Goal: Task Accomplishment & Management: Complete application form

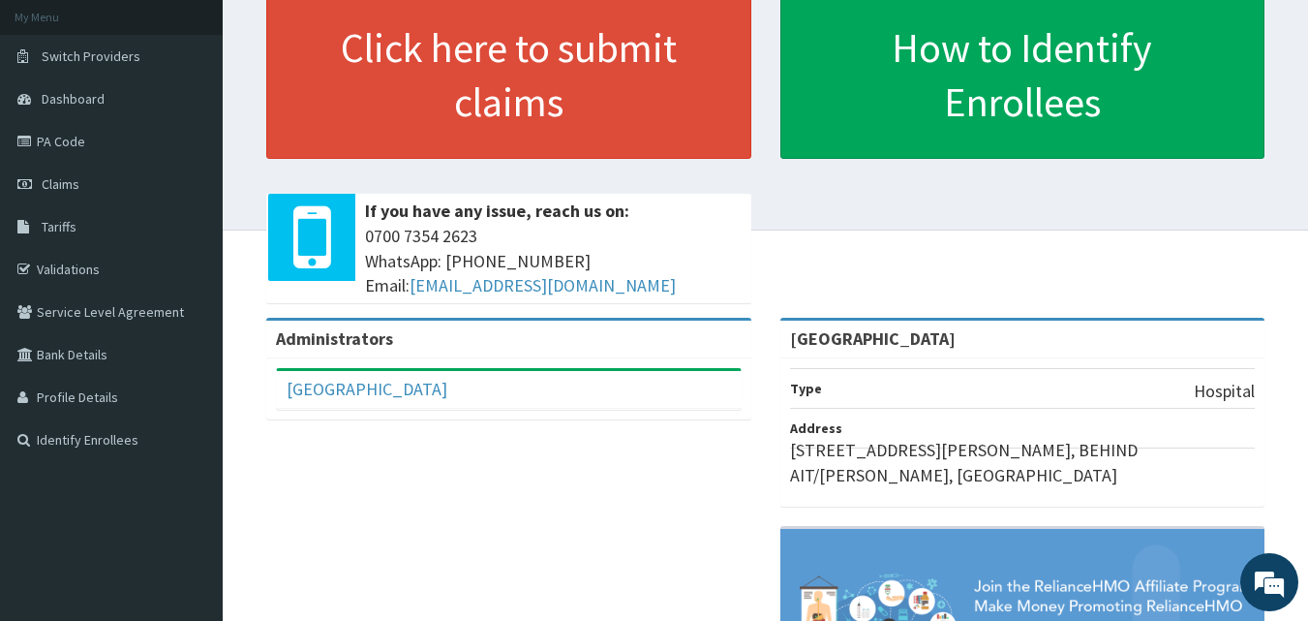
scroll to position [97, 0]
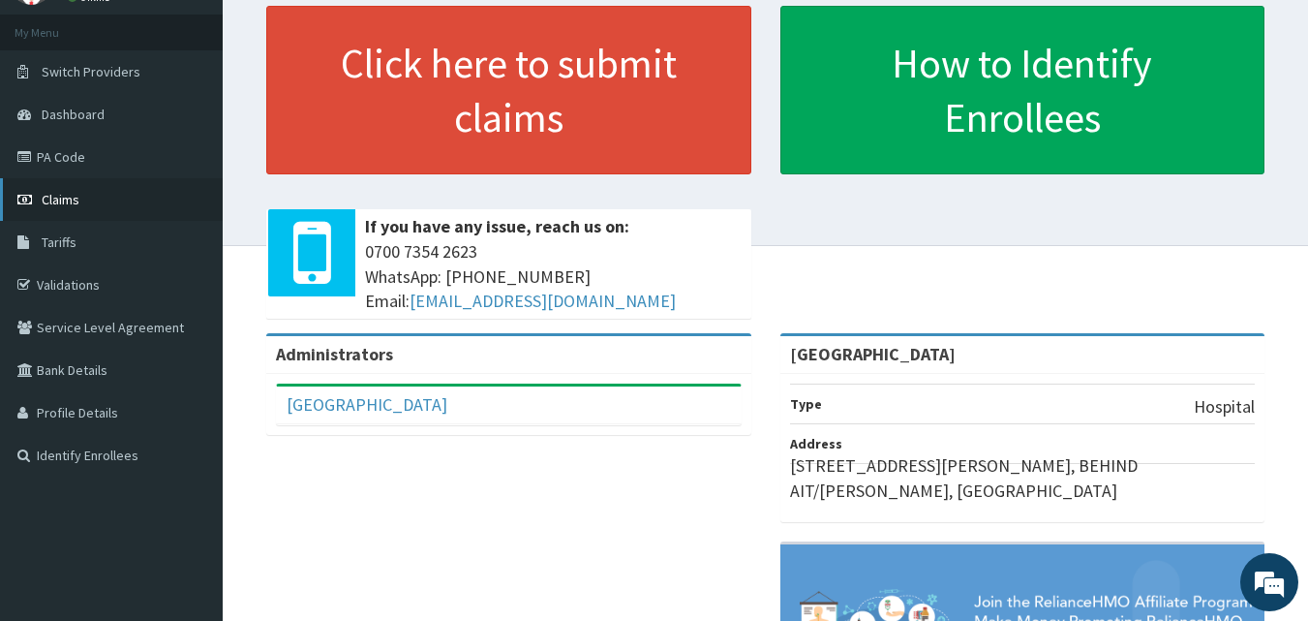
click at [82, 197] on link "Claims" at bounding box center [111, 199] width 223 height 43
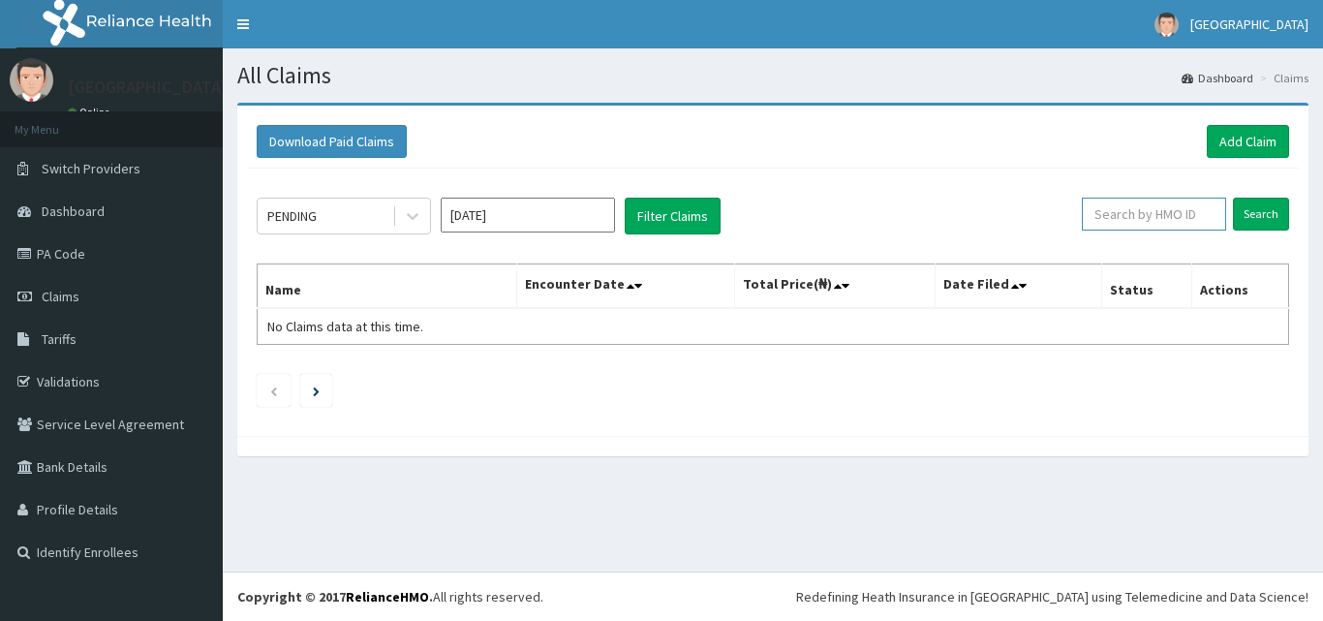
click at [1138, 209] on input "text" at bounding box center [1154, 214] width 144 height 33
paste input "- BCK/10001/E"
click at [1089, 214] on input "- BCK/10001/E" at bounding box center [1123, 214] width 130 height 33
type input "BCK/10001/E"
click at [1245, 208] on input "Search" at bounding box center [1261, 214] width 56 height 33
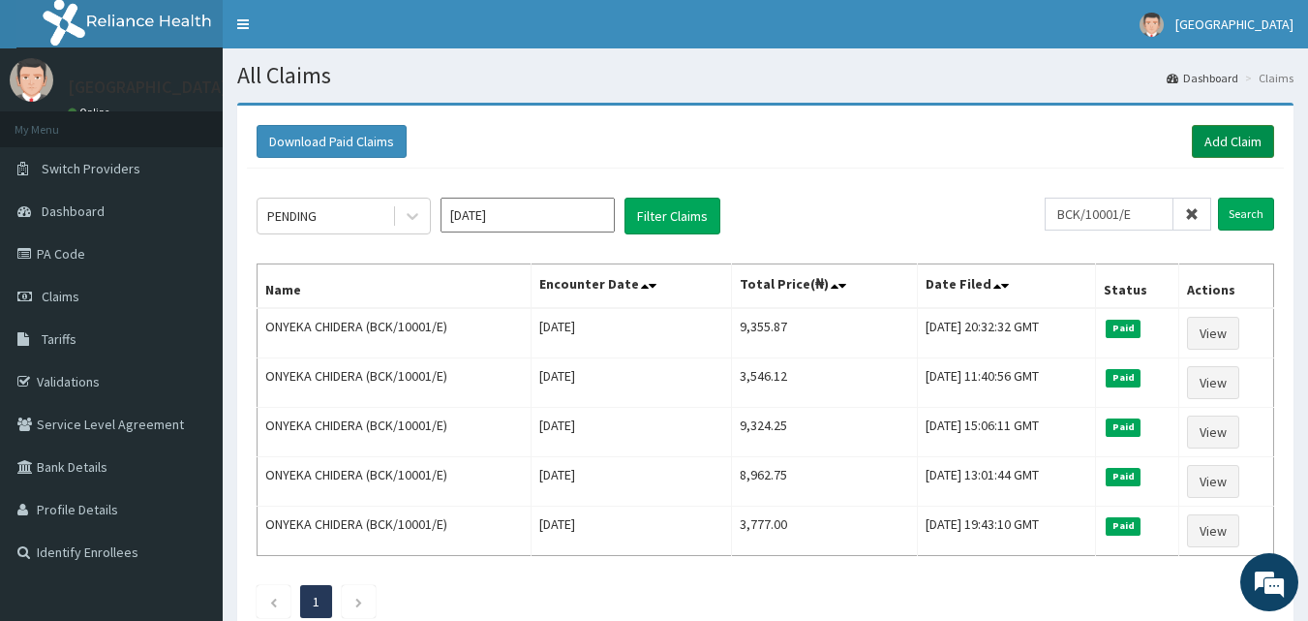
click at [1229, 132] on link "Add Claim" at bounding box center [1233, 141] width 82 height 33
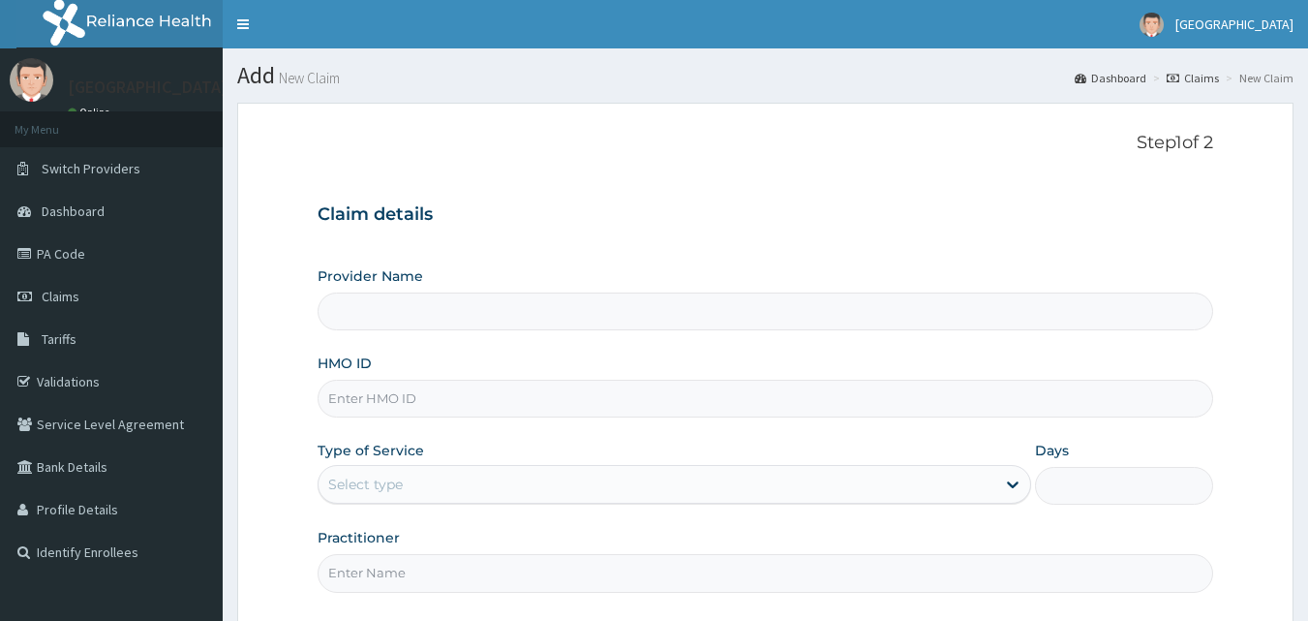
click at [676, 394] on input "HMO ID" at bounding box center [766, 399] width 897 height 38
type input "[GEOGRAPHIC_DATA]"
paste input "- BCK/10001/E"
type input "BCK/10001/E"
click at [538, 495] on div "Select type" at bounding box center [657, 484] width 677 height 31
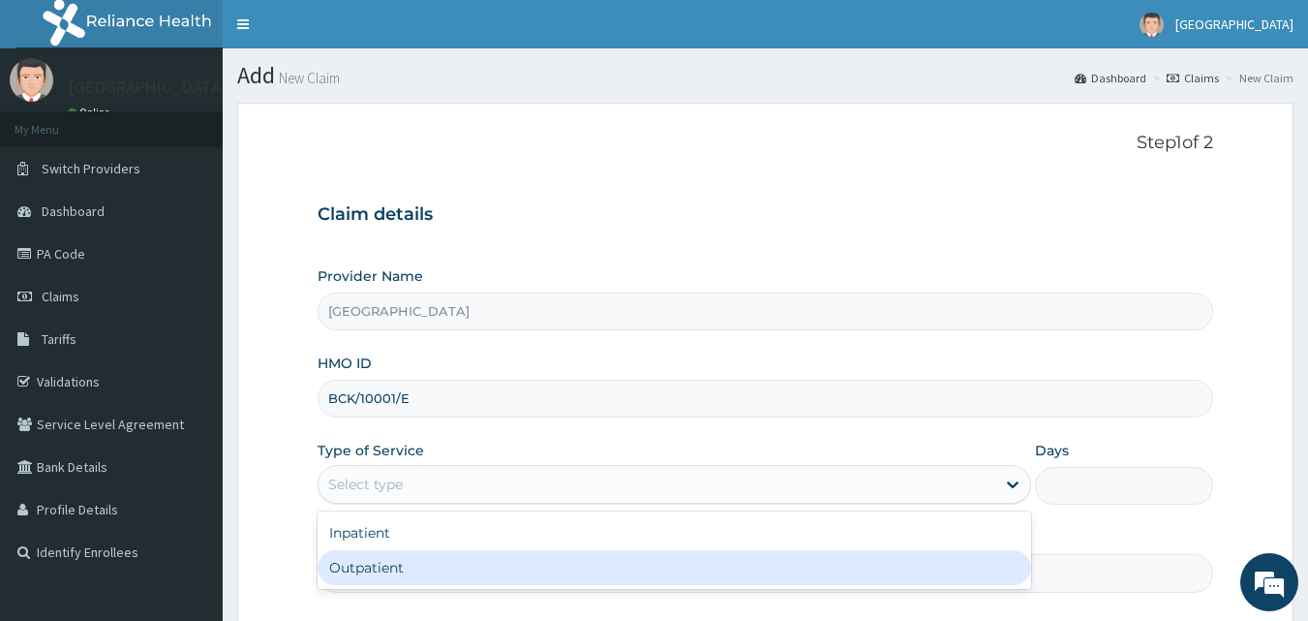
click at [517, 557] on div "Outpatient" at bounding box center [675, 567] width 714 height 35
type input "1"
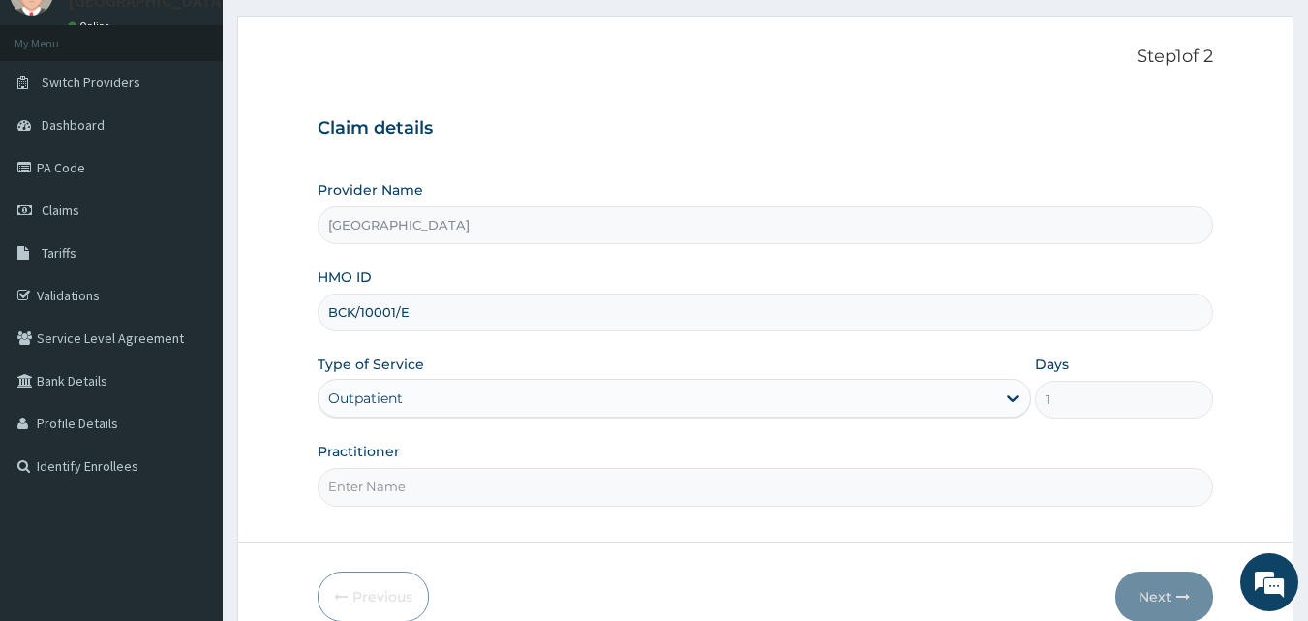
scroll to position [88, 0]
click at [507, 480] on input "Practitioner" at bounding box center [766, 485] width 897 height 38
click at [405, 486] on input "Practitioner" at bounding box center [766, 485] width 897 height 38
click at [418, 487] on input "MALARIAL" at bounding box center [766, 485] width 897 height 38
click at [377, 483] on input "MAL" at bounding box center [766, 485] width 897 height 38
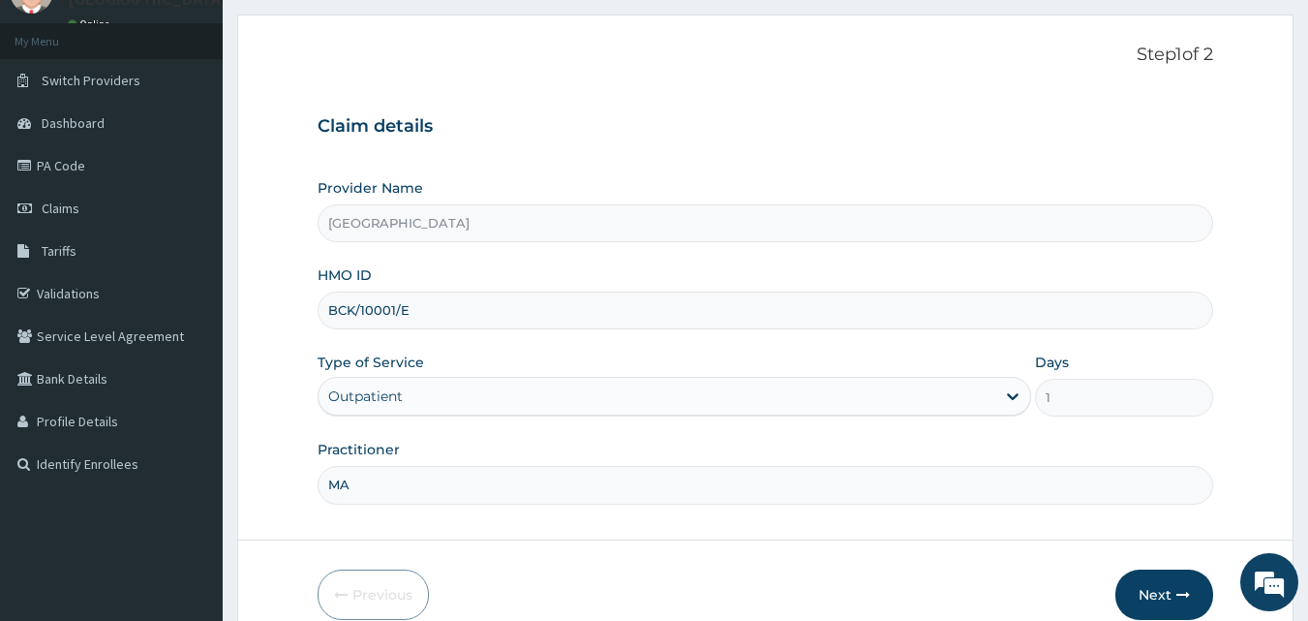
type input "M"
click at [391, 486] on input "Practitioner" at bounding box center [766, 485] width 897 height 38
type input "Dr Sam"
click at [1154, 593] on button "Next" at bounding box center [1165, 594] width 98 height 50
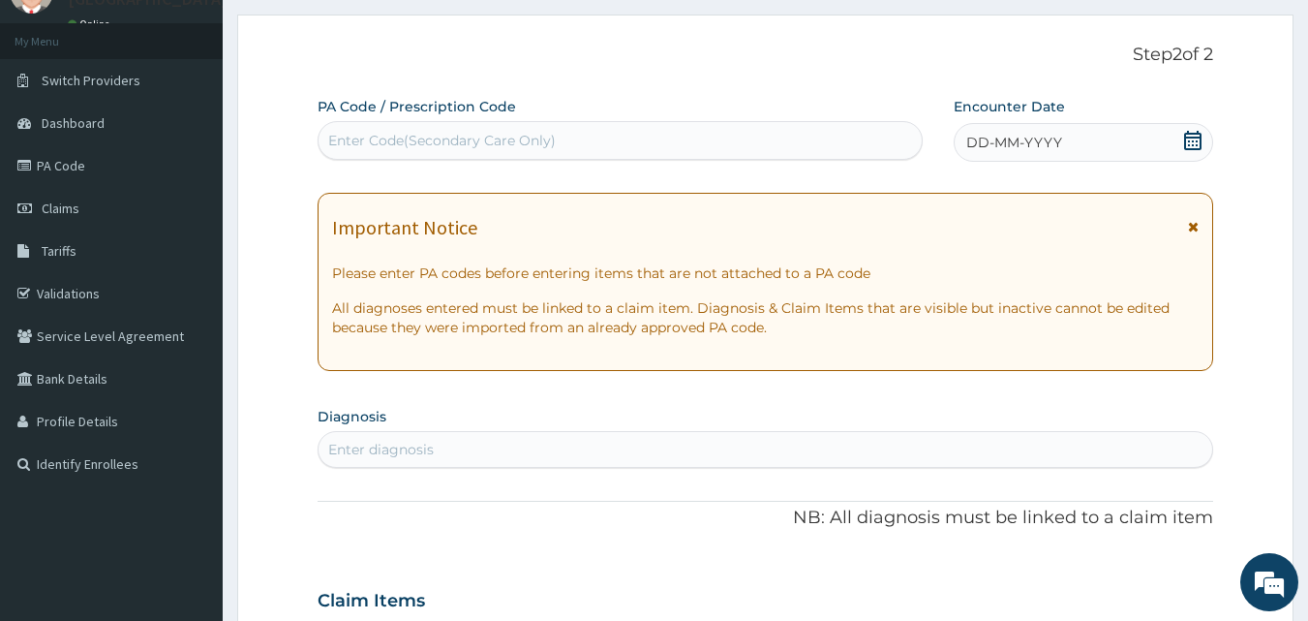
click at [1187, 141] on icon at bounding box center [1192, 140] width 19 height 19
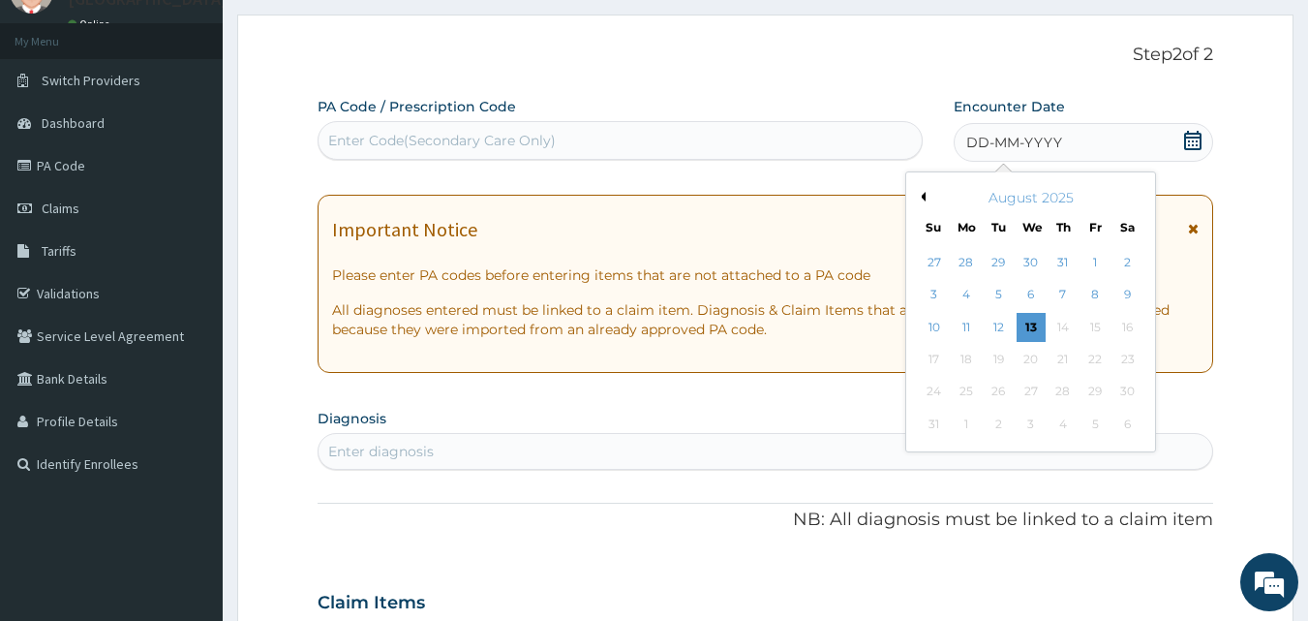
click at [921, 196] on button "Previous Month" at bounding box center [921, 197] width 10 height 10
click at [965, 359] on div "21" at bounding box center [966, 359] width 29 height 29
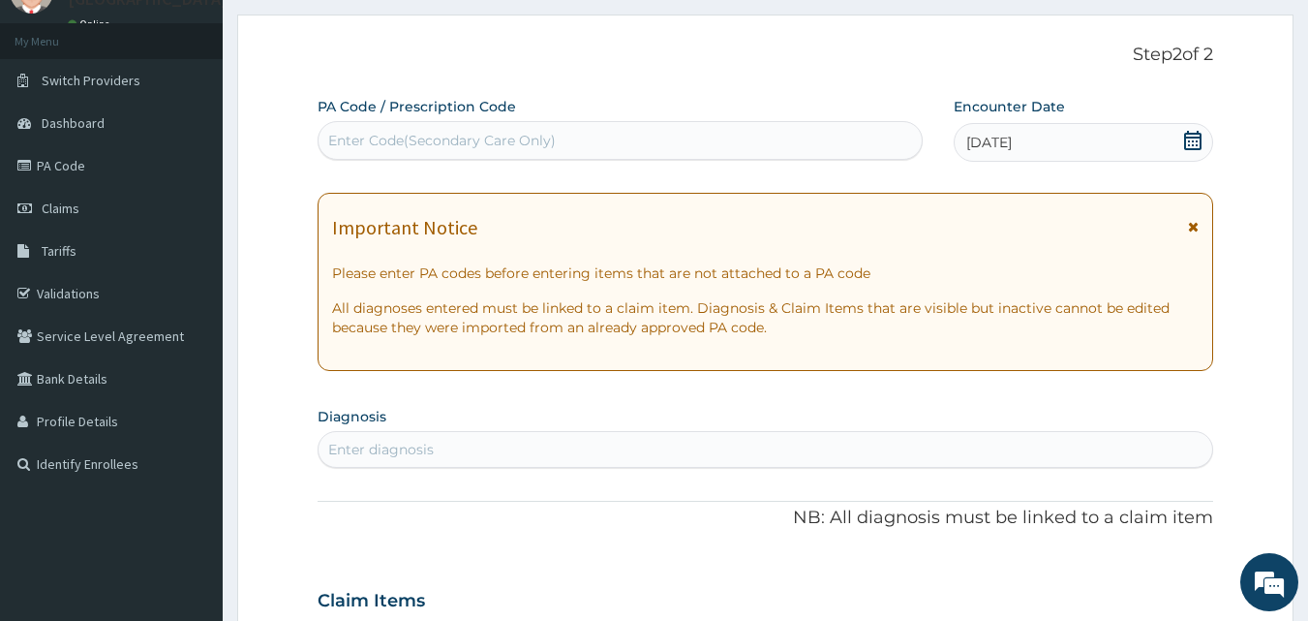
click at [891, 448] on div "Enter diagnosis" at bounding box center [766, 449] width 895 height 31
type input "MALARIA"
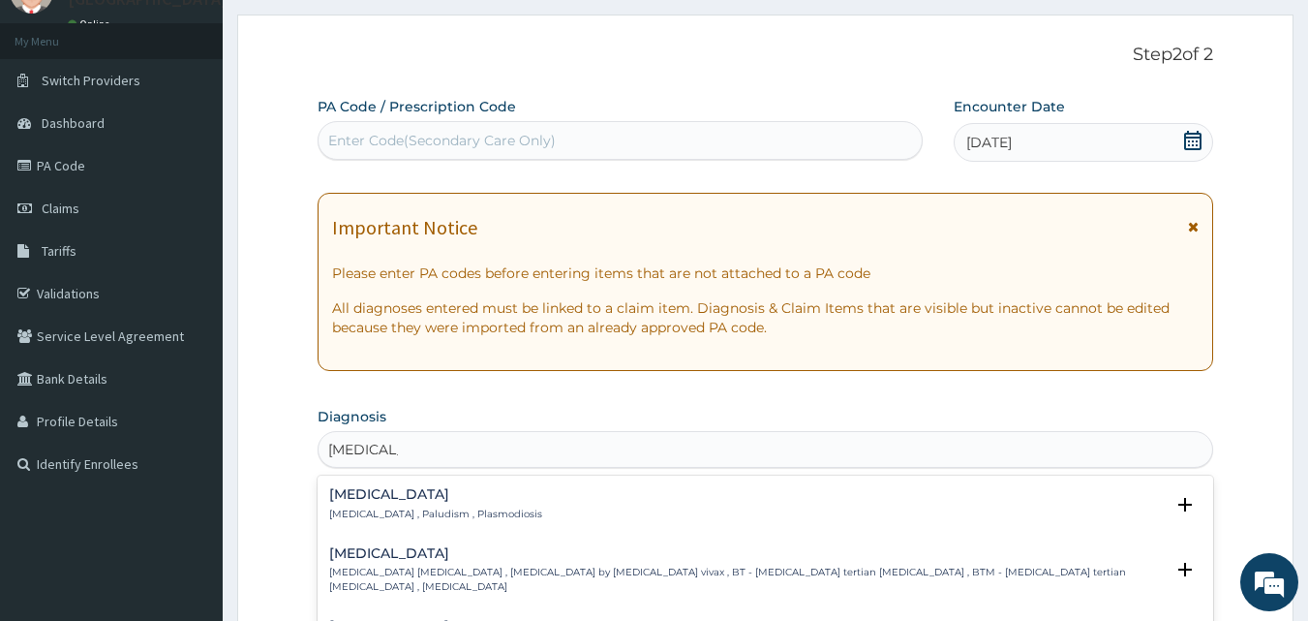
click at [390, 514] on p "Malaria , Paludism , Plasmodiosis" at bounding box center [435, 514] width 213 height 14
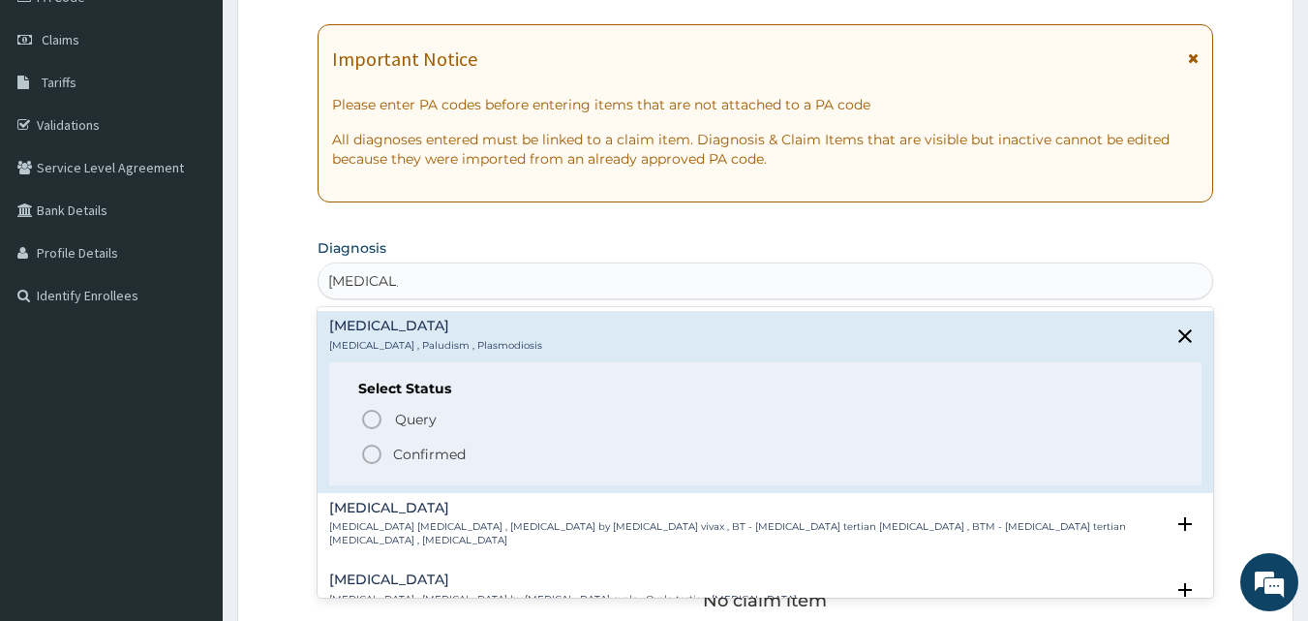
scroll to position [293, 0]
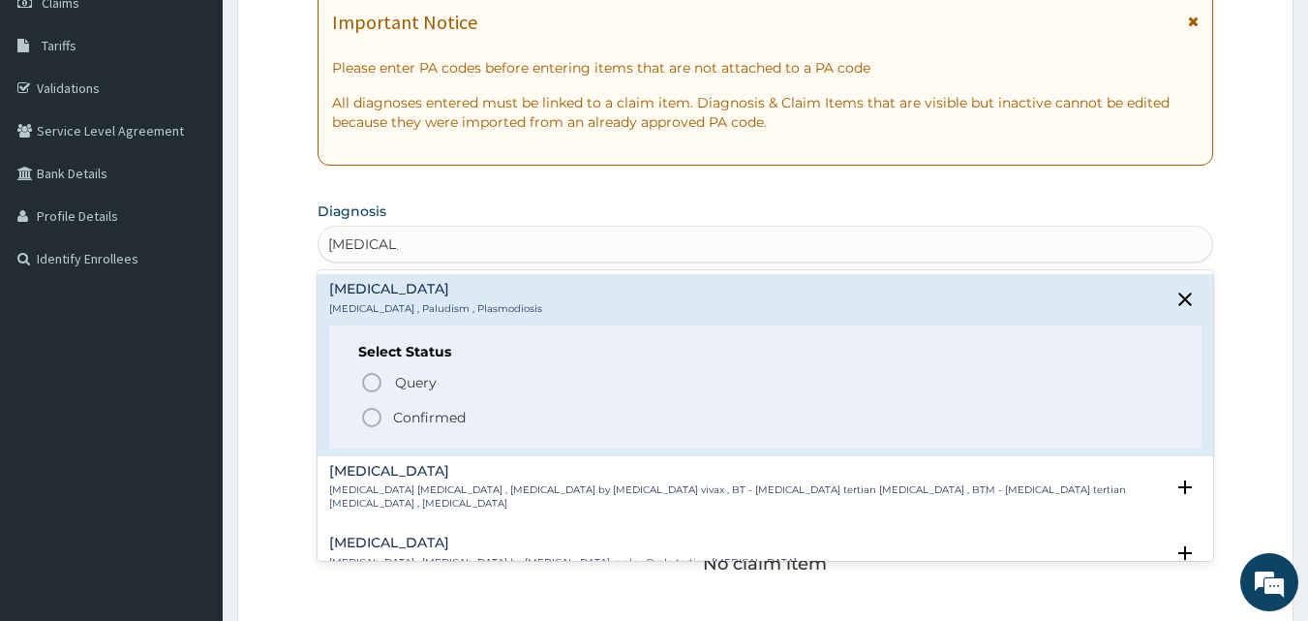
click at [375, 418] on icon "status option filled" at bounding box center [371, 417] width 23 height 23
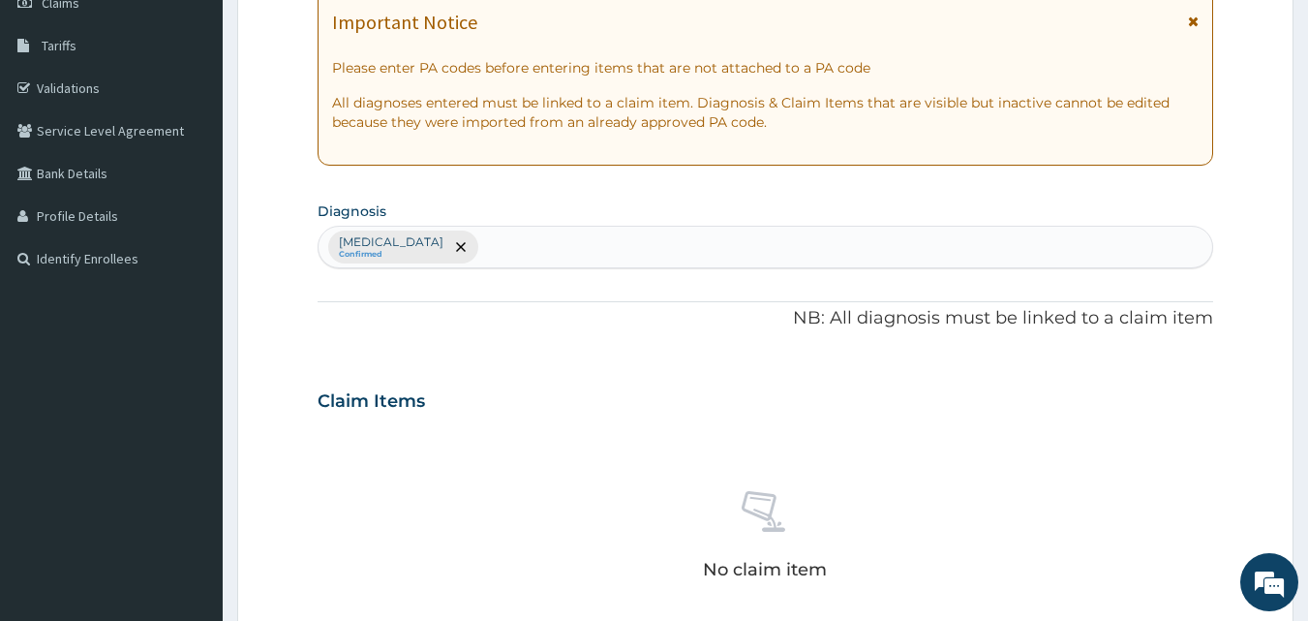
click at [644, 251] on div "Malaria Confirmed" at bounding box center [766, 247] width 895 height 41
click at [468, 252] on div "Malaria Confirmed" at bounding box center [766, 247] width 895 height 41
type input "M"
type input "SALMONELLA"
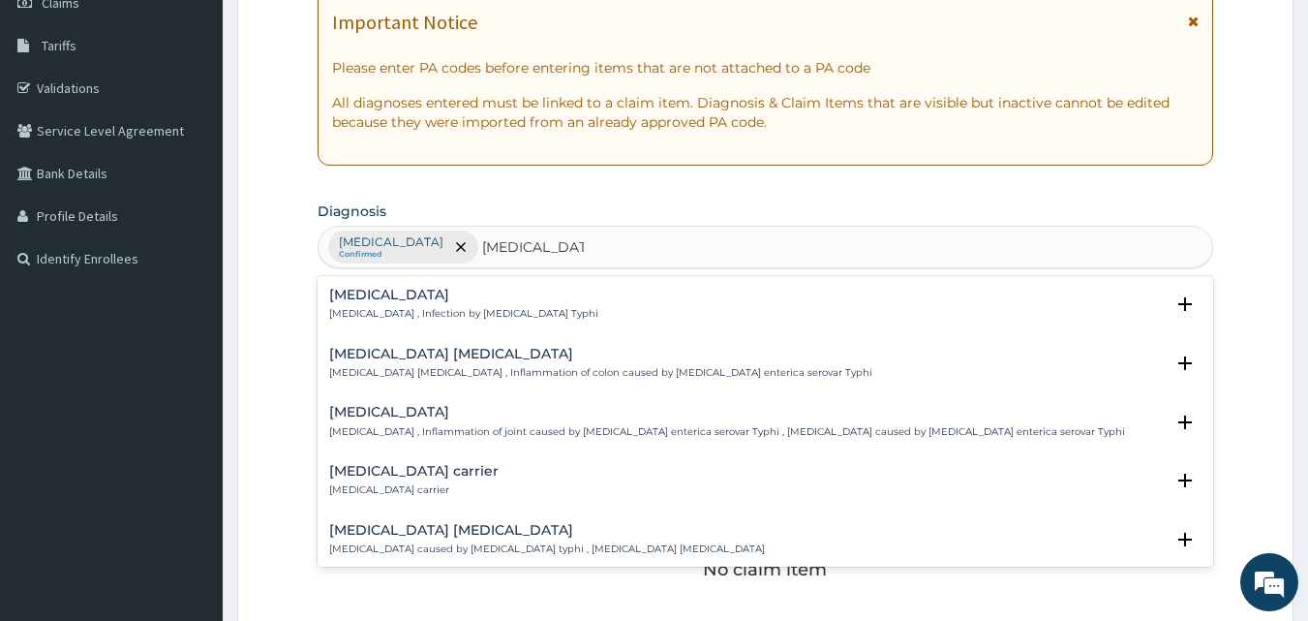
click at [437, 484] on p "Salmonella carrier" at bounding box center [413, 490] width 169 height 14
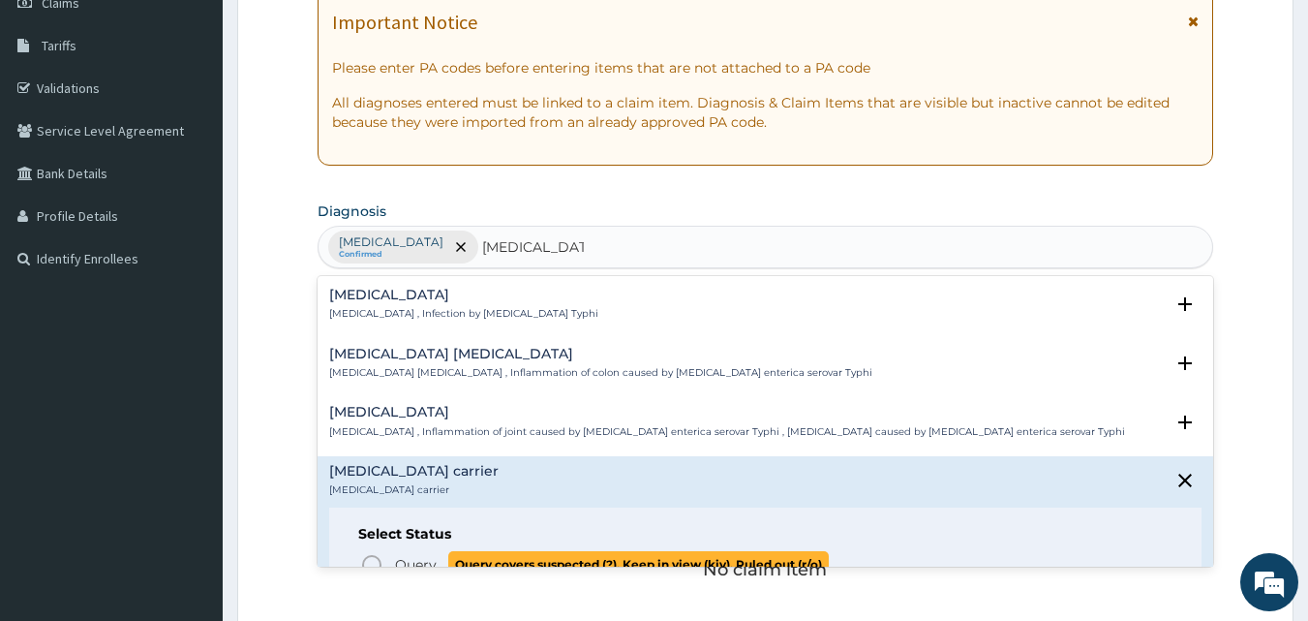
click at [371, 554] on icon "status option query" at bounding box center [371, 564] width 23 height 23
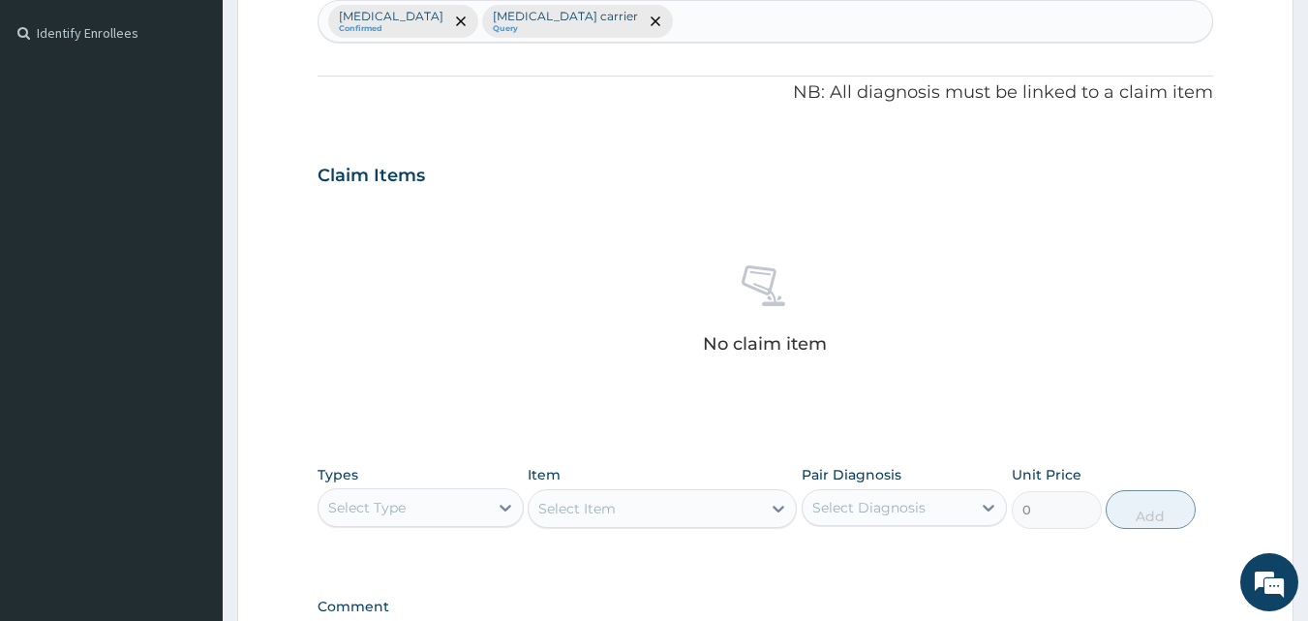
scroll to position [534, 0]
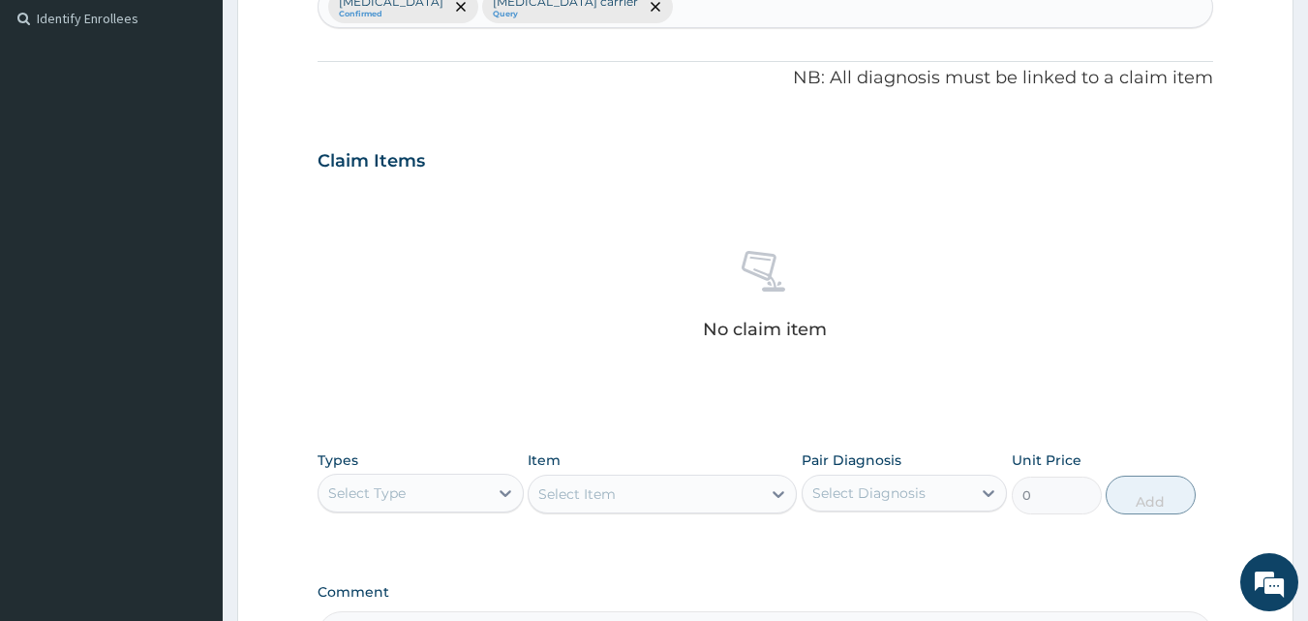
click at [677, 8] on div "Malaria Confirmed Salmonella carrier Query" at bounding box center [766, 6] width 895 height 41
type input "COUG"
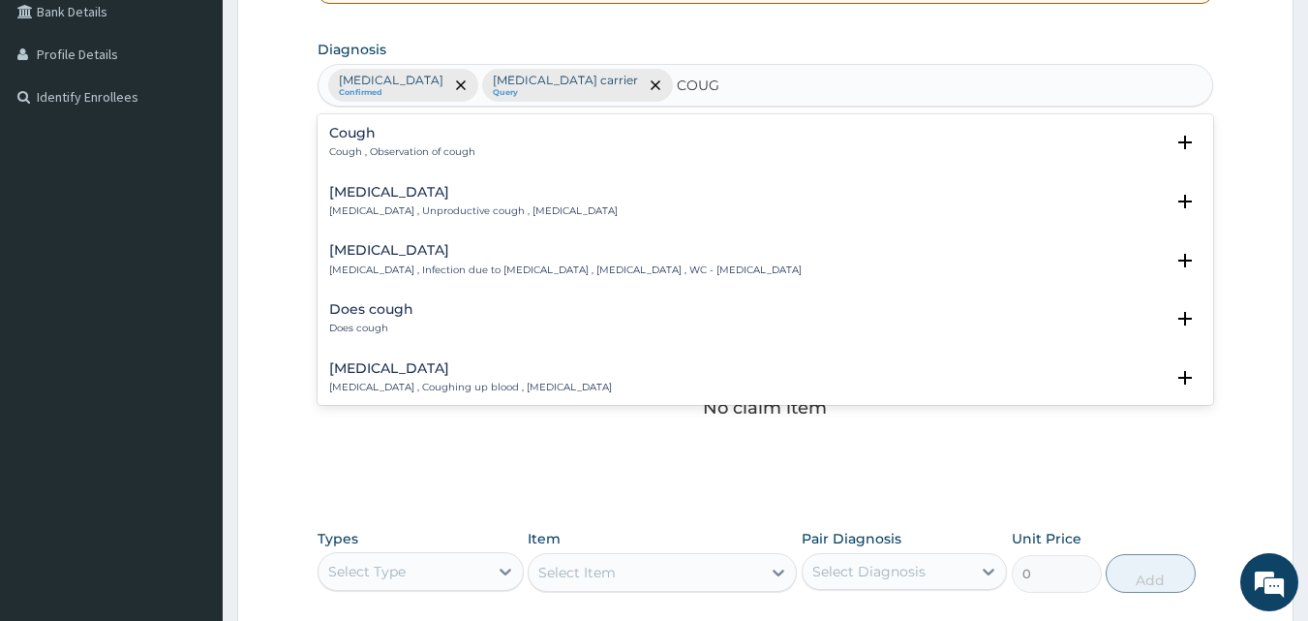
scroll to position [444, 0]
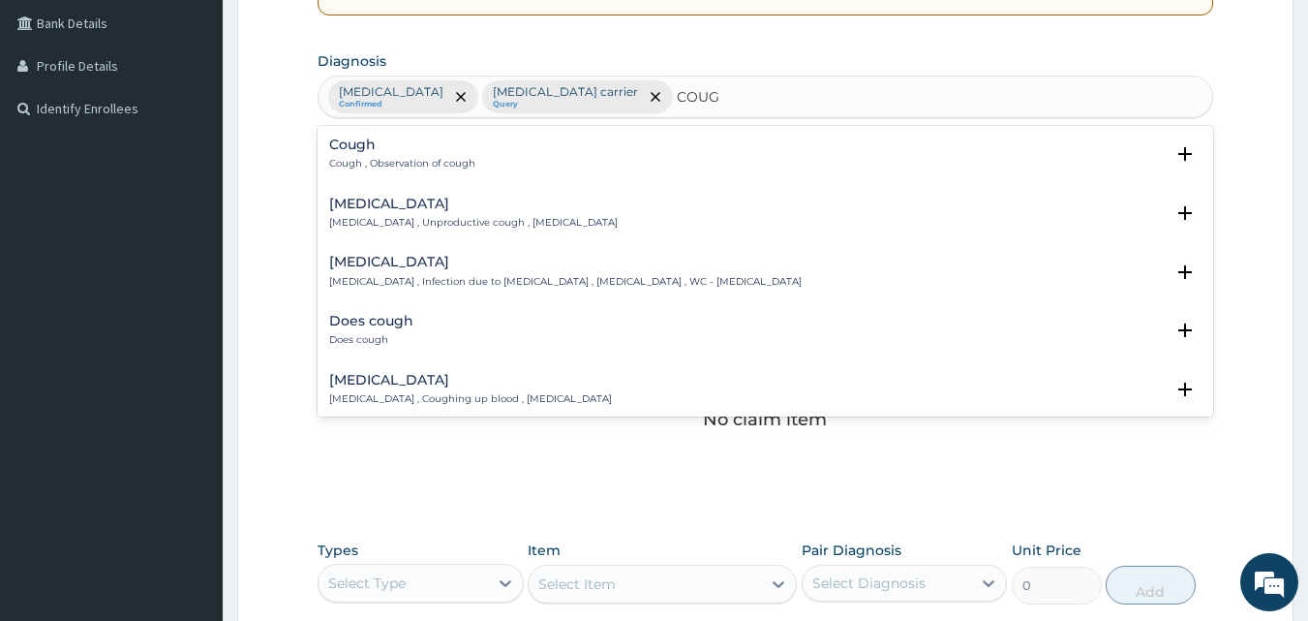
click at [398, 147] on h4 "Cough" at bounding box center [402, 145] width 146 height 15
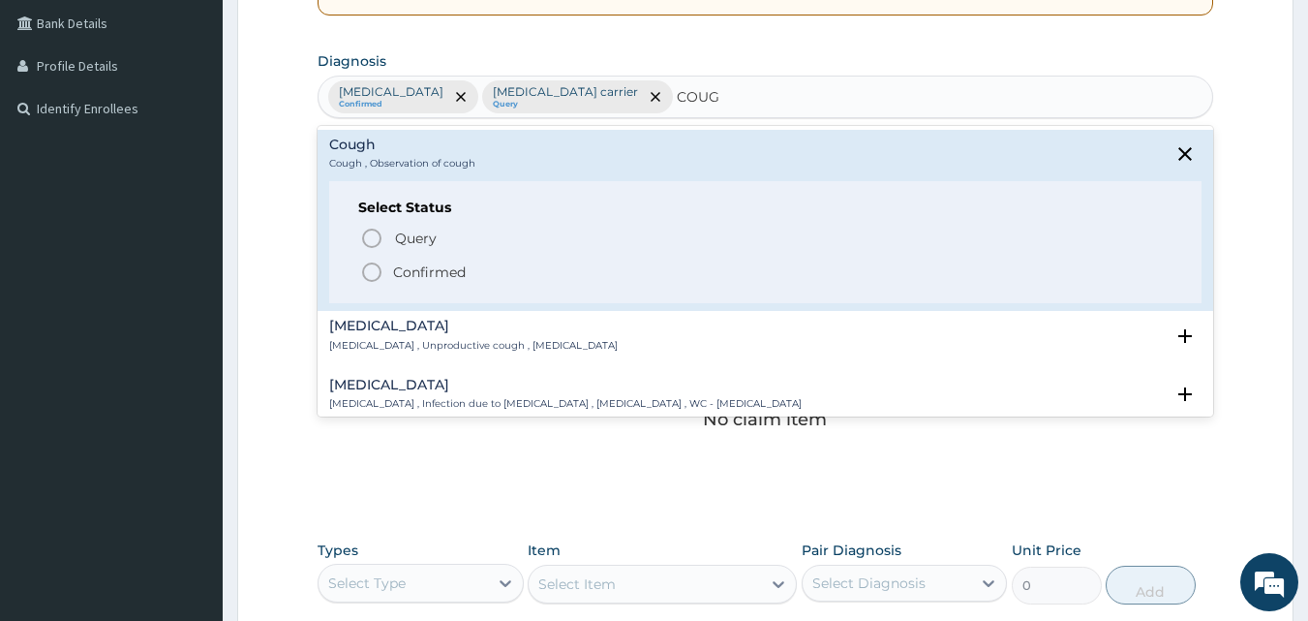
click at [380, 264] on icon "status option filled" at bounding box center [371, 271] width 23 height 23
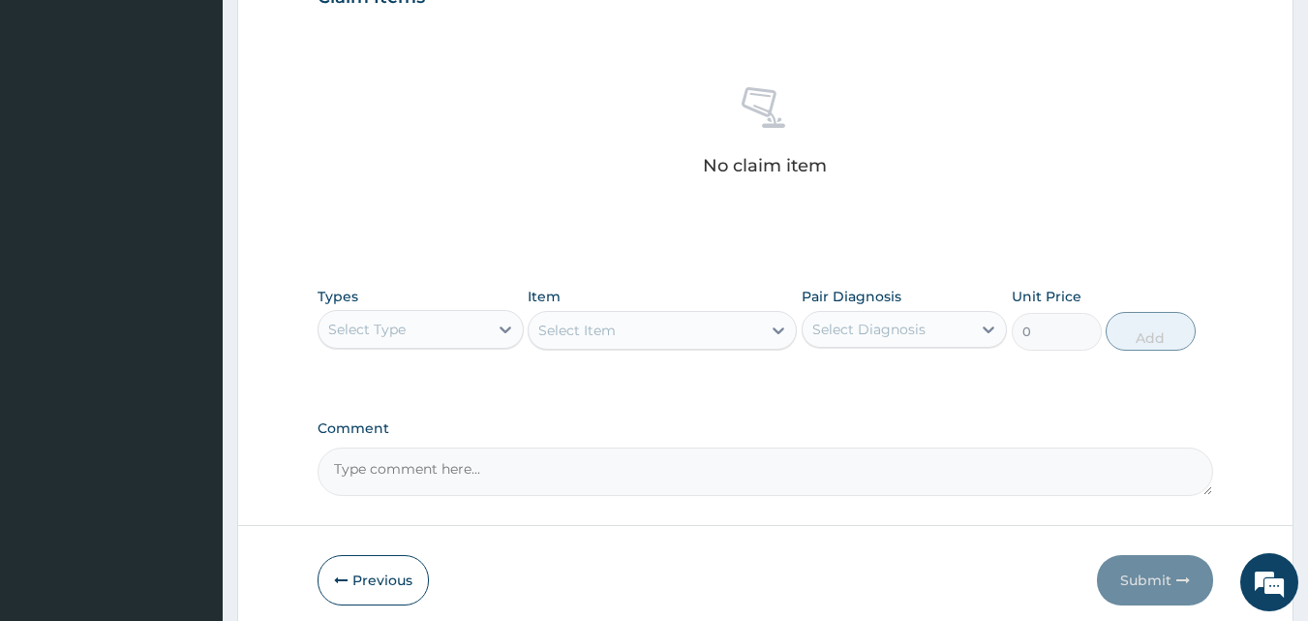
scroll to position [700, 0]
click at [613, 453] on textarea "Comment" at bounding box center [766, 468] width 897 height 48
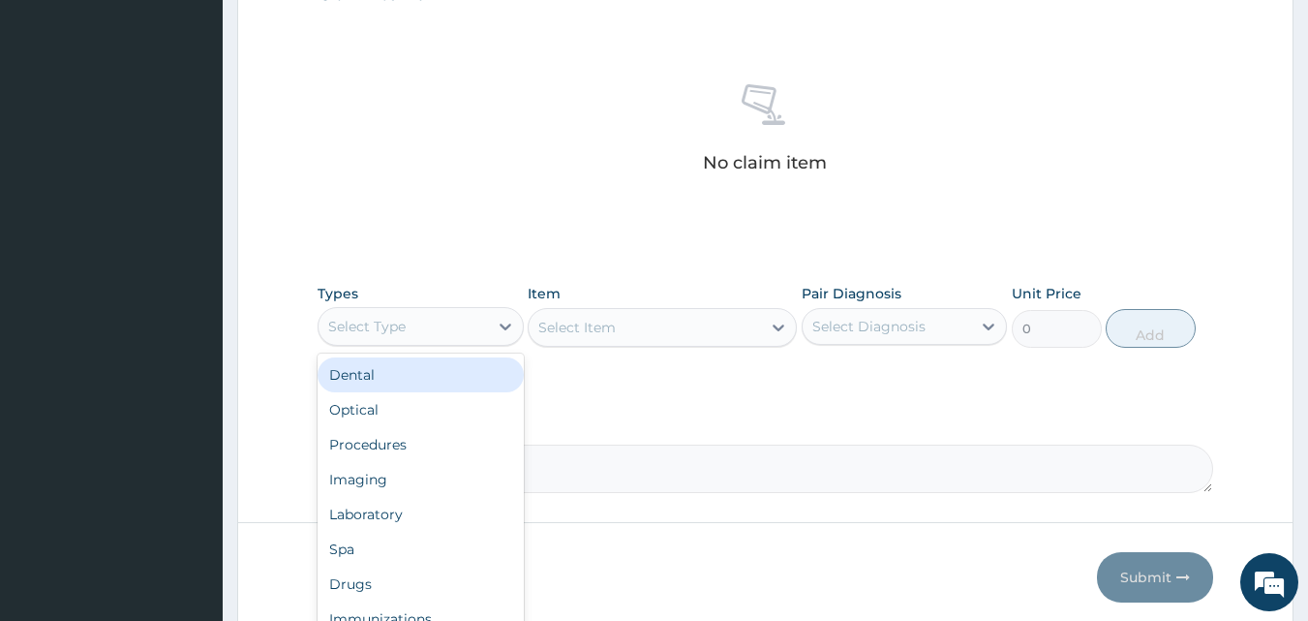
click at [476, 320] on div "Select Type" at bounding box center [403, 326] width 169 height 31
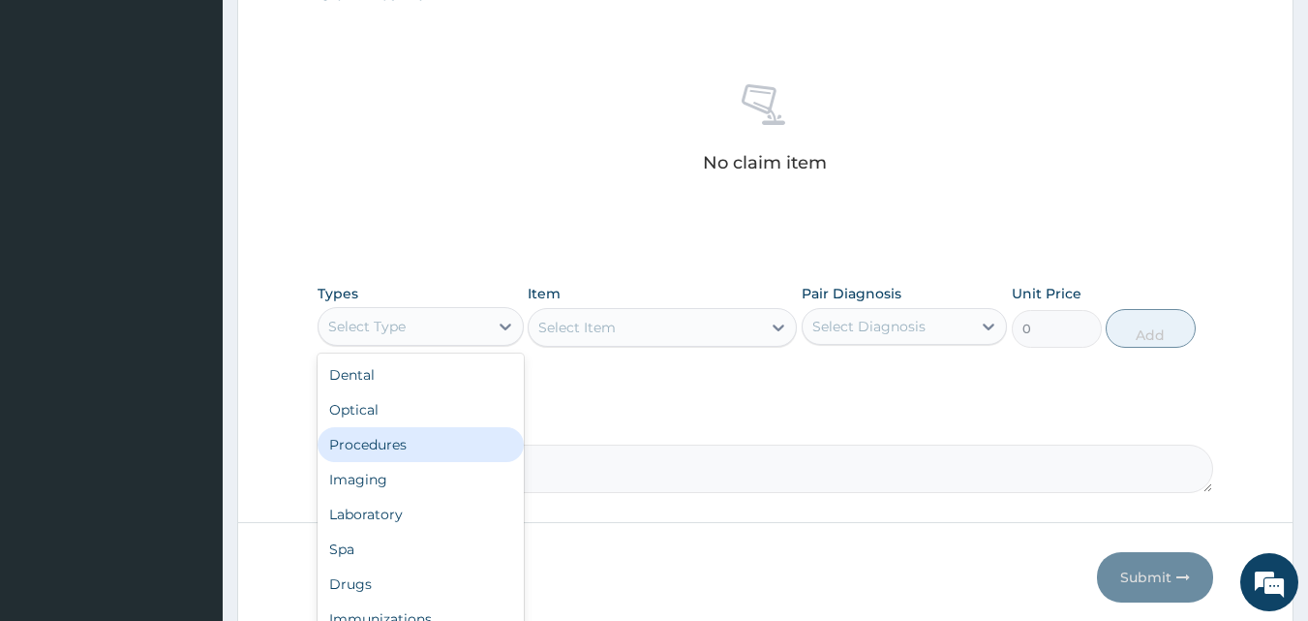
drag, startPoint x: 430, startPoint y: 440, endPoint x: 542, endPoint y: 343, distance: 148.3
click at [444, 415] on div "Dental Optical Procedures Imaging Laboratory Spa Drugs Immunizations Others Gym" at bounding box center [421, 498] width 206 height 291
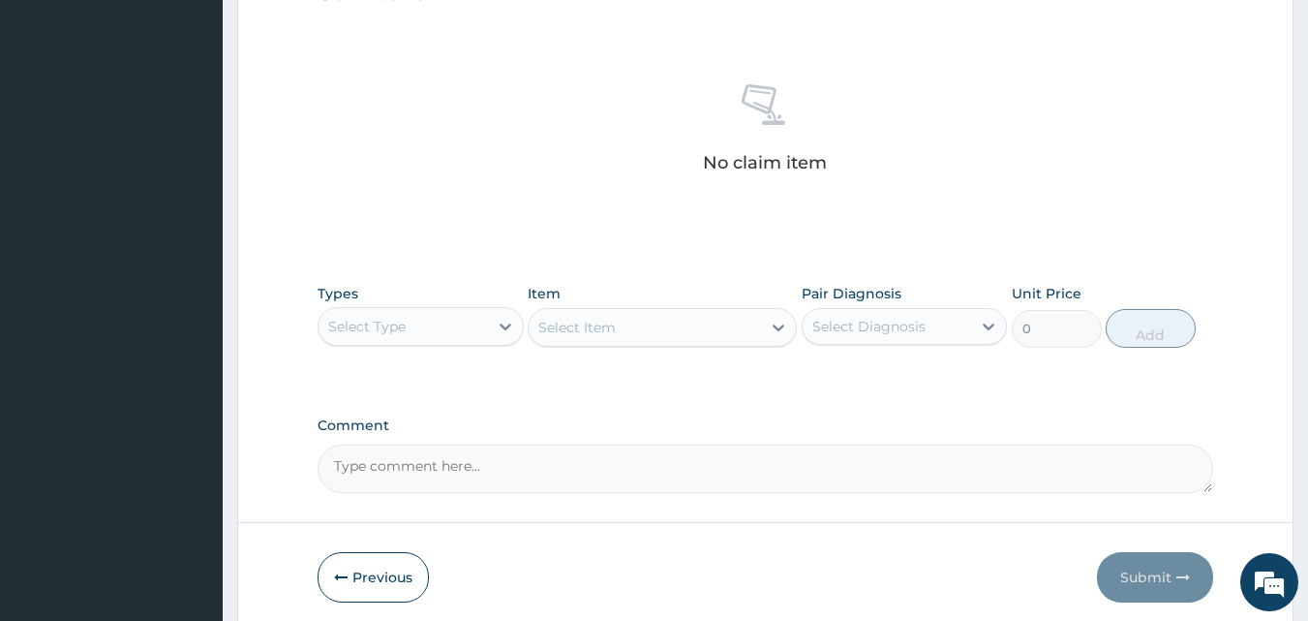
click at [614, 322] on div "Select Item" at bounding box center [662, 327] width 269 height 39
click at [415, 324] on div "Select Type" at bounding box center [403, 326] width 169 height 31
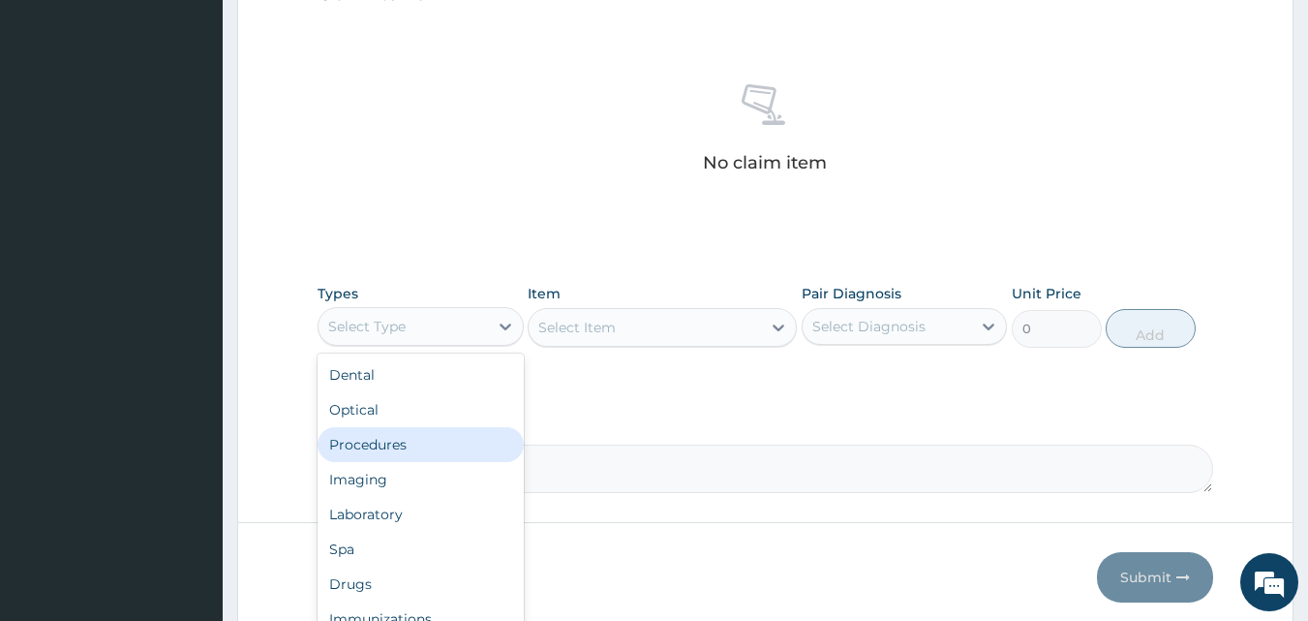
click at [391, 442] on div "Procedures" at bounding box center [421, 444] width 206 height 35
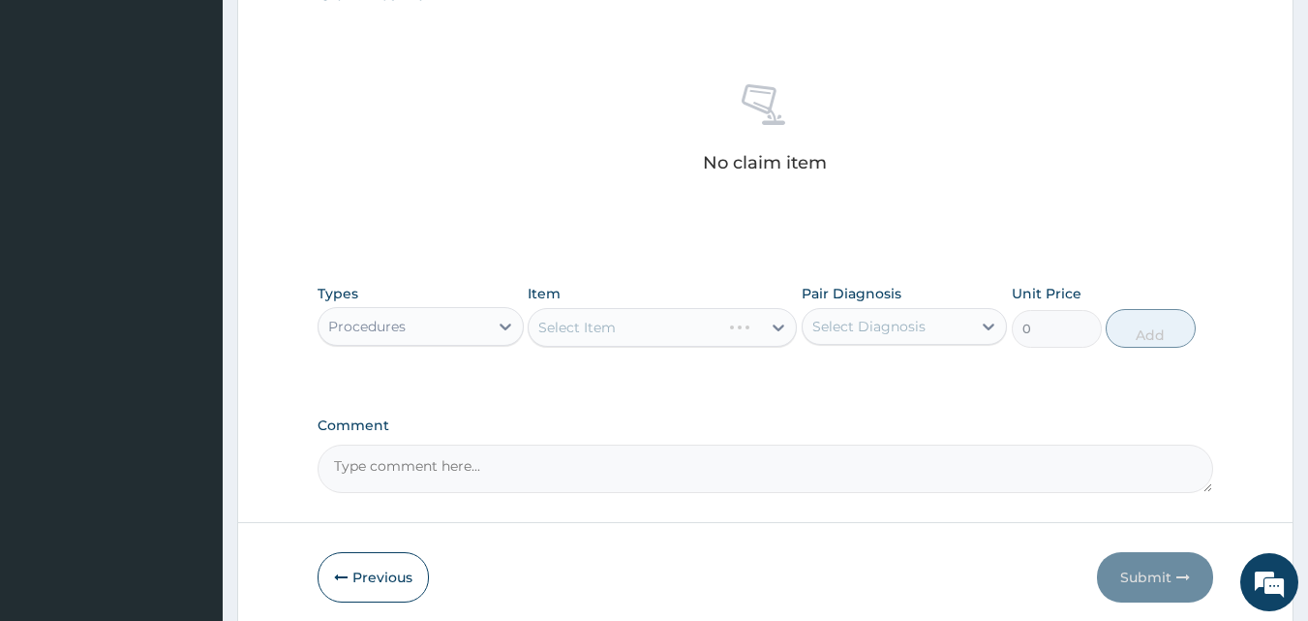
click at [611, 331] on div "Select Item" at bounding box center [662, 327] width 269 height 39
click at [626, 317] on div "Select Item" at bounding box center [662, 327] width 269 height 39
click at [824, 324] on div "Select Diagnosis" at bounding box center [868, 326] width 113 height 19
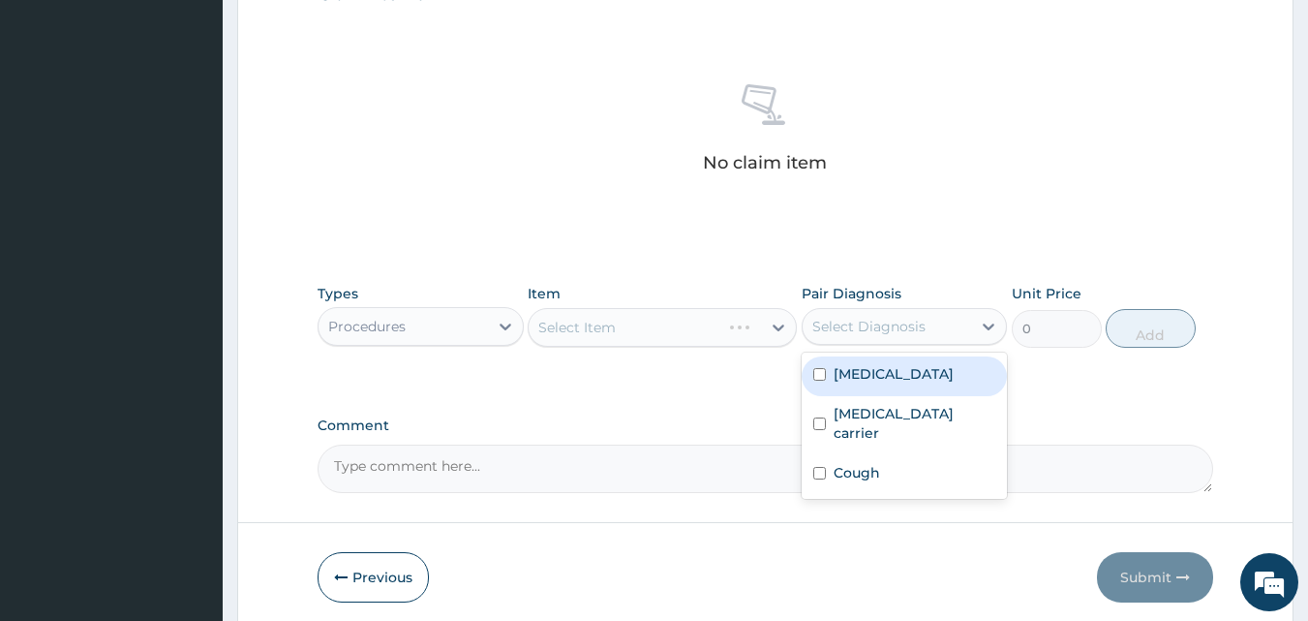
click at [837, 387] on div "Malaria" at bounding box center [905, 376] width 206 height 40
checkbox input "true"
click at [660, 323] on div "Select Item" at bounding box center [662, 327] width 269 height 39
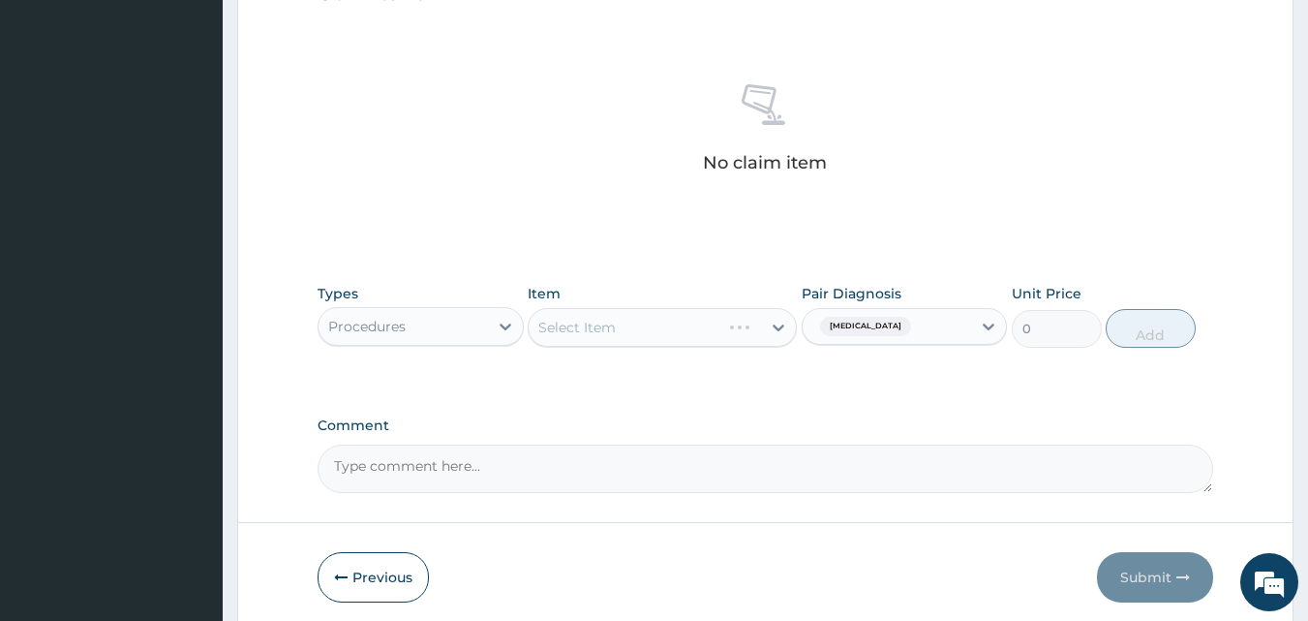
click at [647, 340] on div "Select Item" at bounding box center [662, 327] width 269 height 39
click at [655, 319] on div "Select Item" at bounding box center [662, 327] width 269 height 39
click at [648, 330] on div "Select Item" at bounding box center [662, 327] width 269 height 39
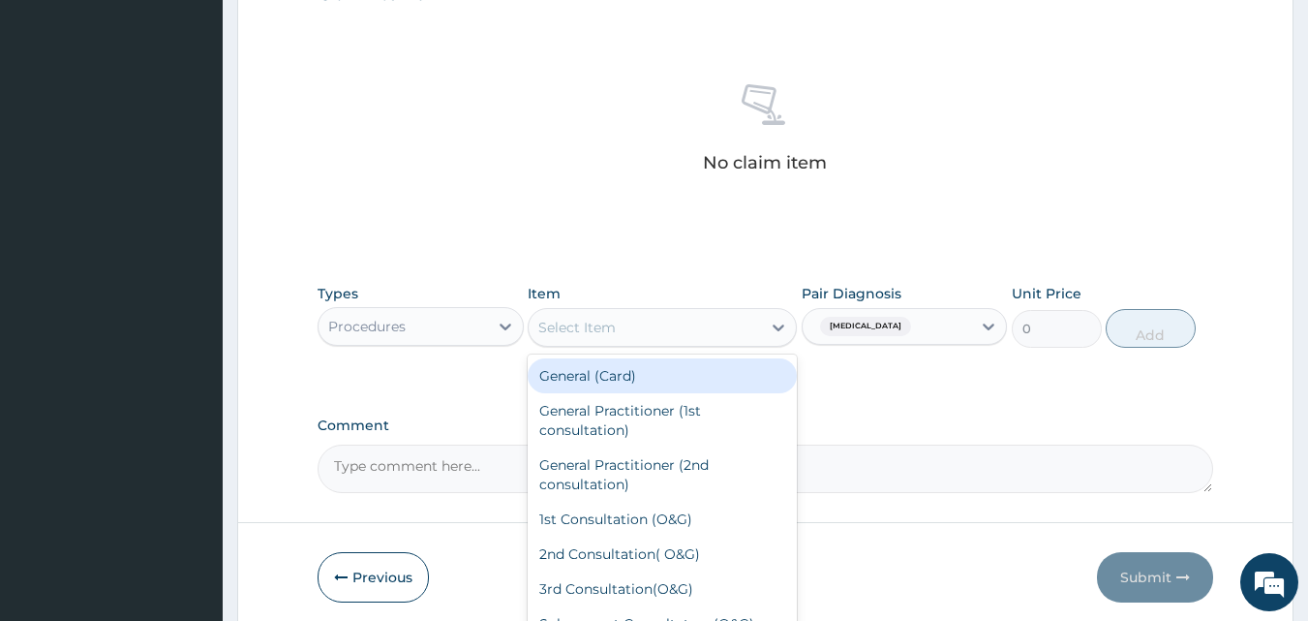
click at [650, 329] on div "Select Item" at bounding box center [645, 327] width 232 height 31
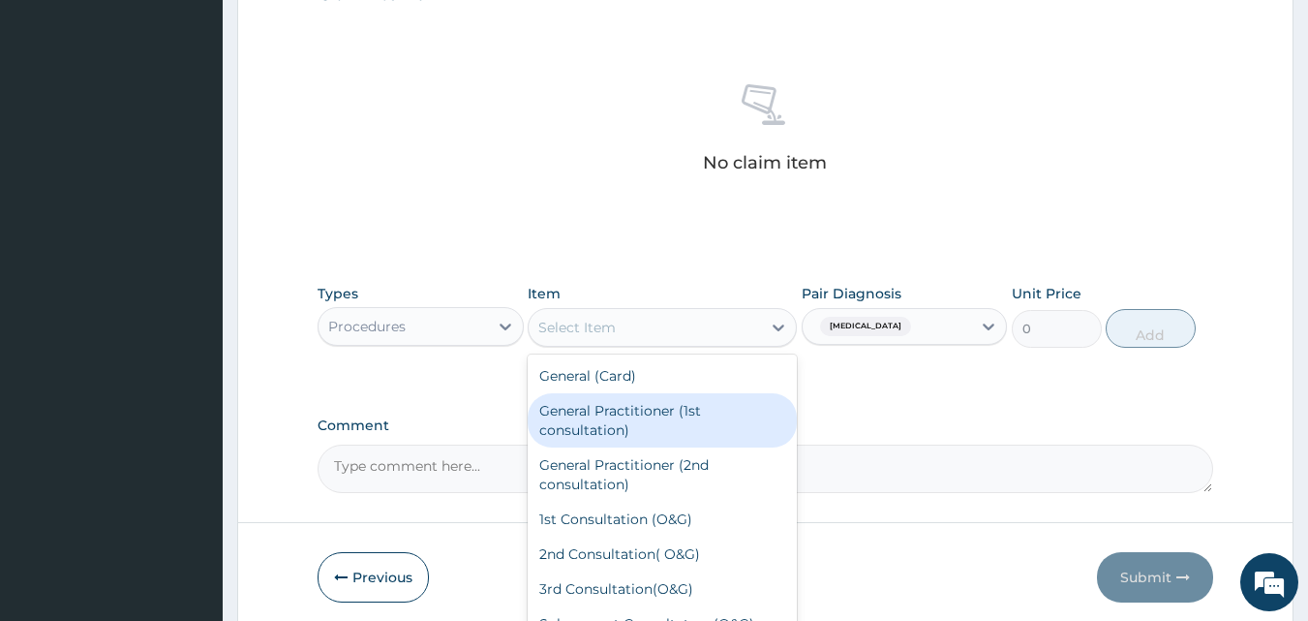
drag, startPoint x: 626, startPoint y: 425, endPoint x: 788, endPoint y: 368, distance: 172.4
click at [646, 424] on div "General Practitioner (1st consultation)" at bounding box center [662, 420] width 269 height 54
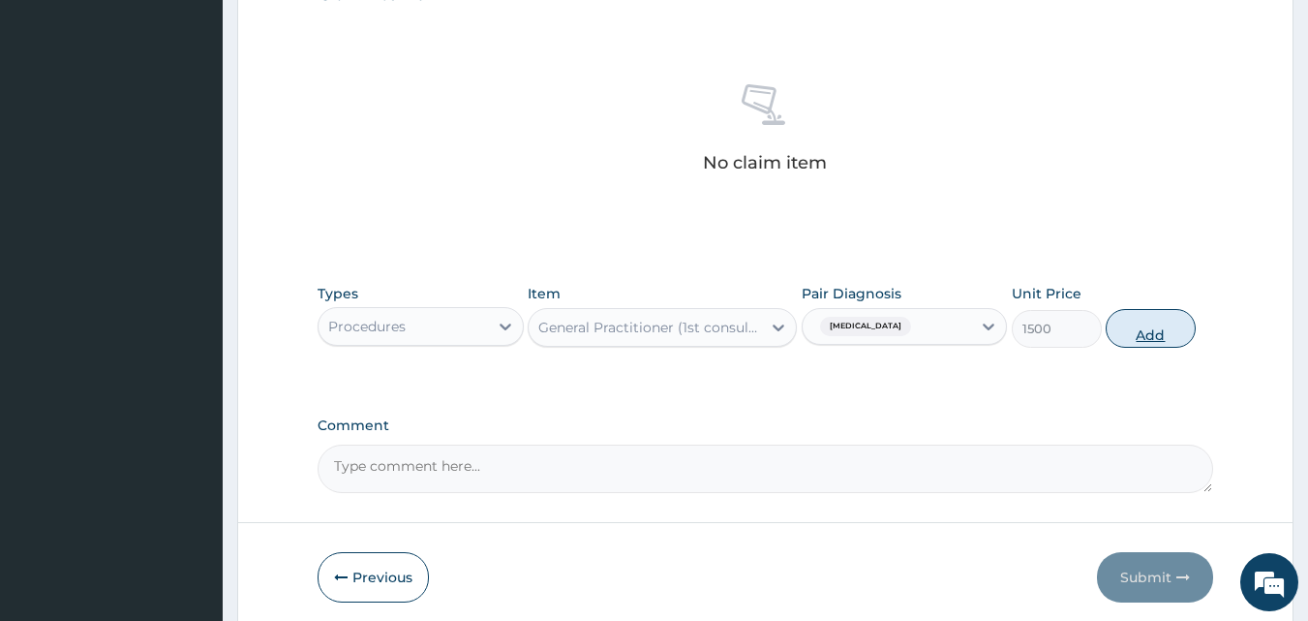
click at [1153, 318] on button "Add" at bounding box center [1151, 328] width 90 height 39
type input "0"
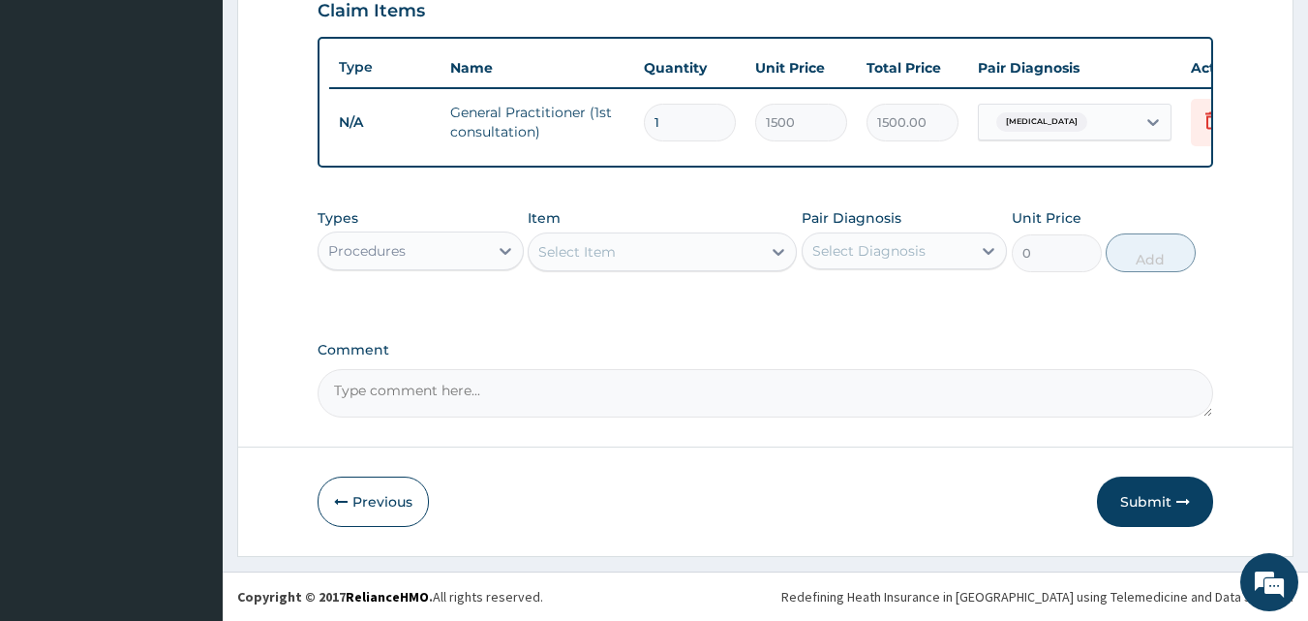
scroll to position [698, 0]
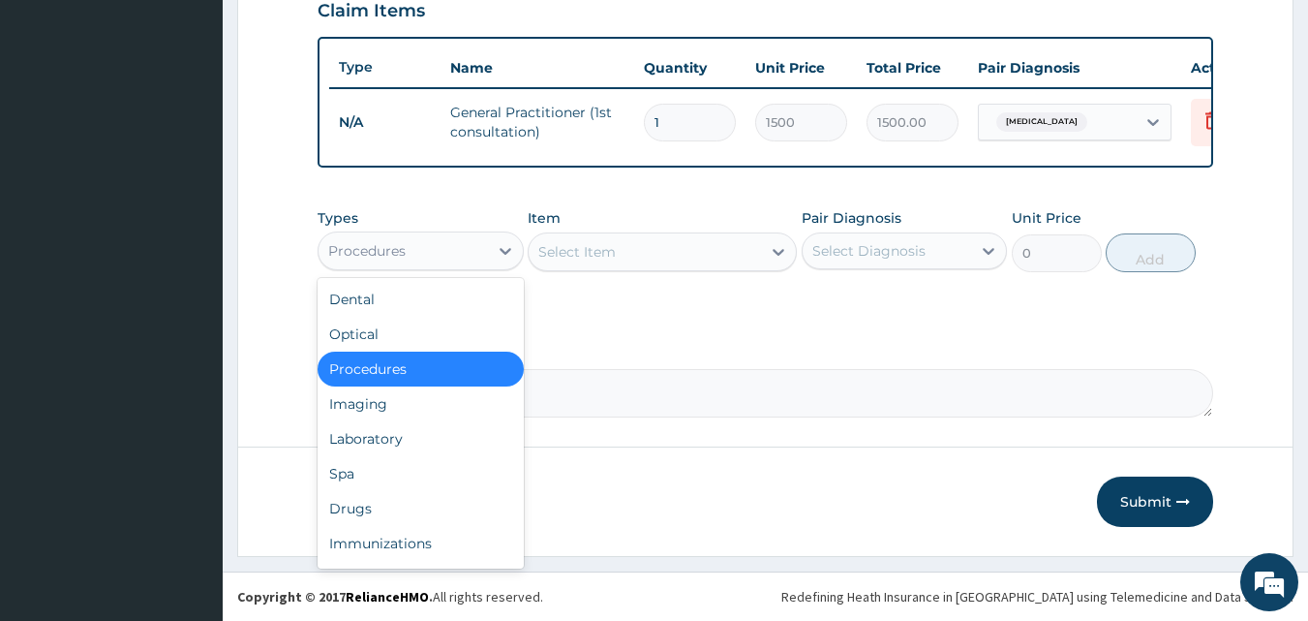
click at [414, 267] on div "Procedures" at bounding box center [421, 250] width 206 height 39
click at [383, 435] on div "Laboratory" at bounding box center [421, 438] width 206 height 35
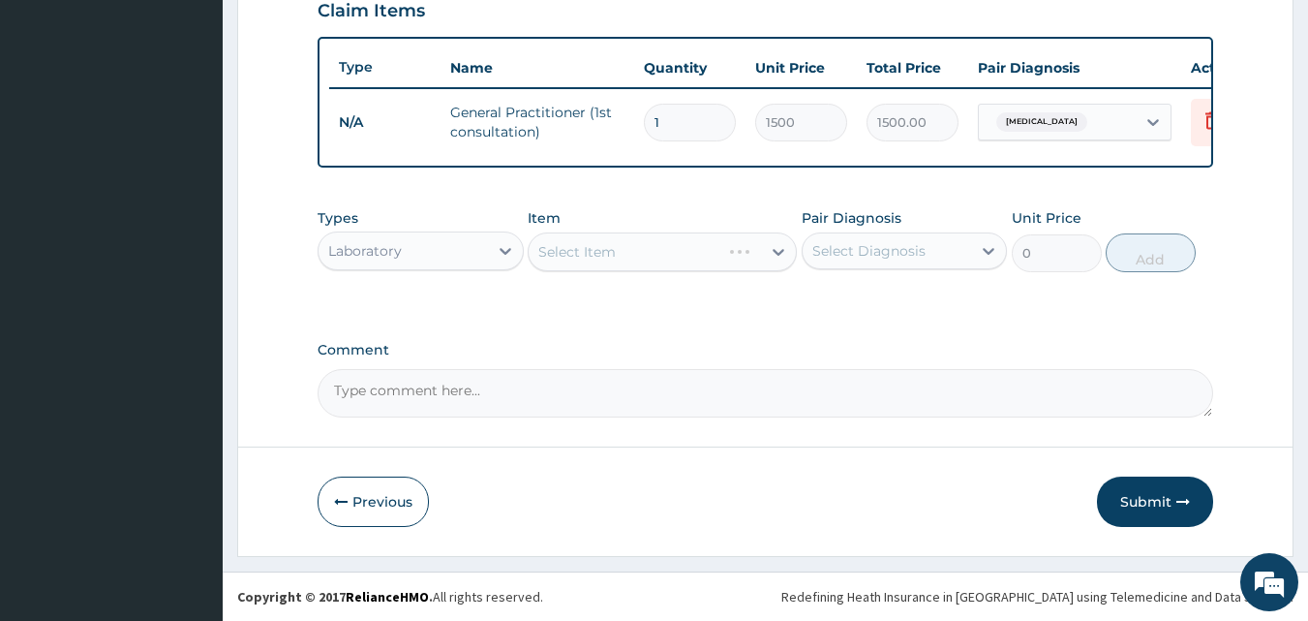
click at [628, 230] on div "Item Select Item" at bounding box center [662, 240] width 269 height 64
click at [626, 251] on div "Select Item" at bounding box center [662, 251] width 269 height 39
click at [633, 249] on div "Select Item" at bounding box center [662, 251] width 269 height 39
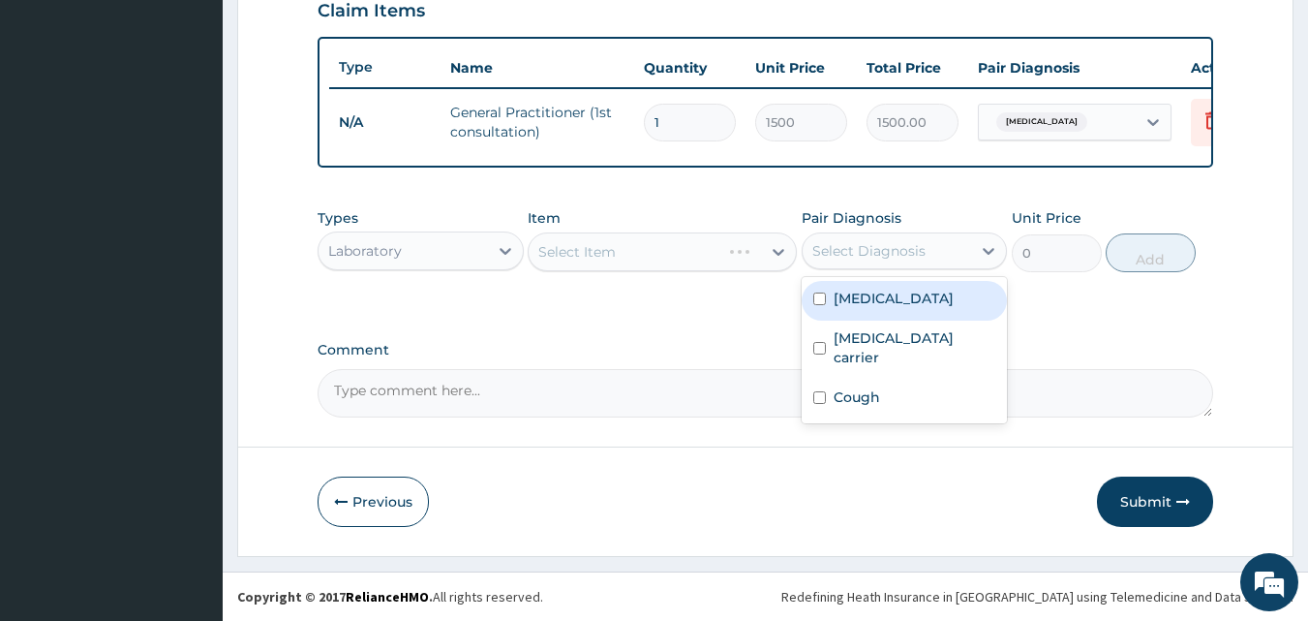
click at [842, 253] on div "Select Diagnosis" at bounding box center [868, 250] width 113 height 19
click at [831, 300] on div "Malaria" at bounding box center [905, 301] width 206 height 40
checkbox input "true"
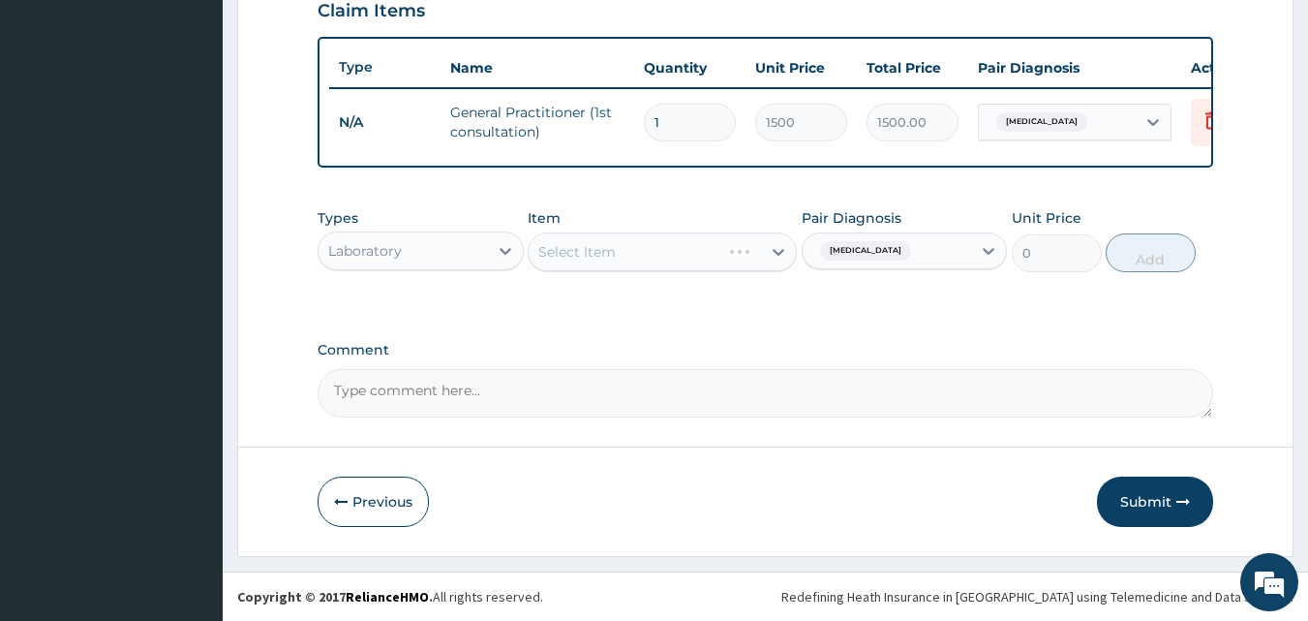
click at [680, 252] on div "Select Item" at bounding box center [662, 251] width 269 height 39
click at [658, 254] on div "Select Item" at bounding box center [662, 251] width 269 height 39
click at [669, 256] on div "Select Item" at bounding box center [662, 251] width 269 height 39
click at [677, 250] on div "Select Item" at bounding box center [662, 251] width 269 height 39
click at [658, 245] on div "Select Item" at bounding box center [662, 251] width 269 height 39
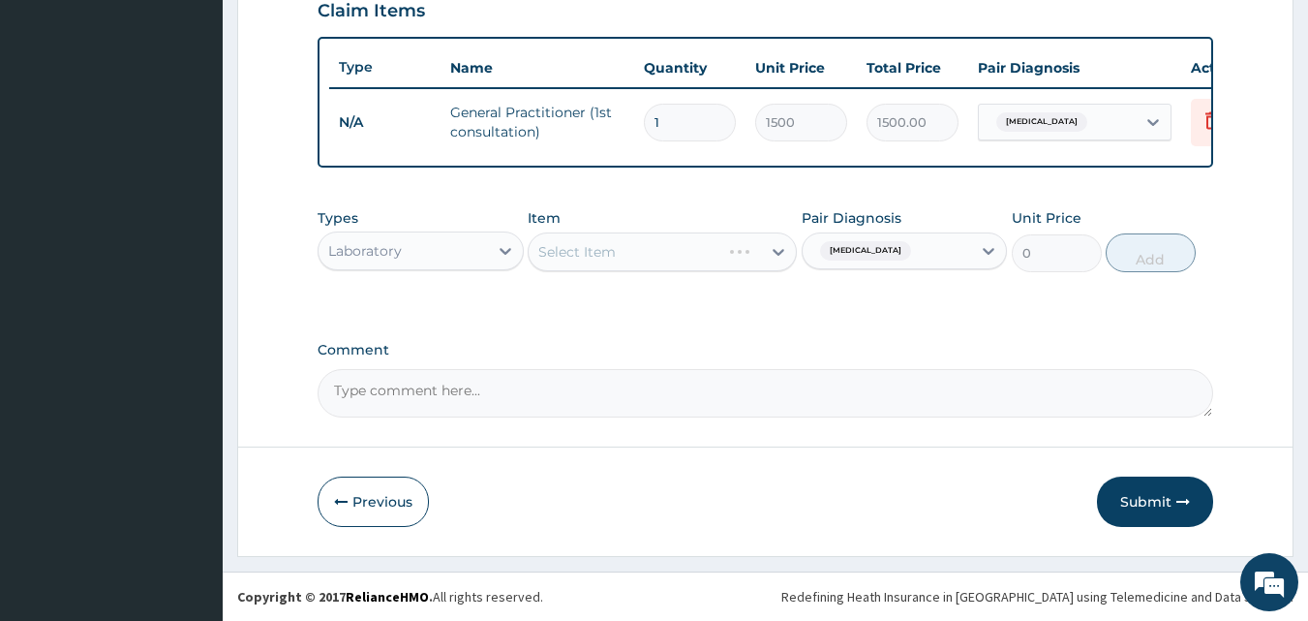
click at [636, 254] on div "Select Item" at bounding box center [662, 251] width 269 height 39
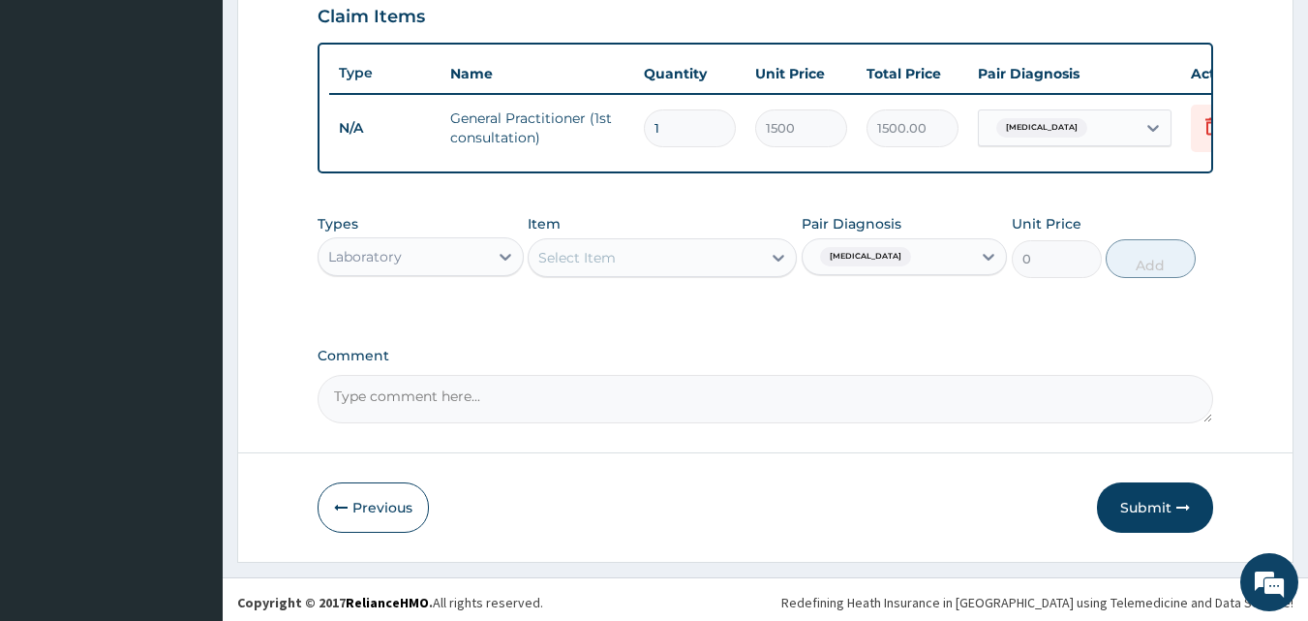
drag, startPoint x: 611, startPoint y: 370, endPoint x: 568, endPoint y: 318, distance: 67.5
click at [610, 364] on label "Comment" at bounding box center [766, 356] width 897 height 16
click at [610, 375] on textarea "Comment" at bounding box center [766, 399] width 897 height 48
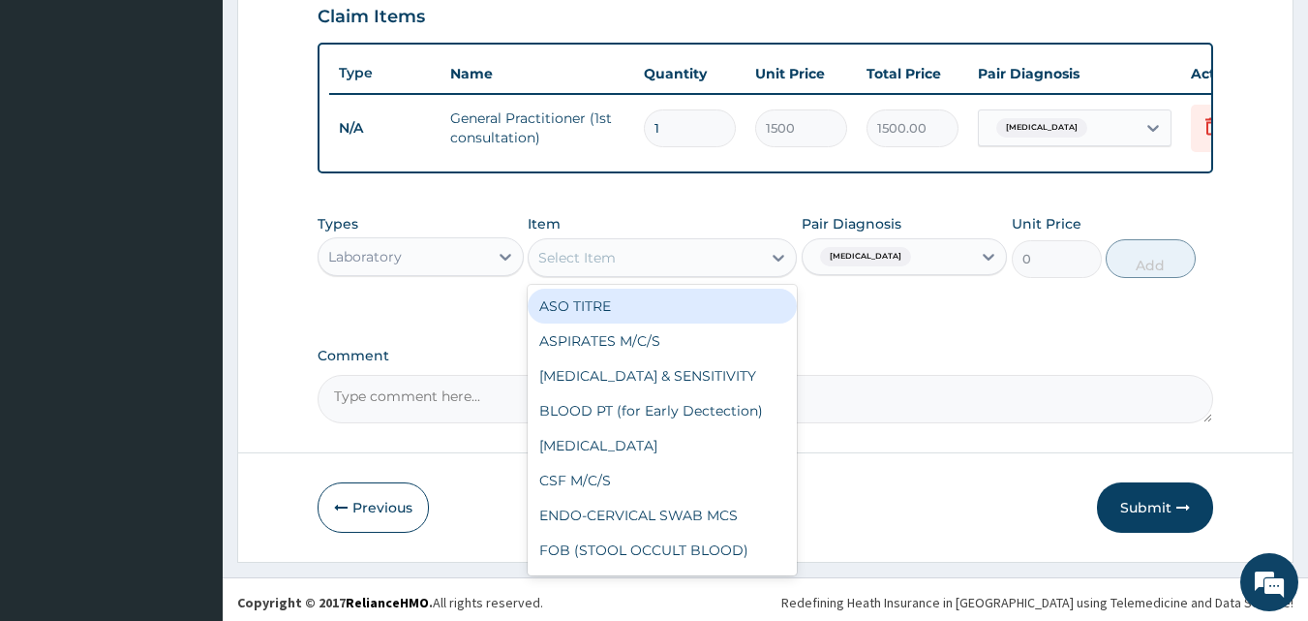
click at [617, 273] on div "Select Item" at bounding box center [645, 257] width 232 height 31
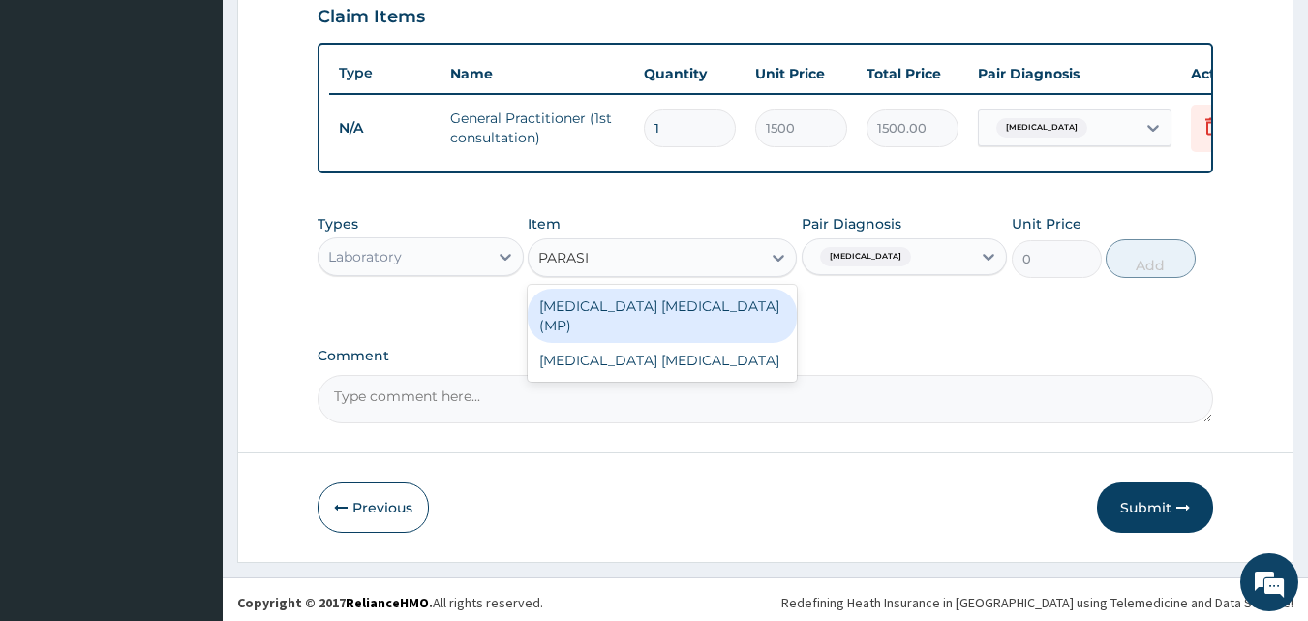
type input "PARASIT"
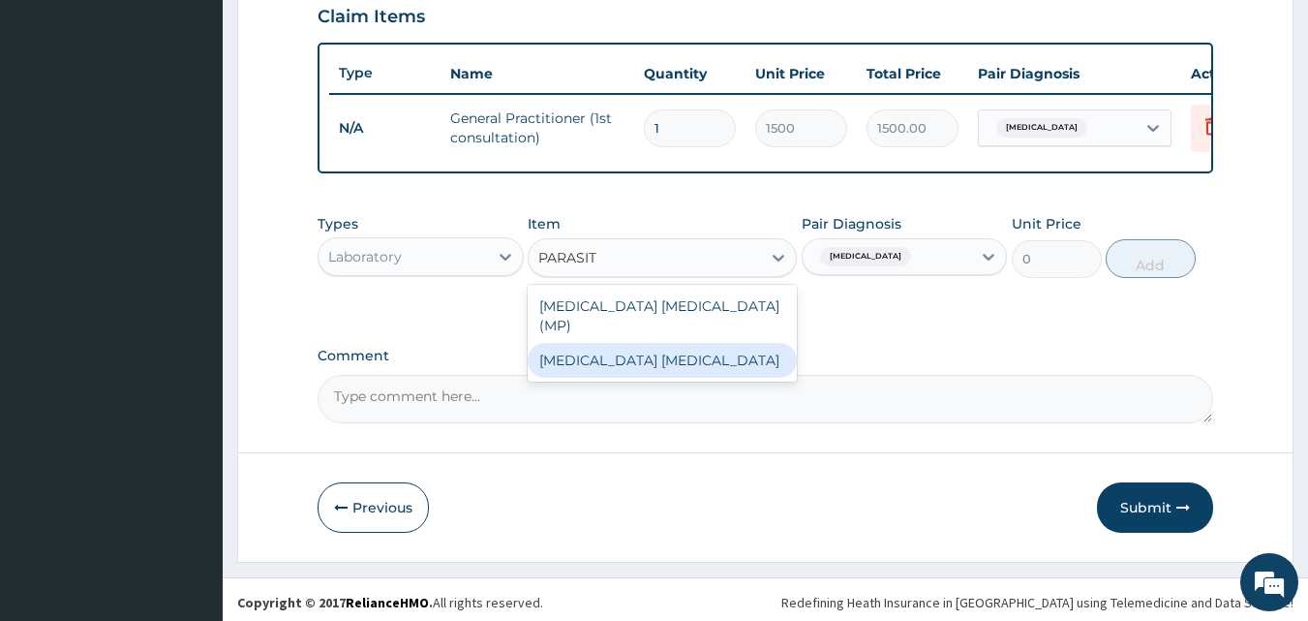
click at [671, 355] on div "Malaria Parasite" at bounding box center [662, 360] width 269 height 35
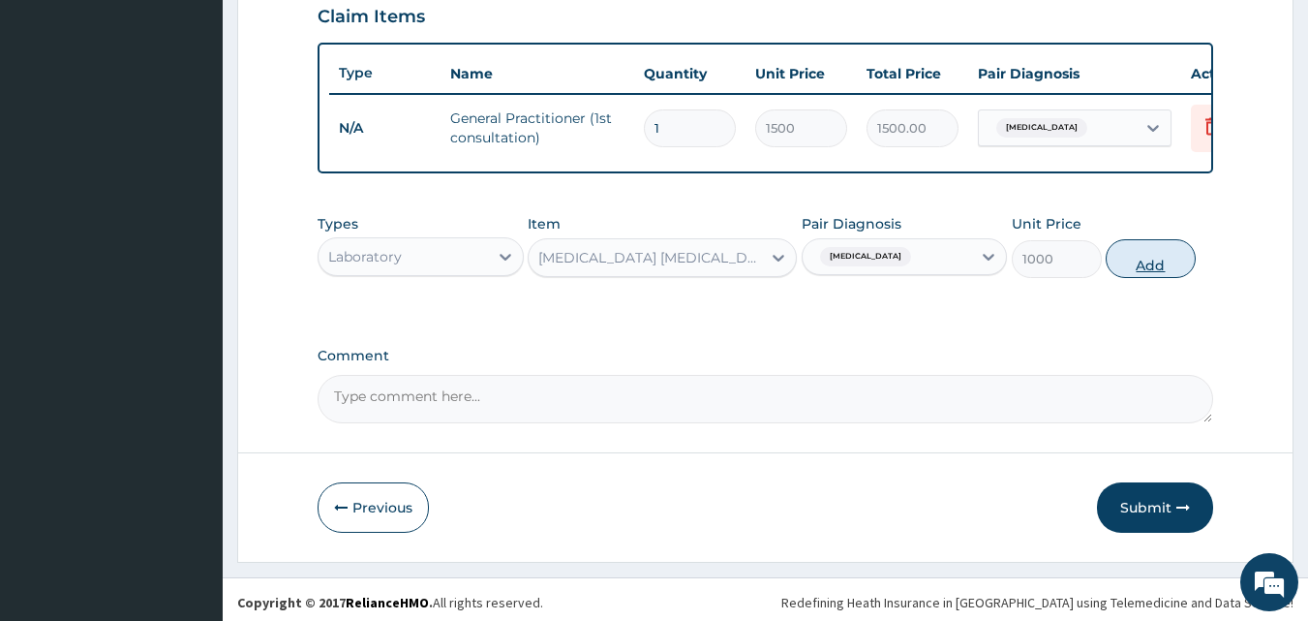
click at [1156, 273] on button "Add" at bounding box center [1151, 258] width 90 height 39
type input "0"
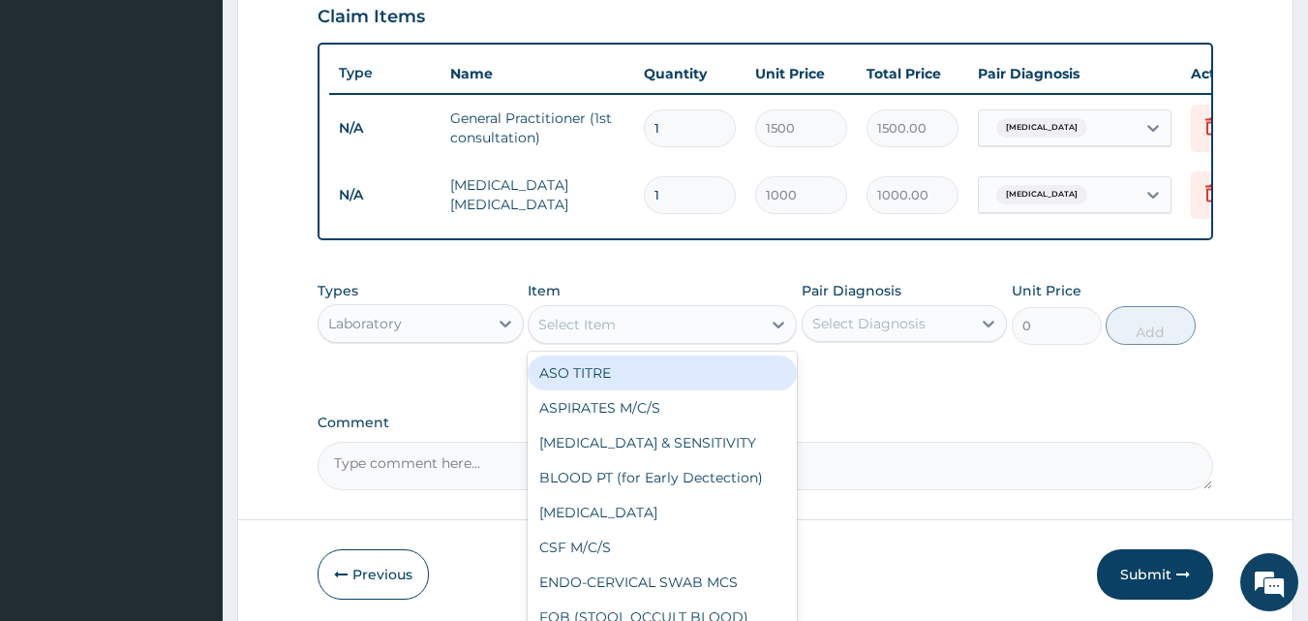
click at [637, 340] on div "Select Item" at bounding box center [645, 324] width 232 height 31
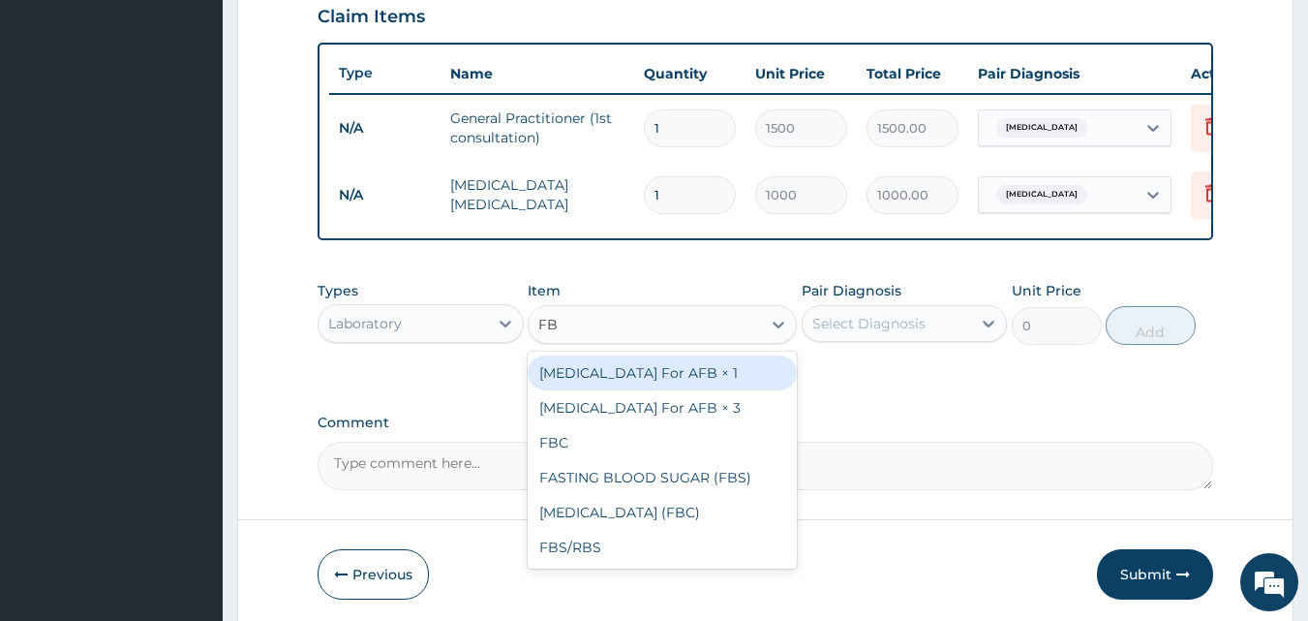
type input "FBC"
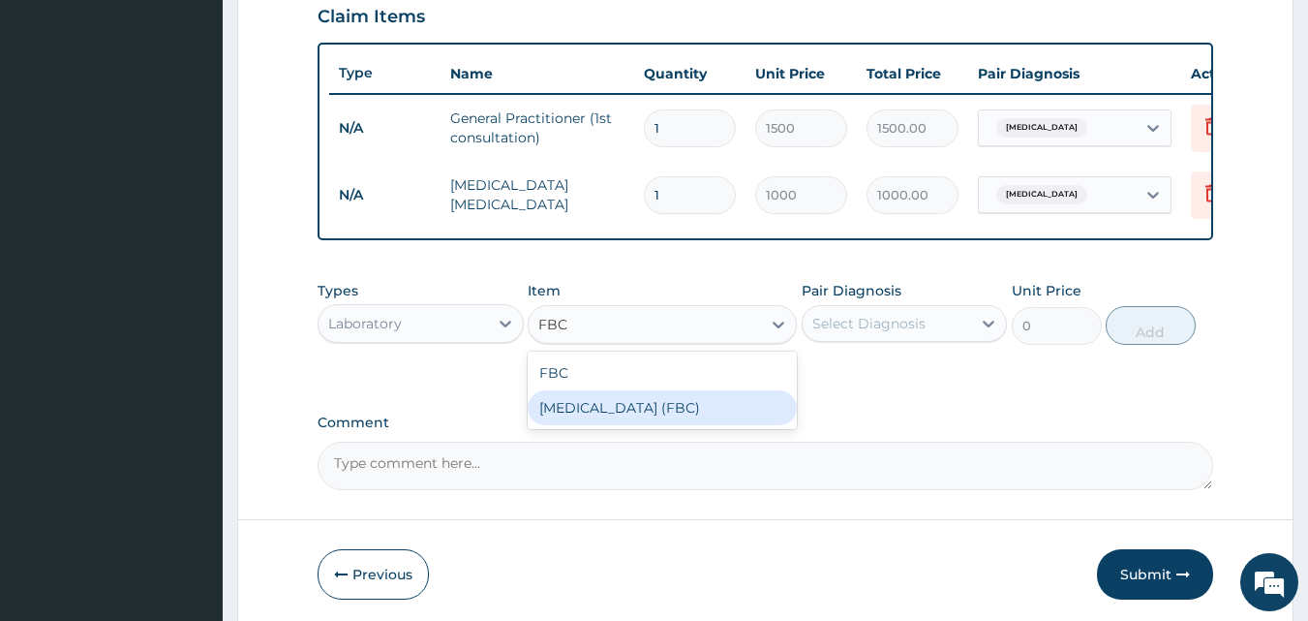
click at [645, 425] on div "Full Blood Count (FBC)" at bounding box center [662, 407] width 269 height 35
type input "5000"
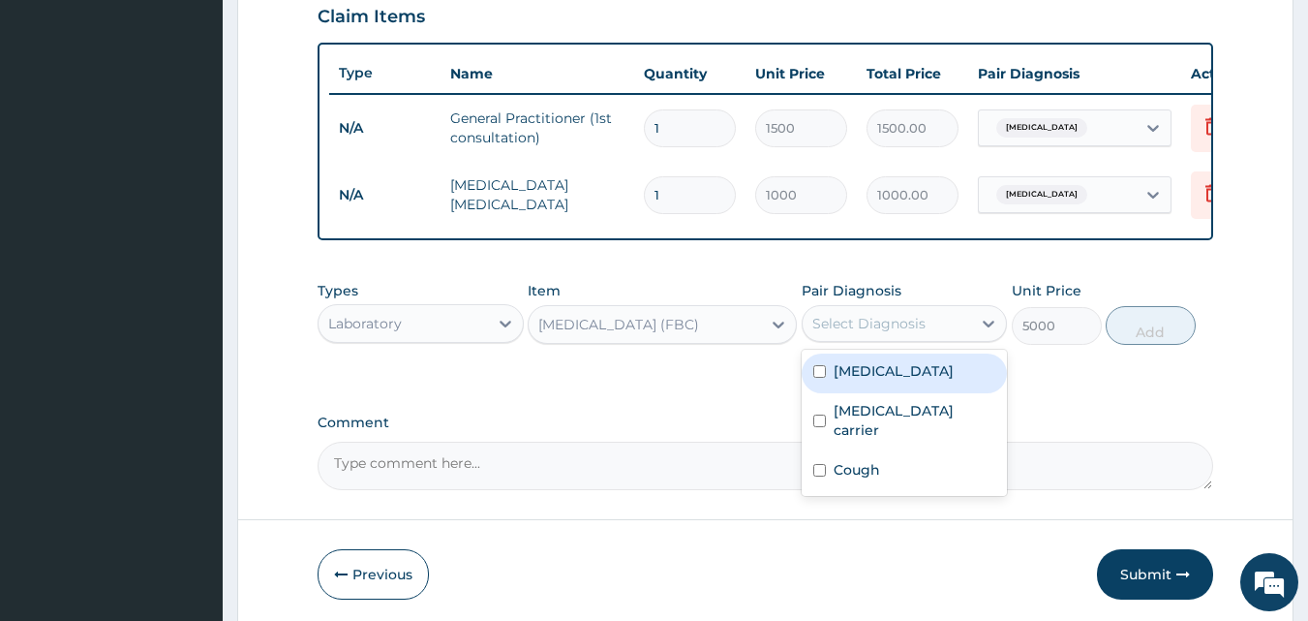
click at [888, 333] on div "Select Diagnosis" at bounding box center [868, 323] width 113 height 19
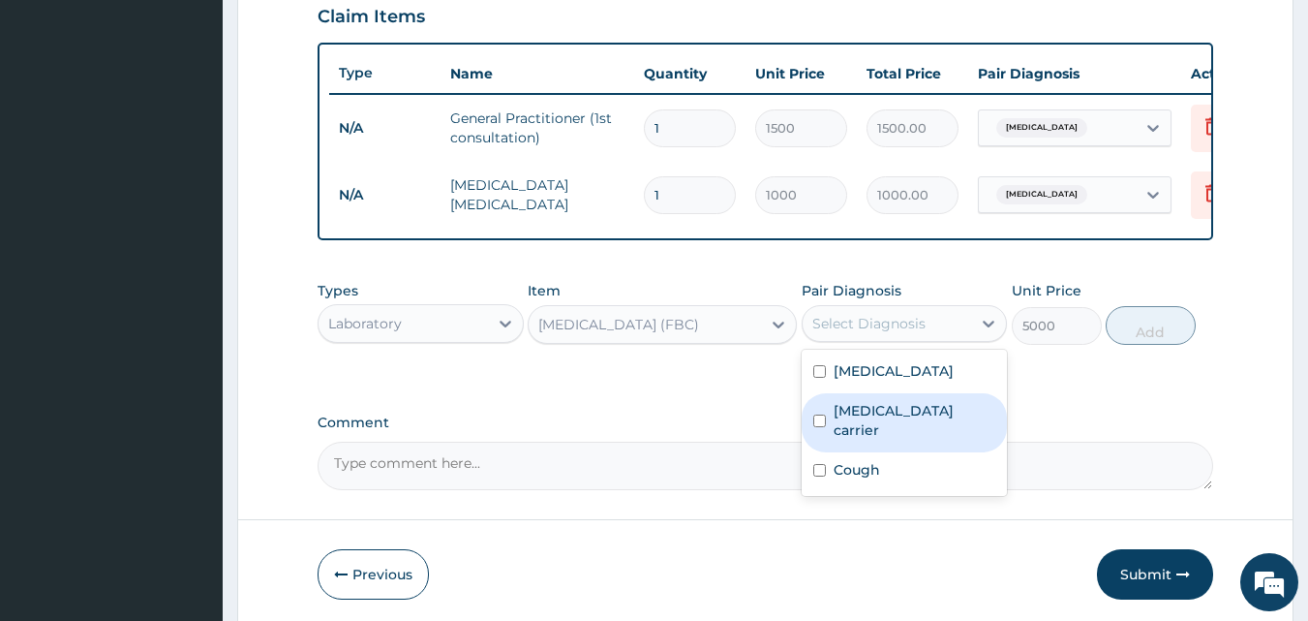
click at [860, 423] on label "Salmonella carrier" at bounding box center [915, 420] width 163 height 39
checkbox input "true"
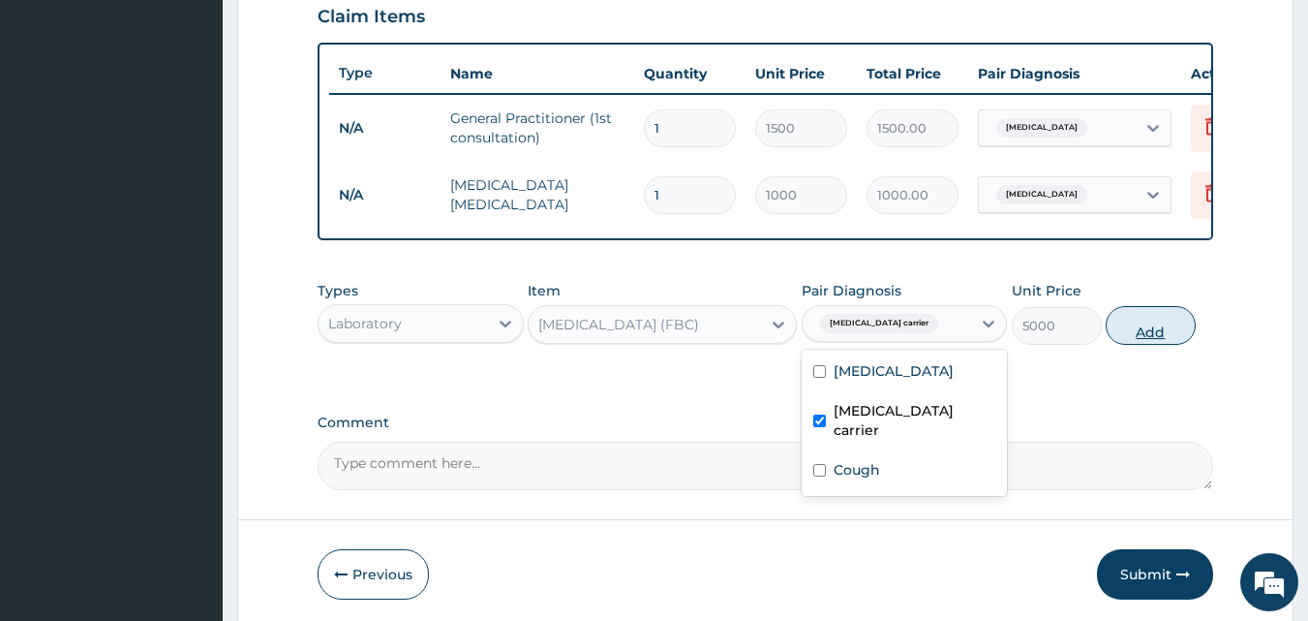
click at [1162, 345] on button "Add" at bounding box center [1151, 325] width 90 height 39
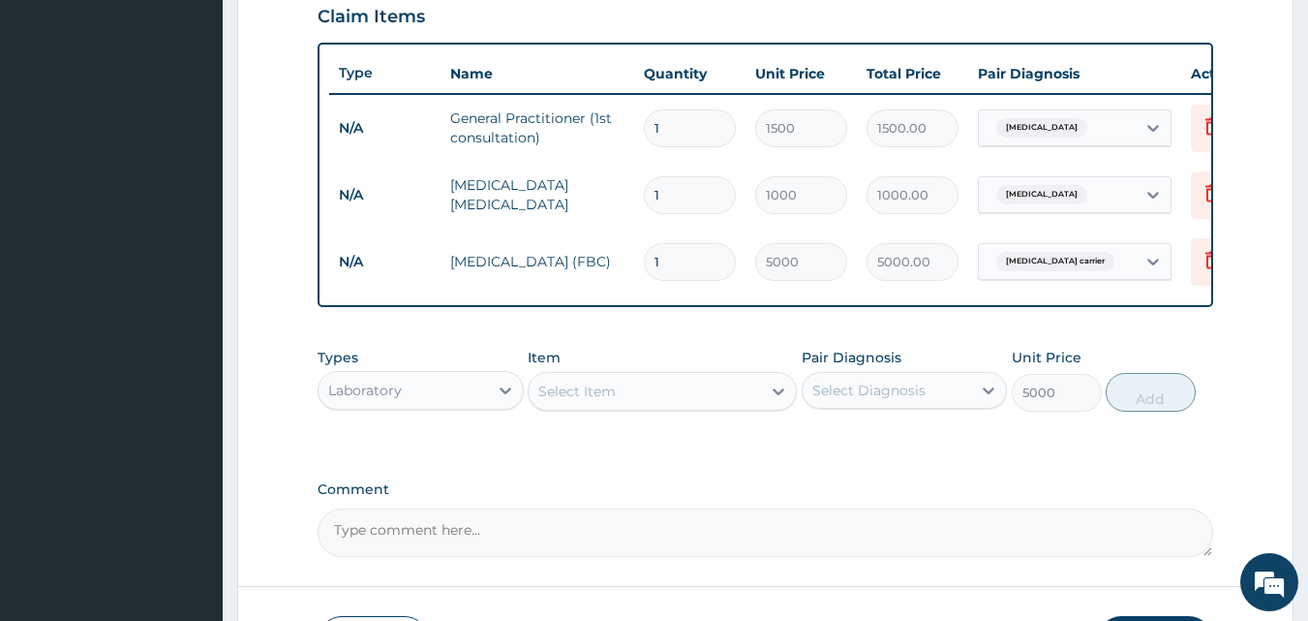
type input "0"
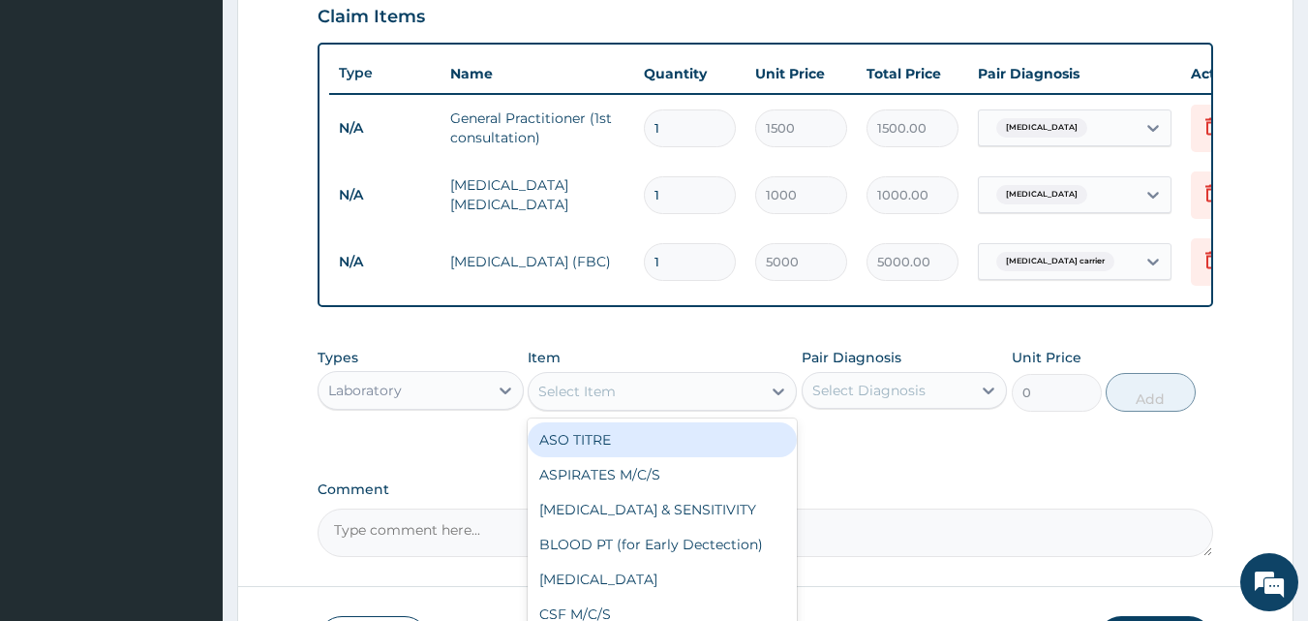
click at [577, 401] on div "Select Item" at bounding box center [576, 391] width 77 height 19
click at [468, 406] on div "Laboratory" at bounding box center [403, 390] width 169 height 31
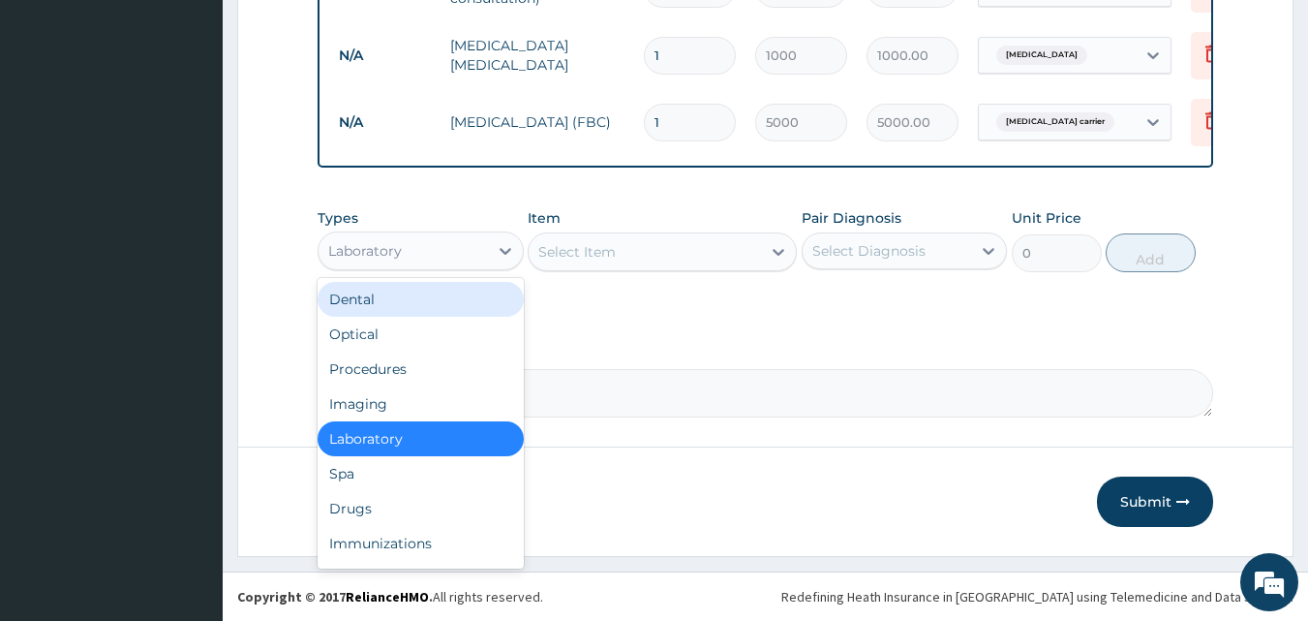
scroll to position [827, 0]
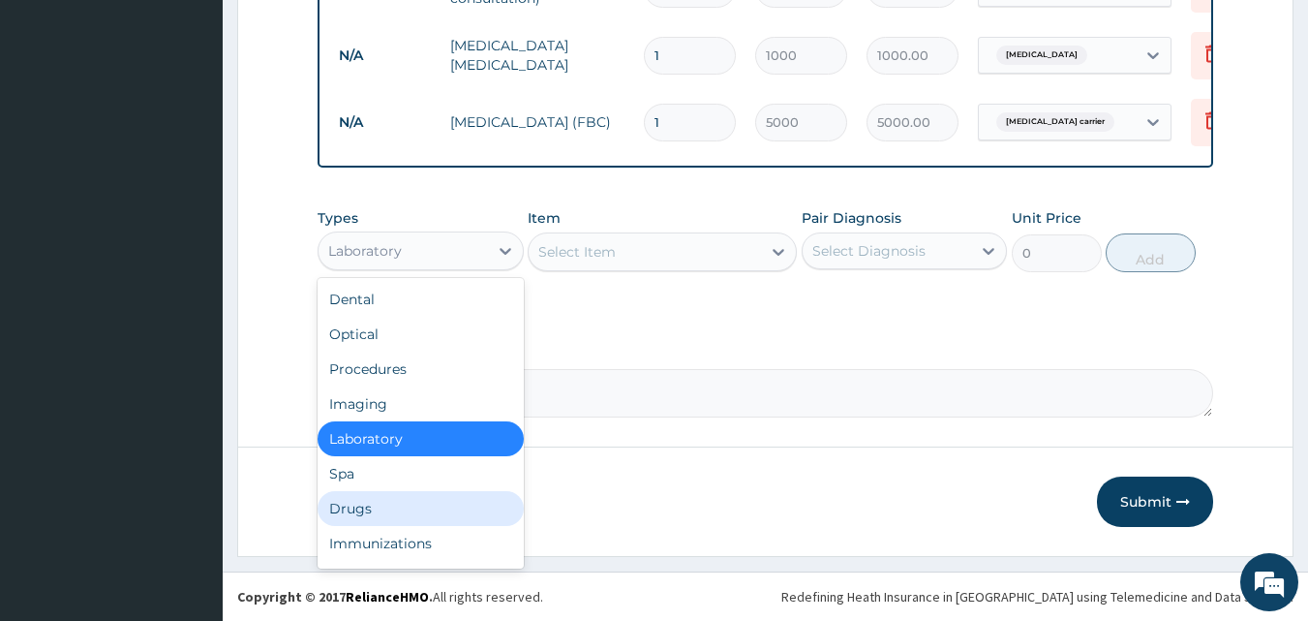
click at [409, 503] on div "Drugs" at bounding box center [421, 508] width 206 height 35
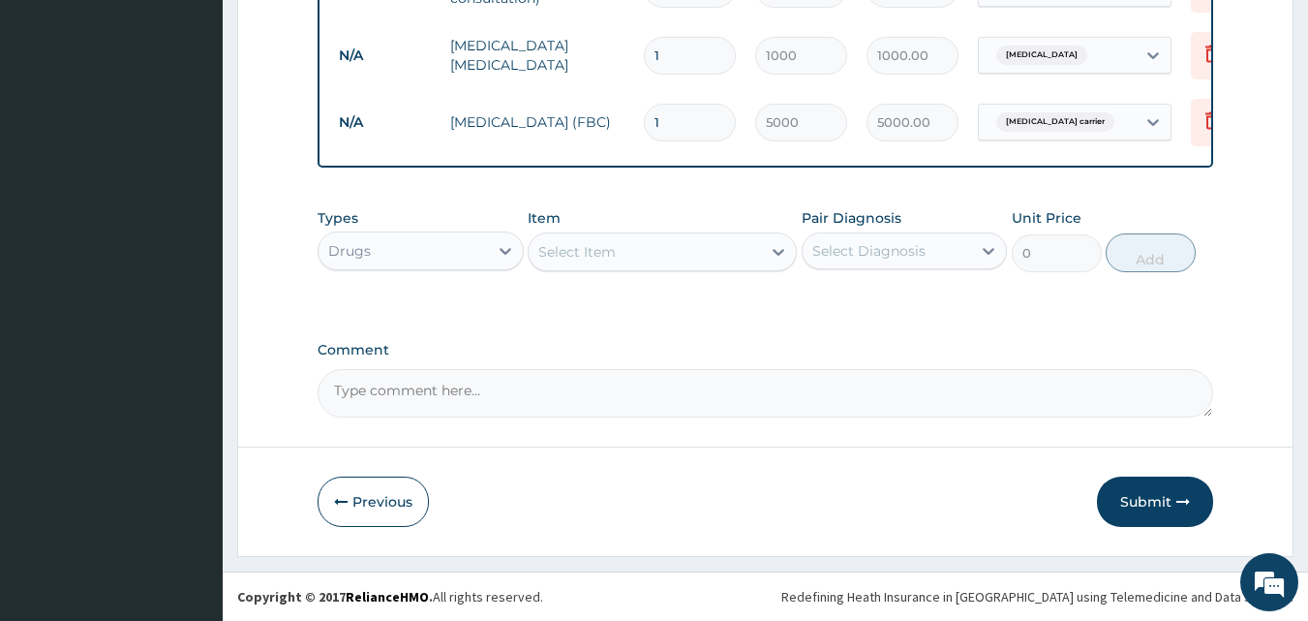
click at [576, 250] on div "Select Item" at bounding box center [576, 251] width 77 height 19
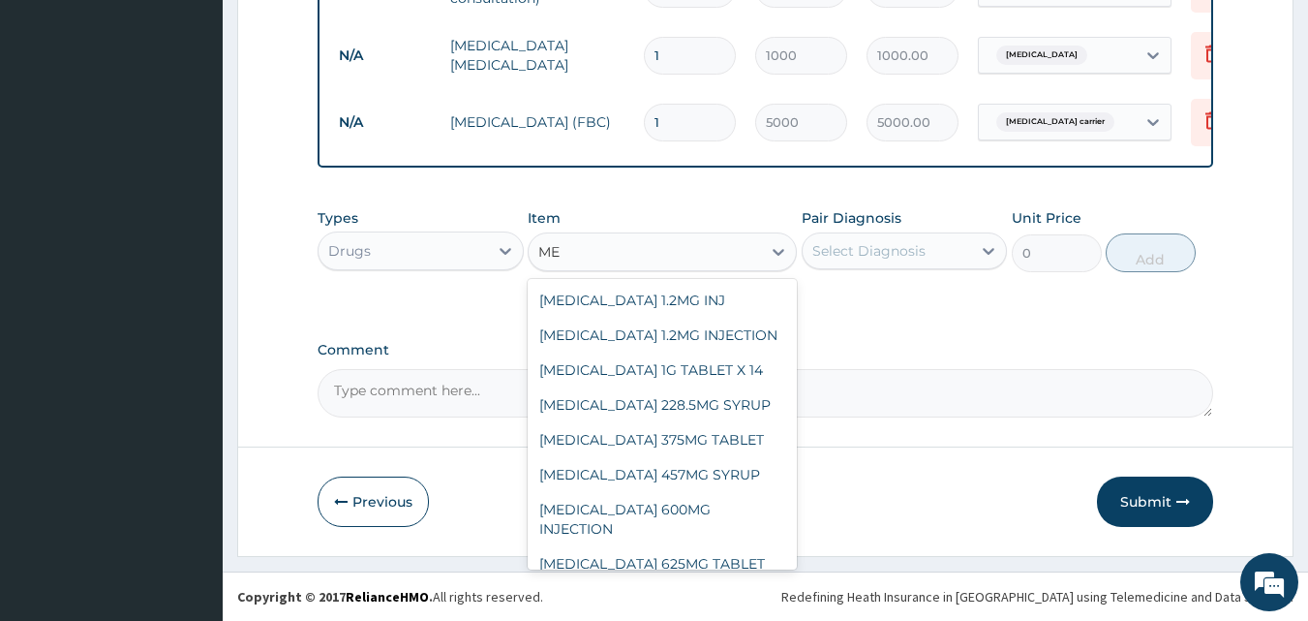
type input "M"
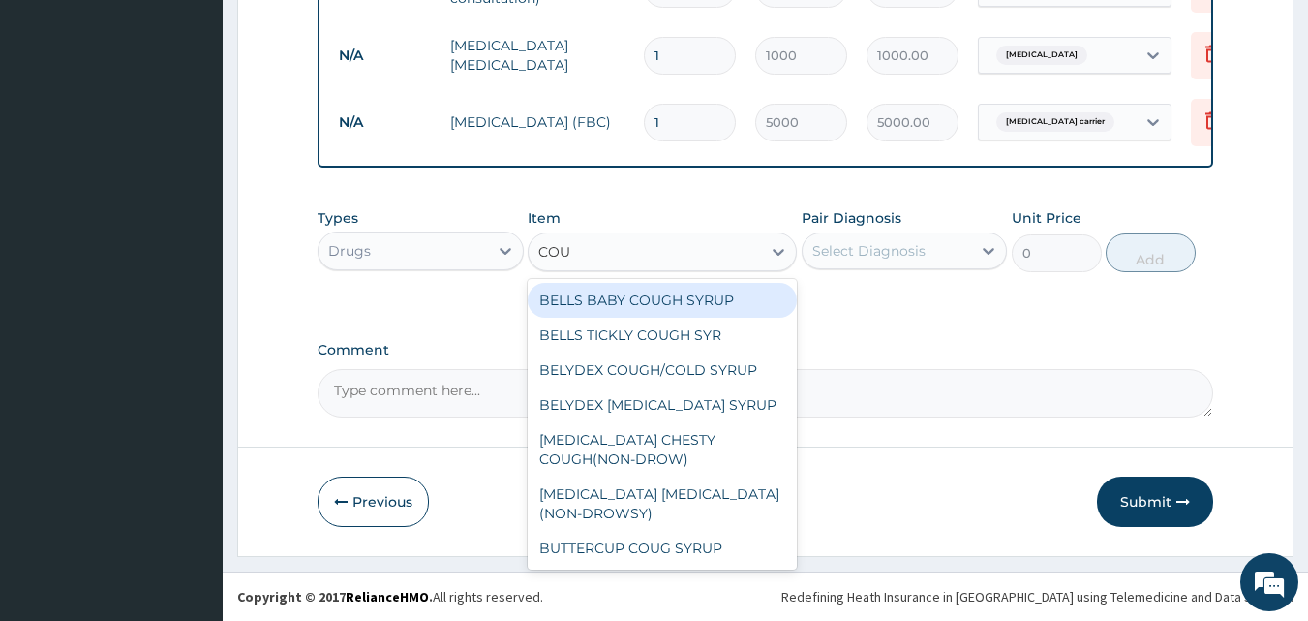
type input "COUG"
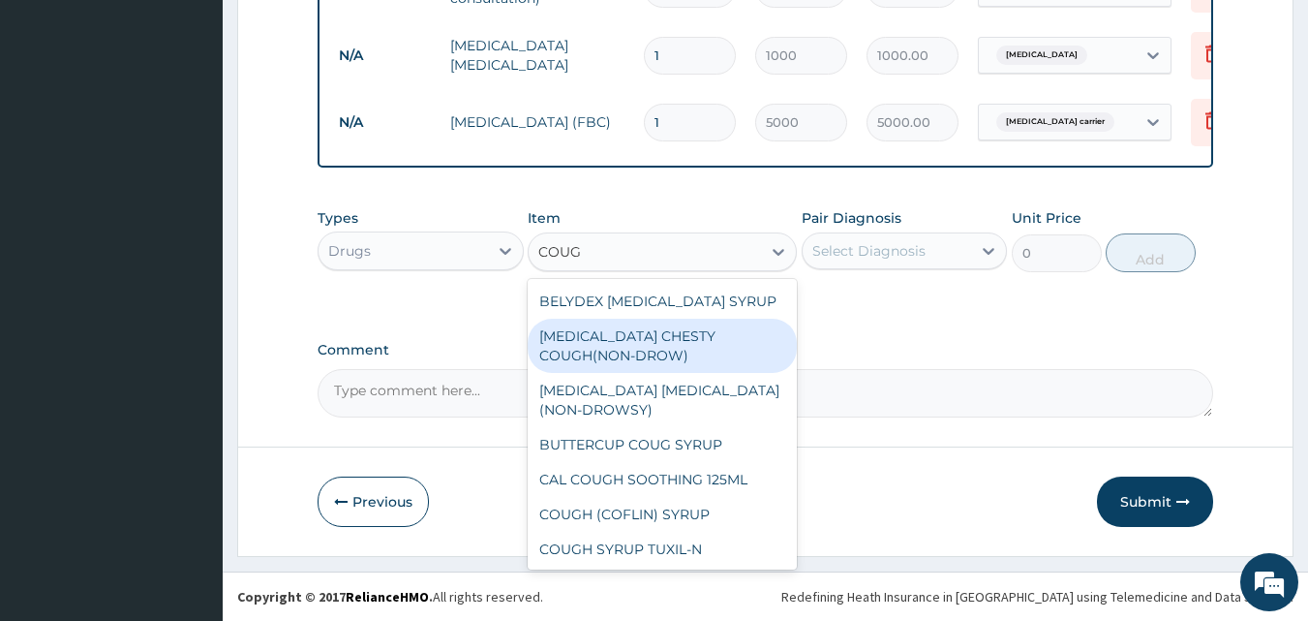
scroll to position [106, 0]
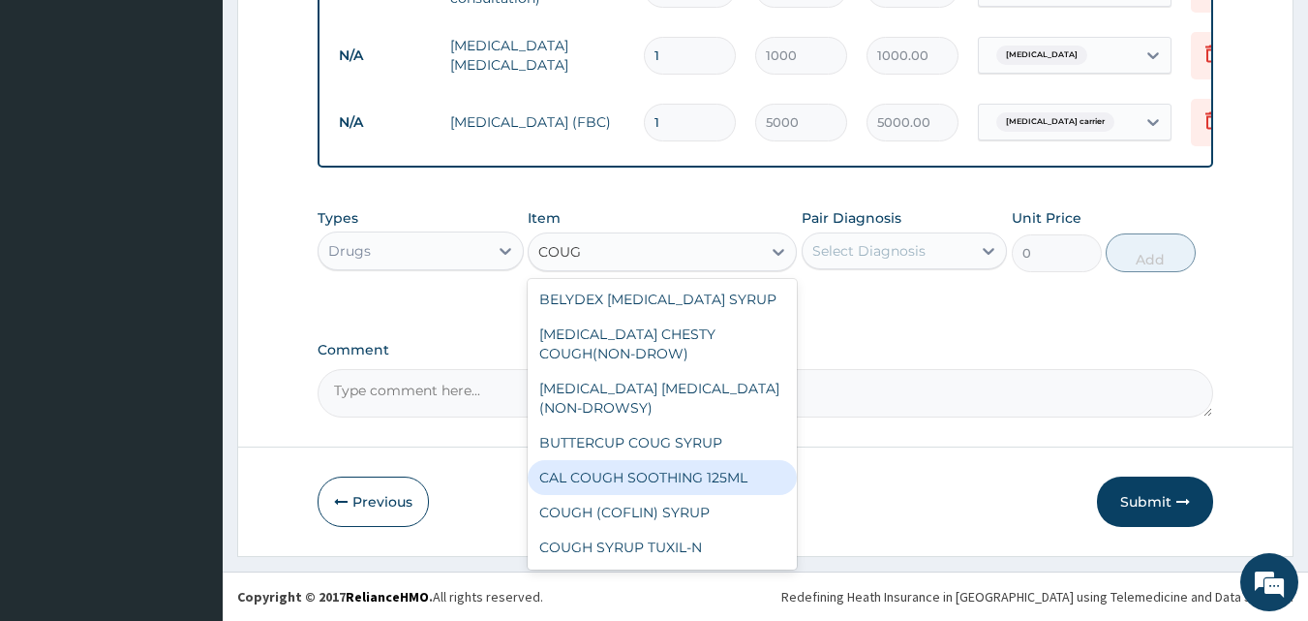
click at [694, 487] on div "CAL COUGH SOOTHING 125ML" at bounding box center [662, 477] width 269 height 35
type input "577.5"
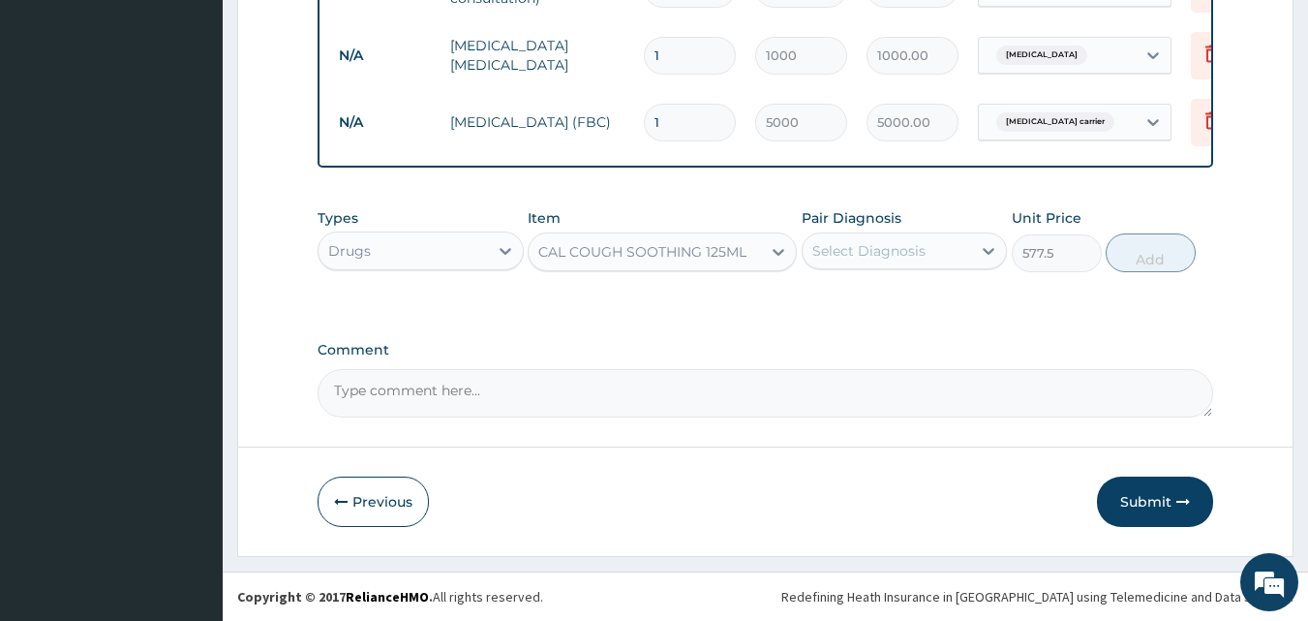
click at [883, 266] on div "Select Diagnosis" at bounding box center [887, 250] width 169 height 31
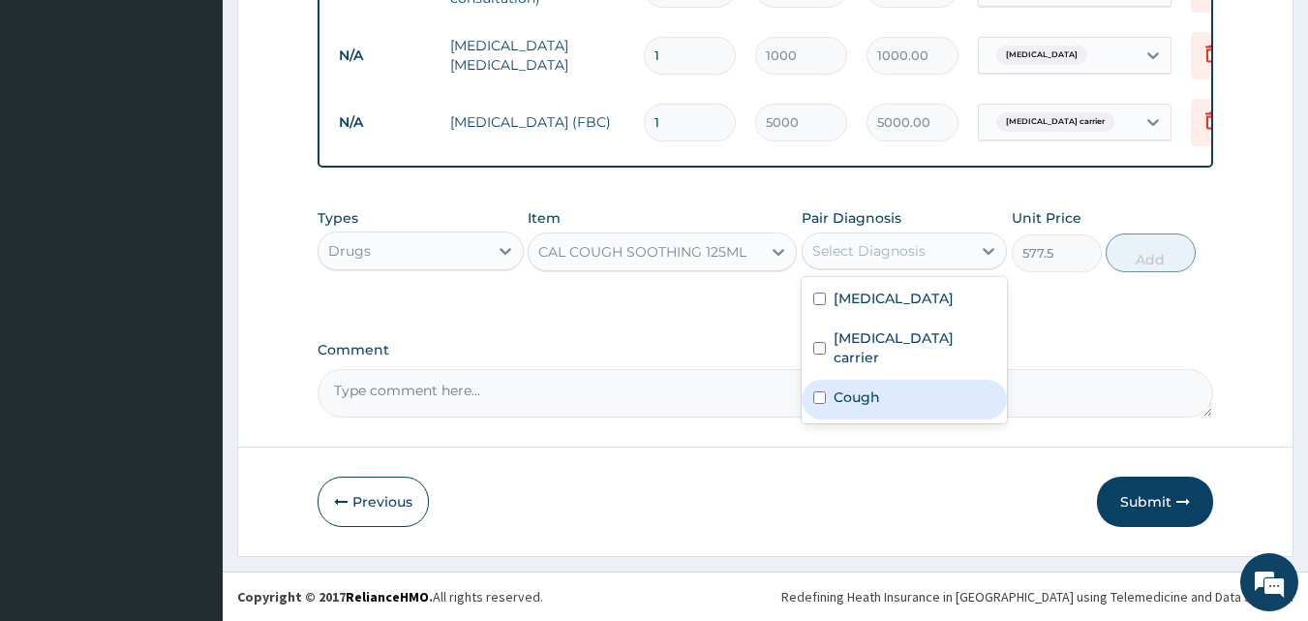
click at [838, 394] on div "Cough" at bounding box center [905, 400] width 206 height 40
checkbox input "true"
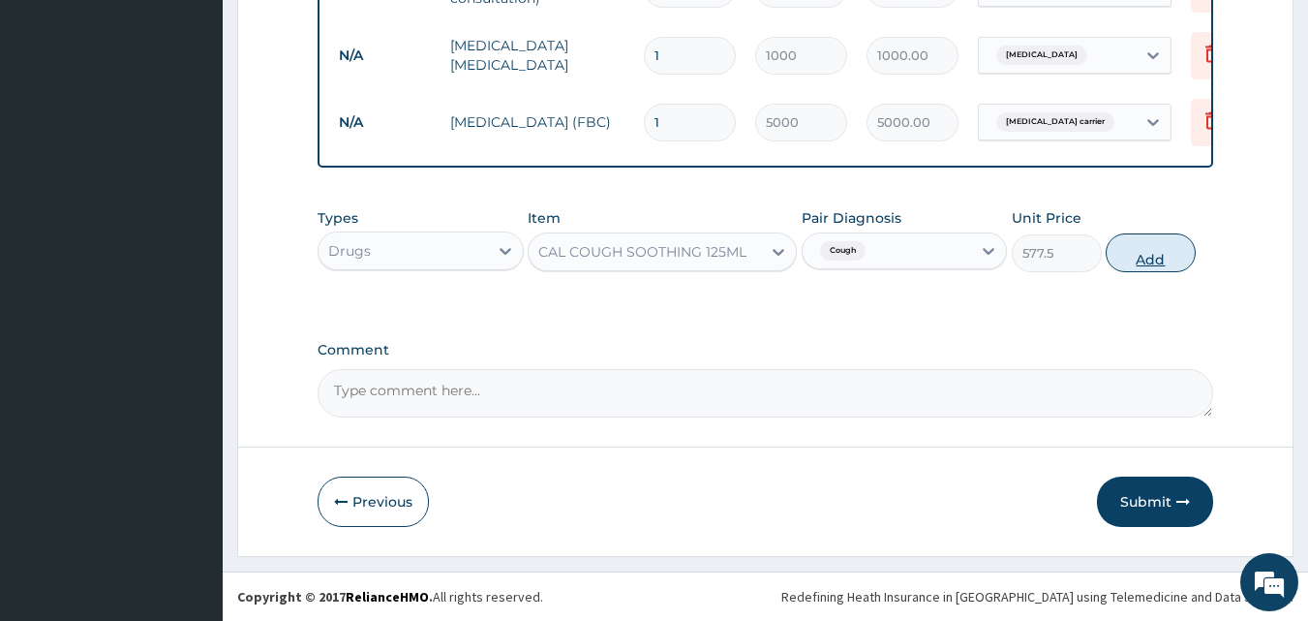
click at [1143, 260] on button "Add" at bounding box center [1151, 252] width 90 height 39
type input "0"
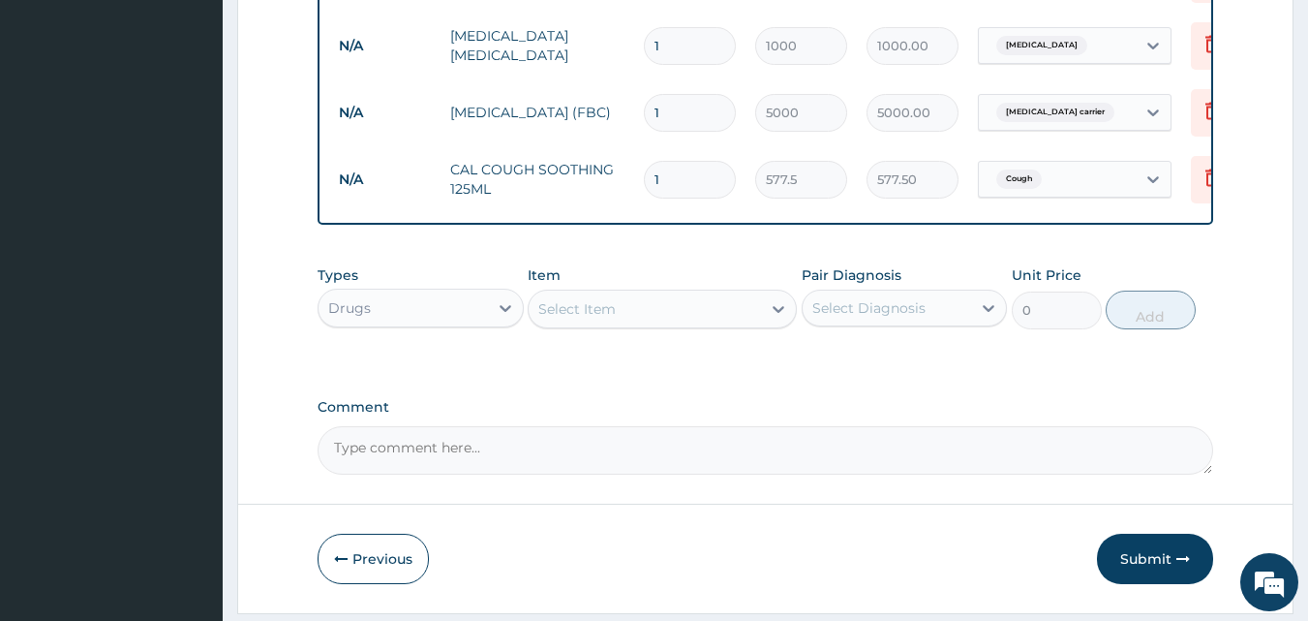
click at [610, 319] on div "Select Item" at bounding box center [576, 308] width 77 height 19
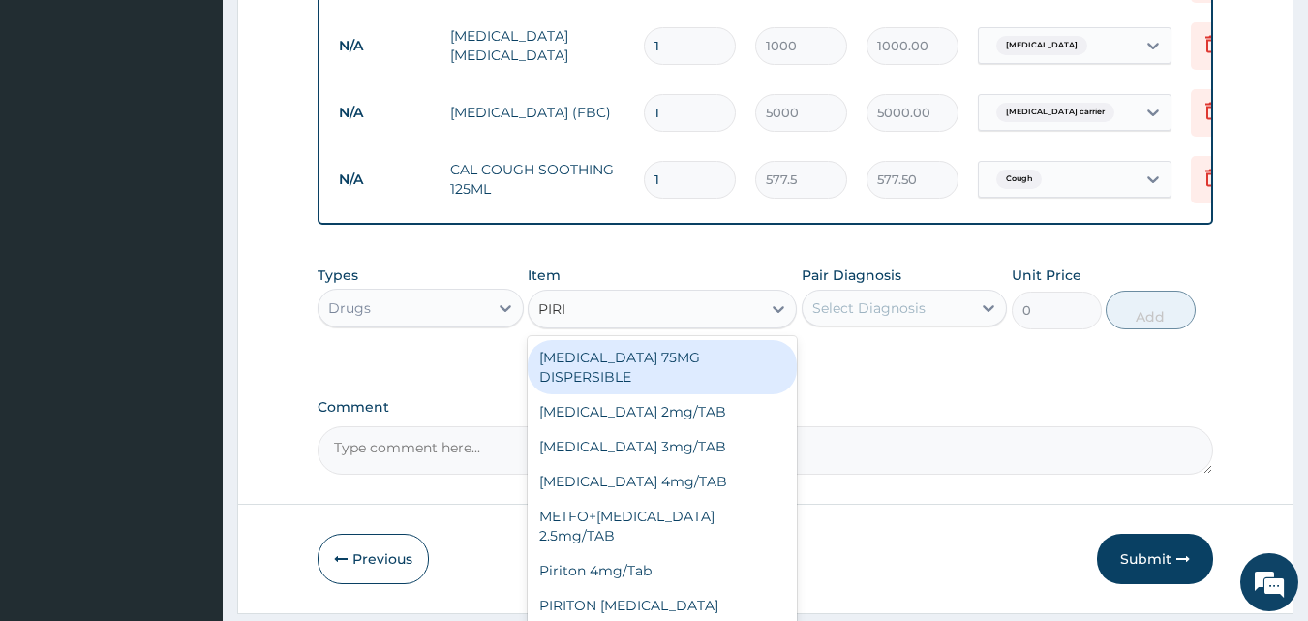
type input "PIRIT"
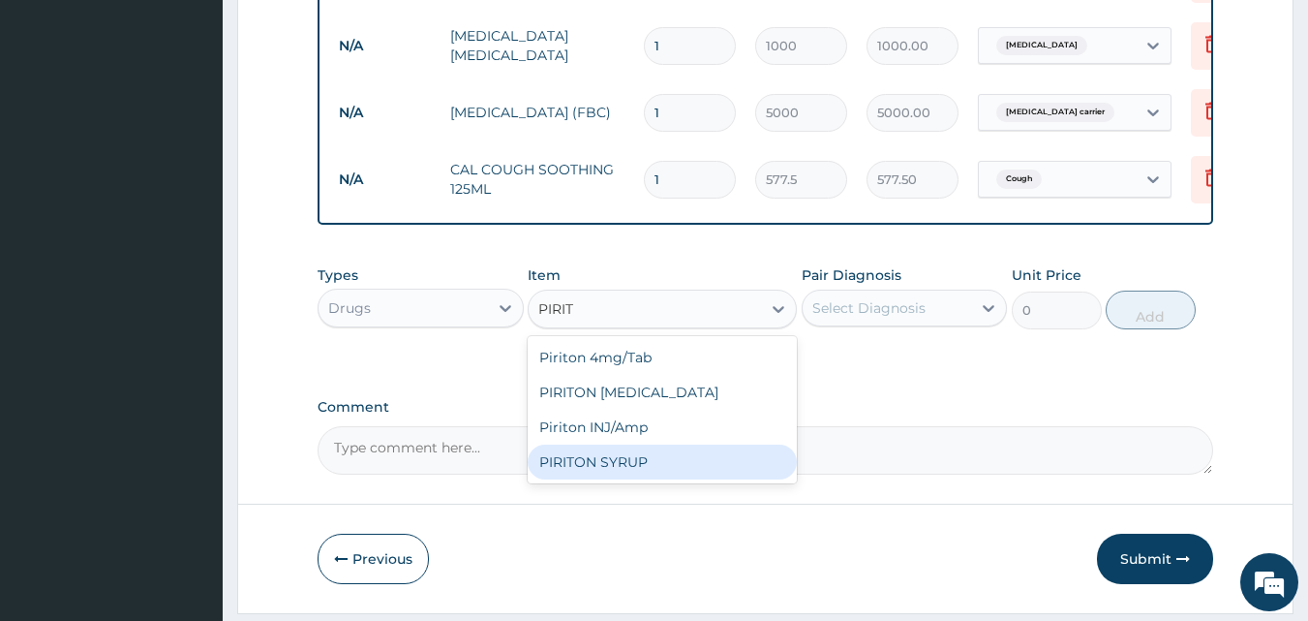
click at [638, 470] on div "PIRITON SYRUP" at bounding box center [662, 461] width 269 height 35
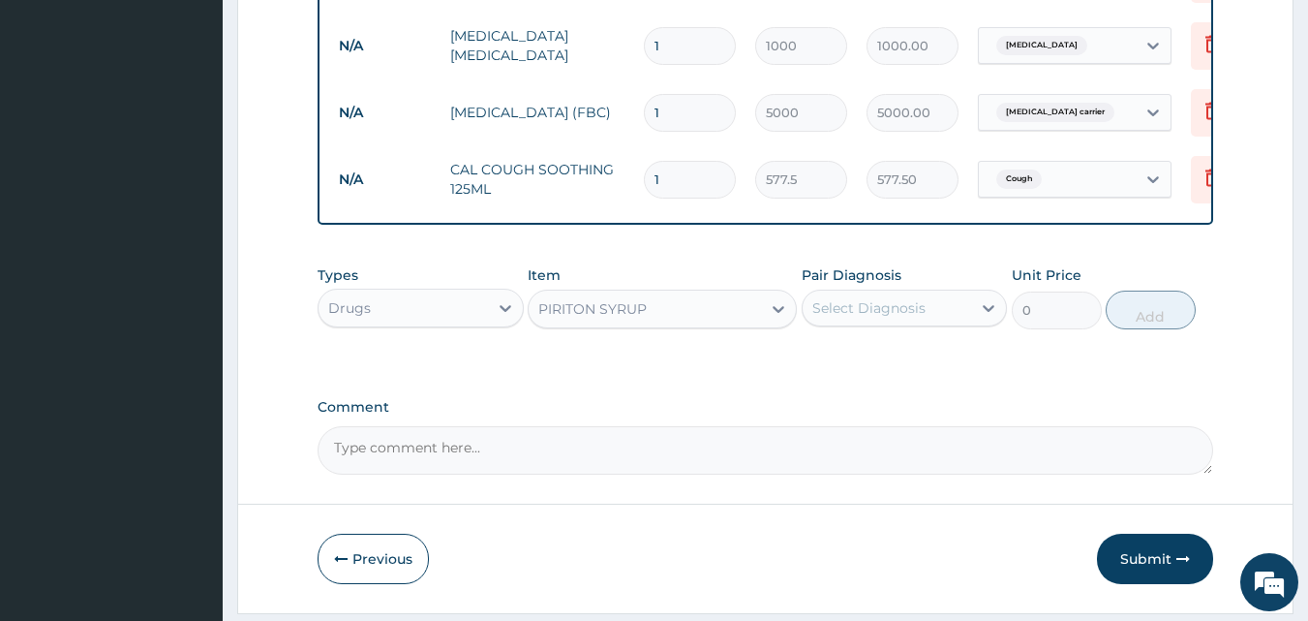
type input "210"
click at [890, 317] on div "Select Diagnosis" at bounding box center [868, 307] width 113 height 19
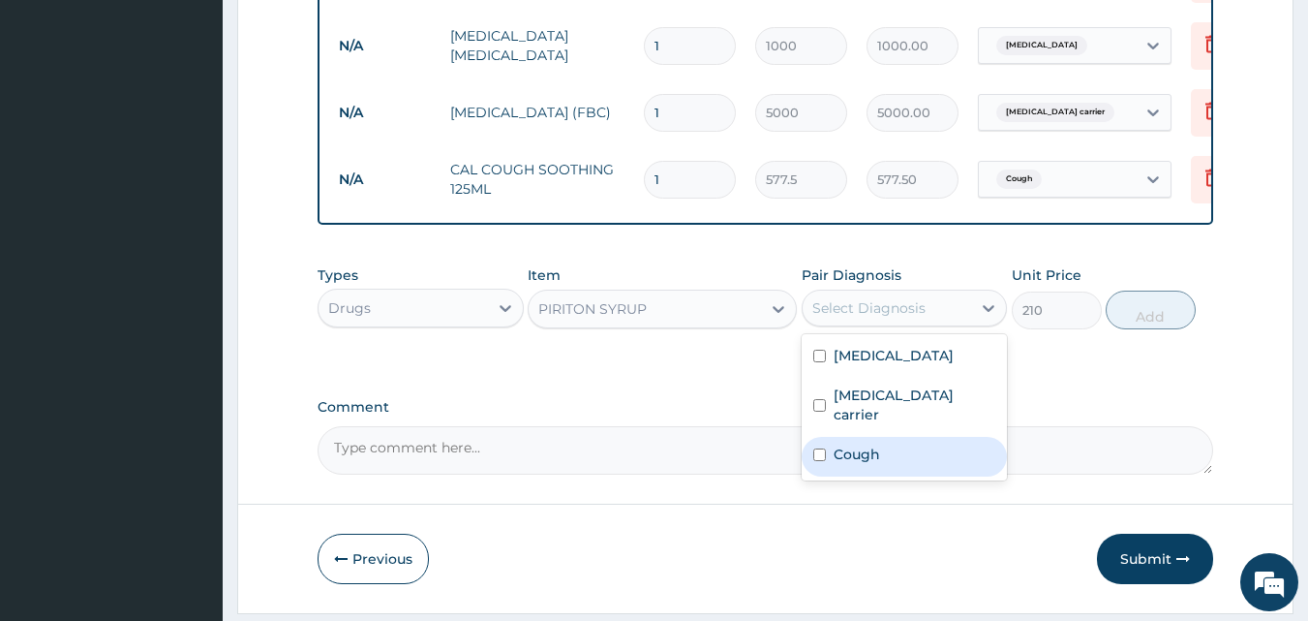
drag, startPoint x: 815, startPoint y: 451, endPoint x: 835, endPoint y: 410, distance: 45.9
click at [831, 437] on div "Cough" at bounding box center [905, 457] width 206 height 40
checkbox input "true"
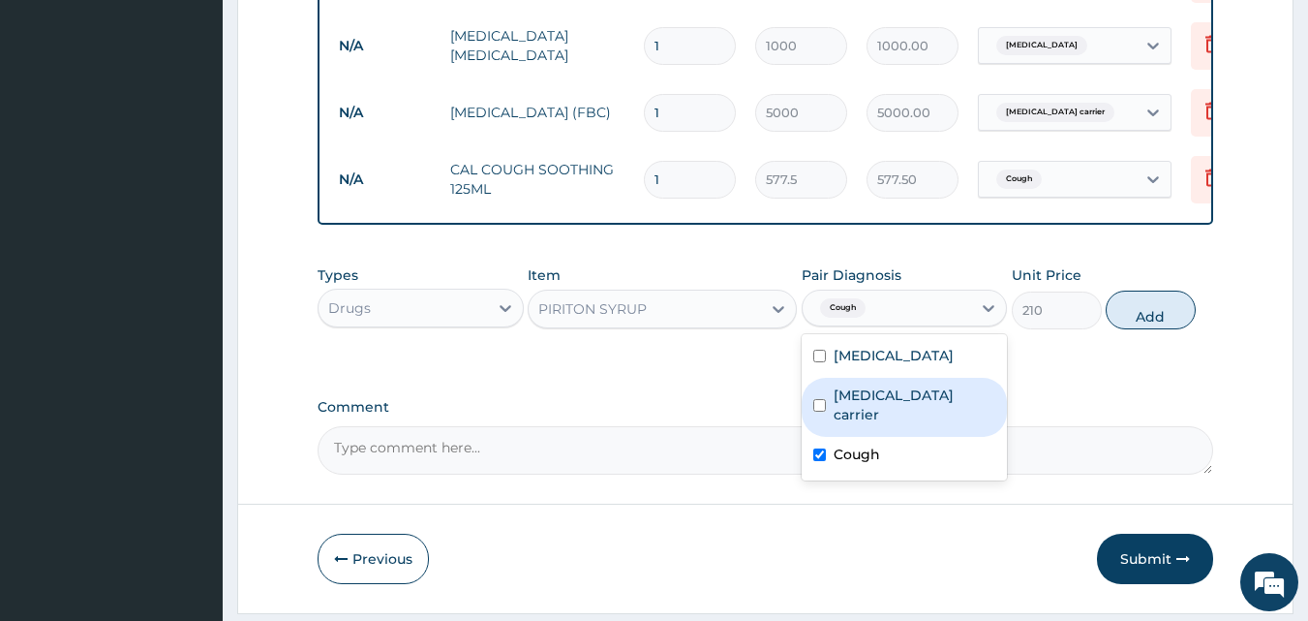
drag, startPoint x: 829, startPoint y: 408, endPoint x: 915, endPoint y: 383, distance: 89.8
click at [831, 406] on div "Salmonella carrier" at bounding box center [905, 407] width 206 height 59
checkbox input "true"
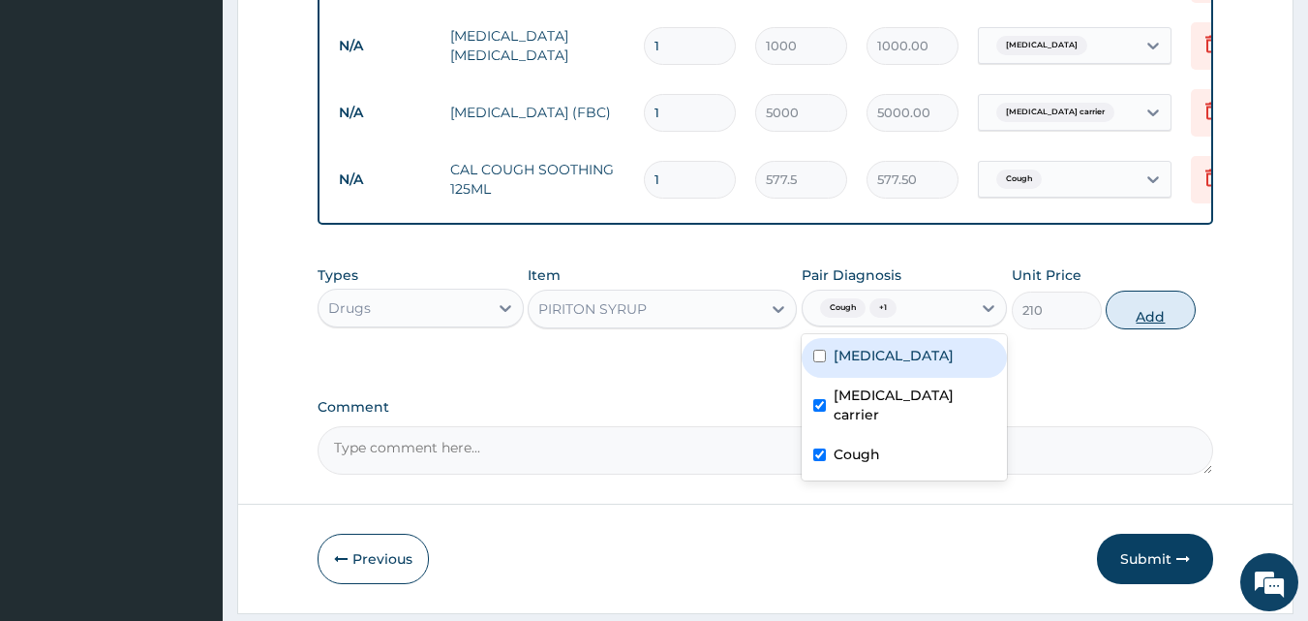
click at [1164, 324] on button "Add" at bounding box center [1151, 310] width 90 height 39
type input "0"
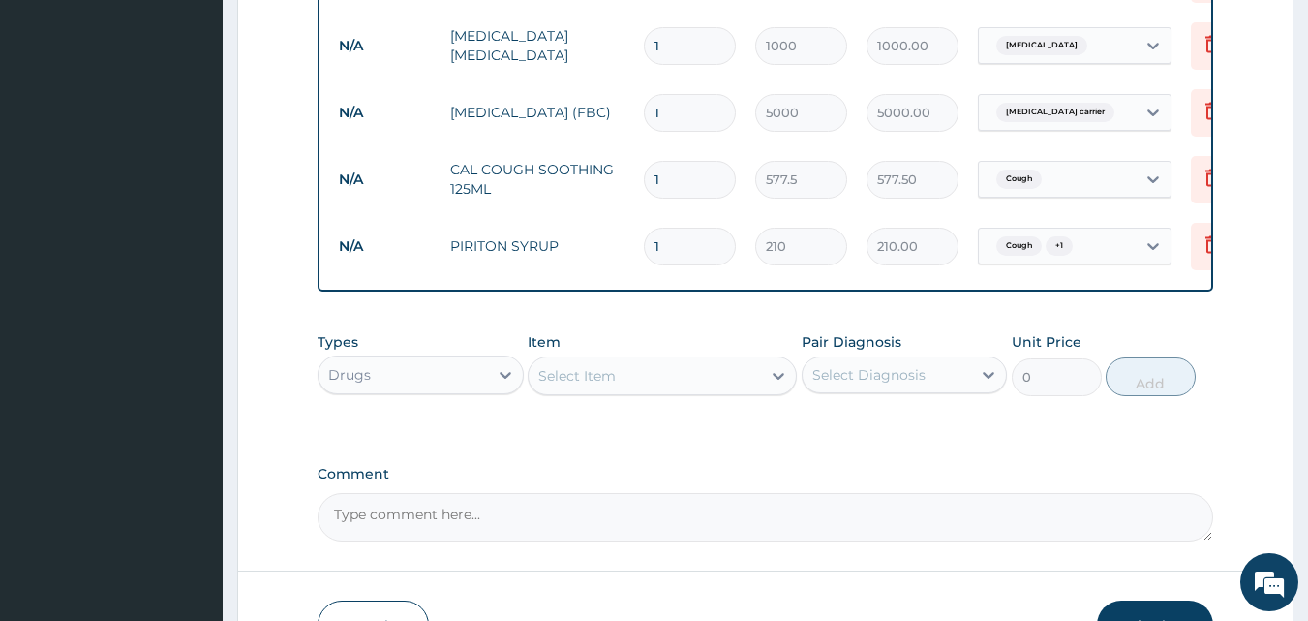
click at [618, 391] on div "Select Item" at bounding box center [645, 375] width 232 height 31
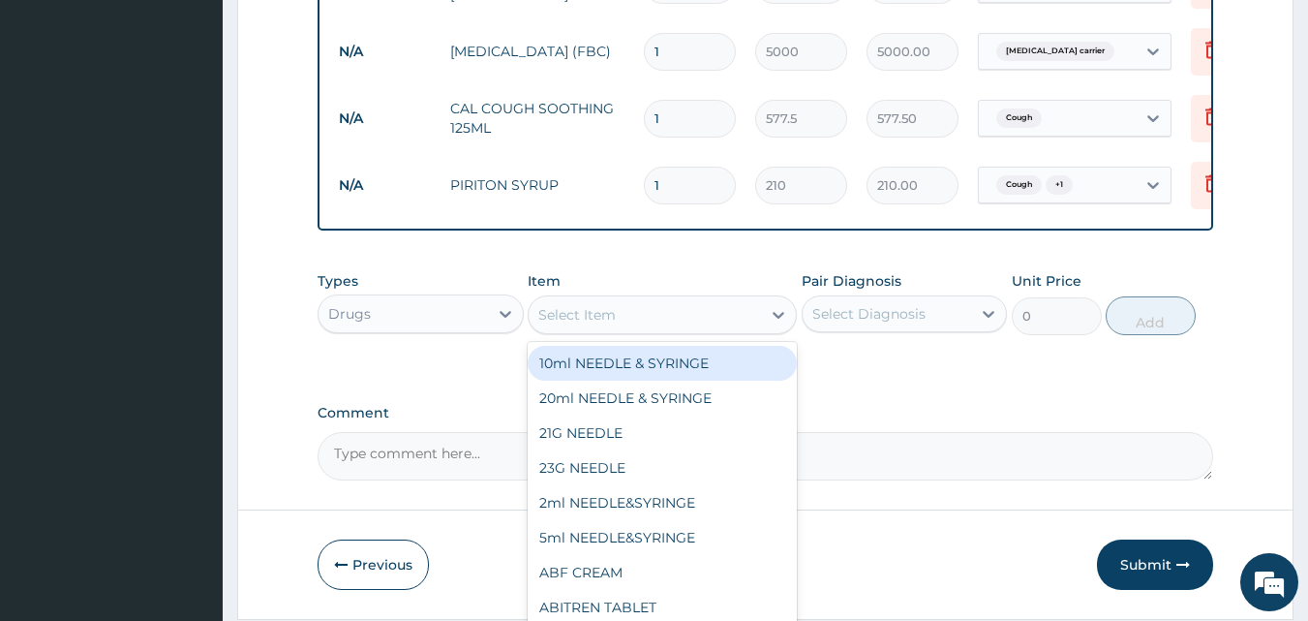
scroll to position [965, 0]
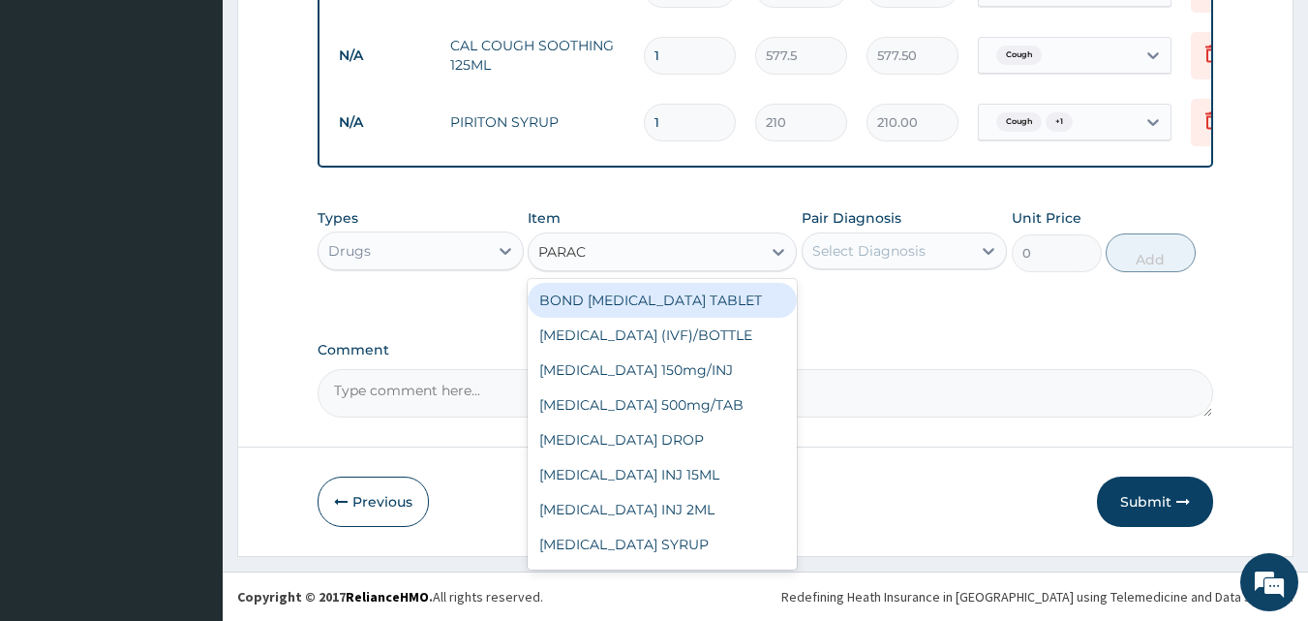
type input "PARACE"
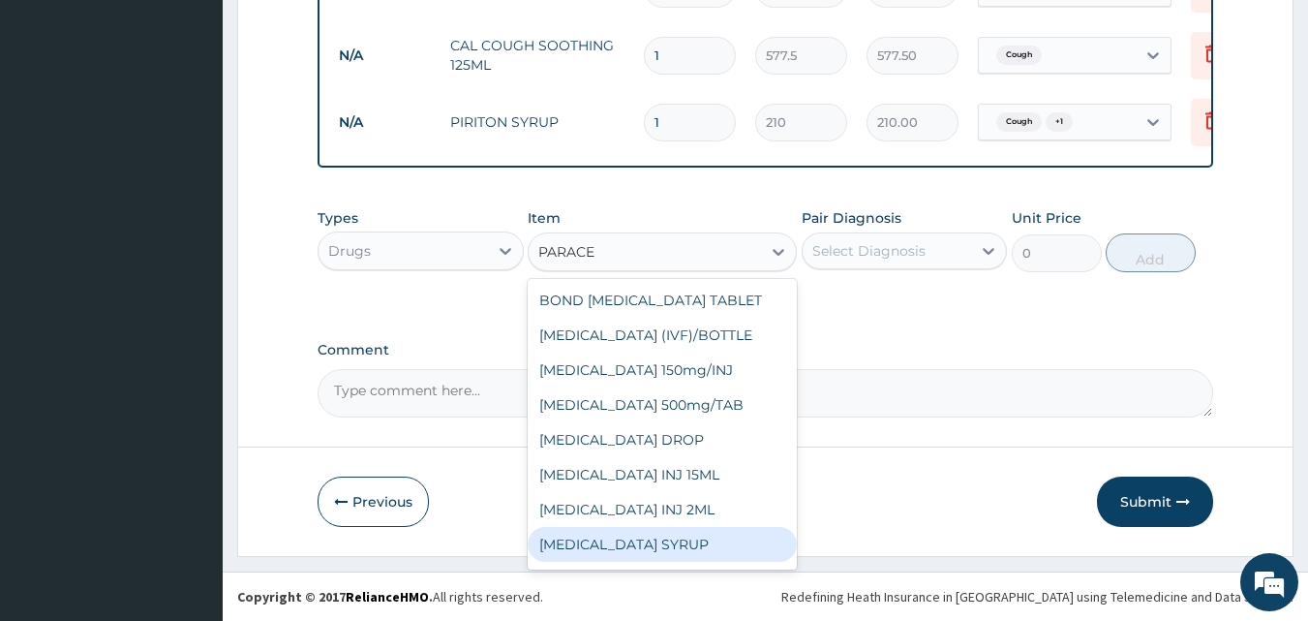
click at [709, 550] on div "PARACETAMOL SYRUP" at bounding box center [662, 544] width 269 height 35
type input "131.25"
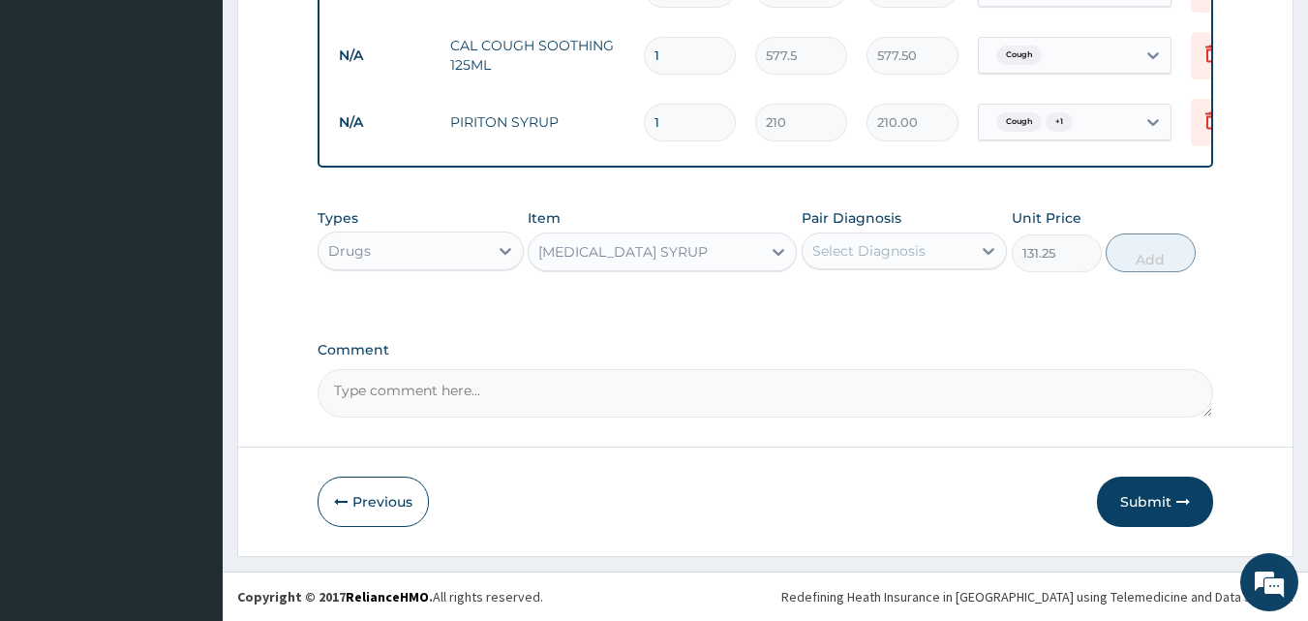
click at [719, 265] on div "PARACETAMOL SYRUP" at bounding box center [645, 251] width 232 height 31
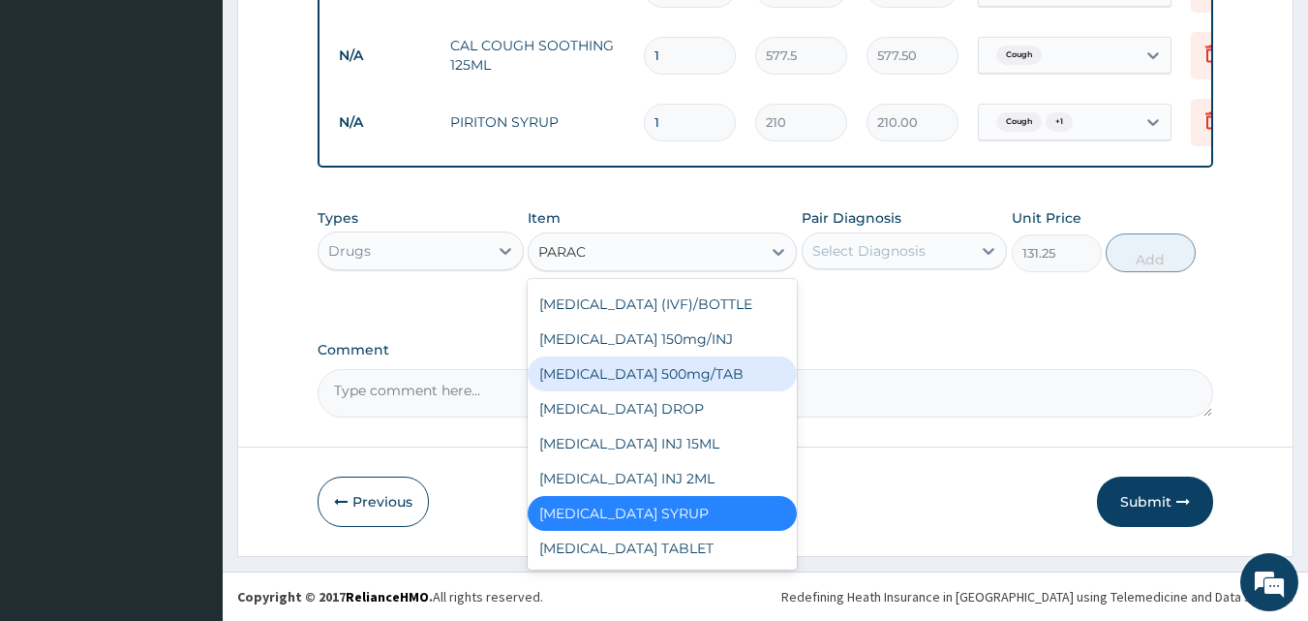
scroll to position [4, 0]
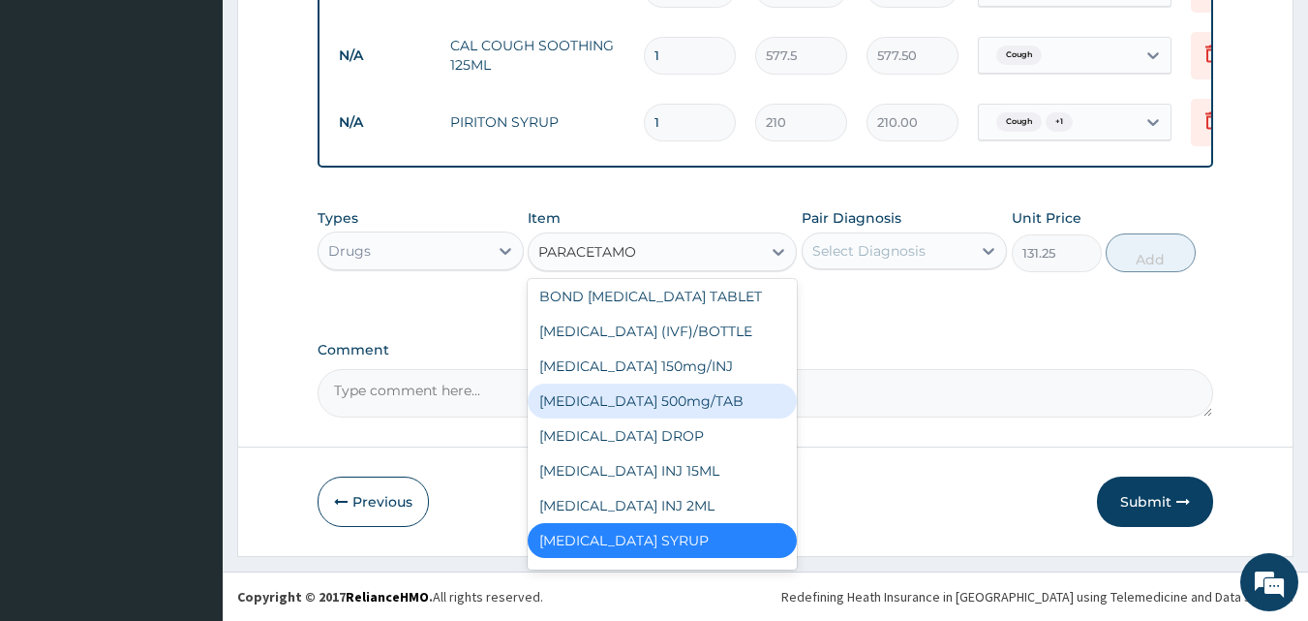
type input "PARACETAMOL"
click at [683, 533] on div "PARACETAMOL SYRUP" at bounding box center [662, 540] width 269 height 35
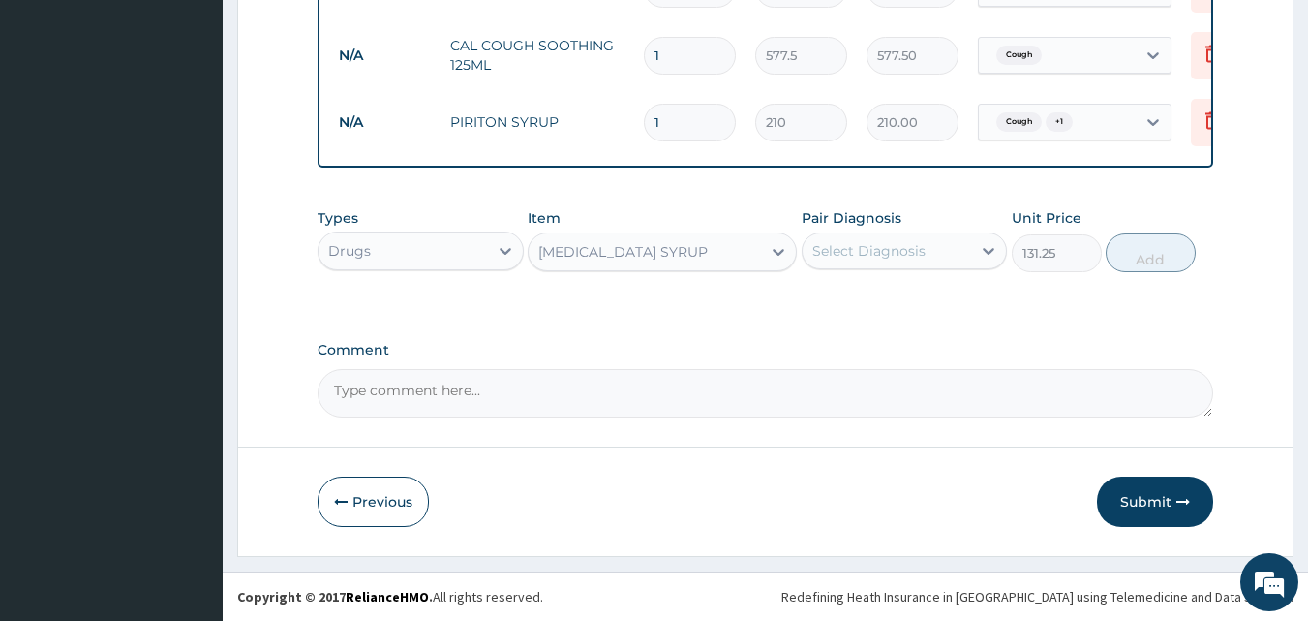
click at [719, 260] on div "PARACETAMOL SYRUP" at bounding box center [645, 251] width 232 height 31
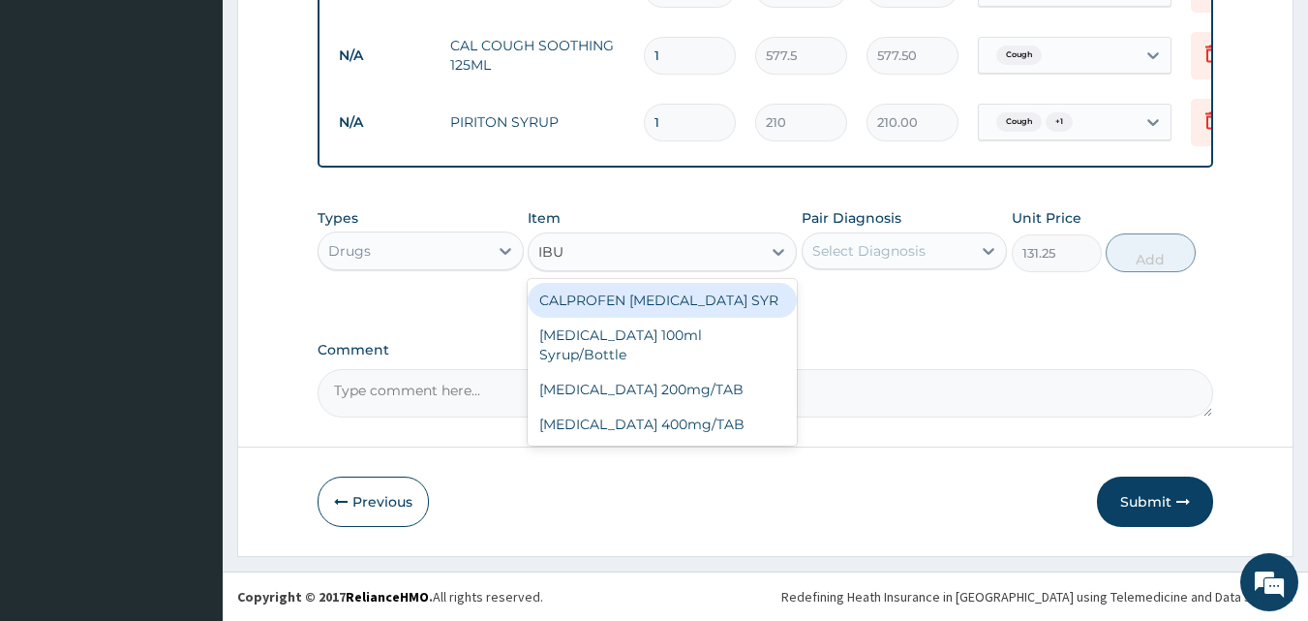
scroll to position [0, 0]
type input "IBUP"
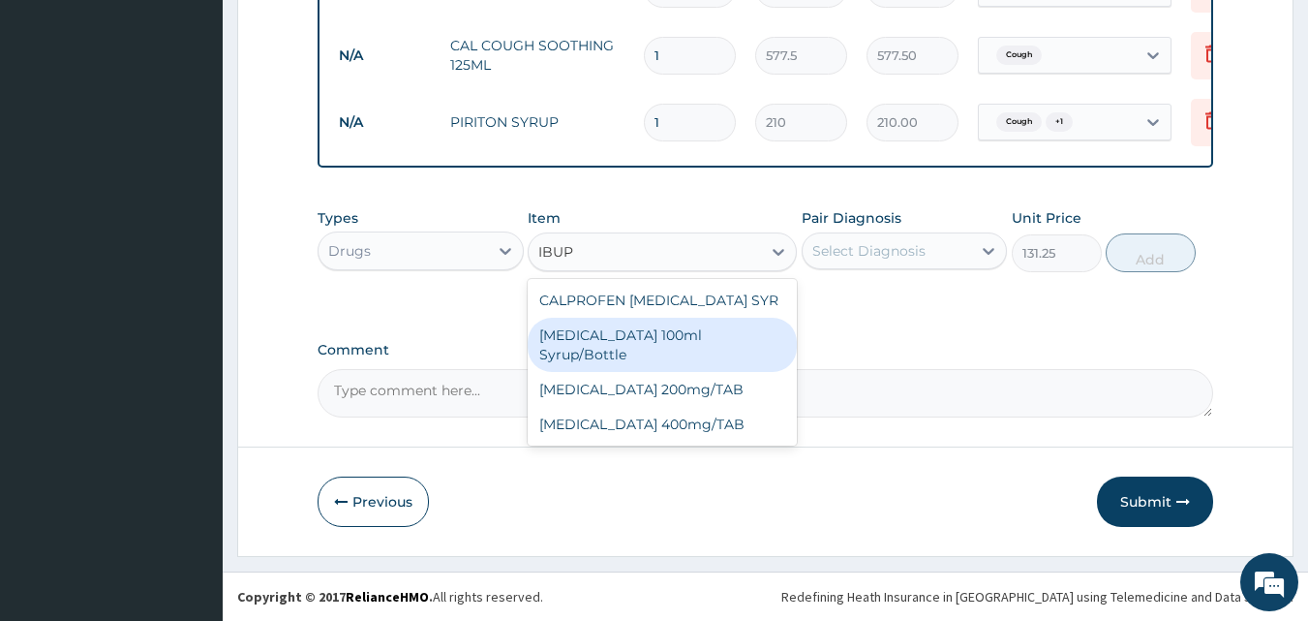
click at [718, 348] on div "Ibuprofen 100ml Syrup/Bottle" at bounding box center [662, 345] width 269 height 54
type input "400"
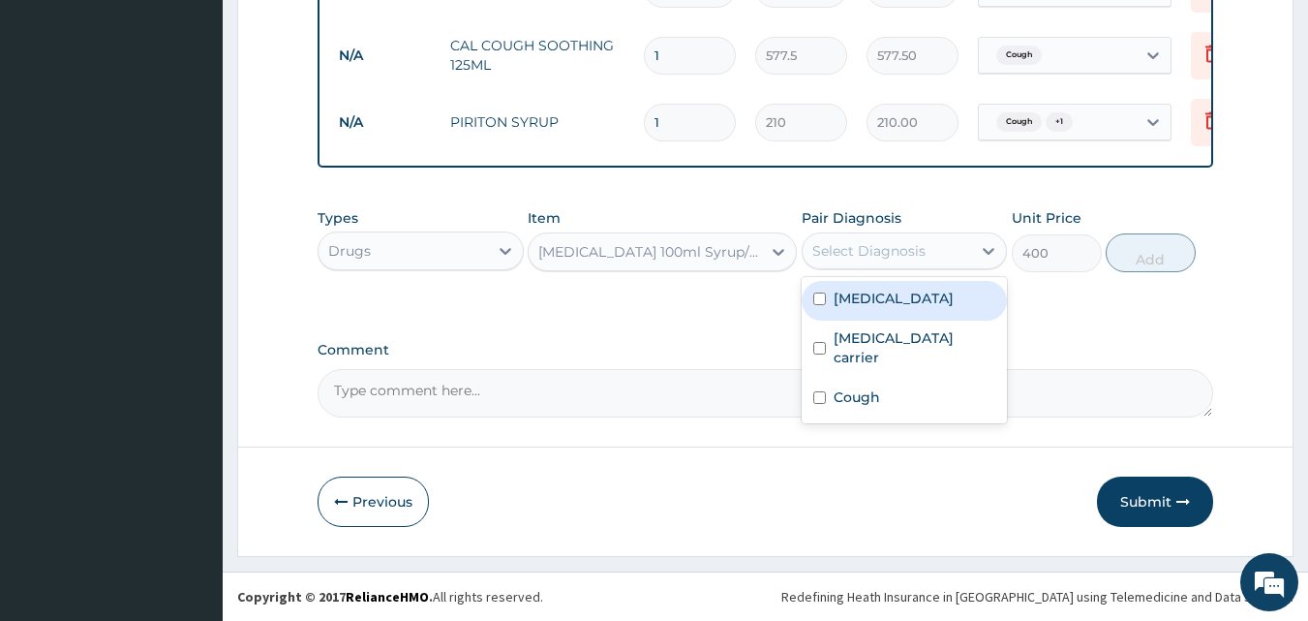
click at [907, 257] on div "Select Diagnosis" at bounding box center [868, 250] width 113 height 19
drag, startPoint x: 821, startPoint y: 286, endPoint x: 821, endPoint y: 321, distance: 34.9
click at [821, 294] on div "Malaria" at bounding box center [905, 301] width 206 height 40
checkbox input "true"
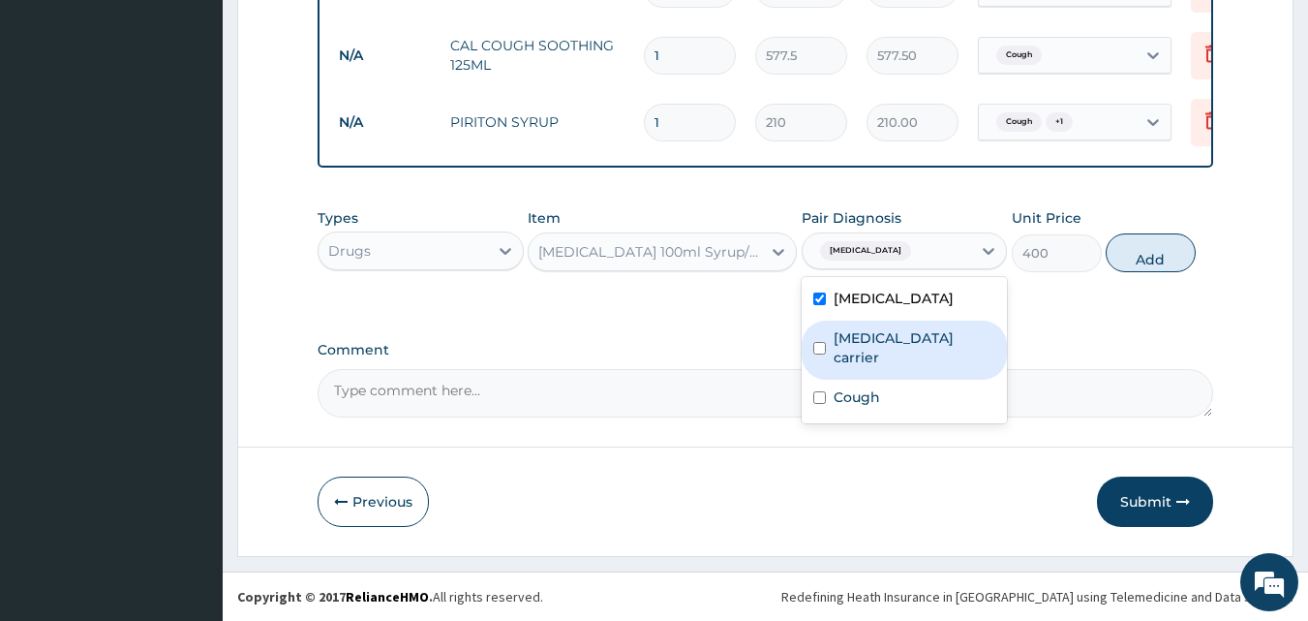
click at [821, 342] on input "checkbox" at bounding box center [819, 348] width 13 height 13
checkbox input "true"
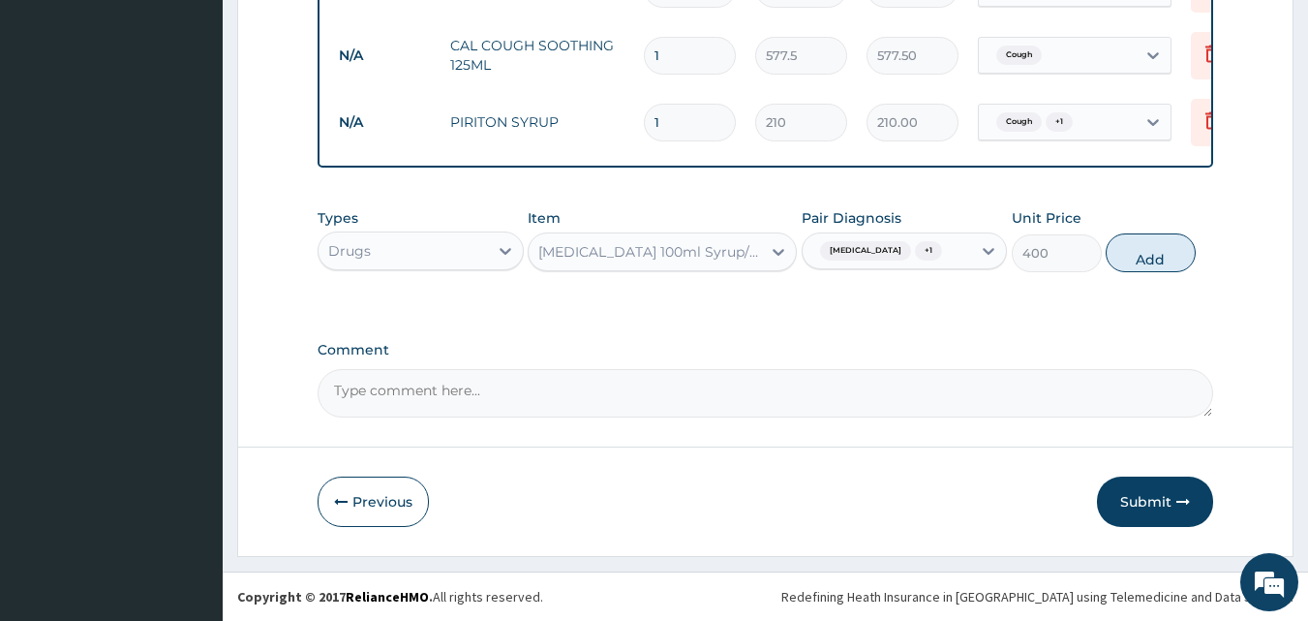
drag, startPoint x: 1151, startPoint y: 256, endPoint x: 1119, endPoint y: 266, distance: 33.7
click at [1151, 255] on button "Add" at bounding box center [1151, 252] width 90 height 39
type input "0"
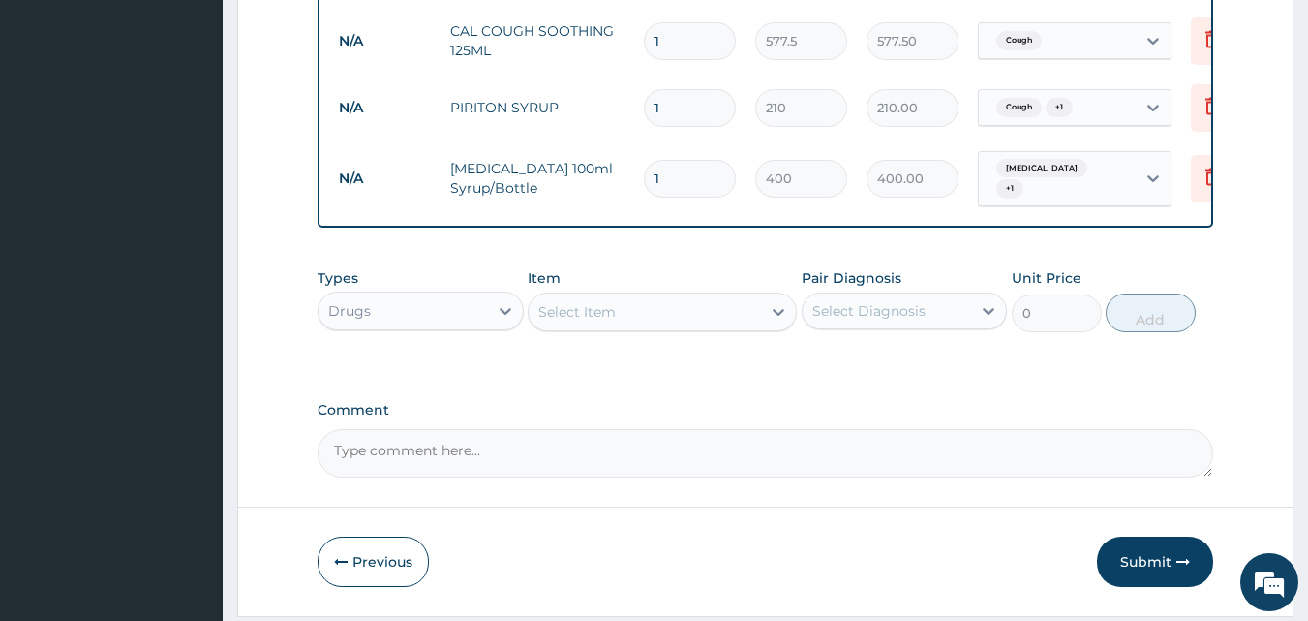
click at [648, 322] on div "Select Item" at bounding box center [645, 311] width 232 height 31
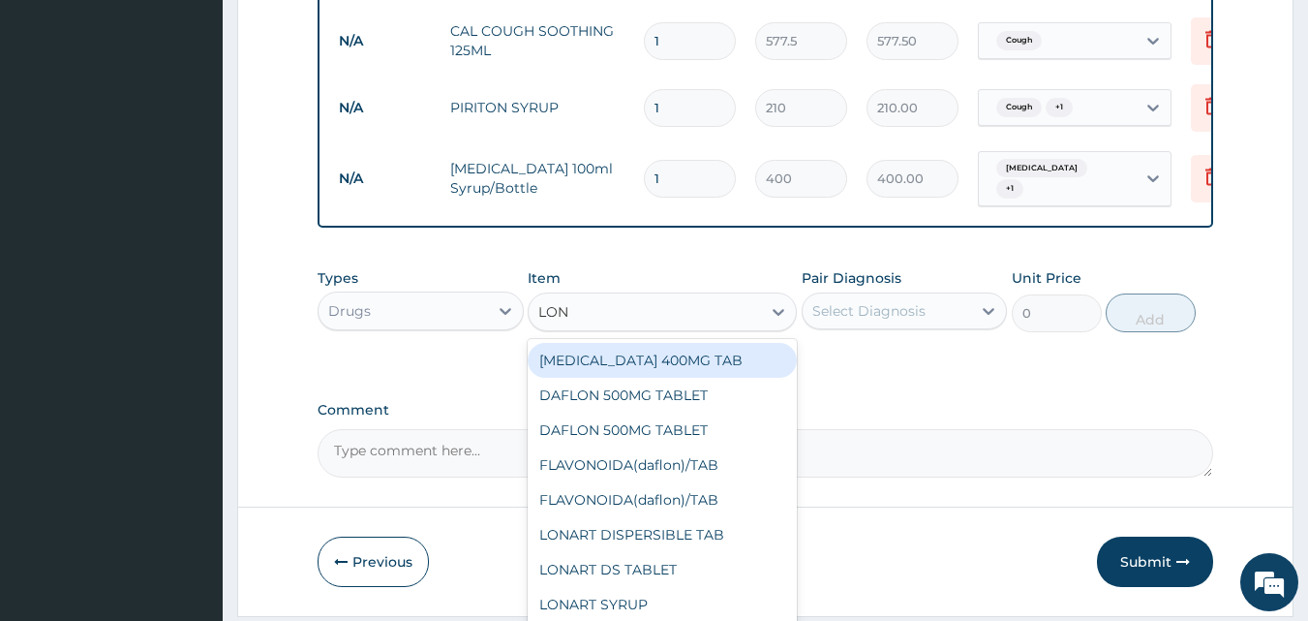
type input "LONA"
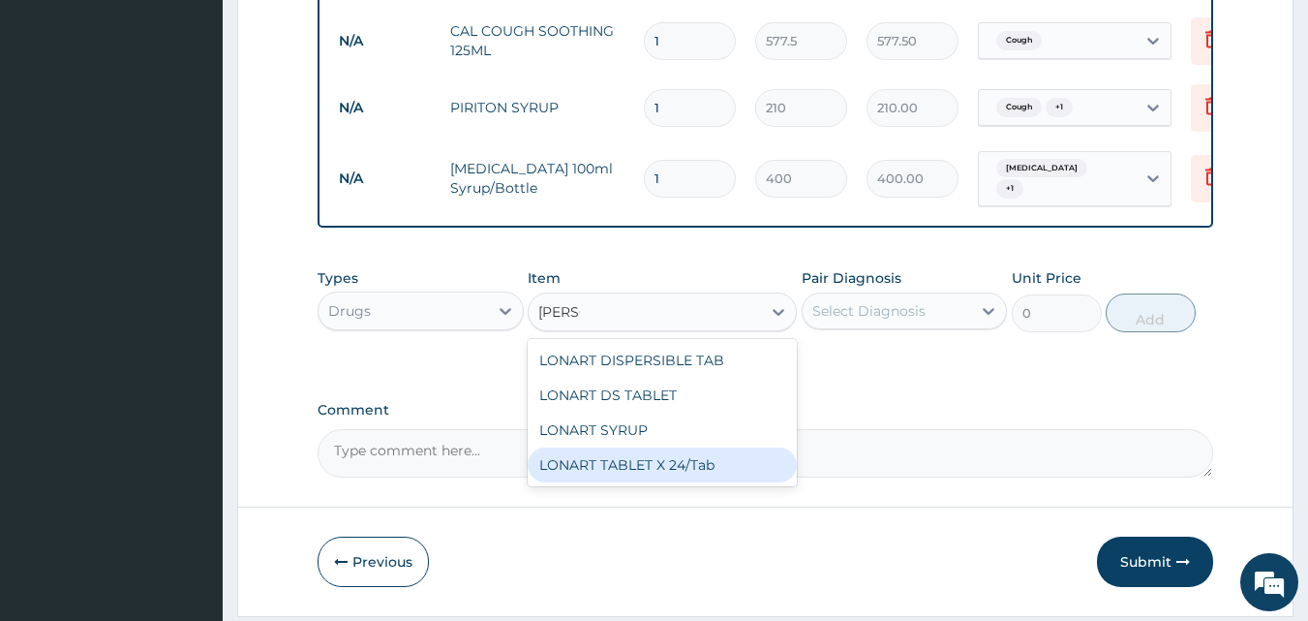
click at [622, 467] on div "LONART TABLET X 24/Tab" at bounding box center [662, 464] width 269 height 35
type input "10.5"
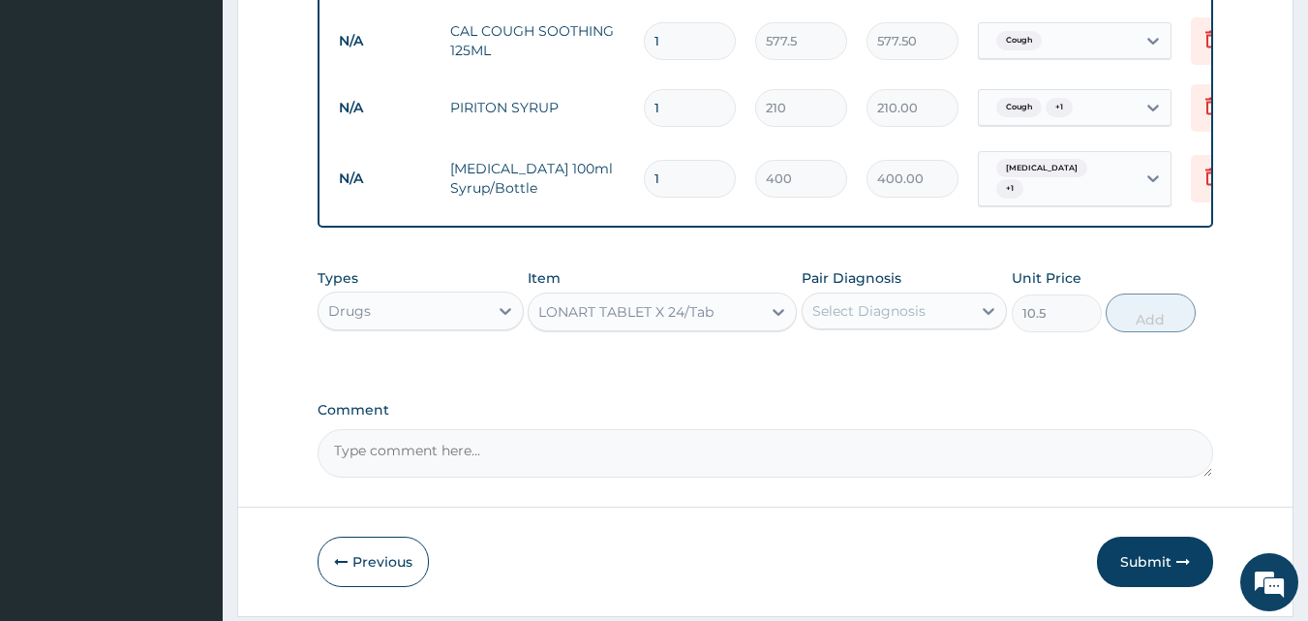
click at [714, 322] on div "LONART TABLET X 24/Tab" at bounding box center [625, 311] width 175 height 19
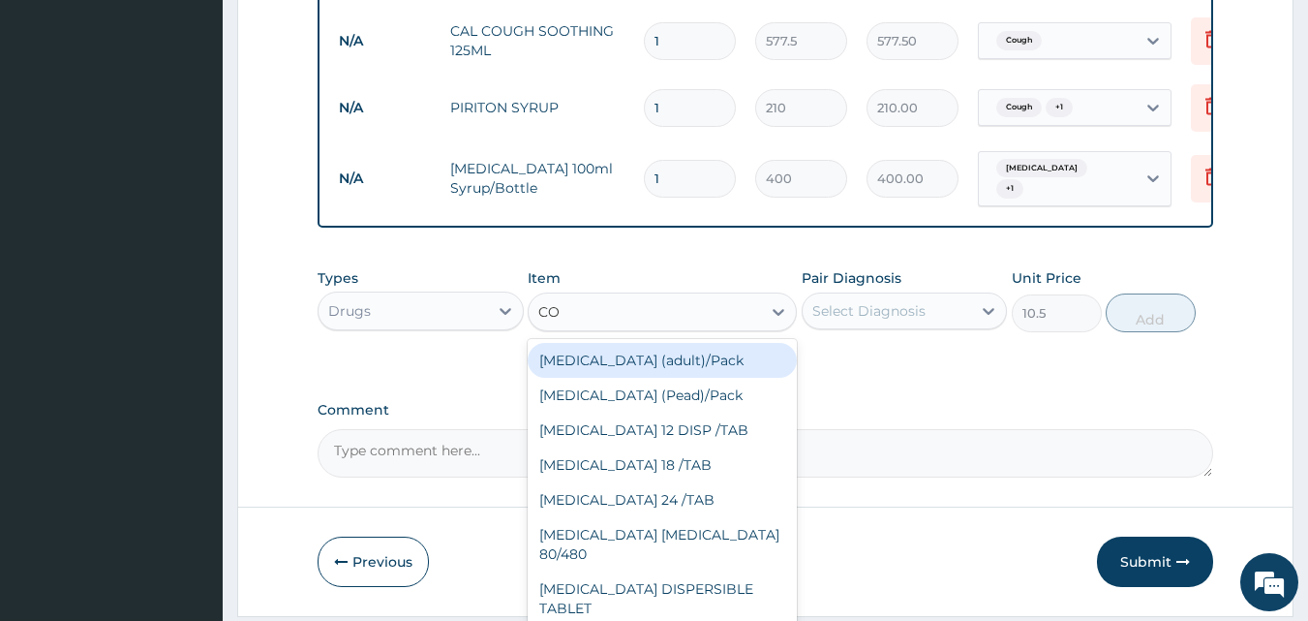
type input "C"
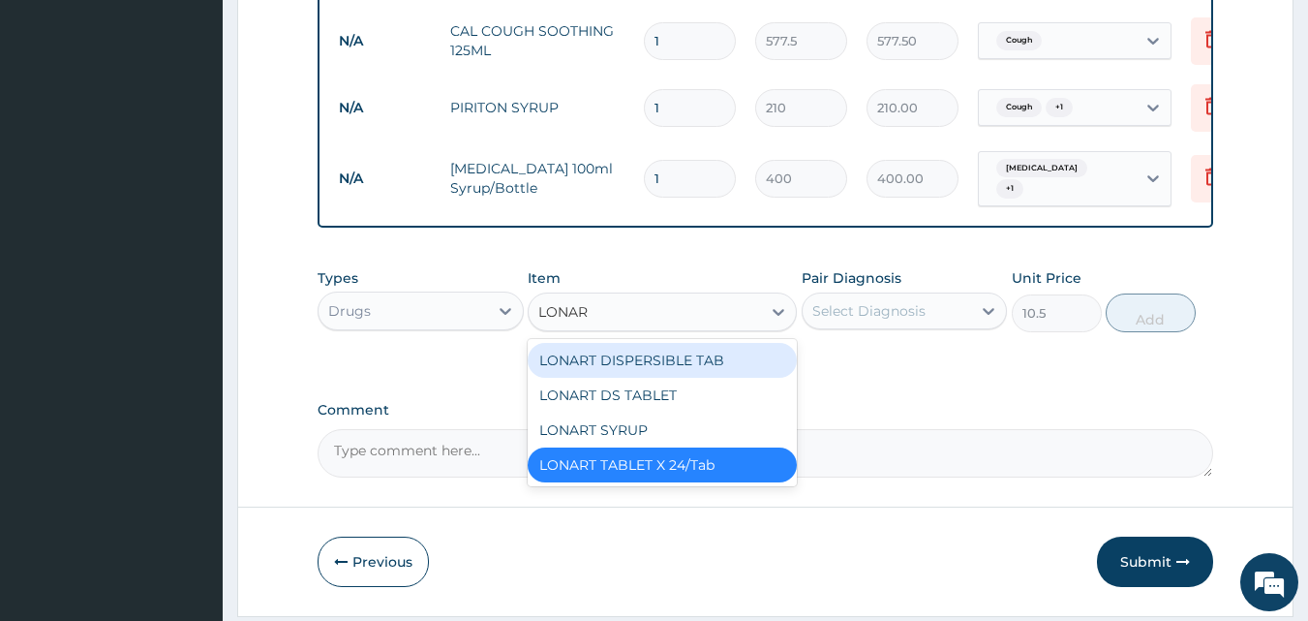
type input "LONART"
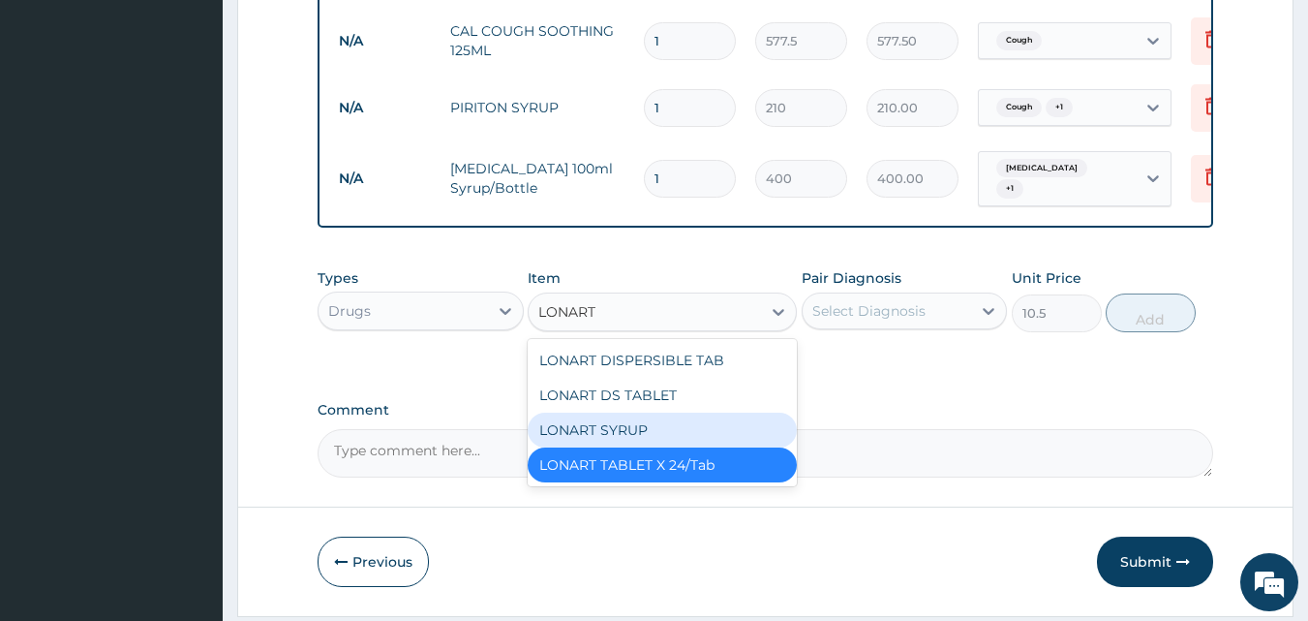
click at [650, 428] on div "LONART SYRUP" at bounding box center [662, 430] width 269 height 35
type input "525"
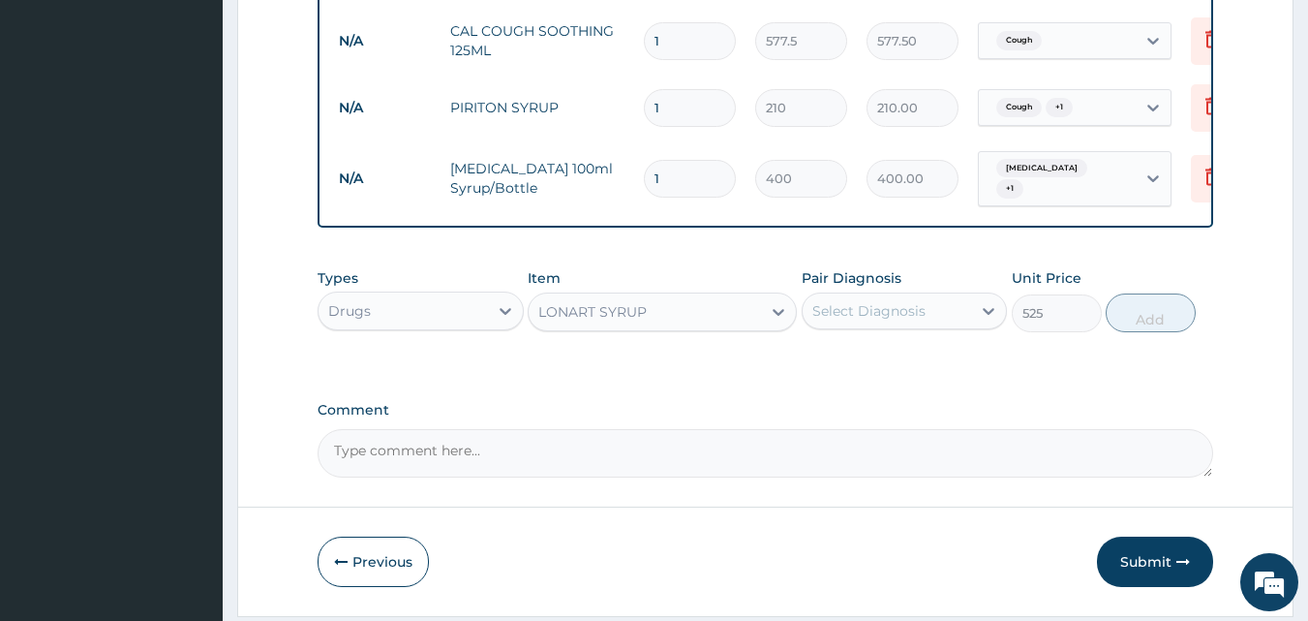
click at [889, 314] on div "Select Diagnosis" at bounding box center [868, 310] width 113 height 19
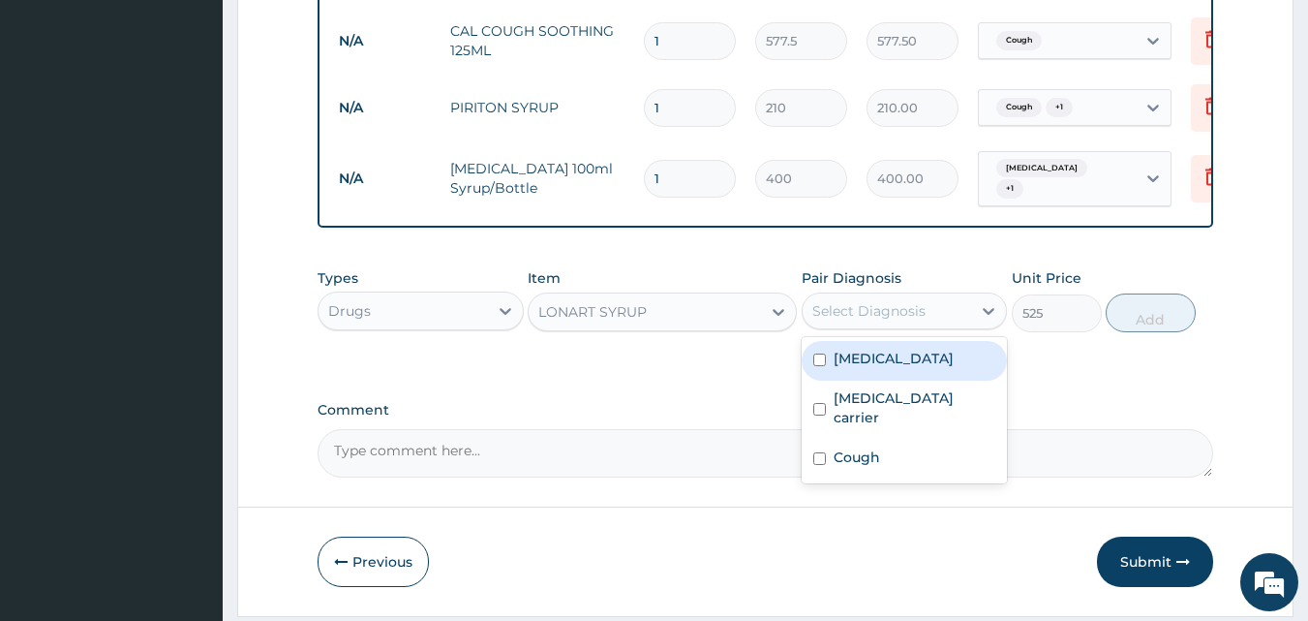
click at [831, 362] on div "Malaria" at bounding box center [905, 361] width 206 height 40
checkbox input "true"
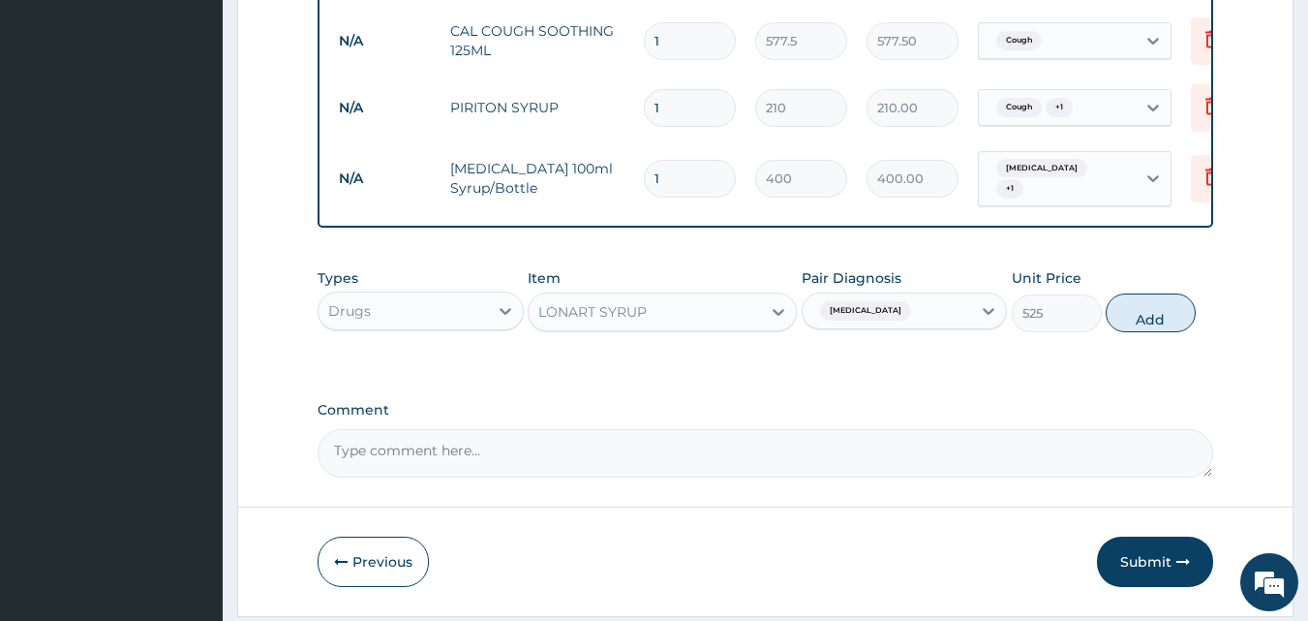
click at [1148, 324] on button "Add" at bounding box center [1151, 312] width 90 height 39
type input "0"
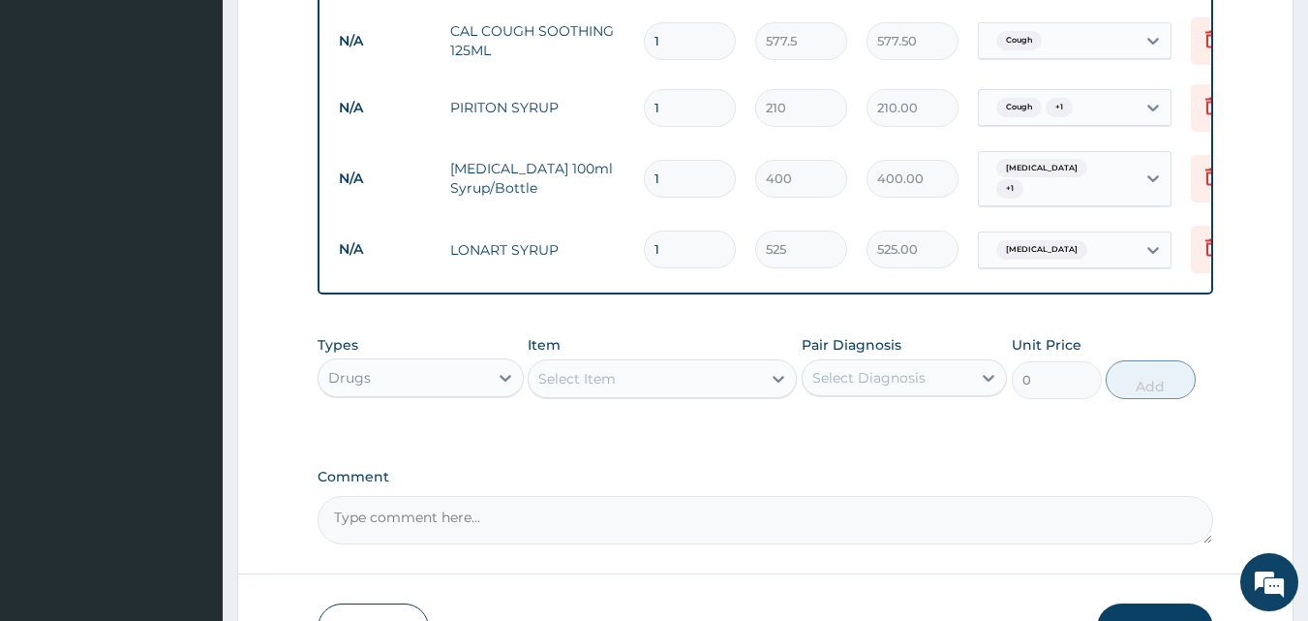
click at [612, 388] on div "Select Item" at bounding box center [576, 378] width 77 height 19
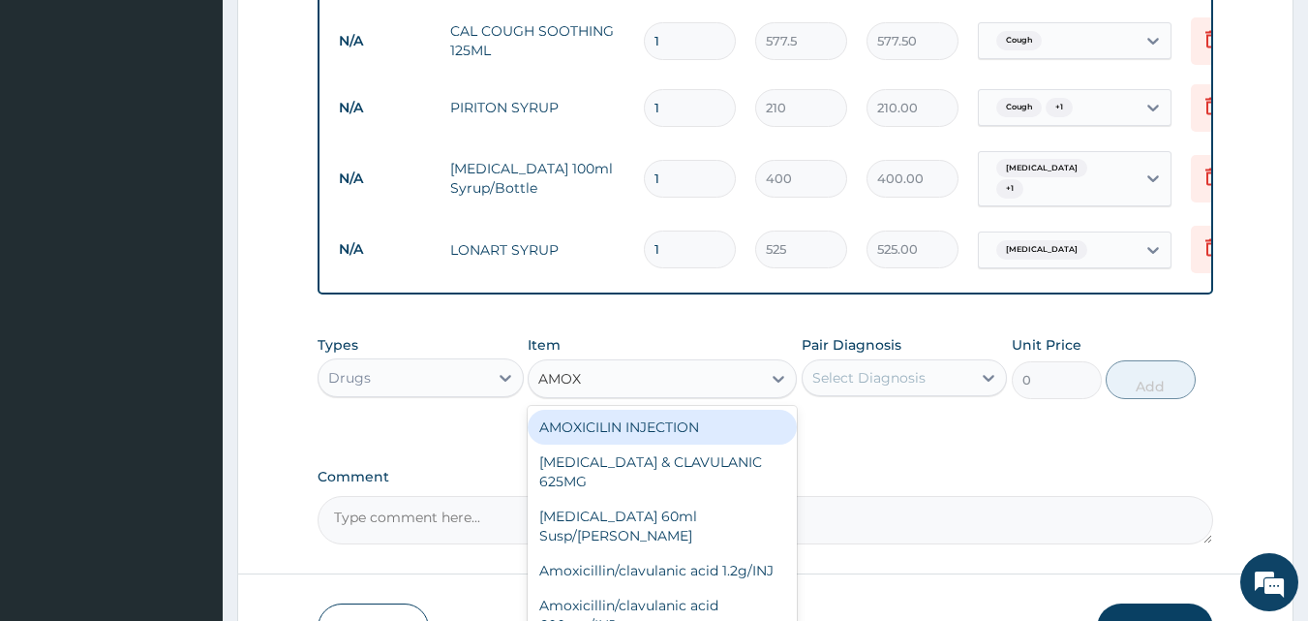
type input "AMOXI"
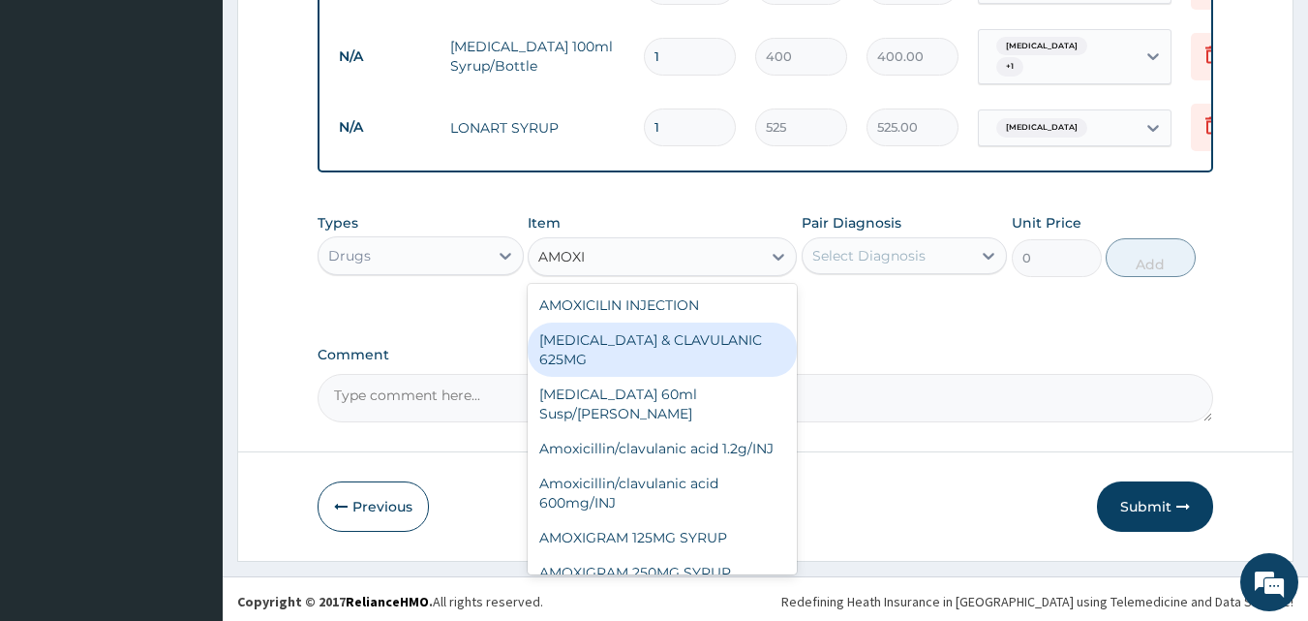
scroll to position [1099, 0]
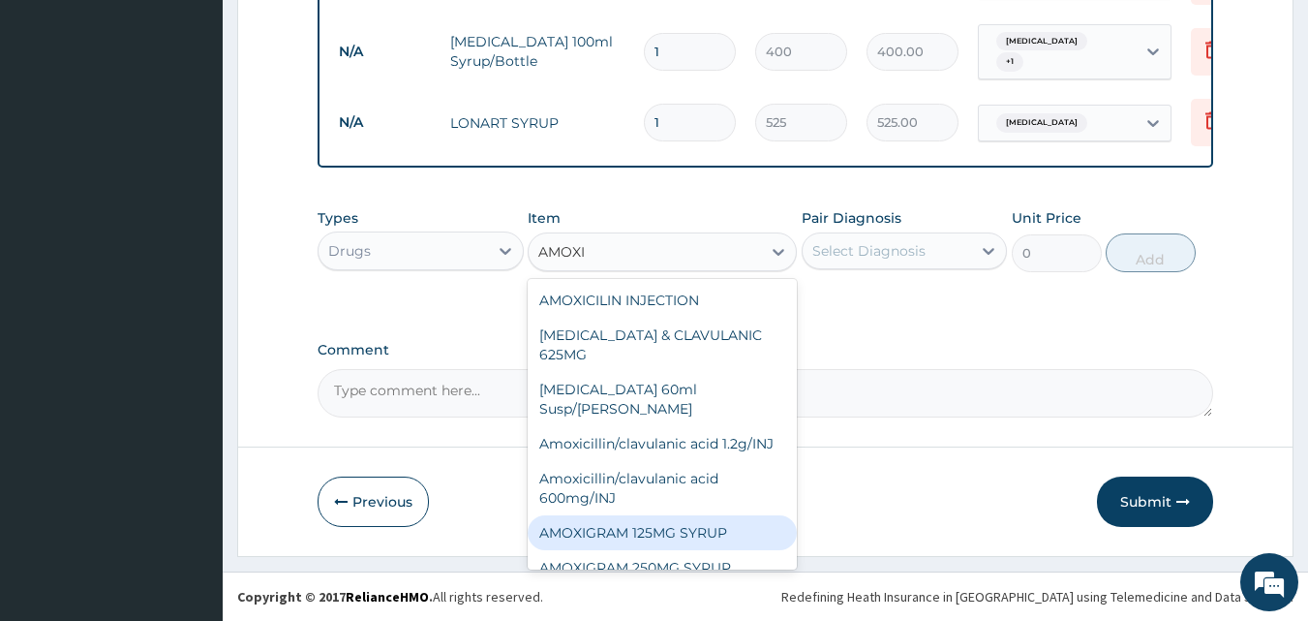
click at [671, 529] on div "AMOXIGRAM 125MG SYRUP" at bounding box center [662, 532] width 269 height 35
type input "500"
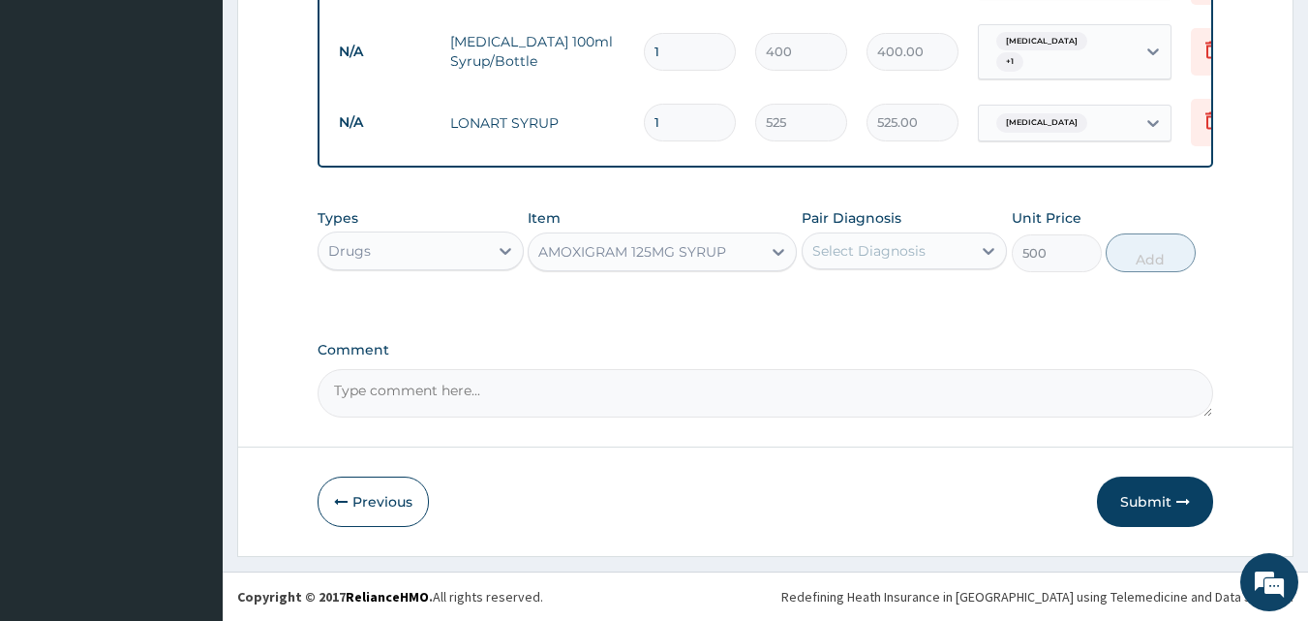
click at [908, 255] on div "Select Diagnosis" at bounding box center [868, 250] width 113 height 19
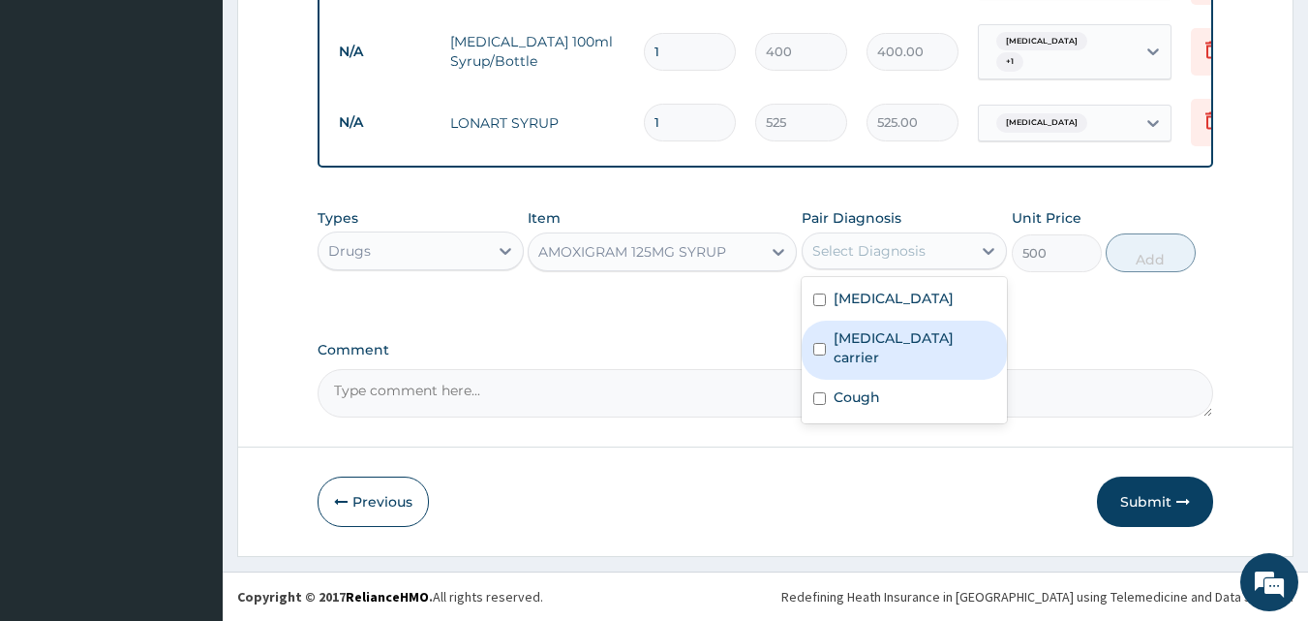
click at [820, 343] on input "checkbox" at bounding box center [819, 349] width 13 height 13
checkbox input "true"
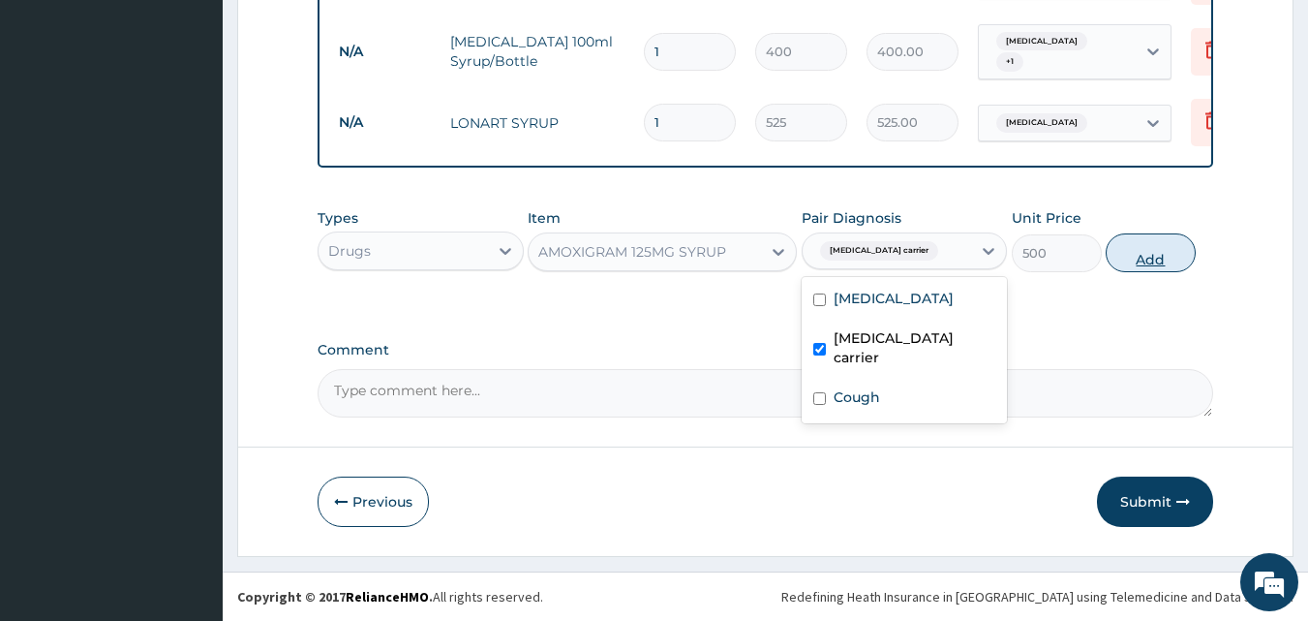
click at [1145, 253] on button "Add" at bounding box center [1151, 252] width 90 height 39
type input "0"
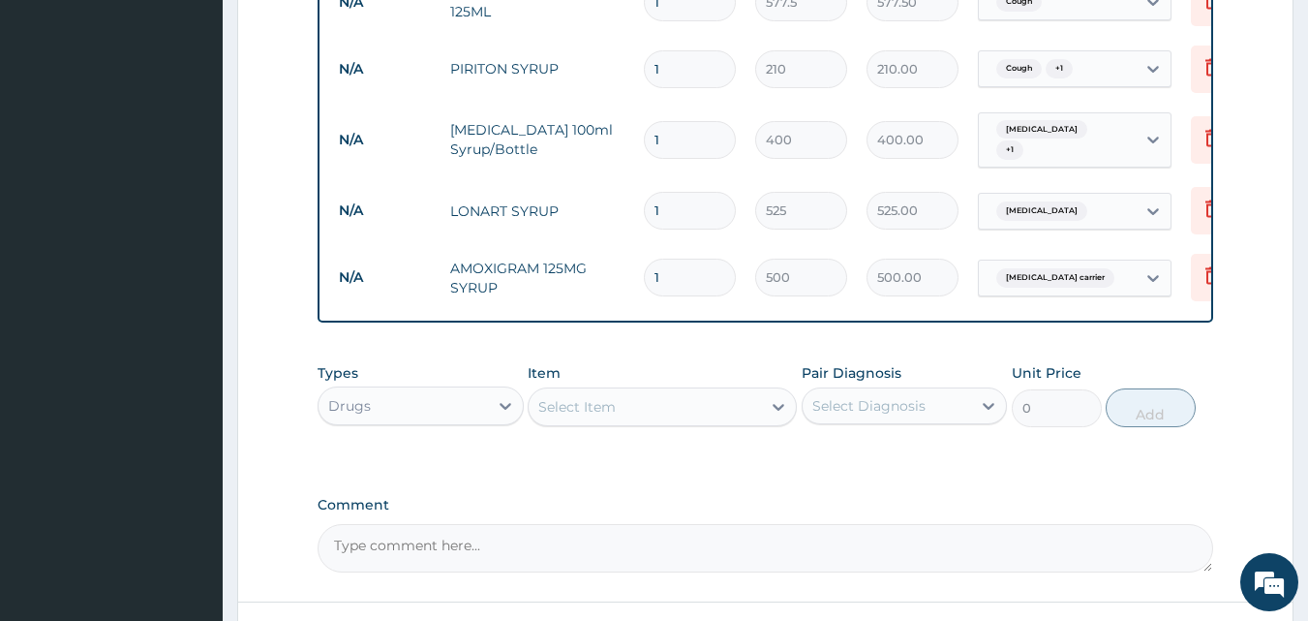
scroll to position [1166, 0]
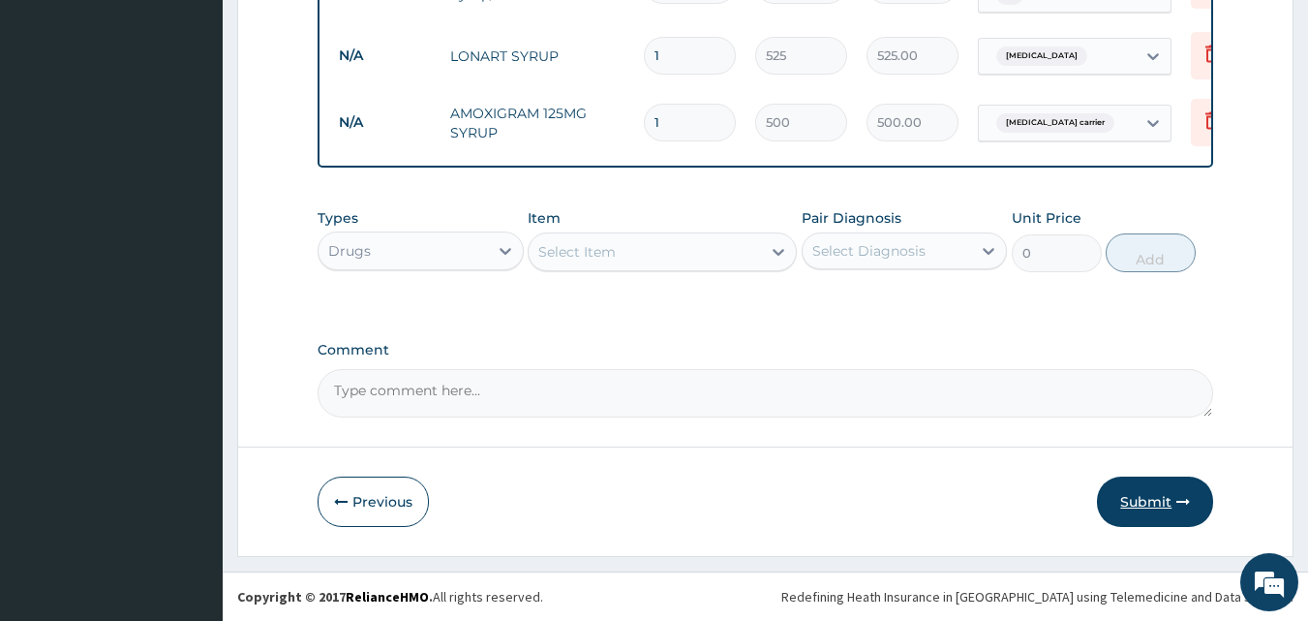
click at [1166, 500] on button "Submit" at bounding box center [1155, 501] width 116 height 50
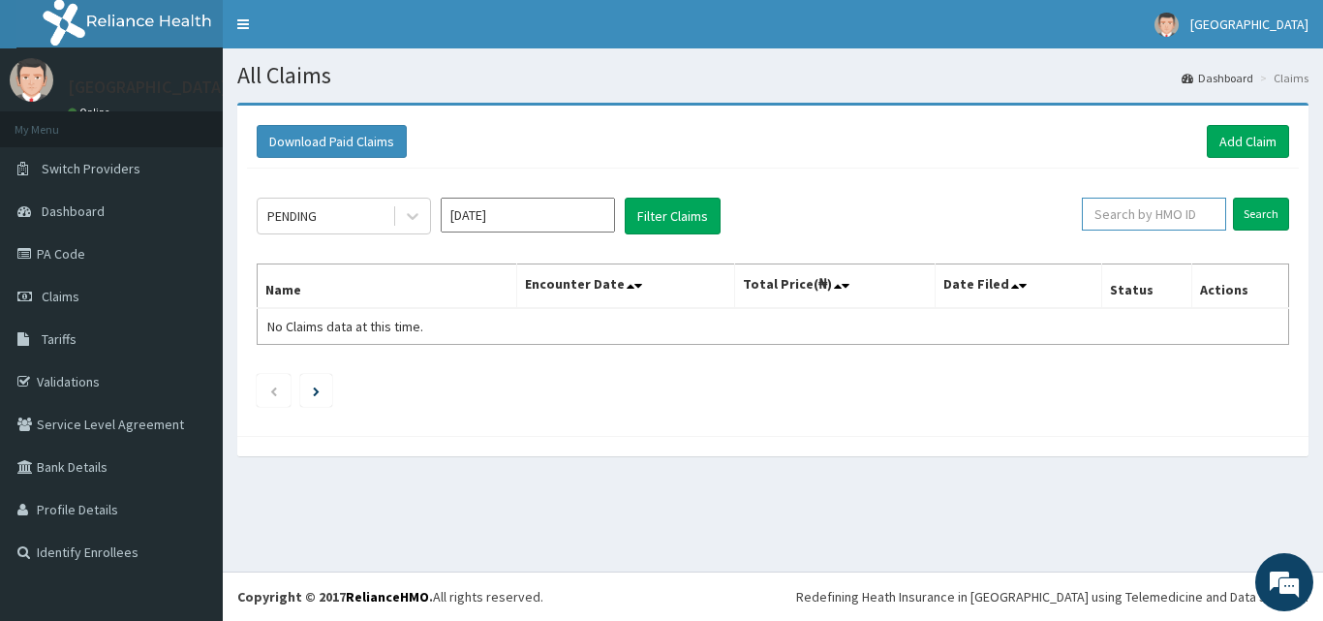
click at [1111, 208] on input "text" at bounding box center [1154, 214] width 144 height 33
type input "1OD/10084/D"
click at [1270, 216] on input "Search" at bounding box center [1261, 214] width 56 height 33
click at [1169, 212] on input "1OD/10084/D" at bounding box center [1123, 214] width 130 height 33
click at [1260, 213] on input "Search" at bounding box center [1261, 214] width 56 height 33
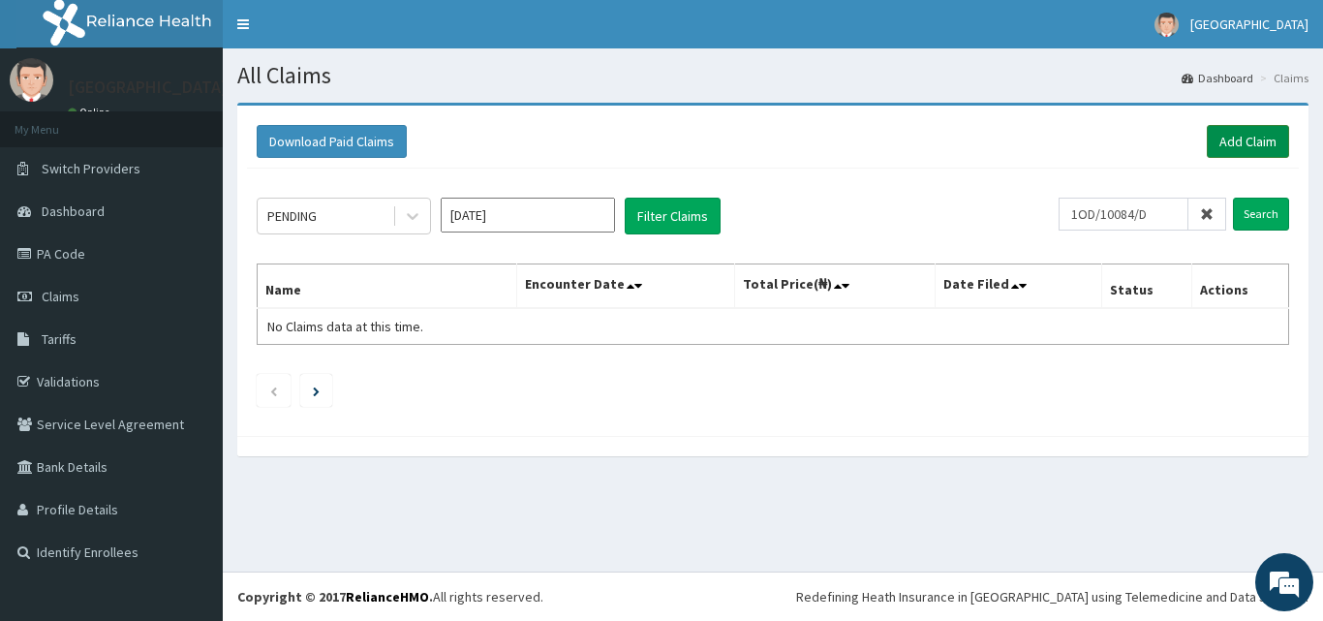
click at [1248, 140] on link "Add Claim" at bounding box center [1248, 141] width 82 height 33
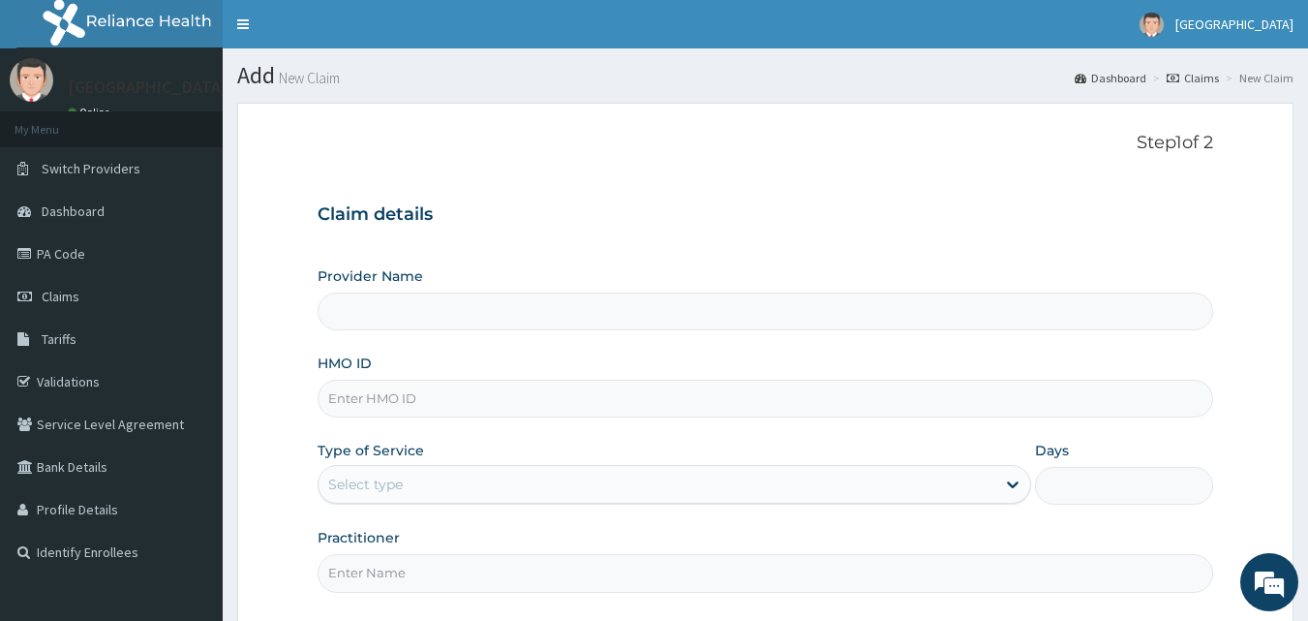
type input "[GEOGRAPHIC_DATA]"
click at [561, 391] on input "HMO ID" at bounding box center [766, 399] width 897 height 38
type input "1OD/10084/D"
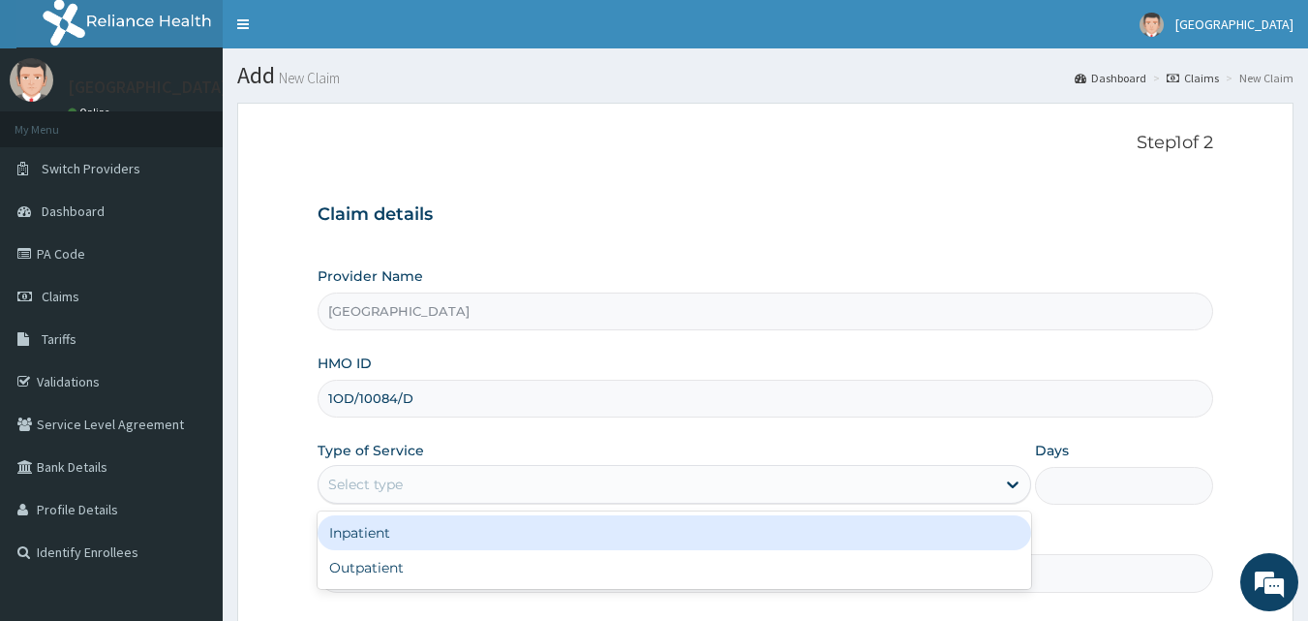
click at [667, 480] on div "Select type" at bounding box center [657, 484] width 677 height 31
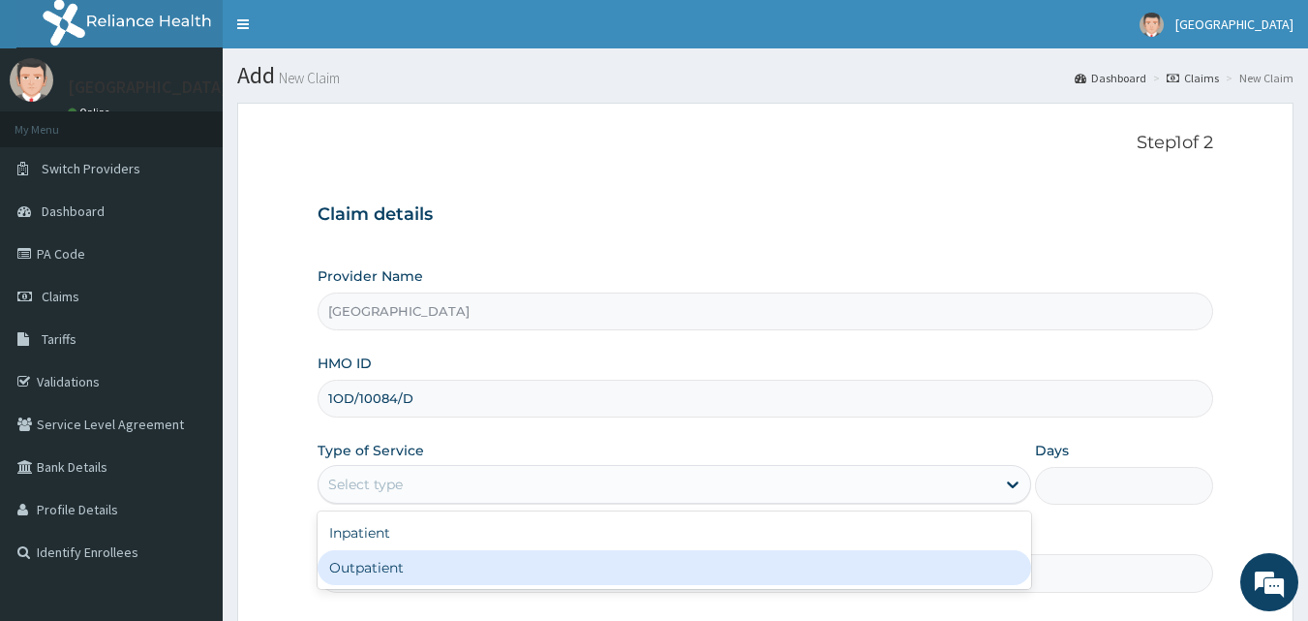
click at [596, 566] on div "Outpatient" at bounding box center [675, 567] width 714 height 35
type input "1"
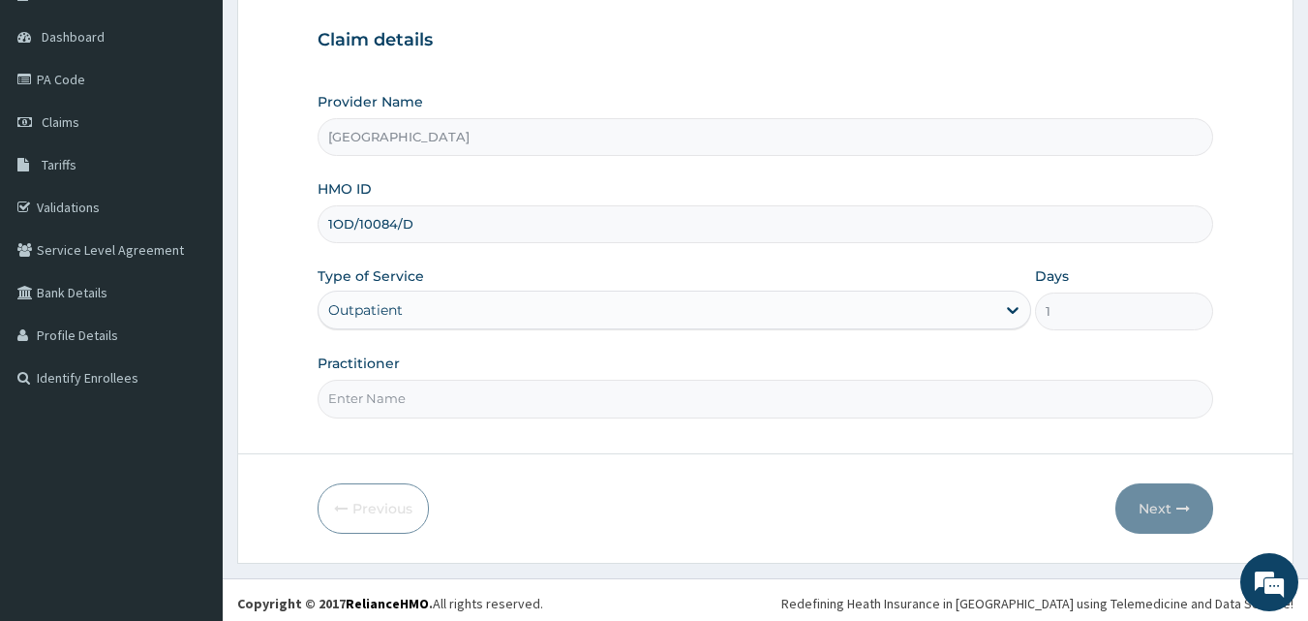
scroll to position [181, 0]
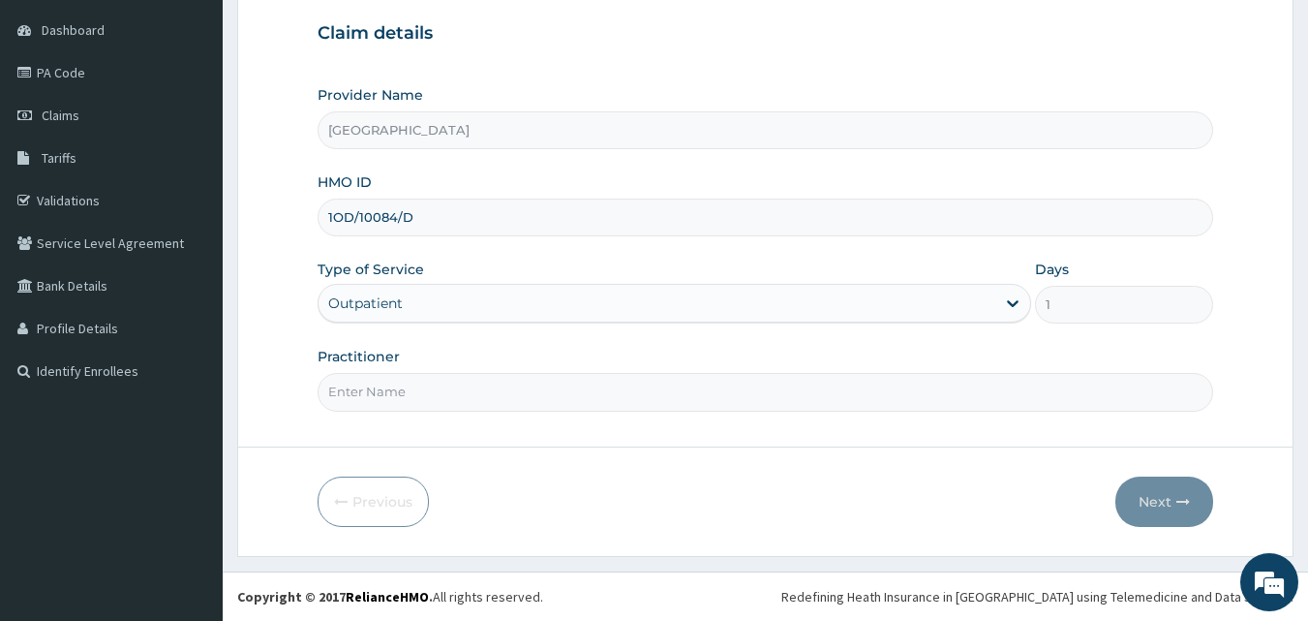
click at [623, 380] on input "Practitioner" at bounding box center [766, 392] width 897 height 38
click at [462, 392] on input "Practitioner" at bounding box center [766, 392] width 897 height 38
type input "Dr Sam"
click at [1162, 503] on button "Next" at bounding box center [1165, 501] width 98 height 50
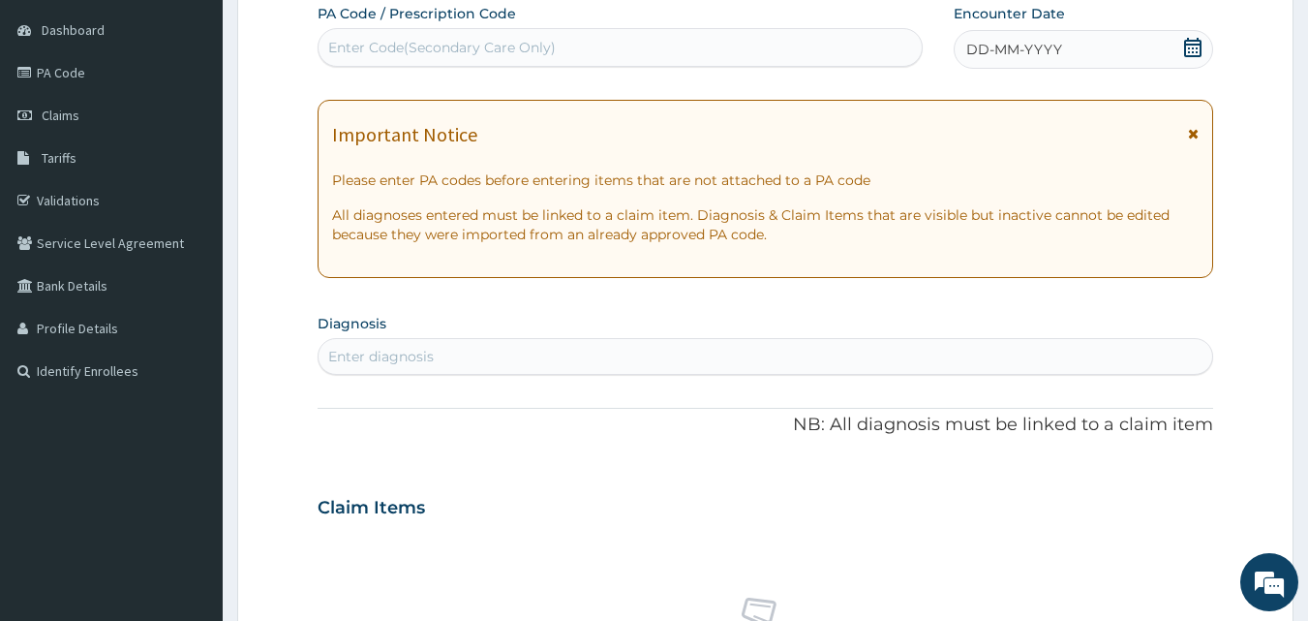
click at [1179, 46] on div "DD-MM-YYYY" at bounding box center [1084, 49] width 260 height 39
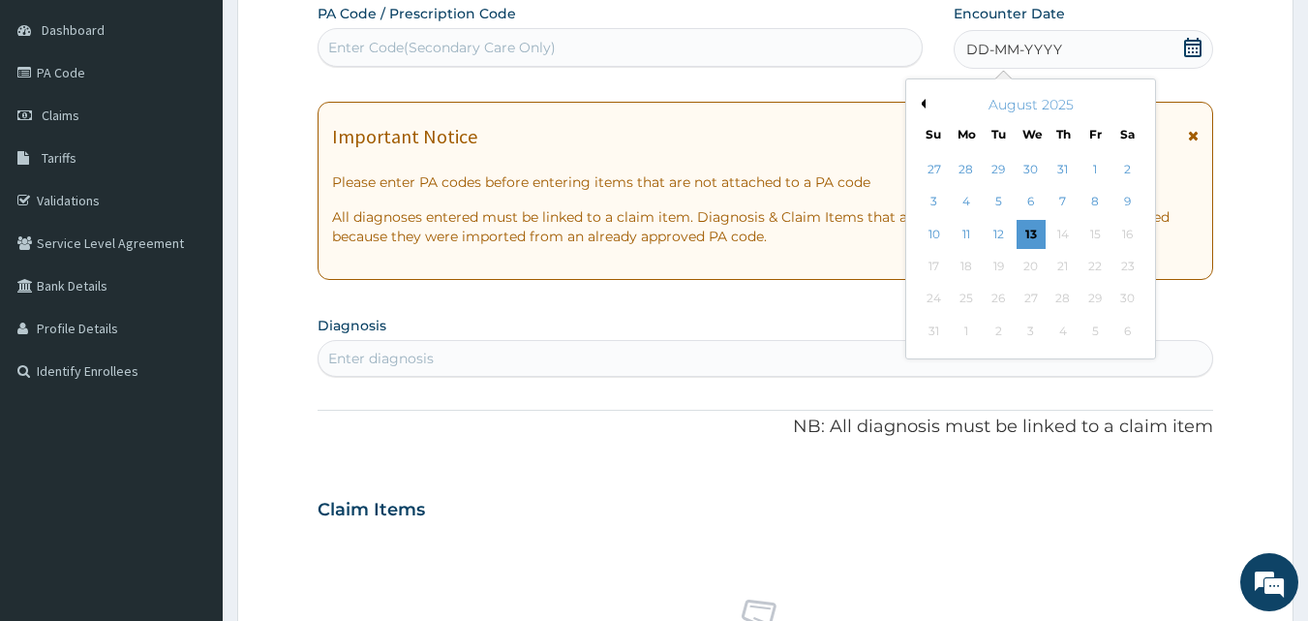
click at [924, 107] on button "Previous Month" at bounding box center [921, 104] width 10 height 10
click at [934, 234] on div "13" at bounding box center [934, 234] width 29 height 29
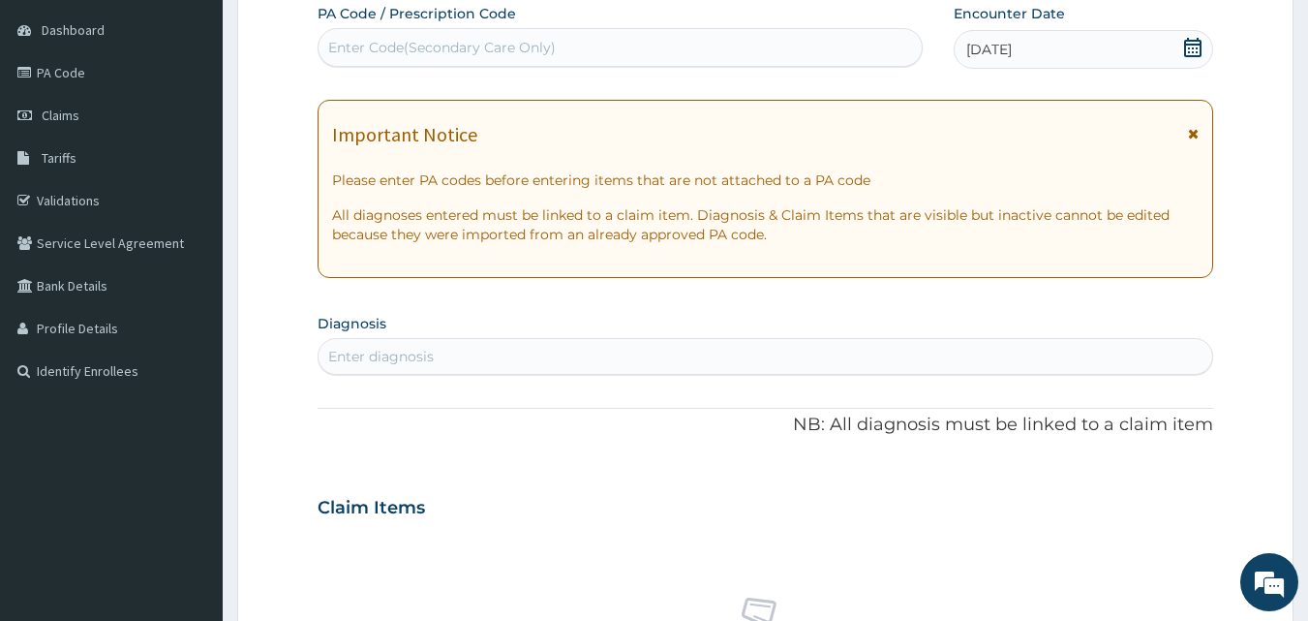
click at [736, 357] on div "Enter diagnosis" at bounding box center [766, 356] width 895 height 31
type input "MYOPIA"
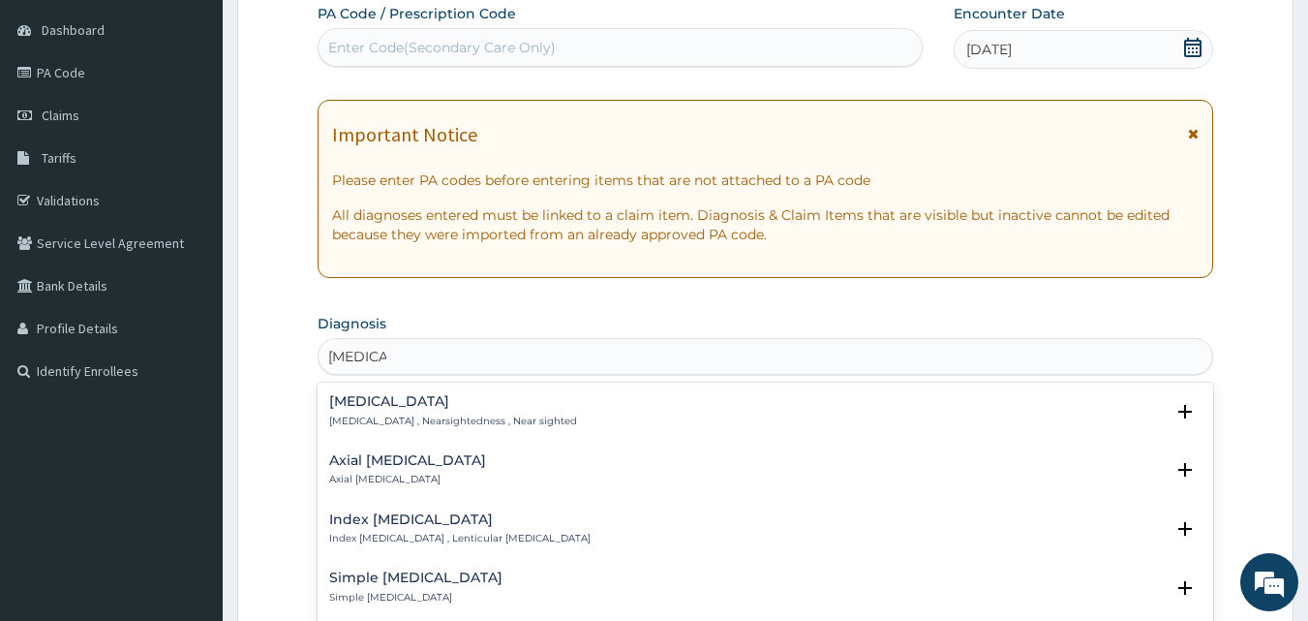
click at [415, 415] on p "Myopia , Nearsightedness , Near sighted" at bounding box center [453, 421] width 248 height 14
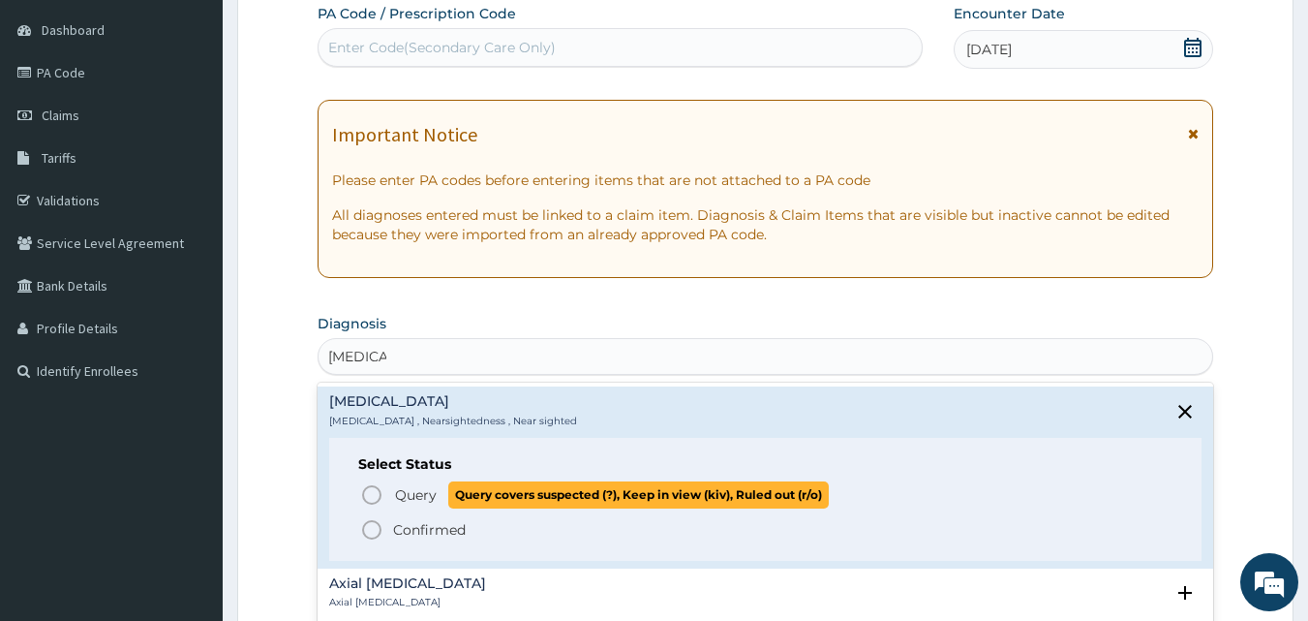
click at [369, 493] on icon "status option query" at bounding box center [371, 494] width 23 height 23
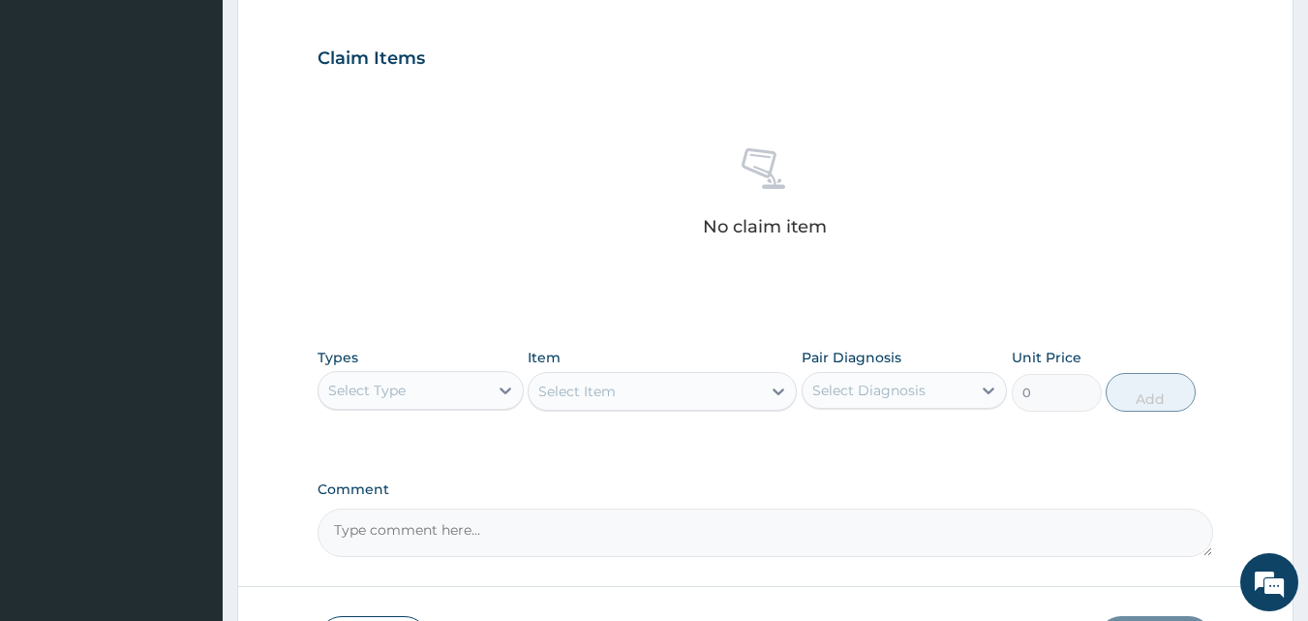
scroll to position [640, 0]
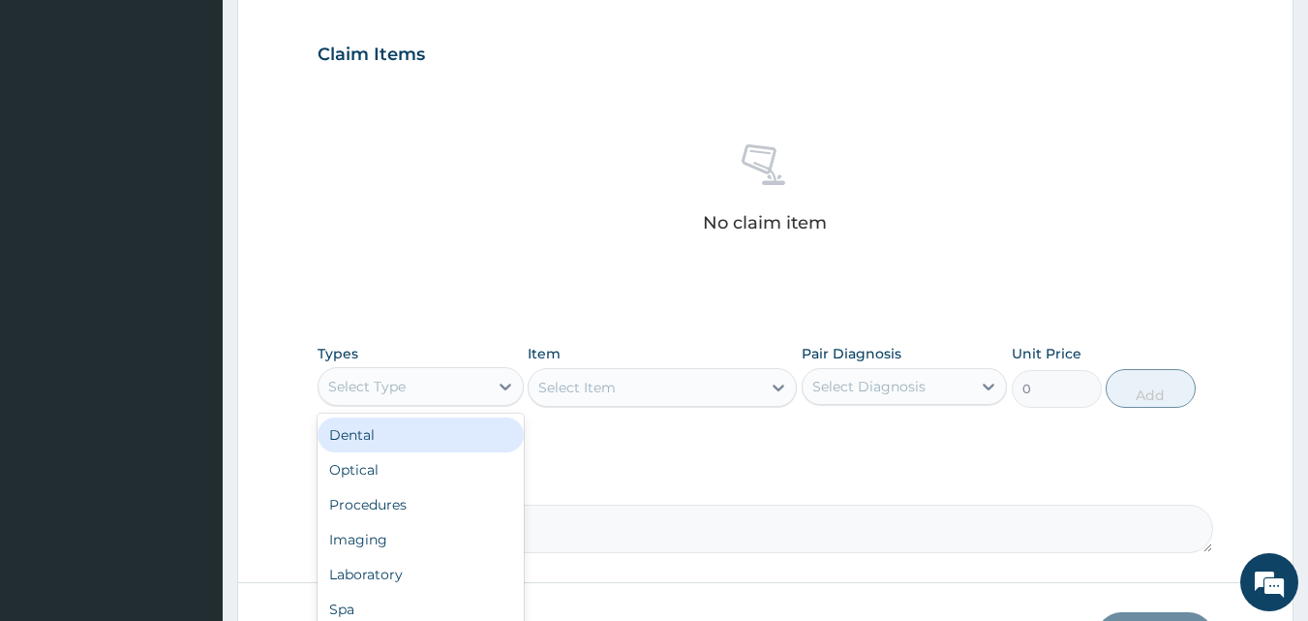
click at [426, 382] on div "Select Type" at bounding box center [403, 386] width 169 height 31
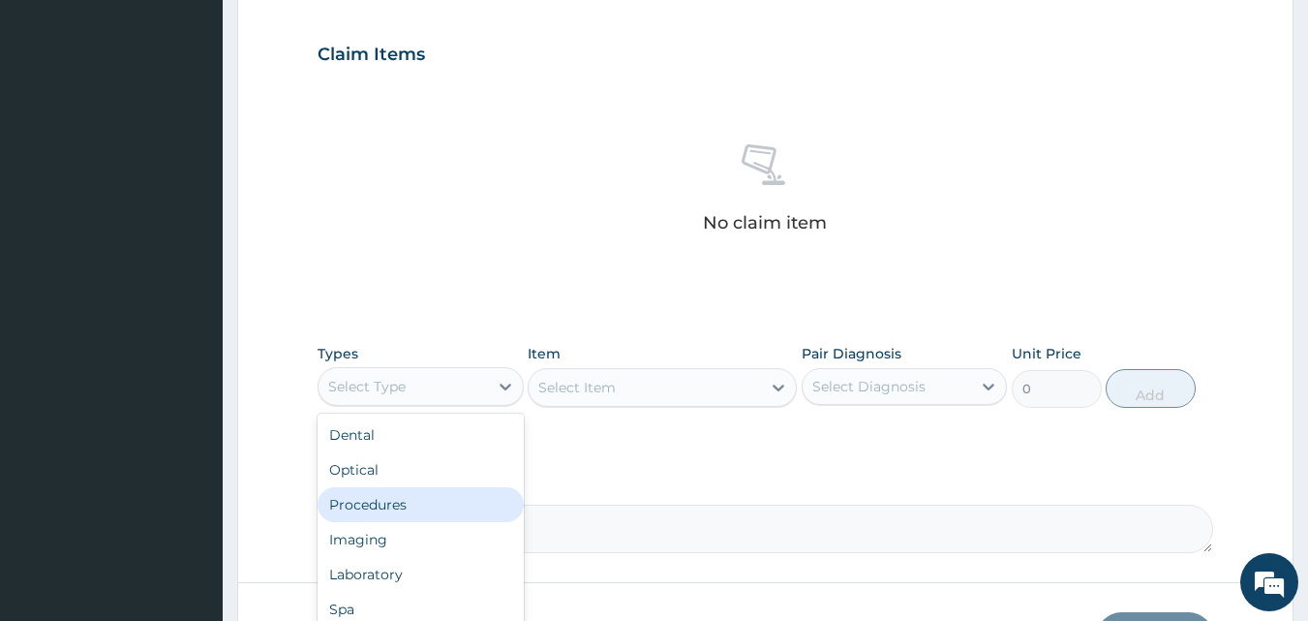
drag, startPoint x: 391, startPoint y: 499, endPoint x: 414, endPoint y: 491, distance: 24.5
click at [398, 501] on div "Procedures" at bounding box center [421, 504] width 206 height 35
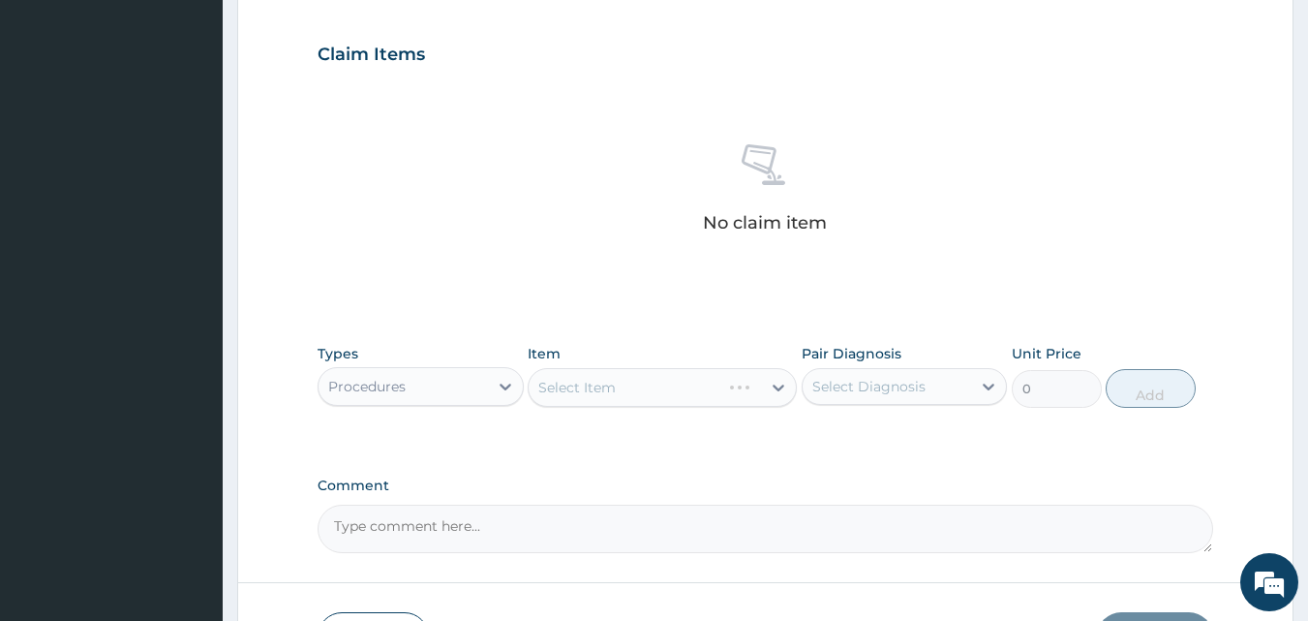
click at [593, 393] on div "Select Item" at bounding box center [662, 387] width 269 height 39
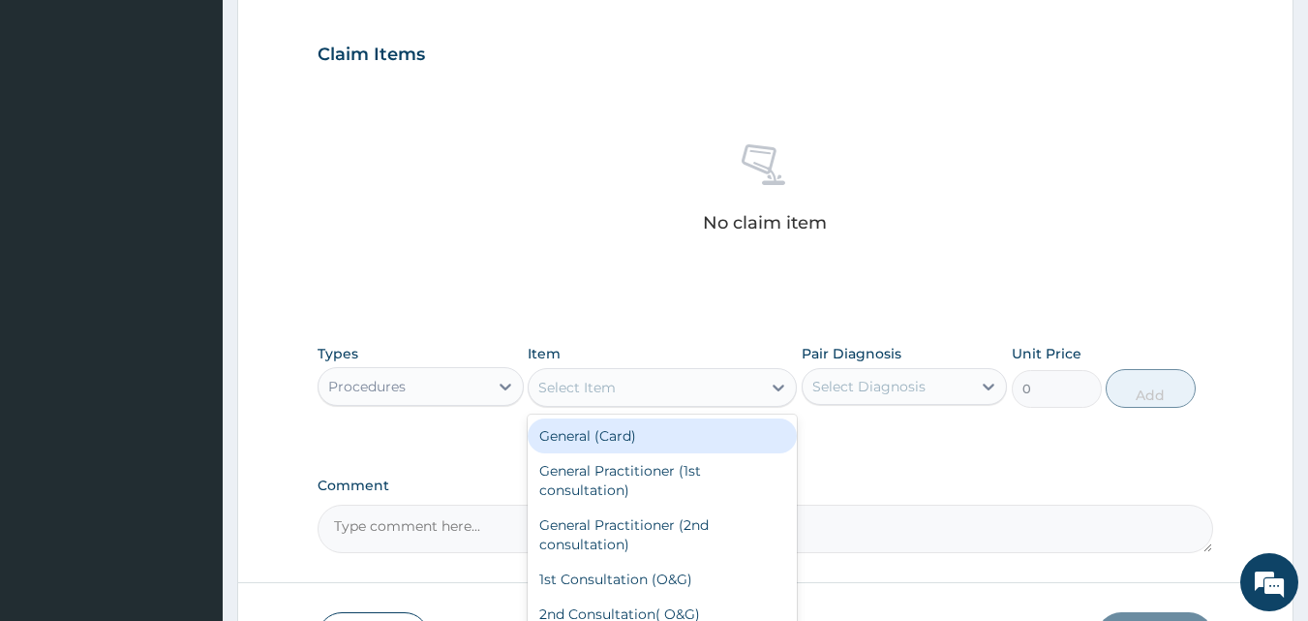
click at [631, 391] on div "Select Item" at bounding box center [645, 387] width 232 height 31
click at [622, 435] on div "General (Card)" at bounding box center [662, 435] width 269 height 35
type input "500"
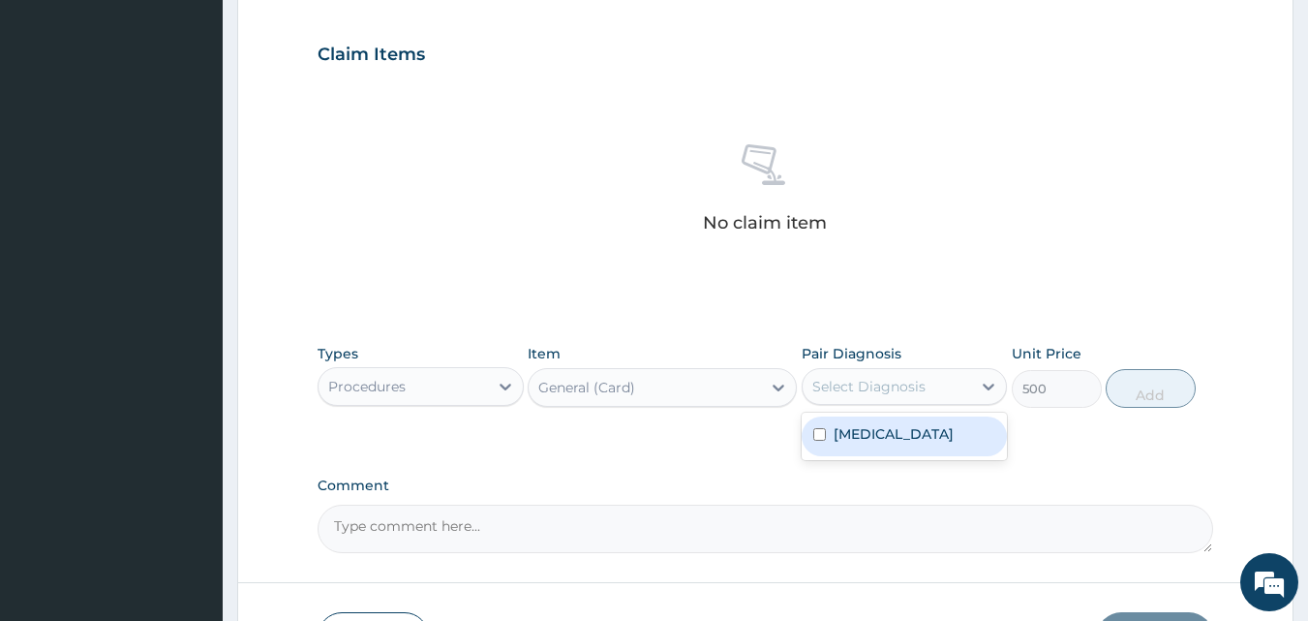
click at [905, 386] on div "Select Diagnosis" at bounding box center [868, 386] width 113 height 19
click at [895, 444] on div "[MEDICAL_DATA]" at bounding box center [905, 436] width 206 height 40
checkbox input "true"
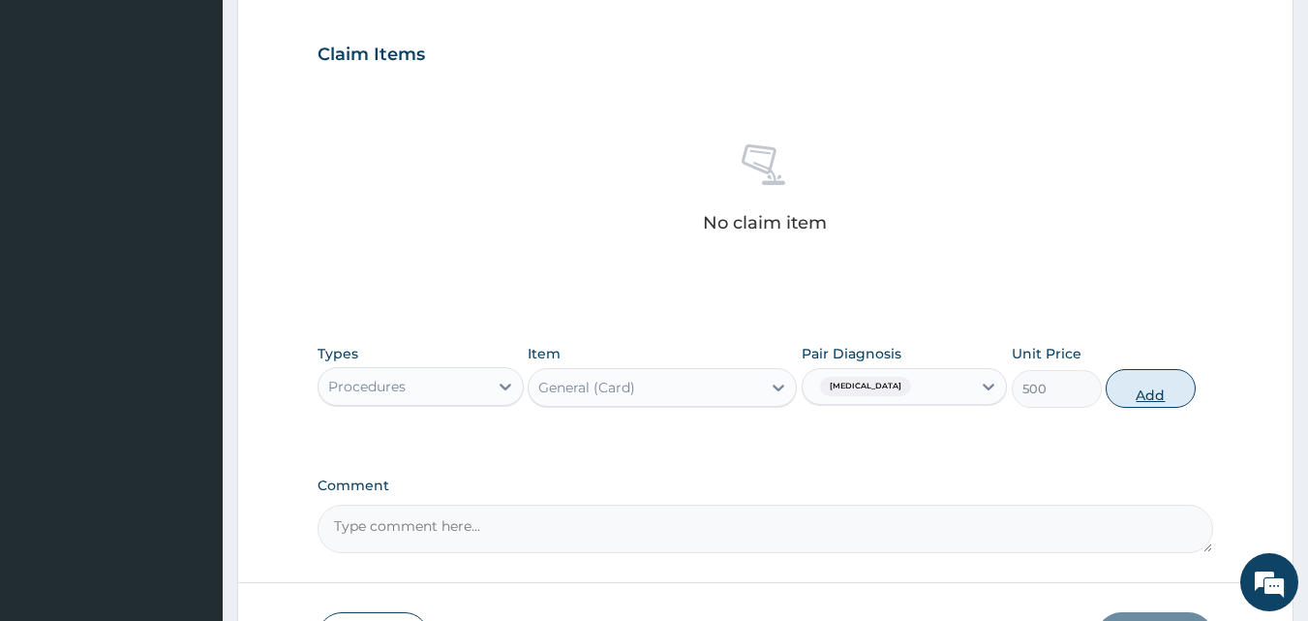
click at [1165, 385] on button "Add" at bounding box center [1151, 388] width 90 height 39
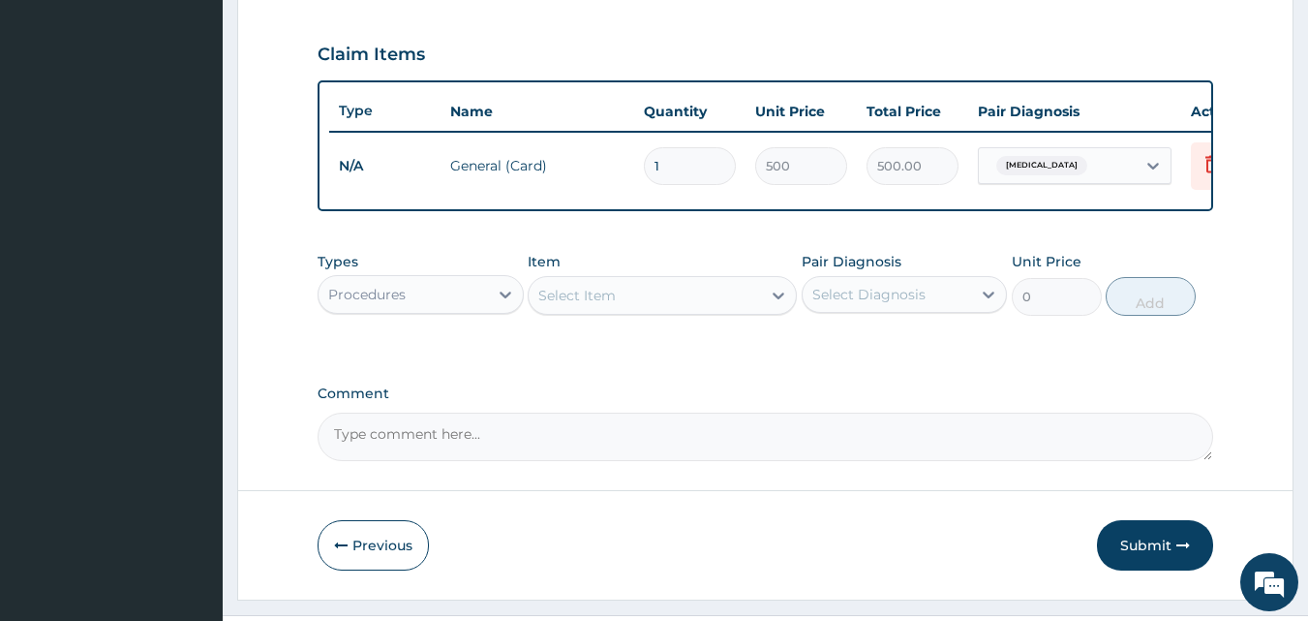
click at [615, 305] on div "Select Item" at bounding box center [576, 295] width 77 height 19
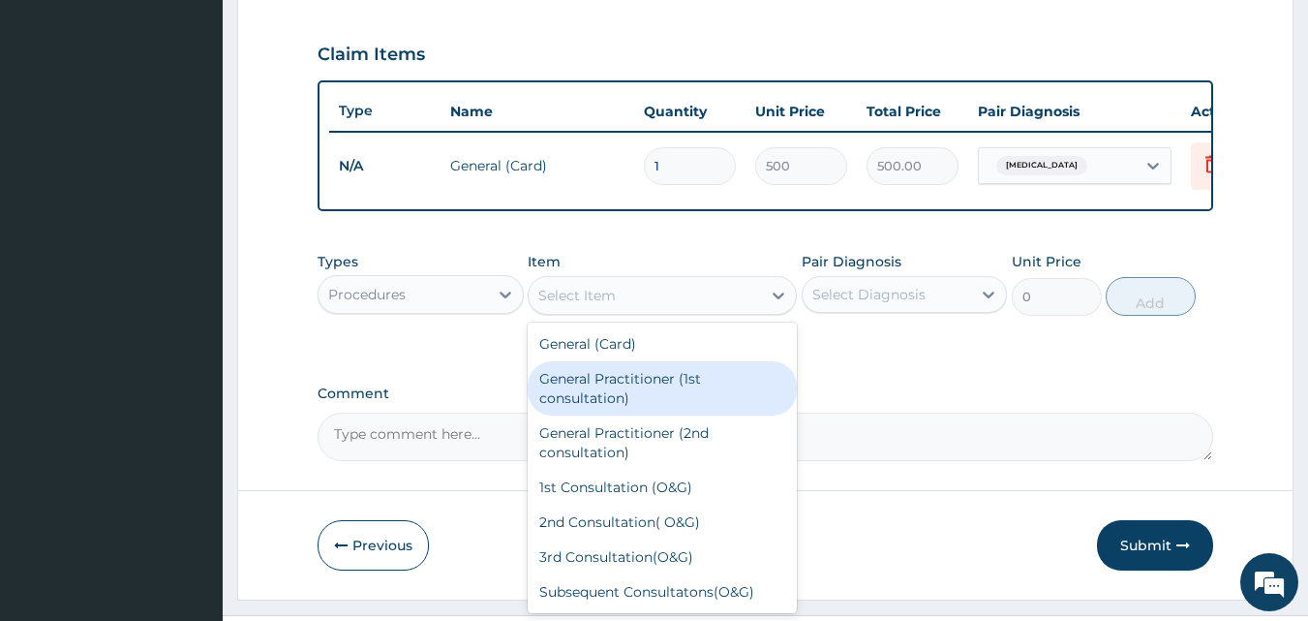
drag, startPoint x: 609, startPoint y: 397, endPoint x: 736, endPoint y: 374, distance: 129.0
click at [610, 396] on div "General Practitioner (1st consultation)" at bounding box center [662, 388] width 269 height 54
type input "1500"
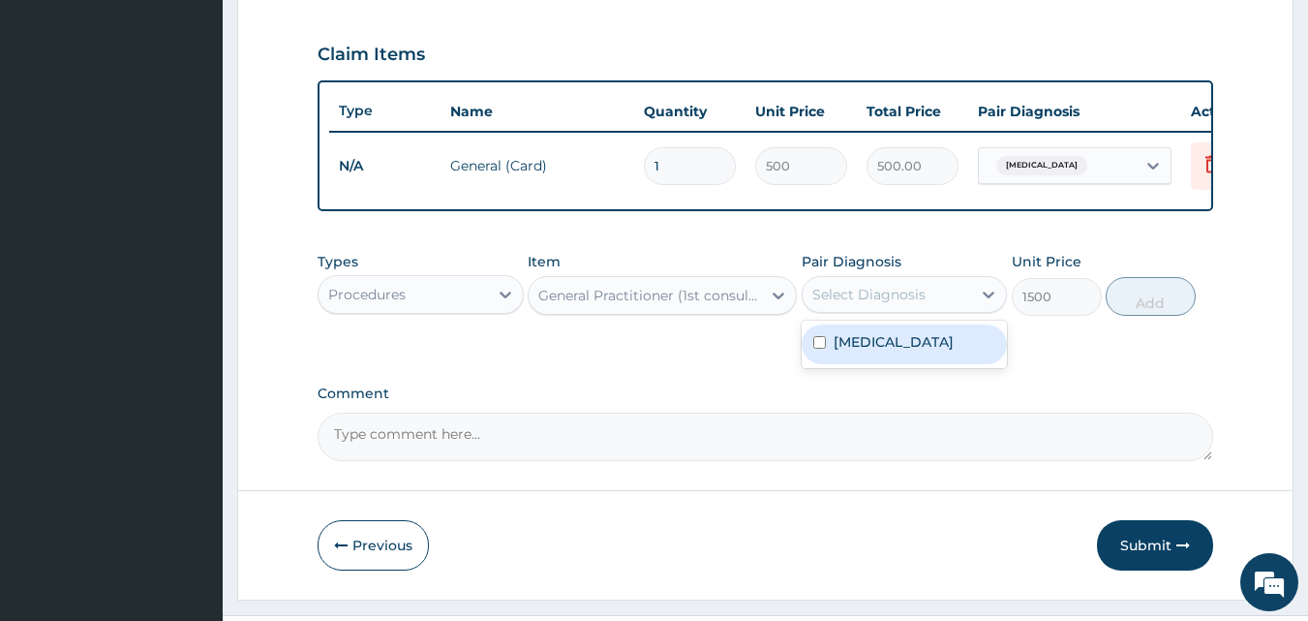
click at [884, 304] on div "Select Diagnosis" at bounding box center [868, 294] width 113 height 19
click at [872, 352] on label "Myopia" at bounding box center [894, 341] width 120 height 19
checkbox input "true"
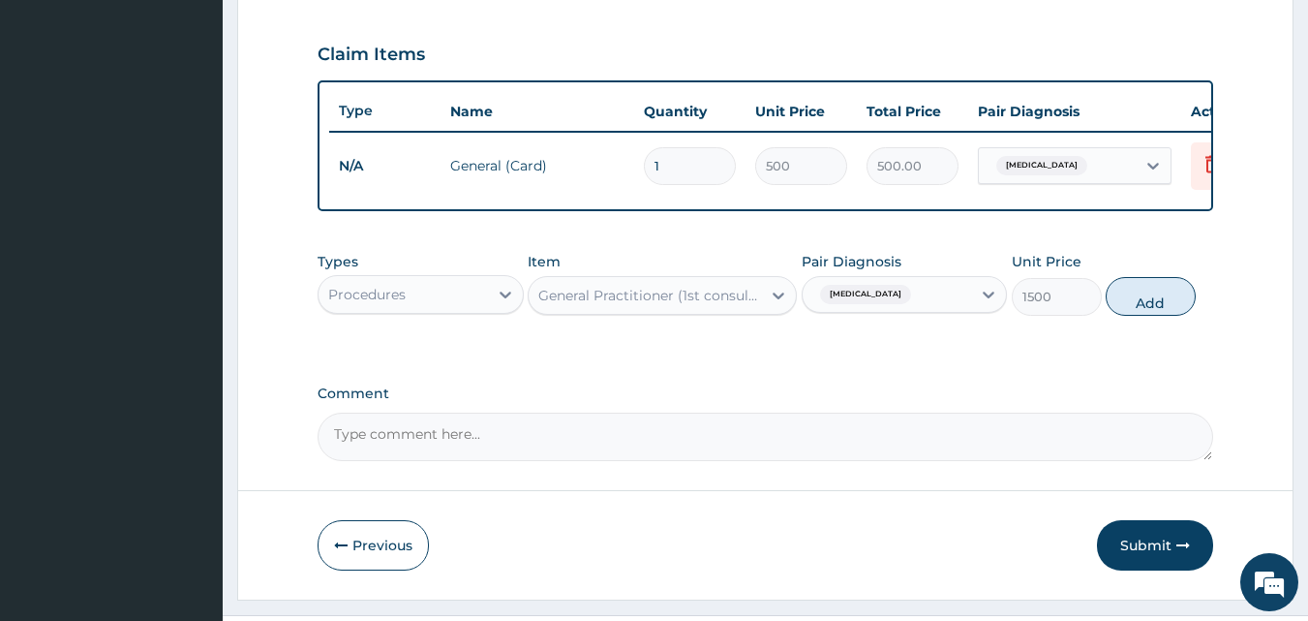
click at [1160, 307] on button "Add" at bounding box center [1151, 296] width 90 height 39
type input "0"
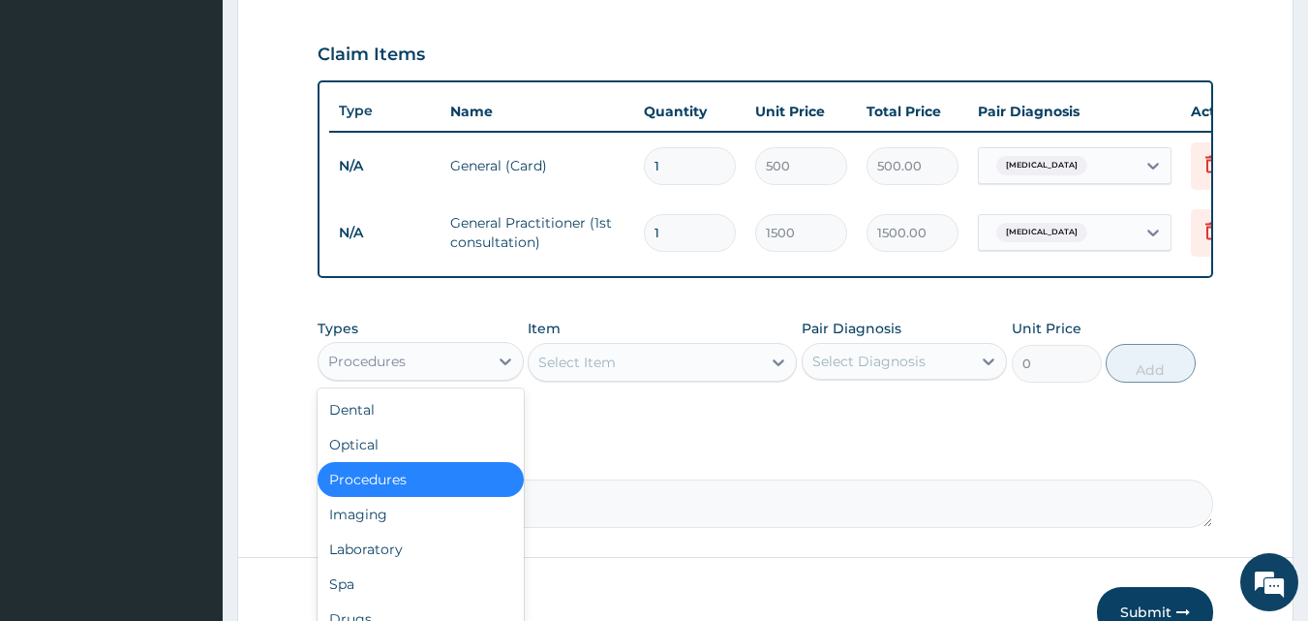
click at [460, 374] on div "Procedures" at bounding box center [403, 361] width 169 height 31
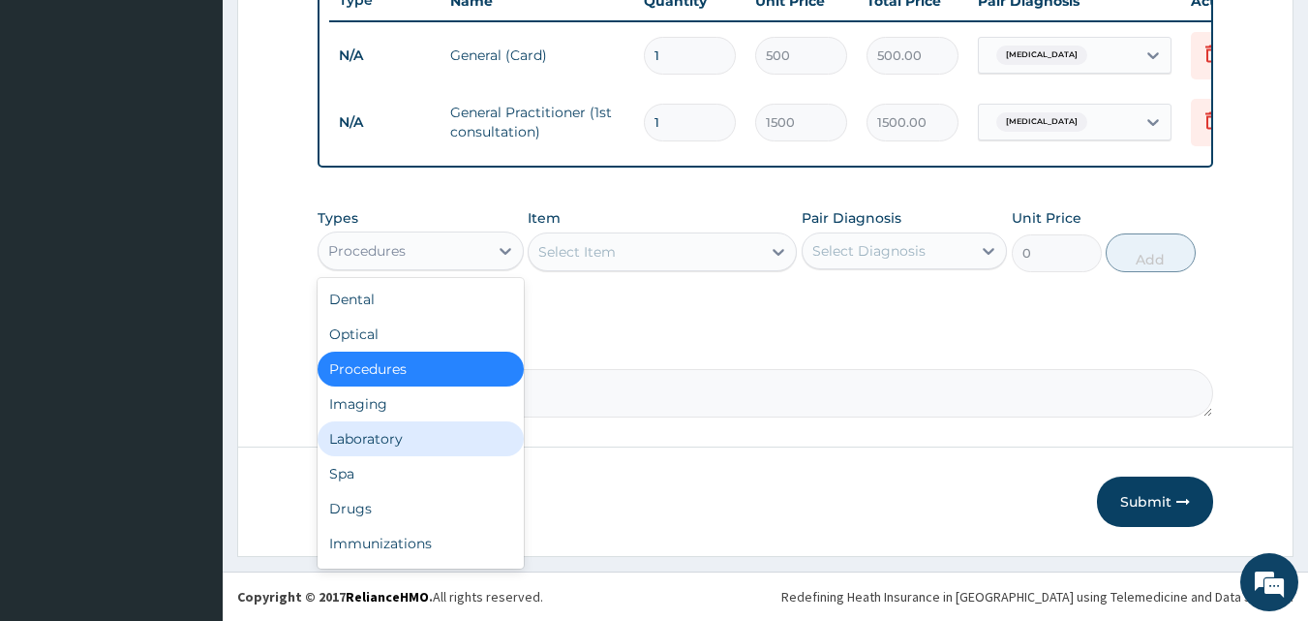
scroll to position [765, 0]
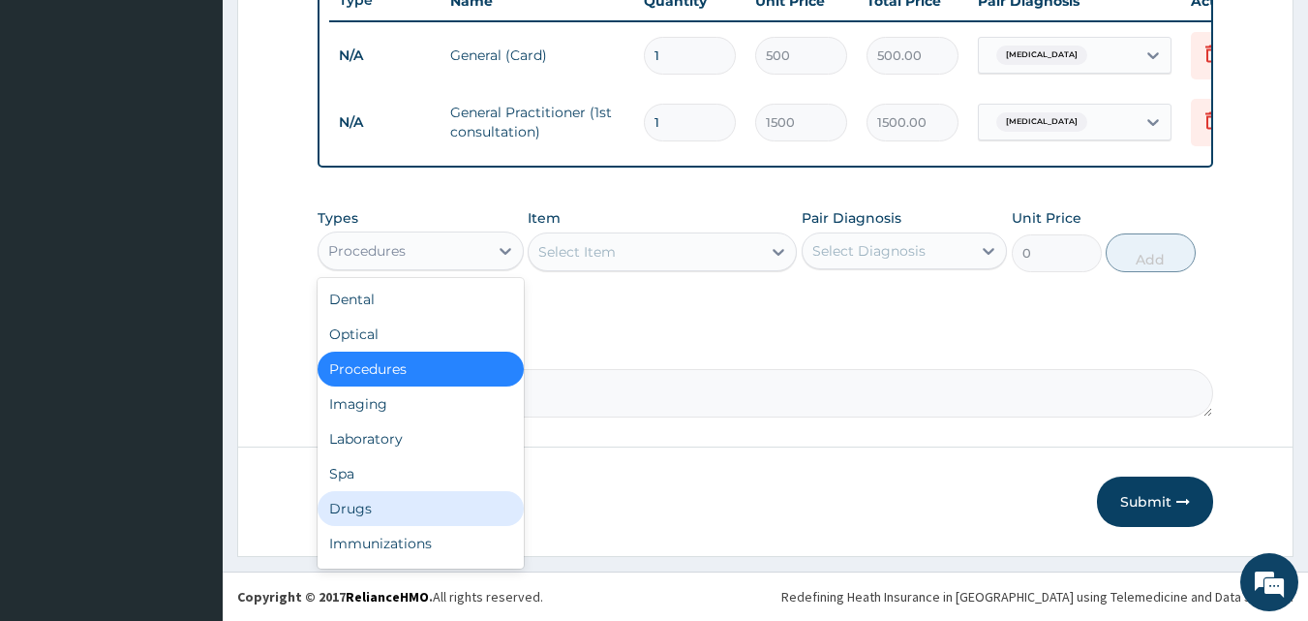
click at [382, 511] on div "Drugs" at bounding box center [421, 508] width 206 height 35
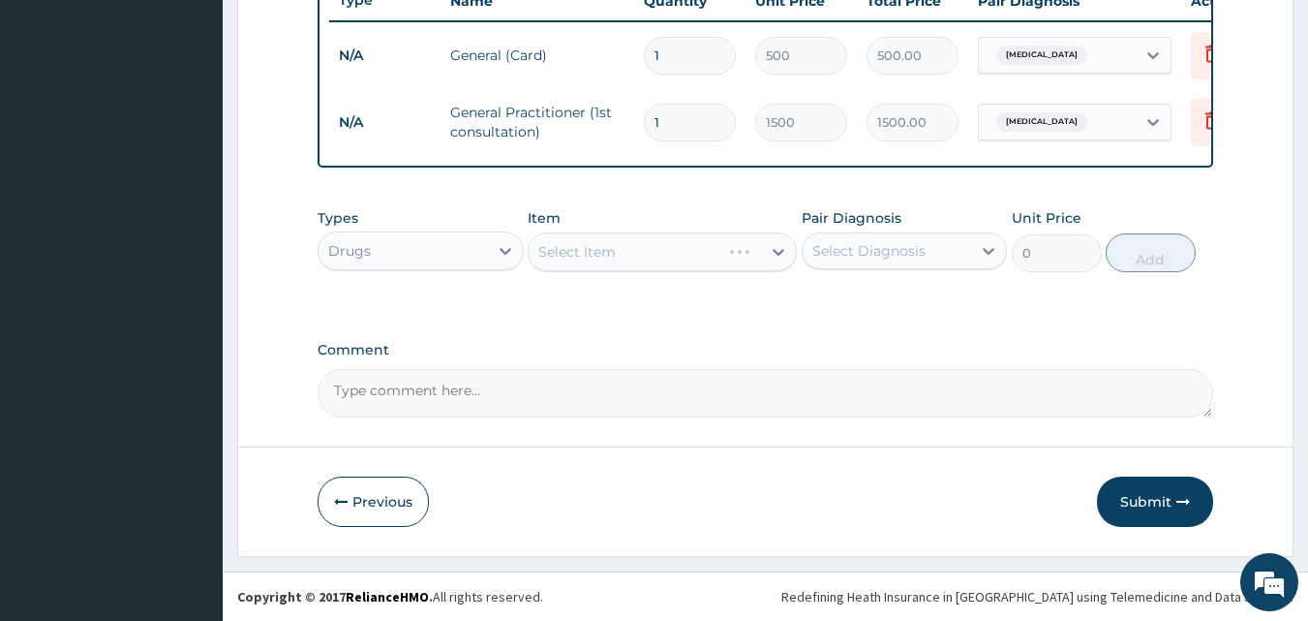
click at [724, 242] on div "Select Item" at bounding box center [662, 251] width 269 height 39
click at [684, 254] on div "Select Item" at bounding box center [662, 251] width 269 height 39
click at [669, 249] on div "Select Item" at bounding box center [645, 251] width 232 height 31
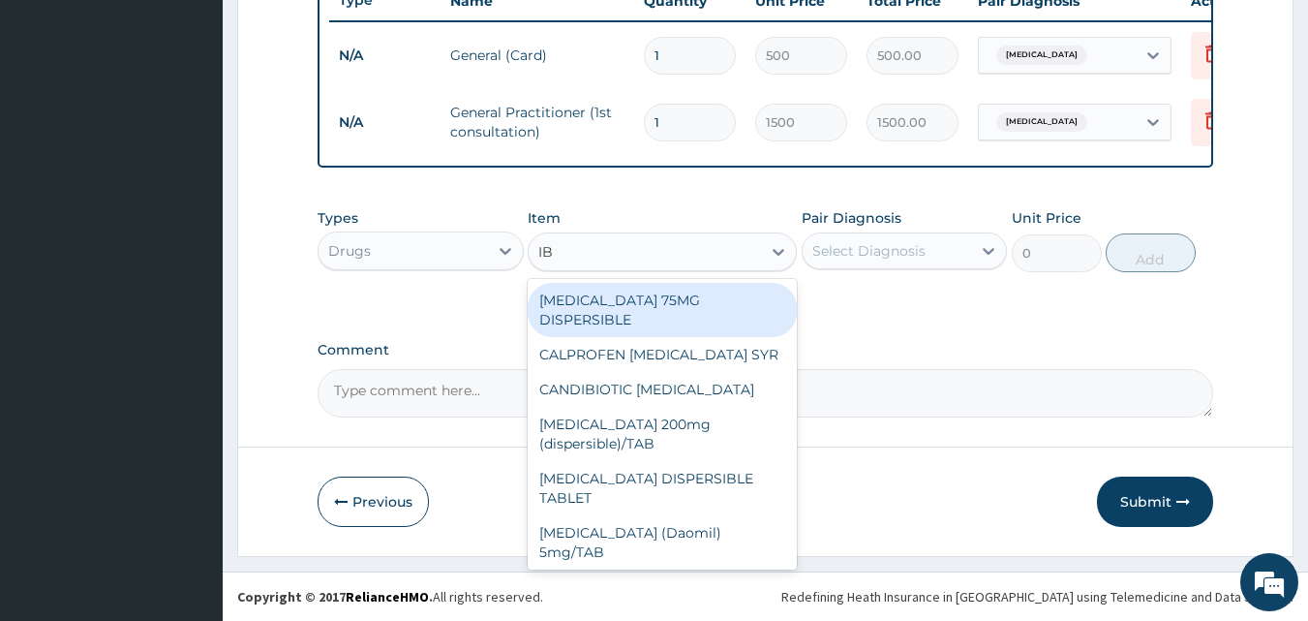
type input "IBU"
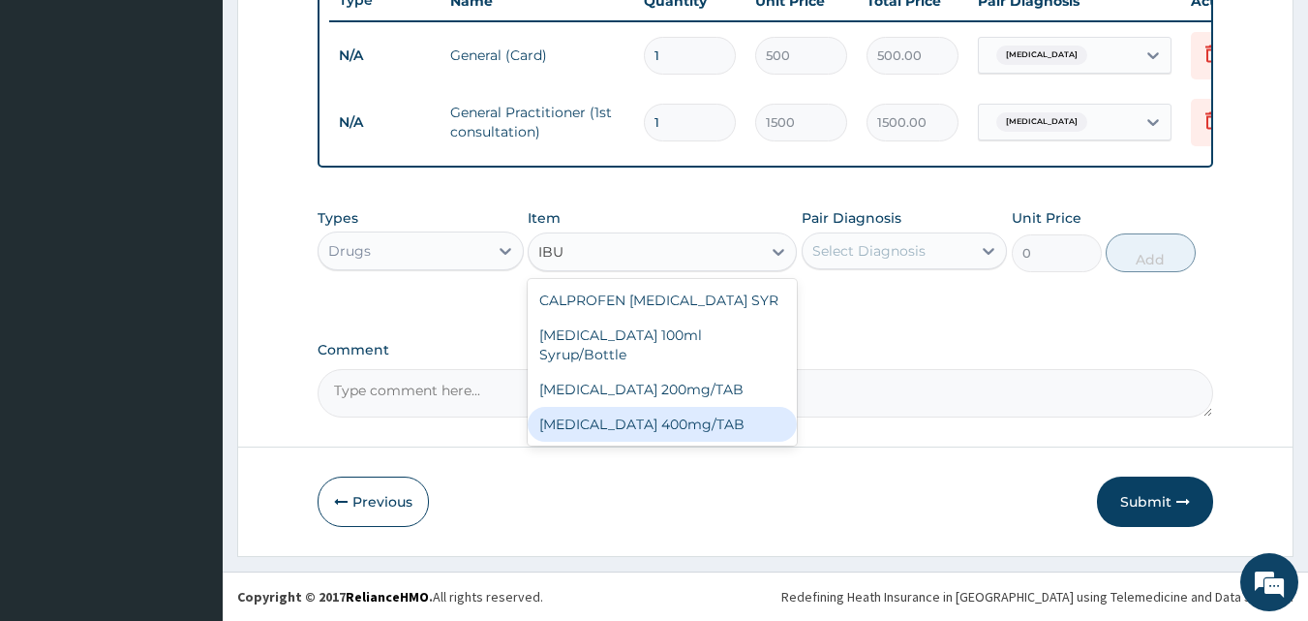
click at [645, 411] on div "IBUPROFEN 400mg/TAB" at bounding box center [662, 424] width 269 height 35
type input "21"
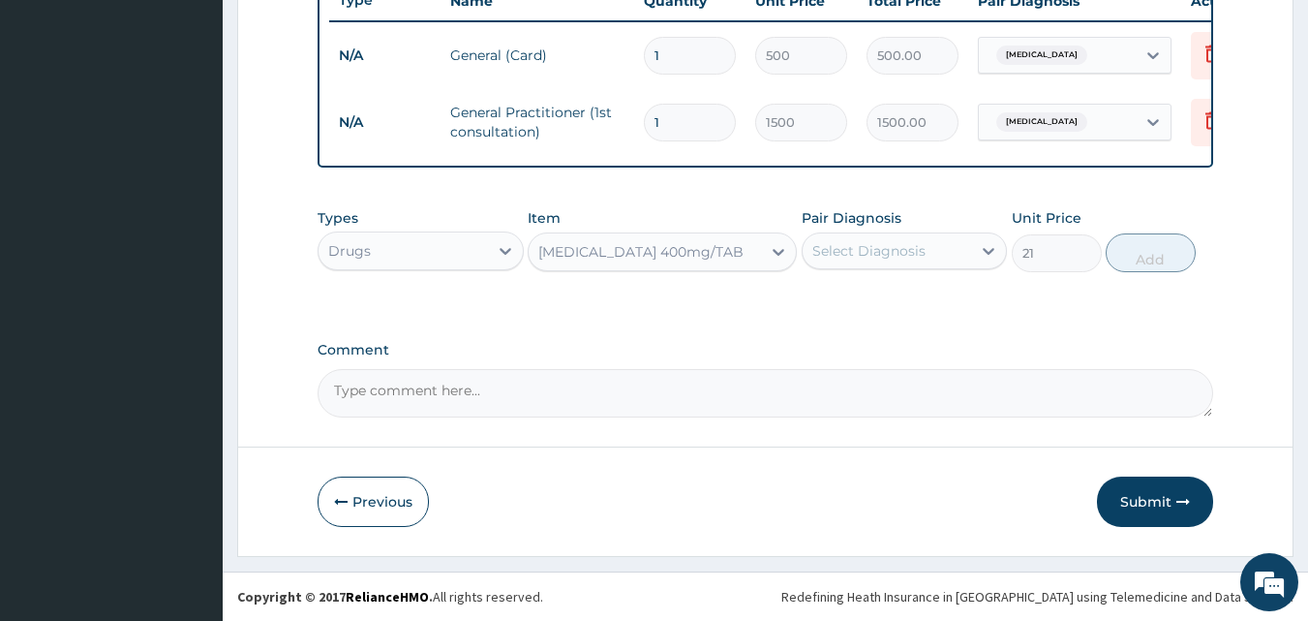
click at [907, 255] on div "Select Diagnosis" at bounding box center [868, 250] width 113 height 19
click at [870, 308] on div "Myopia" at bounding box center [905, 301] width 206 height 40
checkbox input "true"
click at [1166, 253] on button "Add" at bounding box center [1151, 252] width 90 height 39
type input "0"
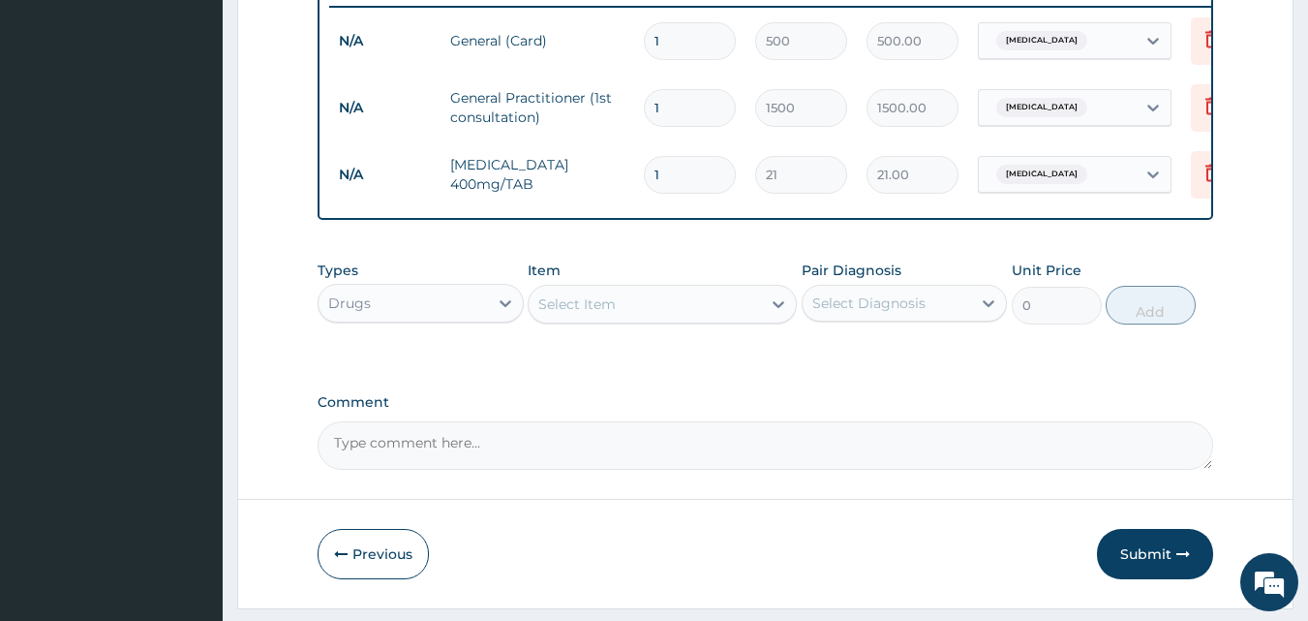
click at [702, 179] on input "1" at bounding box center [690, 175] width 92 height 38
type input "15"
type input "315.00"
type input "15"
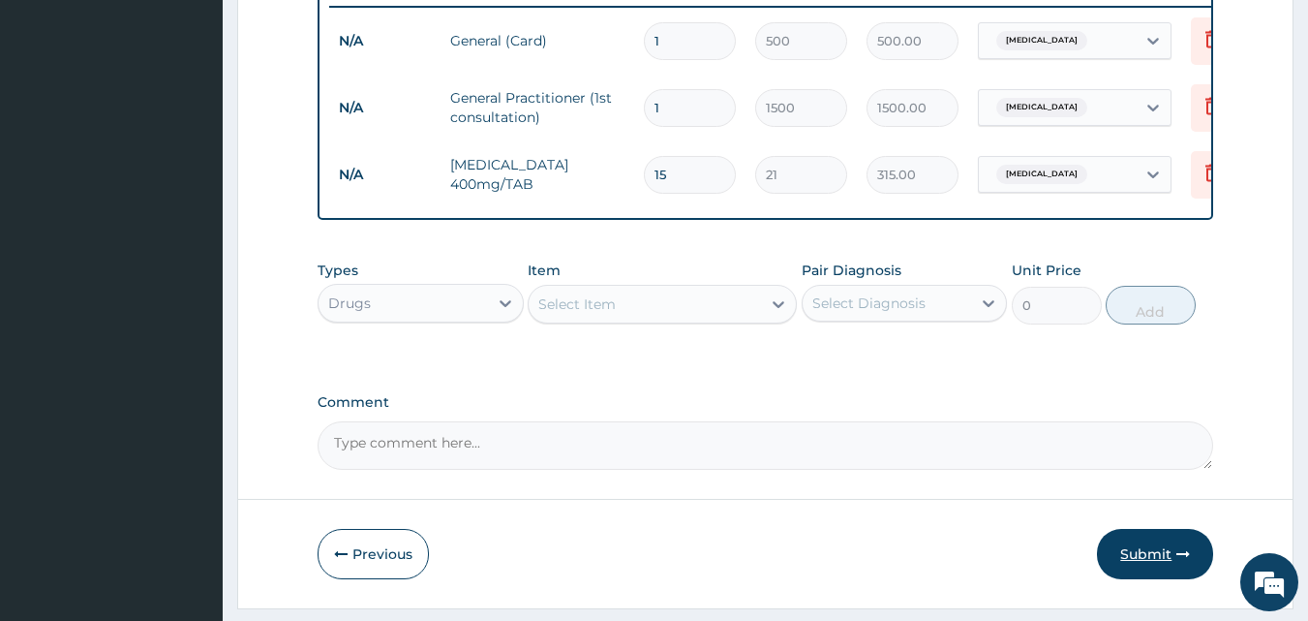
click at [1168, 559] on button "Submit" at bounding box center [1155, 554] width 116 height 50
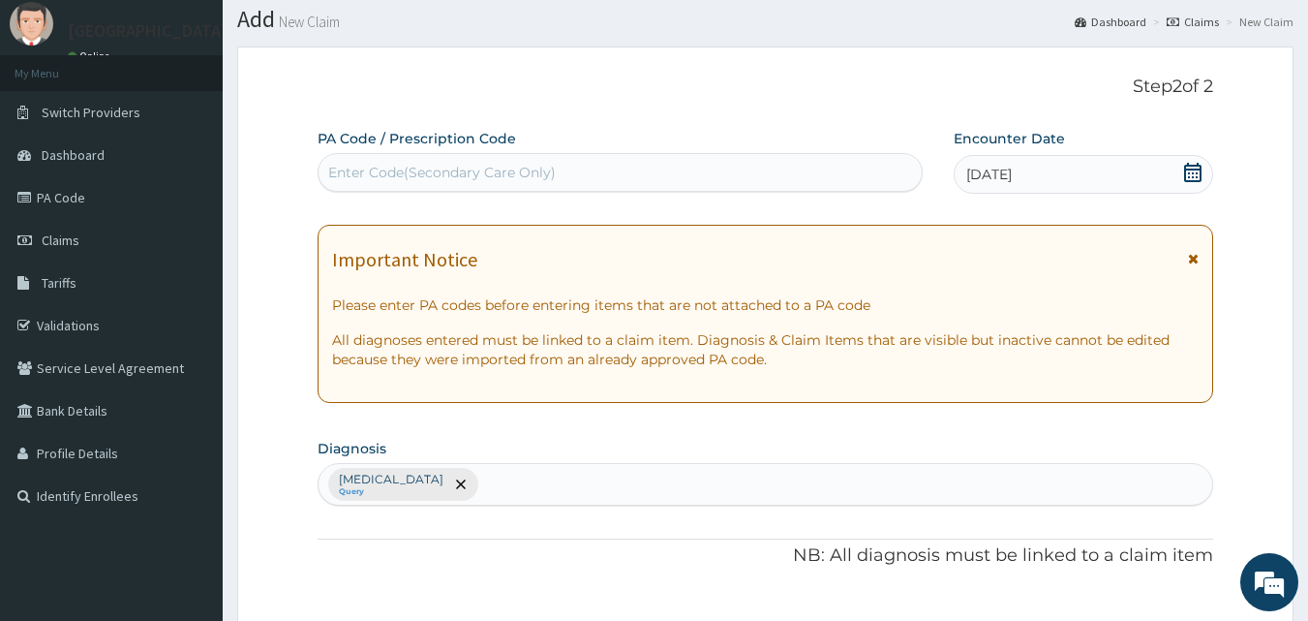
scroll to position [19, 0]
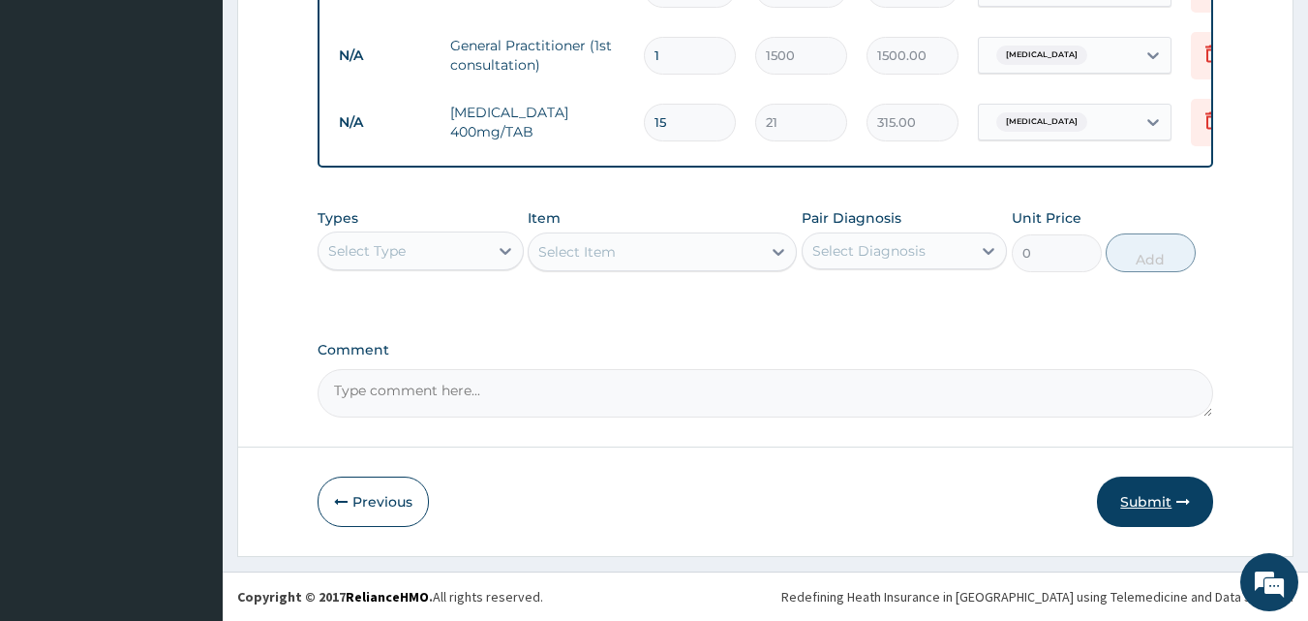
click at [1157, 500] on button "Submit" at bounding box center [1155, 501] width 116 height 50
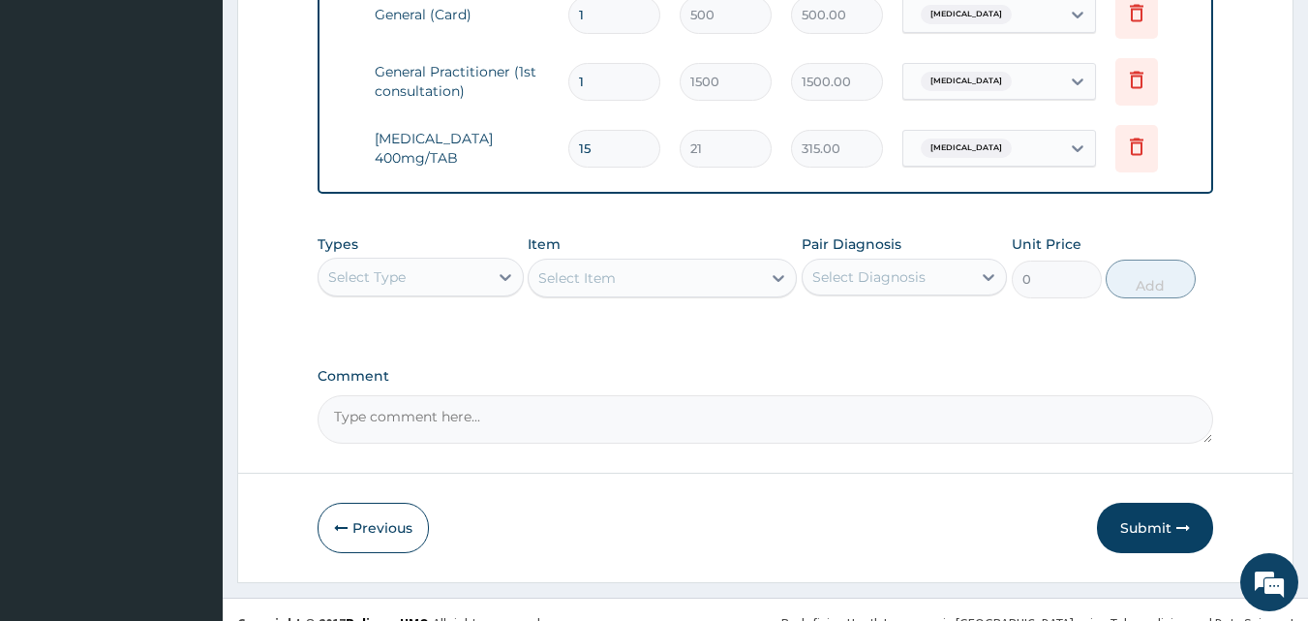
scroll to position [832, 0]
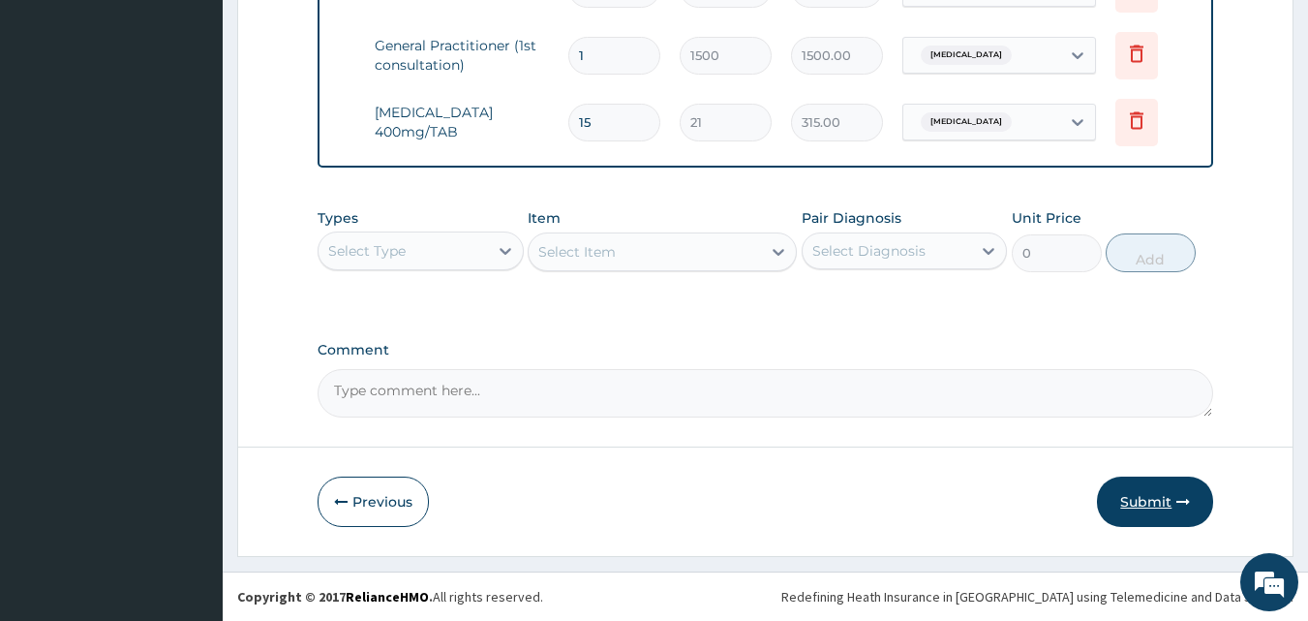
click at [1156, 505] on button "Submit" at bounding box center [1155, 501] width 116 height 50
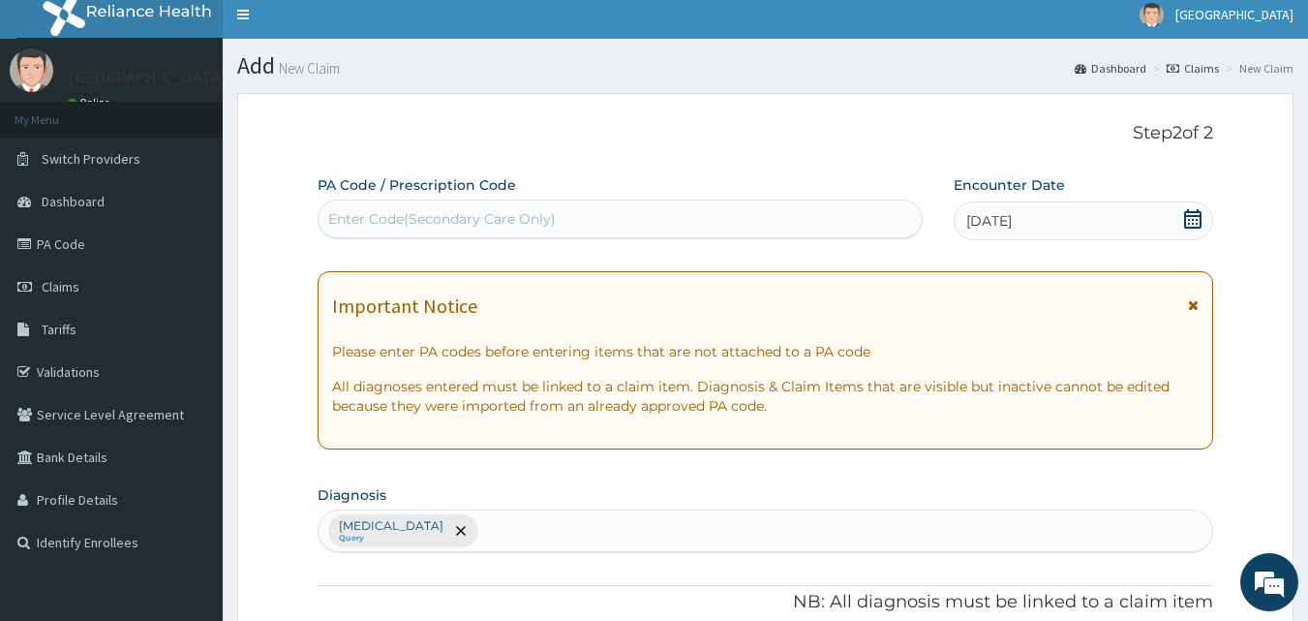
scroll to position [0, 0]
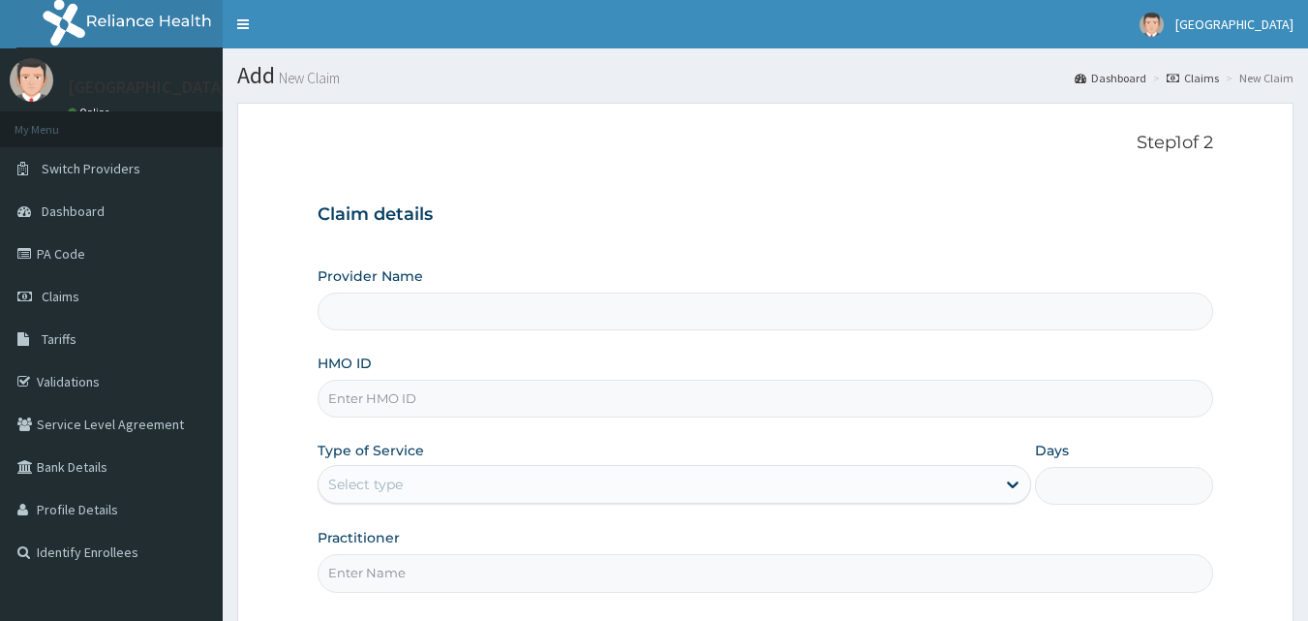
type input "[GEOGRAPHIC_DATA]"
click at [398, 399] on input "HMO ID" at bounding box center [766, 399] width 897 height 38
click at [56, 285] on link "Claims" at bounding box center [111, 296] width 223 height 43
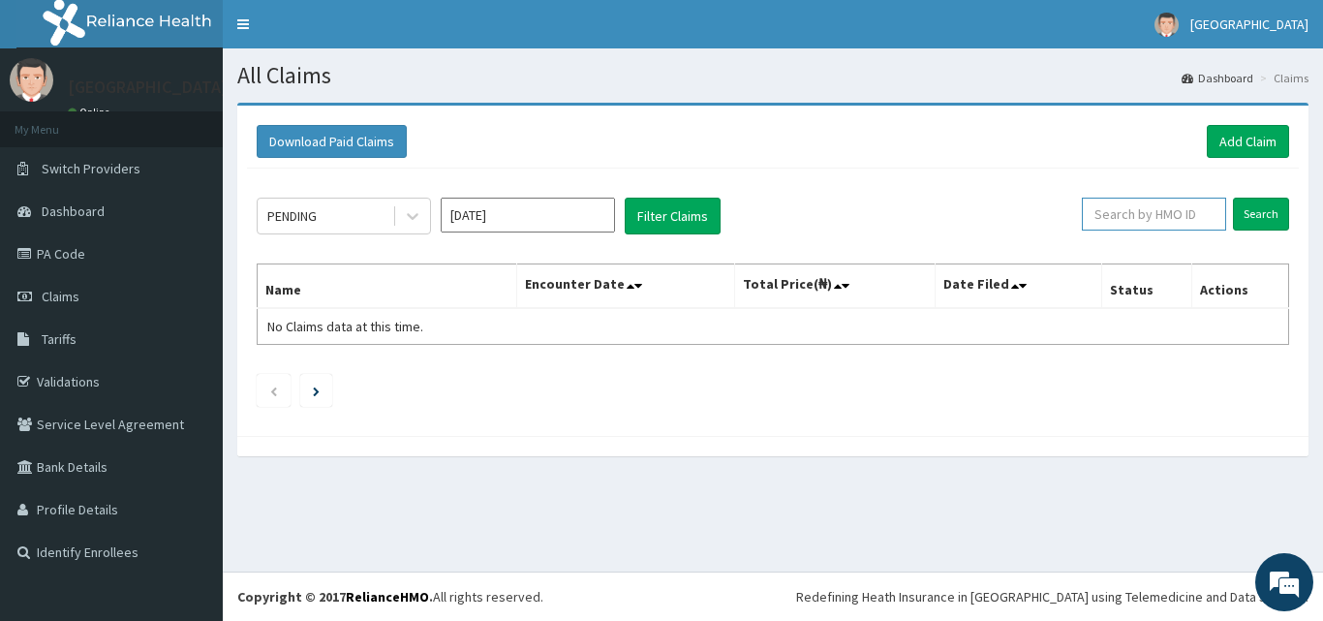
click at [1137, 220] on input "text" at bounding box center [1154, 214] width 144 height 33
type input "1"
click at [71, 373] on link "Validations" at bounding box center [111, 381] width 223 height 43
click at [1134, 220] on input "text" at bounding box center [1154, 214] width 144 height 33
paste input "IOD/10084/D"
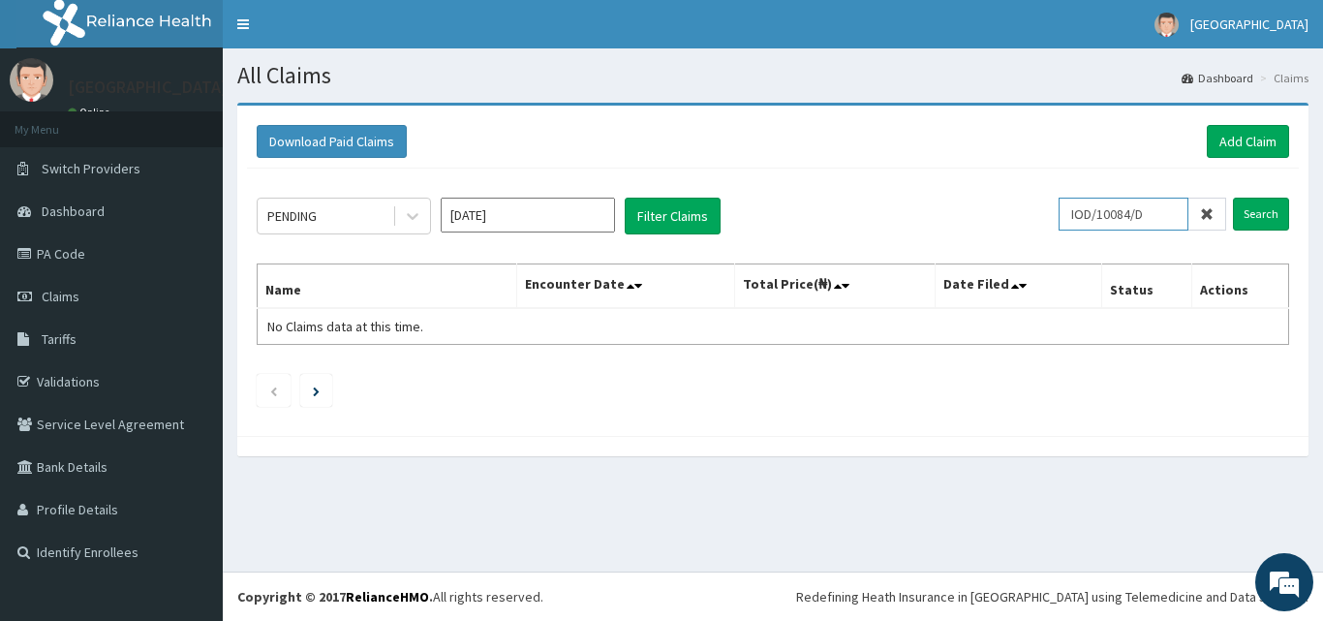
click at [1081, 211] on input "IOD/10084/D" at bounding box center [1123, 214] width 130 height 33
type input "IOD/10084/D"
click at [1247, 209] on input "Search" at bounding box center [1261, 214] width 56 height 33
click at [1254, 209] on input "Search" at bounding box center [1261, 214] width 56 height 33
click at [1255, 137] on link "Add Claim" at bounding box center [1248, 141] width 82 height 33
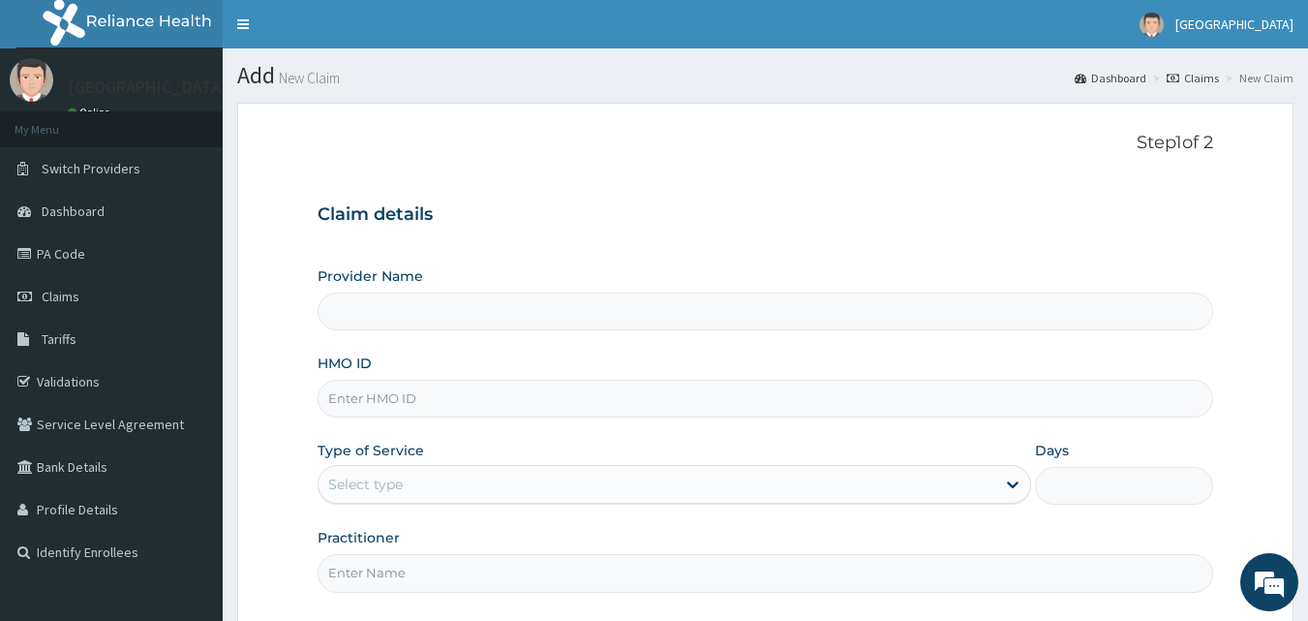
click at [550, 396] on input "HMO ID" at bounding box center [766, 399] width 897 height 38
paste input "IOD/10084/D"
type input "IOD/10084/D"
type input "[GEOGRAPHIC_DATA]"
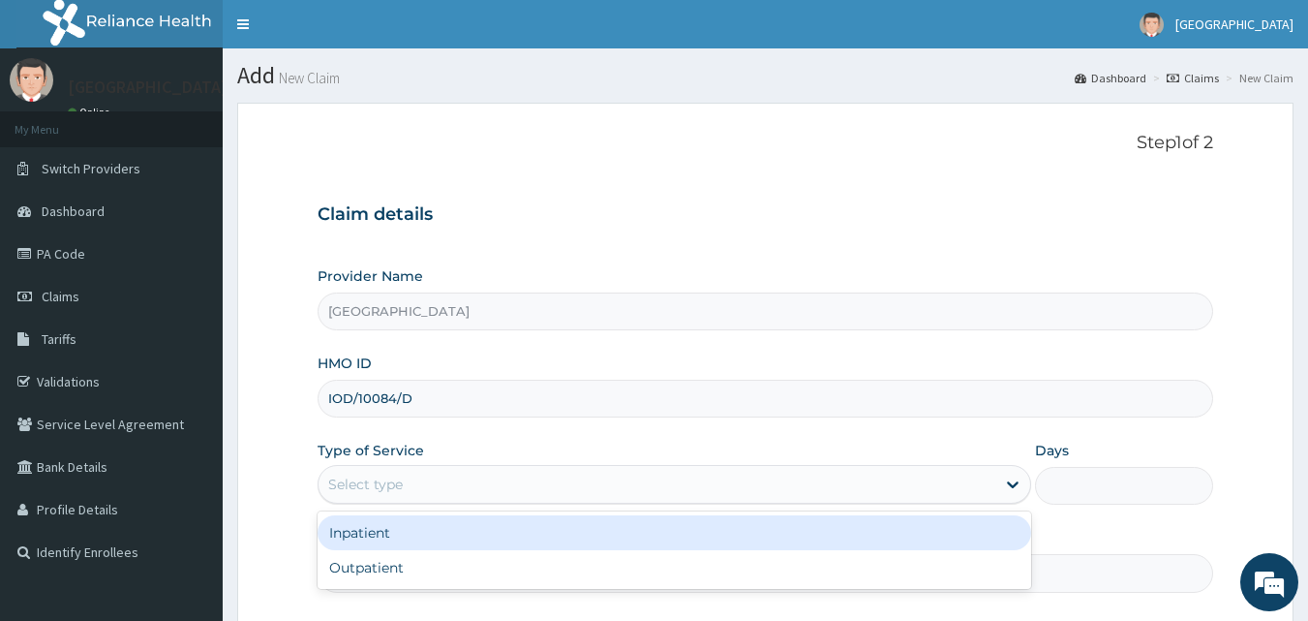
click at [603, 480] on div "Select type" at bounding box center [657, 484] width 677 height 31
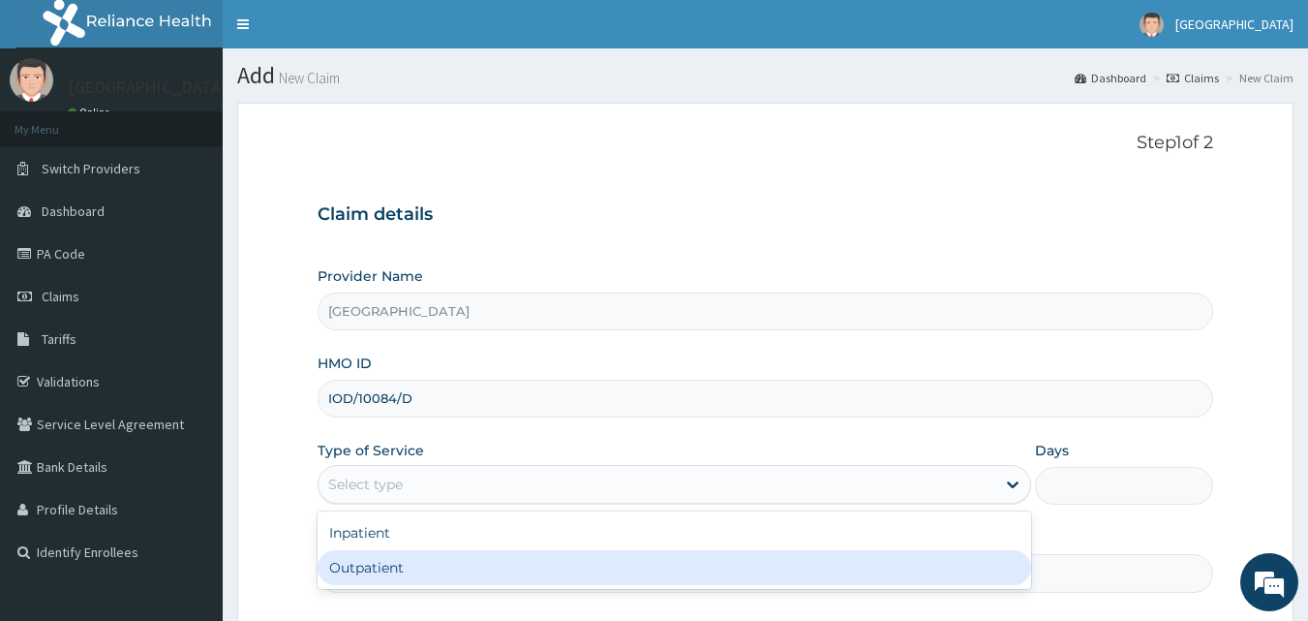
click at [544, 571] on div "Outpatient" at bounding box center [675, 567] width 714 height 35
type input "1"
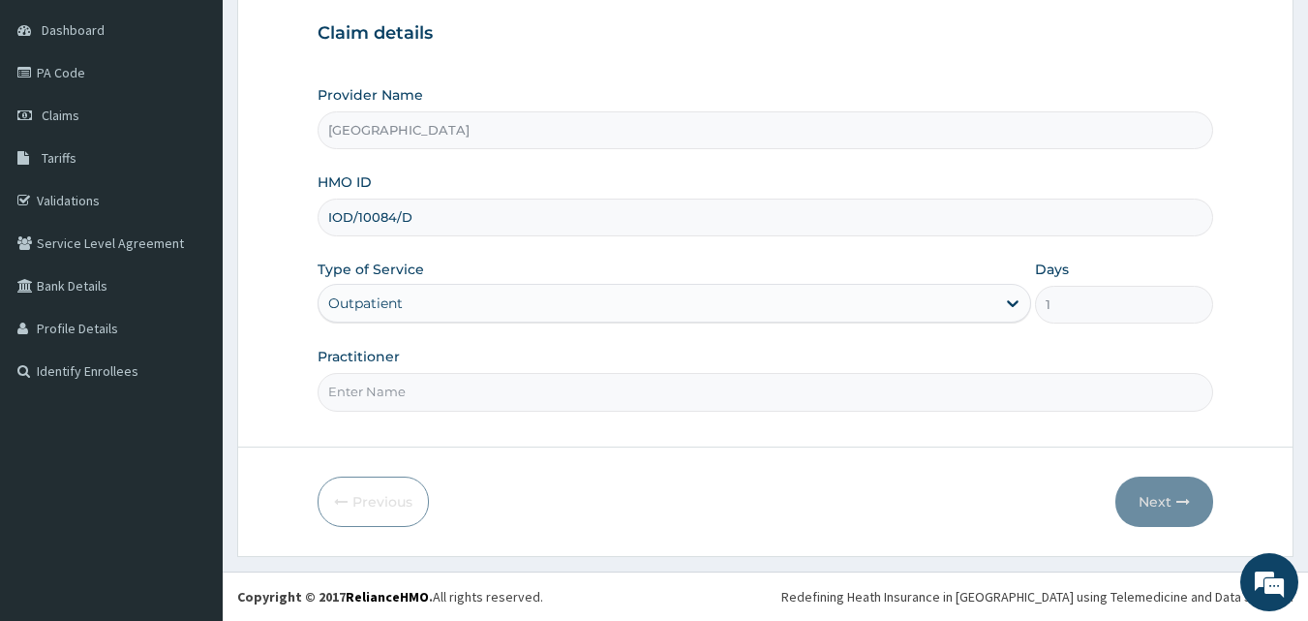
click at [492, 399] on input "Practitioner" at bounding box center [766, 392] width 897 height 38
type input "Dr Sam"
click at [1155, 504] on button "Next" at bounding box center [1165, 501] width 98 height 50
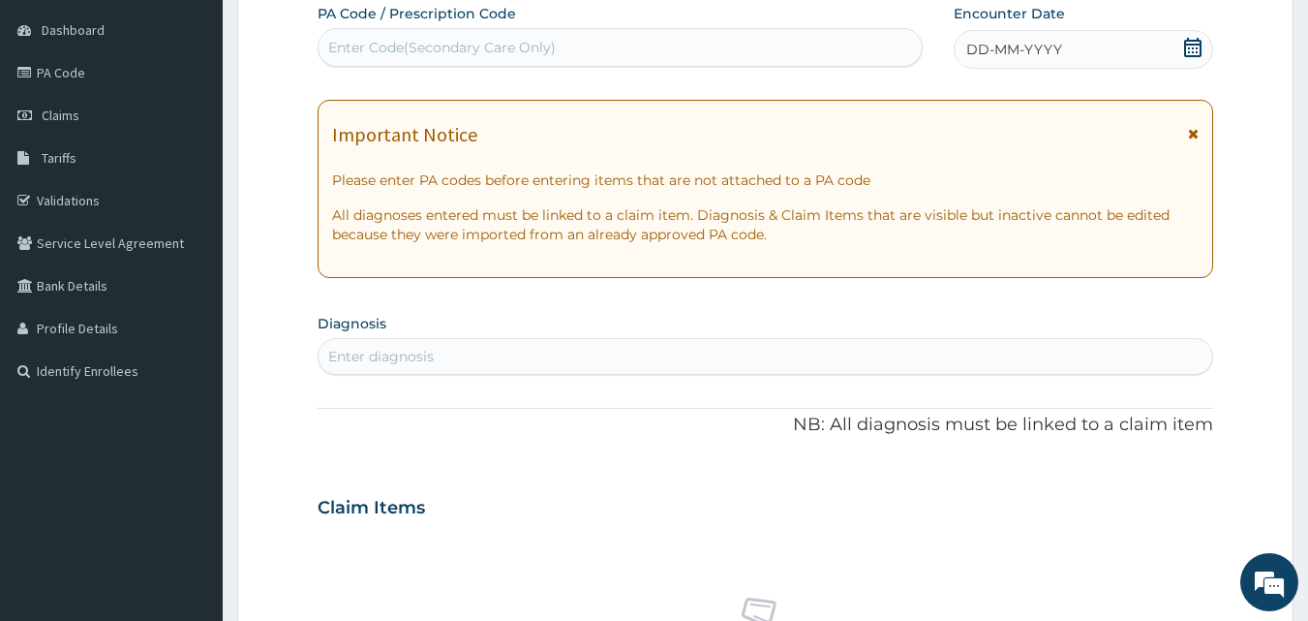
click at [448, 344] on div "Enter diagnosis" at bounding box center [766, 356] width 895 height 31
type input "MYOP"
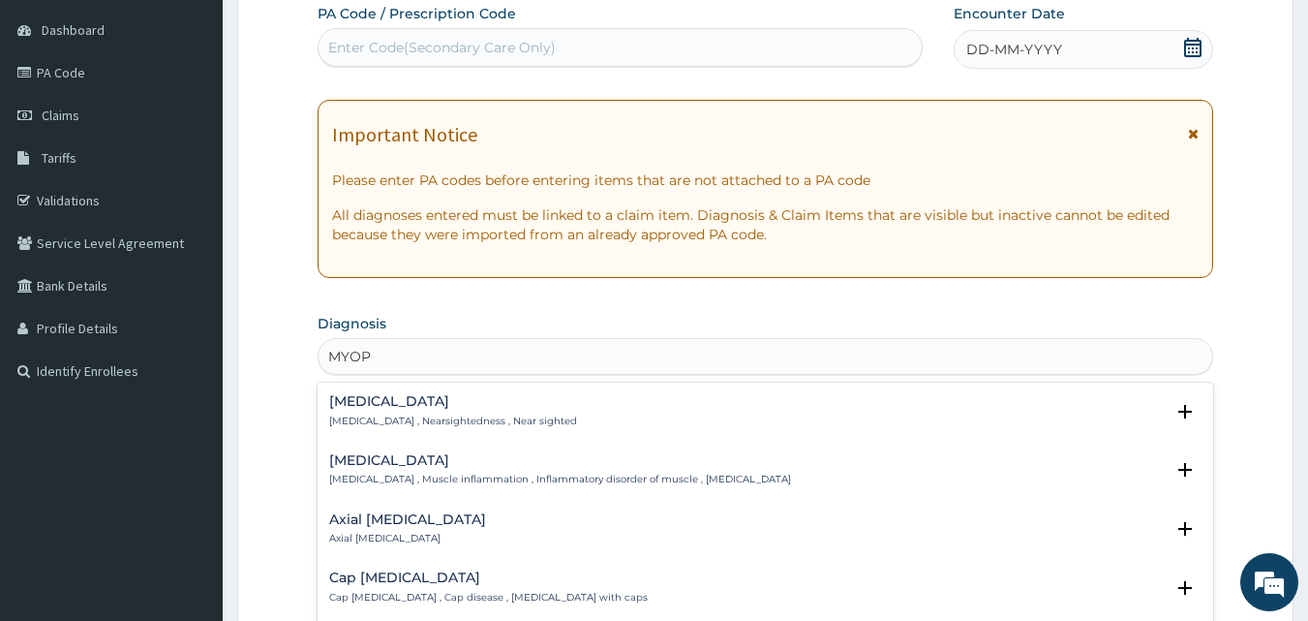
click at [391, 423] on p "Myopia , Nearsightedness , Near sighted" at bounding box center [453, 421] width 248 height 14
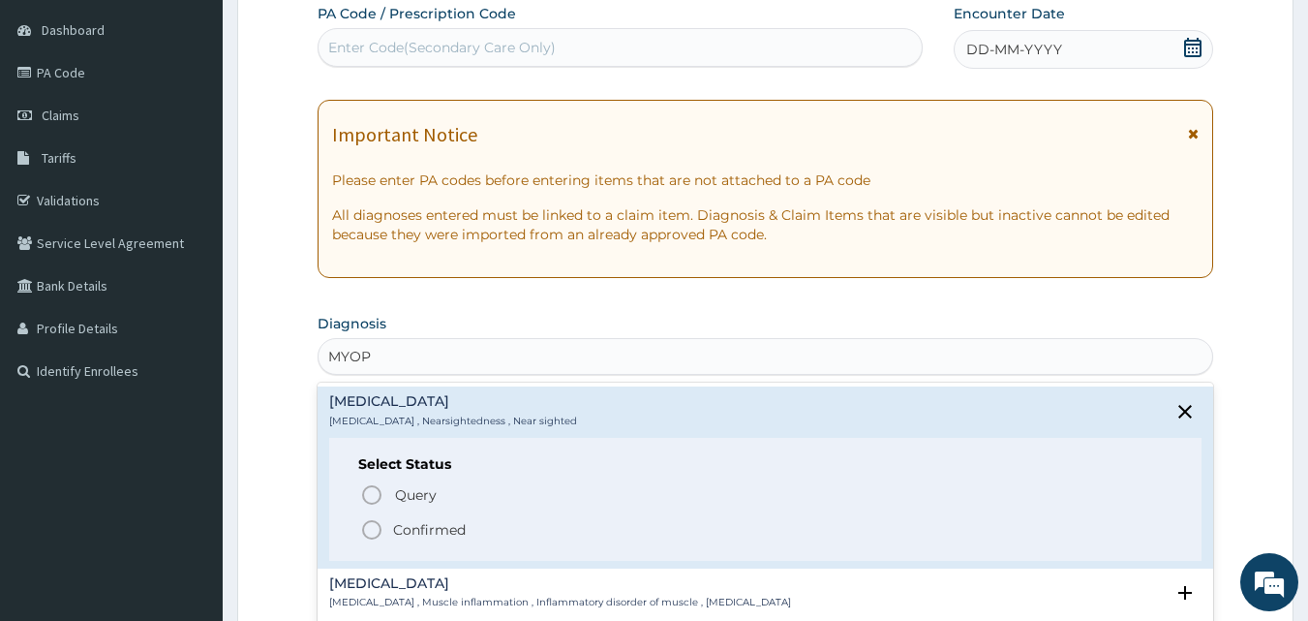
click at [371, 530] on icon "status option filled" at bounding box center [371, 529] width 23 height 23
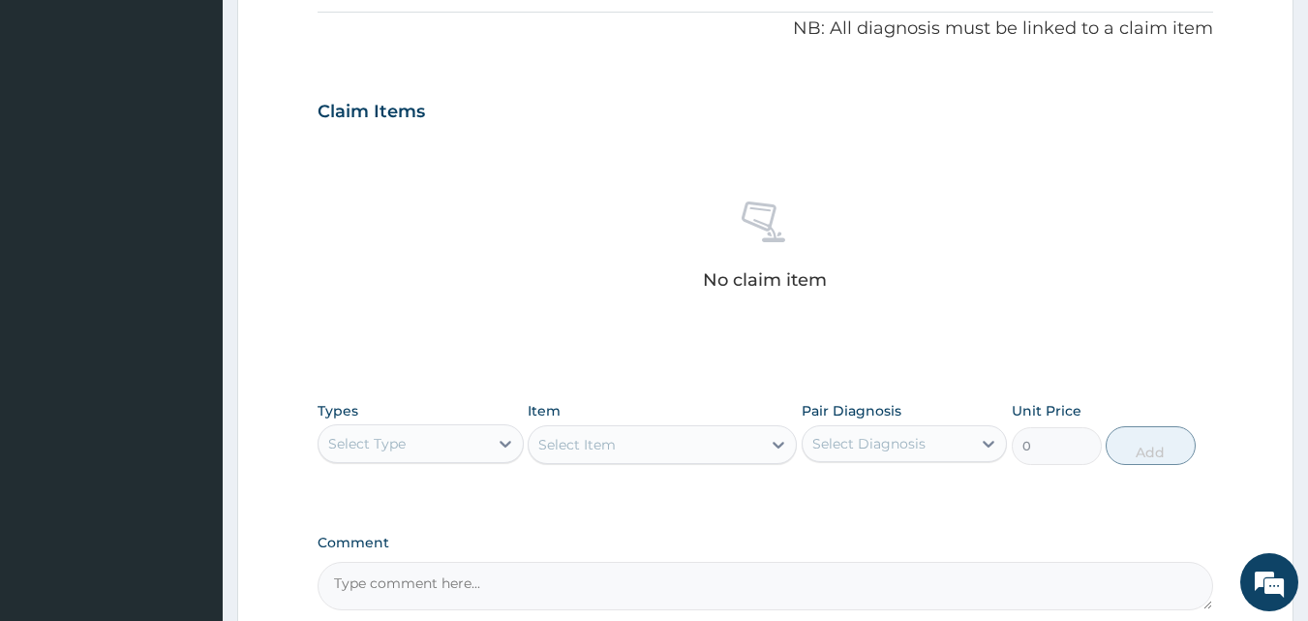
scroll to position [597, 0]
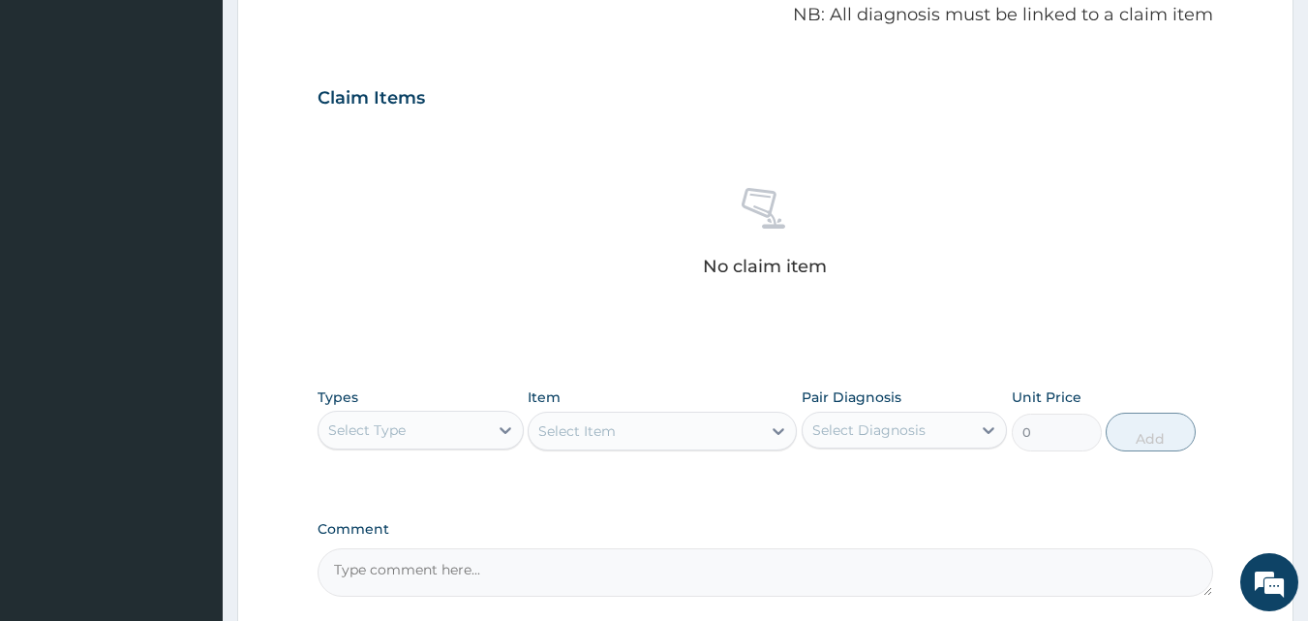
click at [447, 422] on div "Select Type" at bounding box center [403, 429] width 169 height 31
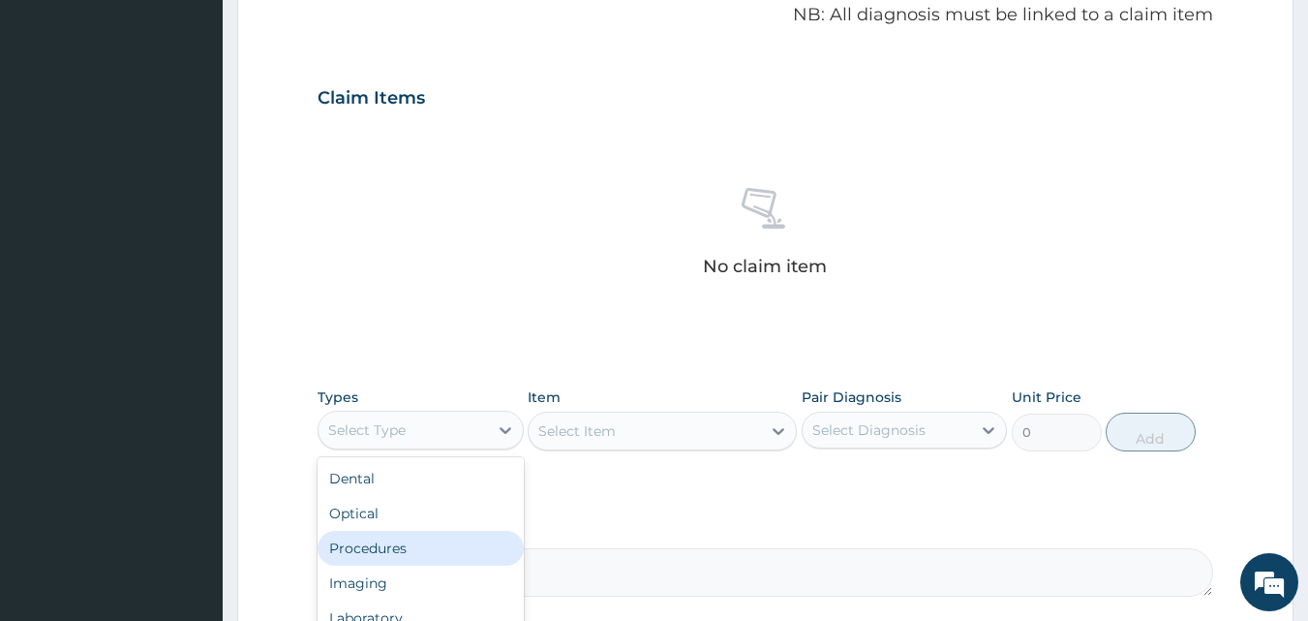
drag, startPoint x: 409, startPoint y: 538, endPoint x: 445, endPoint y: 520, distance: 41.1
click at [413, 536] on div "Procedures" at bounding box center [421, 548] width 206 height 35
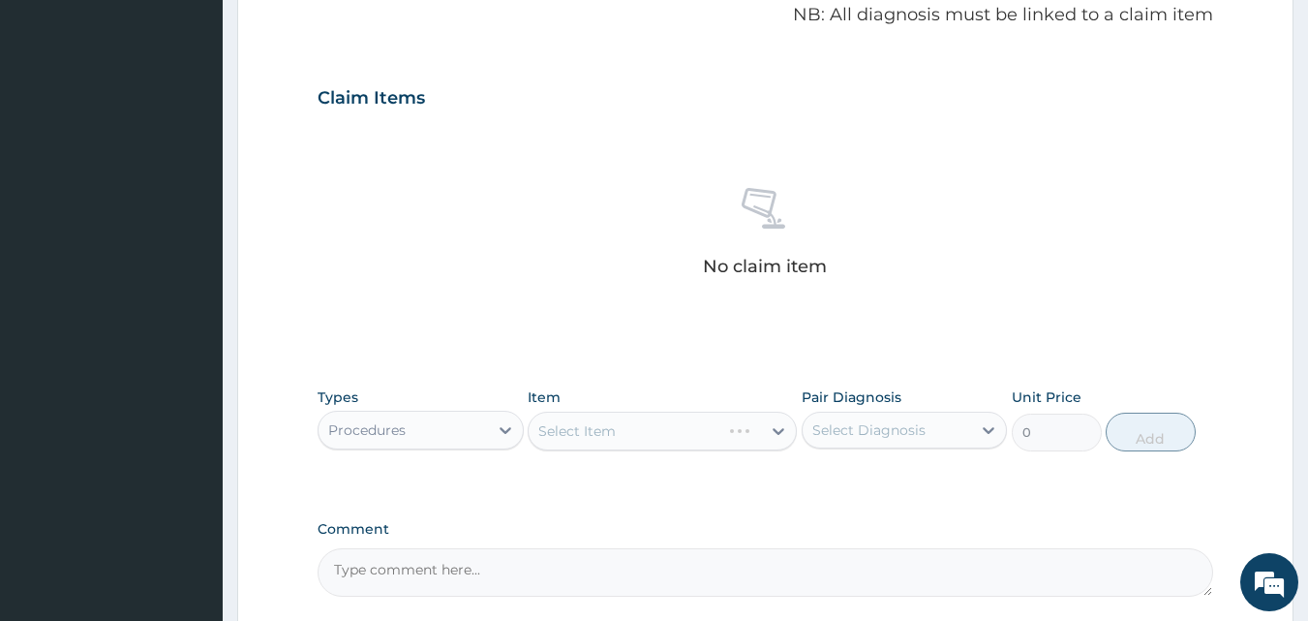
click at [607, 425] on div "Select Item" at bounding box center [662, 431] width 269 height 39
click at [591, 431] on div "Select Item" at bounding box center [576, 430] width 77 height 19
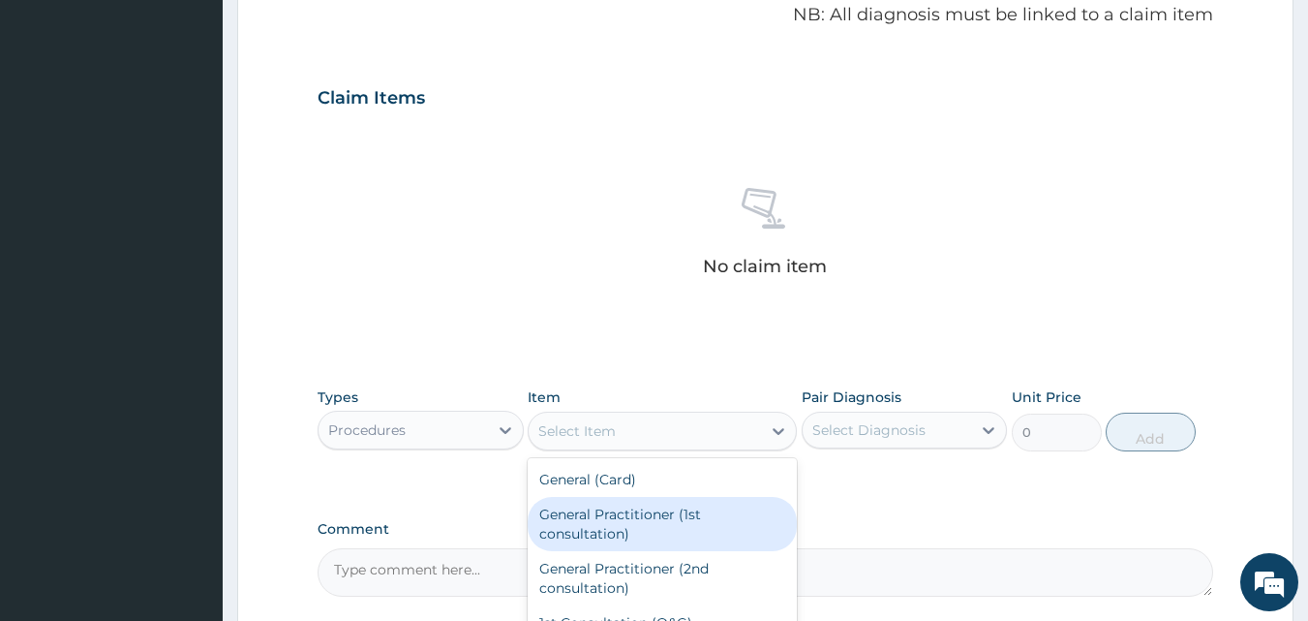
drag, startPoint x: 579, startPoint y: 517, endPoint x: 749, endPoint y: 501, distance: 170.3
click at [582, 517] on div "General Practitioner (1st consultation)" at bounding box center [662, 524] width 269 height 54
type input "1500"
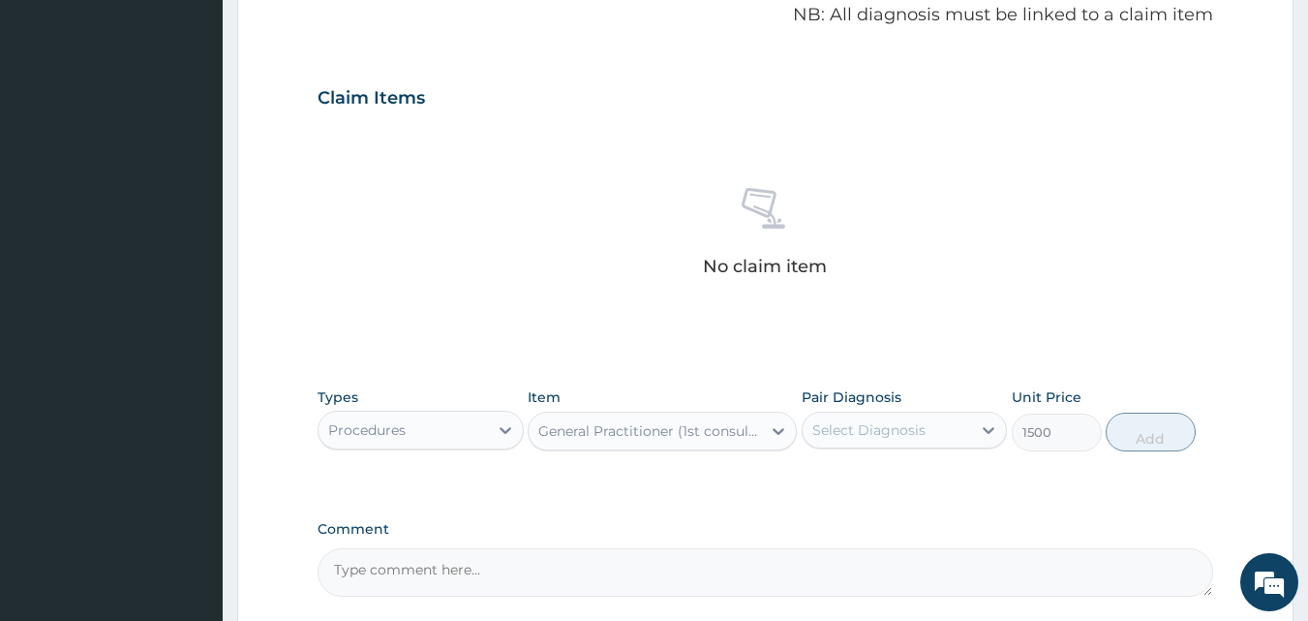
click at [873, 431] on div "Select Diagnosis" at bounding box center [868, 429] width 113 height 19
click at [878, 489] on div "Myopia" at bounding box center [905, 480] width 206 height 40
checkbox input "true"
click at [1151, 422] on button "Add" at bounding box center [1151, 432] width 90 height 39
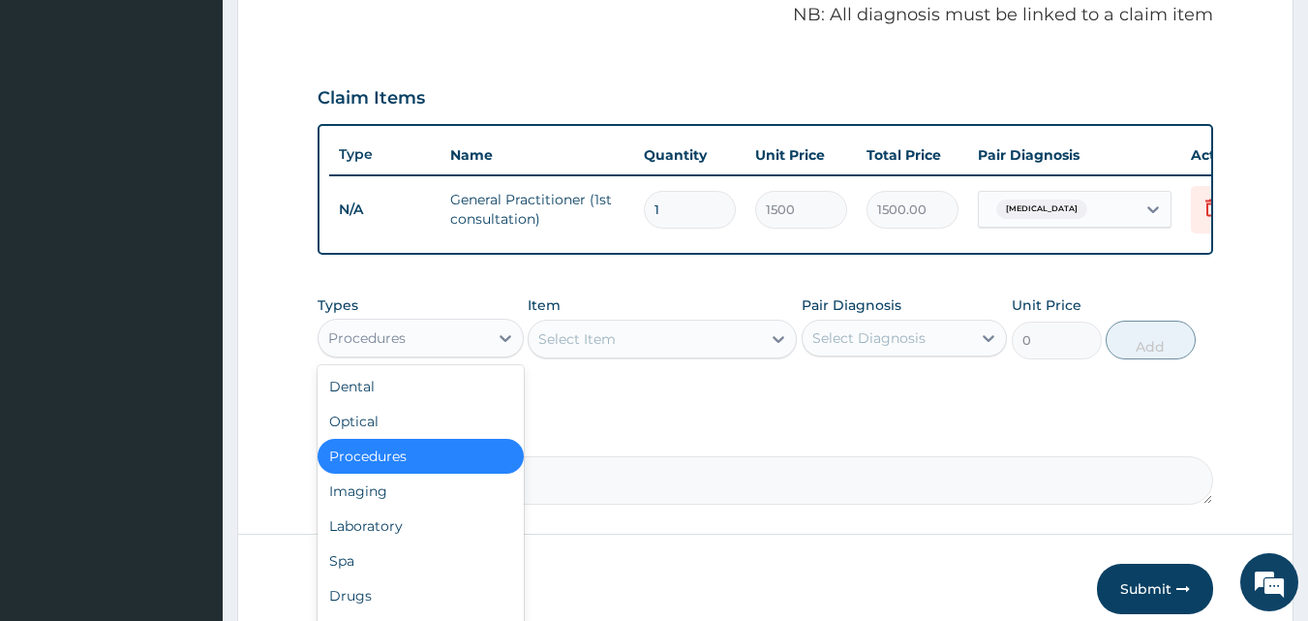
click at [467, 351] on div "Procedures" at bounding box center [403, 337] width 169 height 31
drag, startPoint x: 381, startPoint y: 599, endPoint x: 391, endPoint y: 576, distance: 25.6
click at [382, 592] on div "Drugs" at bounding box center [421, 595] width 206 height 35
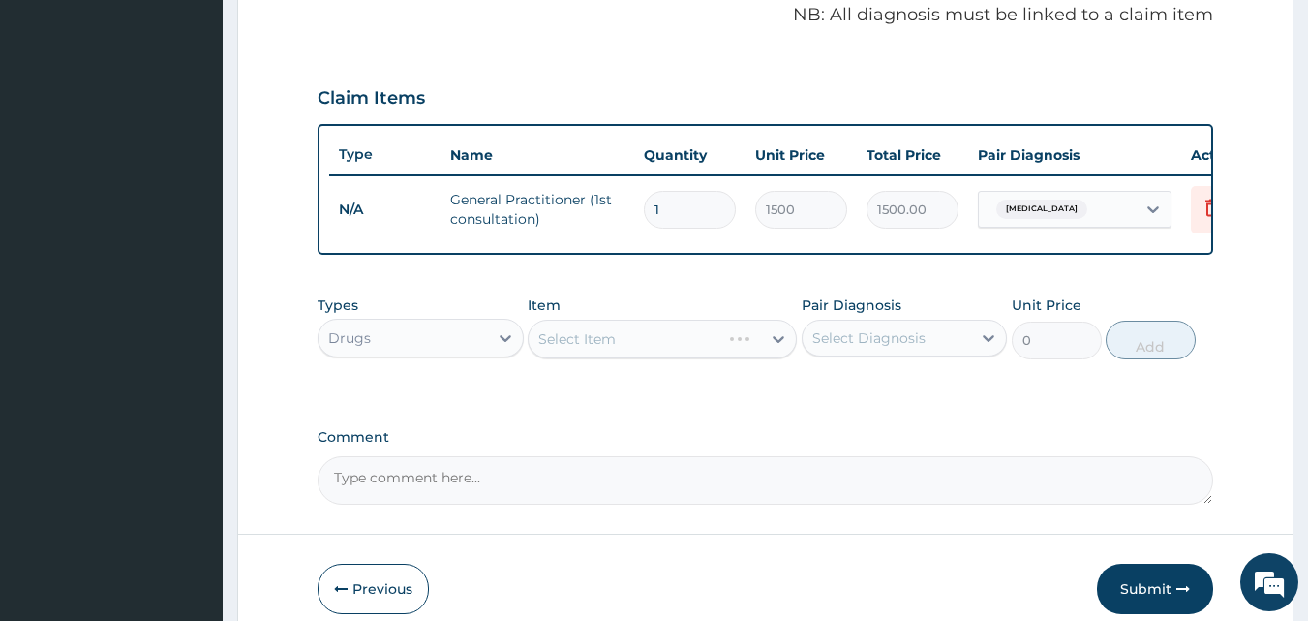
click at [636, 358] on div "Select Item" at bounding box center [662, 339] width 269 height 39
click at [642, 355] on div "Select Item" at bounding box center [662, 339] width 269 height 39
click at [420, 353] on div "Drugs" at bounding box center [403, 337] width 169 height 31
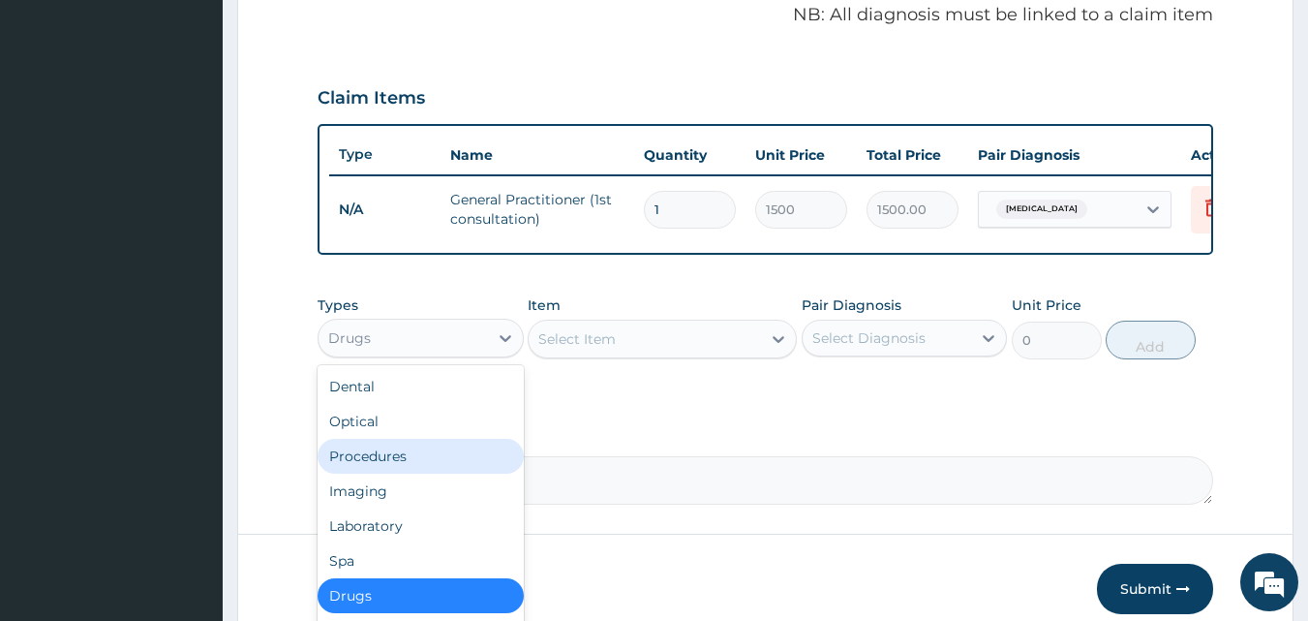
click at [373, 474] on div "Procedures" at bounding box center [421, 456] width 206 height 35
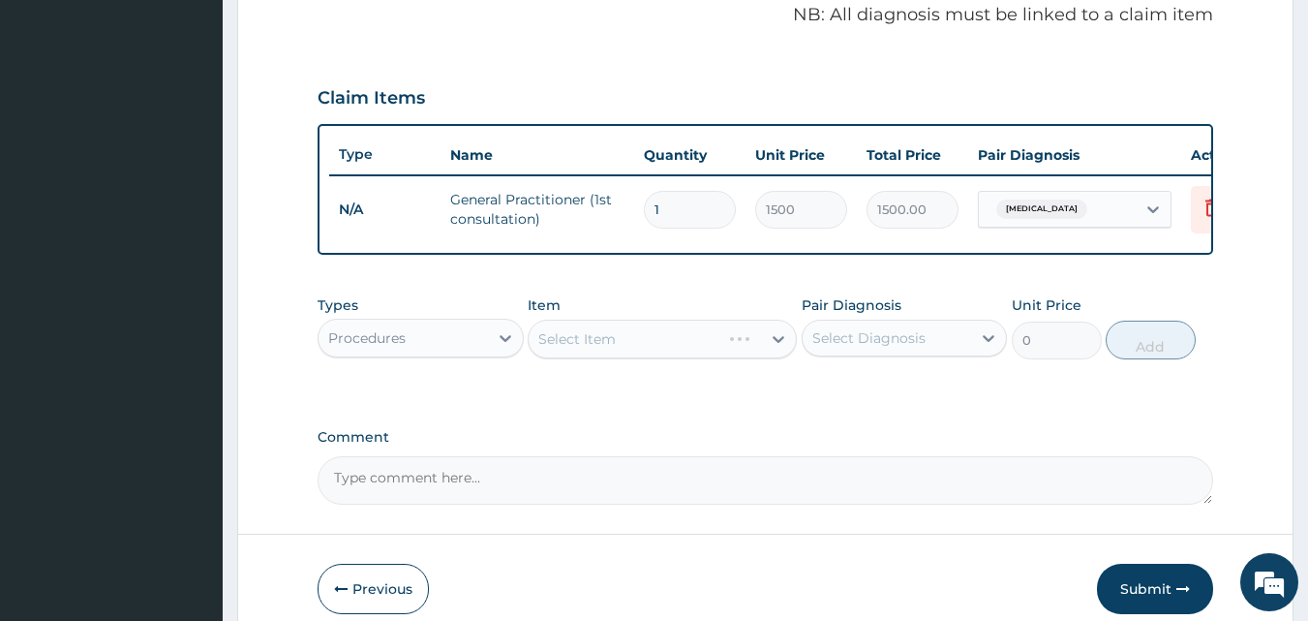
click at [637, 358] on div "Select Item" at bounding box center [662, 339] width 269 height 39
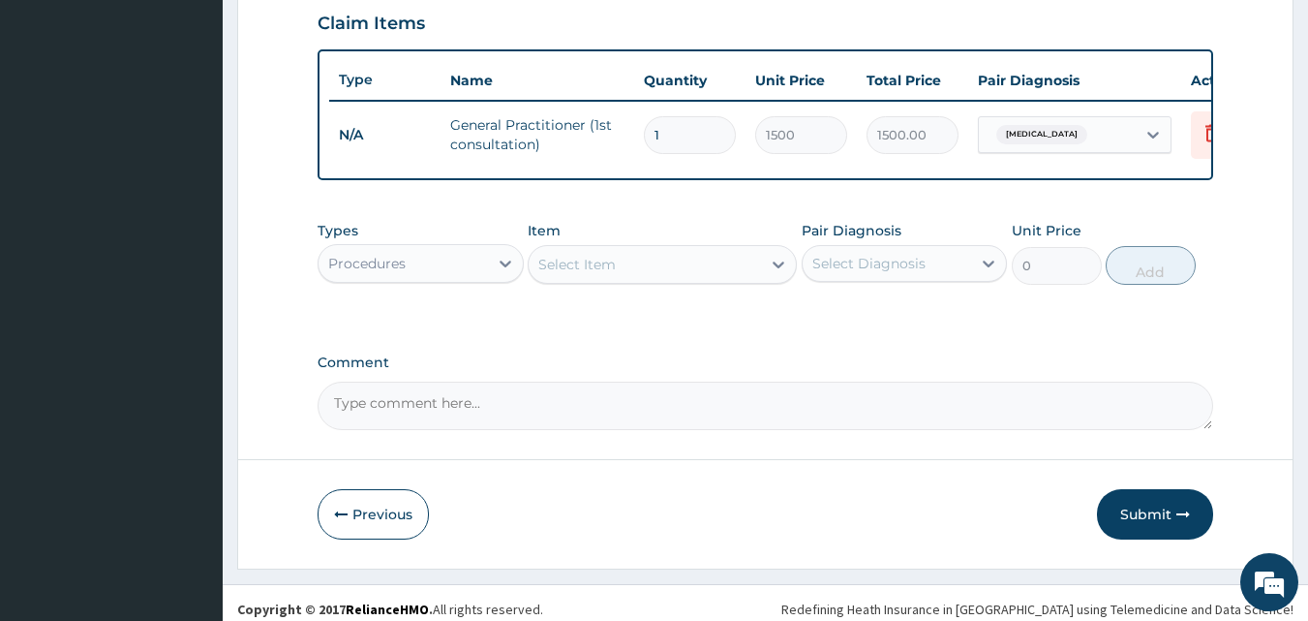
scroll to position [673, 0]
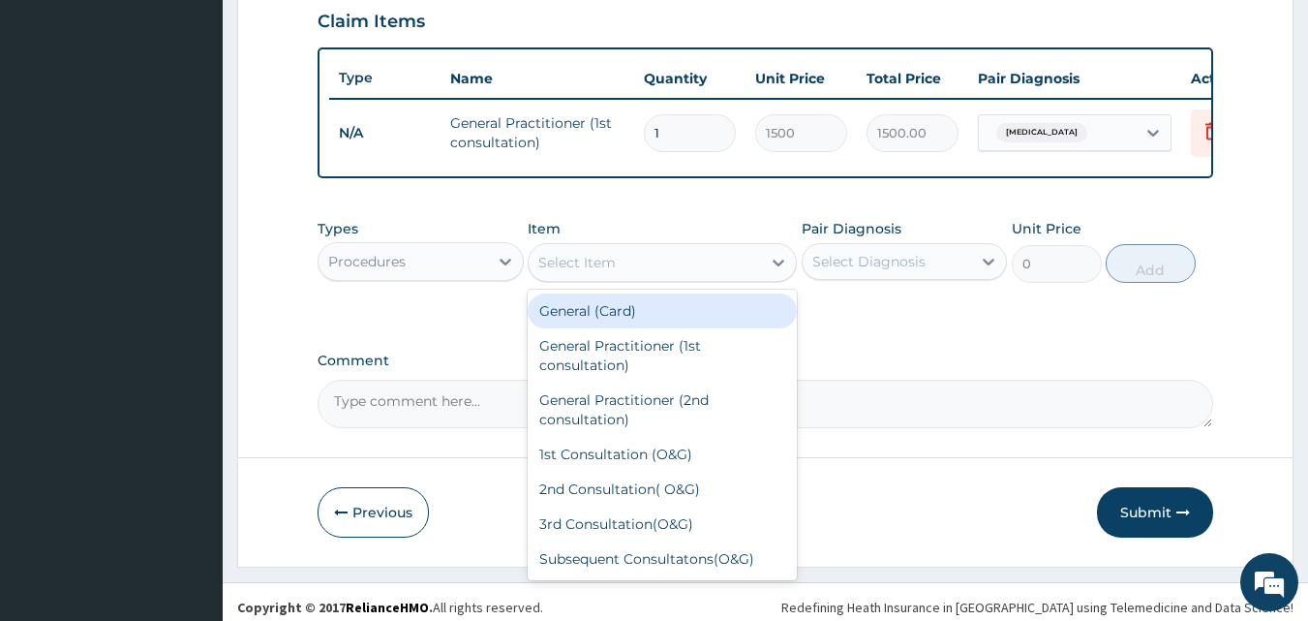
click at [690, 278] on div "Select Item" at bounding box center [645, 262] width 232 height 31
click at [657, 328] on div "General (Card)" at bounding box center [662, 310] width 269 height 35
type input "500"
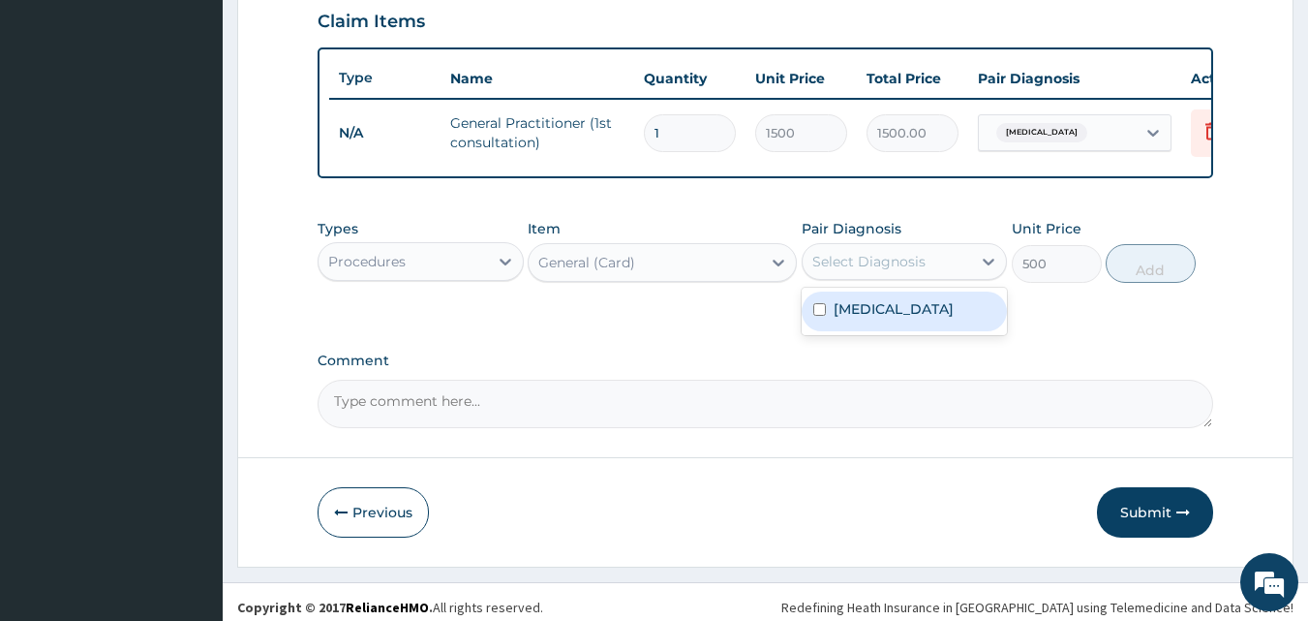
click at [898, 271] on div "Select Diagnosis" at bounding box center [868, 261] width 113 height 19
click at [888, 322] on div "Myopia" at bounding box center [905, 311] width 206 height 40
checkbox input "true"
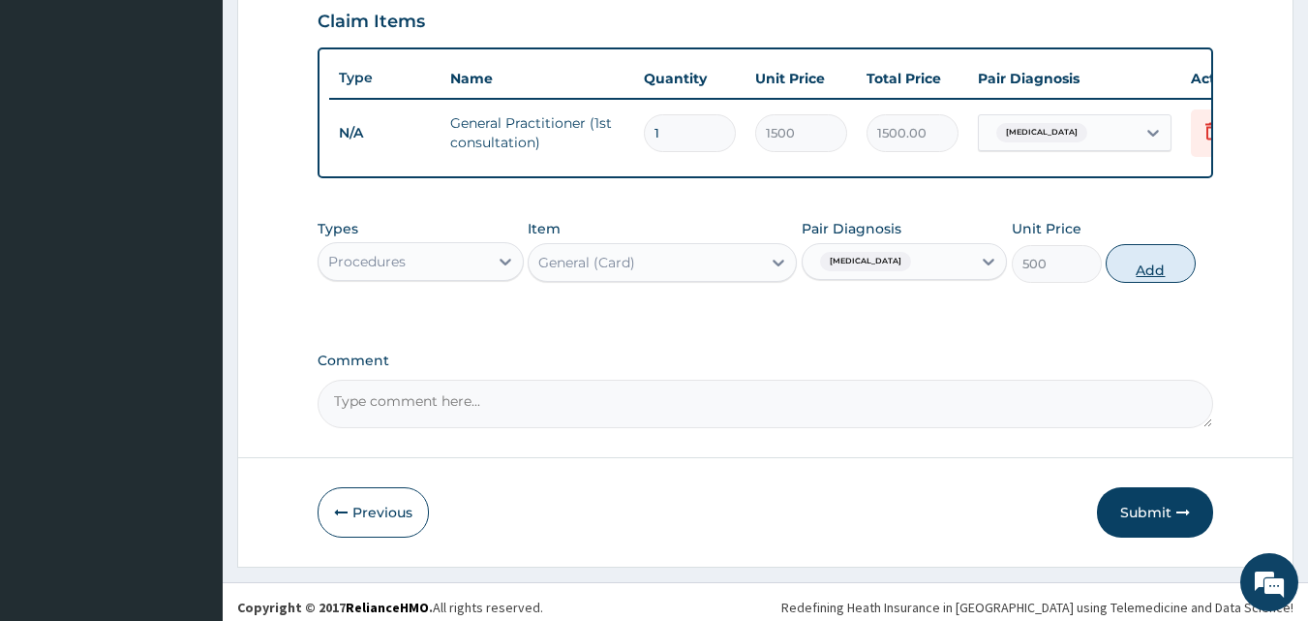
click at [1141, 281] on button "Add" at bounding box center [1151, 263] width 90 height 39
type input "0"
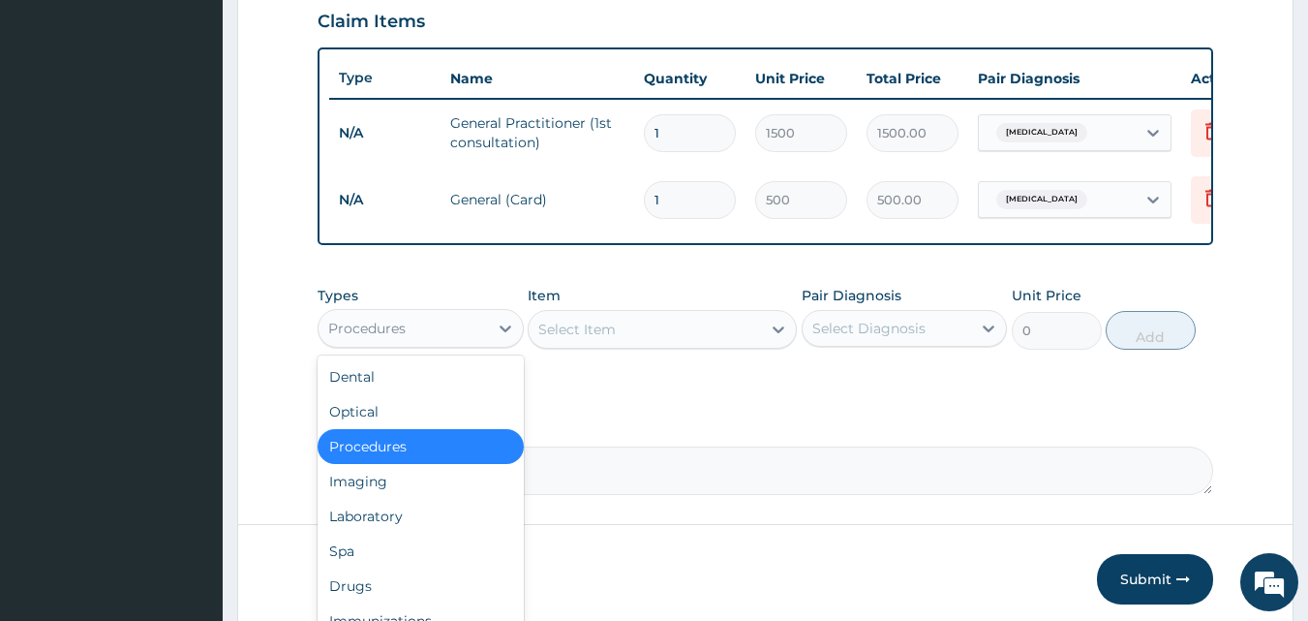
click at [452, 344] on div "Procedures" at bounding box center [403, 328] width 169 height 31
click at [360, 599] on div "Drugs" at bounding box center [421, 585] width 206 height 35
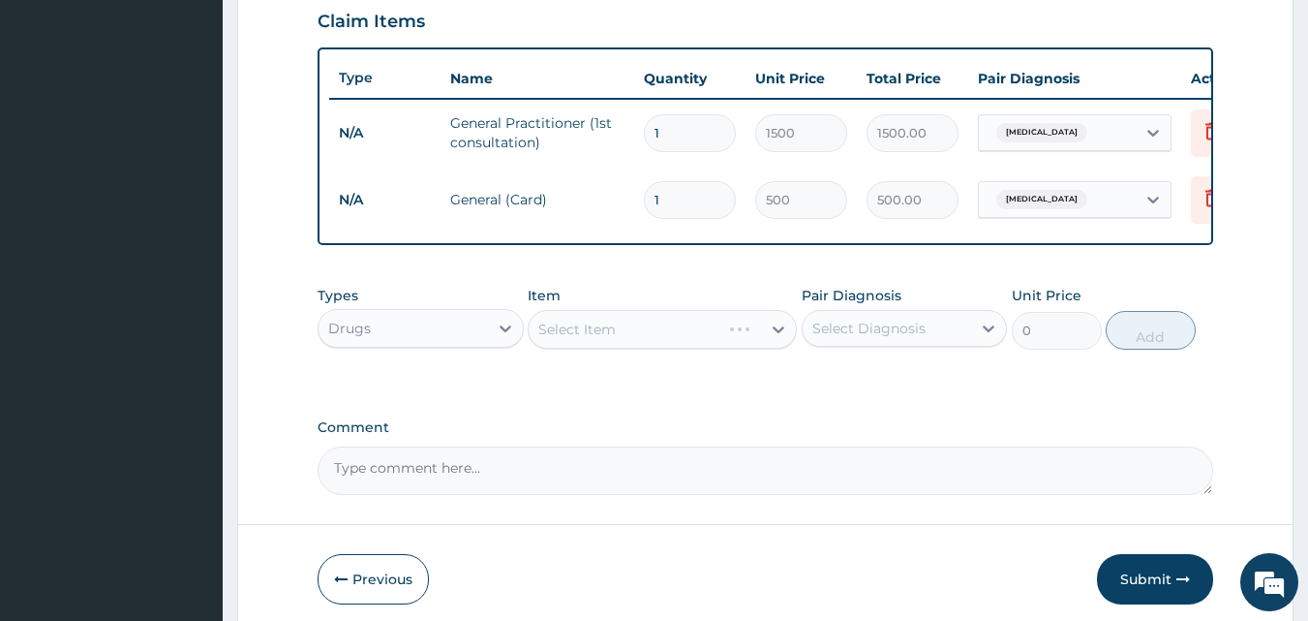
click at [626, 334] on div "Select Item" at bounding box center [662, 329] width 269 height 39
click at [928, 344] on div "Select Diagnosis" at bounding box center [887, 328] width 169 height 31
click at [926, 394] on div "Myopia" at bounding box center [905, 378] width 206 height 40
checkbox input "true"
click at [665, 338] on div "Select Item" at bounding box center [645, 329] width 232 height 31
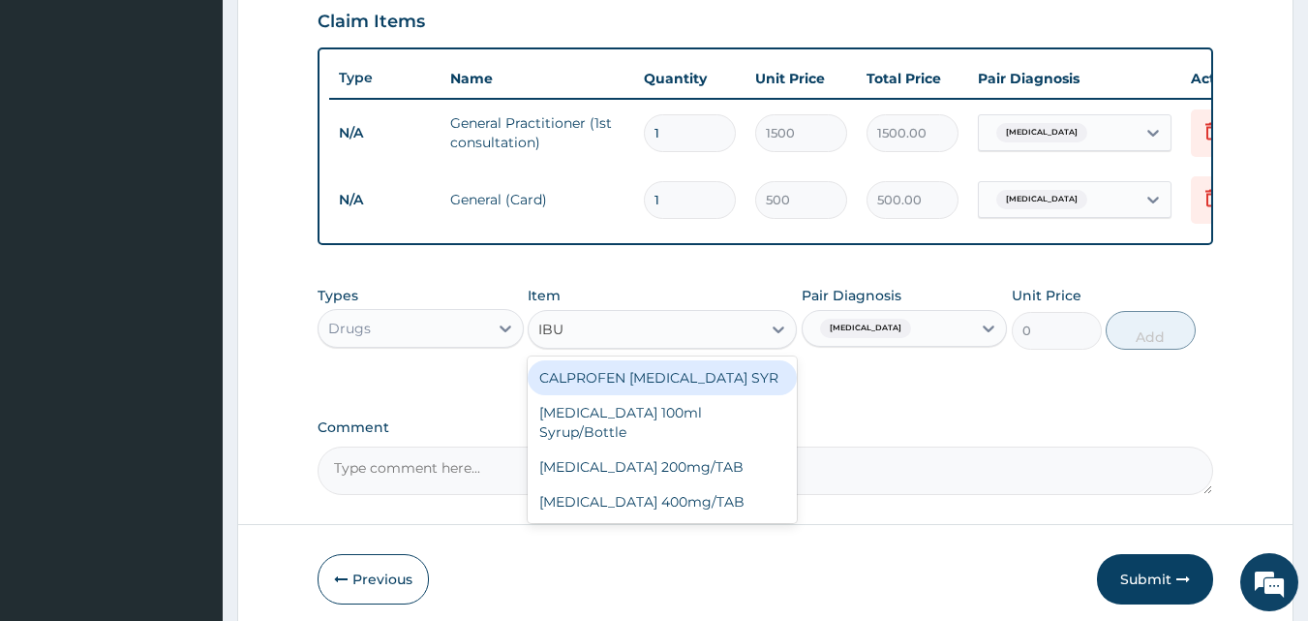
type input "IBUP"
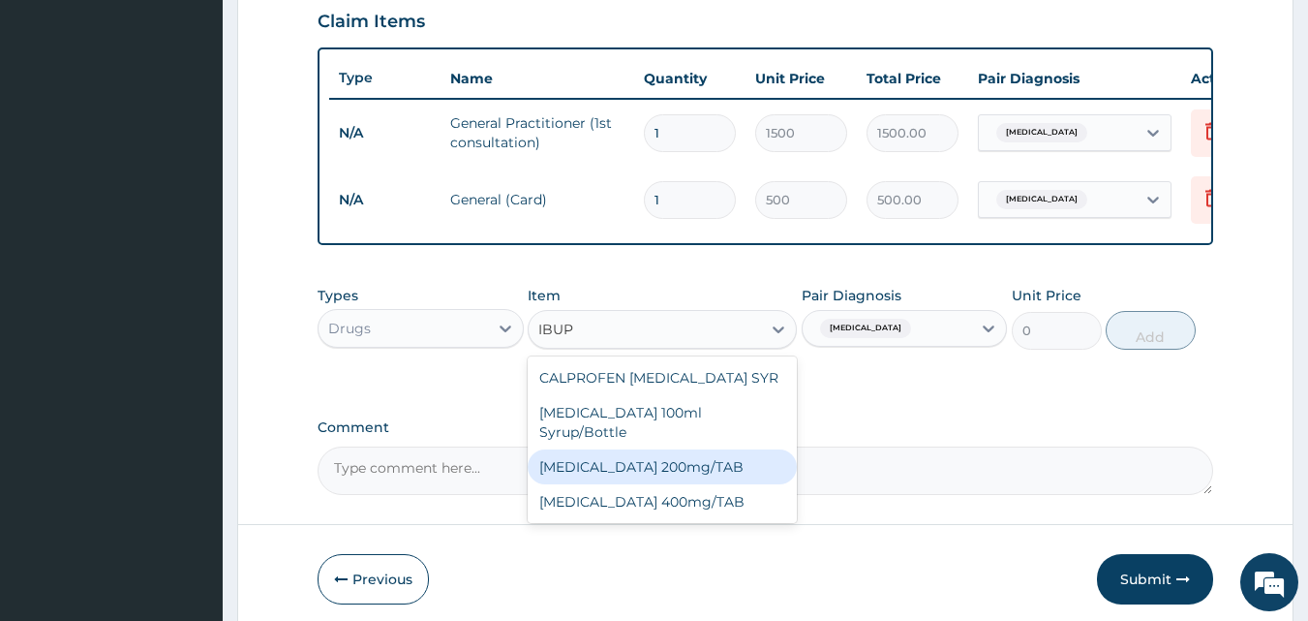
click at [651, 469] on div "IBUPROFEN 200mg/TAB" at bounding box center [662, 466] width 269 height 35
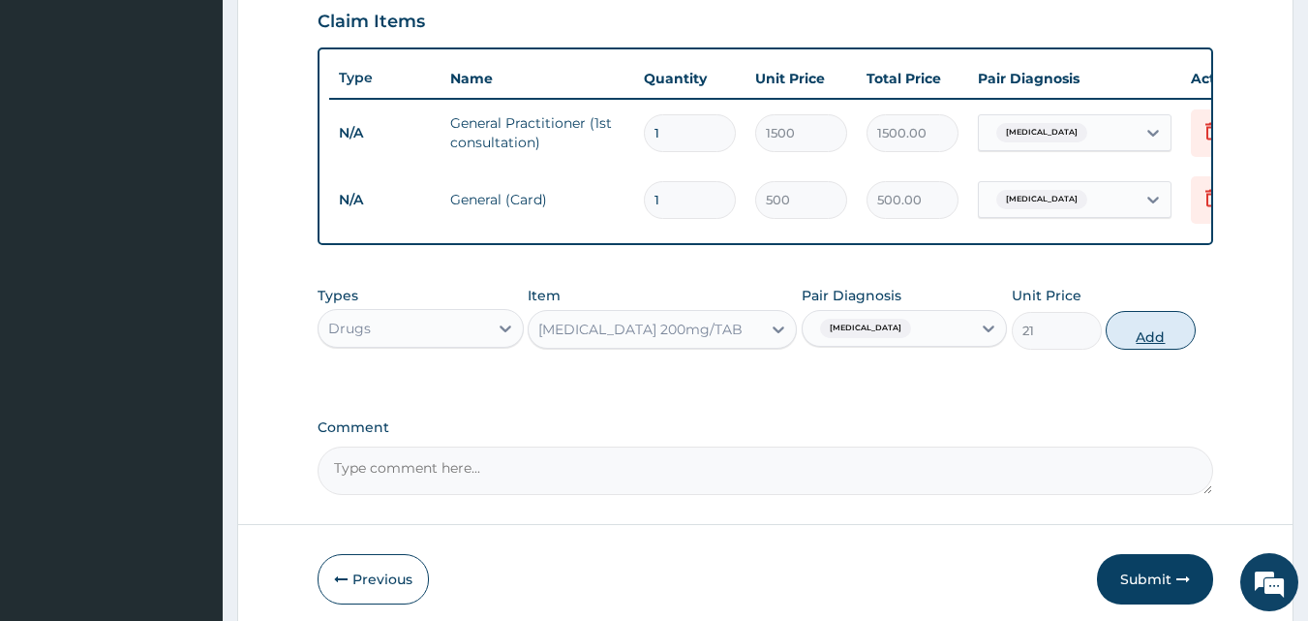
click at [1174, 347] on button "Add" at bounding box center [1151, 330] width 90 height 39
type input "0"
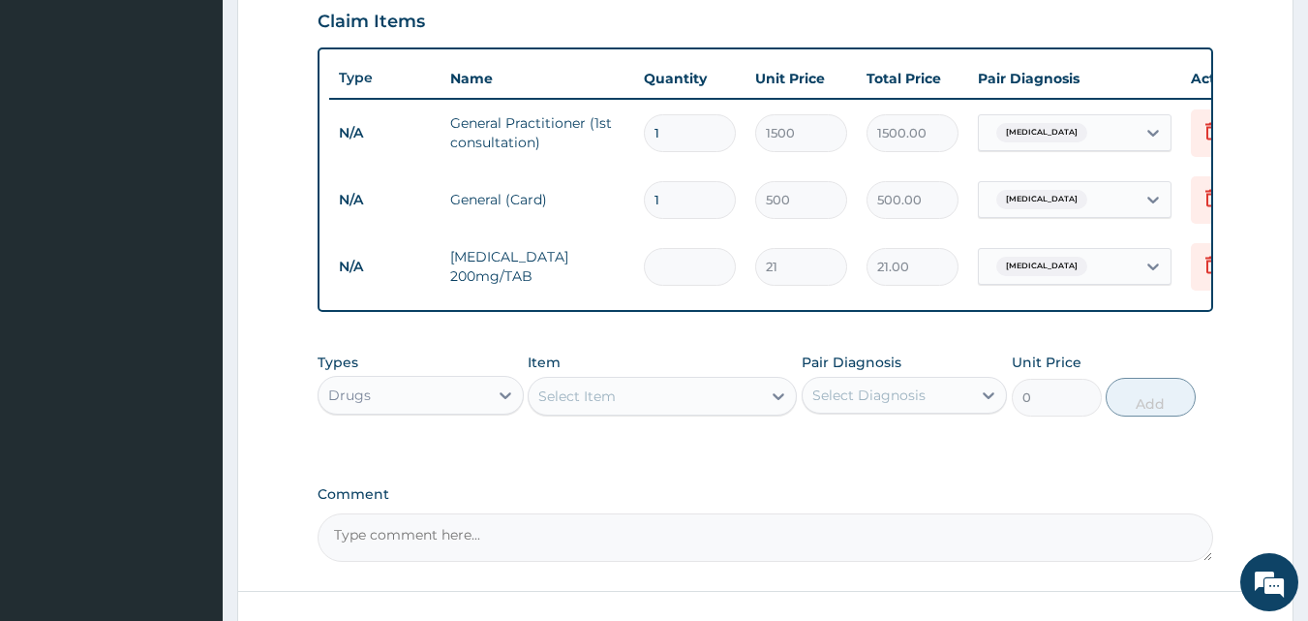
type input "0.00"
type input "3"
type input "63.00"
type input "30"
type input "630.00"
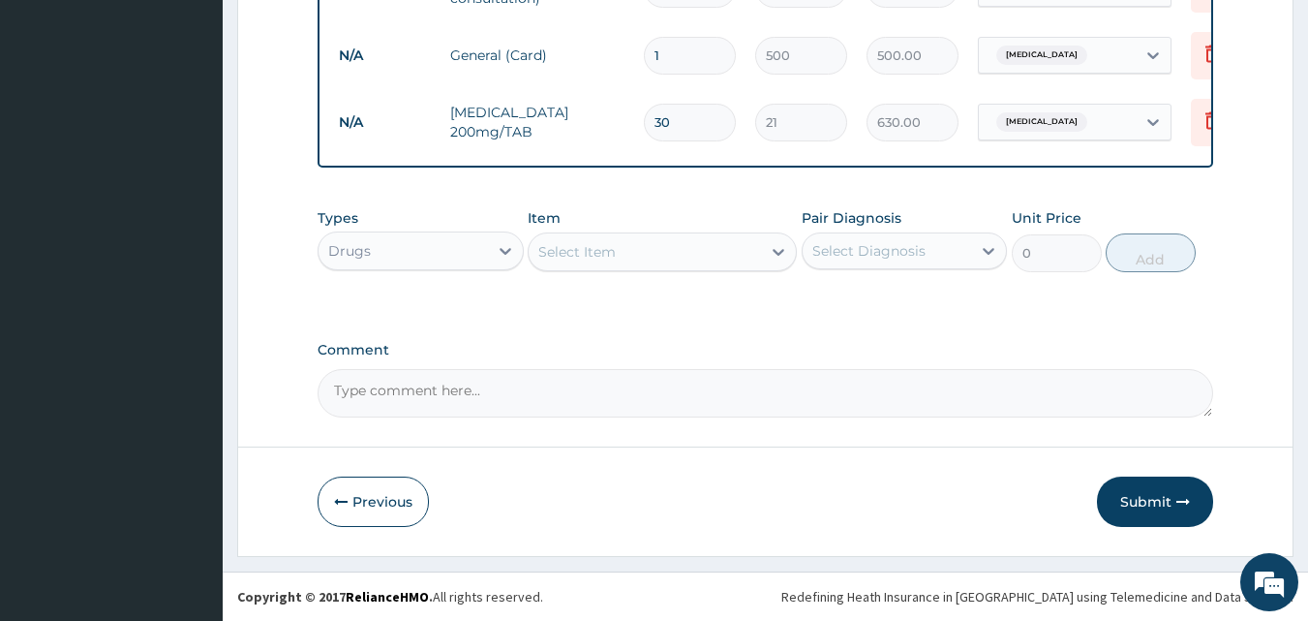
scroll to position [832, 0]
type input "30"
click at [1154, 500] on button "Submit" at bounding box center [1155, 501] width 116 height 50
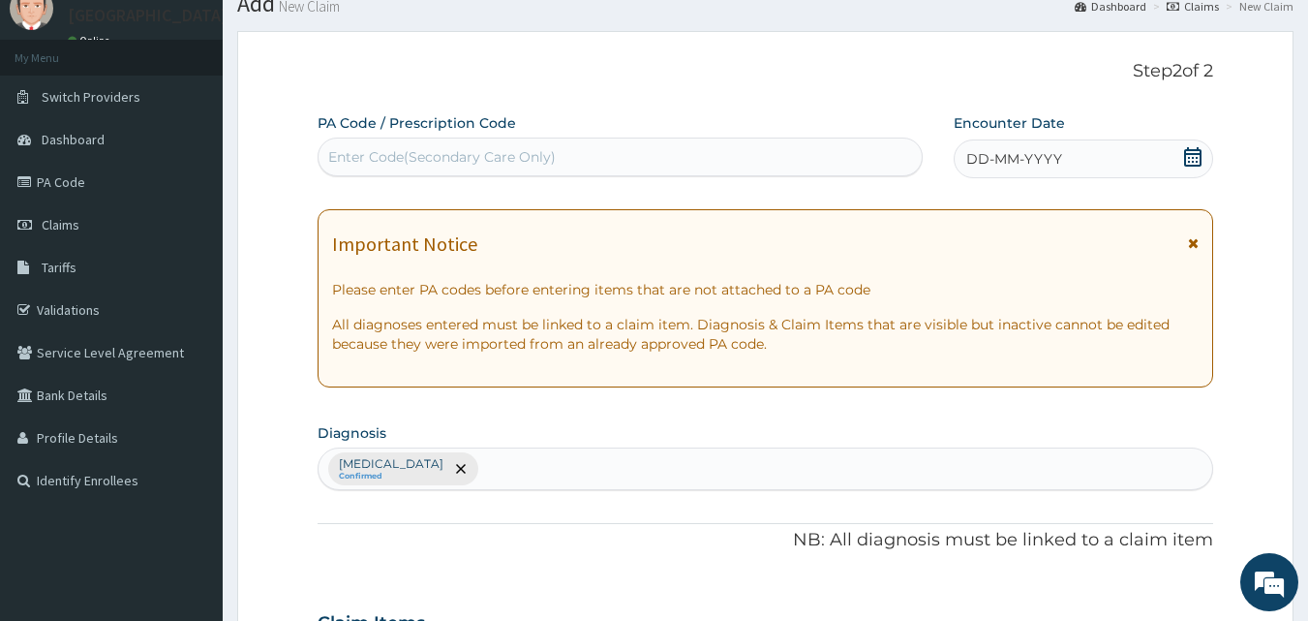
scroll to position [55, 0]
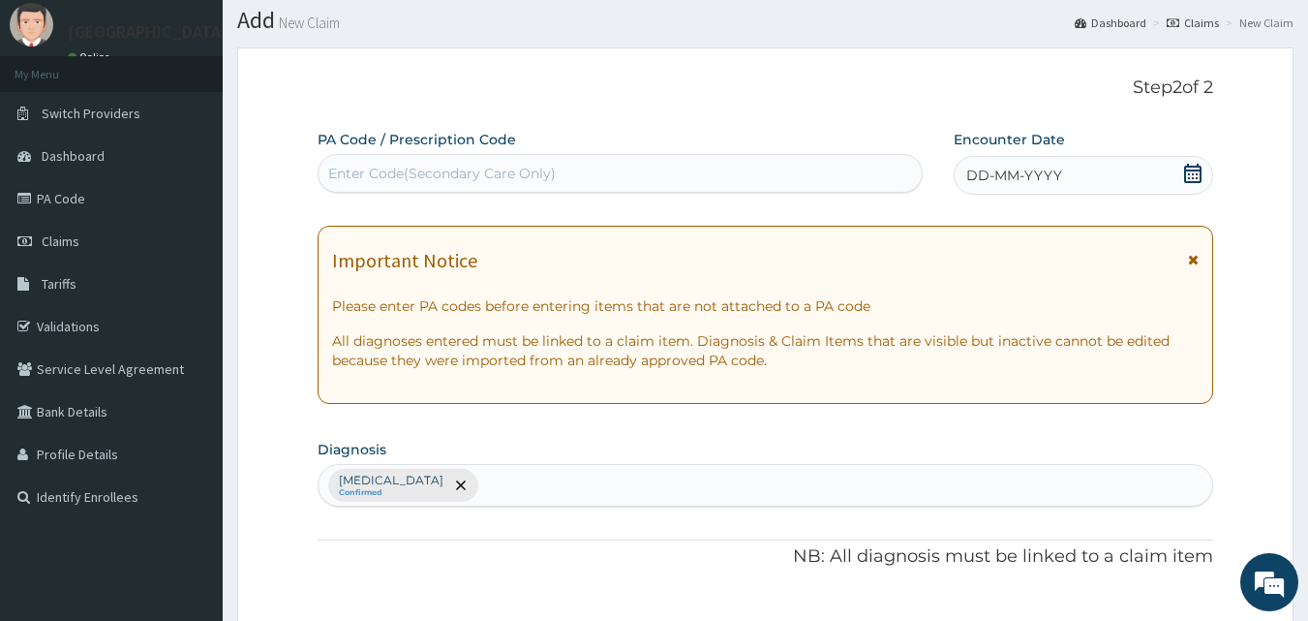
click at [1199, 178] on icon at bounding box center [1192, 173] width 19 height 19
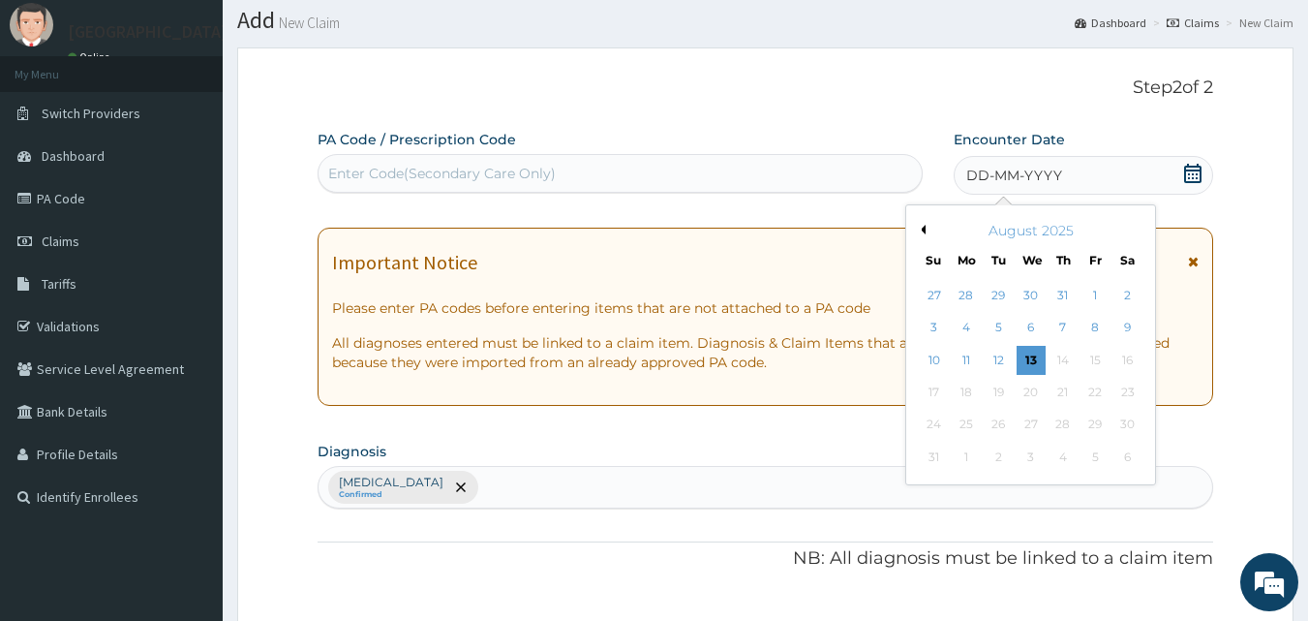
click at [920, 231] on button "Previous Month" at bounding box center [921, 230] width 10 height 10
click at [933, 357] on div "13" at bounding box center [934, 360] width 29 height 29
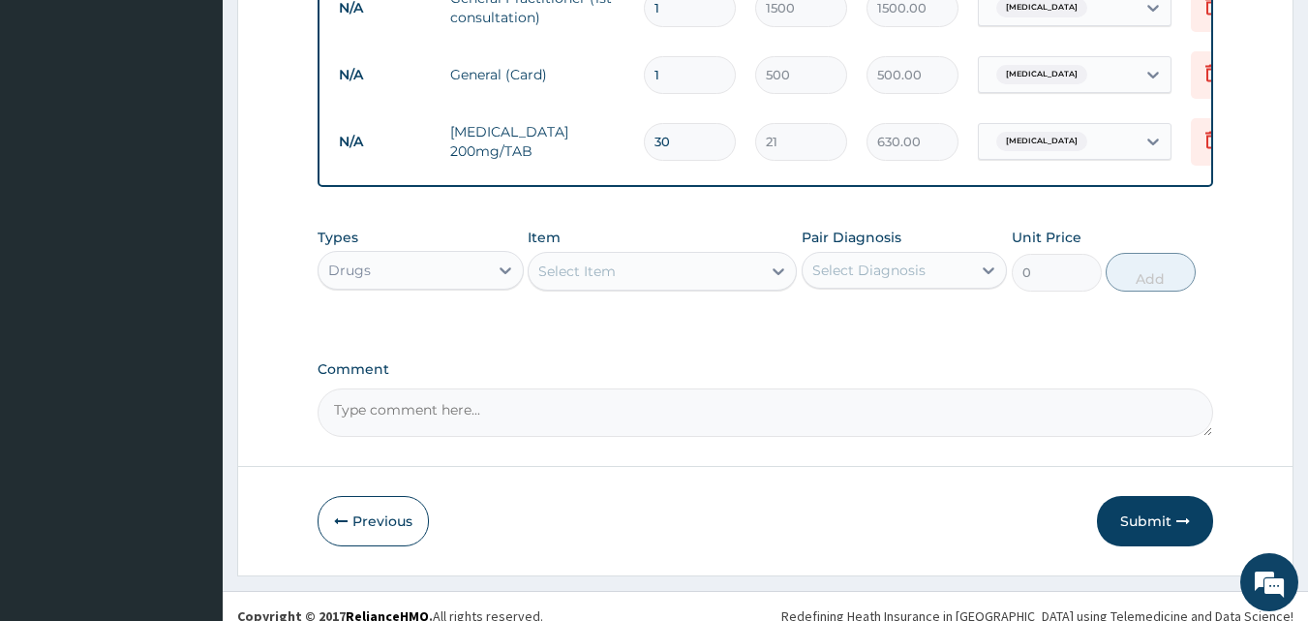
scroll to position [812, 0]
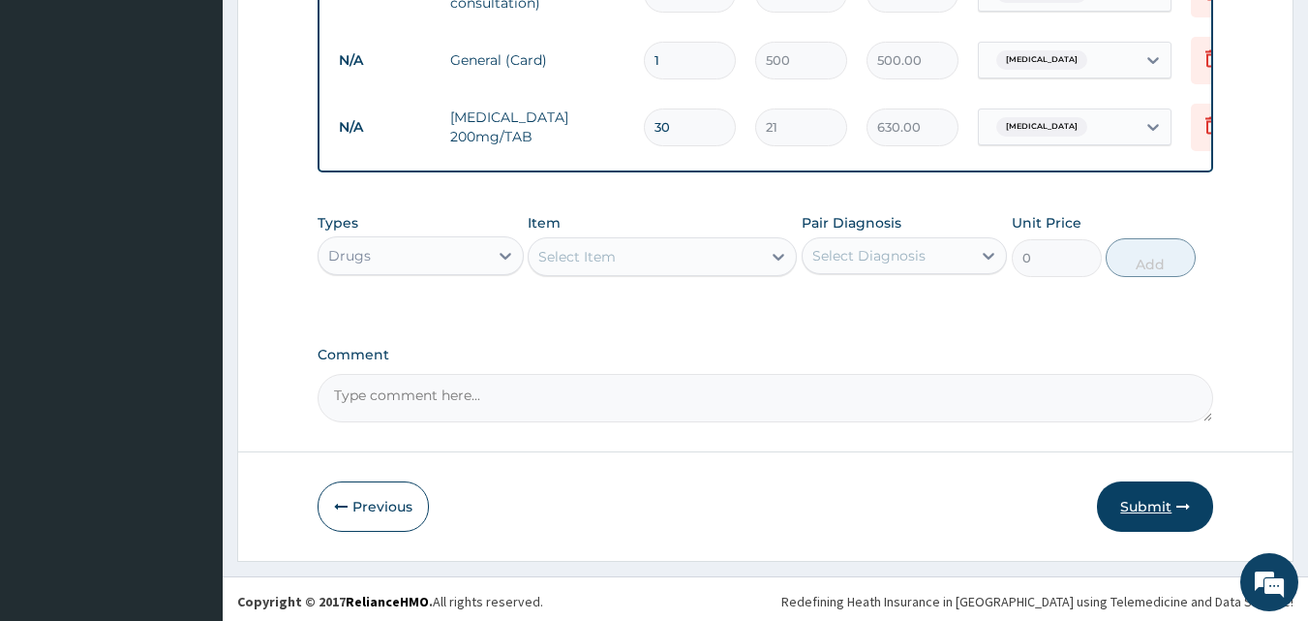
click at [1157, 526] on button "Submit" at bounding box center [1155, 506] width 116 height 50
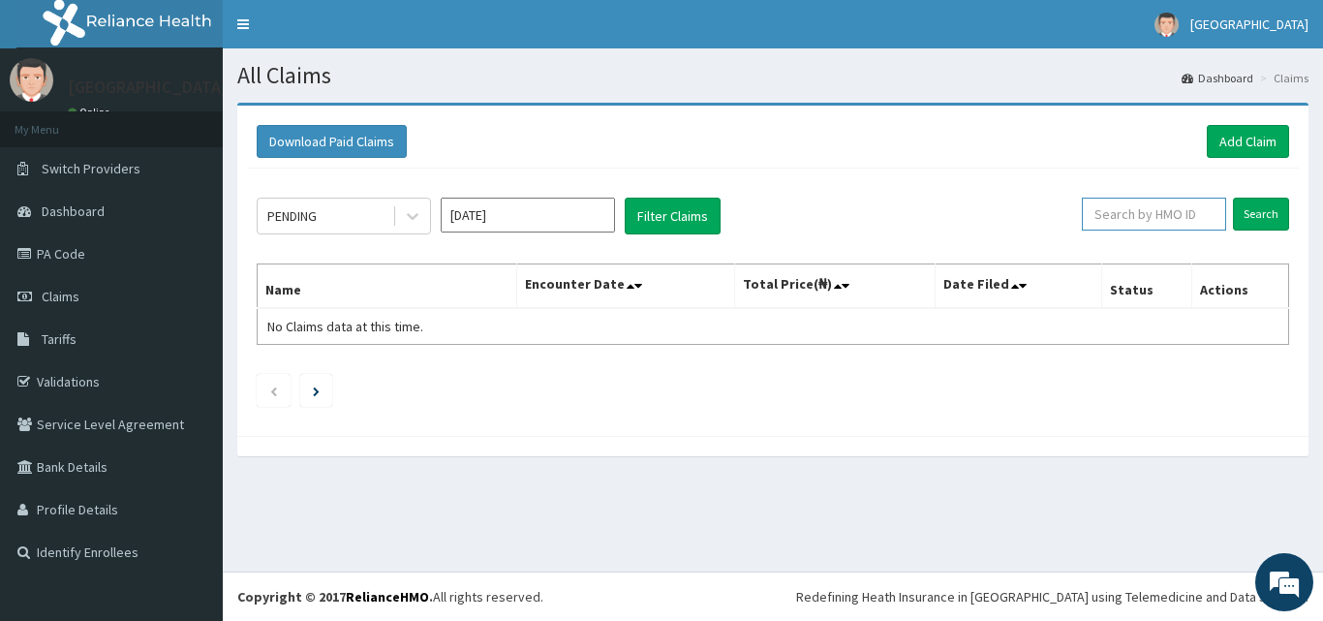
click at [1151, 217] on input "text" at bounding box center [1154, 214] width 144 height 33
click at [1146, 211] on input "text" at bounding box center [1154, 214] width 144 height 33
click at [1135, 211] on input "text" at bounding box center [1154, 214] width 144 height 33
paste input "FCC/12457/A"
type input "FCC/12457/A"
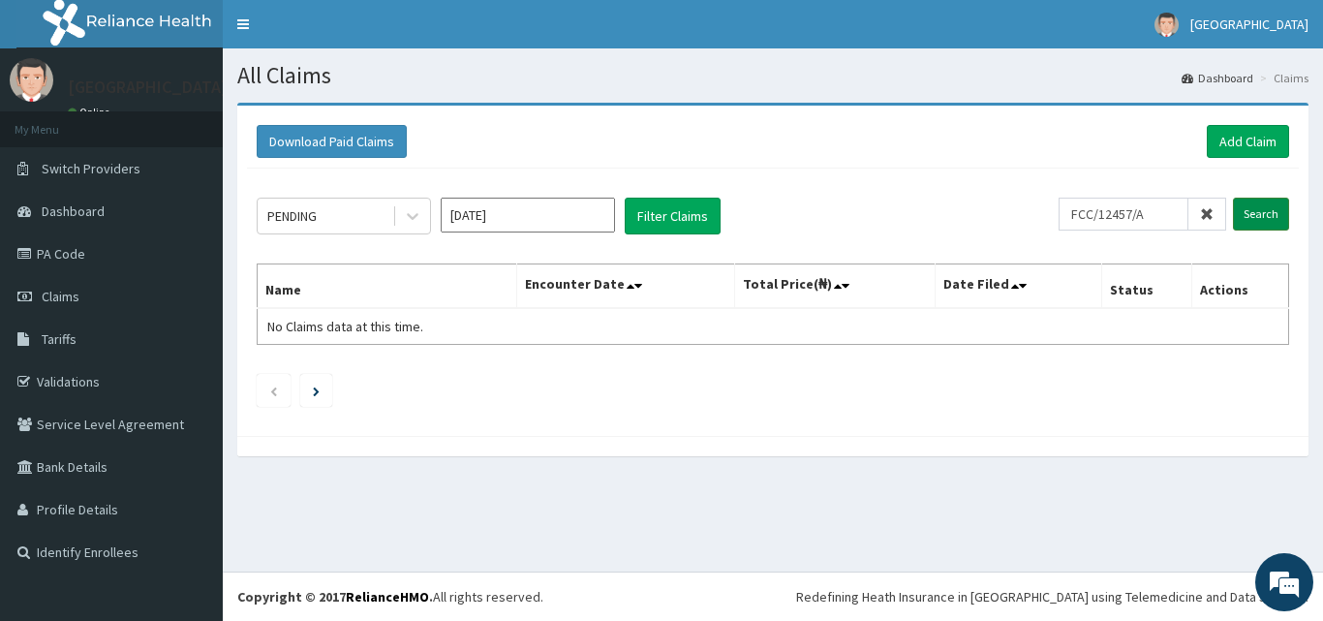
click at [1265, 214] on input "Search" at bounding box center [1261, 214] width 56 height 33
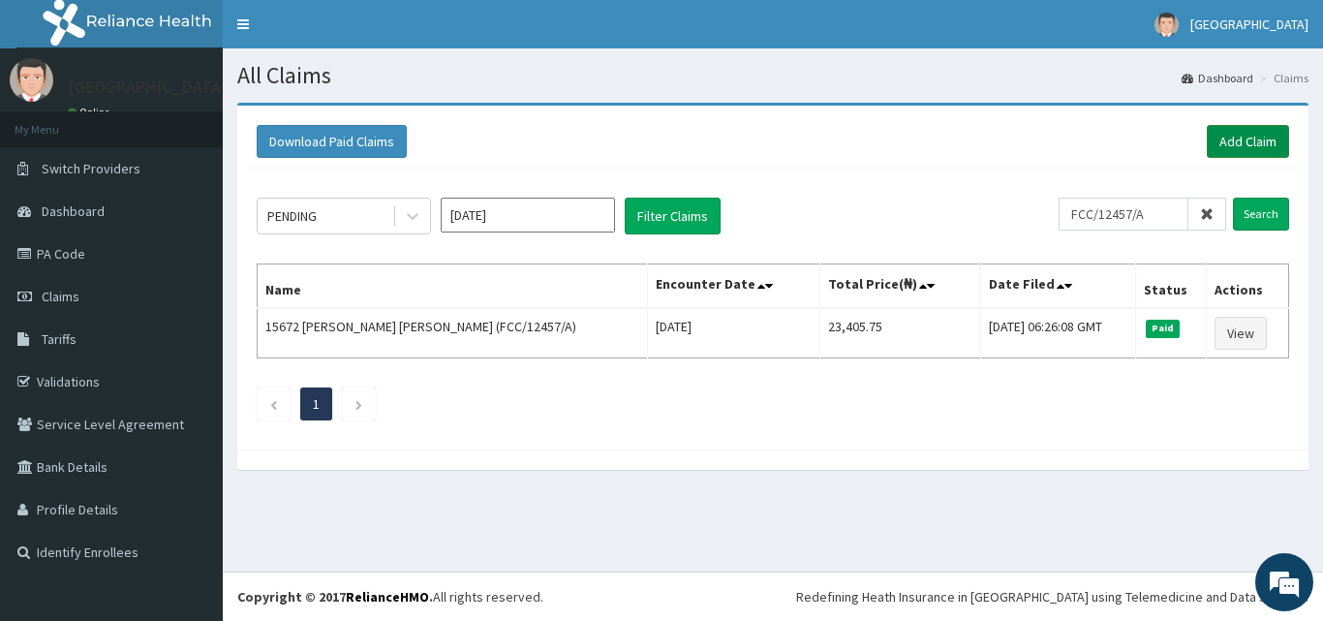
click at [1233, 145] on link "Add Claim" at bounding box center [1248, 141] width 82 height 33
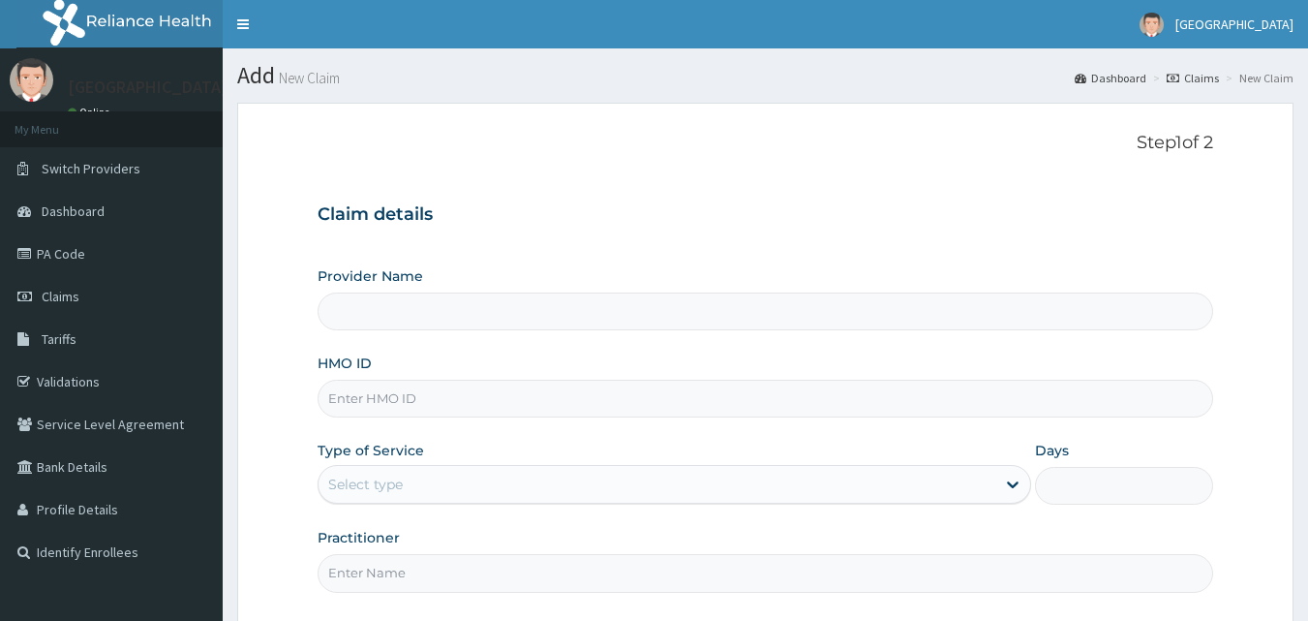
type input "[GEOGRAPHIC_DATA]"
click at [505, 397] on input "HMO ID" at bounding box center [766, 399] width 897 height 38
paste input "FCC/12457/A"
type input "FCC/12457/A"
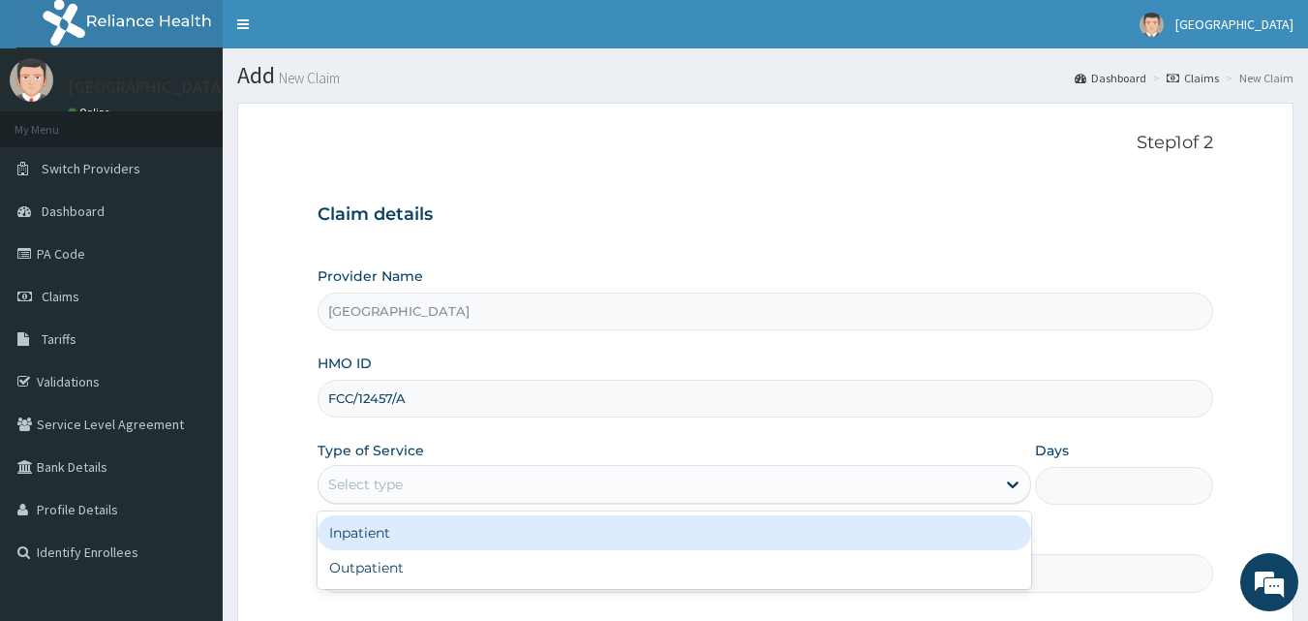
click at [510, 482] on div "Select type" at bounding box center [657, 484] width 677 height 31
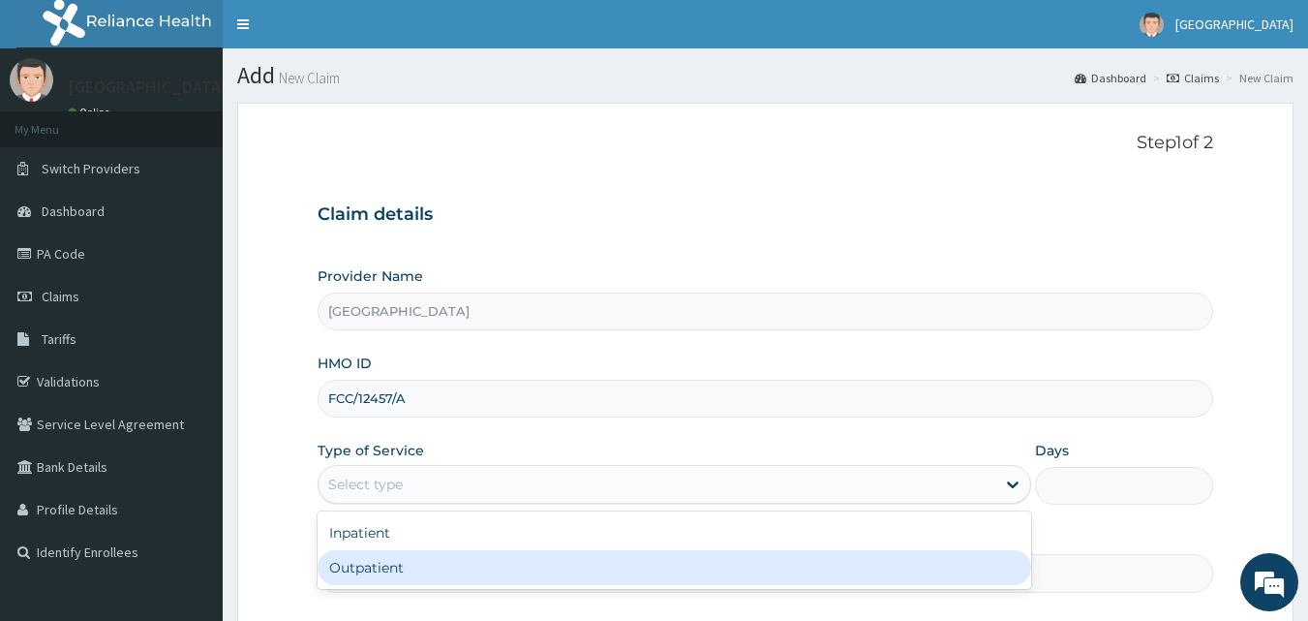
click at [434, 568] on div "Outpatient" at bounding box center [675, 567] width 714 height 35
type input "1"
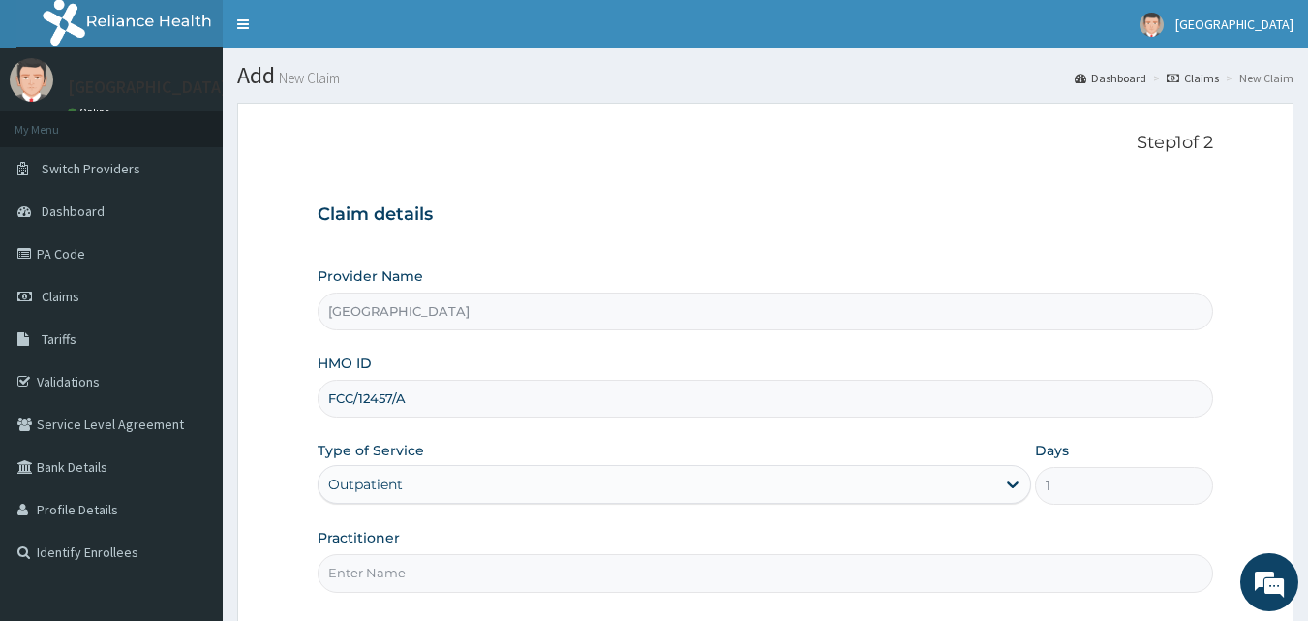
click at [677, 576] on input "Practitioner" at bounding box center [766, 573] width 897 height 38
type input "Dr [PERSON_NAME]"
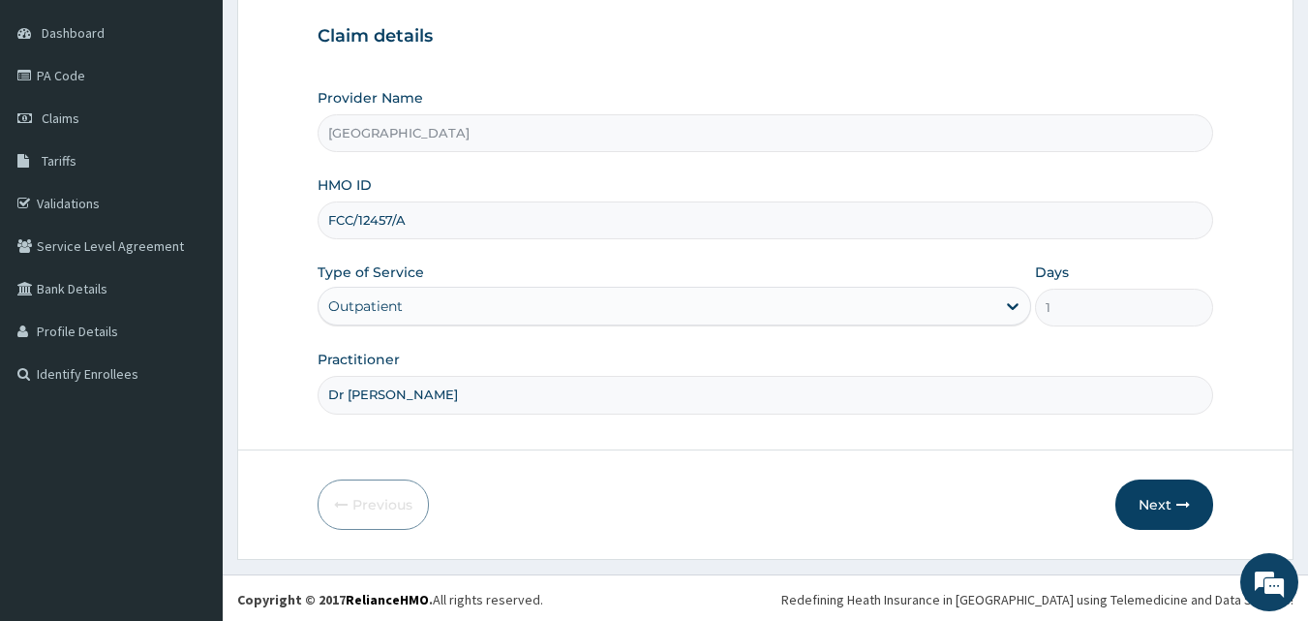
scroll to position [181, 0]
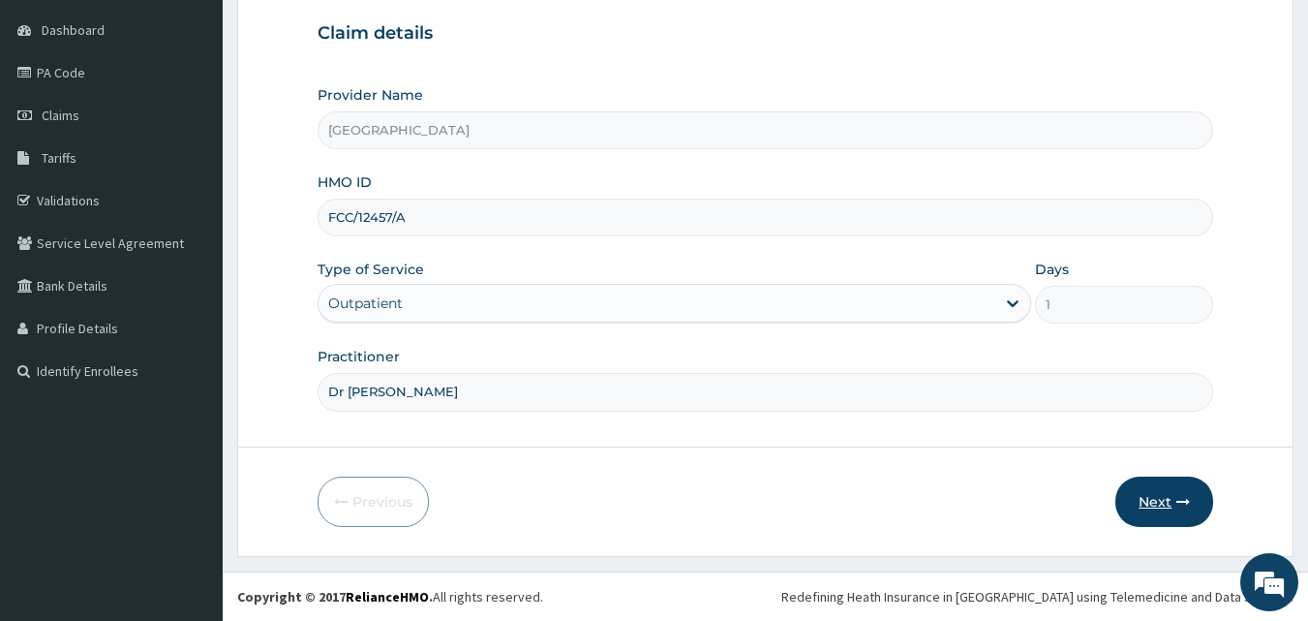
click at [1142, 505] on button "Next" at bounding box center [1165, 501] width 98 height 50
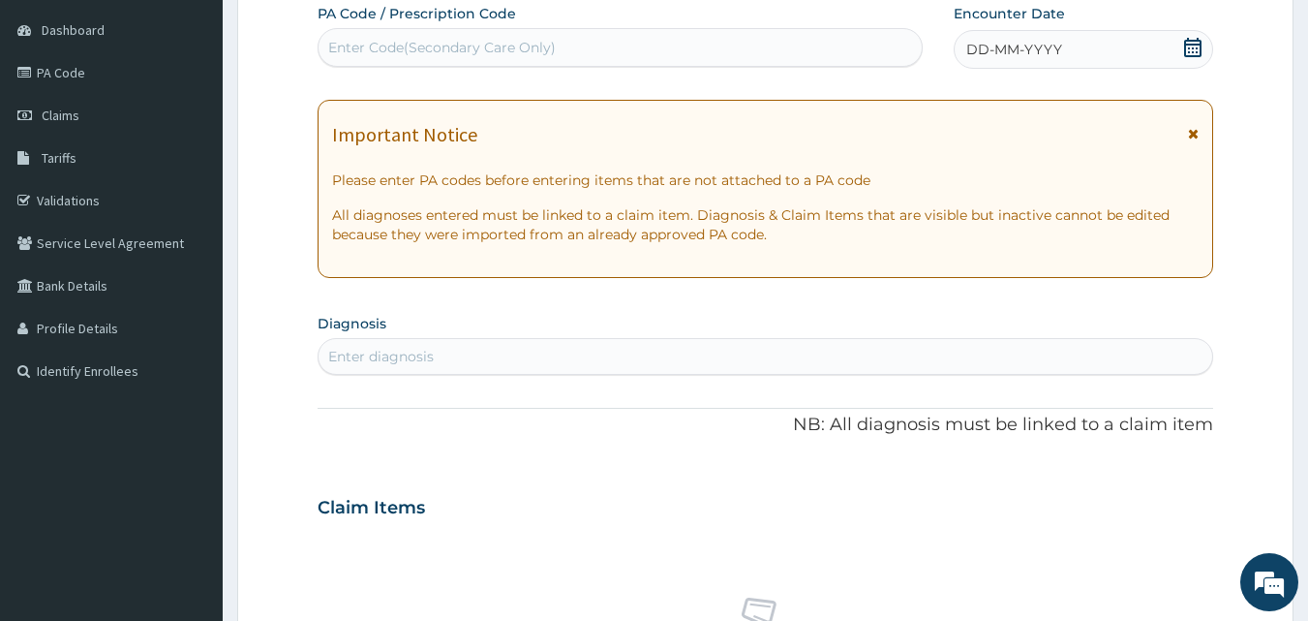
click at [1192, 46] on icon at bounding box center [1192, 47] width 19 height 19
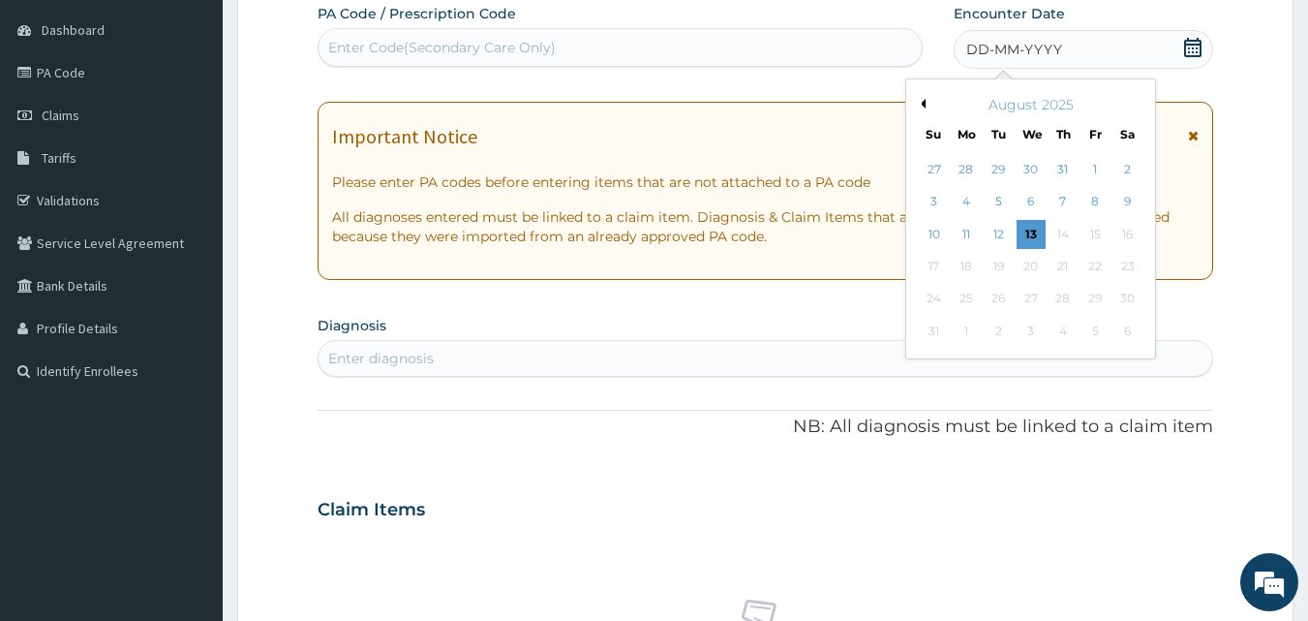
click at [921, 104] on button "Previous Month" at bounding box center [921, 104] width 10 height 10
click at [939, 230] on div "13" at bounding box center [934, 234] width 29 height 29
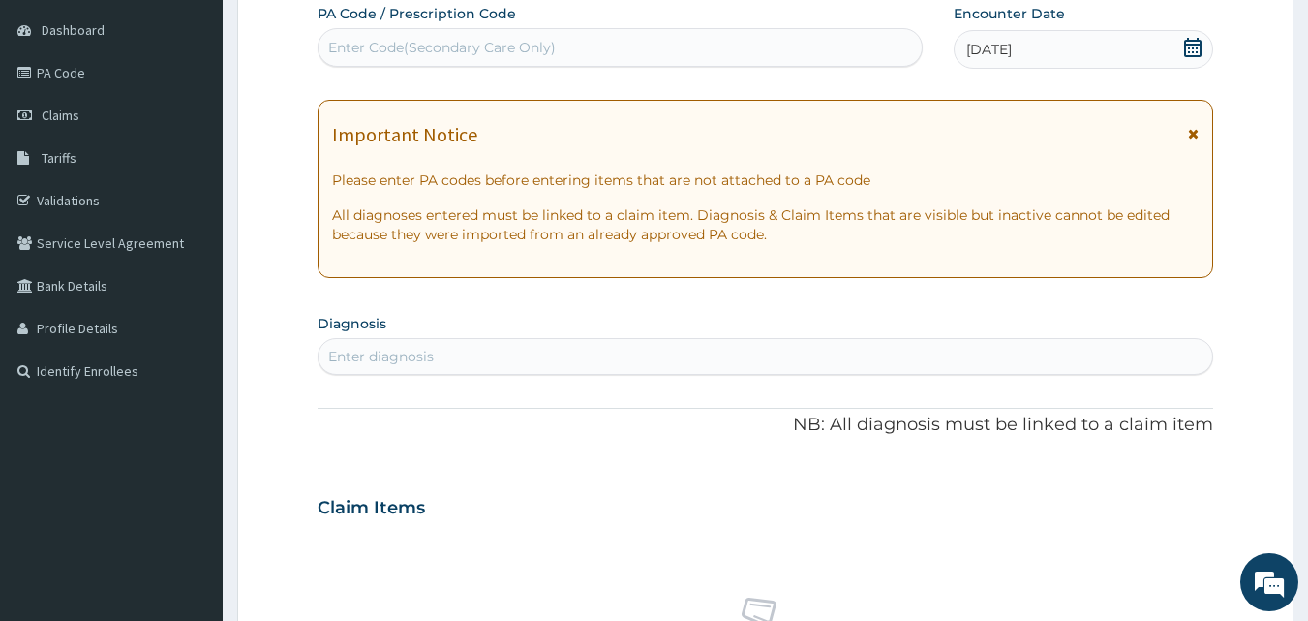
click at [708, 349] on div "Enter diagnosis" at bounding box center [766, 356] width 895 height 31
click at [1194, 44] on icon at bounding box center [1192, 47] width 17 height 19
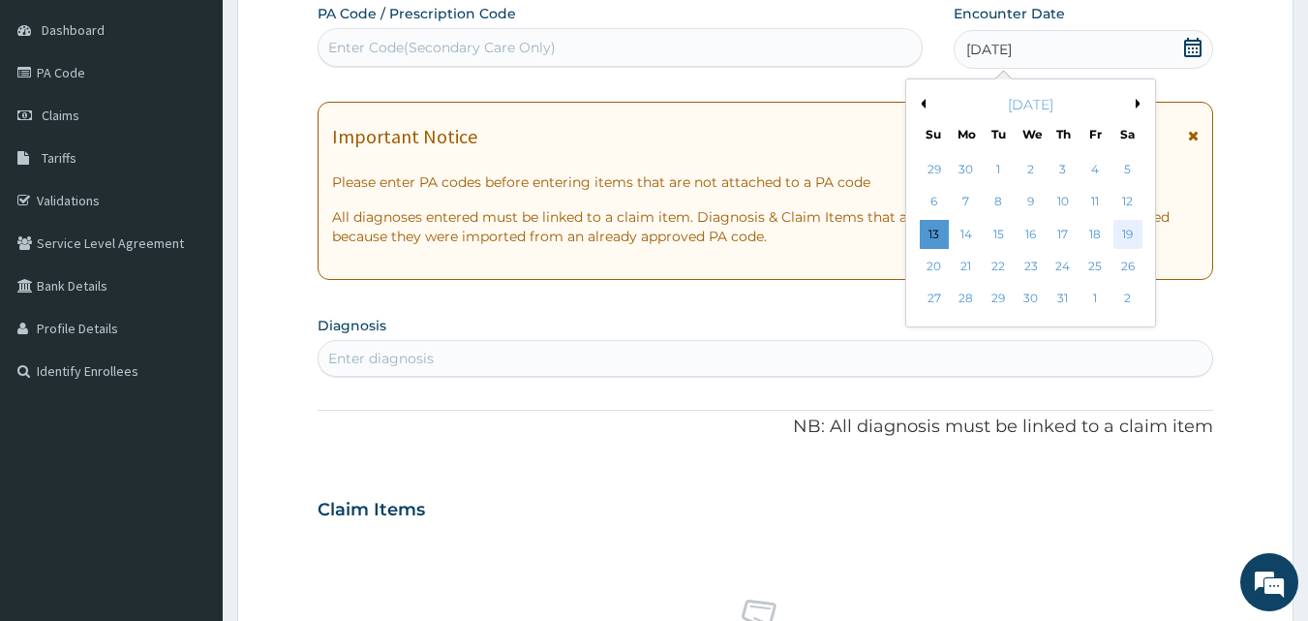
click at [1121, 230] on div "19" at bounding box center [1128, 234] width 29 height 29
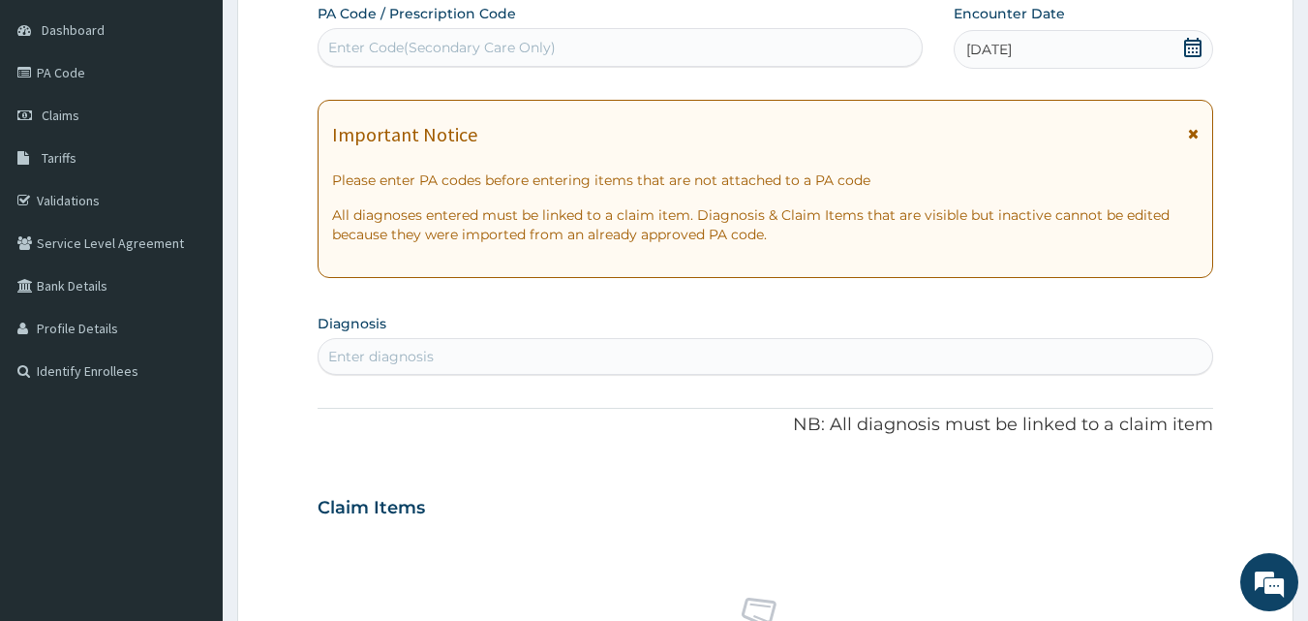
click at [505, 353] on div "Enter diagnosis" at bounding box center [766, 356] width 895 height 31
type input "R"
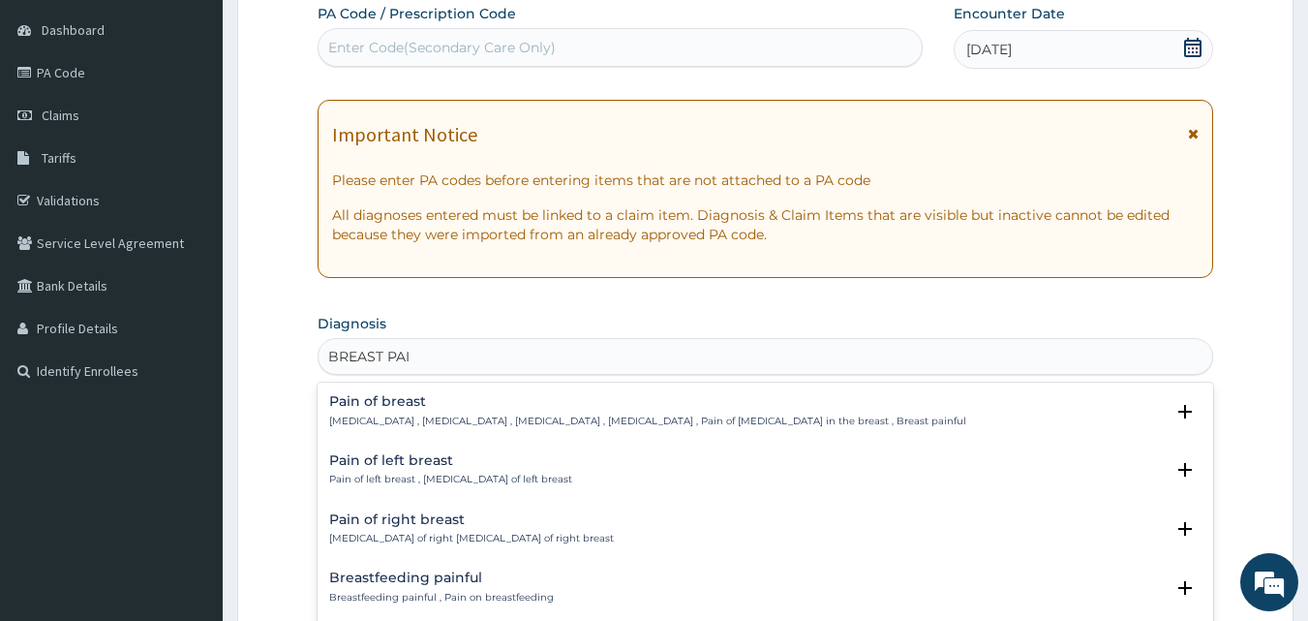
type input "BREAST PAIN"
click at [433, 418] on p "Mastodynia , Painful breasts , Mastalgia , Breast pain , Pain of breast , Pain …" at bounding box center [647, 421] width 637 height 14
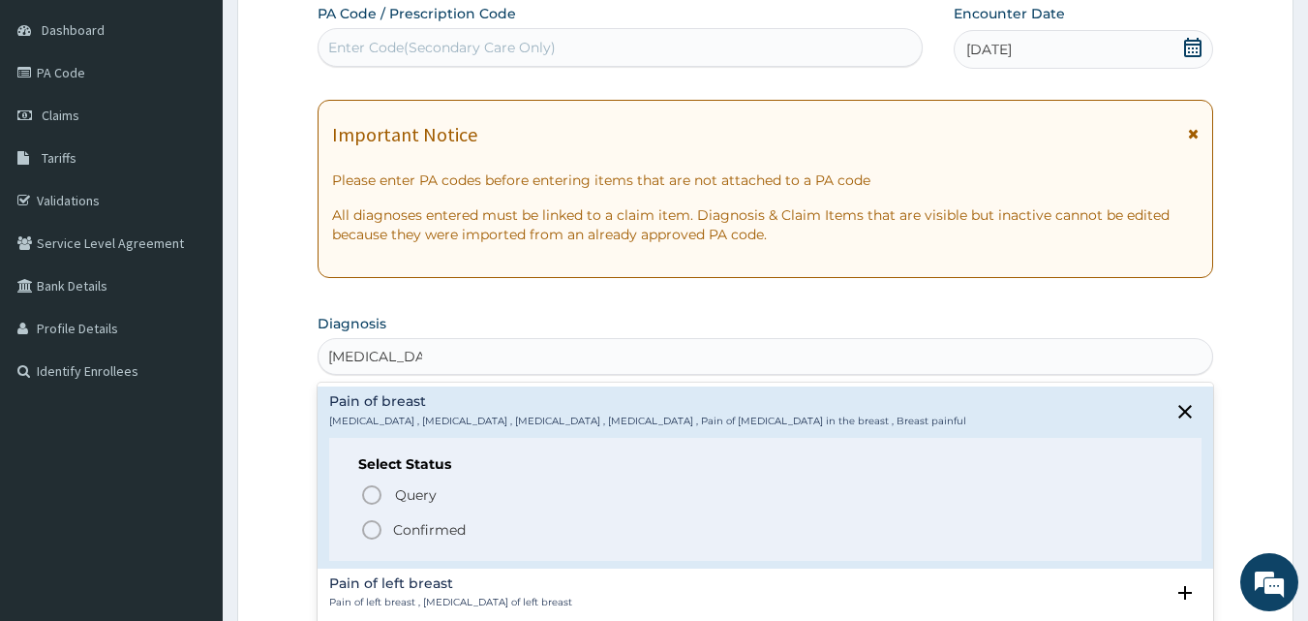
click at [371, 532] on icon "status option filled" at bounding box center [371, 529] width 23 height 23
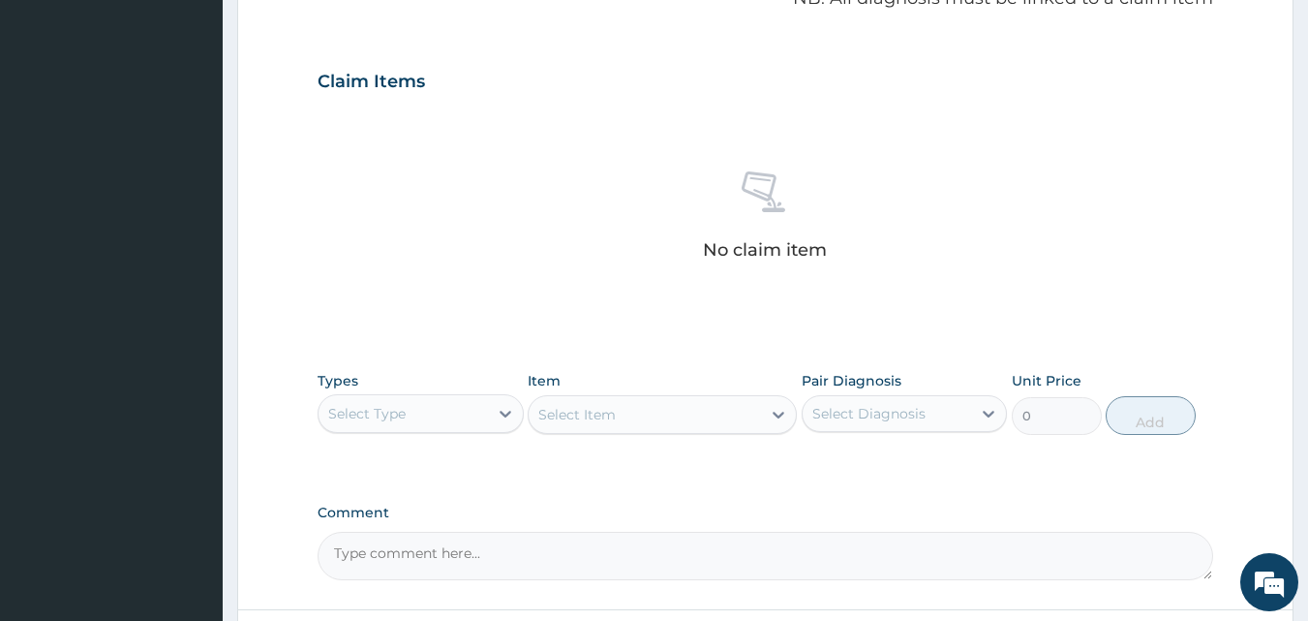
scroll to position [652, 0]
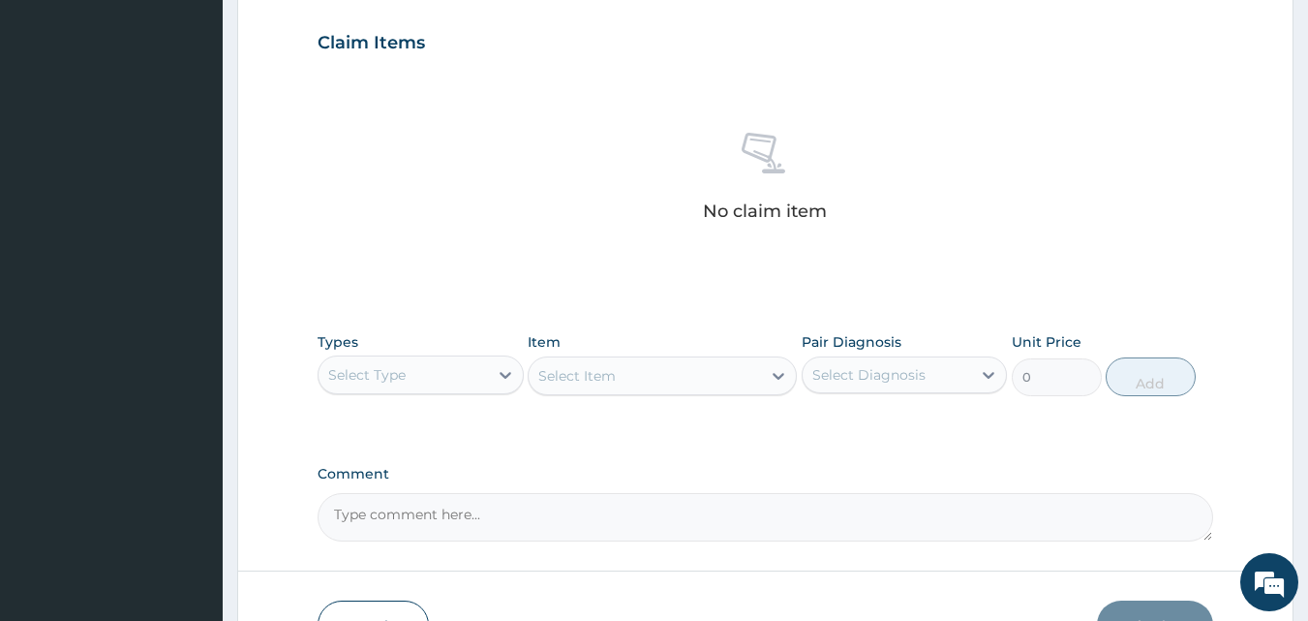
click at [432, 377] on div "Select Type" at bounding box center [403, 374] width 169 height 31
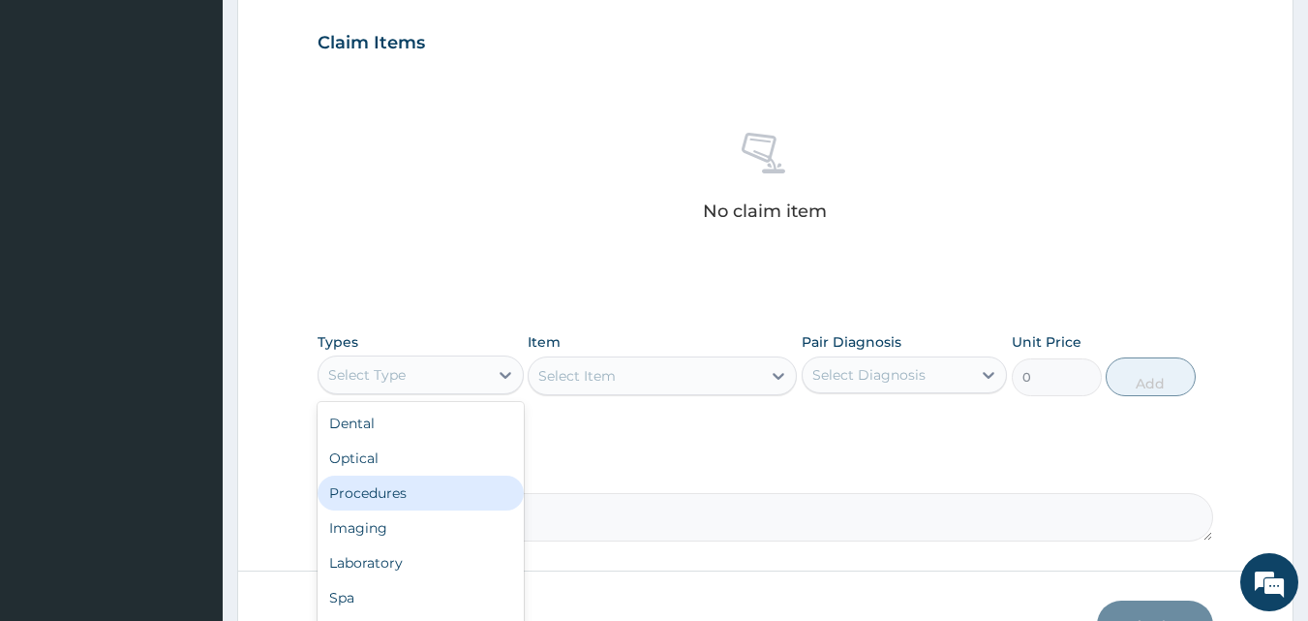
drag, startPoint x: 401, startPoint y: 489, endPoint x: 506, endPoint y: 434, distance: 119.1
click at [405, 488] on div "Procedures" at bounding box center [421, 492] width 206 height 35
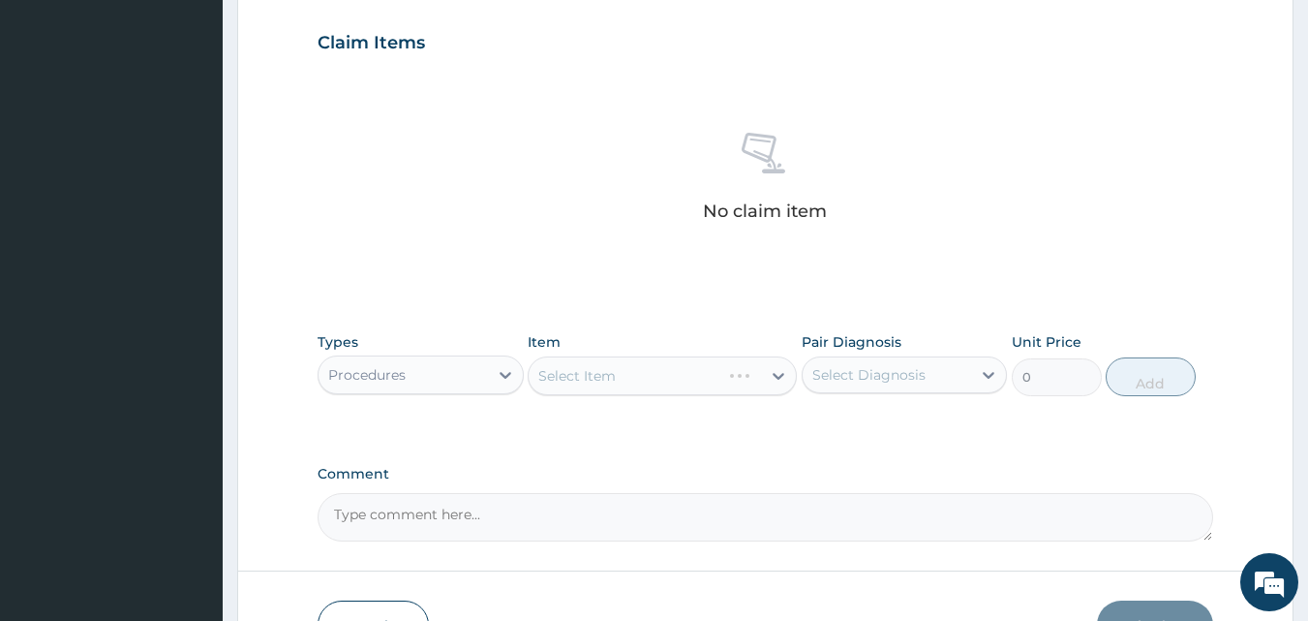
click at [586, 371] on div "Select Item" at bounding box center [662, 375] width 269 height 39
click at [638, 370] on div "Select Item" at bounding box center [645, 375] width 232 height 31
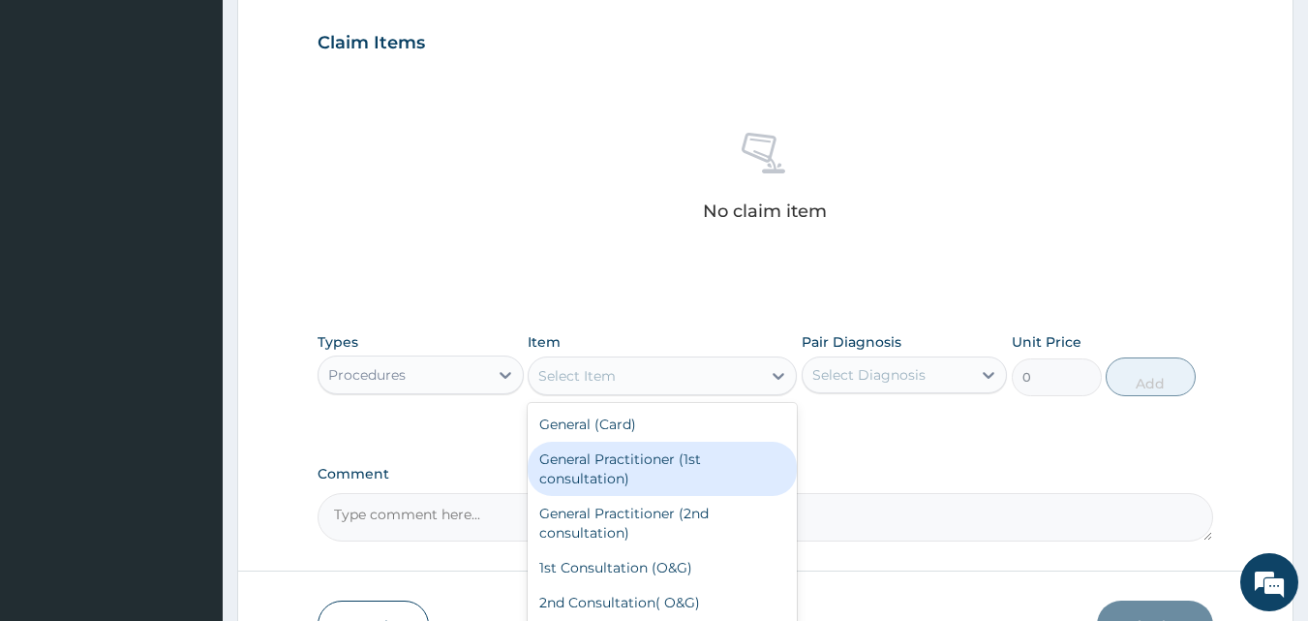
click at [590, 469] on div "General Practitioner (1st consultation)" at bounding box center [662, 469] width 269 height 54
type input "1500"
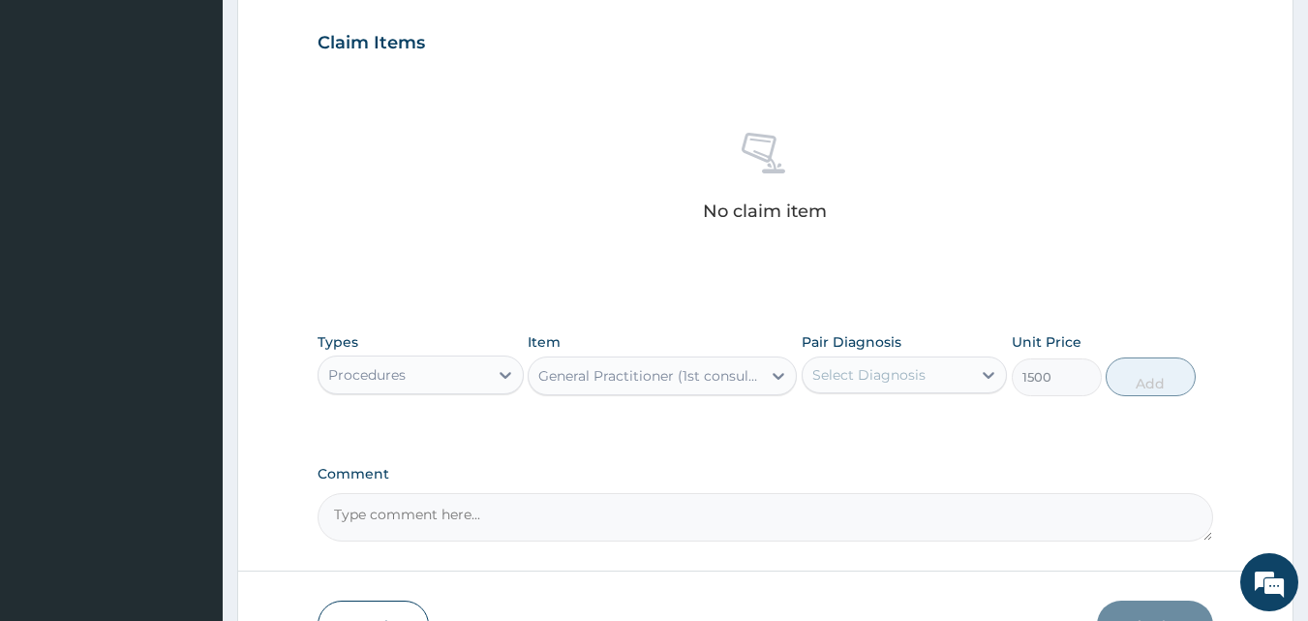
click at [842, 370] on div "Select Diagnosis" at bounding box center [868, 374] width 113 height 19
click at [849, 433] on div "Pain of breast" at bounding box center [905, 425] width 206 height 40
checkbox input "true"
click at [1153, 371] on button "Add" at bounding box center [1151, 376] width 90 height 39
type input "0"
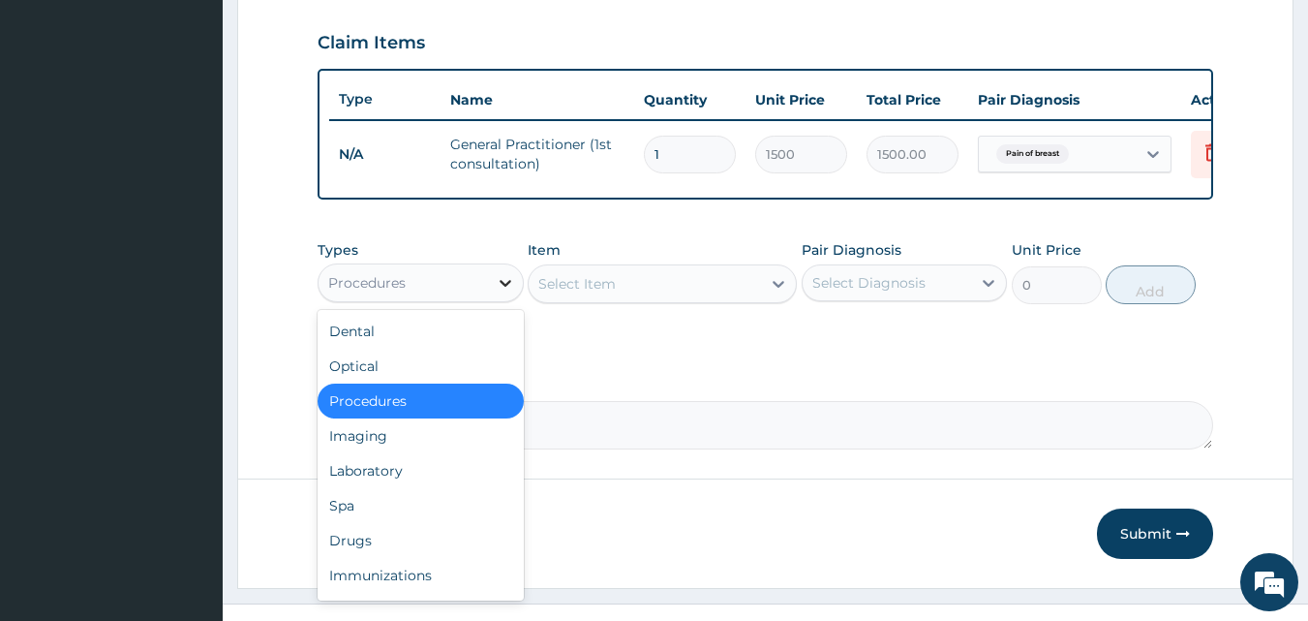
click at [494, 296] on div at bounding box center [505, 282] width 35 height 35
click at [384, 554] on div "Drugs" at bounding box center [421, 540] width 206 height 35
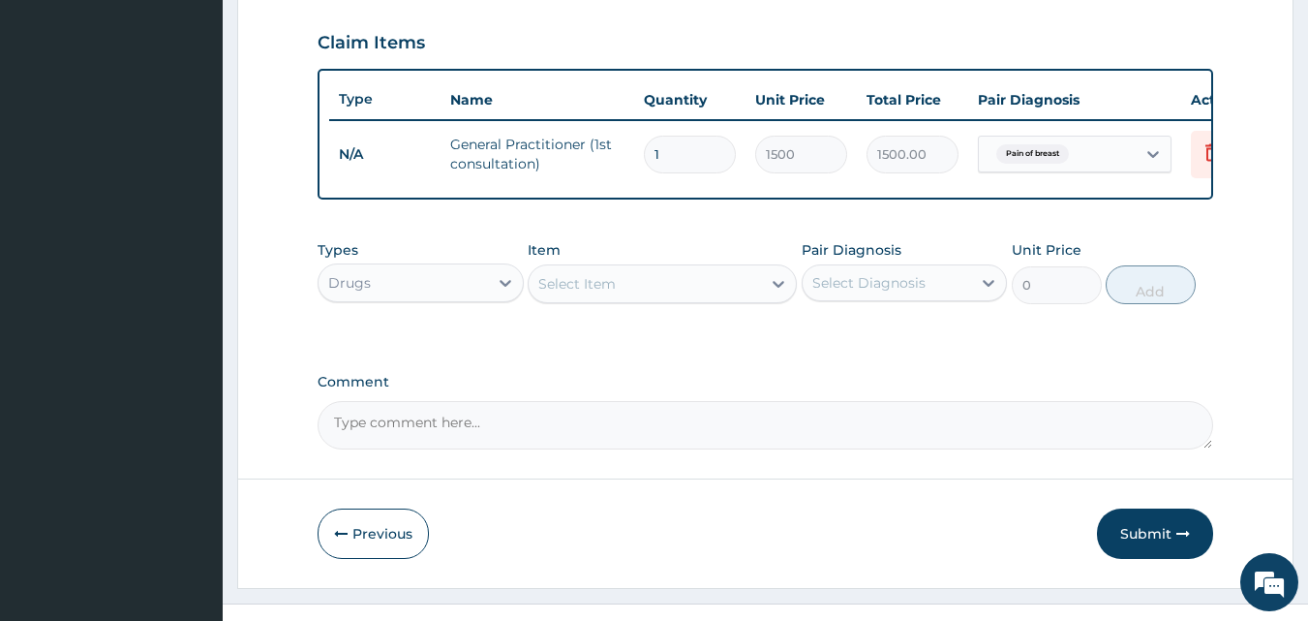
click at [589, 293] on div "Select Item" at bounding box center [576, 283] width 77 height 19
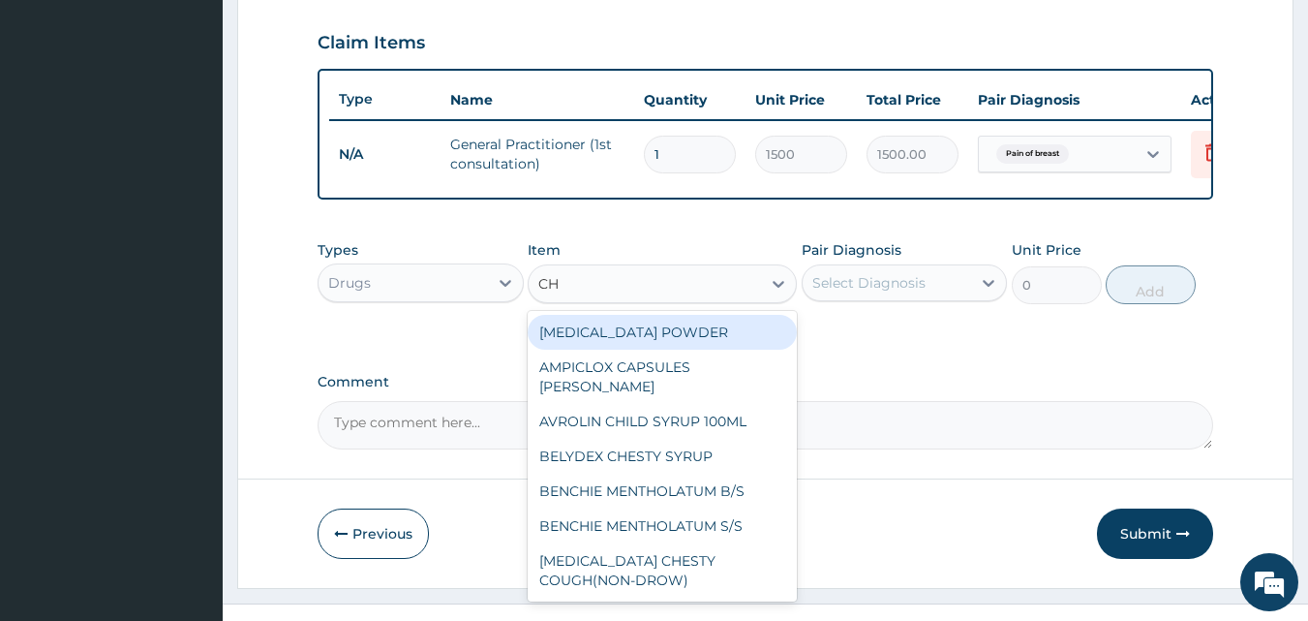
type input "CHY"
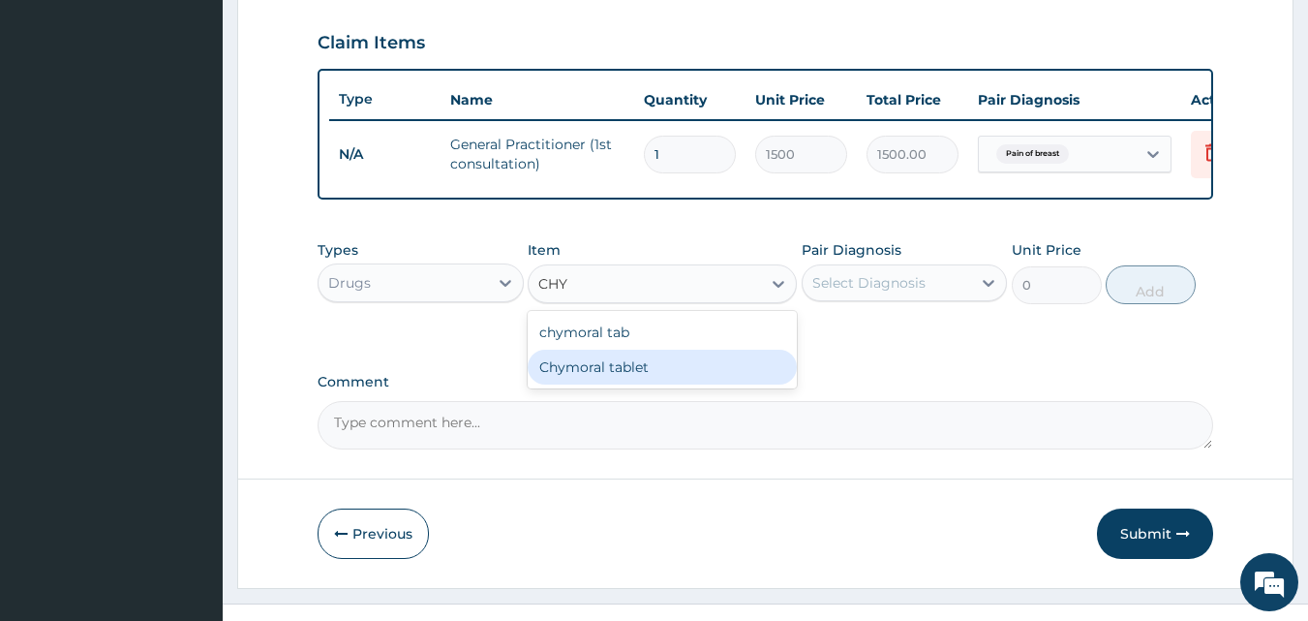
click at [652, 382] on div "Chymoral tablet" at bounding box center [662, 367] width 269 height 35
type input "100"
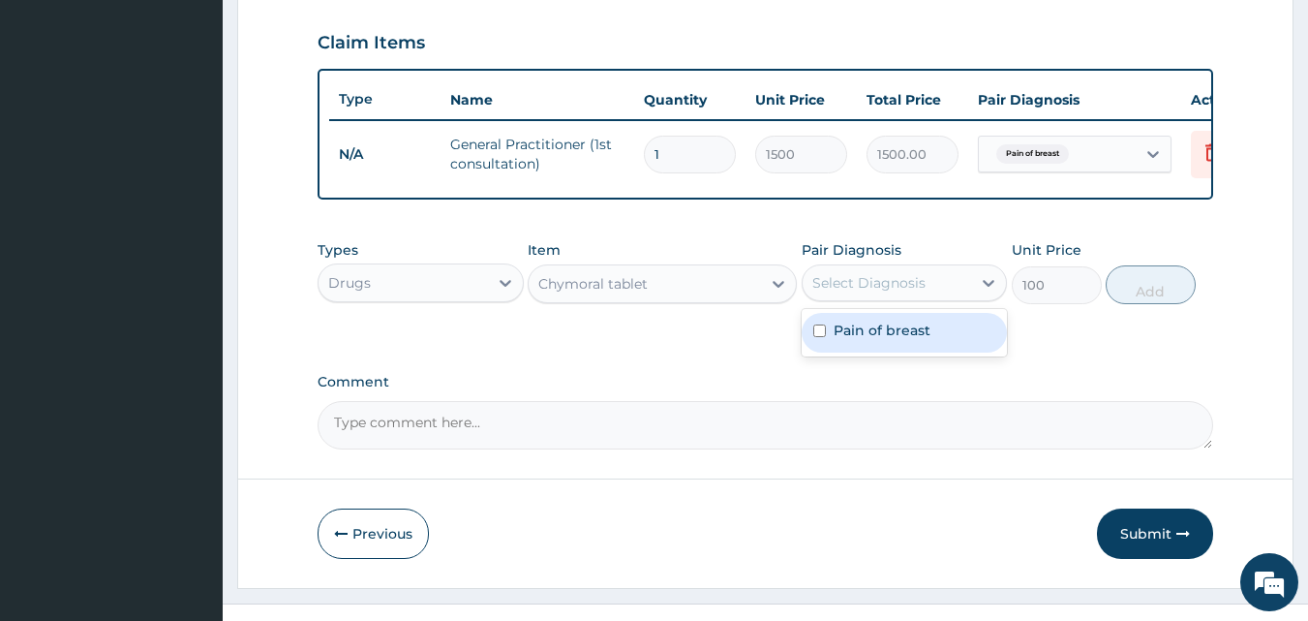
click at [864, 292] on div "Select Diagnosis" at bounding box center [868, 282] width 113 height 19
click at [853, 352] on div "Pain of breast" at bounding box center [905, 333] width 206 height 40
checkbox input "true"
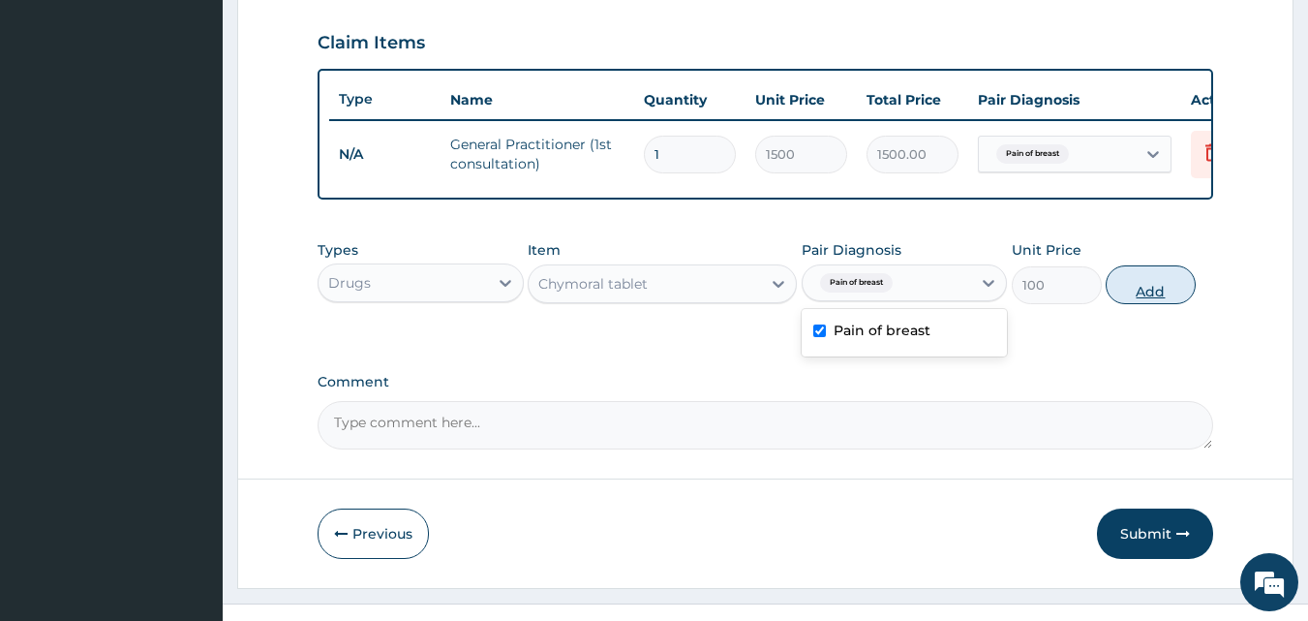
click at [1158, 304] on button "Add" at bounding box center [1151, 284] width 90 height 39
type input "0"
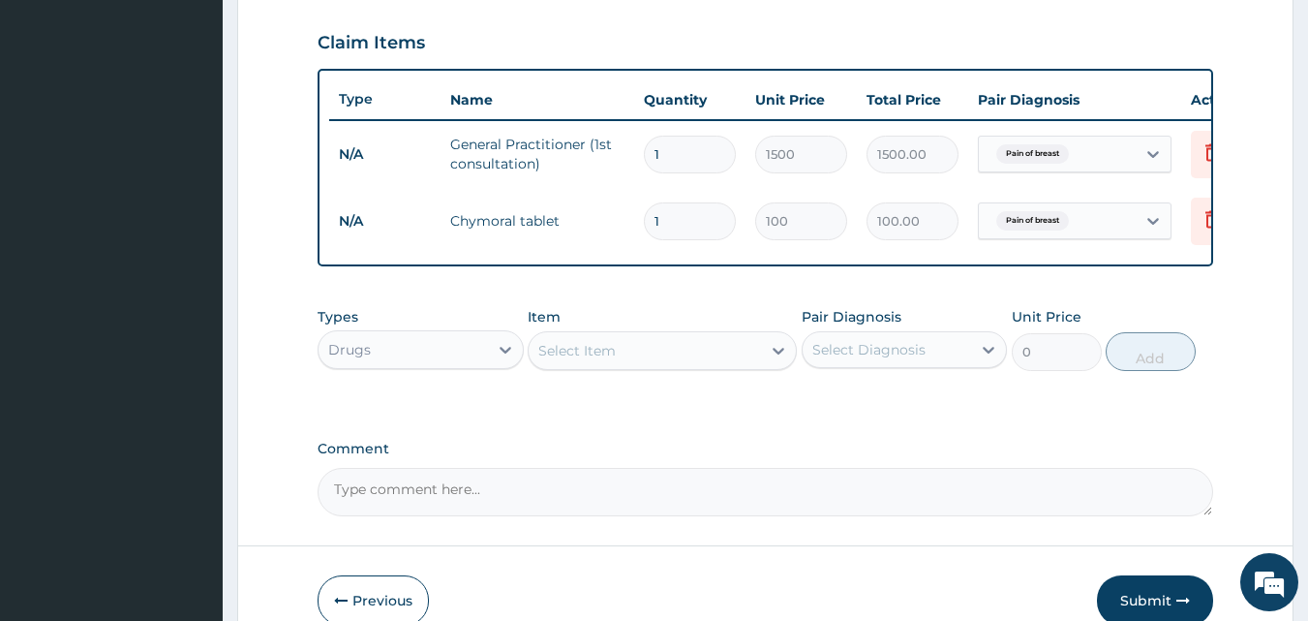
click at [698, 216] on input "1" at bounding box center [690, 221] width 92 height 38
type input "15"
type input "1500.00"
type input "15"
click at [631, 361] on div "Select Item" at bounding box center [645, 350] width 232 height 31
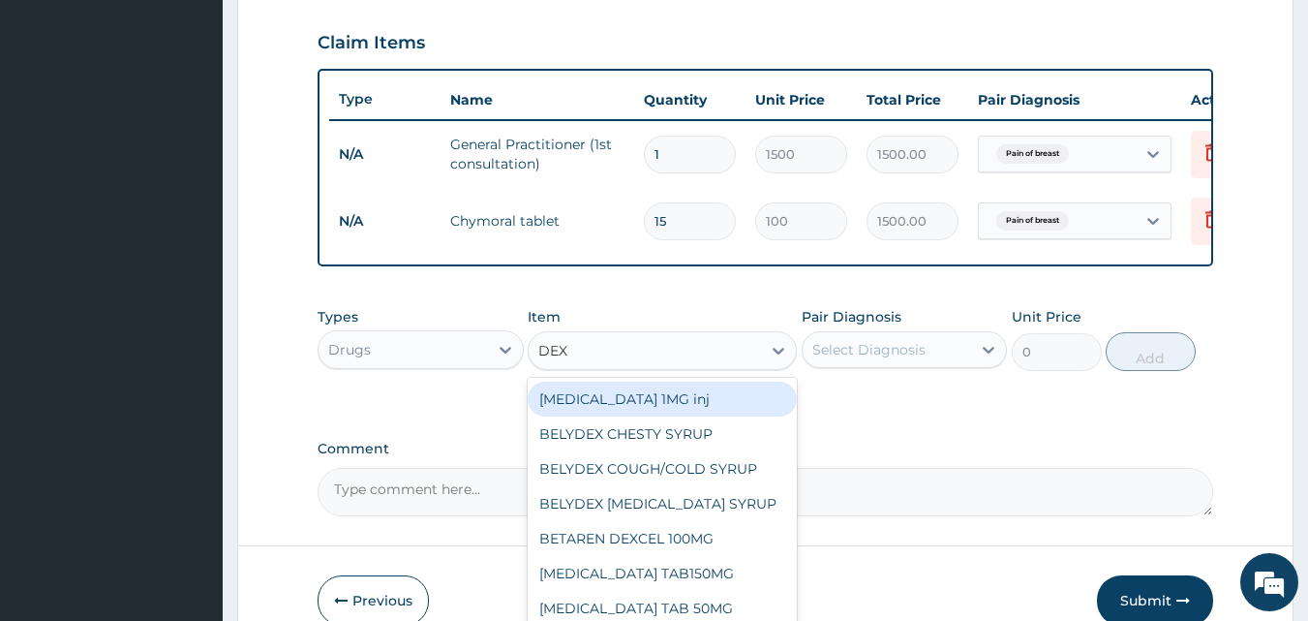
type input "DEXA"
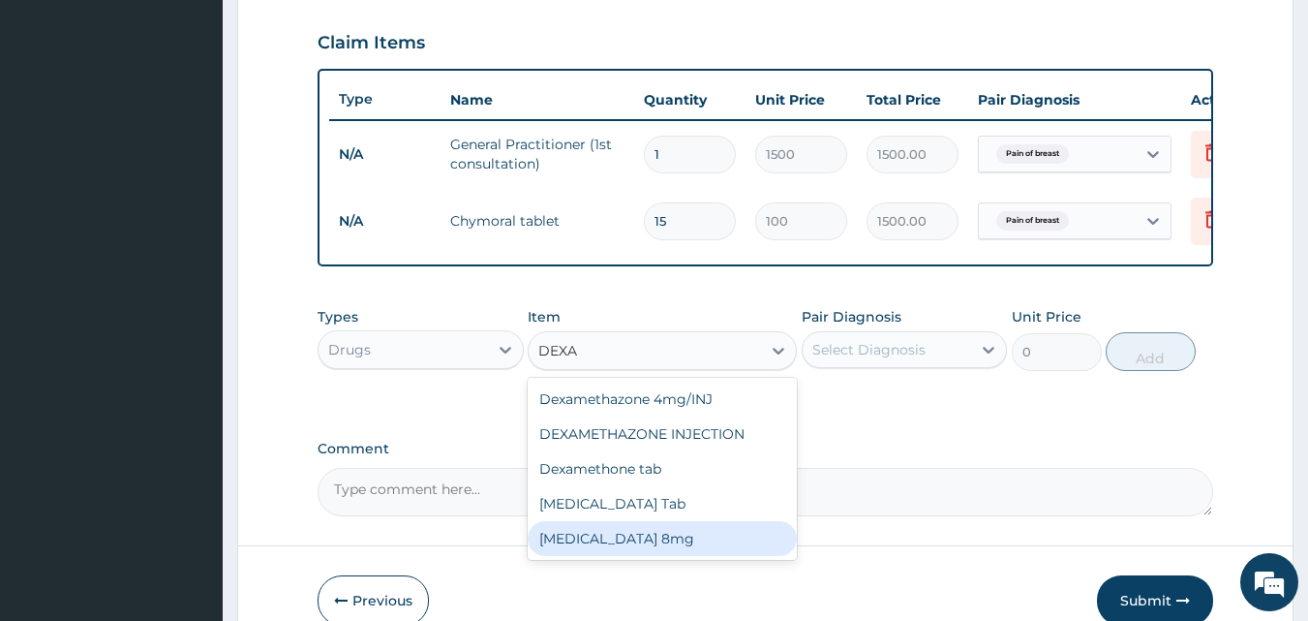
click at [659, 556] on div "Dexamethasone 8mg" at bounding box center [662, 538] width 269 height 35
type input "1000"
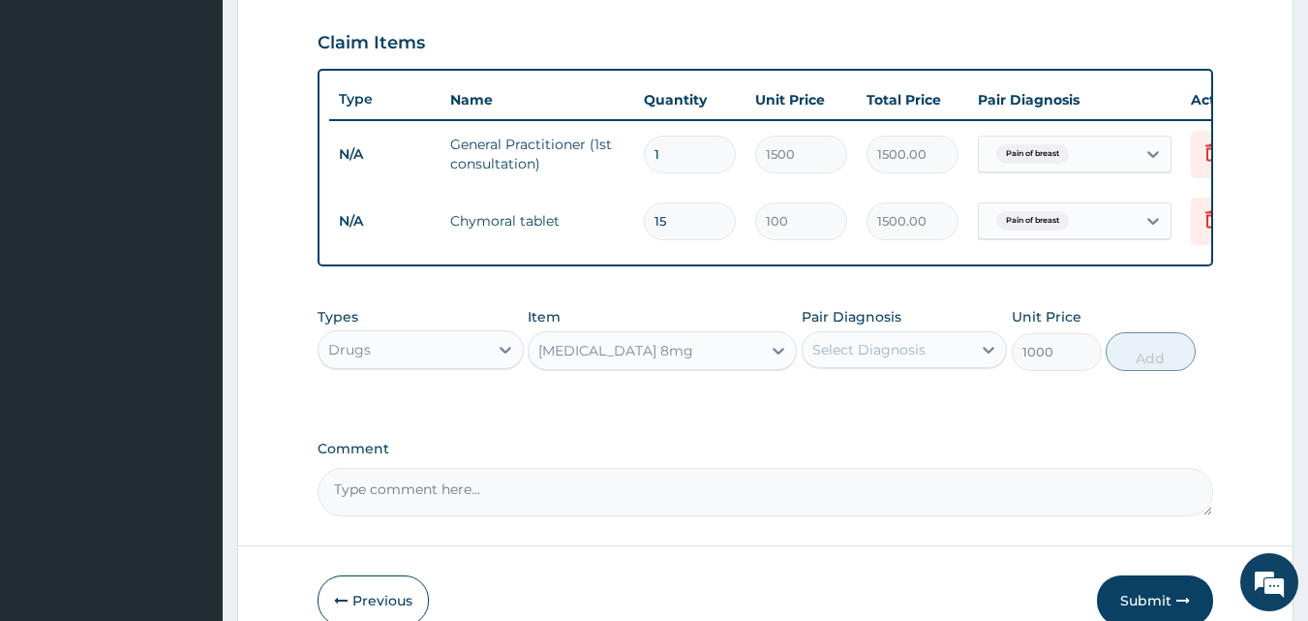
click at [707, 366] on div "Dexamethasone 8mg" at bounding box center [645, 350] width 232 height 31
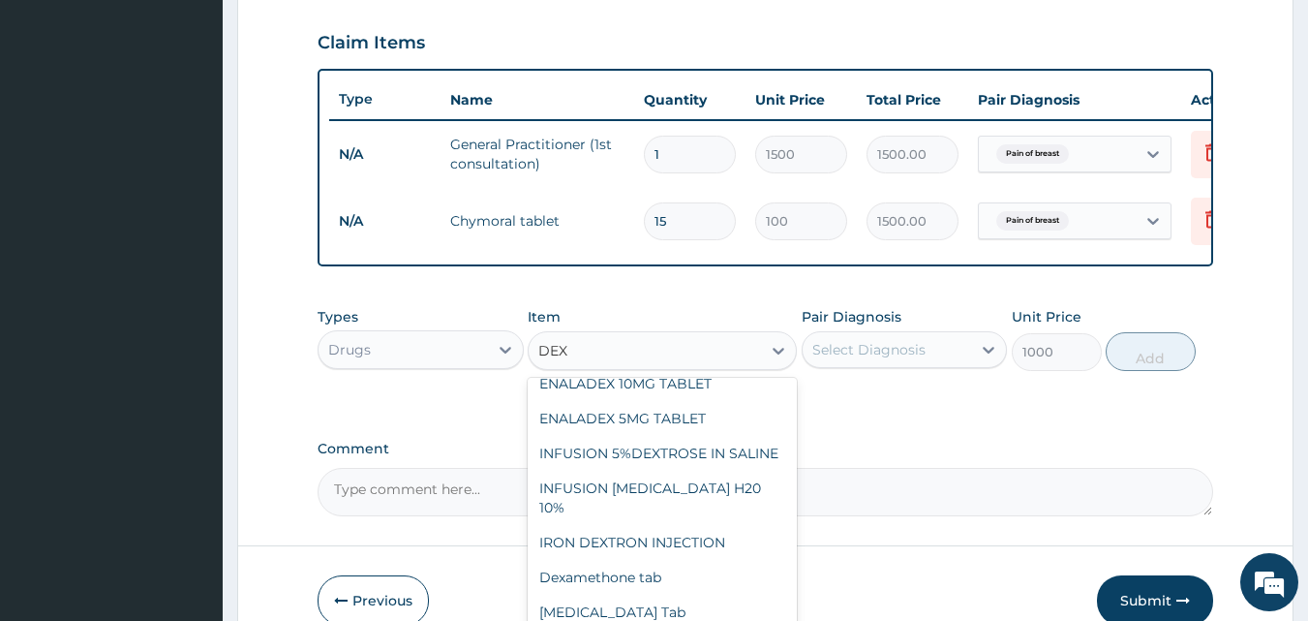
scroll to position [329, 0]
type input "DEXA"
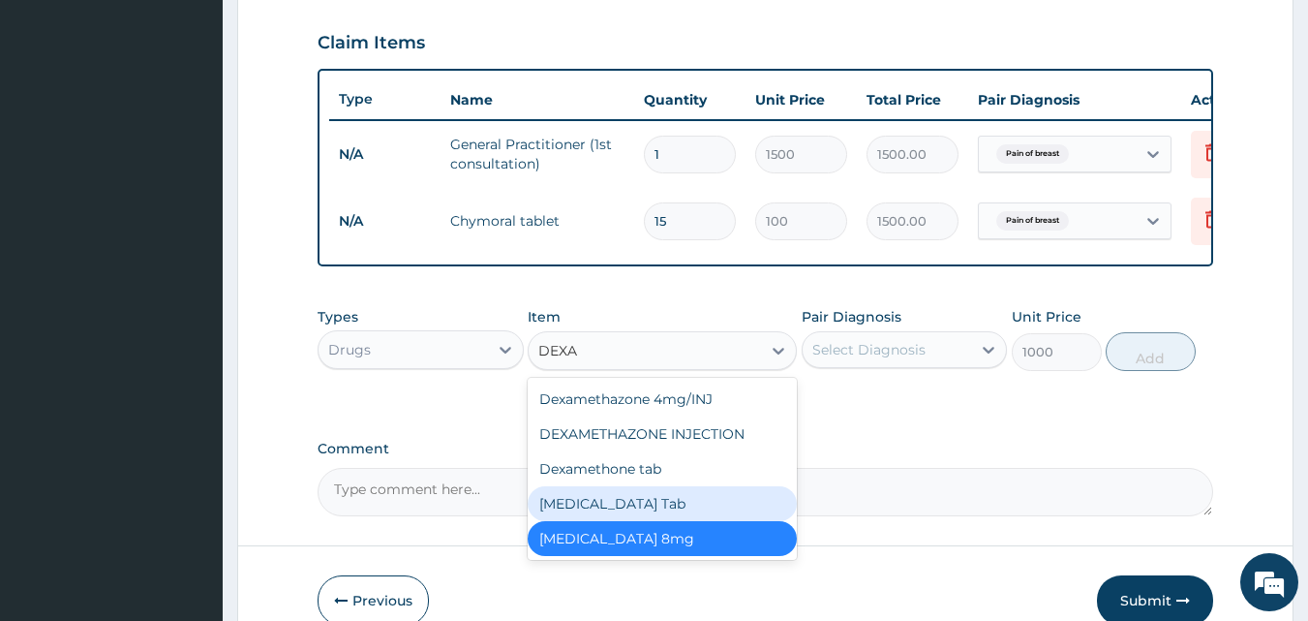
click at [658, 521] on div "[MEDICAL_DATA] Tab" at bounding box center [662, 503] width 269 height 35
type input "100"
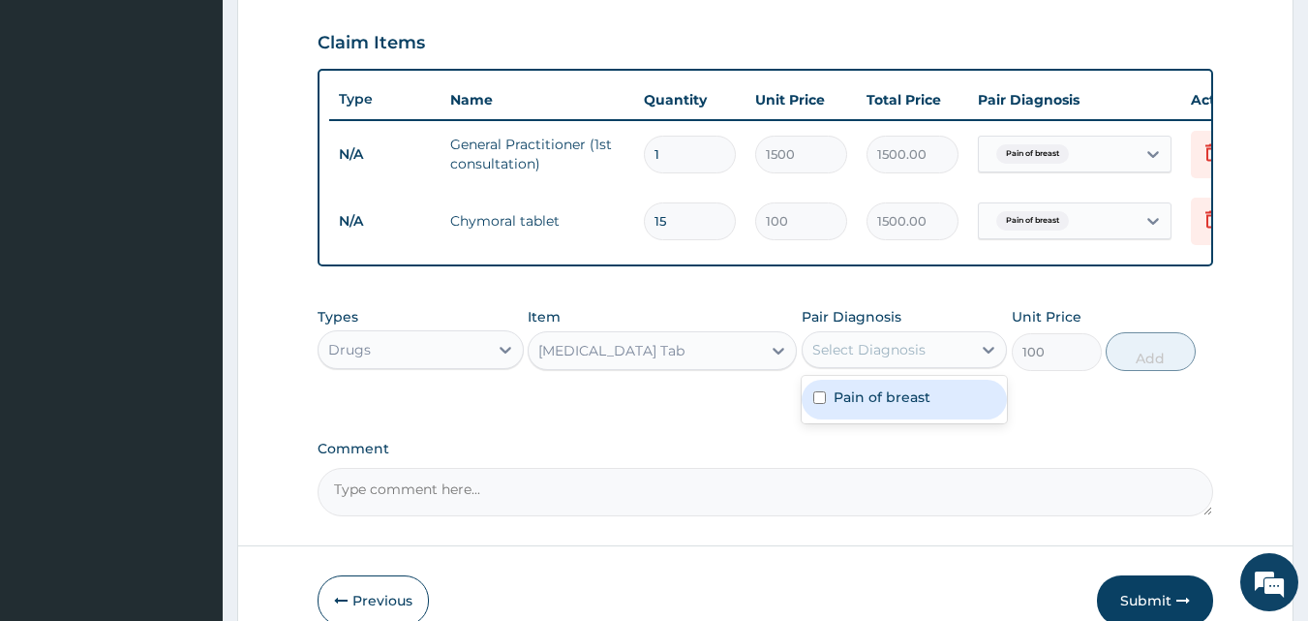
click at [873, 359] on div "Select Diagnosis" at bounding box center [868, 349] width 113 height 19
click at [838, 407] on label "Pain of breast" at bounding box center [882, 396] width 97 height 19
checkbox input "true"
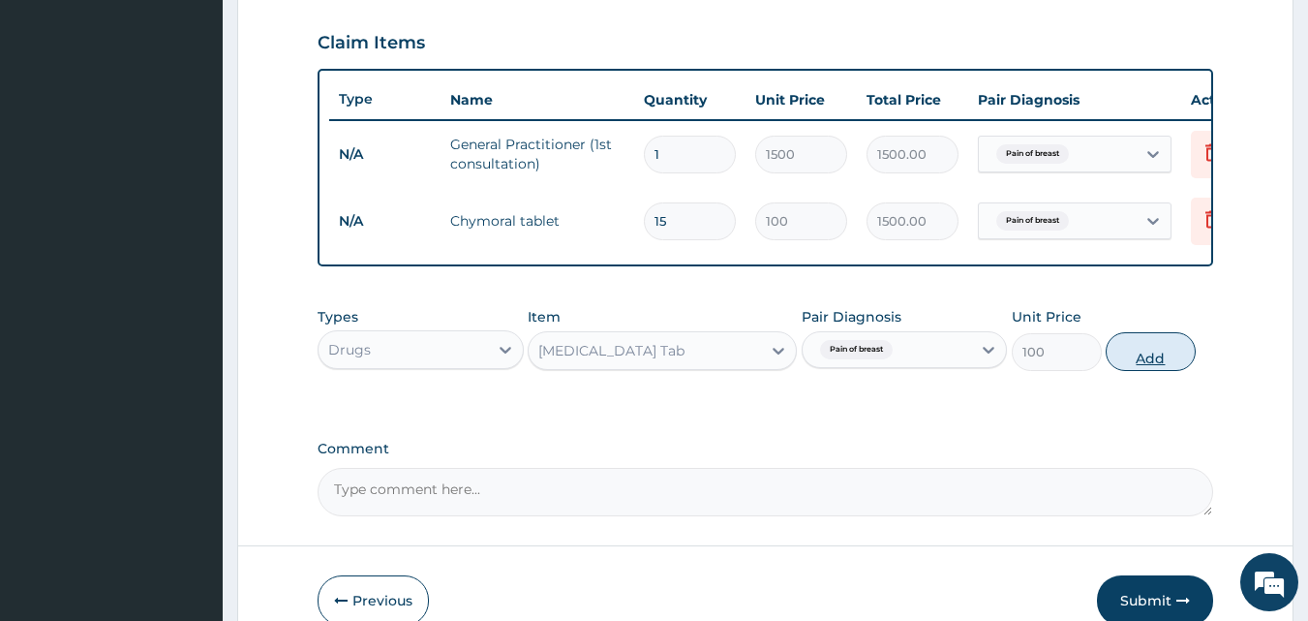
click at [1148, 371] on button "Add" at bounding box center [1151, 351] width 90 height 39
type input "0"
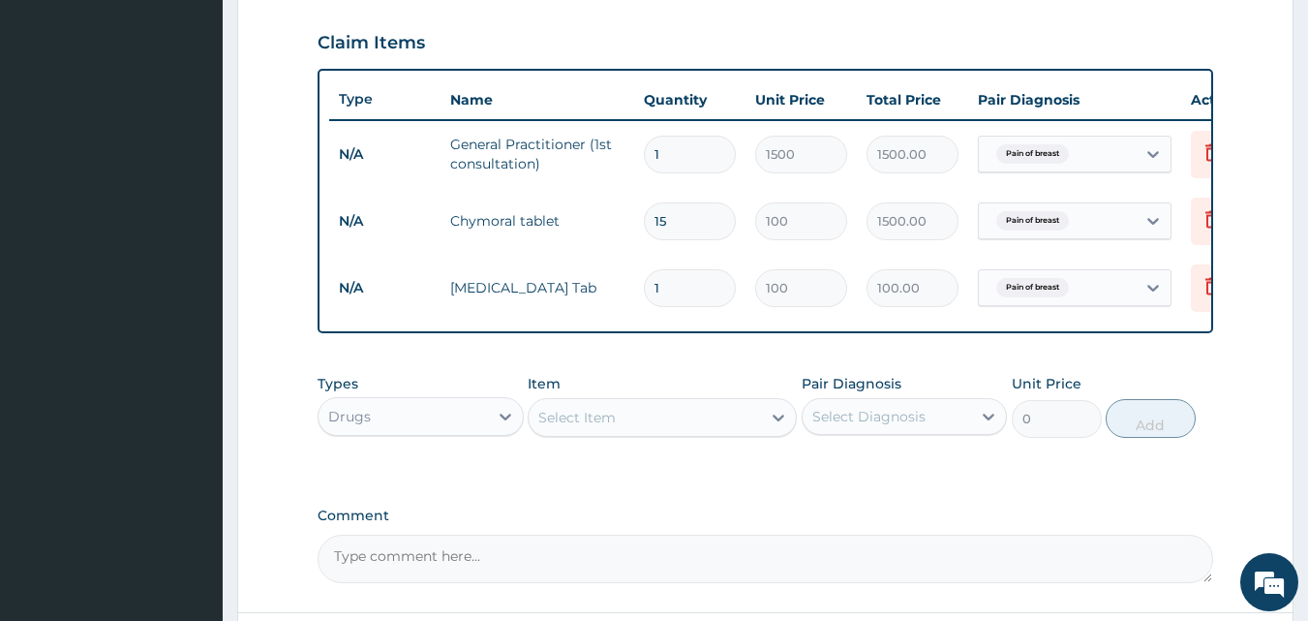
click at [685, 289] on input "1" at bounding box center [690, 288] width 92 height 38
type input "0.00"
type input "2"
type input "200.00"
type input "20"
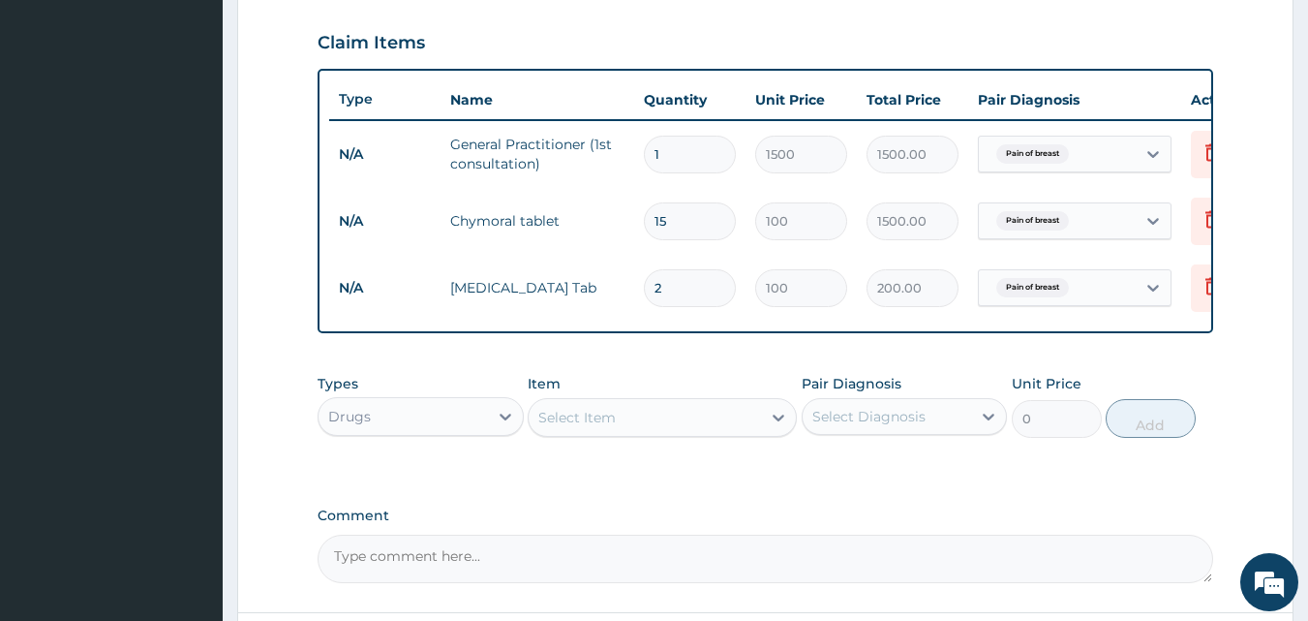
type input "2000.00"
type input "20"
click at [627, 447] on div "Types Drugs Item Select Item Pair Diagnosis Select Diagnosis Unit Price 0 Add" at bounding box center [766, 405] width 897 height 83
click at [630, 433] on div "Select Item" at bounding box center [645, 417] width 232 height 31
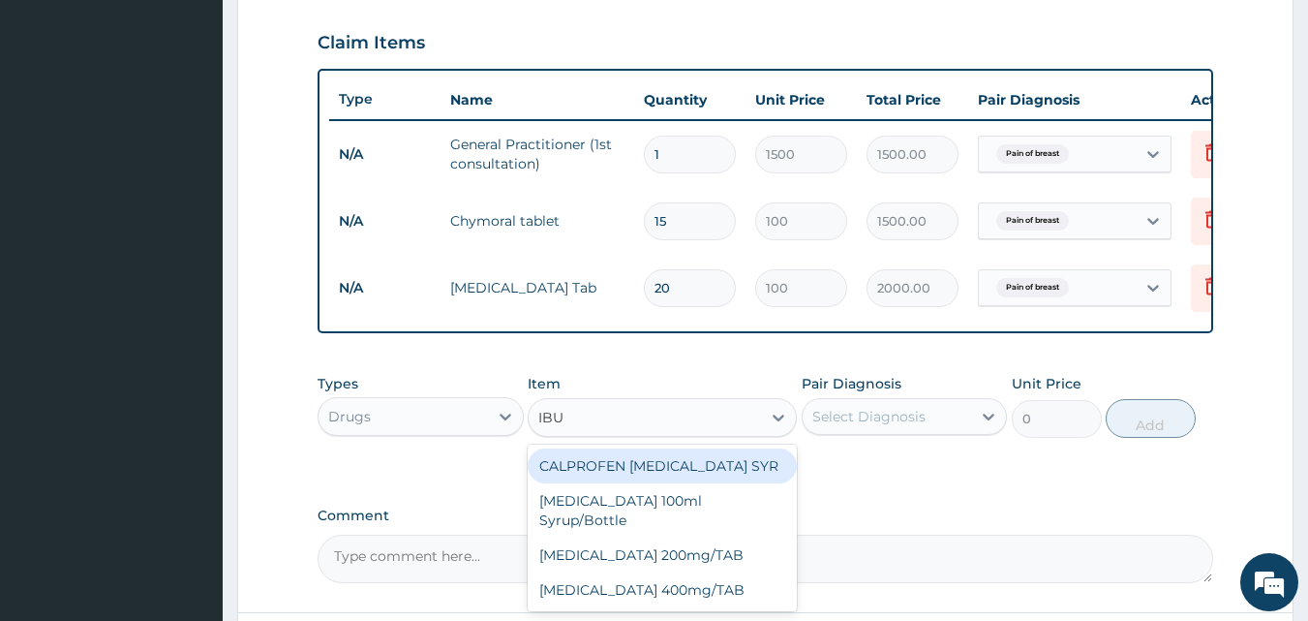
type input "IBUP"
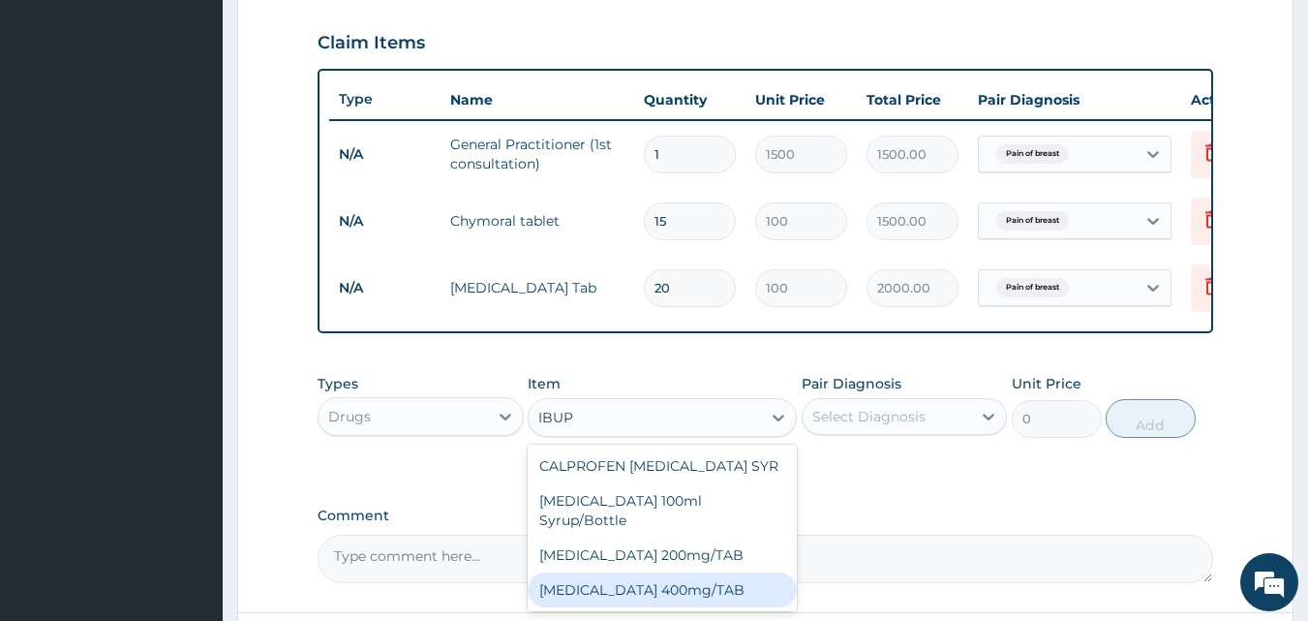
click at [635, 582] on div "IBUPROFEN 400mg/TAB" at bounding box center [662, 589] width 269 height 35
type input "21"
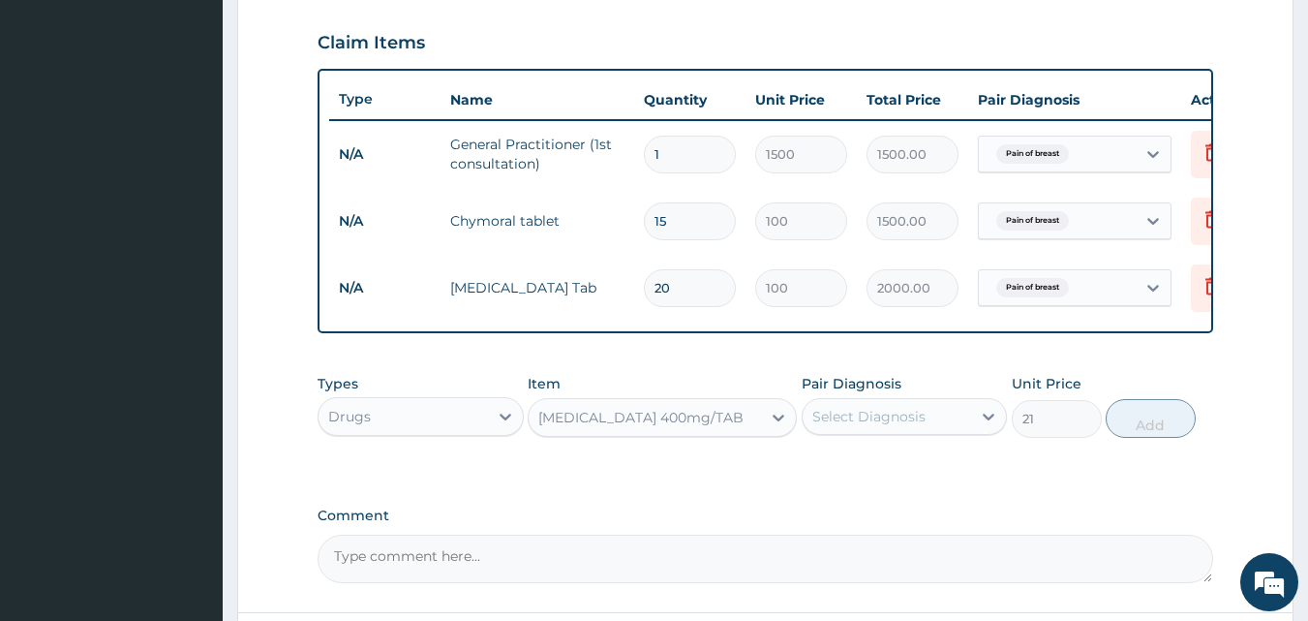
click at [863, 426] on div "Select Diagnosis" at bounding box center [868, 416] width 113 height 19
click at [831, 486] on div "Pain of breast" at bounding box center [905, 466] width 206 height 40
checkbox input "true"
click at [1163, 437] on button "Add" at bounding box center [1151, 418] width 90 height 39
type input "0"
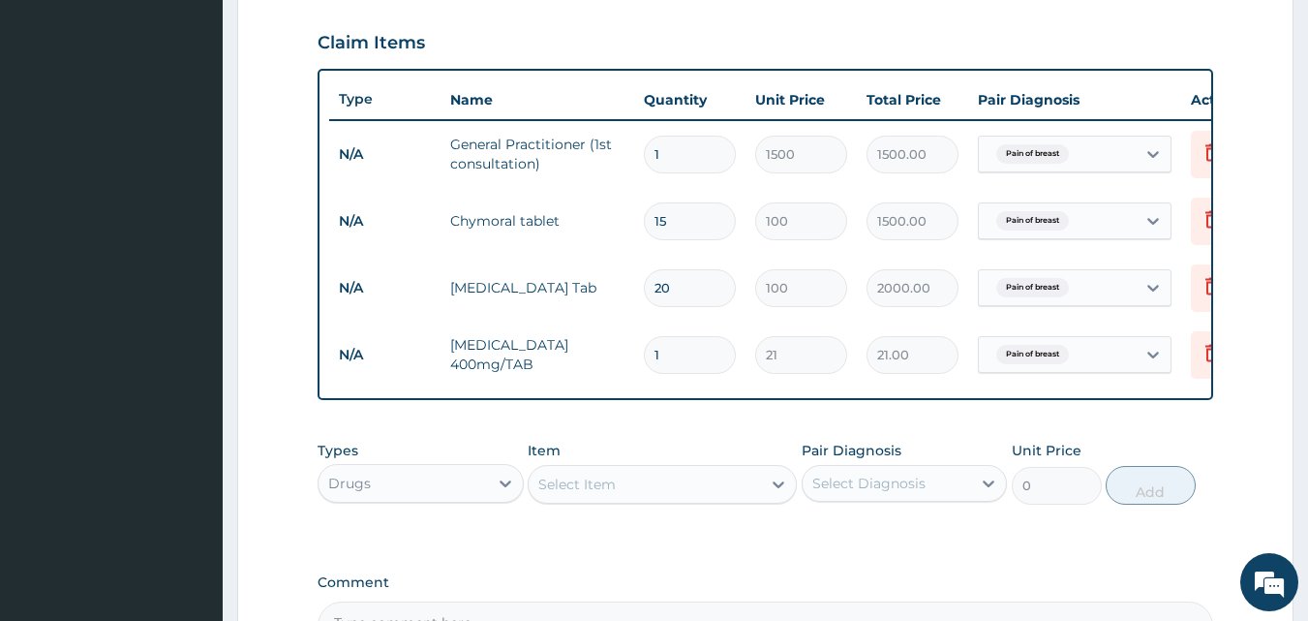
type input "0.00"
type input "3"
type input "63.00"
type input "30"
type input "630.00"
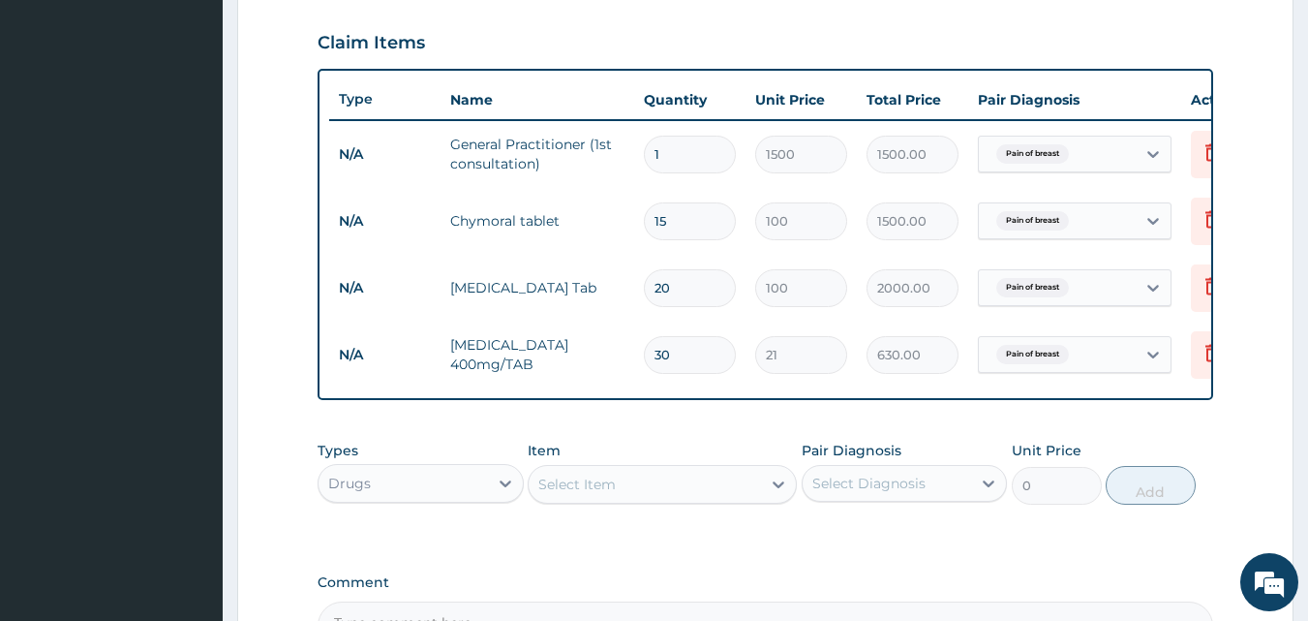
type input "30"
click at [597, 494] on div "Select Item" at bounding box center [576, 484] width 77 height 19
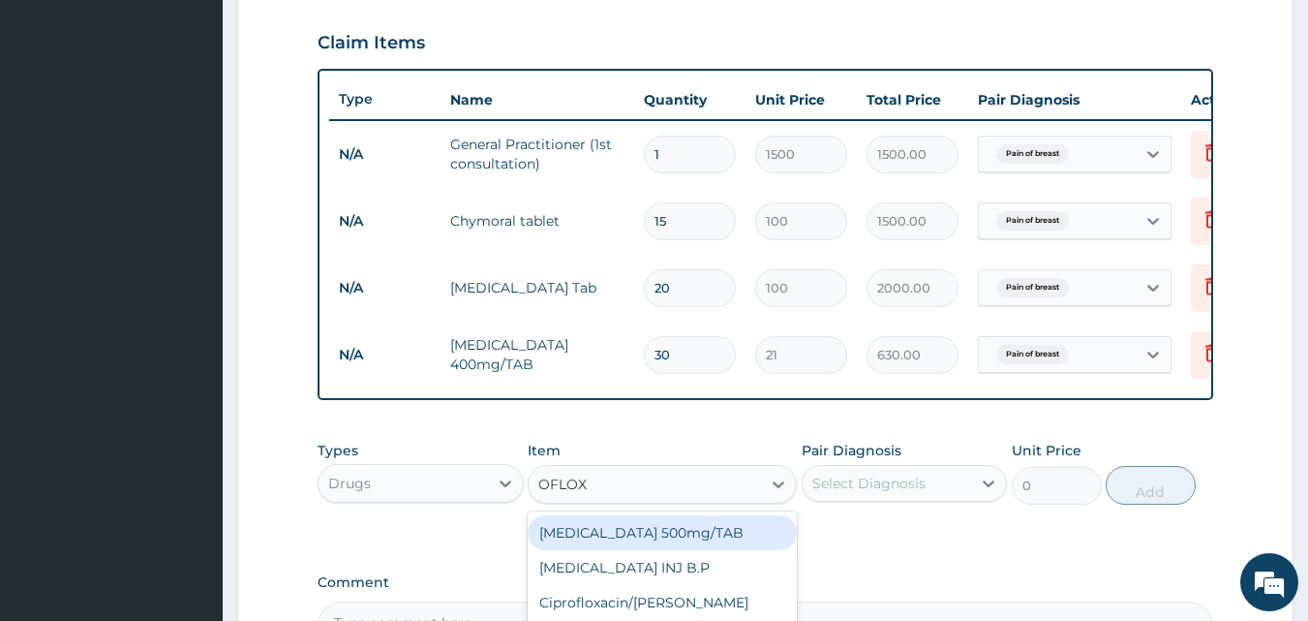
type input "OFLOXA"
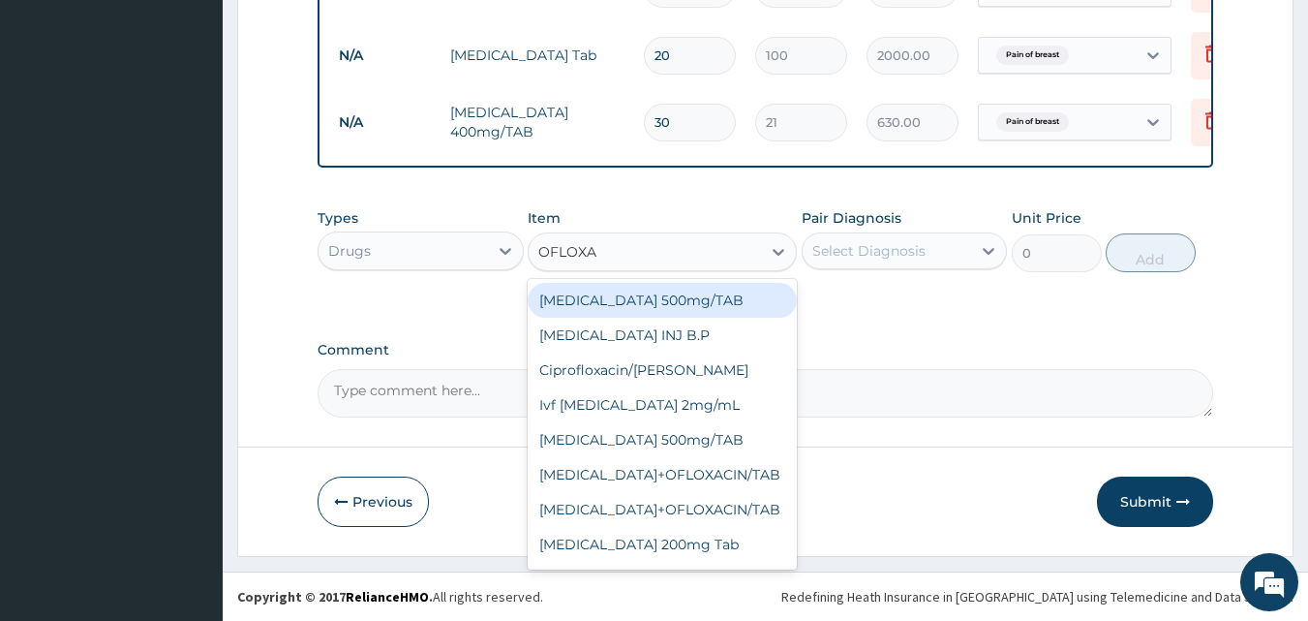
scroll to position [899, 0]
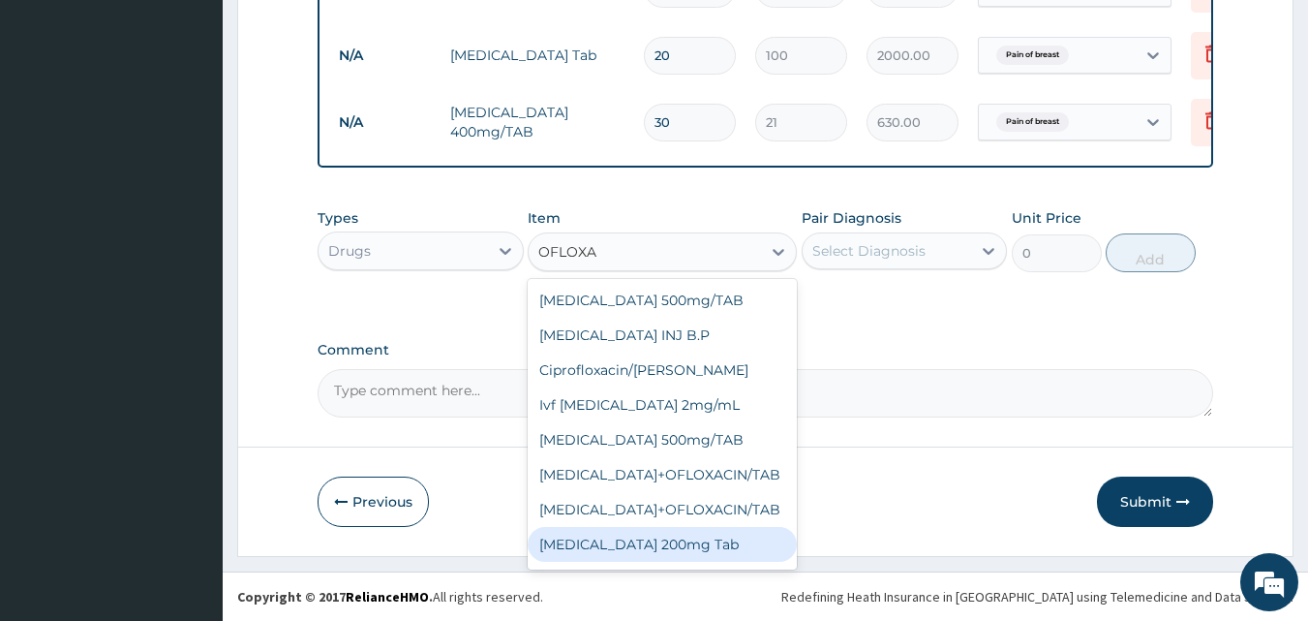
click at [709, 542] on div "Ofloxacin 200mg Tab" at bounding box center [662, 544] width 269 height 35
type input "100"
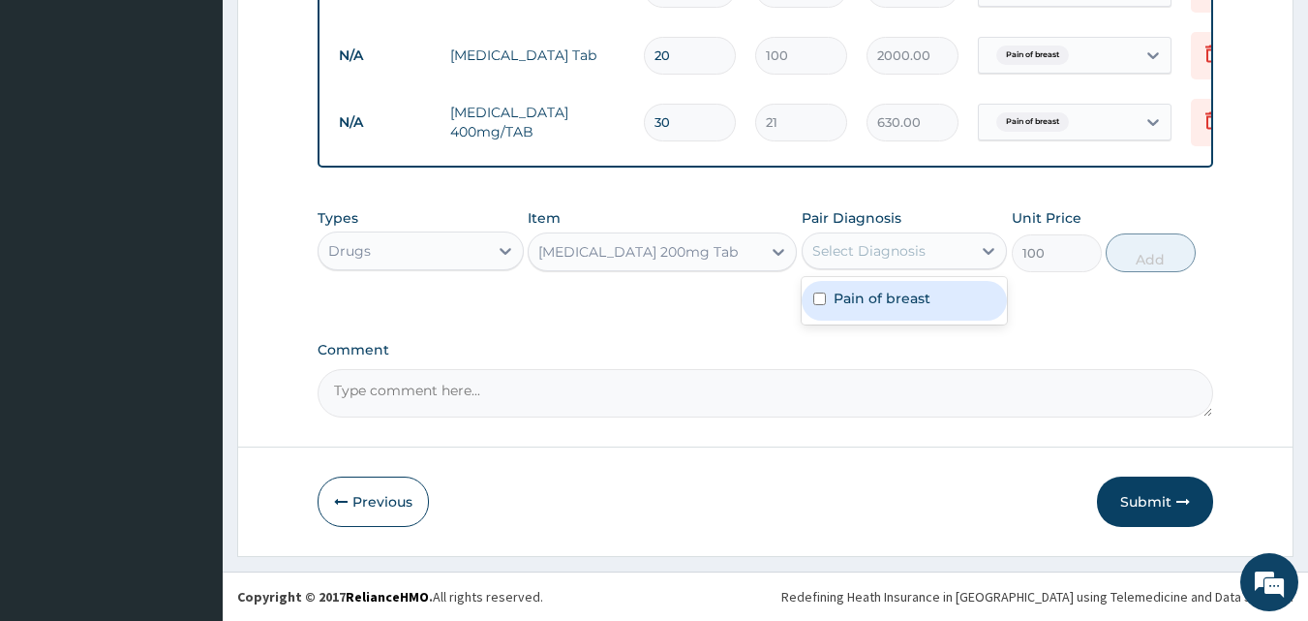
click at [881, 255] on div "Select Diagnosis" at bounding box center [868, 250] width 113 height 19
click at [862, 249] on div "Select Diagnosis" at bounding box center [868, 250] width 113 height 19
click at [864, 298] on label "Pain of breast" at bounding box center [882, 298] width 97 height 19
checkbox input "true"
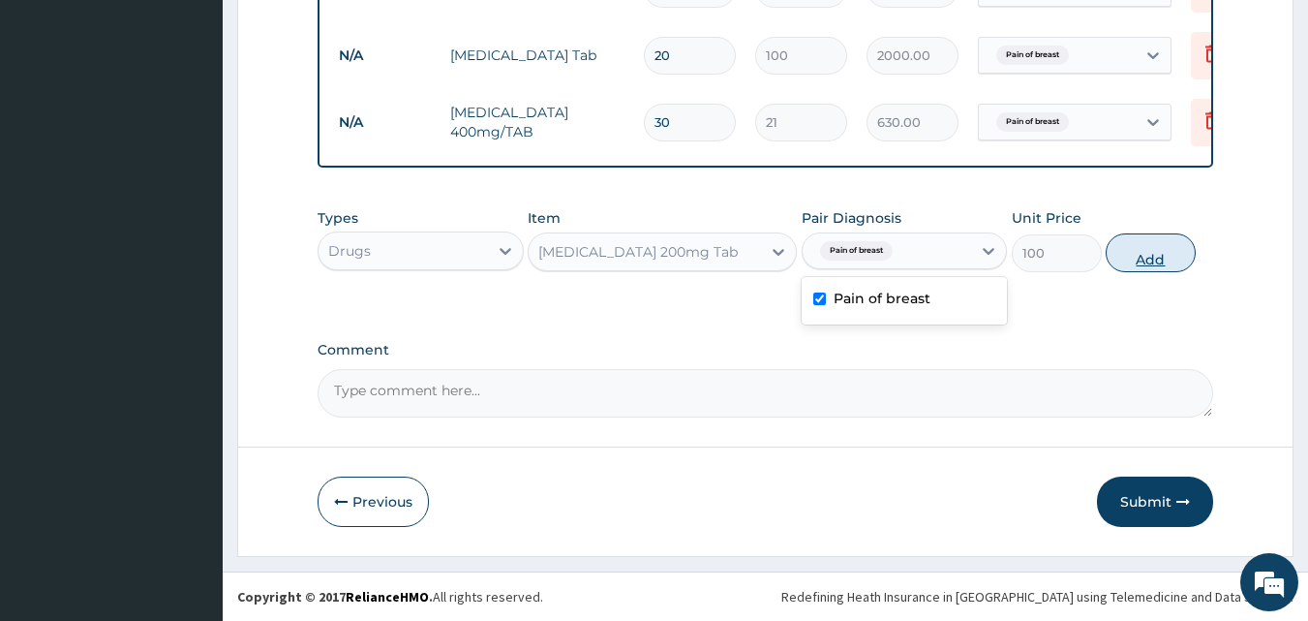
click at [1159, 257] on button "Add" at bounding box center [1151, 252] width 90 height 39
type input "0"
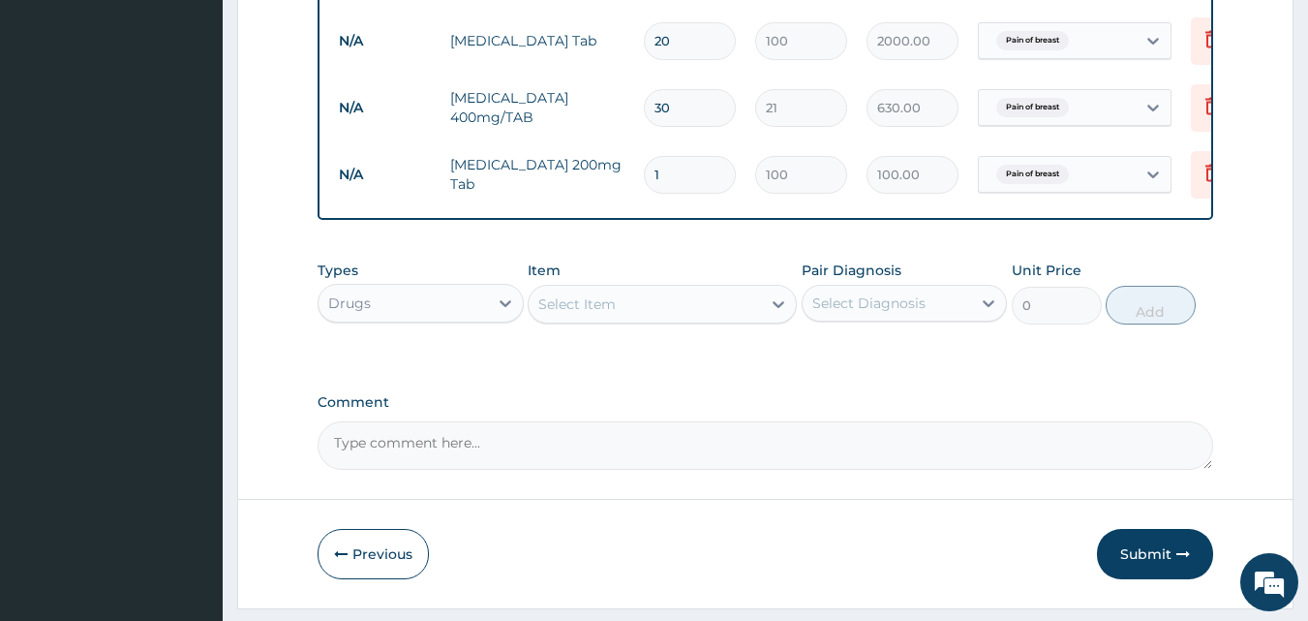
click at [677, 180] on input "1" at bounding box center [690, 175] width 92 height 38
type input "10"
type input "1000.00"
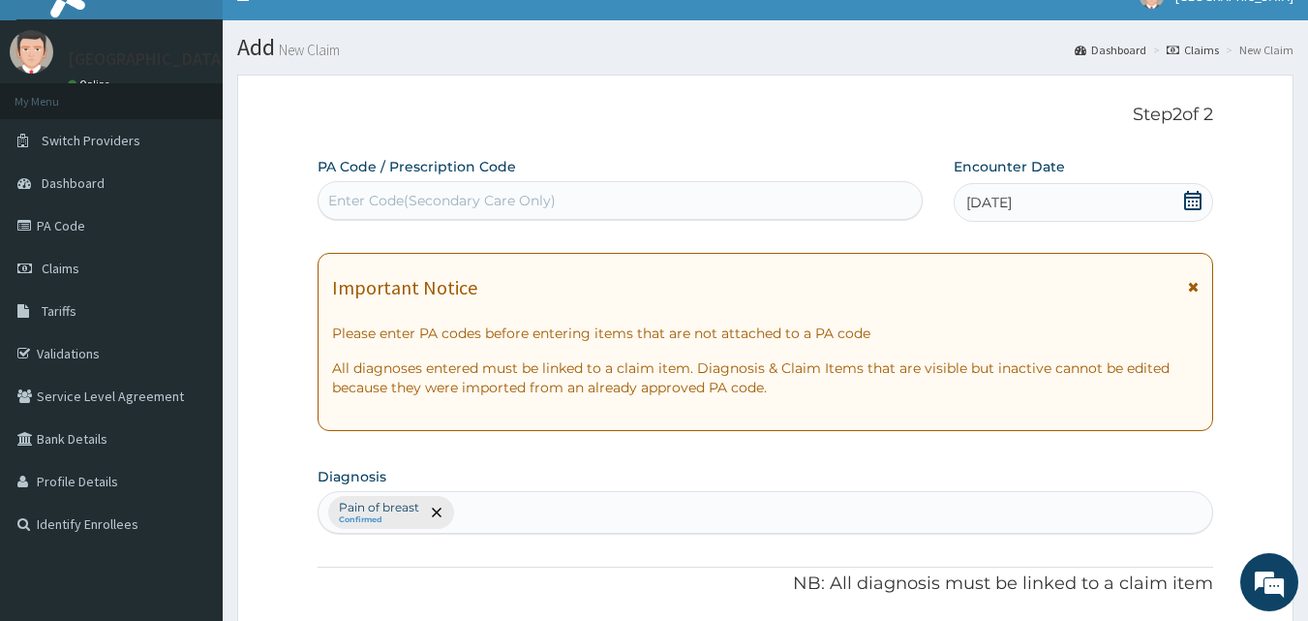
scroll to position [19, 0]
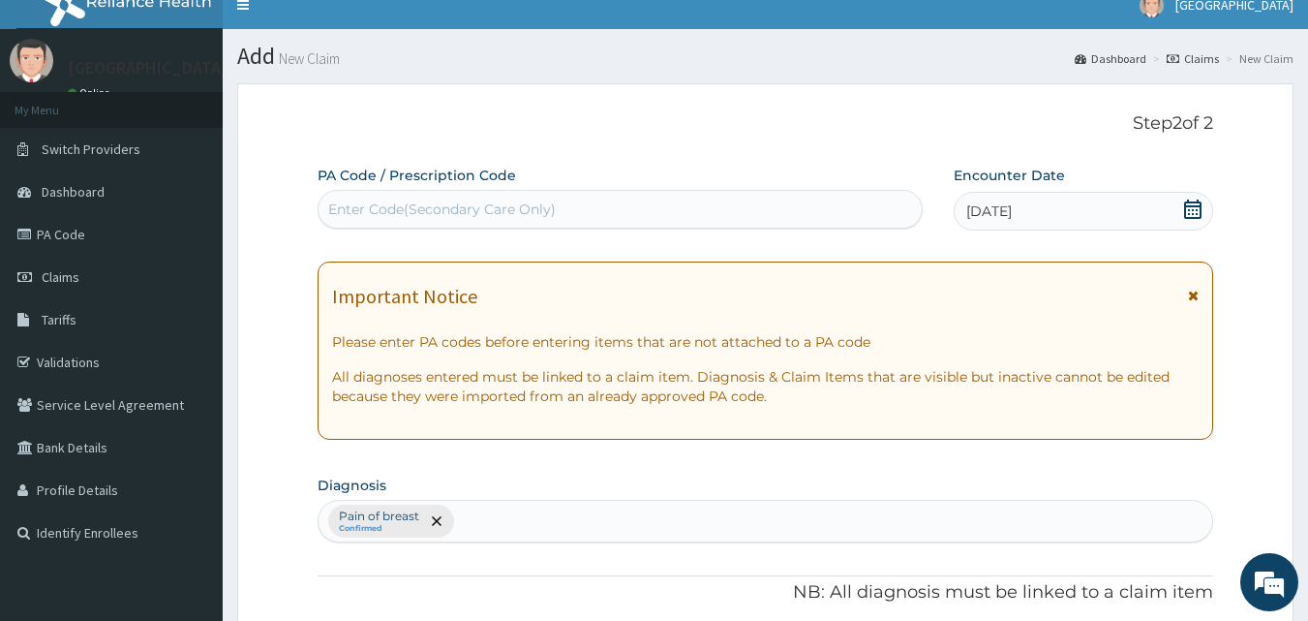
type input "10"
click at [532, 523] on div "Pain of breast Confirmed" at bounding box center [766, 521] width 895 height 41
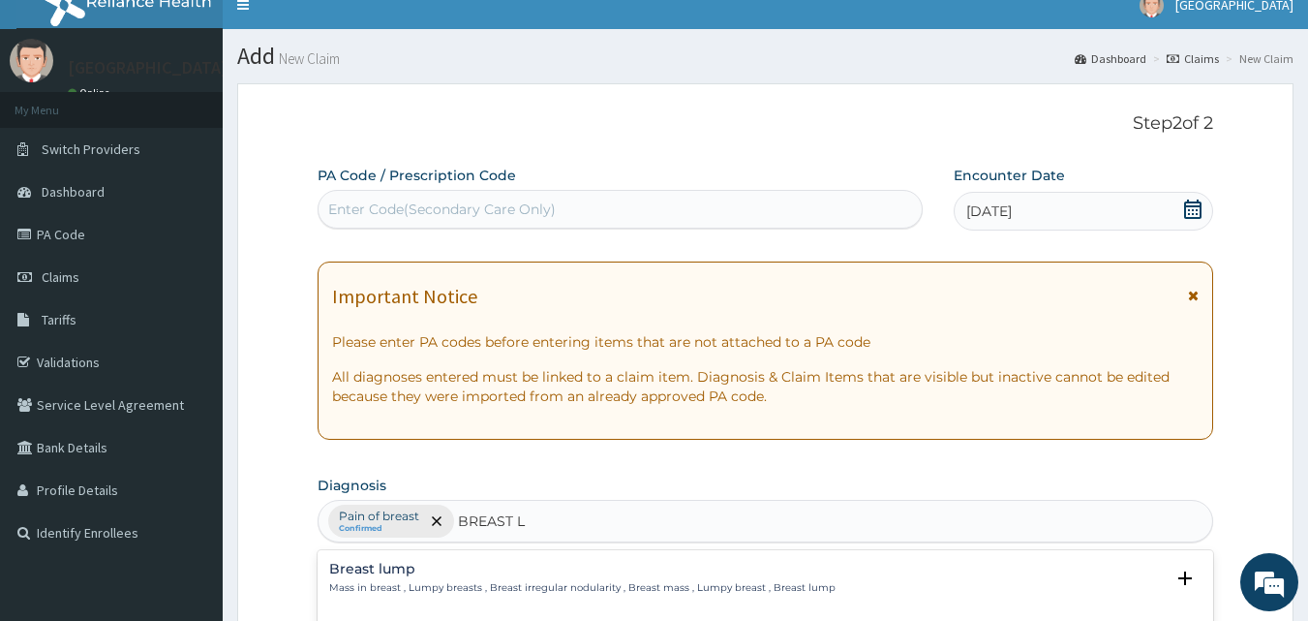
type input "BREAST LU"
click at [510, 577] on div "Breast lump Mass in breast , Lumpy breasts , Breast irregular nodularity , Brea…" at bounding box center [582, 579] width 506 height 34
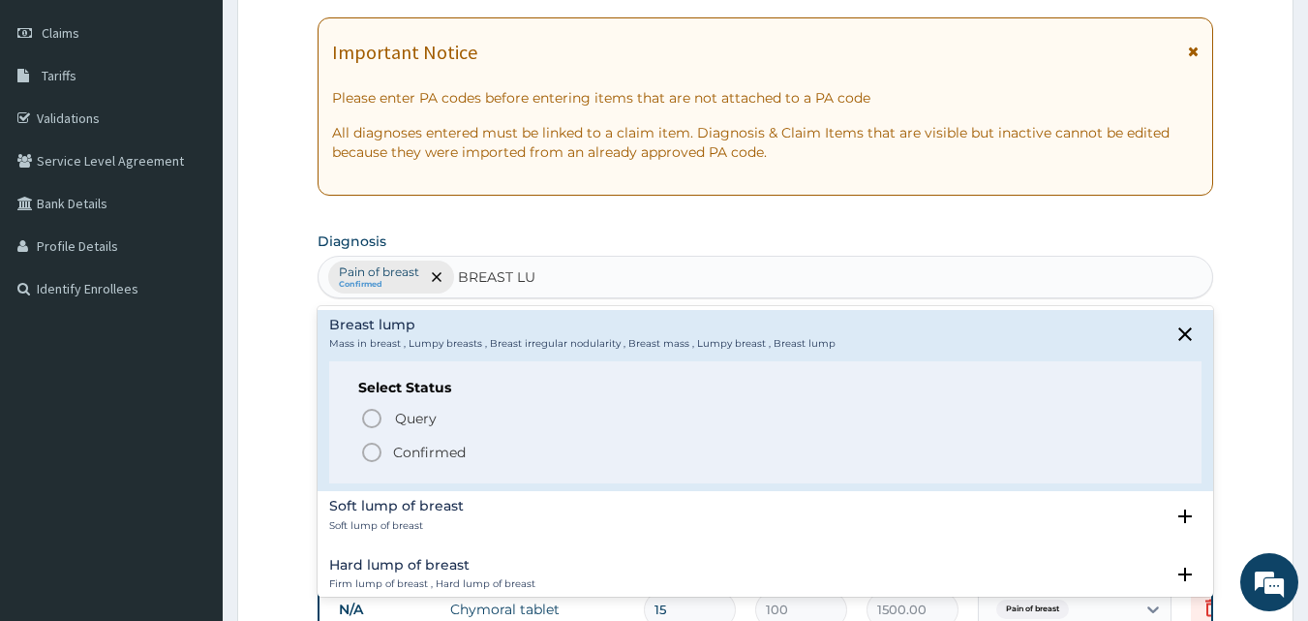
scroll to position [280, 0]
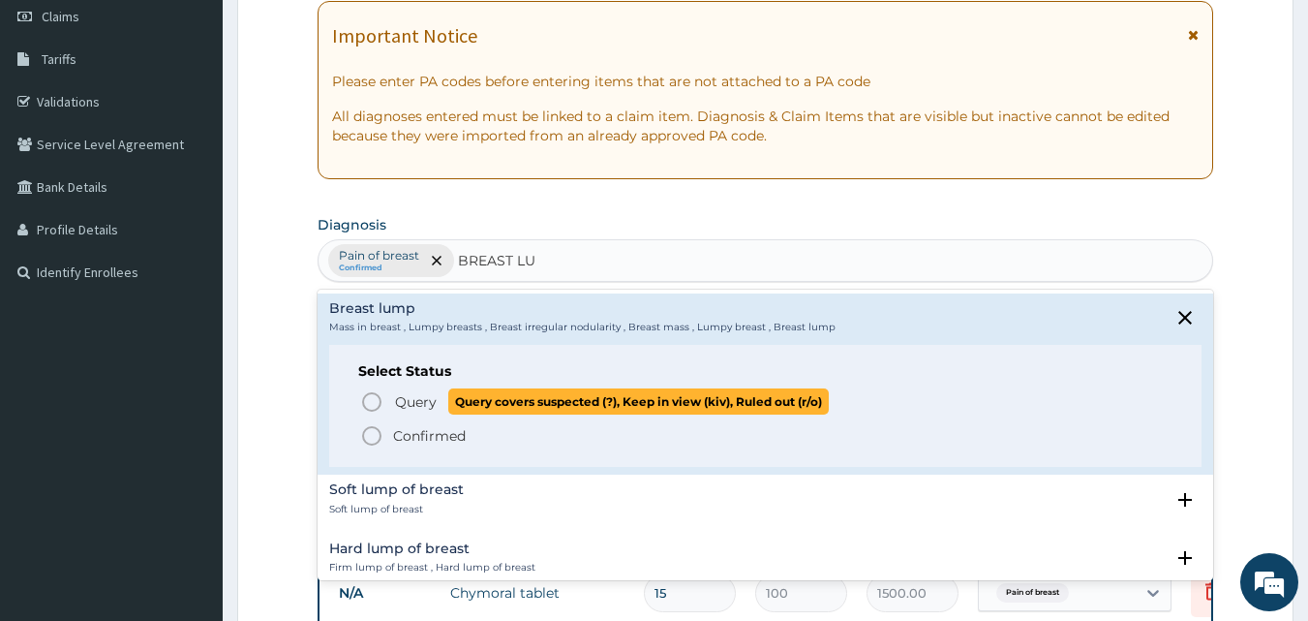
click at [366, 390] on icon "status option query" at bounding box center [371, 401] width 23 height 23
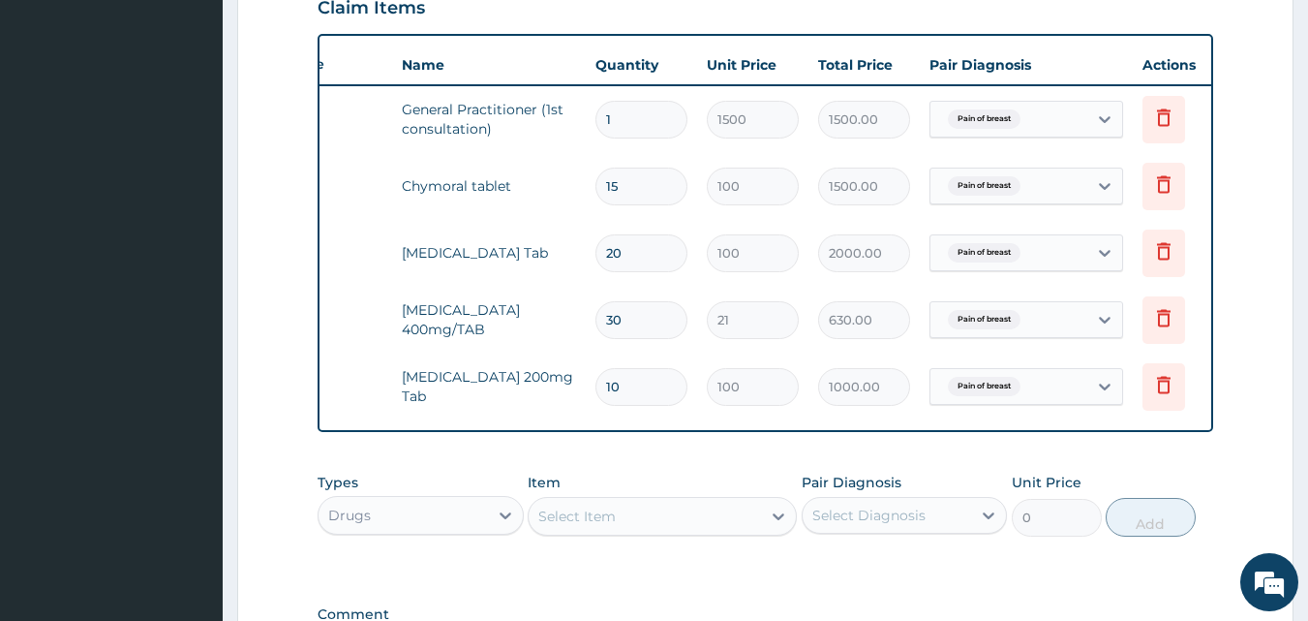
scroll to position [0, 76]
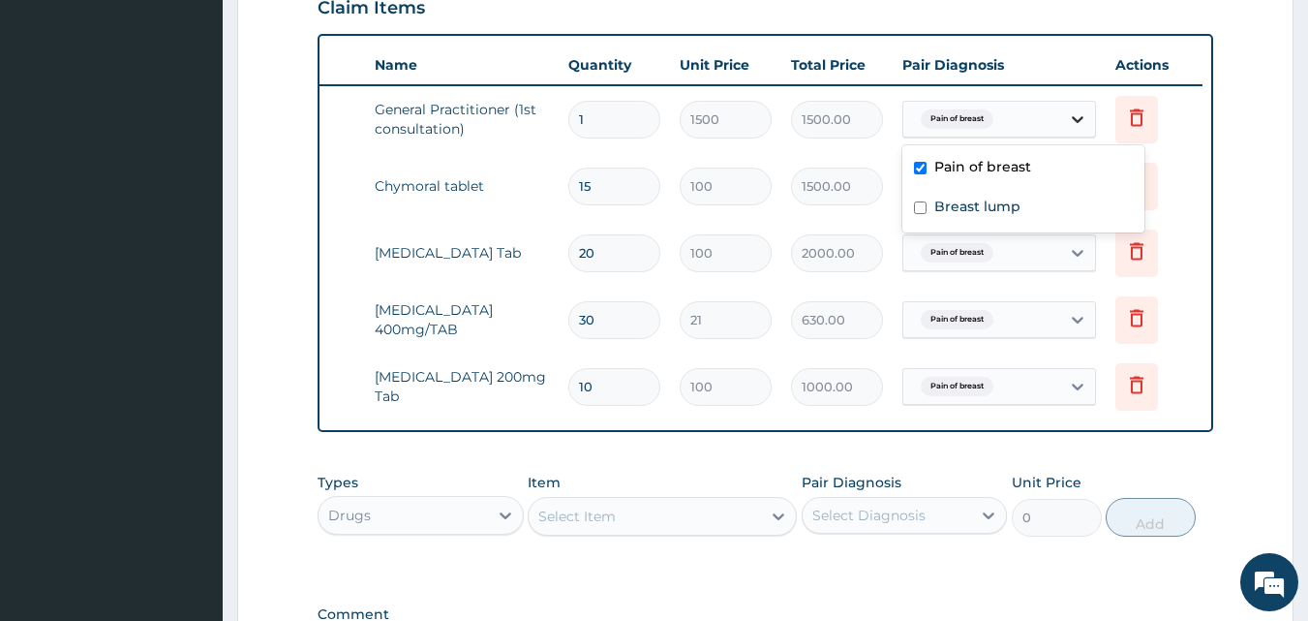
click at [1081, 113] on icon at bounding box center [1077, 118] width 19 height 19
click at [966, 205] on label "Breast lump" at bounding box center [977, 206] width 86 height 19
checkbox input "true"
click at [1057, 257] on div "Pain of breast" at bounding box center [981, 252] width 157 height 33
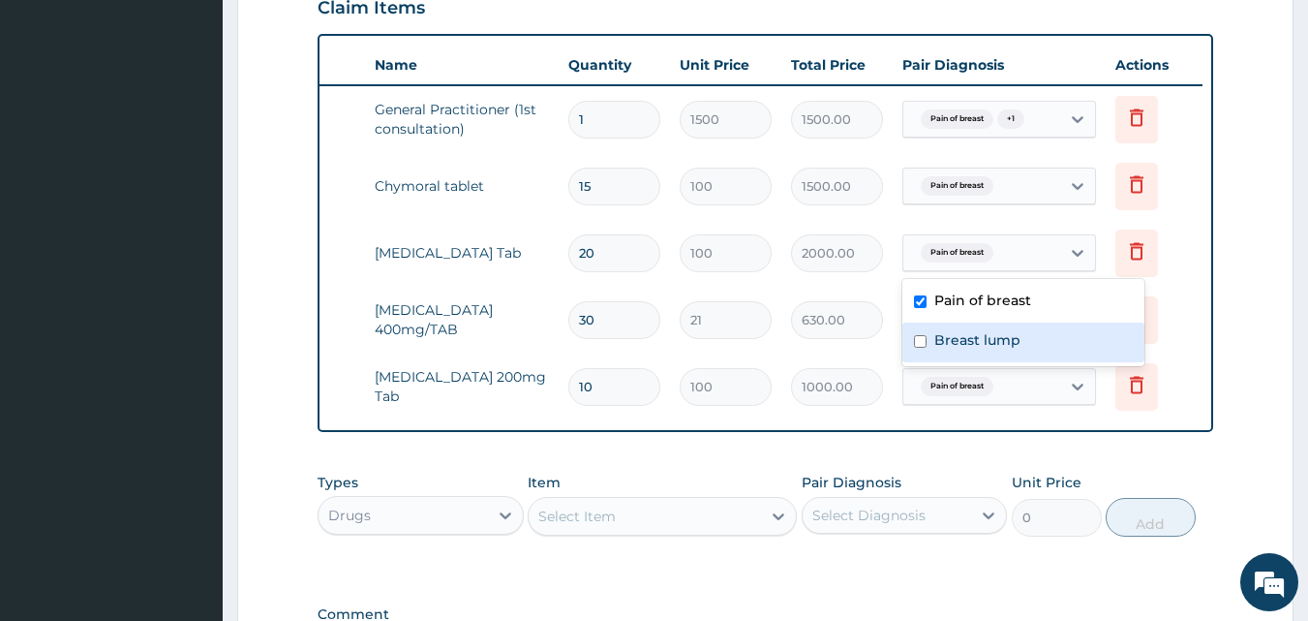
click at [948, 339] on label "Breast lump" at bounding box center [977, 339] width 86 height 19
checkbox input "true"
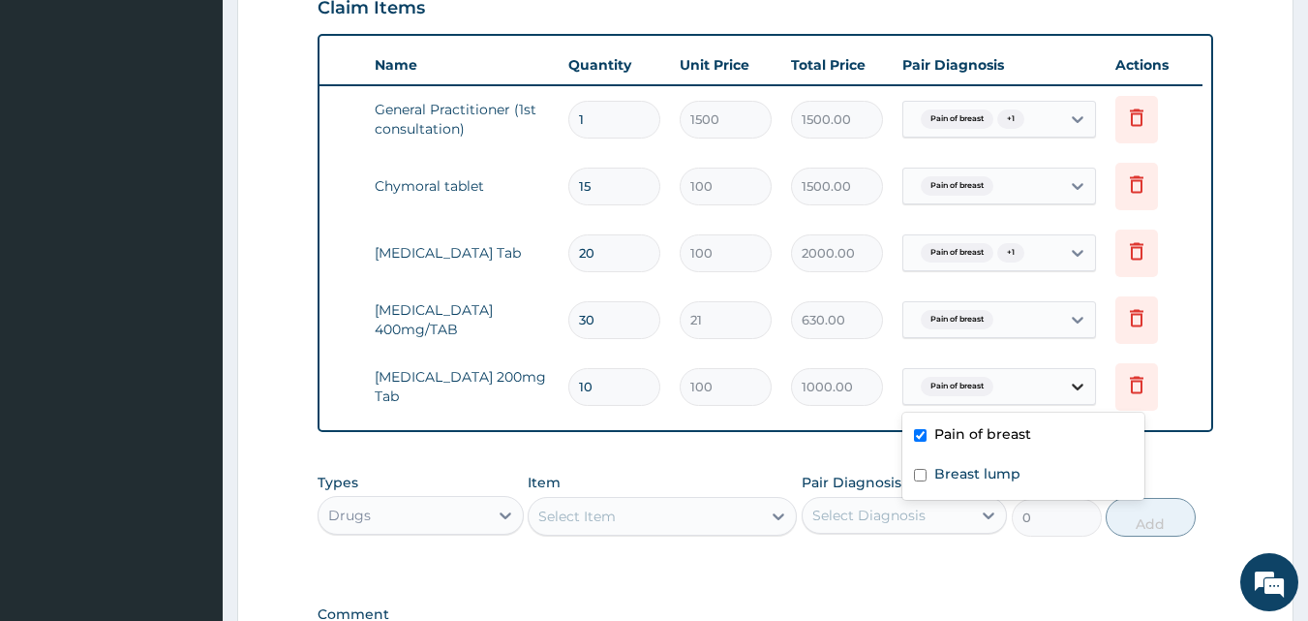
click at [1065, 382] on div at bounding box center [1077, 386] width 35 height 35
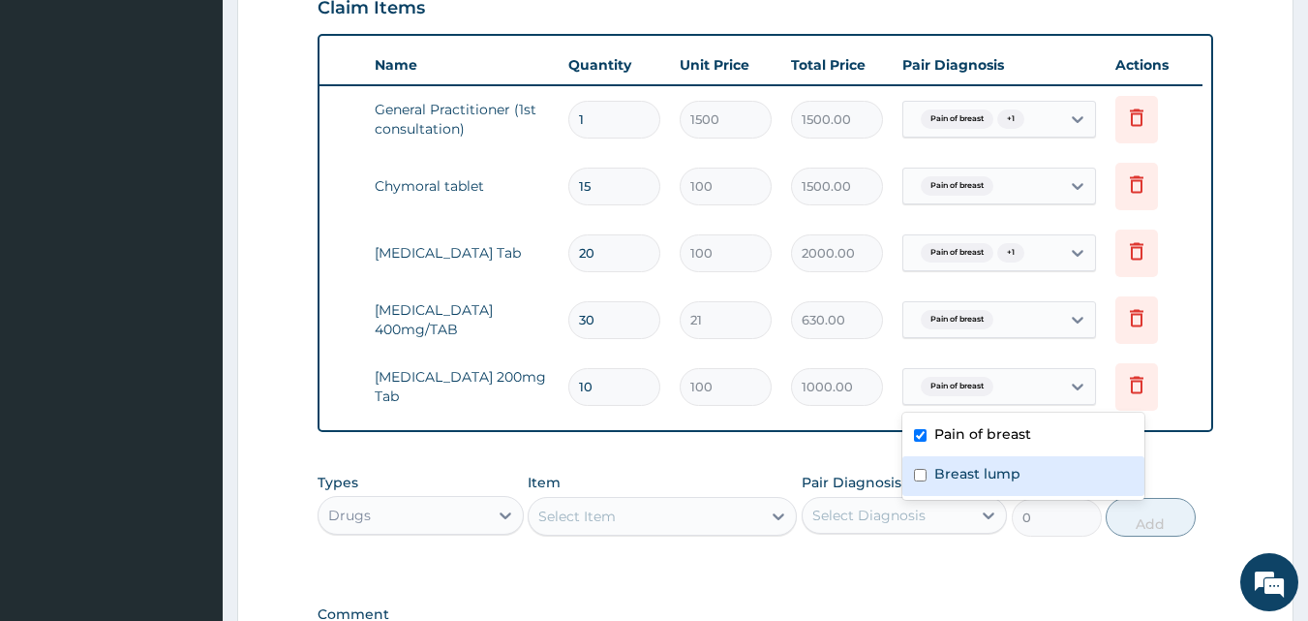
click at [931, 479] on div "Breast lump" at bounding box center [1024, 476] width 242 height 40
checkbox input "true"
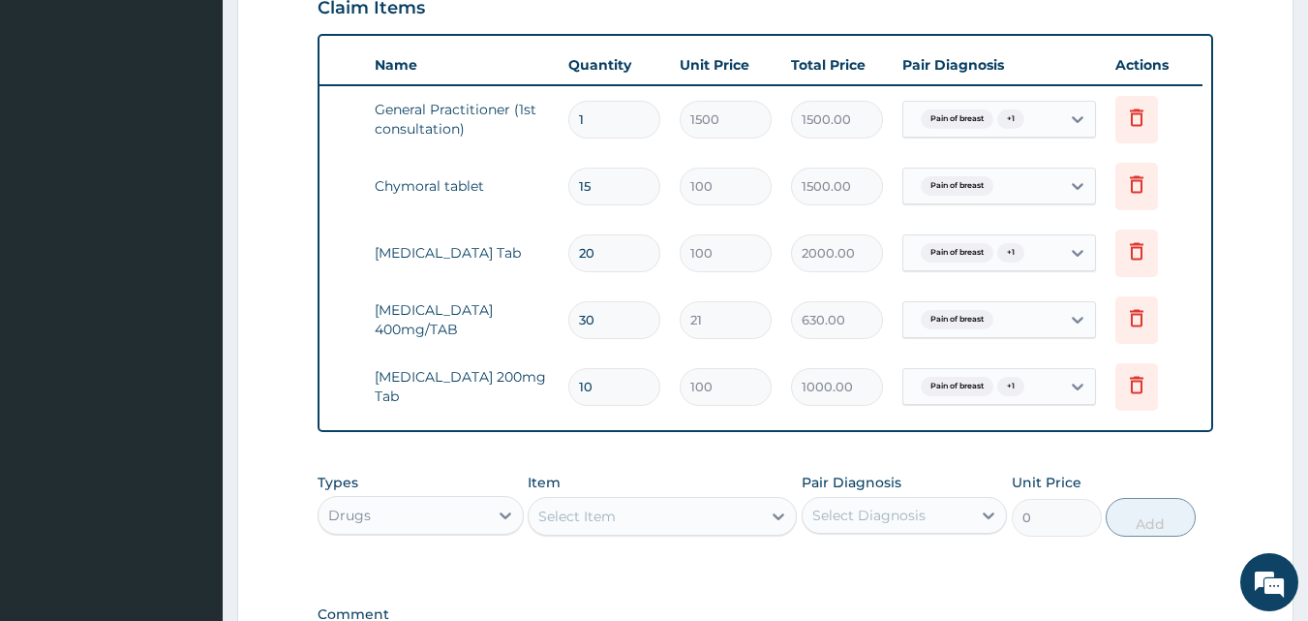
click at [1259, 413] on form "Step 2 of 2 PA Code / Prescription Code Enter Code(Secondary Care Only) Encount…" at bounding box center [765, 118] width 1056 height 1404
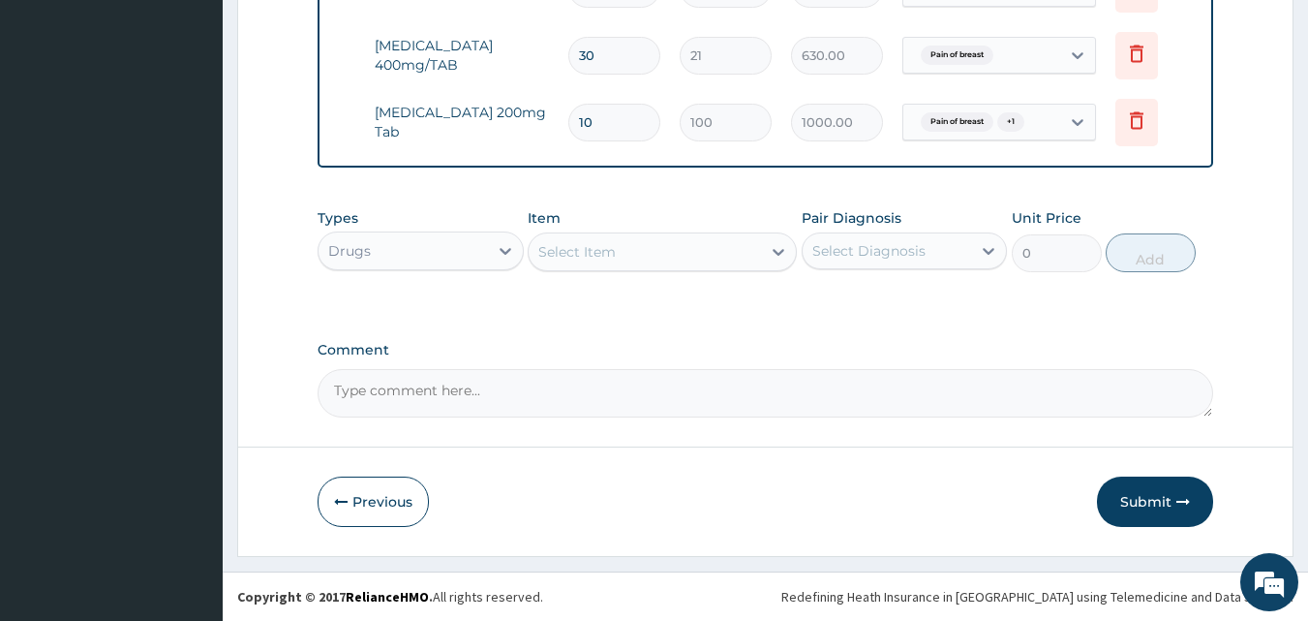
scroll to position [965, 0]
click at [1135, 504] on button "Submit" at bounding box center [1155, 501] width 116 height 50
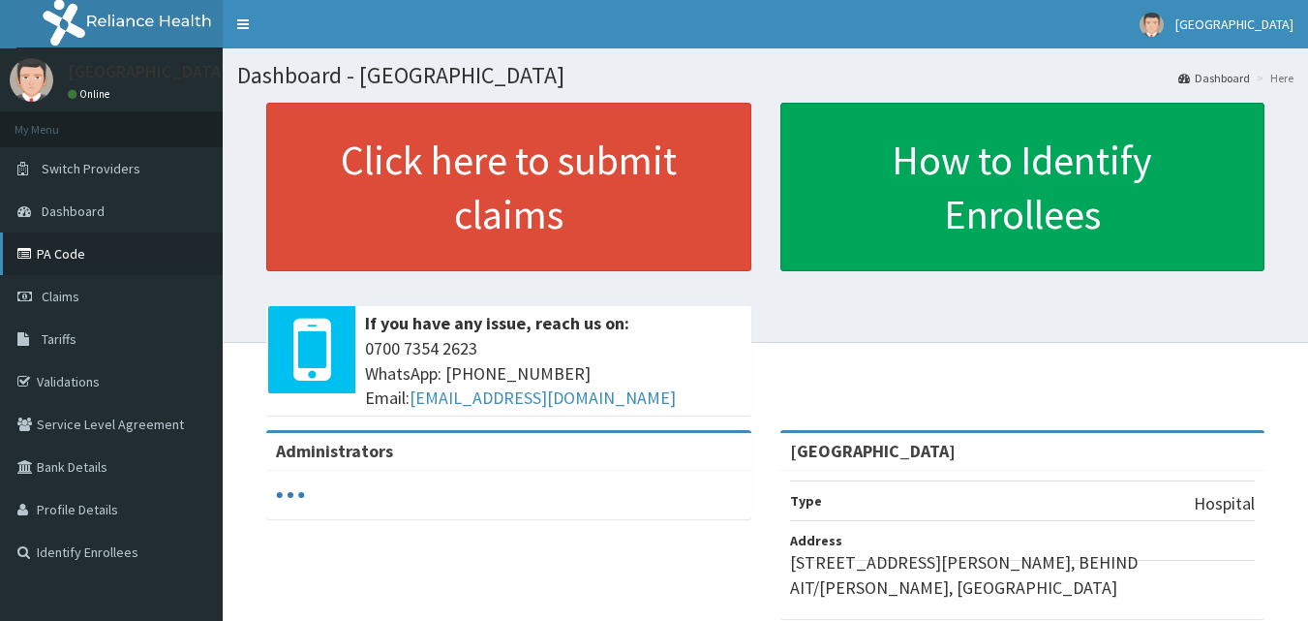
click at [63, 249] on link "PA Code" at bounding box center [111, 253] width 223 height 43
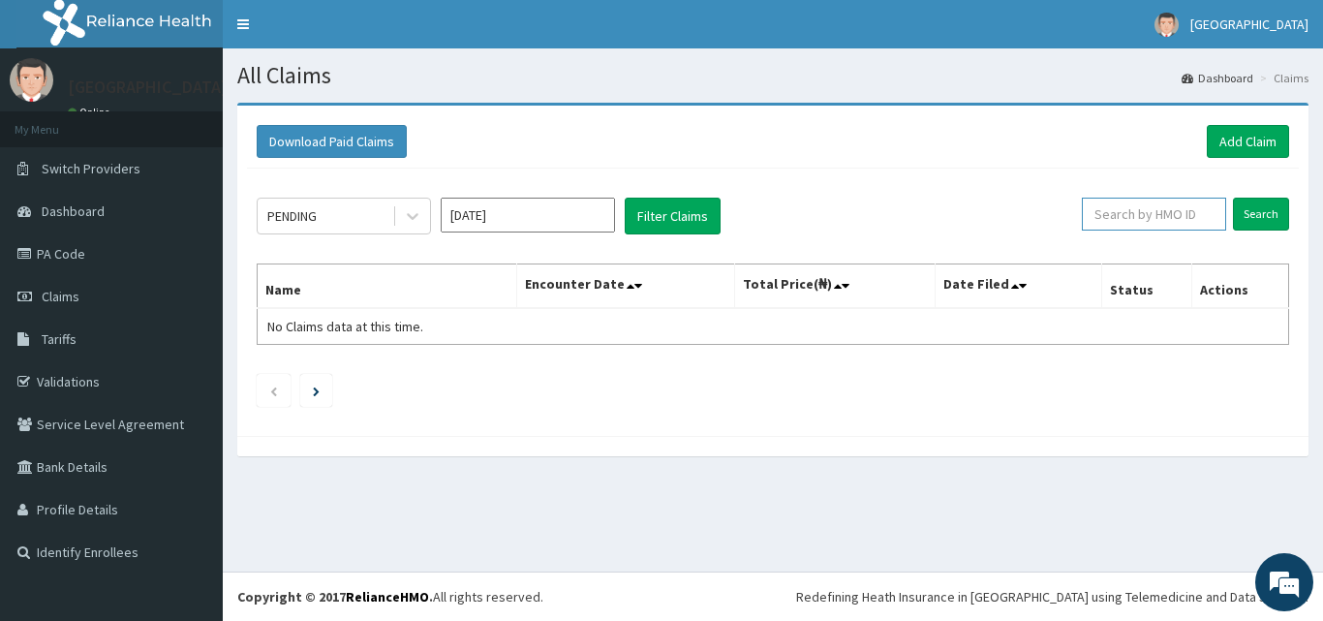
click at [1162, 211] on input "text" at bounding box center [1154, 214] width 144 height 33
type input "BCK/10001/D"
click at [1277, 210] on input "Search" at bounding box center [1261, 214] width 56 height 33
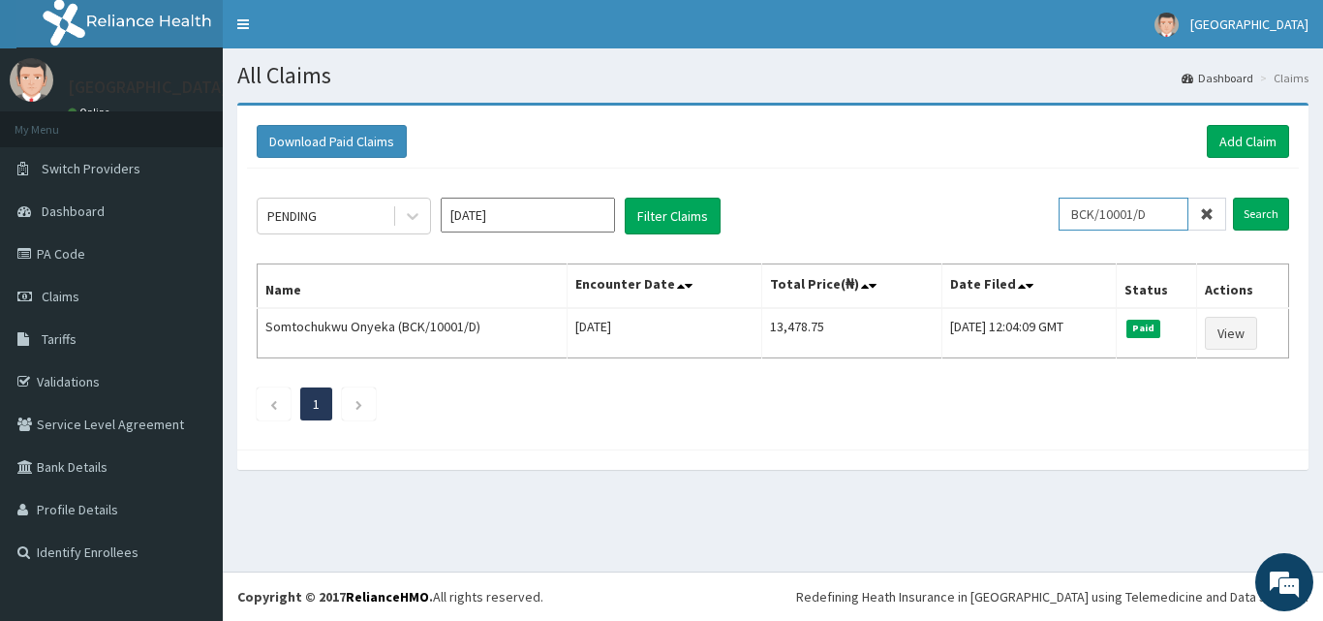
drag, startPoint x: 1080, startPoint y: 215, endPoint x: 1167, endPoint y: 214, distance: 87.2
click at [1167, 214] on input "BCK/10001/D" at bounding box center [1123, 214] width 130 height 33
click at [1247, 140] on link "Add Claim" at bounding box center [1248, 141] width 82 height 33
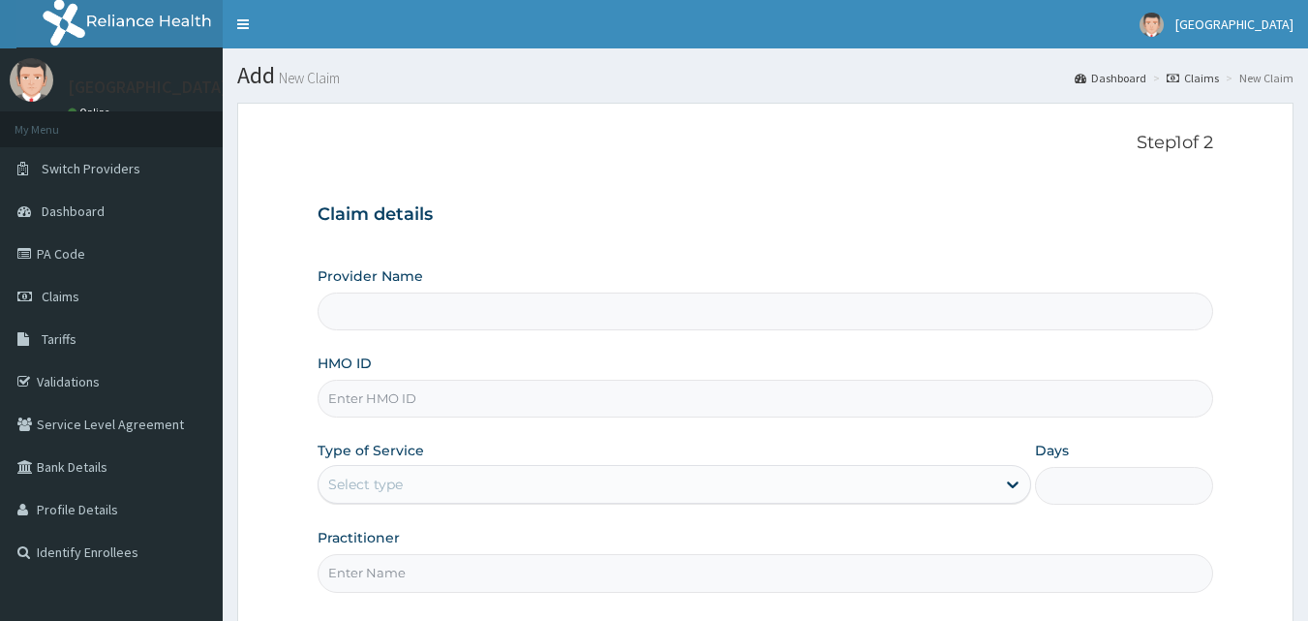
click at [691, 403] on input "HMO ID" at bounding box center [766, 399] width 897 height 38
paste input "BCK/10001/D"
type input "BCK/10001/D"
click at [687, 483] on div "Select type" at bounding box center [657, 484] width 677 height 31
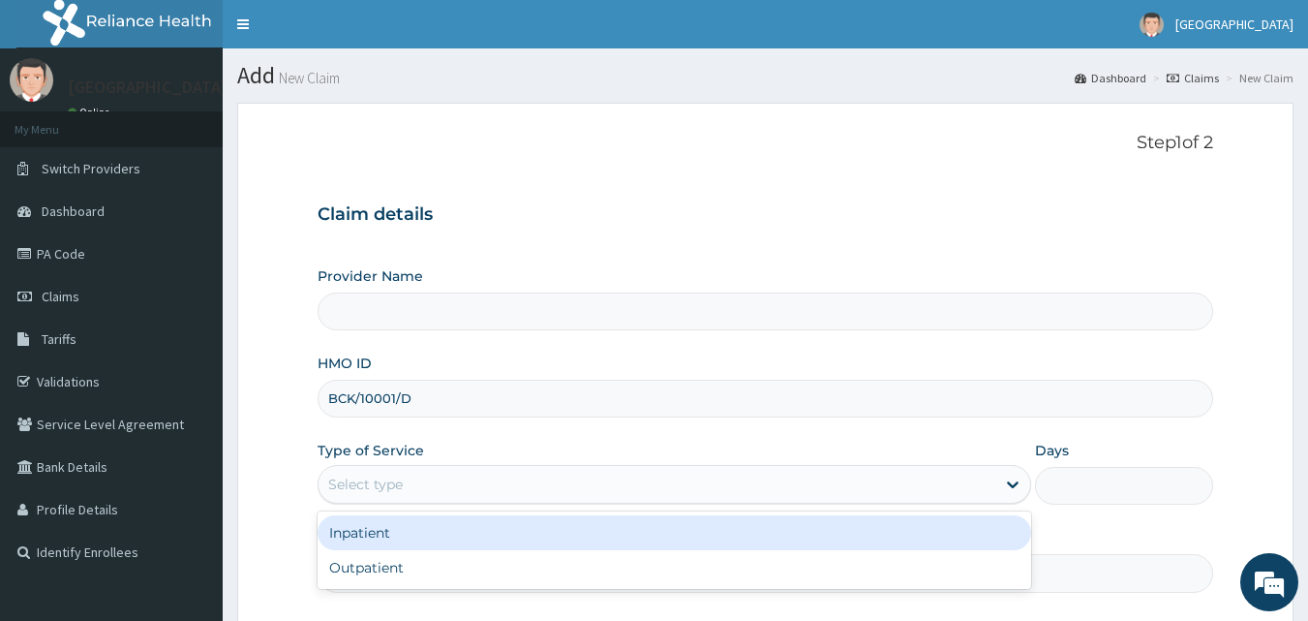
type input "[GEOGRAPHIC_DATA]"
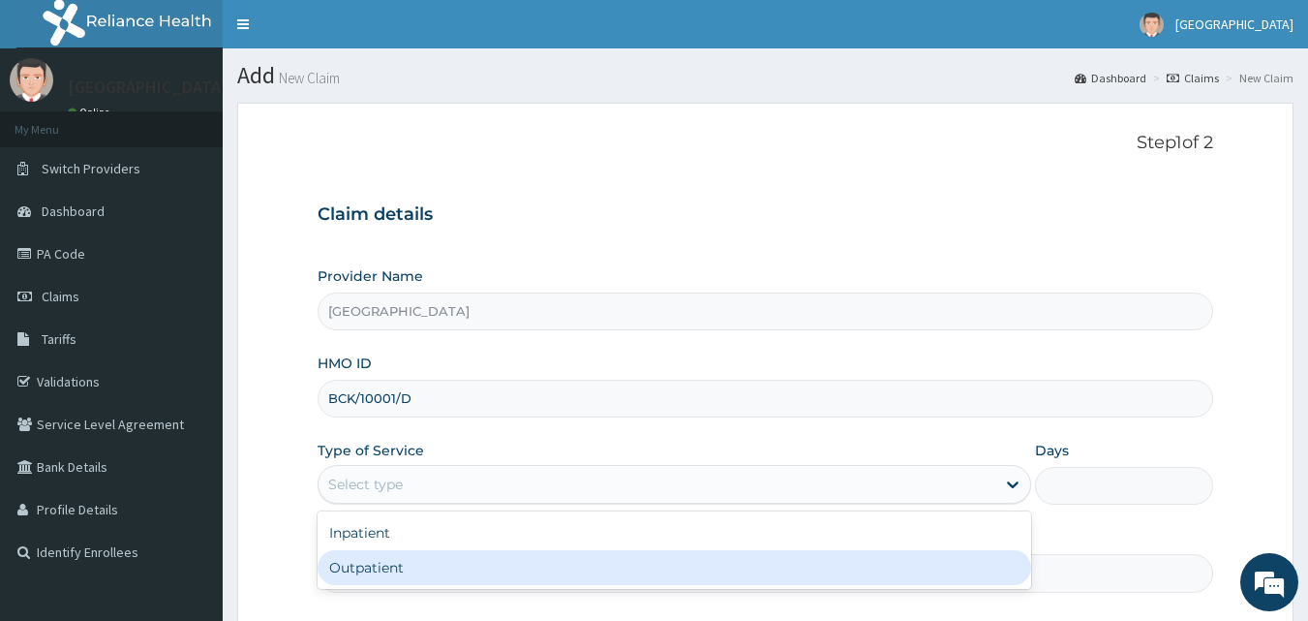
click at [537, 570] on div "Outpatient" at bounding box center [675, 567] width 714 height 35
type input "1"
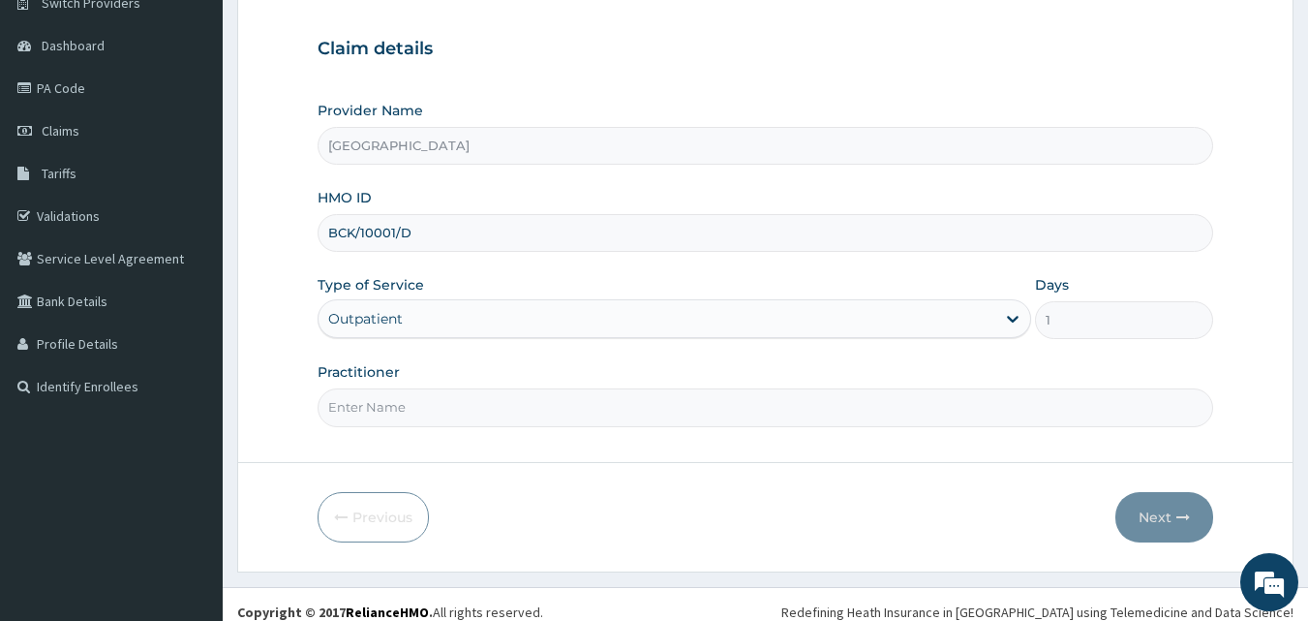
scroll to position [181, 0]
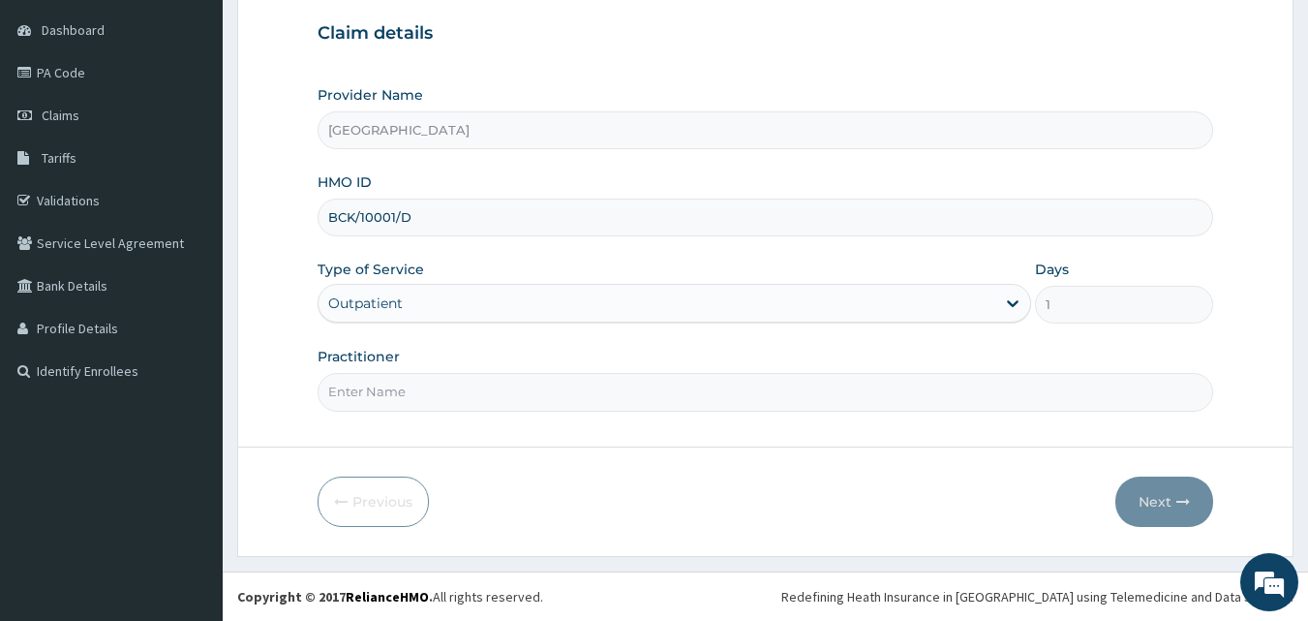
click at [592, 391] on input "Practitioner" at bounding box center [766, 392] width 897 height 38
type input "Dr [PERSON_NAME]"
click at [1157, 507] on button "Next" at bounding box center [1165, 501] width 98 height 50
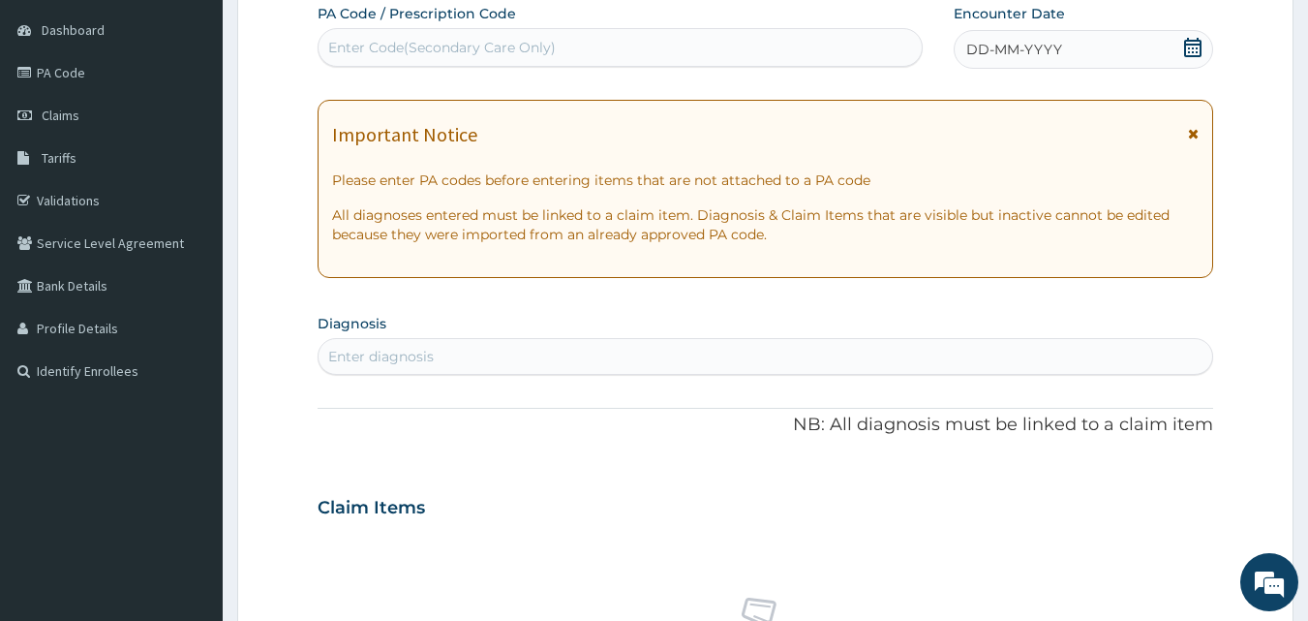
click at [492, 352] on div "Enter diagnosis" at bounding box center [766, 356] width 895 height 31
type input "[MEDICAL_DATA]"
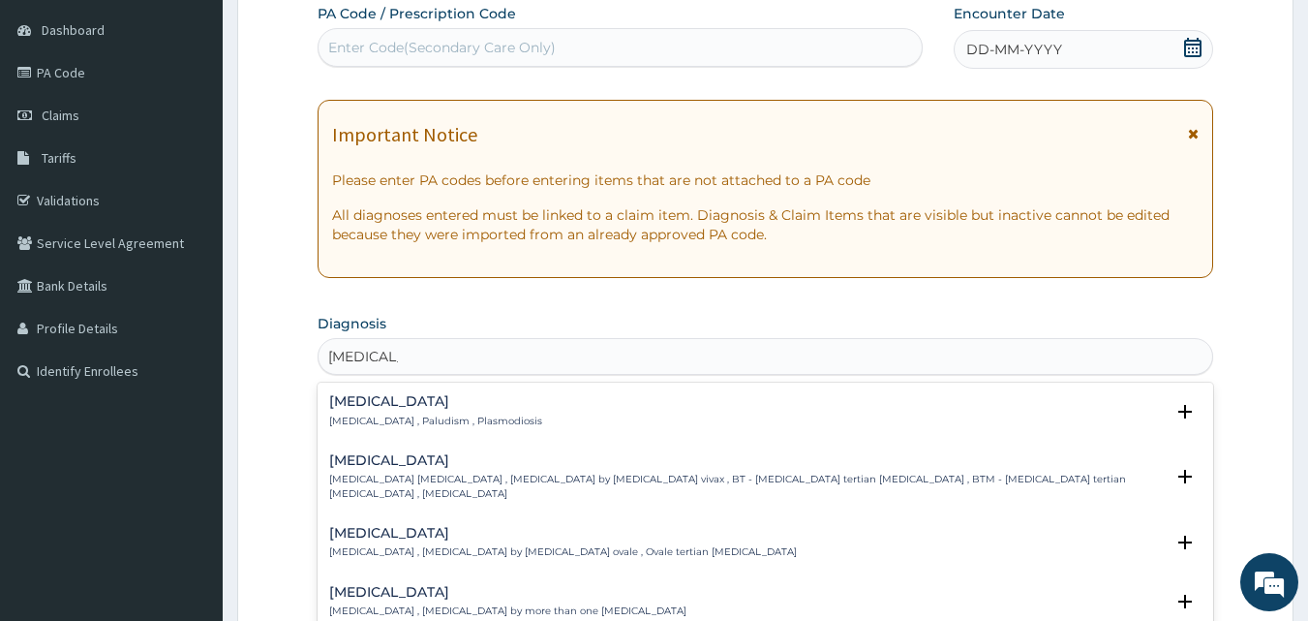
click at [369, 402] on h4 "[MEDICAL_DATA]" at bounding box center [435, 401] width 213 height 15
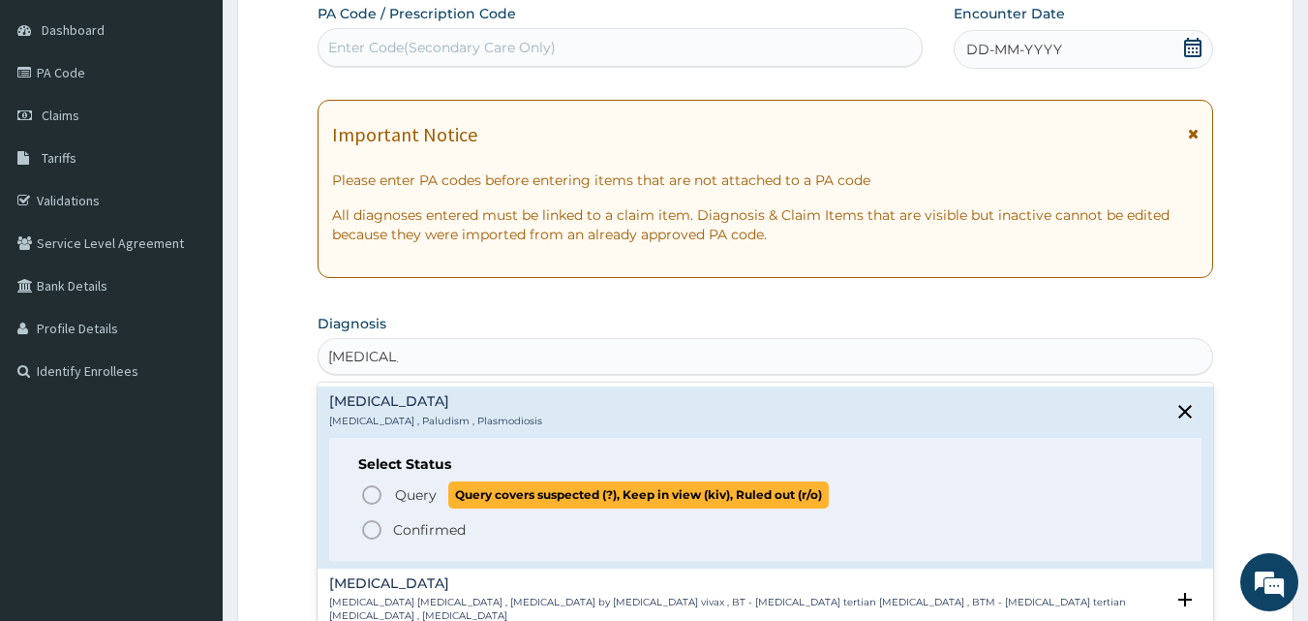
click at [379, 492] on icon "status option query" at bounding box center [371, 494] width 23 height 23
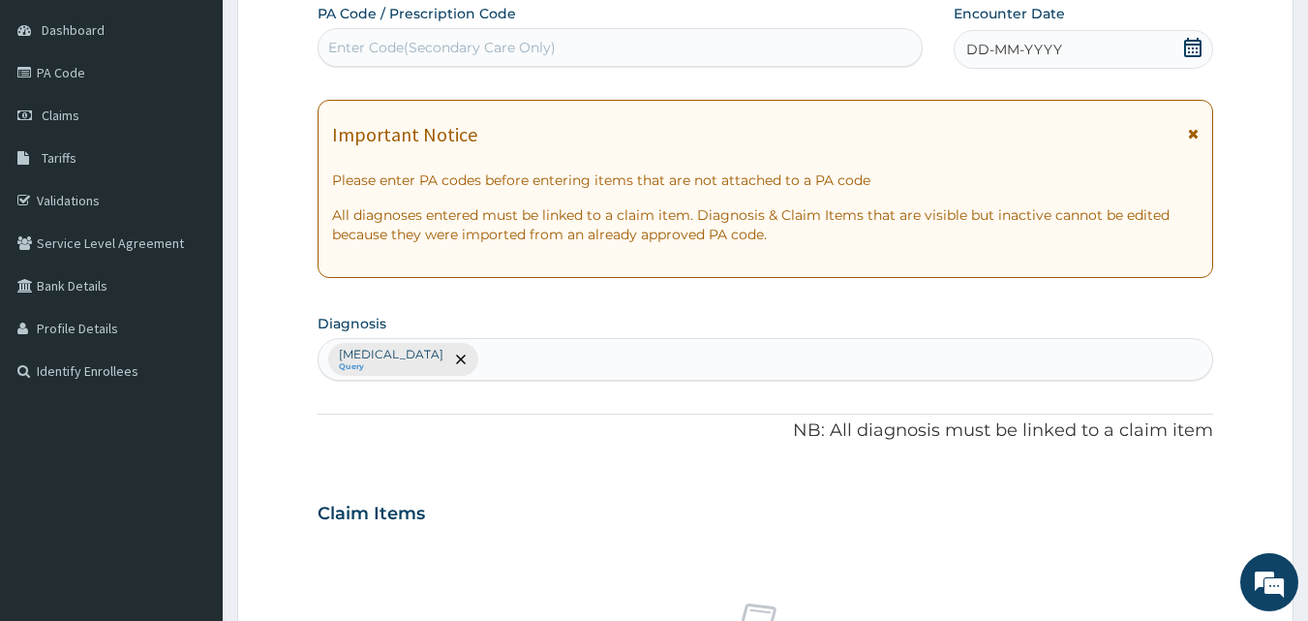
click at [568, 354] on div "[MEDICAL_DATA] Query" at bounding box center [766, 359] width 895 height 41
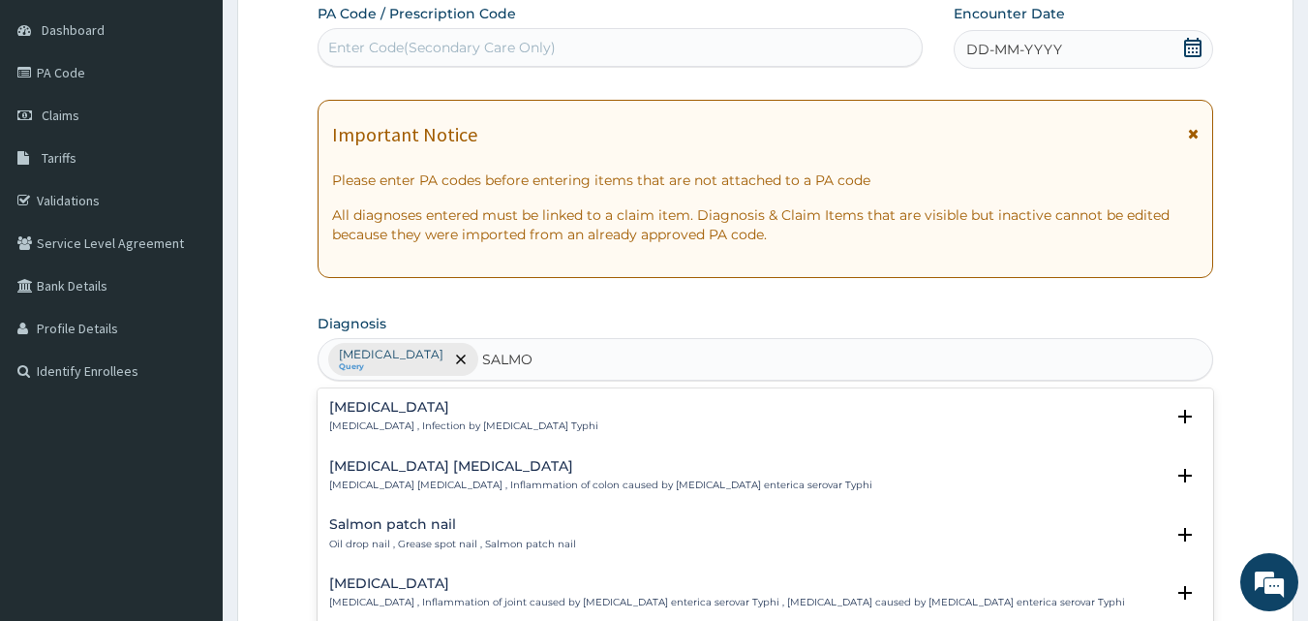
type input "SALMON"
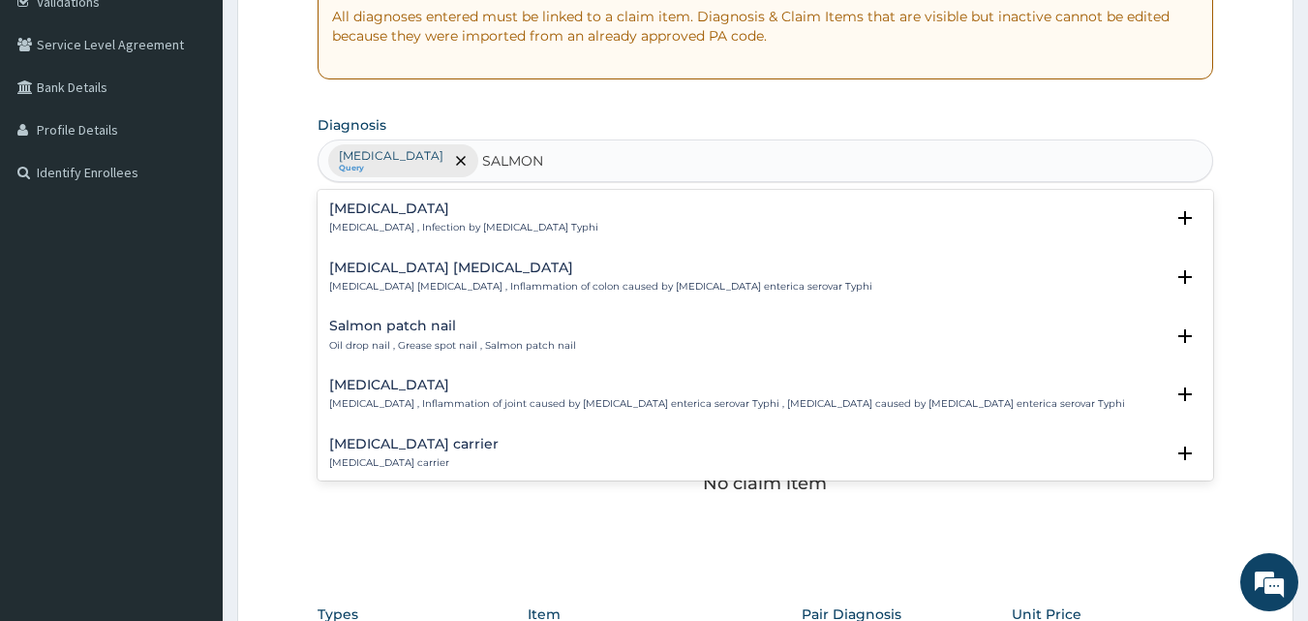
scroll to position [382, 0]
click at [475, 454] on div "[MEDICAL_DATA] carrier [MEDICAL_DATA] carrier" at bounding box center [765, 452] width 873 height 34
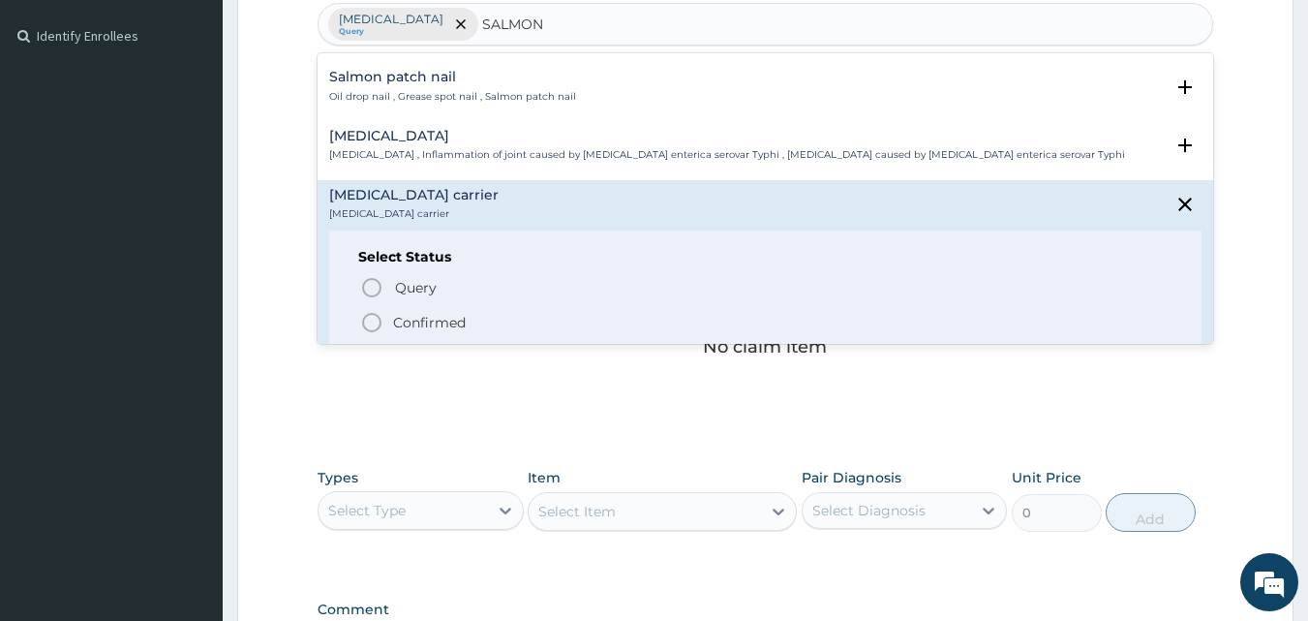
scroll to position [116, 0]
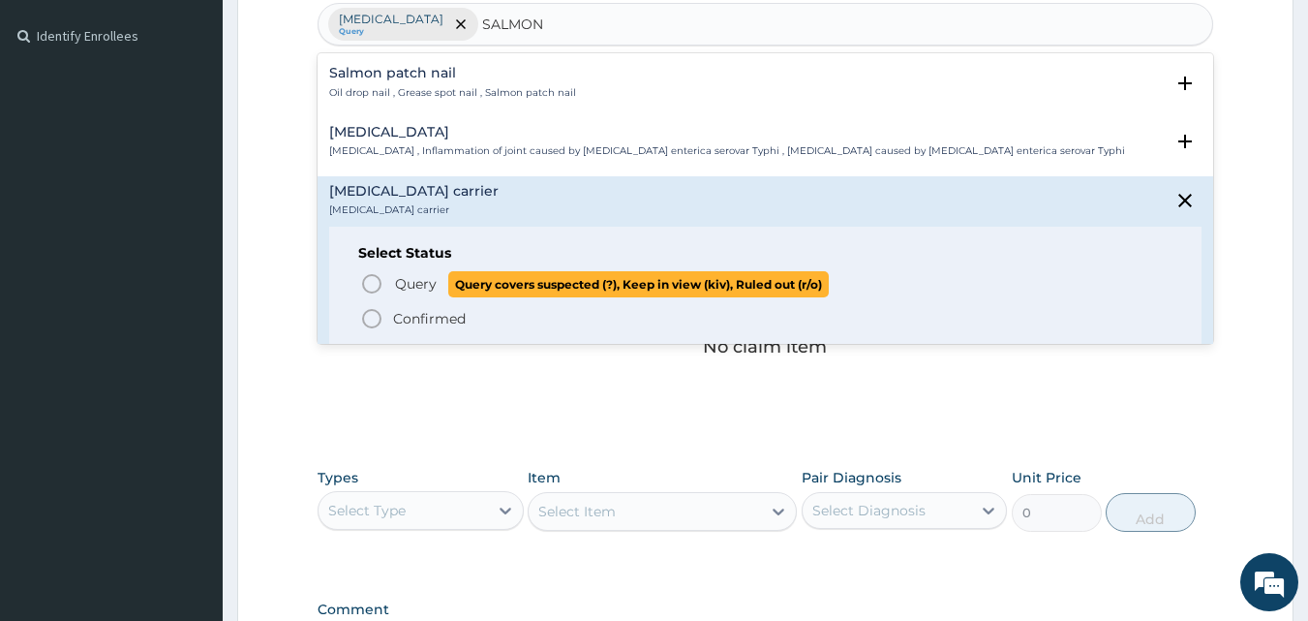
click at [371, 283] on icon "status option query" at bounding box center [371, 283] width 23 height 23
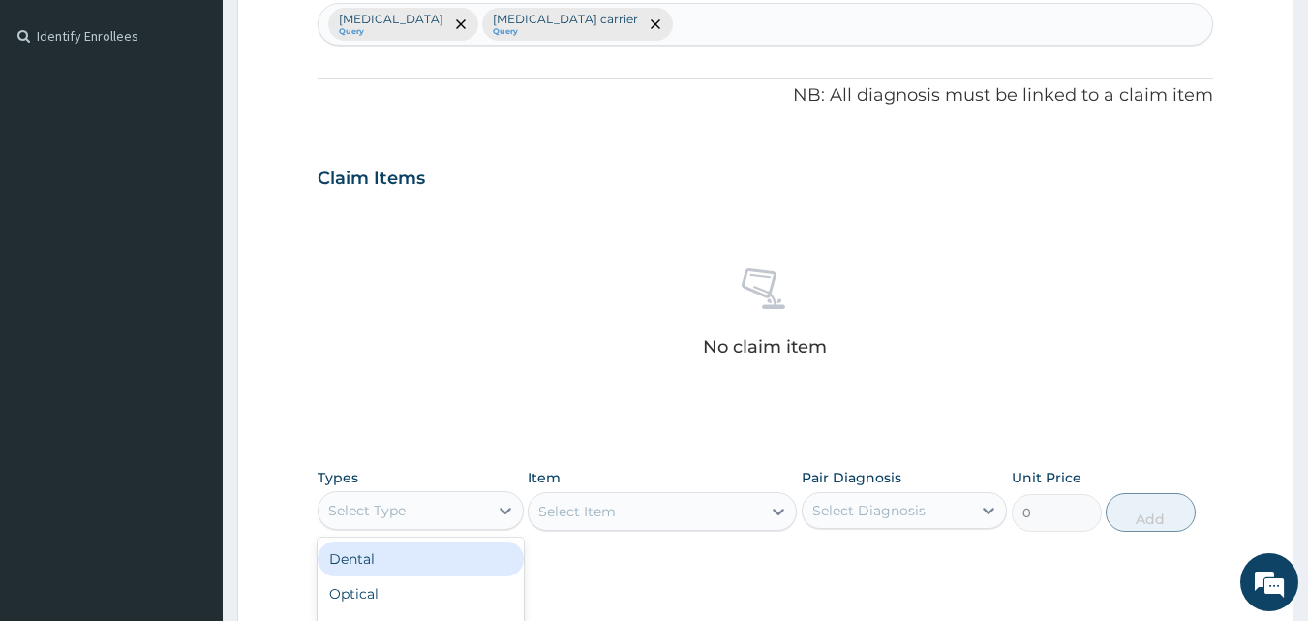
click at [415, 515] on div "Select Type" at bounding box center [403, 510] width 169 height 31
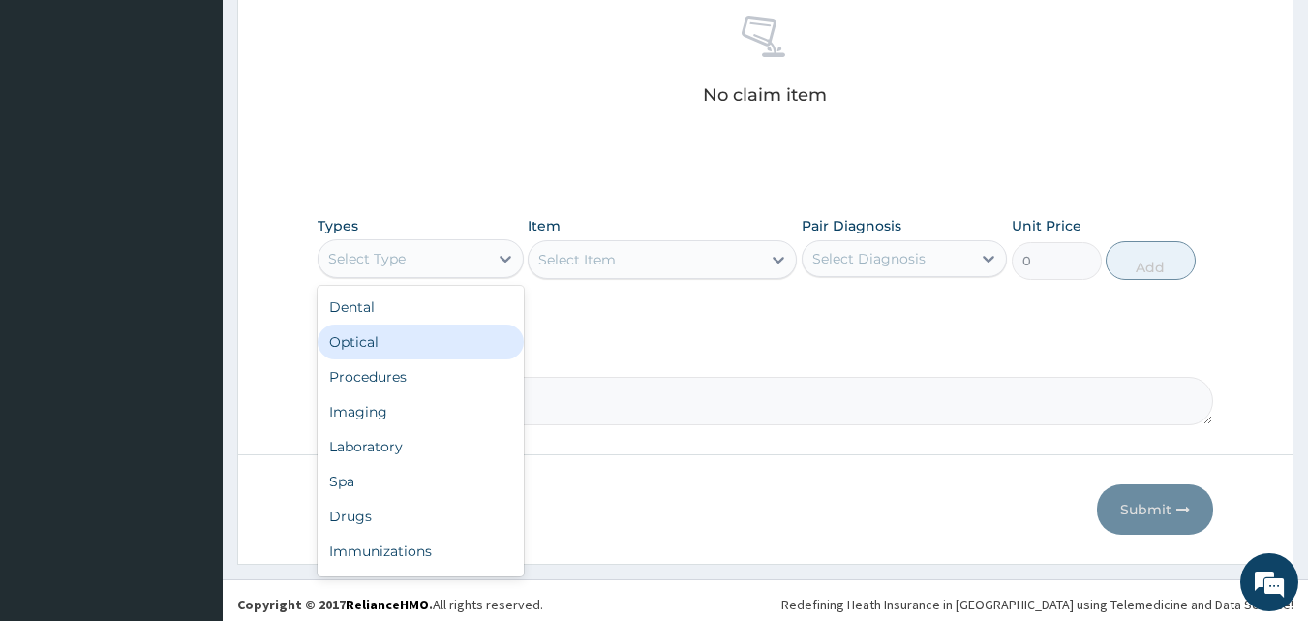
scroll to position [776, 0]
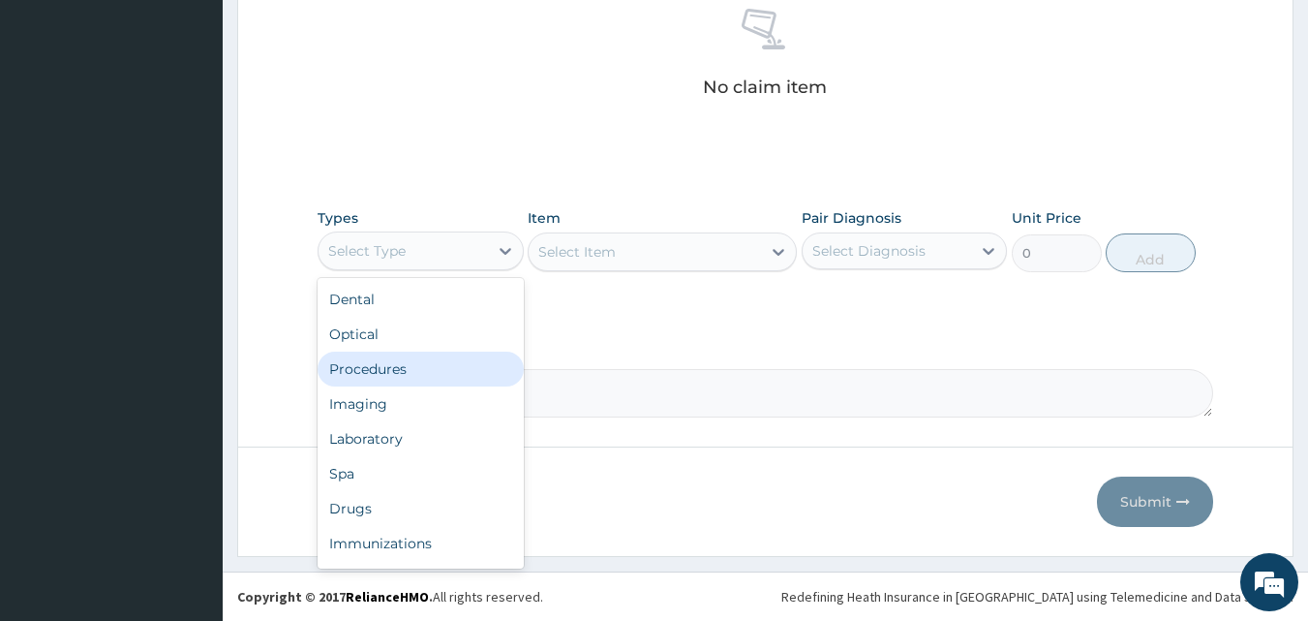
click at [413, 359] on div "Procedures" at bounding box center [421, 369] width 206 height 35
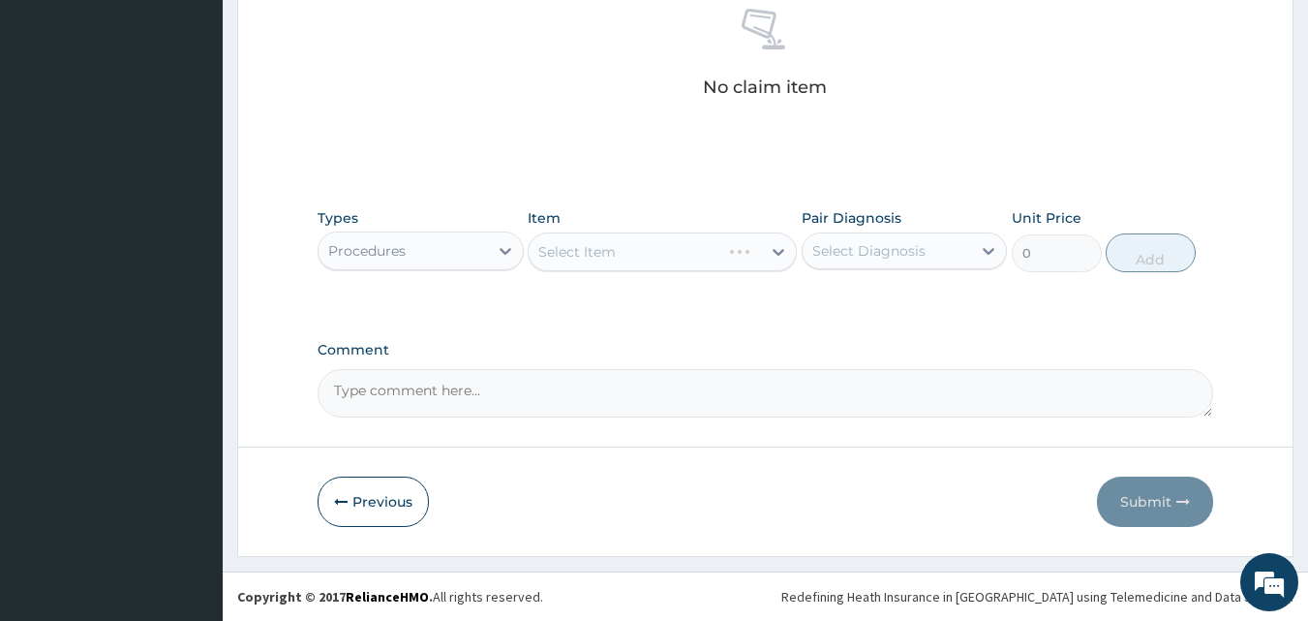
click at [661, 259] on div "Select Item" at bounding box center [662, 251] width 269 height 39
click at [662, 257] on div "Select Item" at bounding box center [662, 251] width 269 height 39
click at [838, 262] on div "Select Diagnosis" at bounding box center [887, 250] width 169 height 31
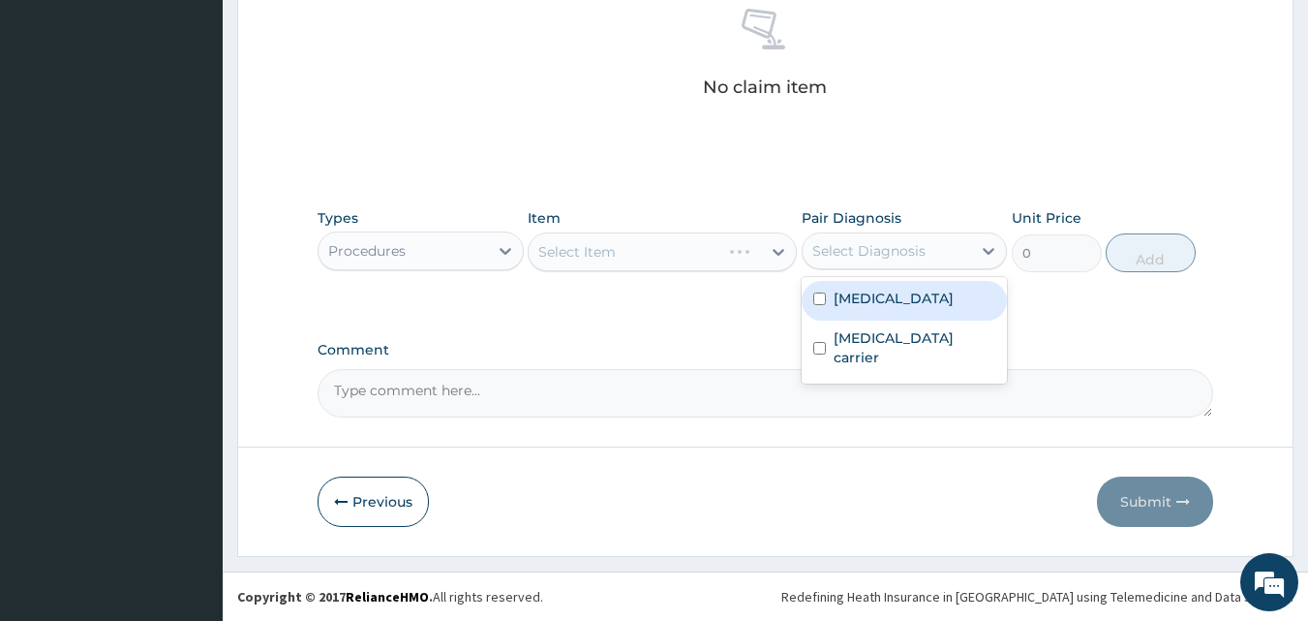
click at [827, 299] on div "[MEDICAL_DATA]" at bounding box center [905, 301] width 206 height 40
checkbox input "true"
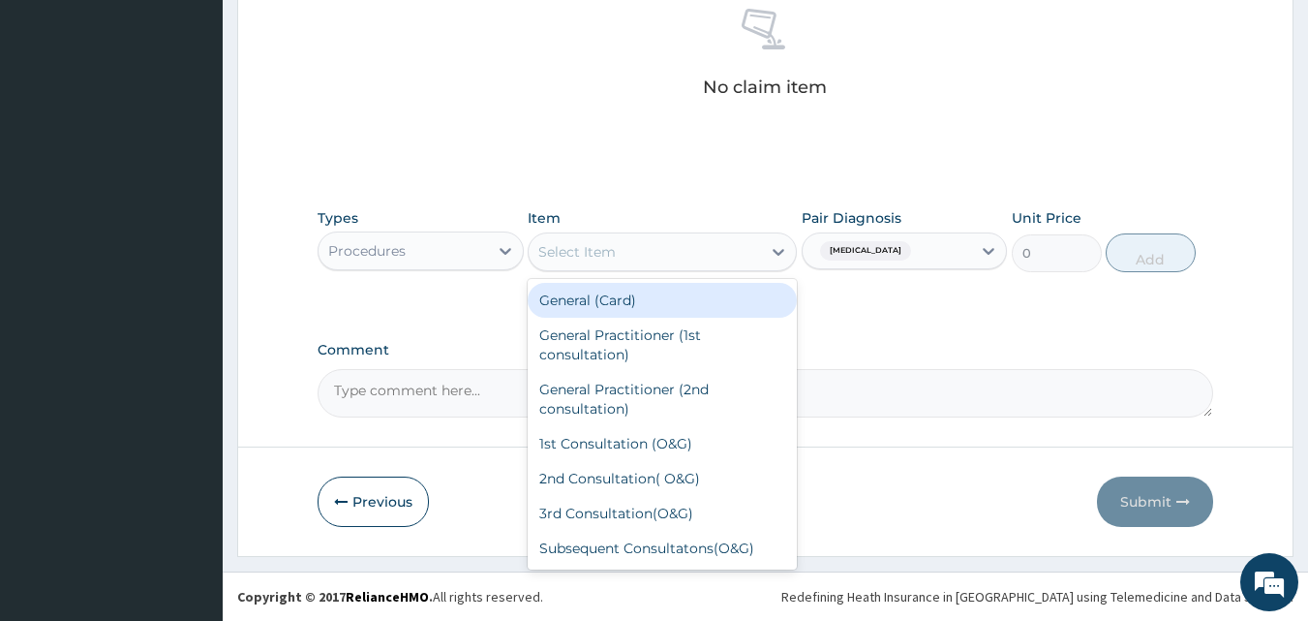
click at [632, 250] on div "Select Item" at bounding box center [645, 251] width 232 height 31
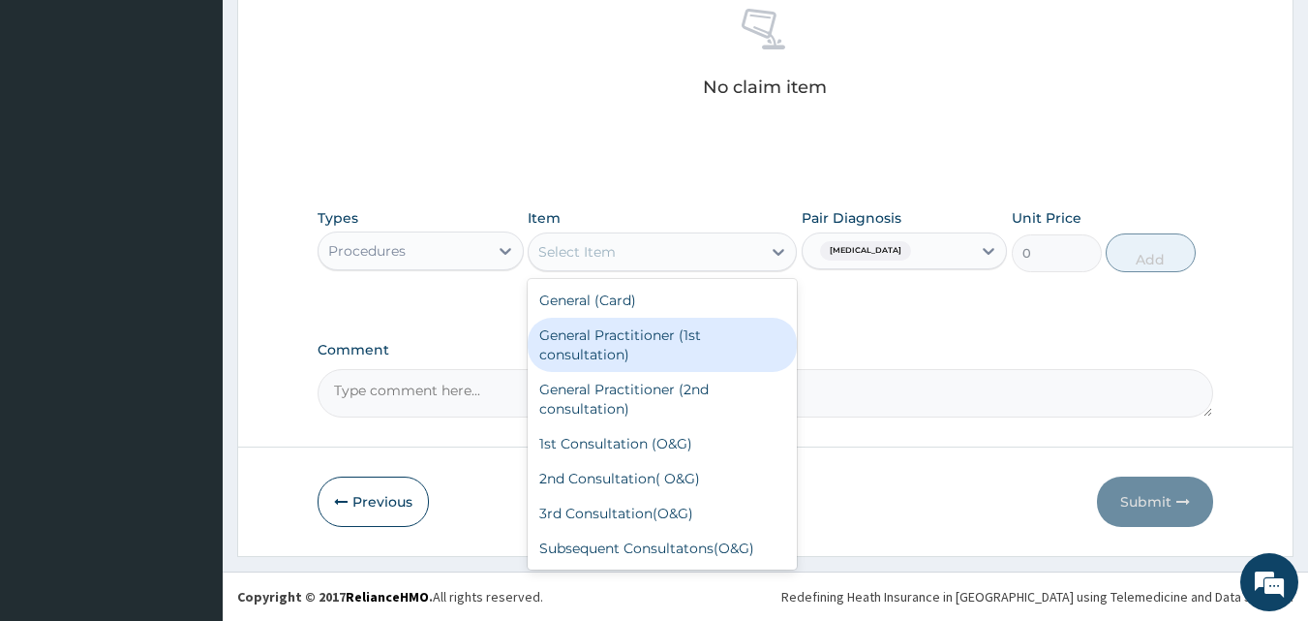
click at [603, 342] on div "General Practitioner (1st consultation)" at bounding box center [662, 345] width 269 height 54
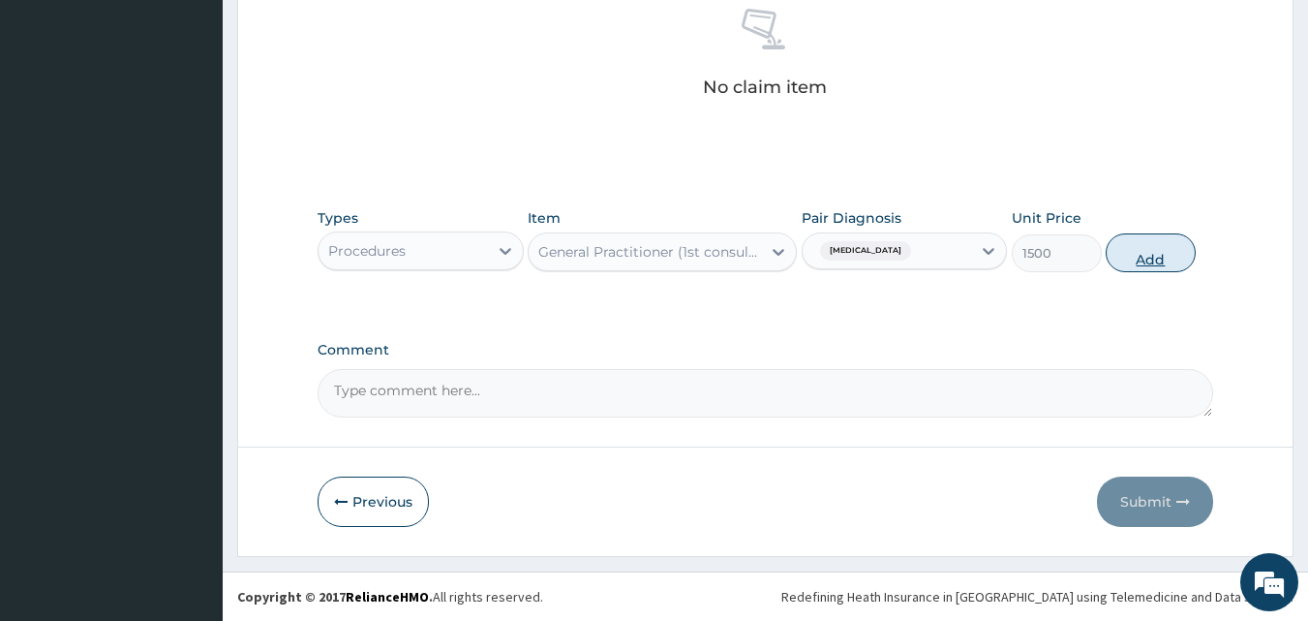
click at [1175, 256] on button "Add" at bounding box center [1151, 252] width 90 height 39
type input "0"
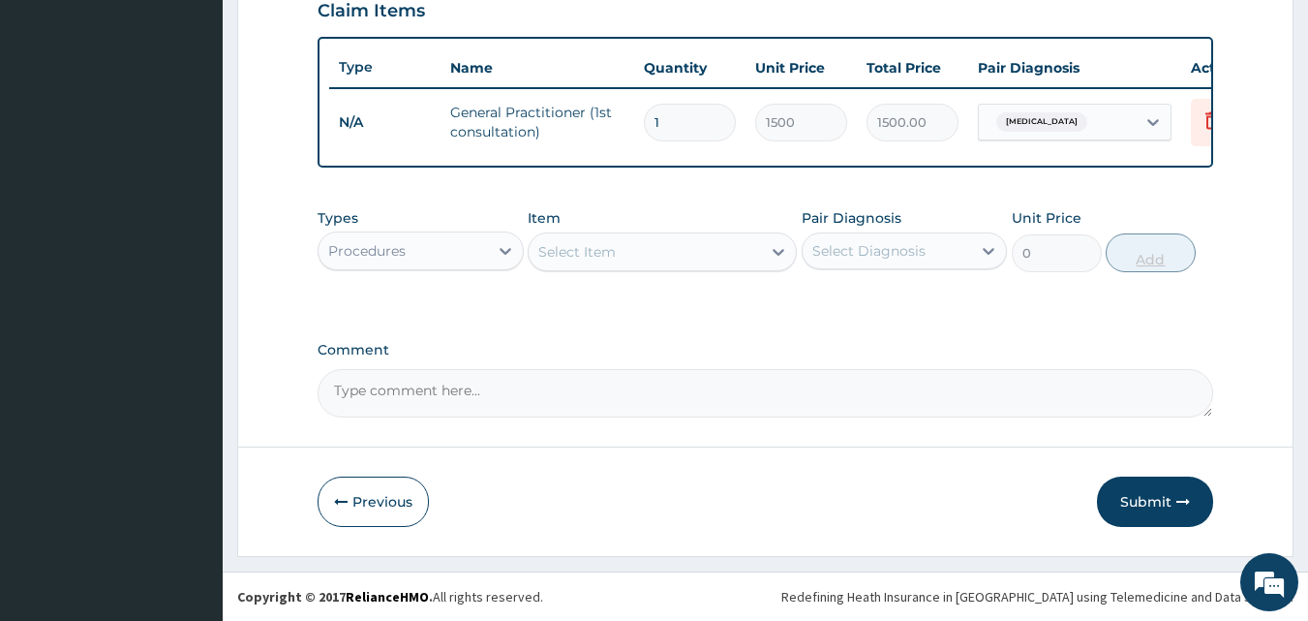
scroll to position [698, 0]
click at [489, 253] on div at bounding box center [505, 250] width 35 height 35
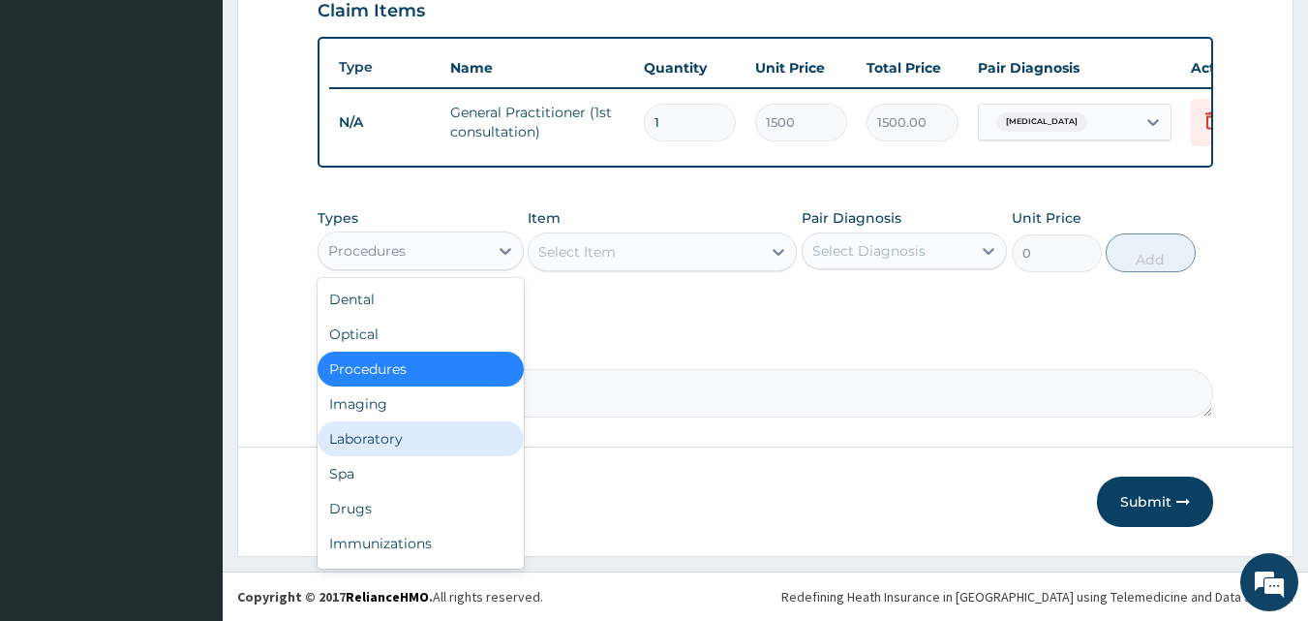
drag, startPoint x: 397, startPoint y: 437, endPoint x: 537, endPoint y: 360, distance: 159.9
click at [402, 433] on div "Laboratory" at bounding box center [421, 438] width 206 height 35
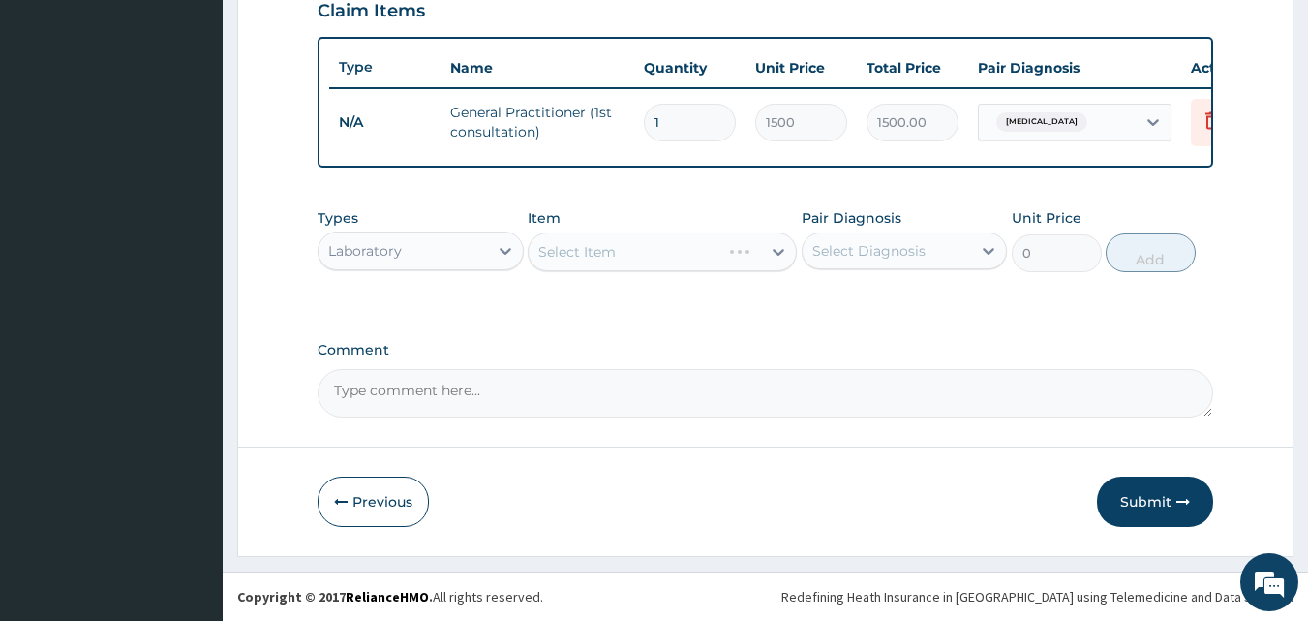
click at [663, 255] on div "Select Item" at bounding box center [662, 251] width 269 height 39
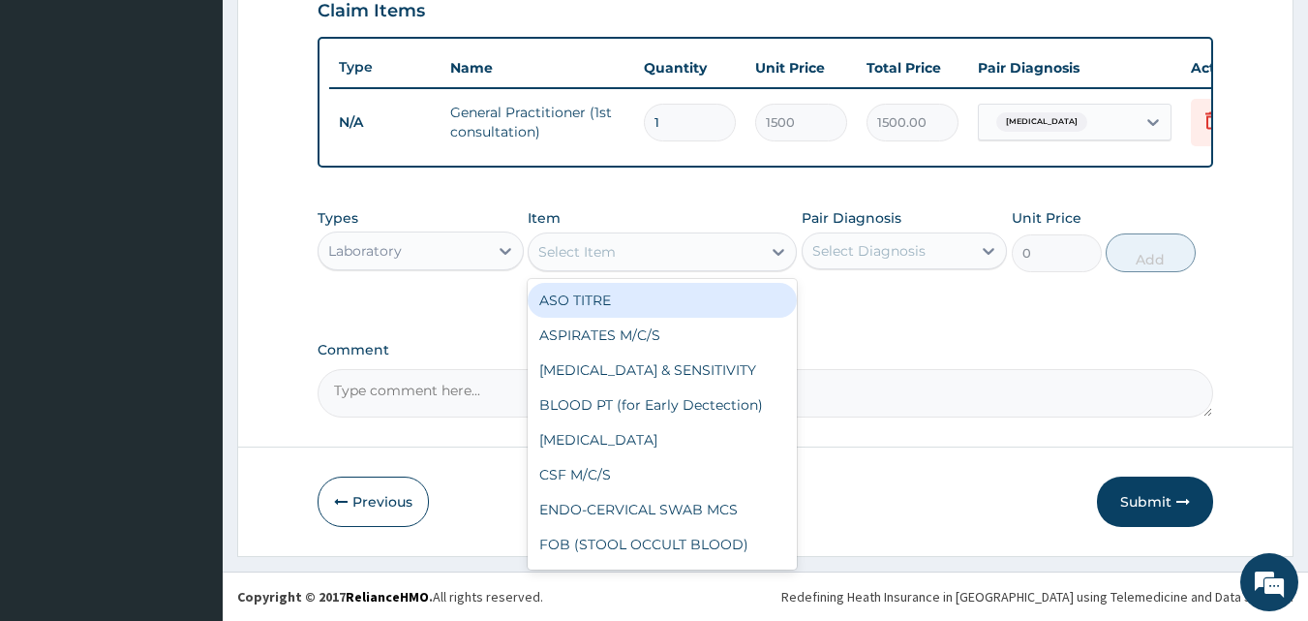
click at [671, 251] on div "Select Item" at bounding box center [645, 251] width 232 height 31
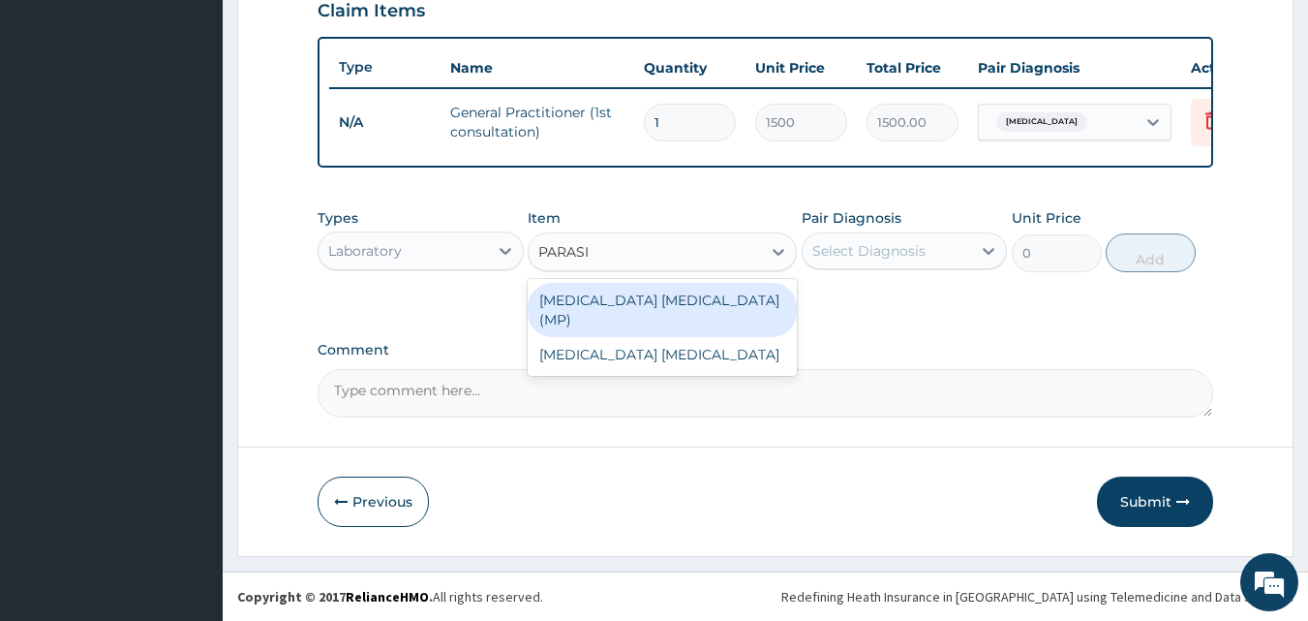
type input "PARASIT"
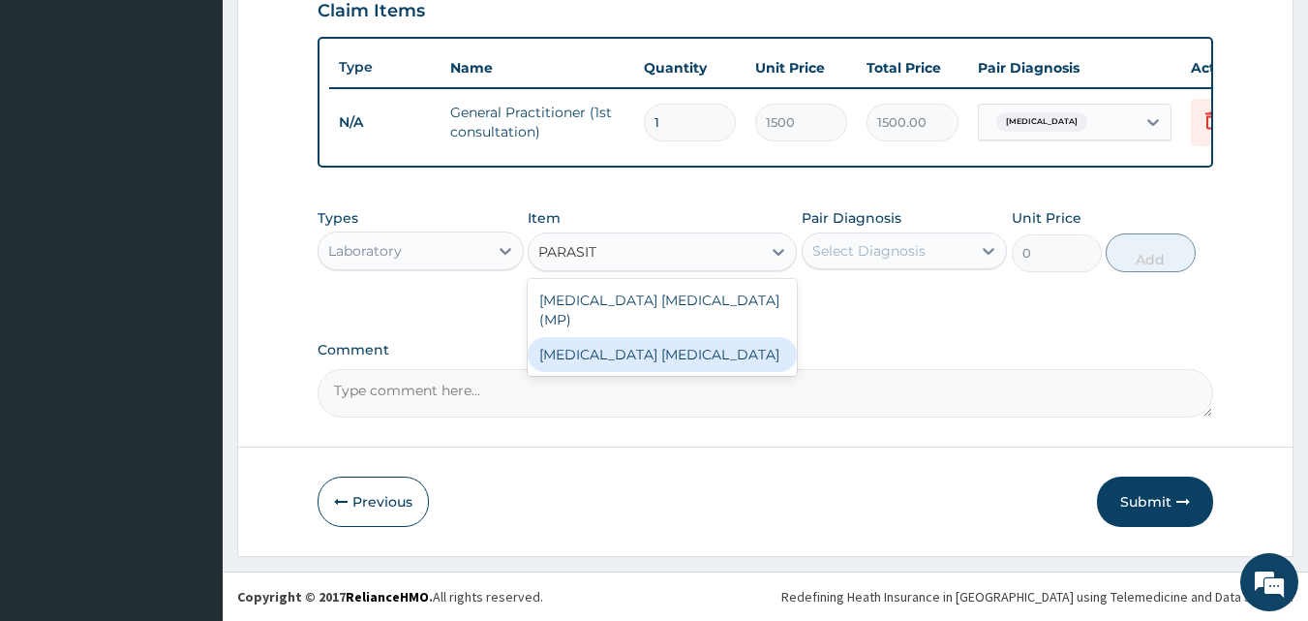
drag, startPoint x: 647, startPoint y: 333, endPoint x: 827, endPoint y: 275, distance: 189.3
click at [656, 337] on div "[MEDICAL_DATA] [MEDICAL_DATA]" at bounding box center [662, 354] width 269 height 35
type input "1000"
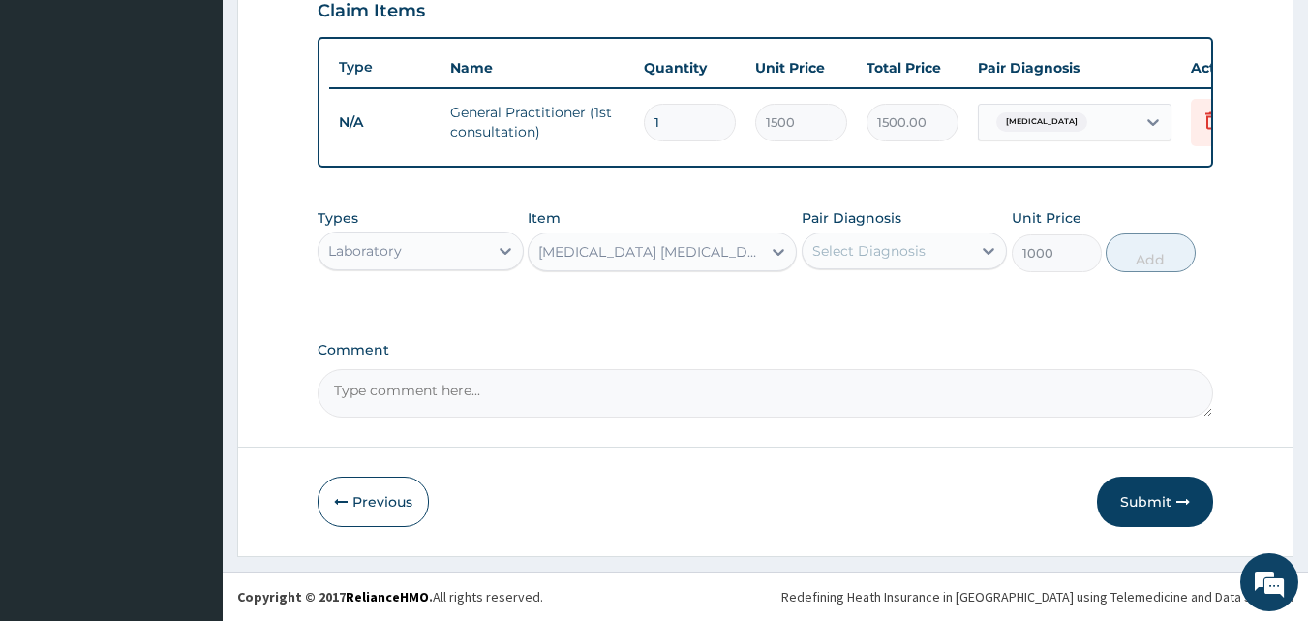
click at [901, 241] on div "Select Diagnosis" at bounding box center [868, 250] width 113 height 19
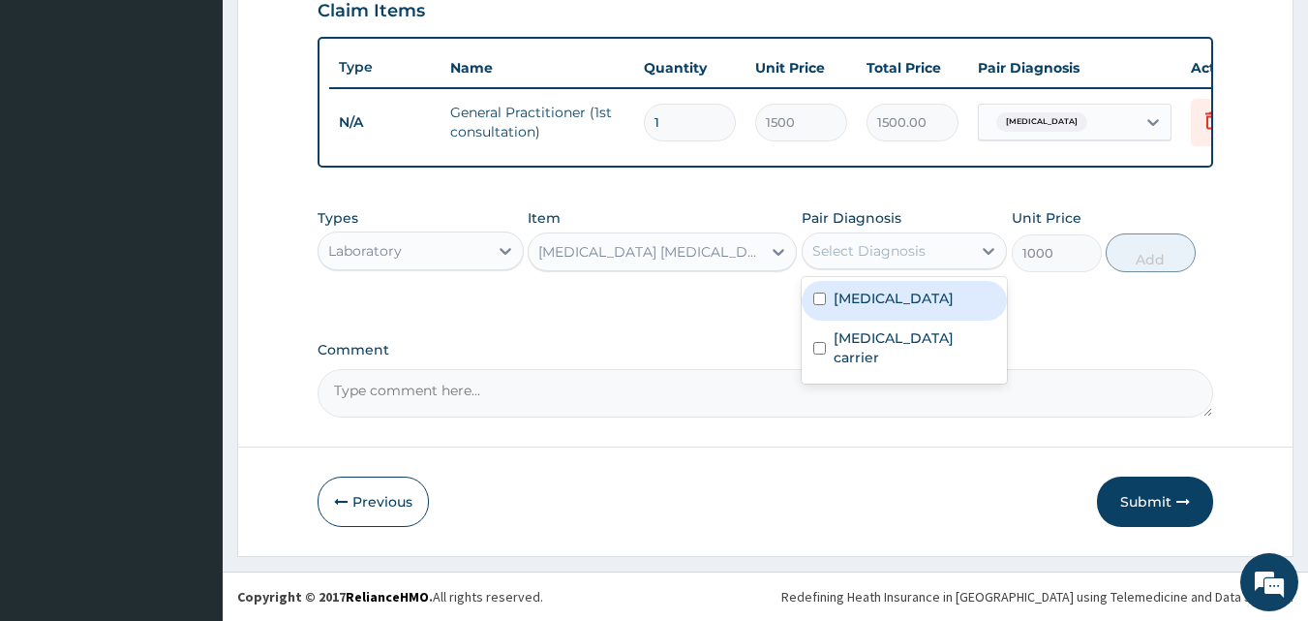
click at [847, 304] on label "[MEDICAL_DATA]" at bounding box center [894, 298] width 120 height 19
checkbox input "true"
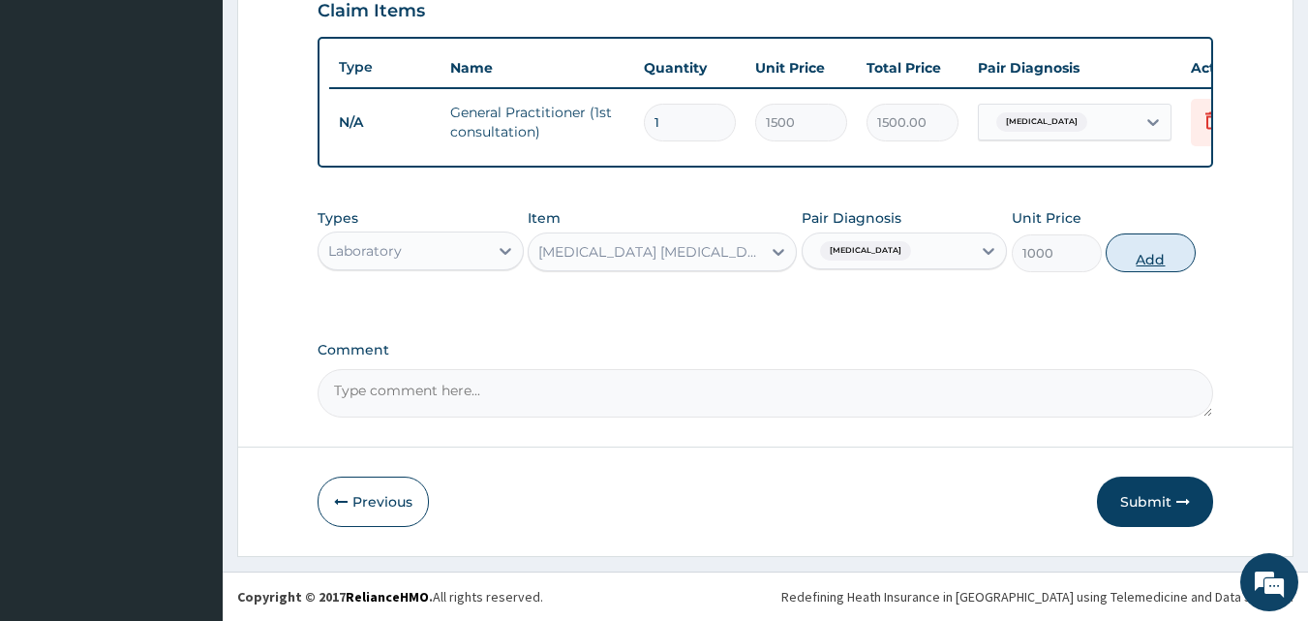
click at [1176, 258] on button "Add" at bounding box center [1151, 252] width 90 height 39
type input "0"
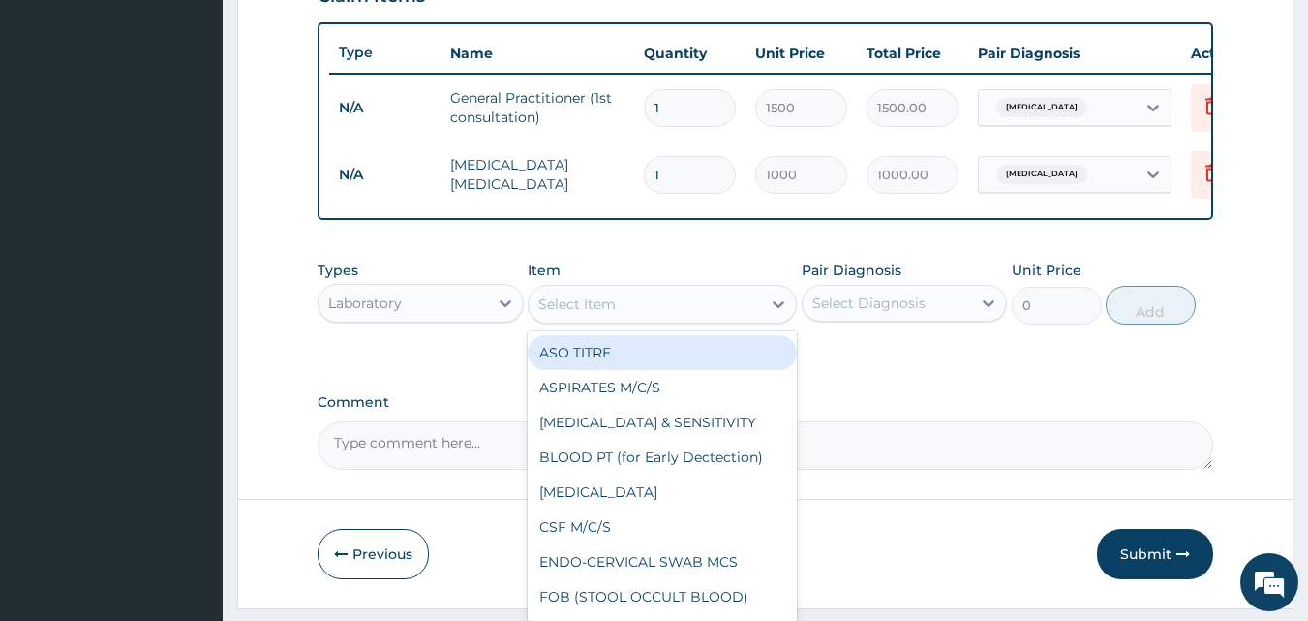
click at [671, 320] on div "Select Item" at bounding box center [645, 304] width 232 height 31
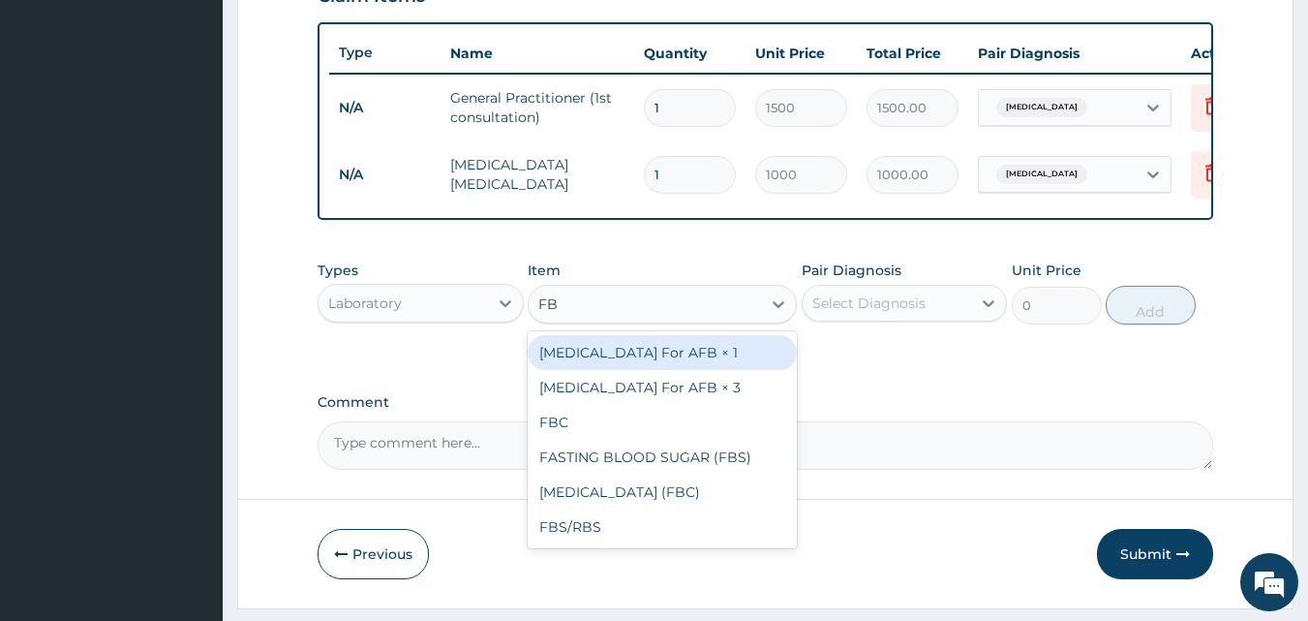
type input "FBC"
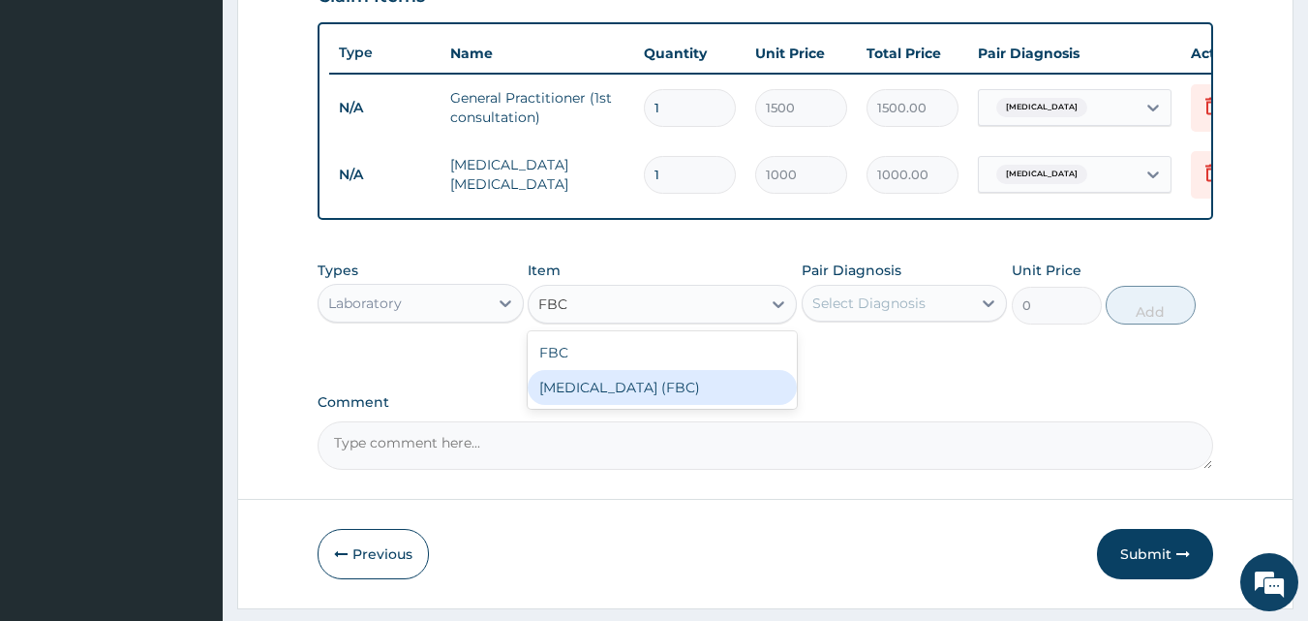
drag, startPoint x: 644, startPoint y: 406, endPoint x: 680, endPoint y: 401, distance: 36.2
click at [647, 405] on div "[MEDICAL_DATA] (FBC)" at bounding box center [662, 387] width 269 height 35
type input "5000"
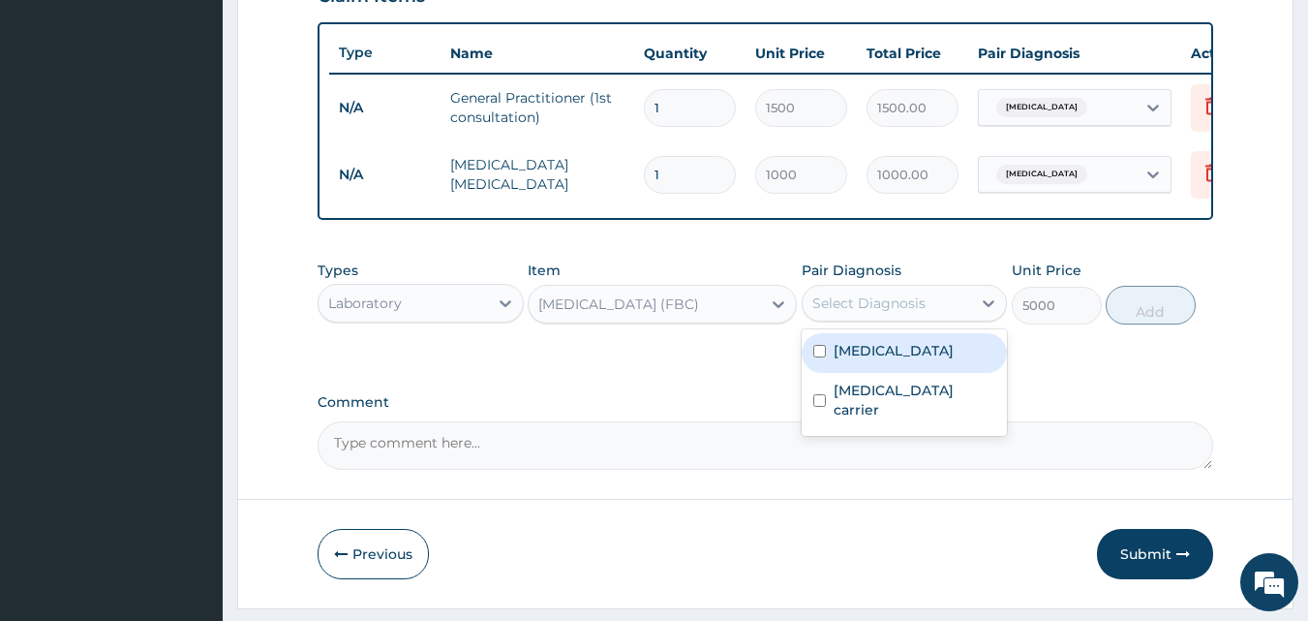
click at [867, 312] on div "Select Diagnosis" at bounding box center [868, 302] width 113 height 19
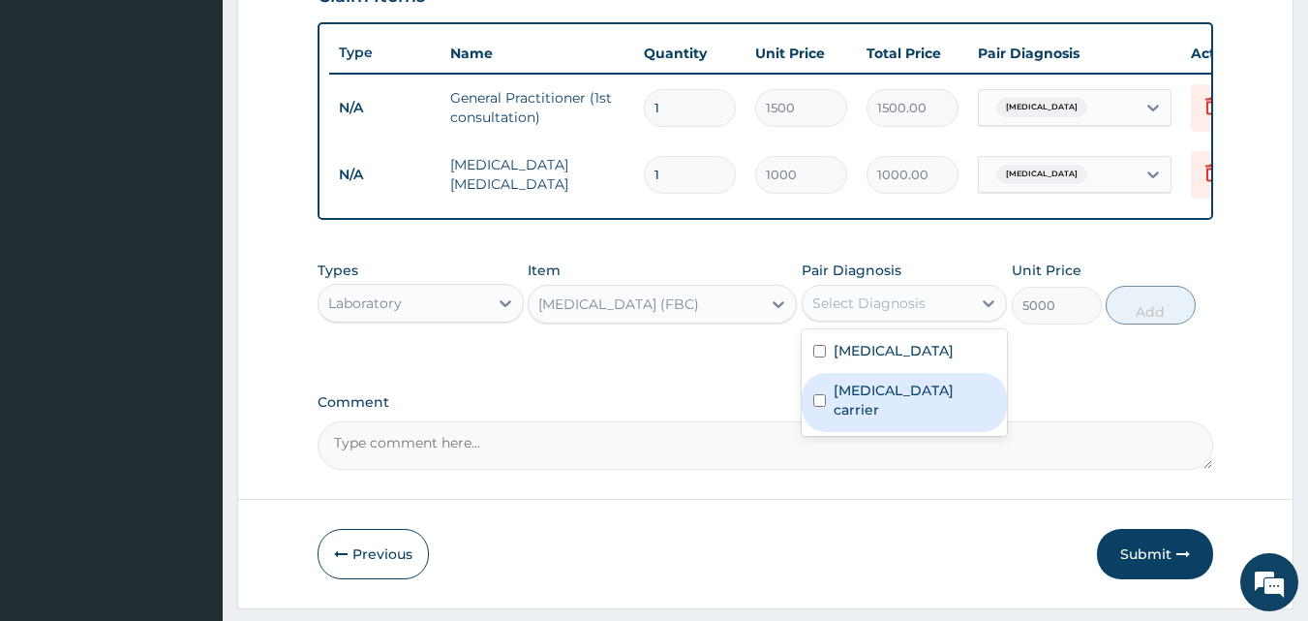
click at [846, 411] on label "[MEDICAL_DATA] carrier" at bounding box center [915, 400] width 163 height 39
checkbox input "true"
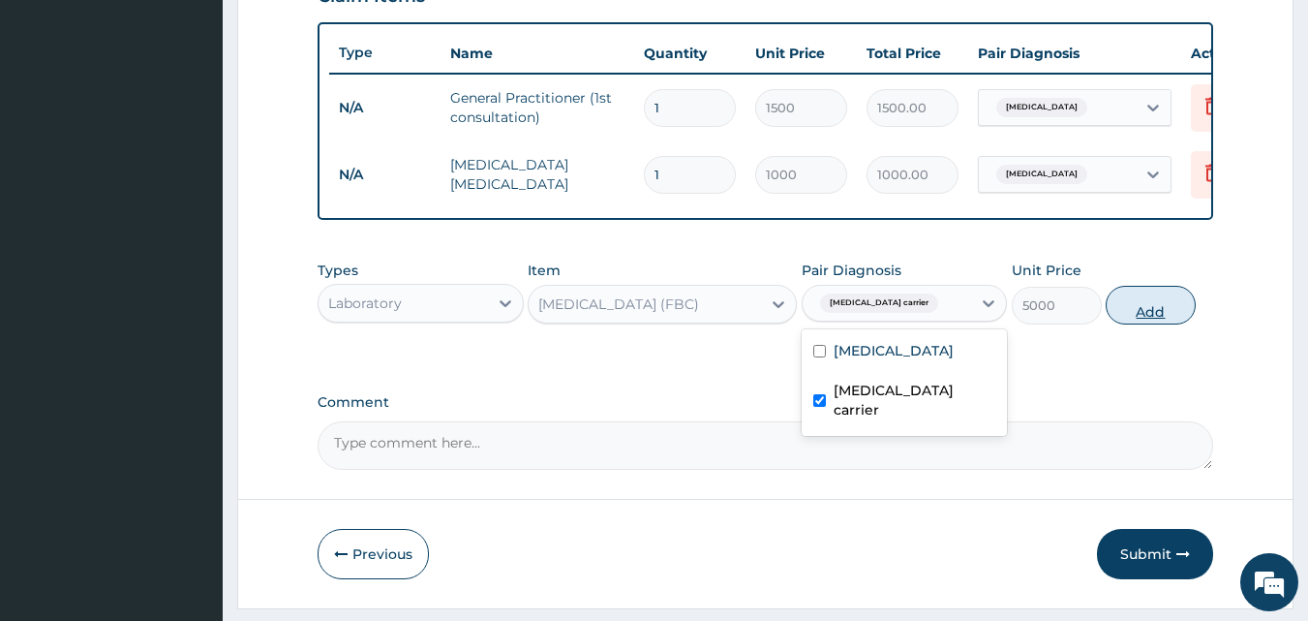
click at [1145, 315] on button "Add" at bounding box center [1151, 305] width 90 height 39
type input "0"
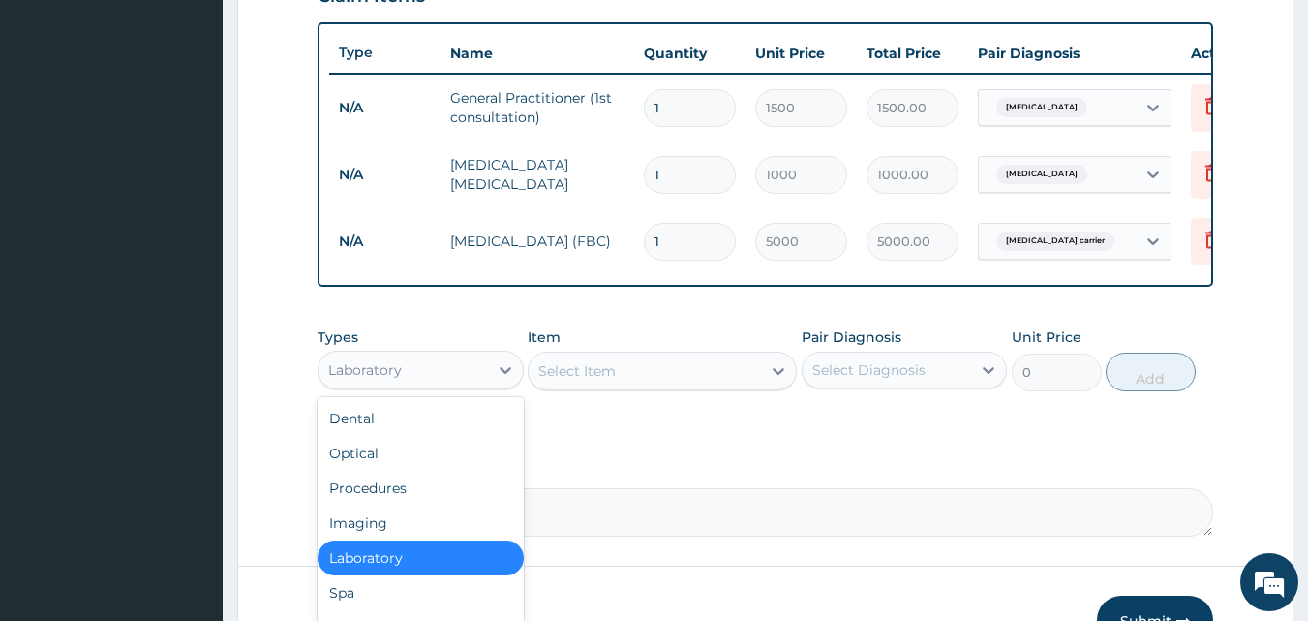
click at [476, 380] on div "Laboratory" at bounding box center [403, 369] width 169 height 31
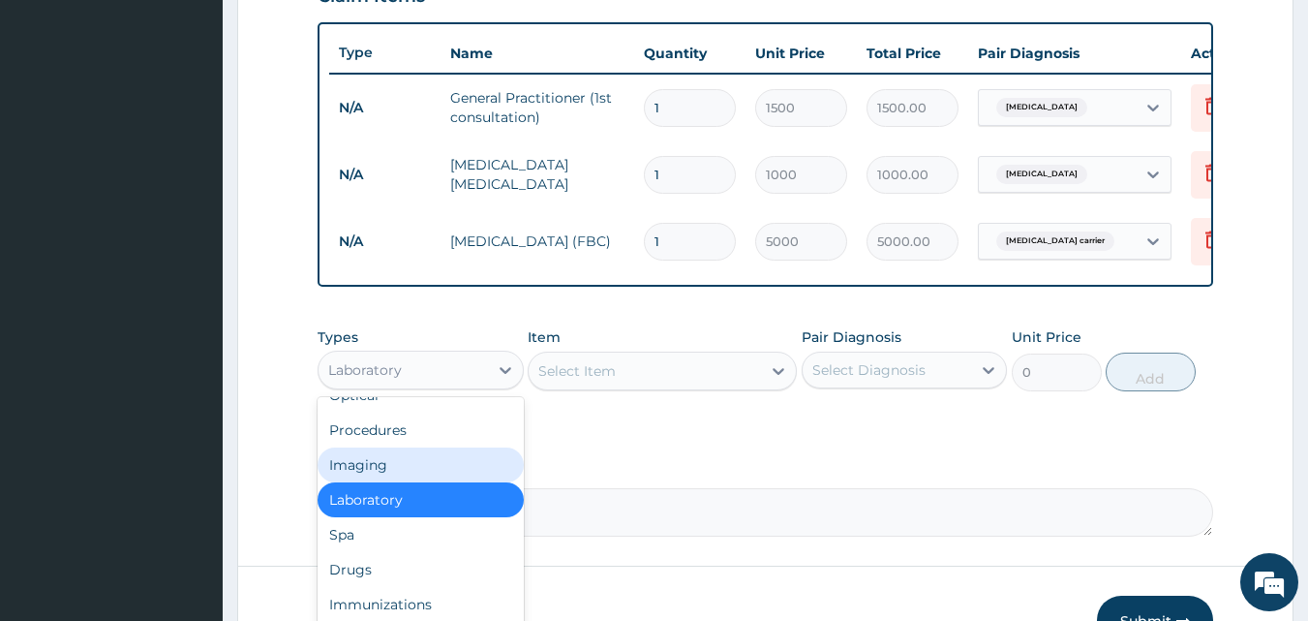
scroll to position [66, 0]
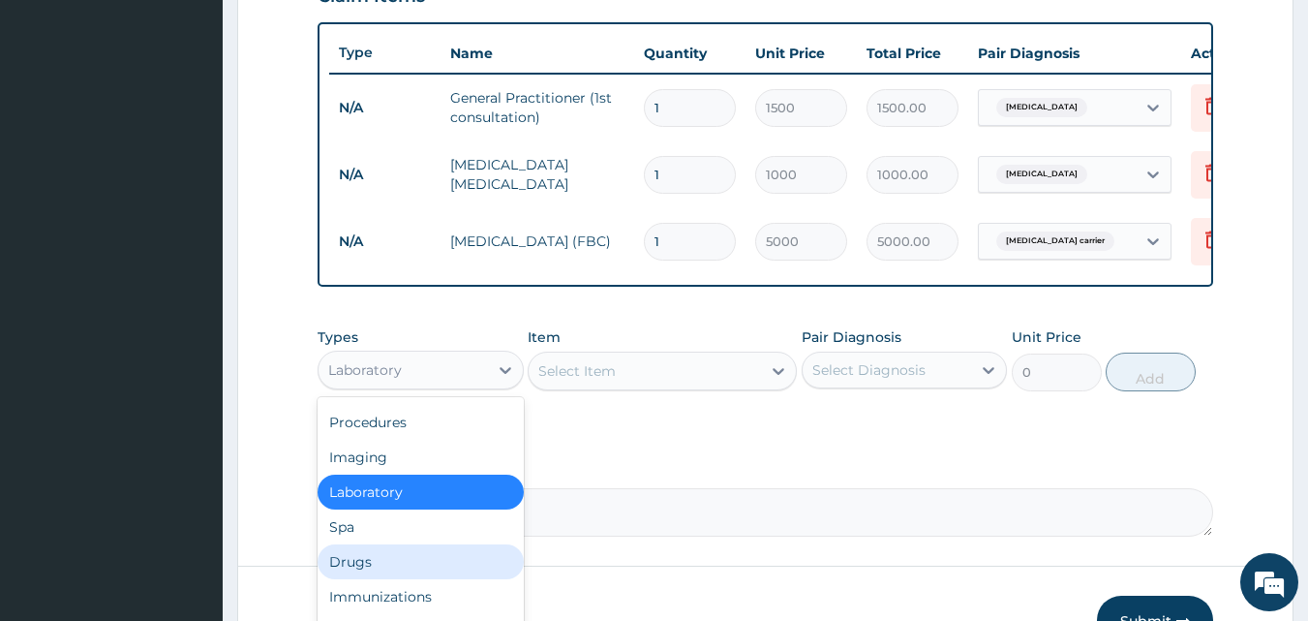
click at [432, 577] on div "Drugs" at bounding box center [421, 561] width 206 height 35
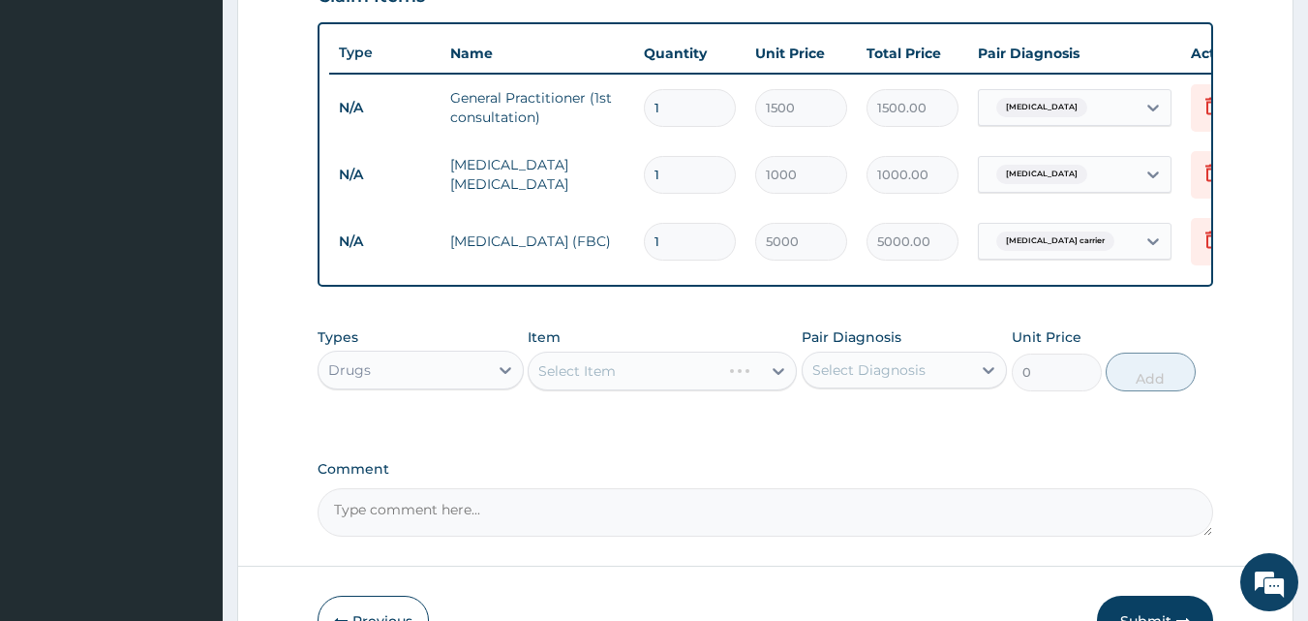
click at [685, 366] on div "Select Item" at bounding box center [662, 371] width 269 height 39
click at [676, 385] on div "Select Item" at bounding box center [645, 370] width 232 height 31
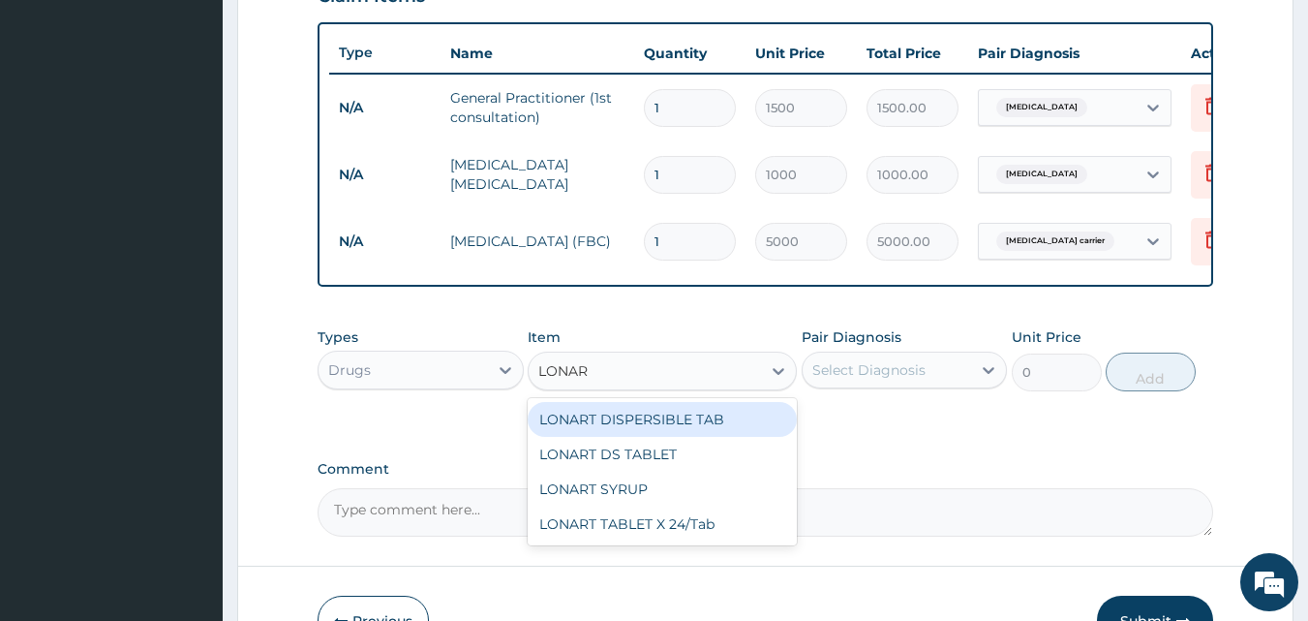
type input "LONART"
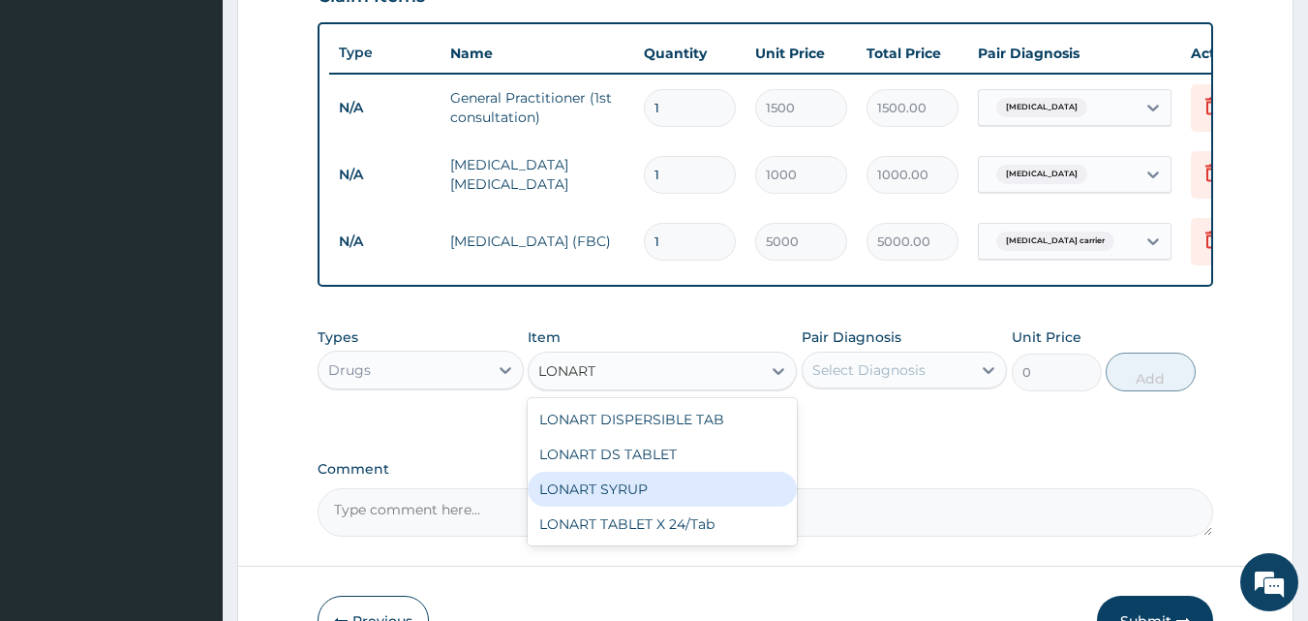
click at [602, 506] on div "LONART SYRUP" at bounding box center [662, 489] width 269 height 35
type input "525"
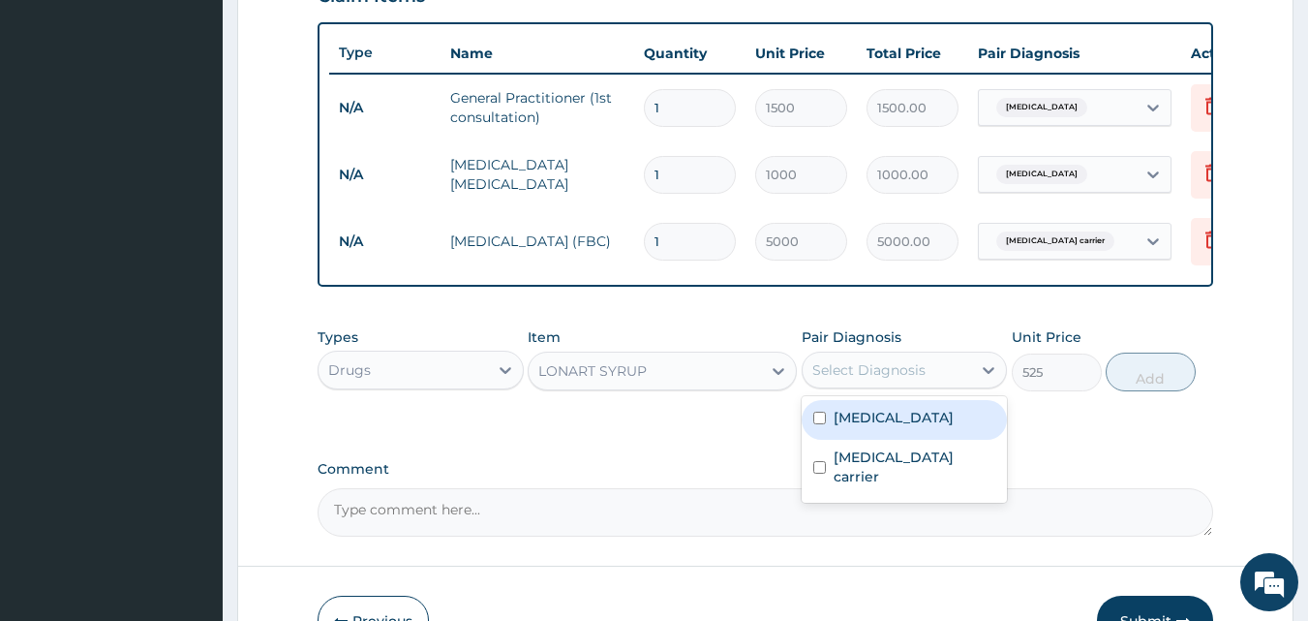
click at [877, 380] on div "Select Diagnosis" at bounding box center [868, 369] width 113 height 19
click at [851, 427] on label "[MEDICAL_DATA]" at bounding box center [894, 417] width 120 height 19
checkbox input "true"
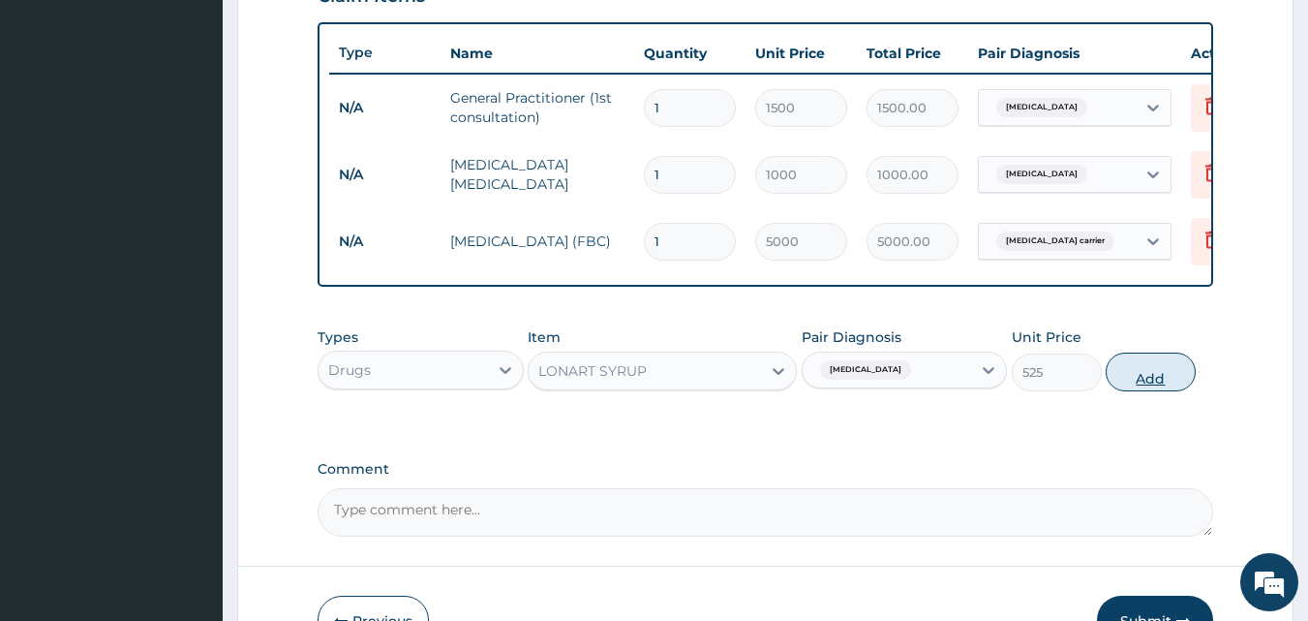
click at [1148, 383] on button "Add" at bounding box center [1151, 371] width 90 height 39
type input "0"
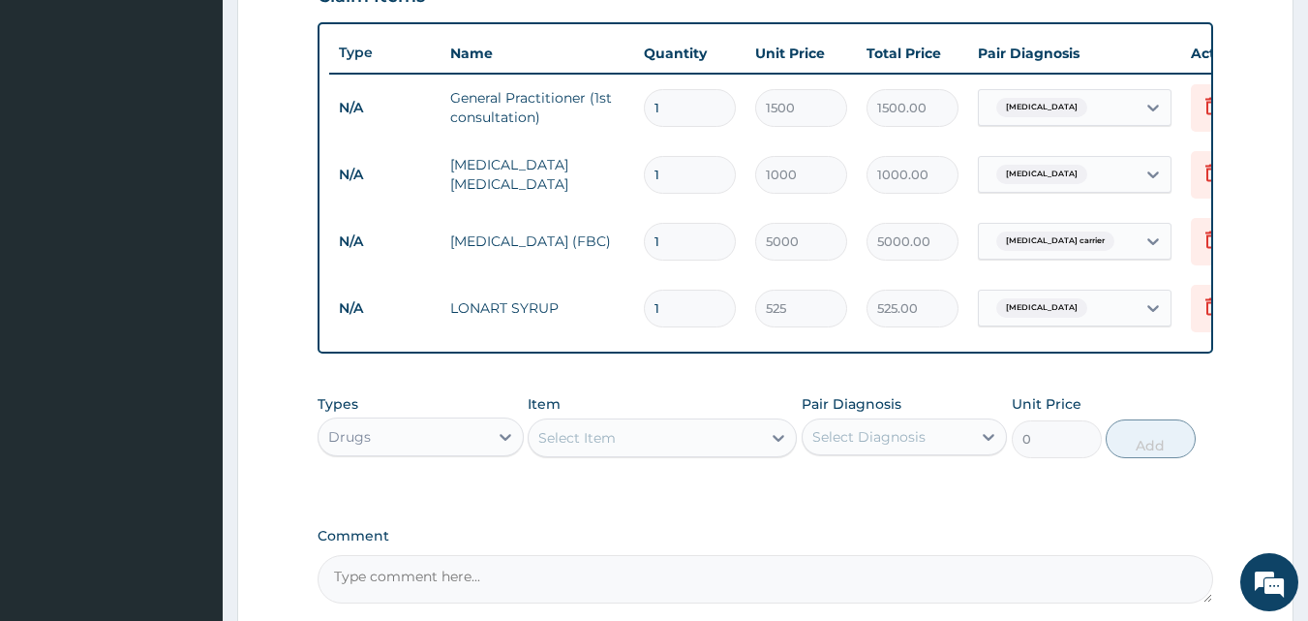
click at [602, 447] on div "Select Item" at bounding box center [576, 437] width 77 height 19
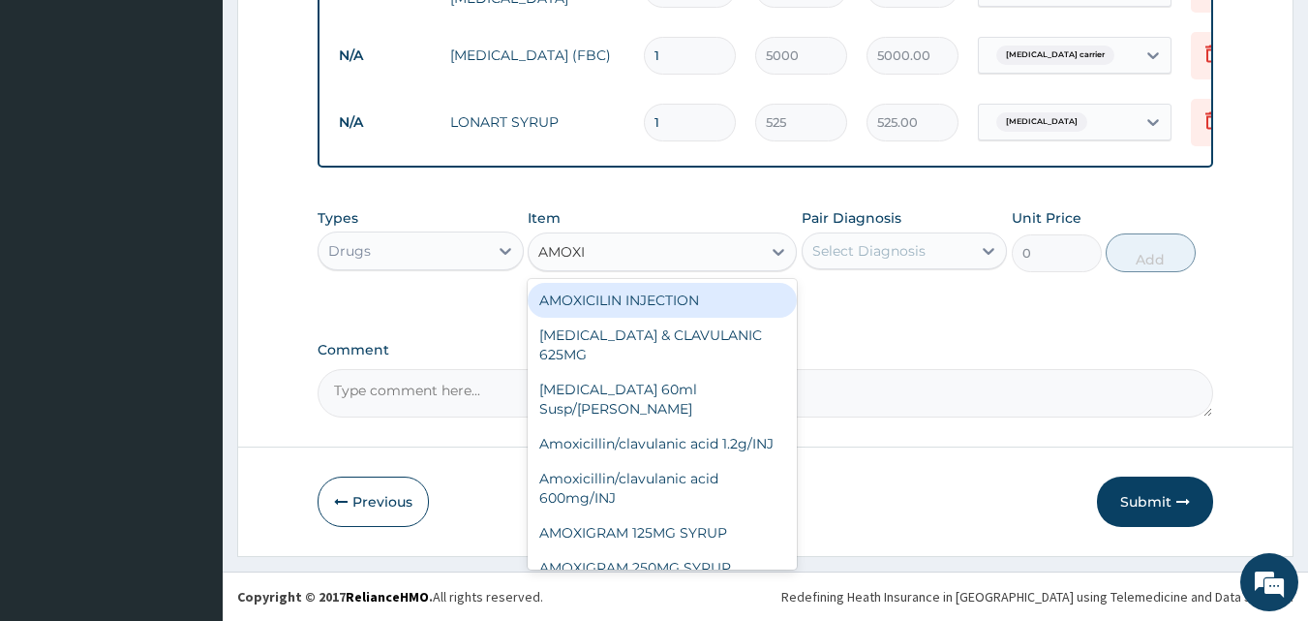
scroll to position [899, 0]
type input "[MEDICAL_DATA]"
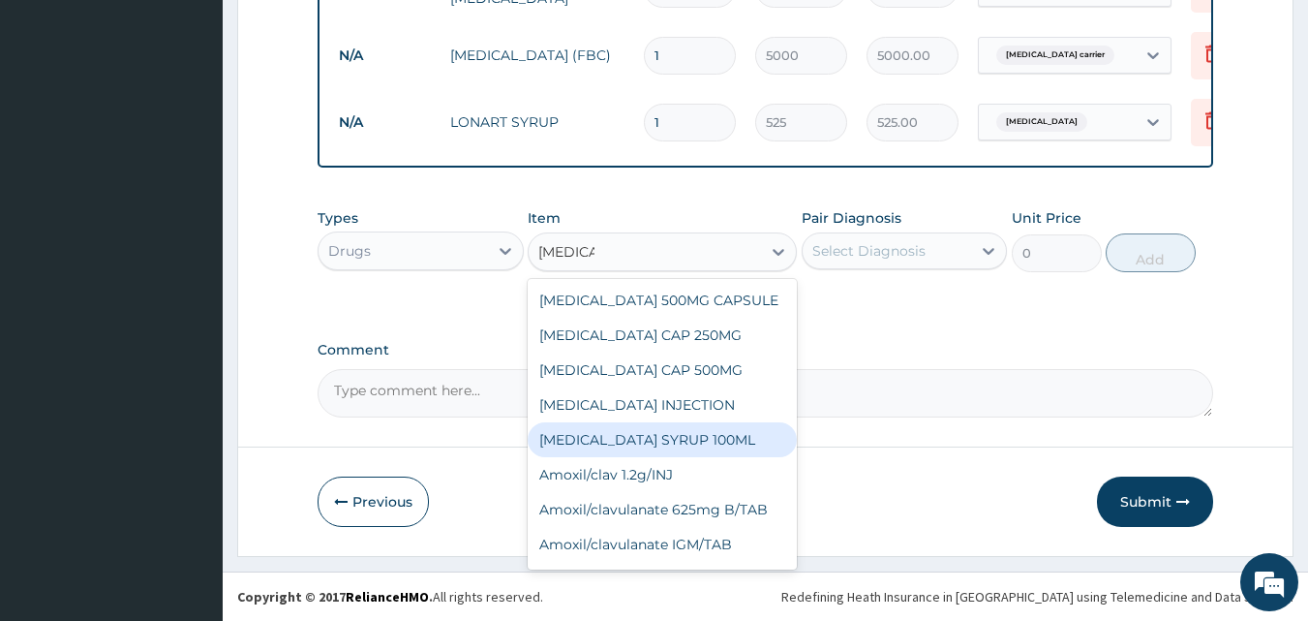
click at [663, 452] on div "[MEDICAL_DATA] SYRUP 100ML" at bounding box center [662, 439] width 269 height 35
type input "412.12"
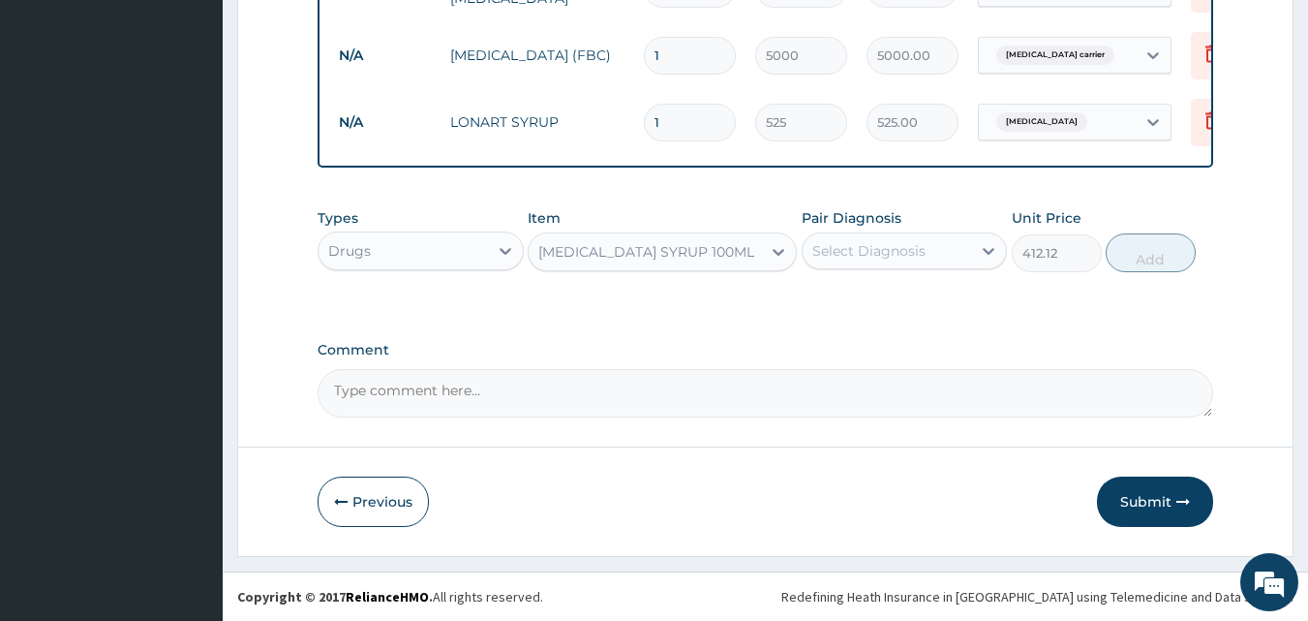
click at [916, 252] on div "Select Diagnosis" at bounding box center [868, 250] width 113 height 19
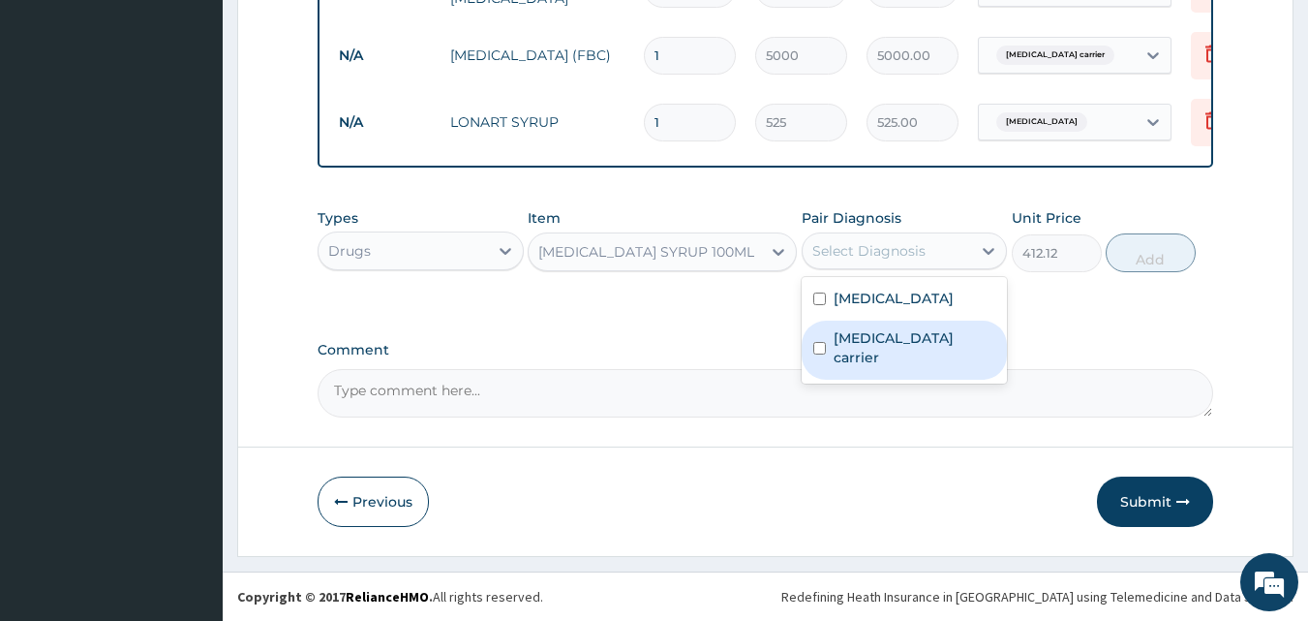
click at [865, 339] on label "[MEDICAL_DATA] carrier" at bounding box center [915, 347] width 163 height 39
checkbox input "true"
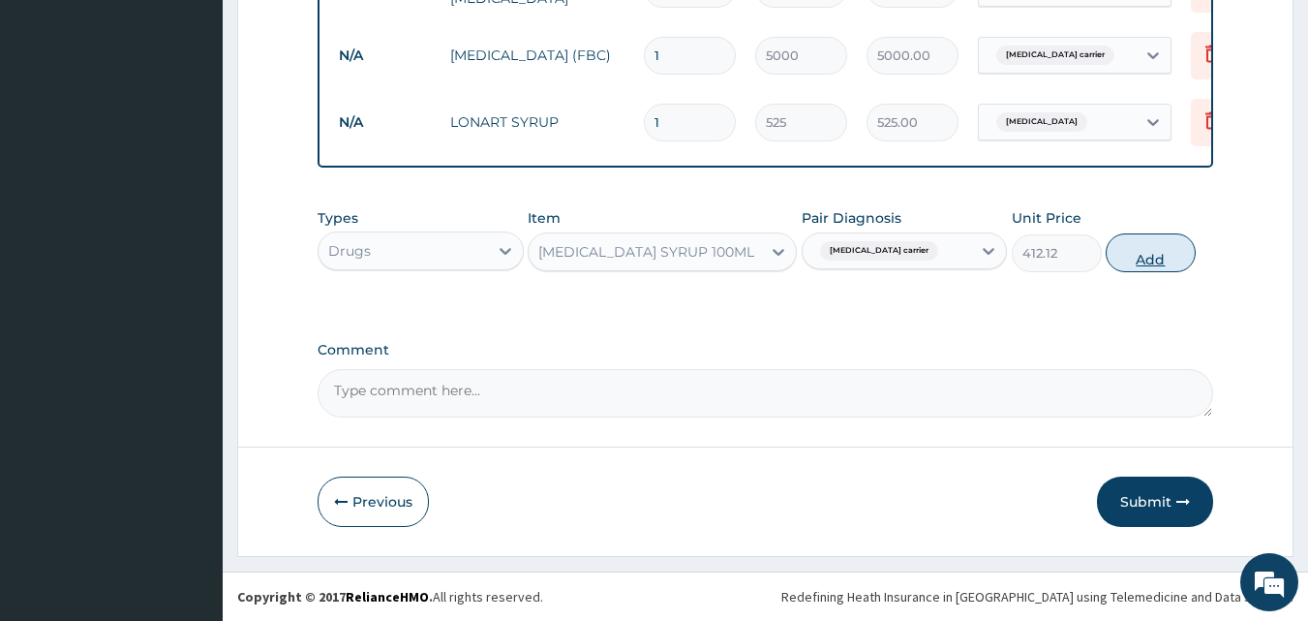
click at [1162, 258] on button "Add" at bounding box center [1151, 252] width 90 height 39
type input "0"
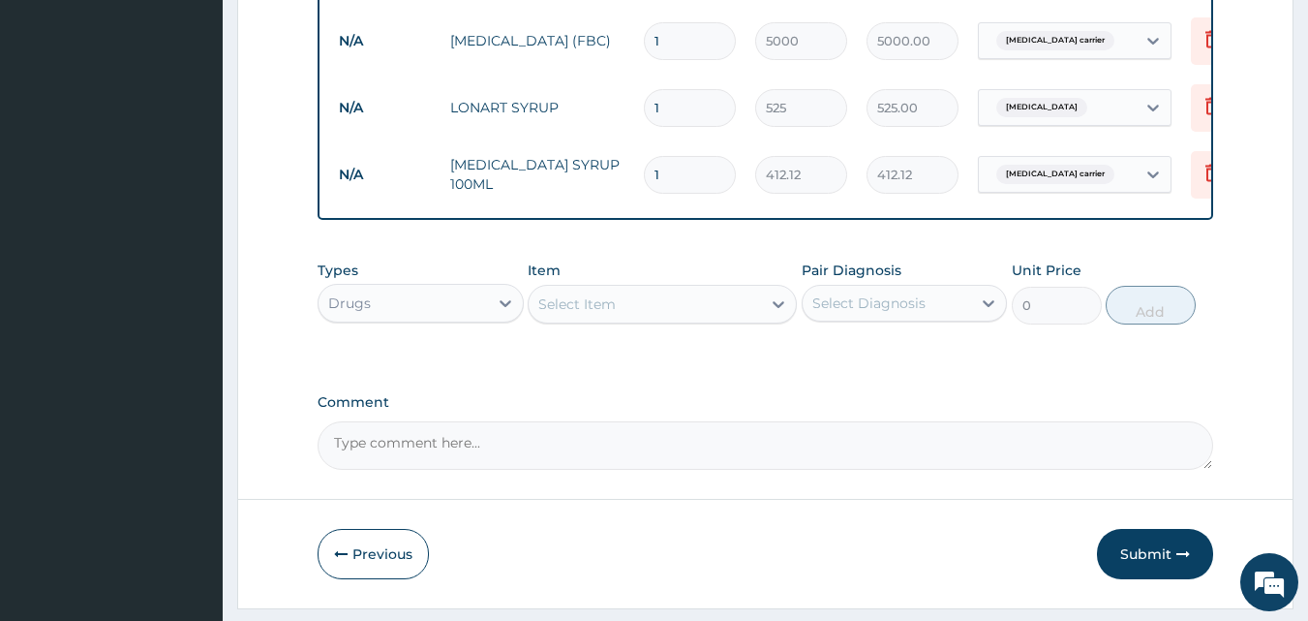
click at [630, 320] on div "Select Item" at bounding box center [645, 304] width 232 height 31
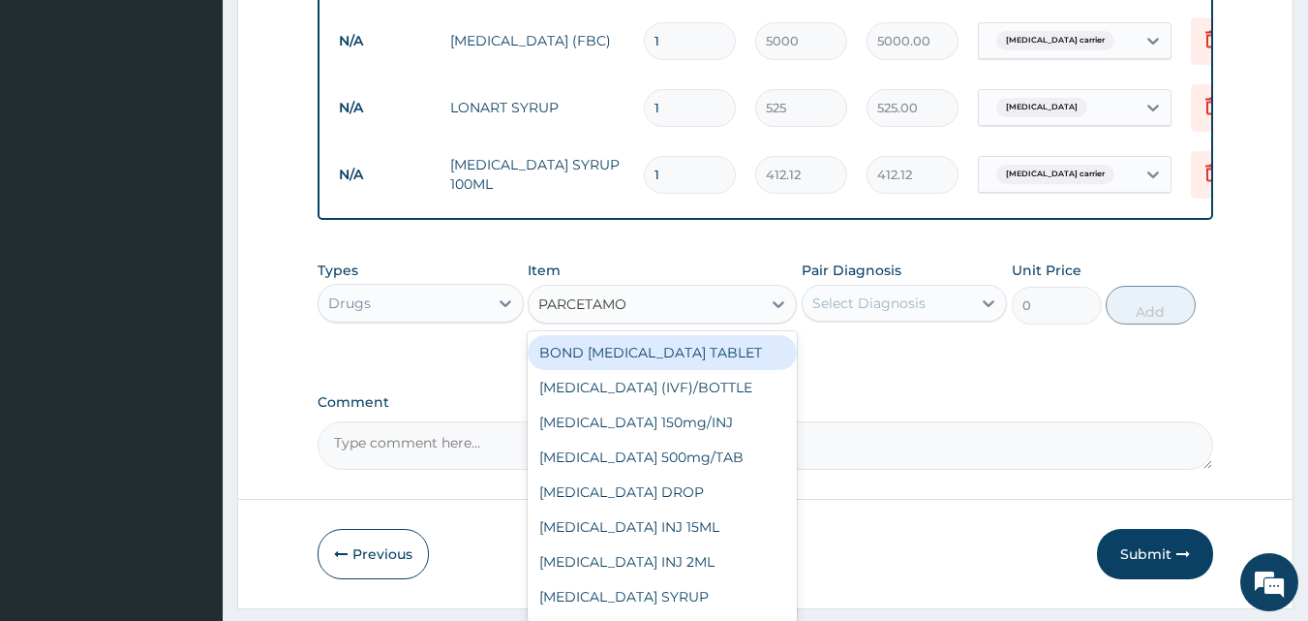
type input "[MEDICAL_DATA]"
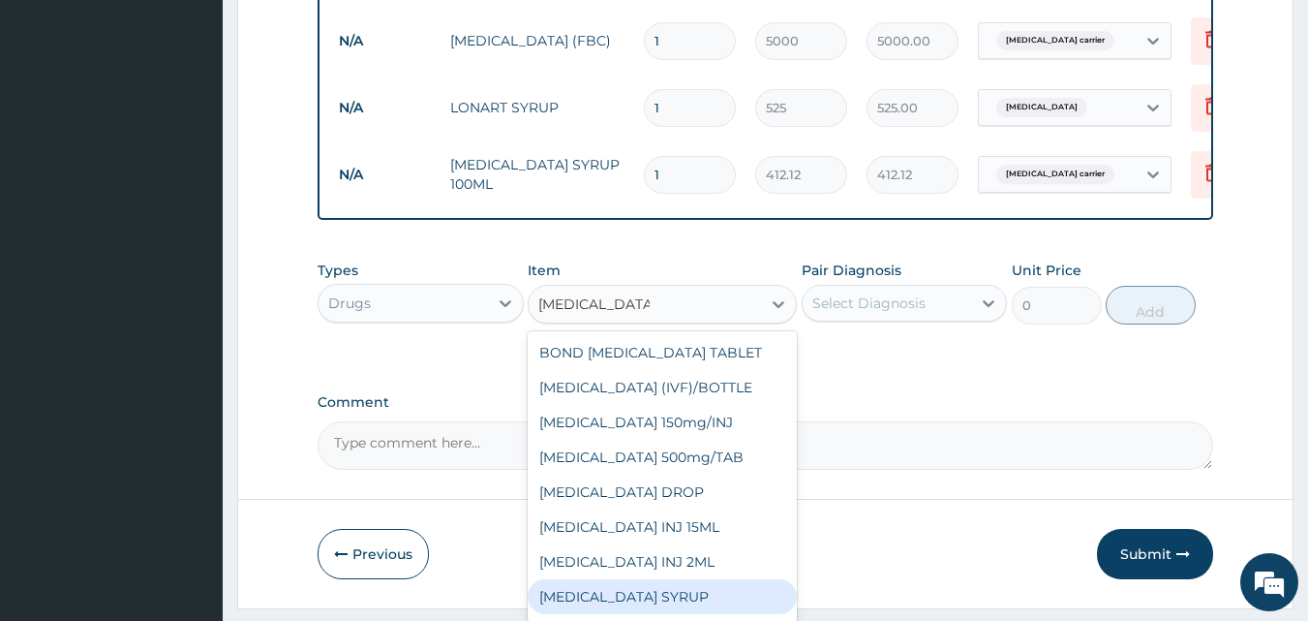
click at [670, 601] on div "[MEDICAL_DATA] SYRUP" at bounding box center [662, 596] width 269 height 35
type input "131.25"
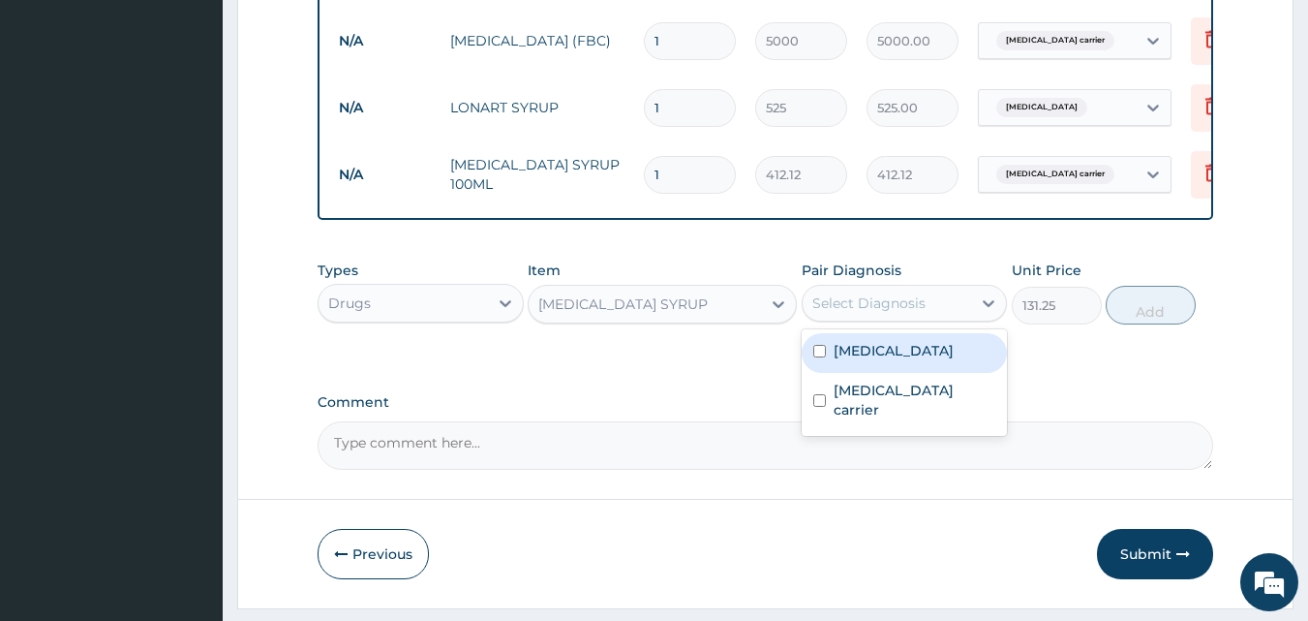
click at [920, 313] on div "Select Diagnosis" at bounding box center [868, 302] width 113 height 19
click at [885, 370] on div "[MEDICAL_DATA]" at bounding box center [905, 353] width 206 height 40
checkbox input "true"
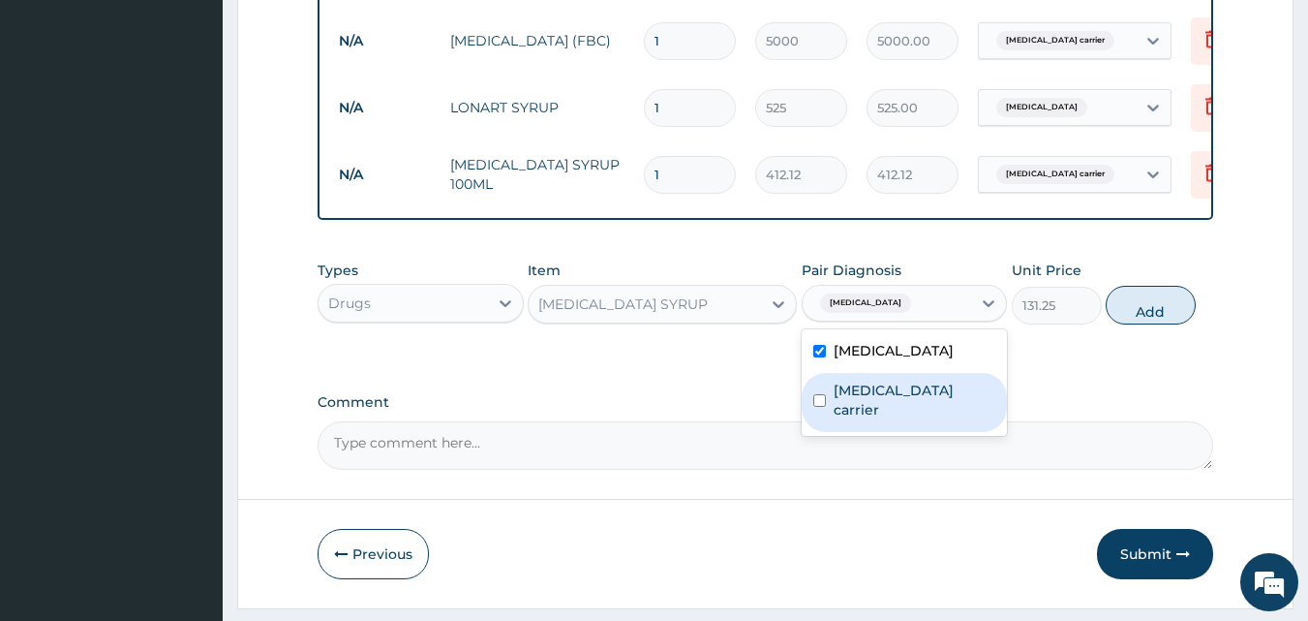
drag, startPoint x: 874, startPoint y: 401, endPoint x: 1014, endPoint y: 390, distance: 139.9
click at [886, 401] on label "[MEDICAL_DATA] carrier" at bounding box center [915, 400] width 163 height 39
checkbox input "true"
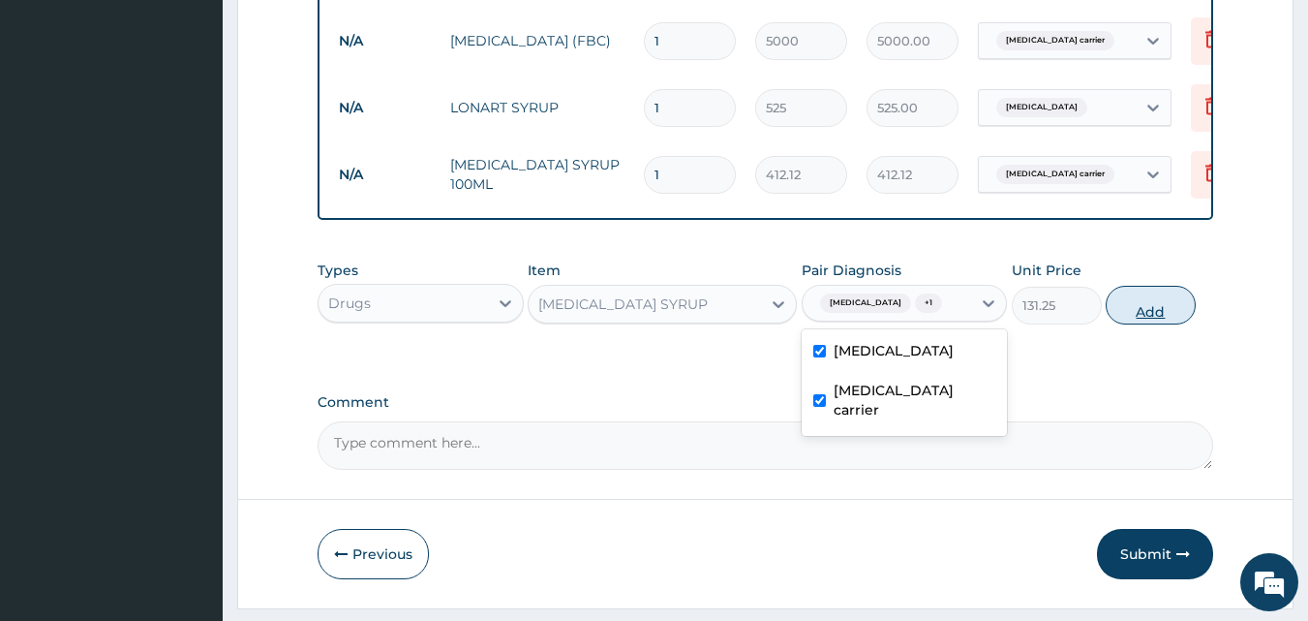
click at [1135, 324] on button "Add" at bounding box center [1151, 305] width 90 height 39
type input "0"
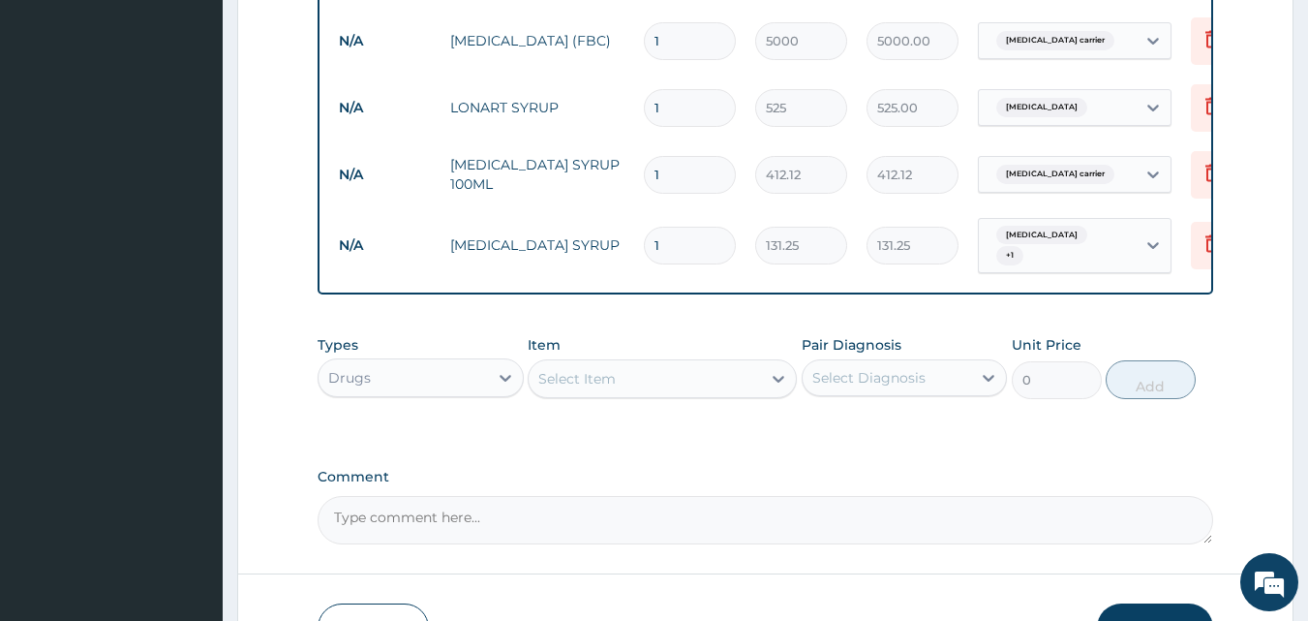
click at [636, 394] on div "Select Item" at bounding box center [645, 378] width 232 height 31
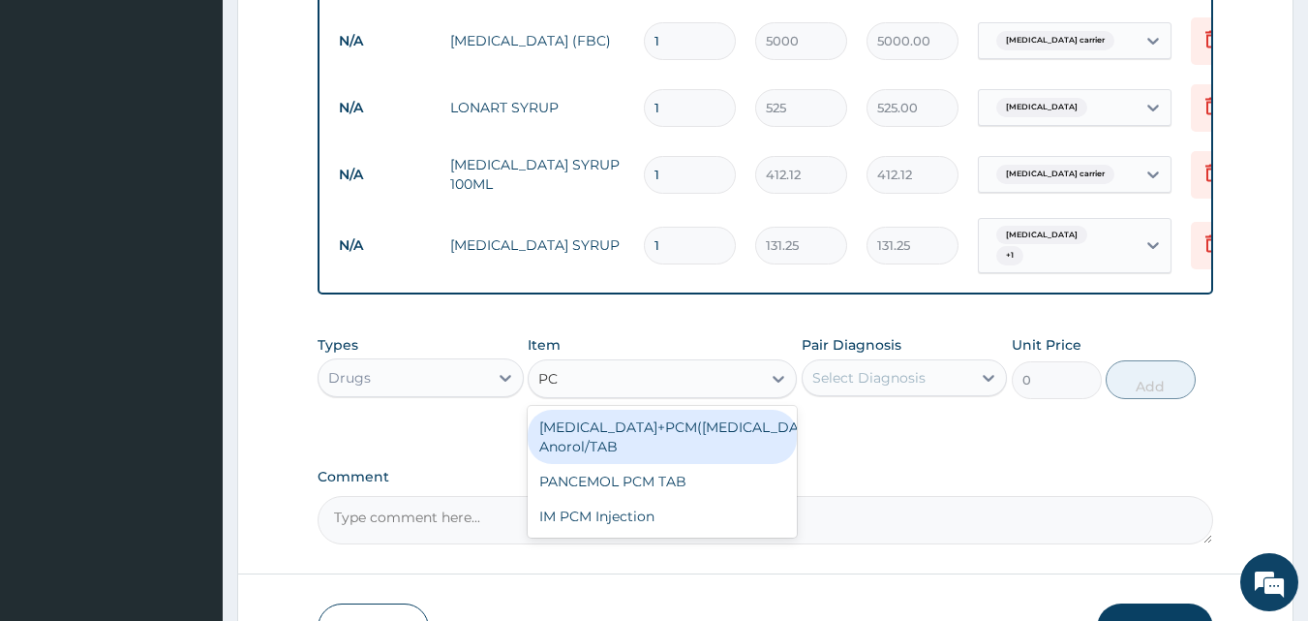
type input "PCM"
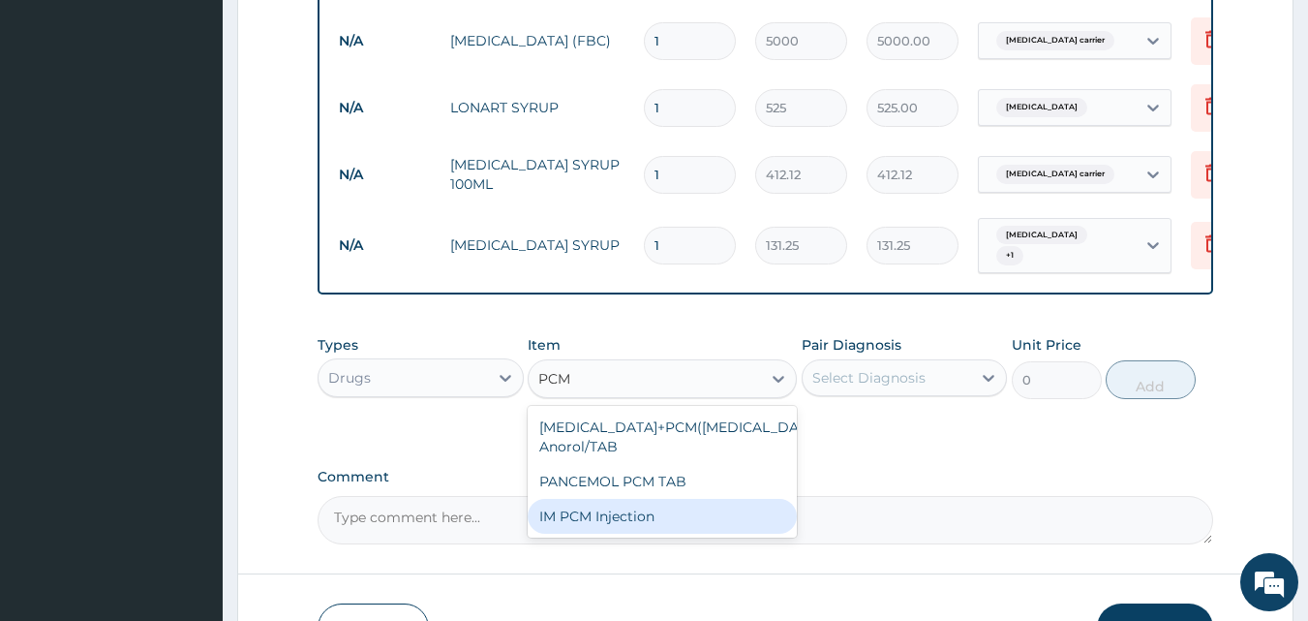
drag, startPoint x: 631, startPoint y: 522, endPoint x: 686, endPoint y: 503, distance: 57.6
click at [634, 521] on div "IM PCM Injection" at bounding box center [662, 516] width 269 height 35
type input "1000"
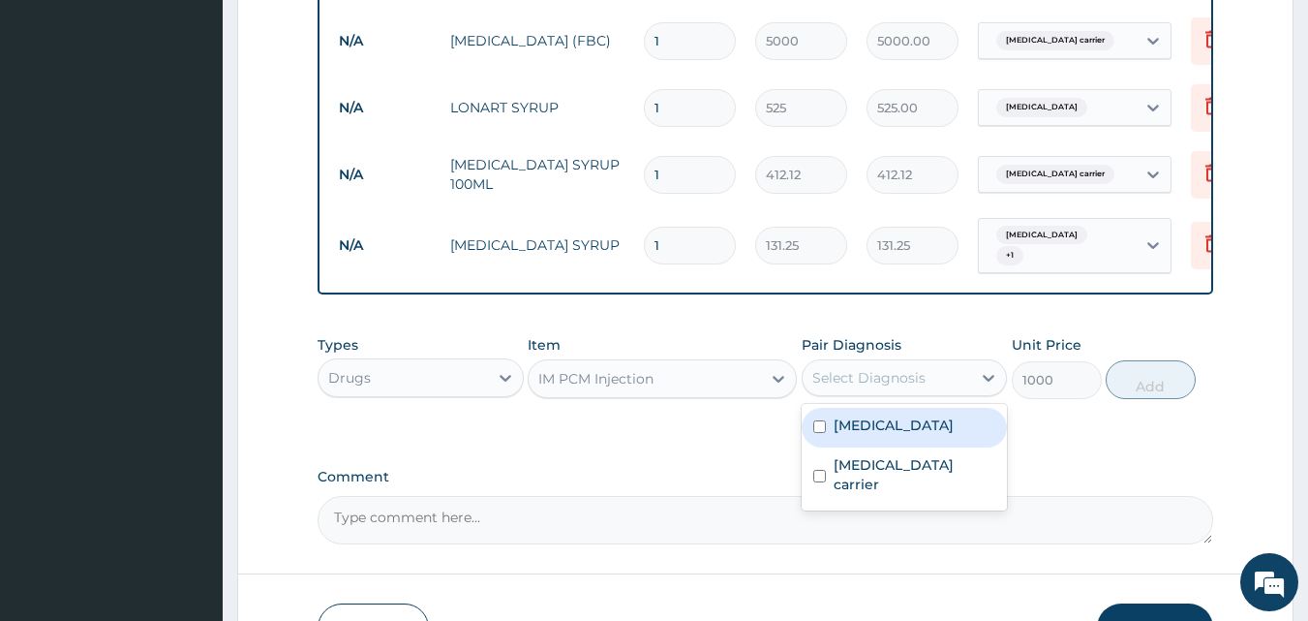
click at [849, 384] on div "Select Diagnosis" at bounding box center [868, 377] width 113 height 19
click at [835, 433] on label "[MEDICAL_DATA]" at bounding box center [894, 424] width 120 height 19
checkbox input "true"
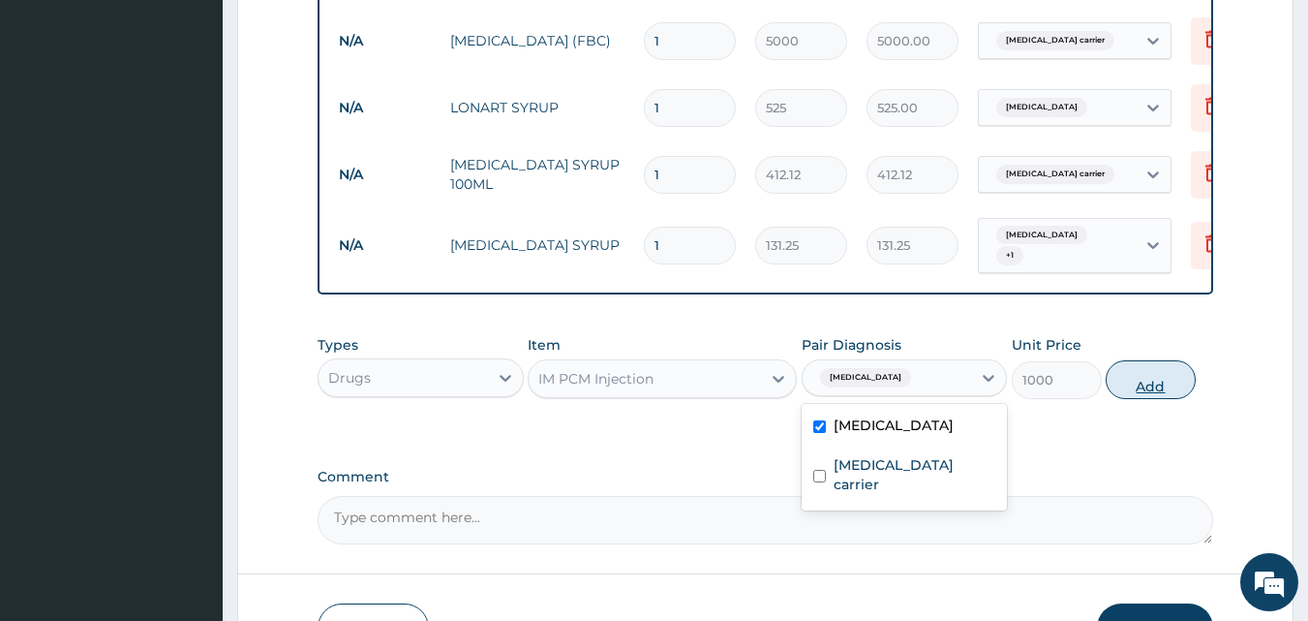
click at [1133, 395] on button "Add" at bounding box center [1151, 379] width 90 height 39
type input "0"
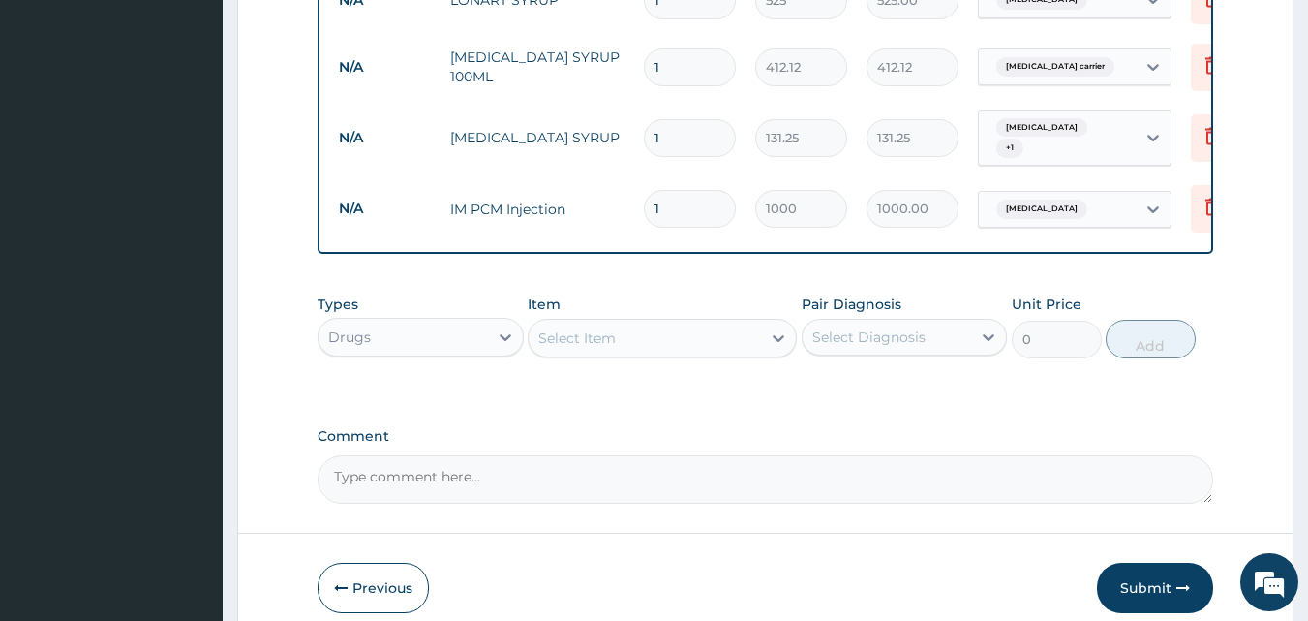
scroll to position [1099, 0]
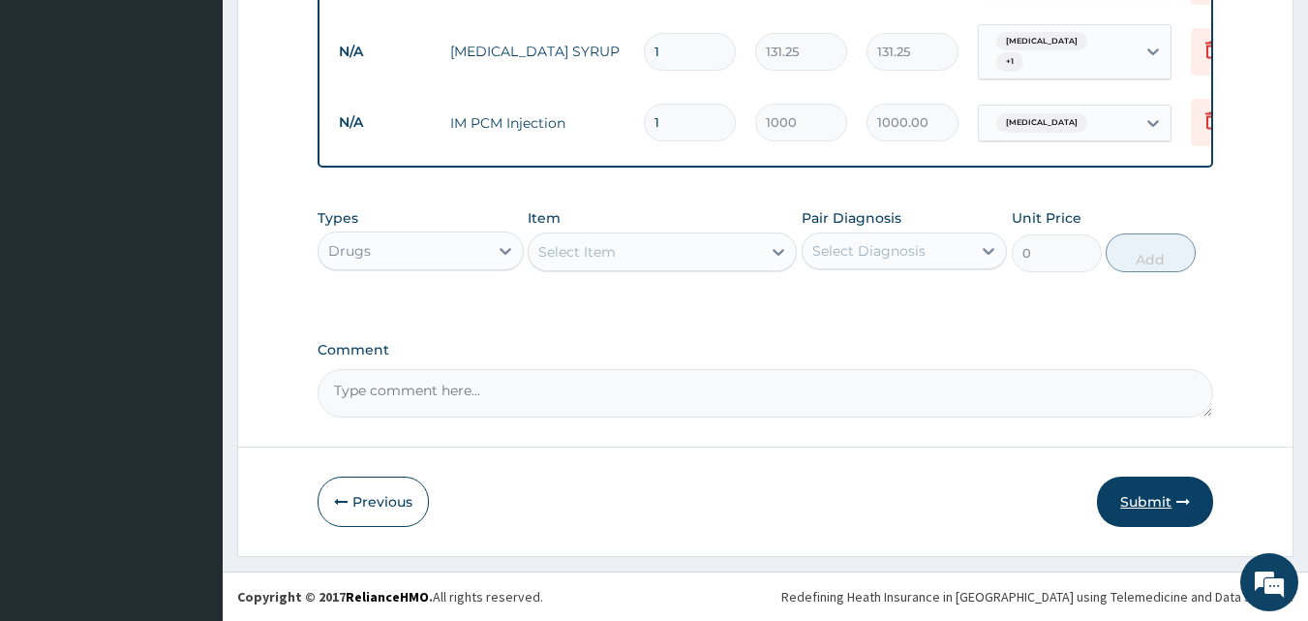
click at [1159, 505] on button "Submit" at bounding box center [1155, 501] width 116 height 50
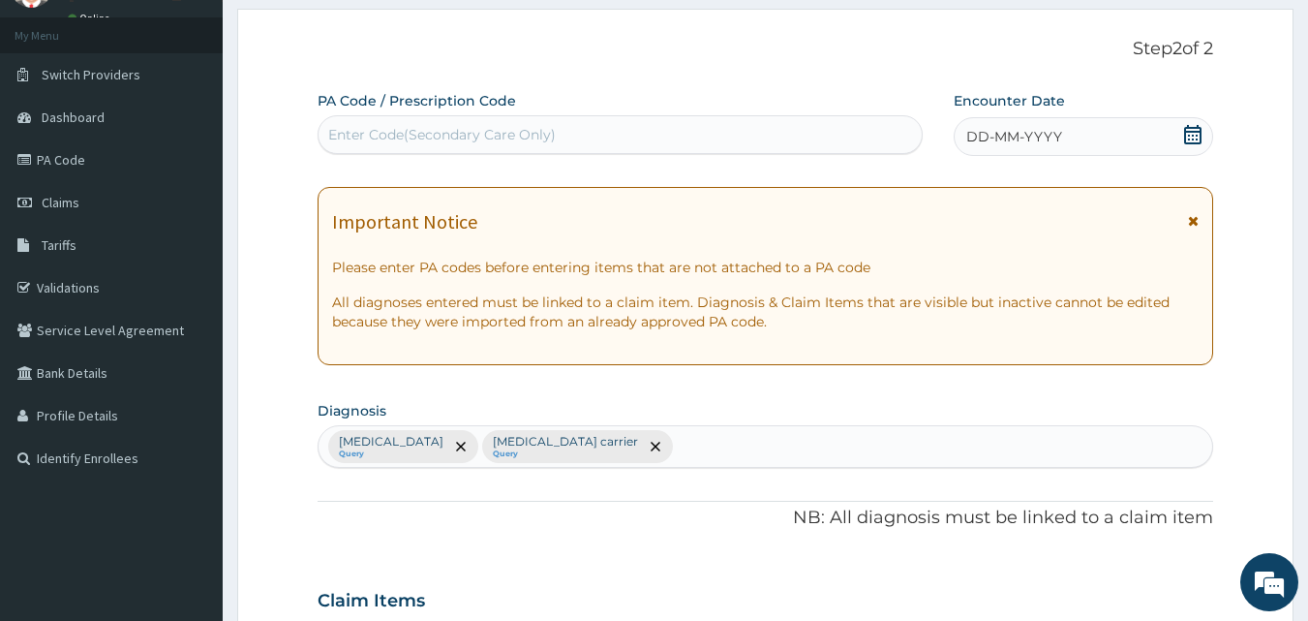
scroll to position [82, 0]
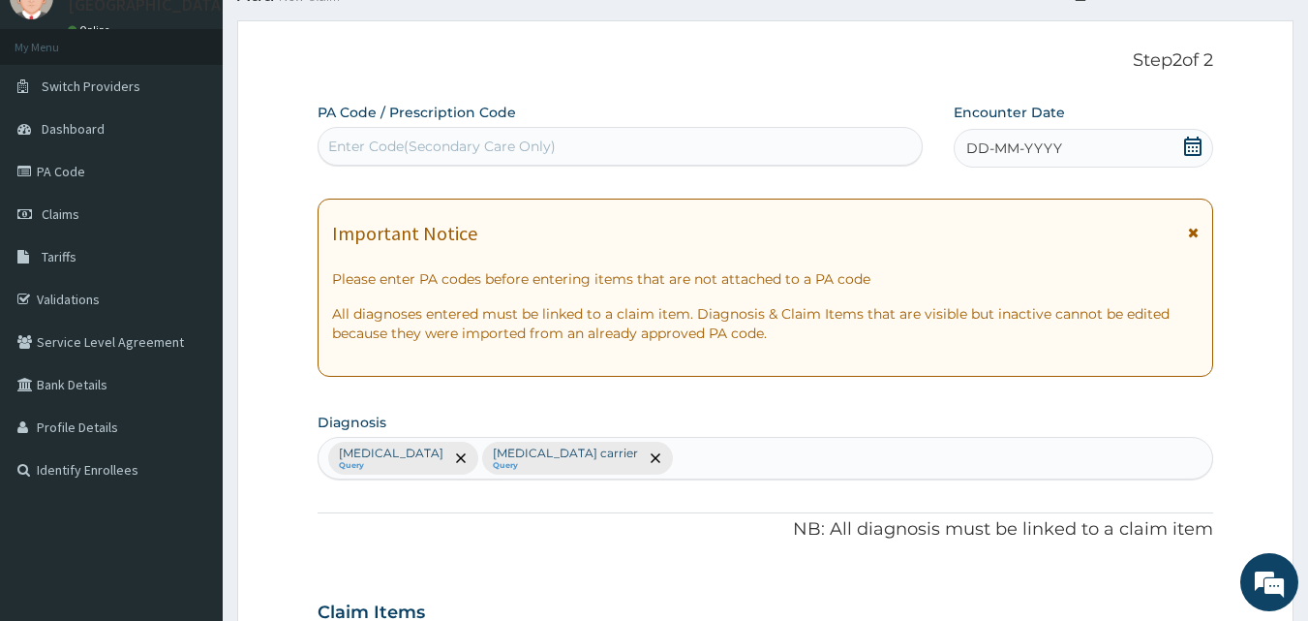
click at [1195, 140] on icon at bounding box center [1192, 146] width 19 height 19
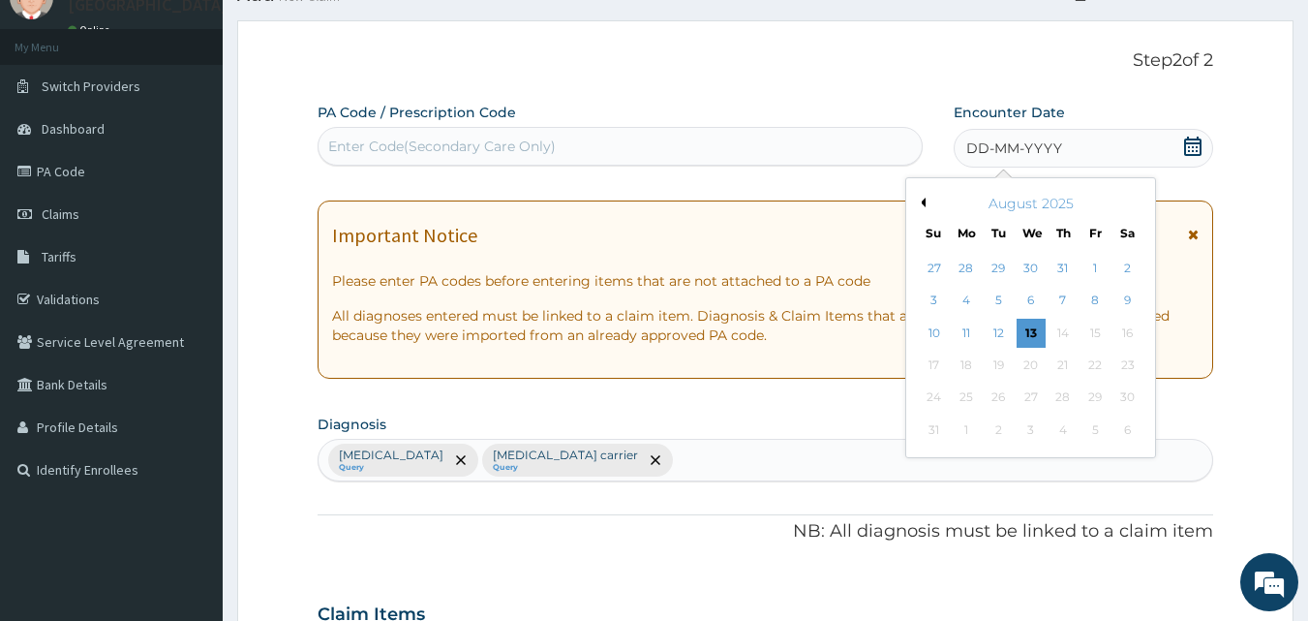
click at [914, 198] on div "Previous Month [DATE] Su Mo Tu We Th Fr Sa 27 28 29 30 31 1 2 3 4 5 6 7 8 9 10 …" at bounding box center [1030, 317] width 251 height 281
click at [918, 202] on button "Previous Month" at bounding box center [921, 203] width 10 height 10
click at [975, 362] on div "21" at bounding box center [966, 365] width 29 height 29
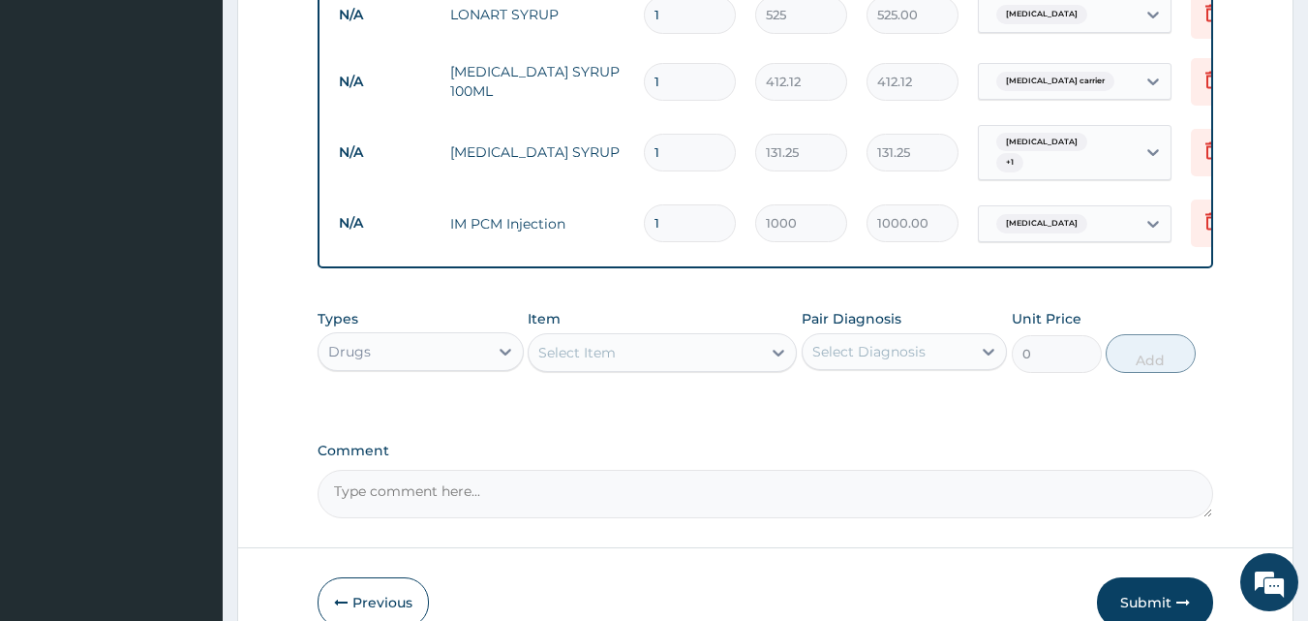
scroll to position [983, 0]
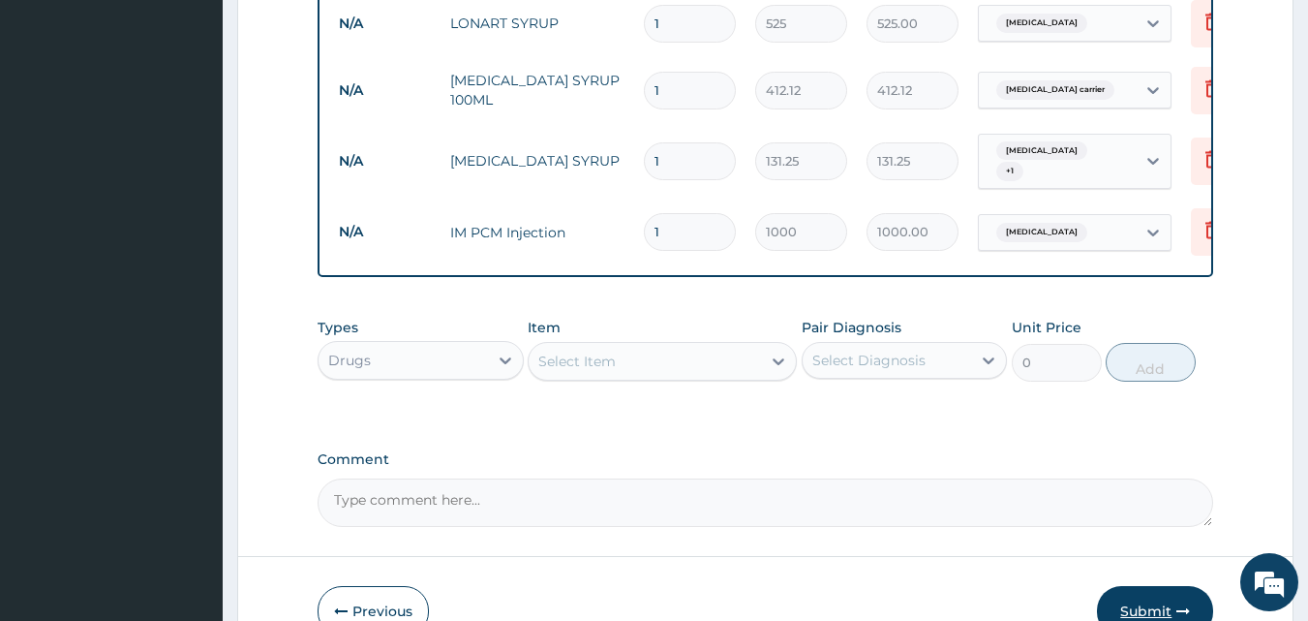
click at [1155, 601] on button "Submit" at bounding box center [1155, 611] width 116 height 50
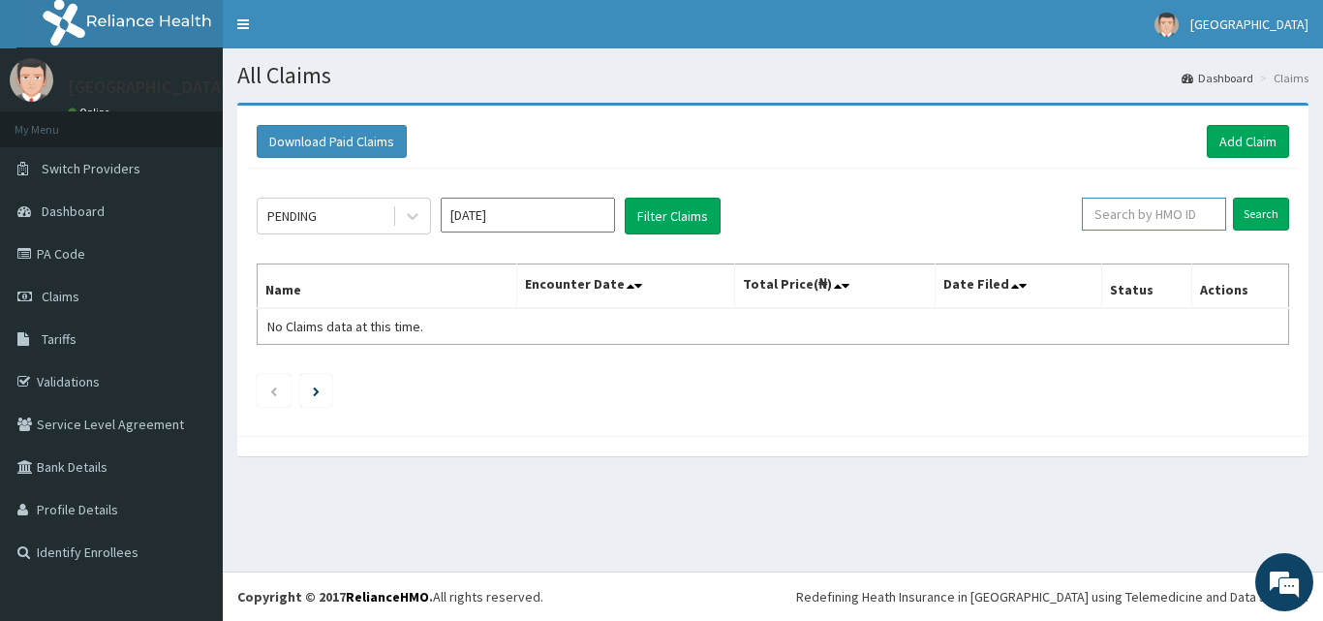
click at [1167, 214] on input "text" at bounding box center [1154, 214] width 144 height 33
type input "FCM/10672/B"
click at [1245, 214] on input "Search" at bounding box center [1261, 214] width 56 height 33
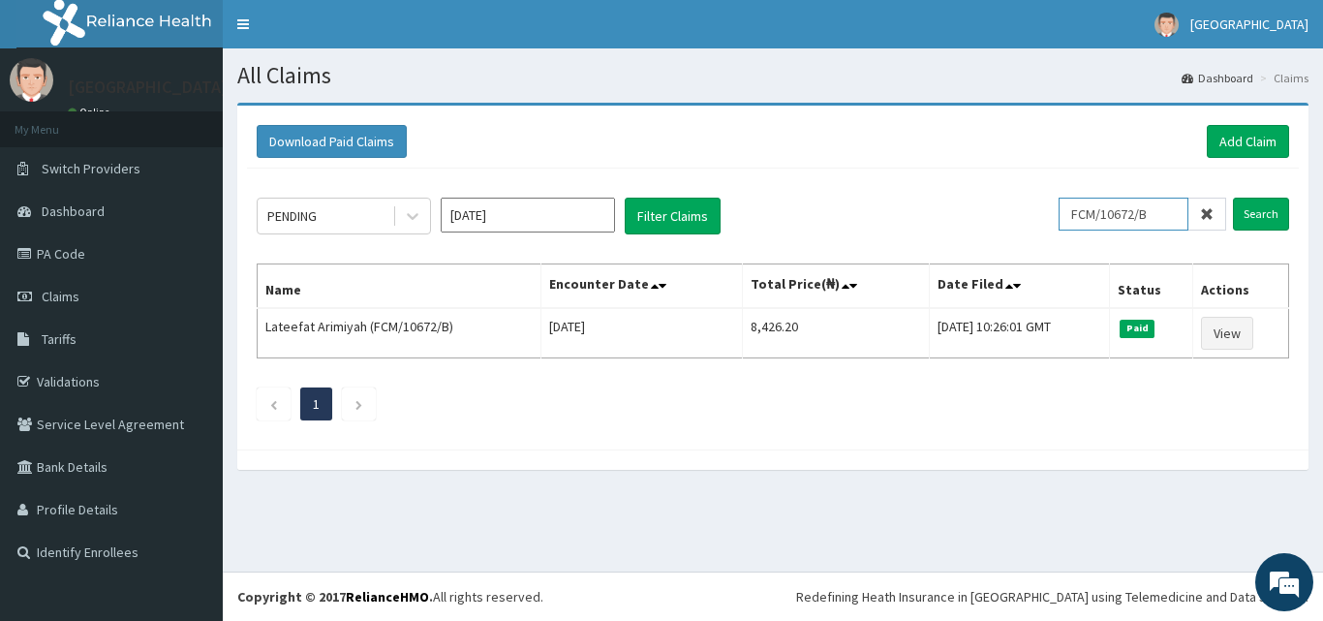
drag, startPoint x: 1081, startPoint y: 213, endPoint x: 1162, endPoint y: 212, distance: 81.3
click at [1162, 212] on input "FCM/10672/B" at bounding box center [1123, 214] width 130 height 33
click at [1245, 139] on link "Add Claim" at bounding box center [1248, 141] width 82 height 33
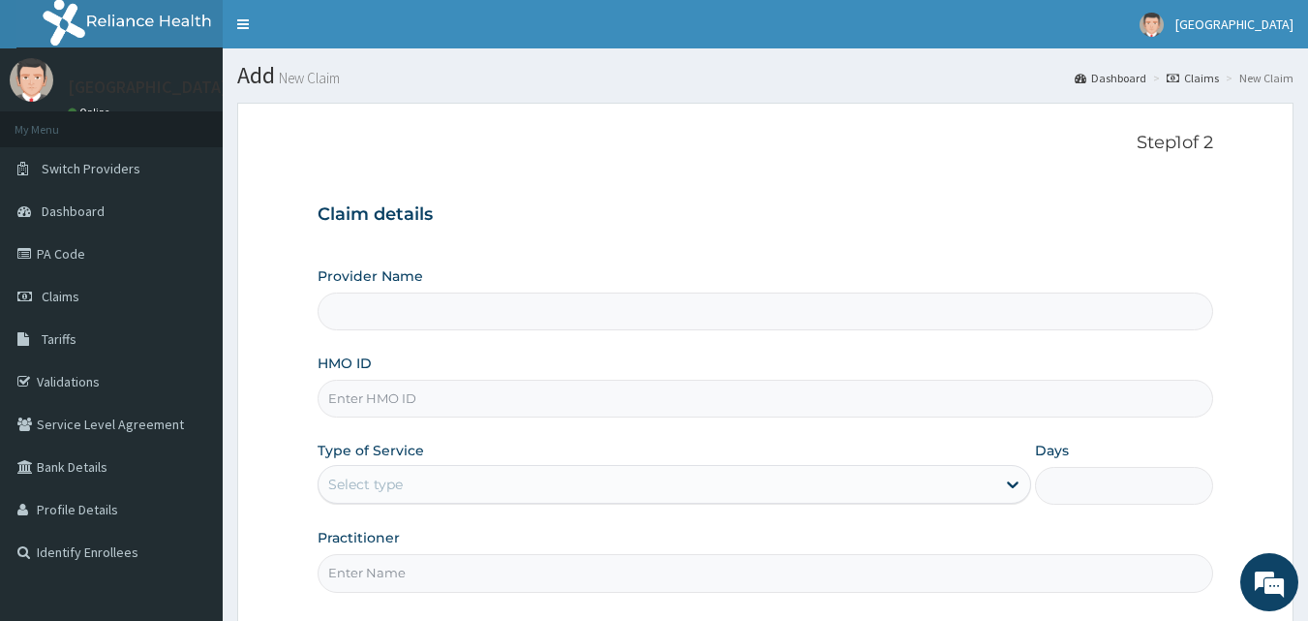
type input "[GEOGRAPHIC_DATA]"
click at [684, 400] on input "HMO ID" at bounding box center [766, 399] width 897 height 38
paste input "FCM/10672/B"
type input "FCM/10672/B"
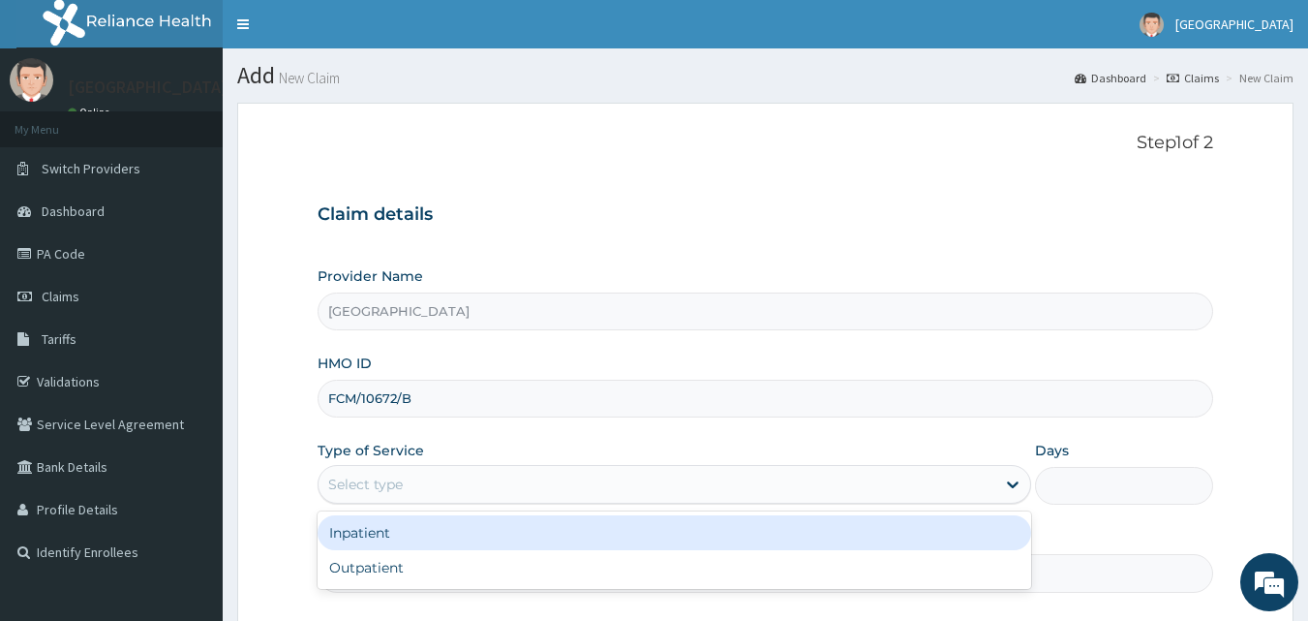
click at [701, 494] on div "Select type" at bounding box center [657, 484] width 677 height 31
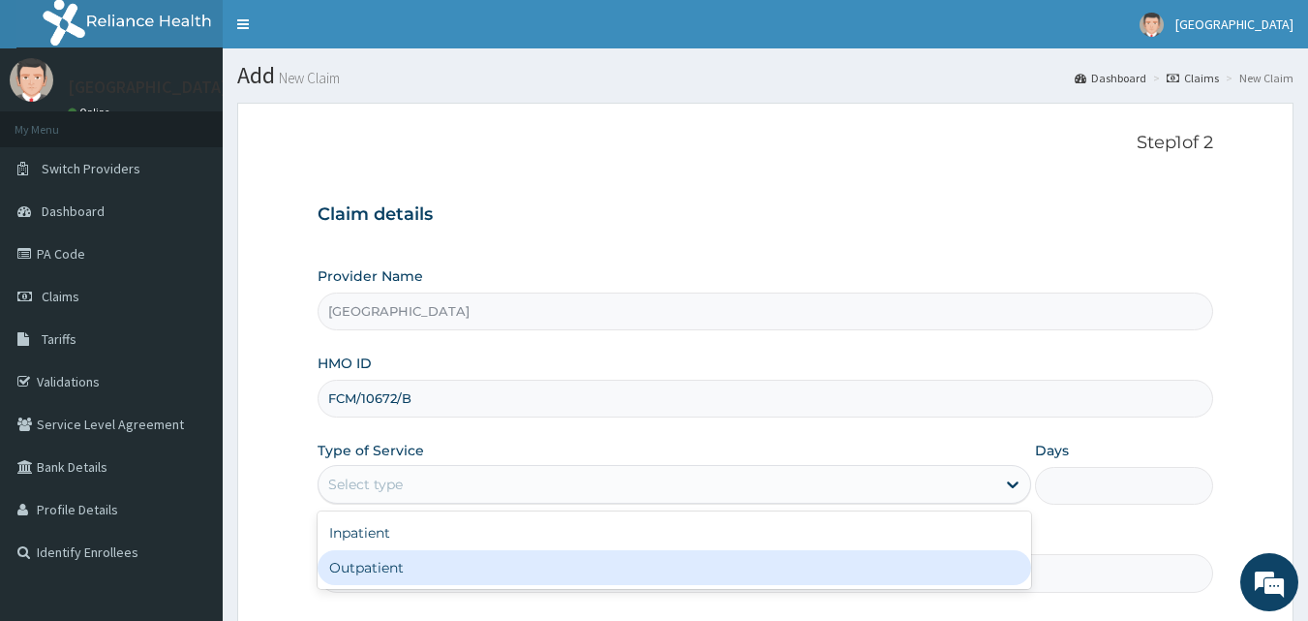
click at [473, 561] on div "Outpatient" at bounding box center [675, 567] width 714 height 35
type input "1"
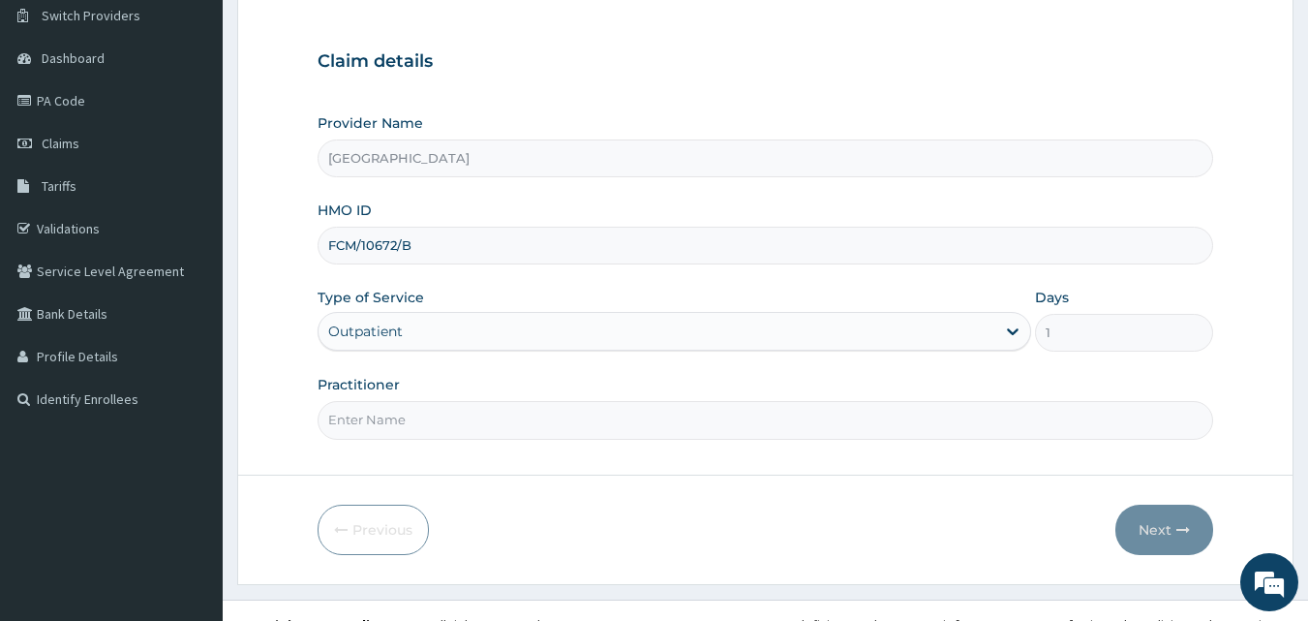
scroll to position [181, 0]
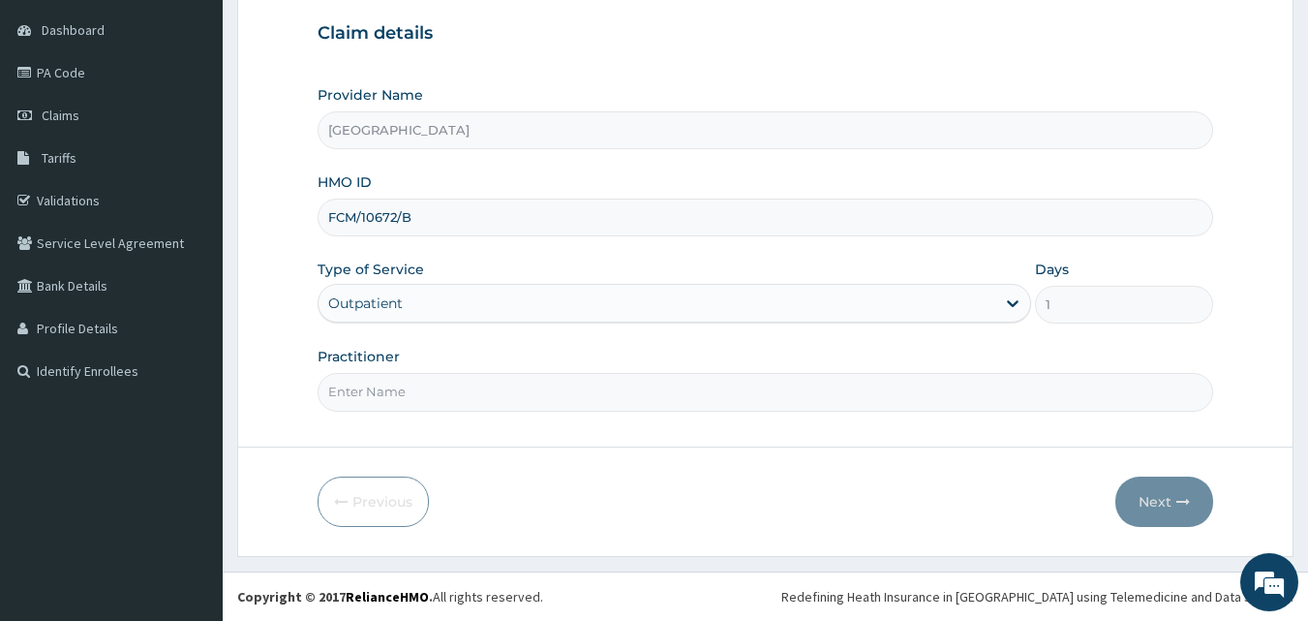
click at [682, 400] on input "Practitioner" at bounding box center [766, 392] width 897 height 38
type input "[PERSON_NAME]"
click at [1137, 492] on button "Next" at bounding box center [1165, 501] width 98 height 50
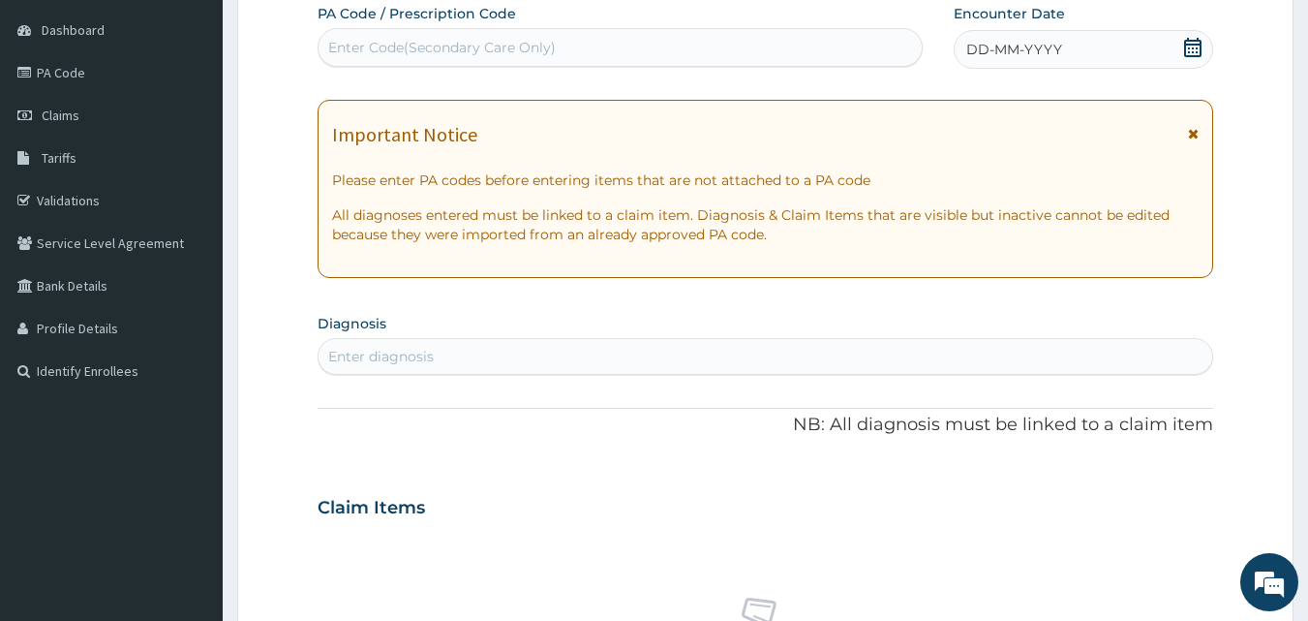
click at [1188, 45] on icon at bounding box center [1192, 47] width 17 height 19
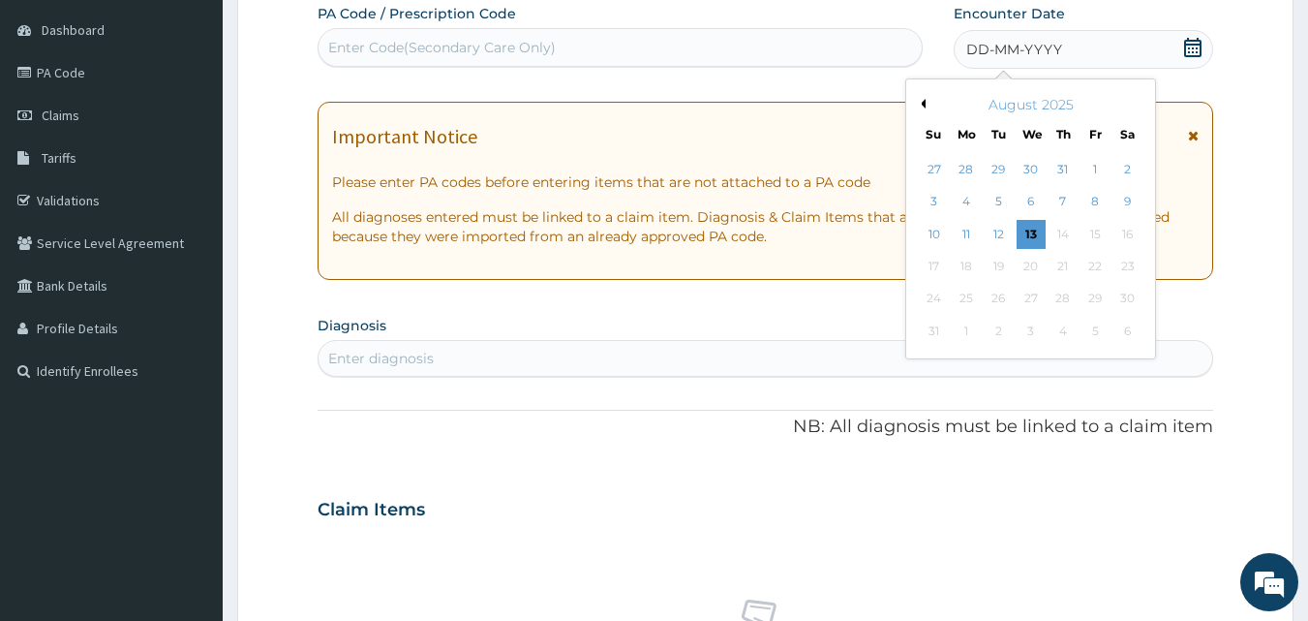
click at [922, 101] on button "Previous Month" at bounding box center [921, 104] width 10 height 10
click at [999, 226] on div "15" at bounding box center [999, 234] width 29 height 29
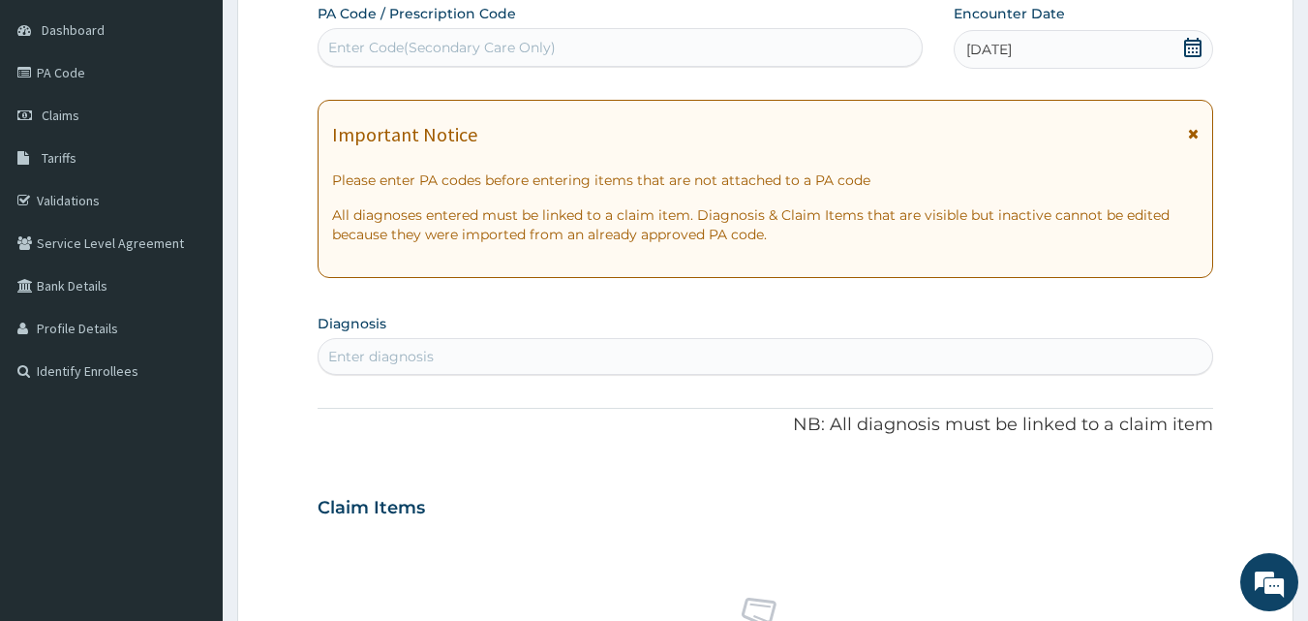
click at [688, 356] on div "Enter diagnosis" at bounding box center [766, 356] width 895 height 31
click at [661, 354] on div "Enter diagnosis" at bounding box center [766, 356] width 895 height 31
type input "J"
type input "[MEDICAL_DATA]"
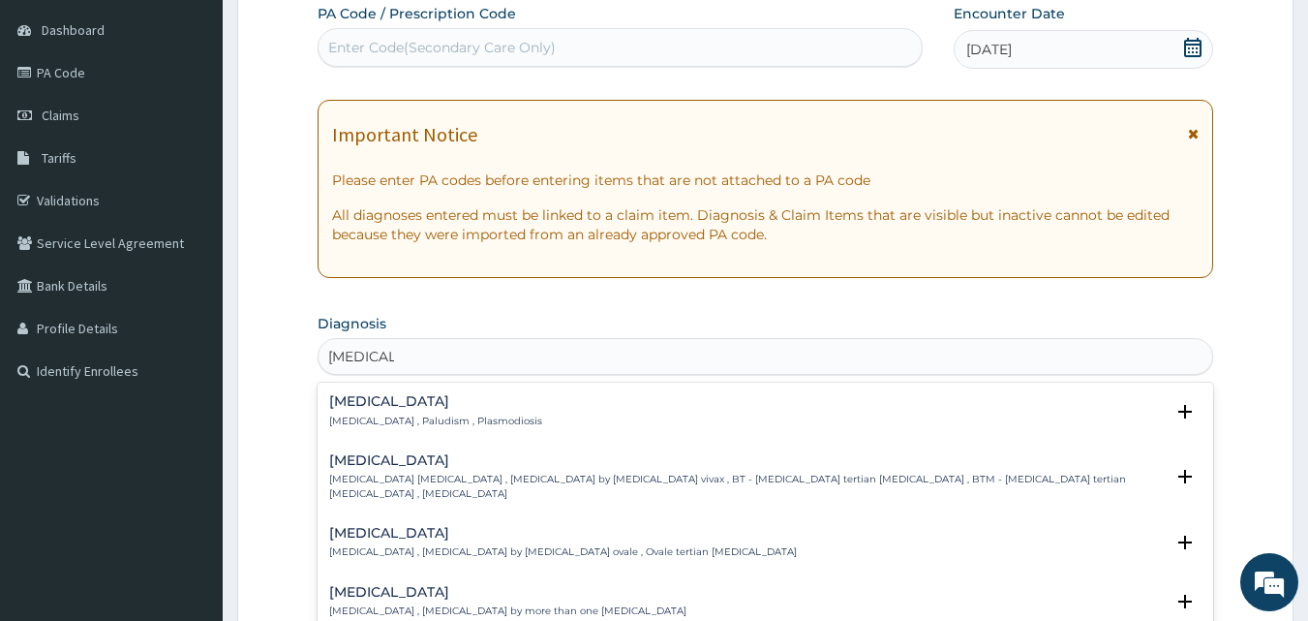
click at [432, 416] on p "[MEDICAL_DATA] , Paludism , Plasmodiosis" at bounding box center [435, 421] width 213 height 14
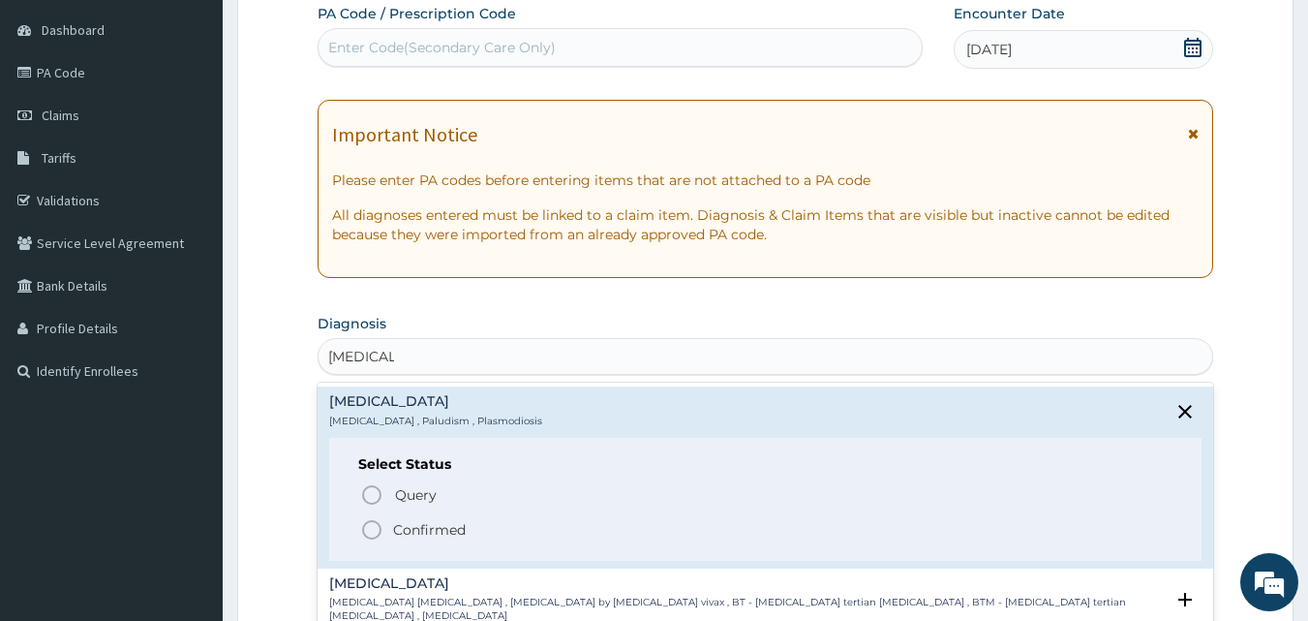
click at [375, 532] on icon "status option filled" at bounding box center [371, 529] width 23 height 23
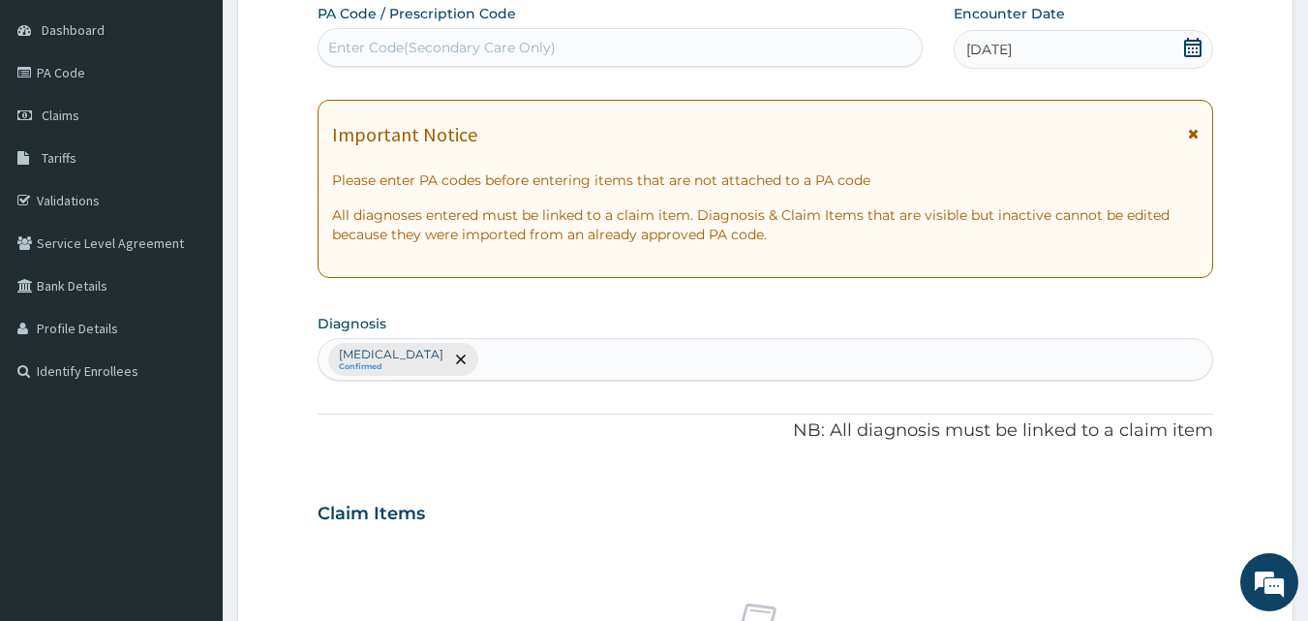
click at [608, 359] on div "[MEDICAL_DATA] Confirmed" at bounding box center [766, 359] width 895 height 41
type input "SALMON"
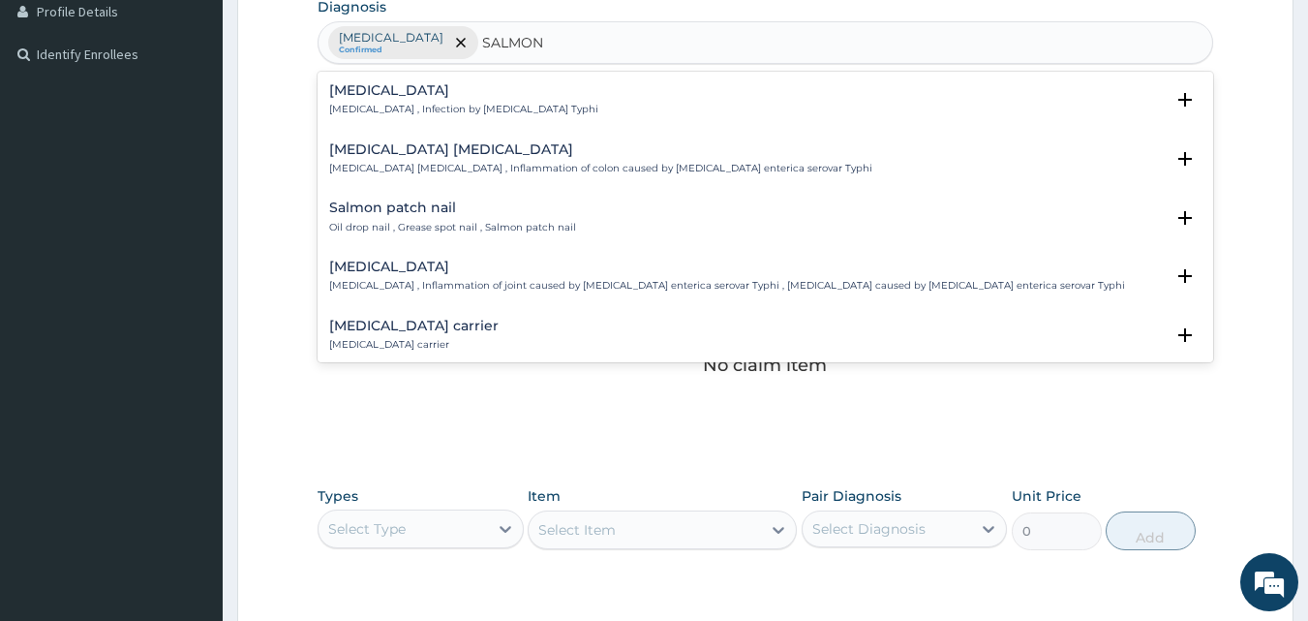
scroll to position [500, 0]
click at [574, 323] on div "[MEDICAL_DATA] carrier [MEDICAL_DATA] carrier" at bounding box center [765, 334] width 873 height 34
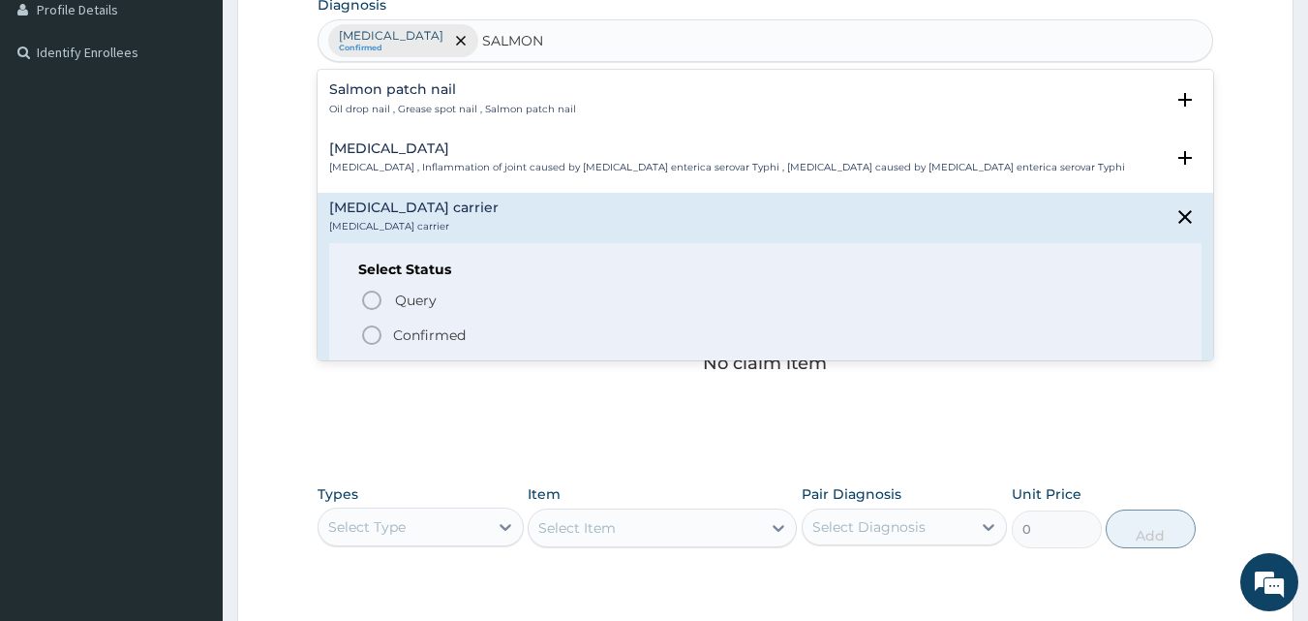
scroll to position [155, 0]
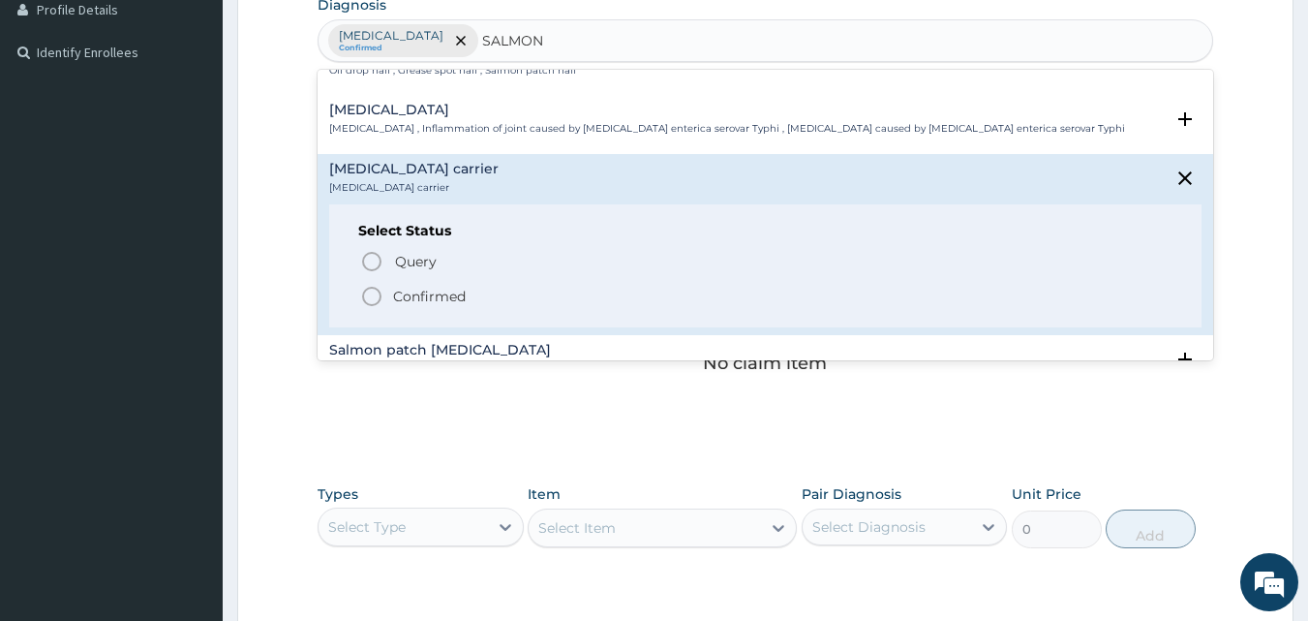
click at [372, 297] on icon "status option filled" at bounding box center [371, 296] width 23 height 23
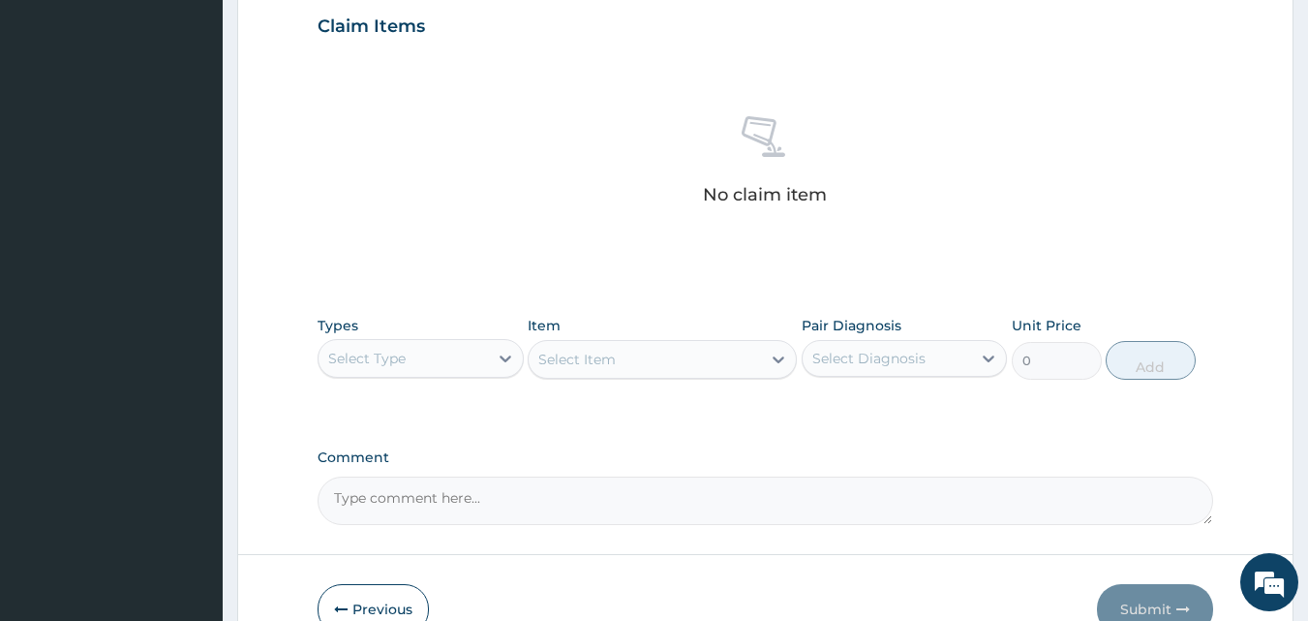
scroll to position [670, 0]
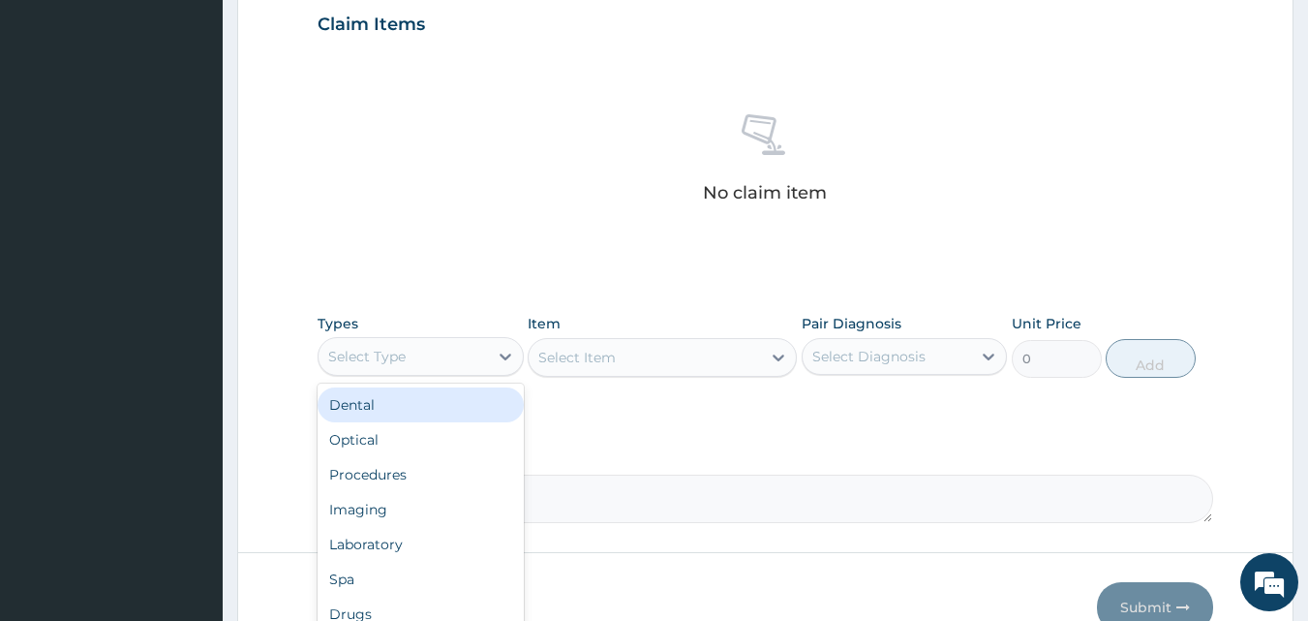
click at [421, 358] on div "Select Type" at bounding box center [403, 356] width 169 height 31
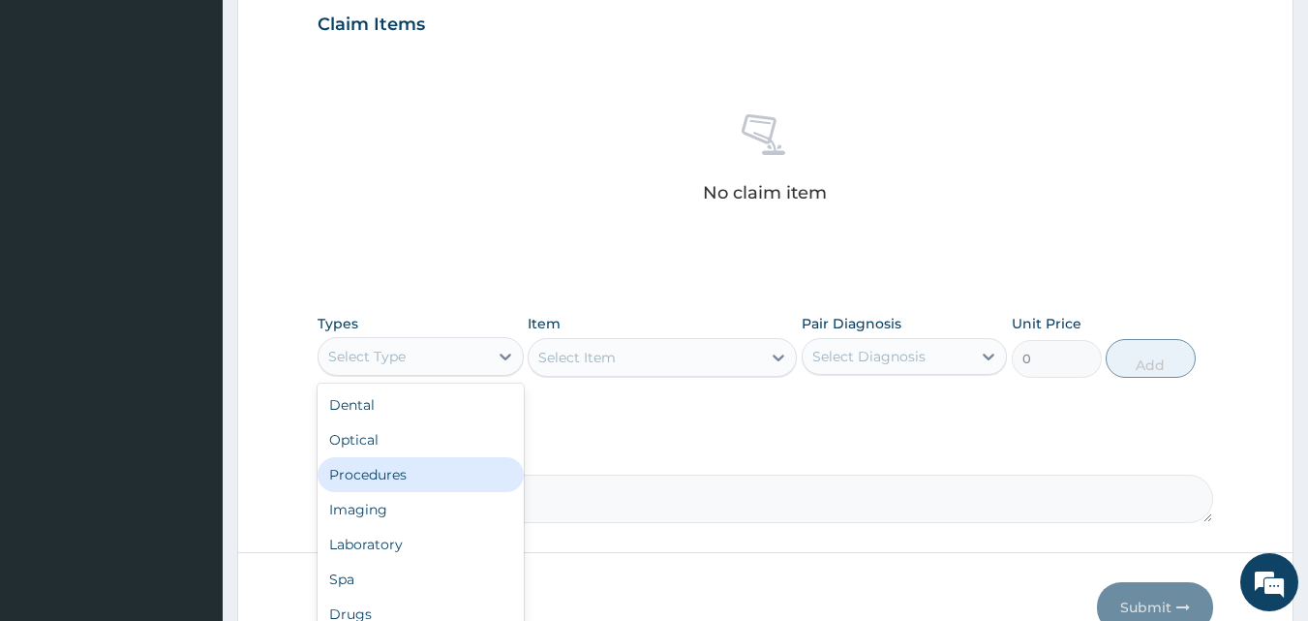
drag, startPoint x: 370, startPoint y: 469, endPoint x: 465, endPoint y: 422, distance: 105.7
click at [372, 467] on div "Procedures" at bounding box center [421, 474] width 206 height 35
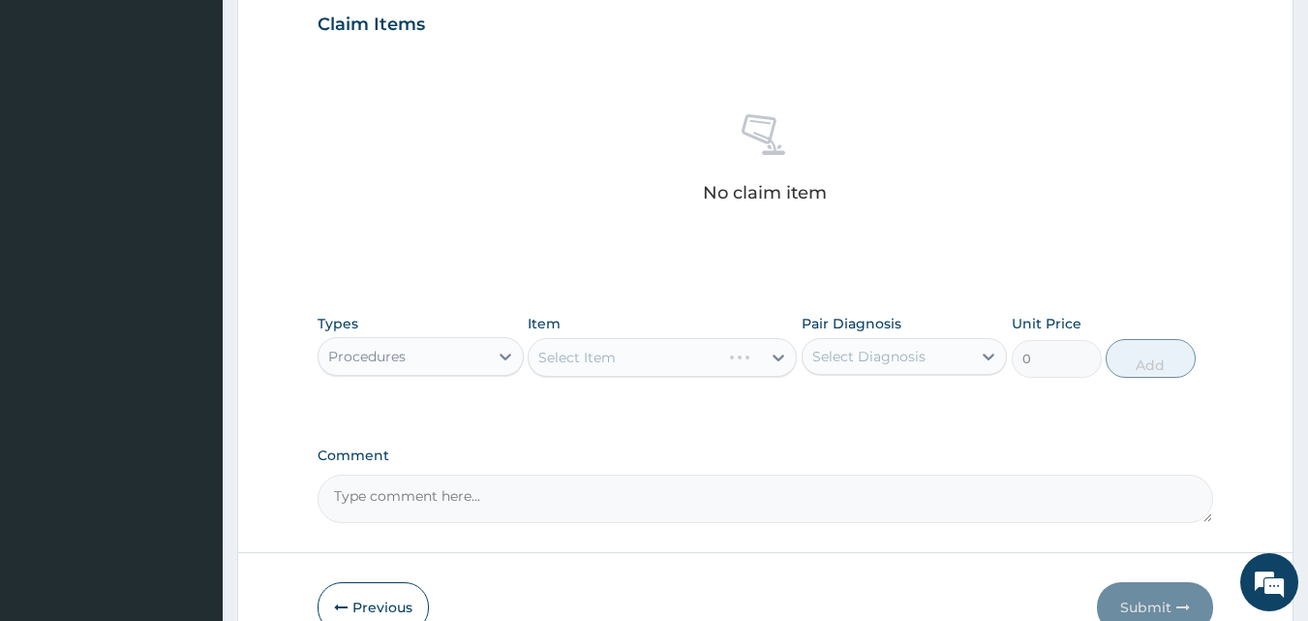
click at [567, 362] on div "Select Item" at bounding box center [662, 357] width 269 height 39
click at [615, 361] on div "Select Item" at bounding box center [662, 357] width 269 height 39
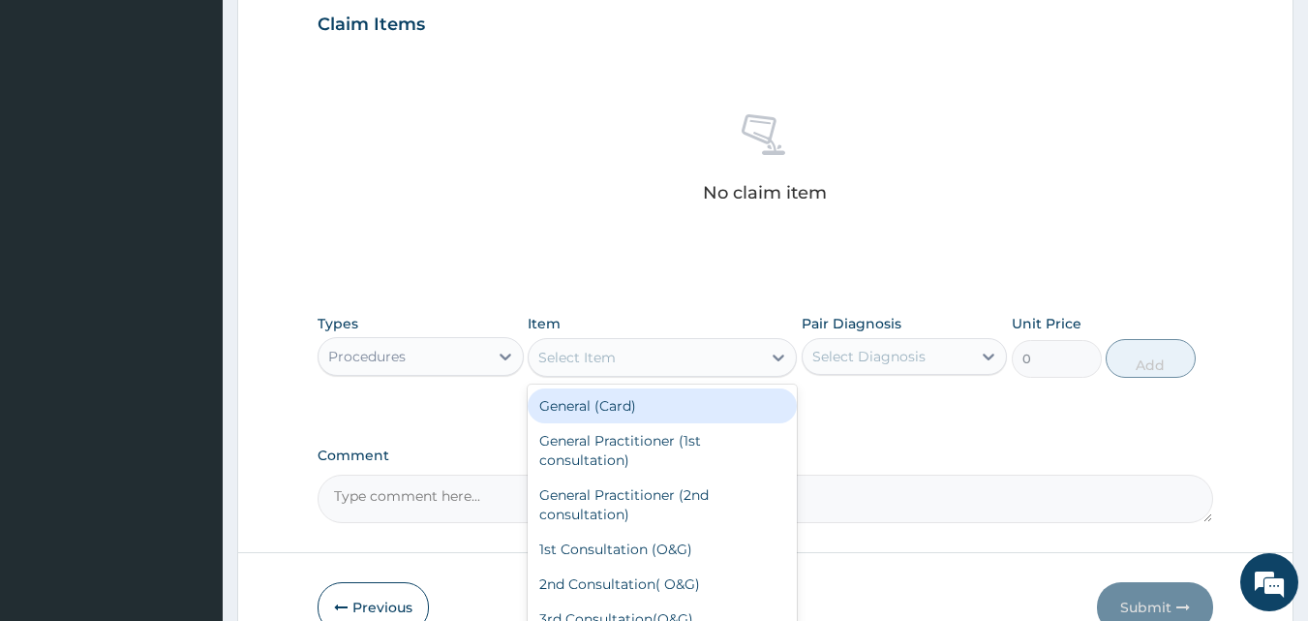
click at [633, 354] on div "Select Item" at bounding box center [645, 357] width 232 height 31
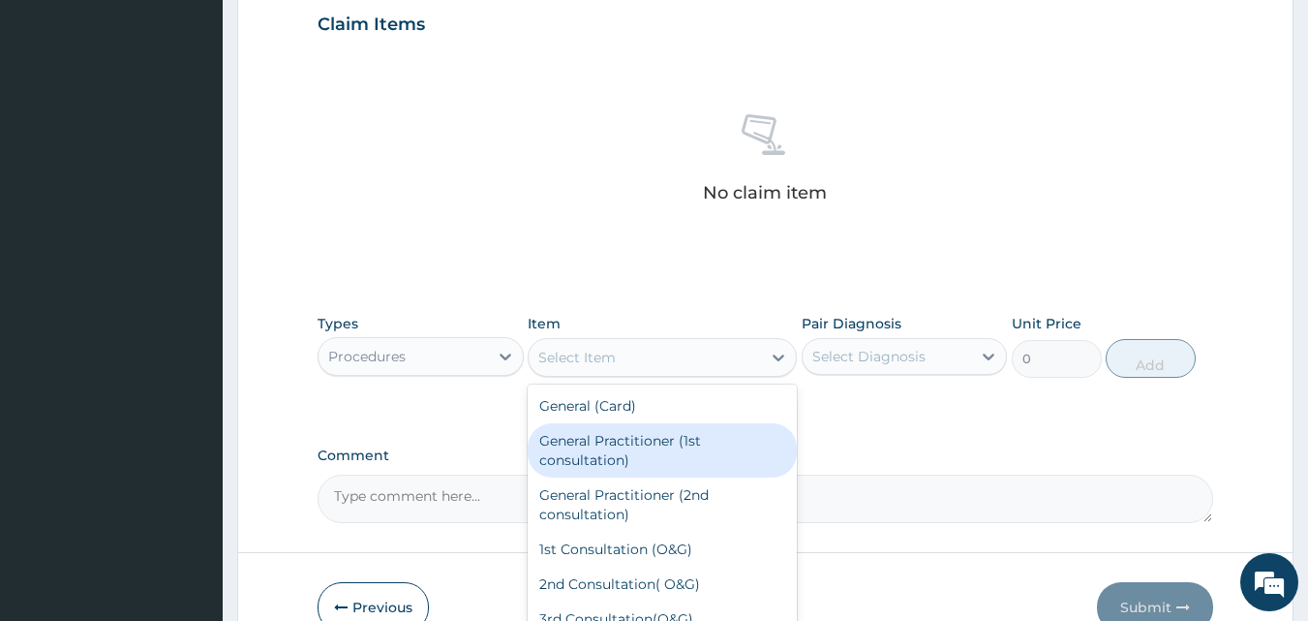
click at [625, 447] on div "General Practitioner (1st consultation)" at bounding box center [662, 450] width 269 height 54
type input "1500"
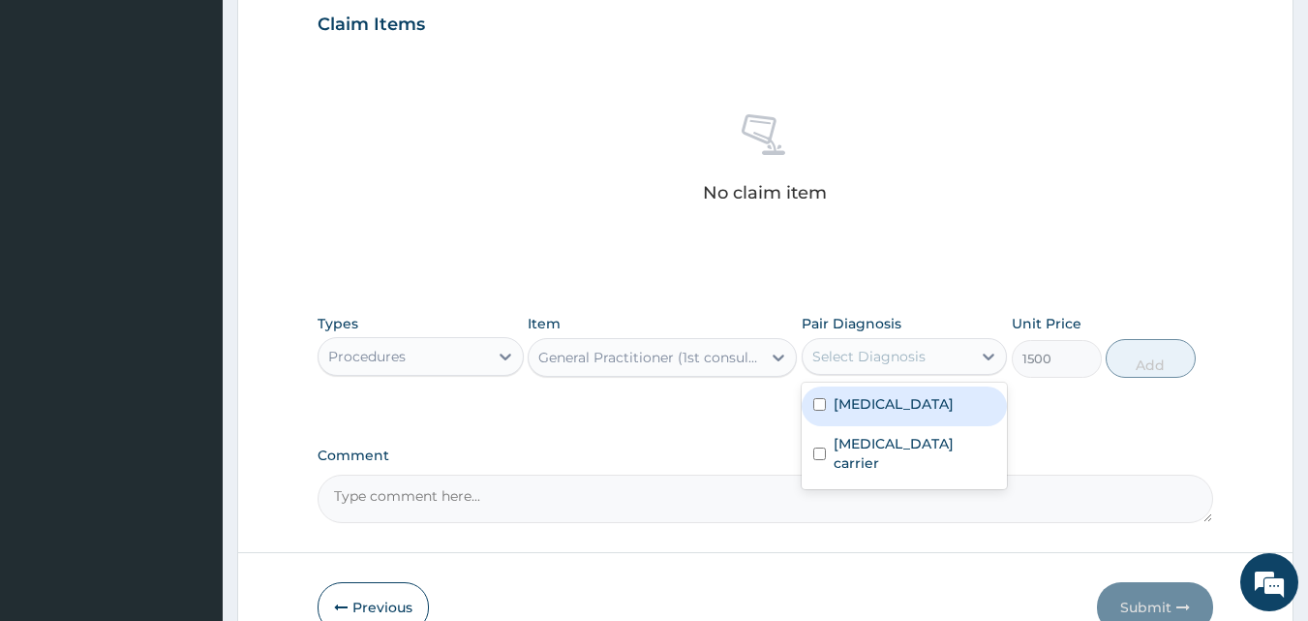
click at [839, 357] on div "Select Diagnosis" at bounding box center [868, 356] width 113 height 19
drag, startPoint x: 815, startPoint y: 404, endPoint x: 1017, endPoint y: 389, distance: 201.9
click at [816, 404] on input "checkbox" at bounding box center [819, 404] width 13 height 13
checkbox input "true"
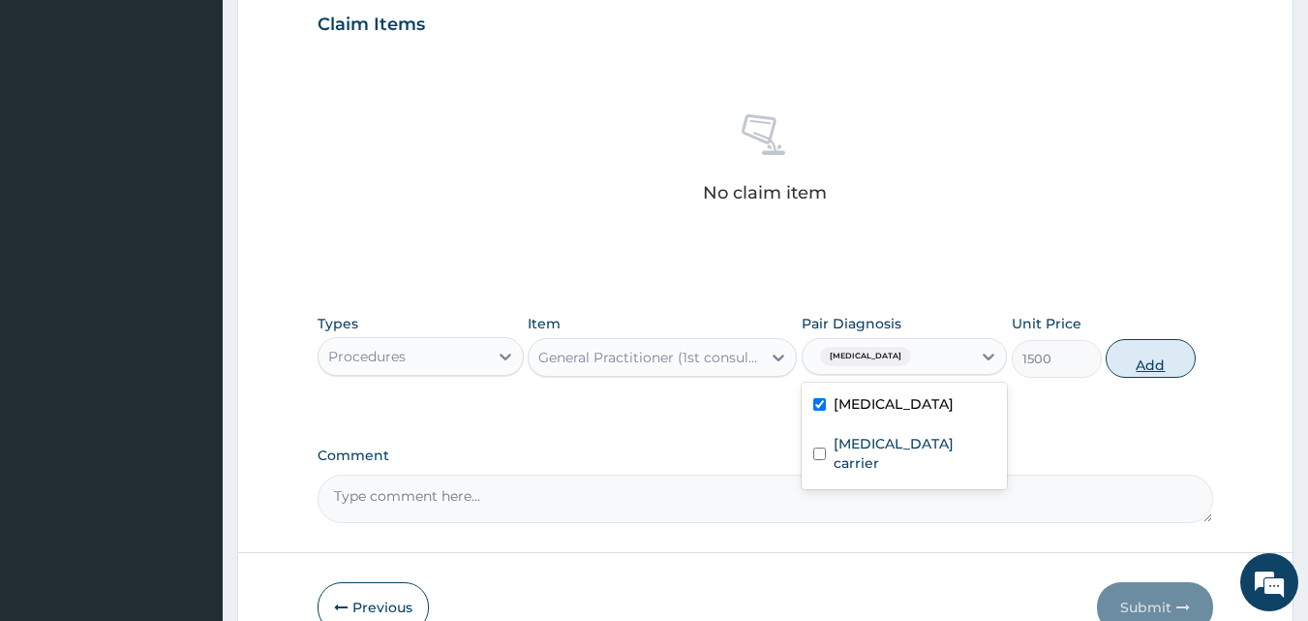
click at [1144, 365] on button "Add" at bounding box center [1151, 358] width 90 height 39
type input "0"
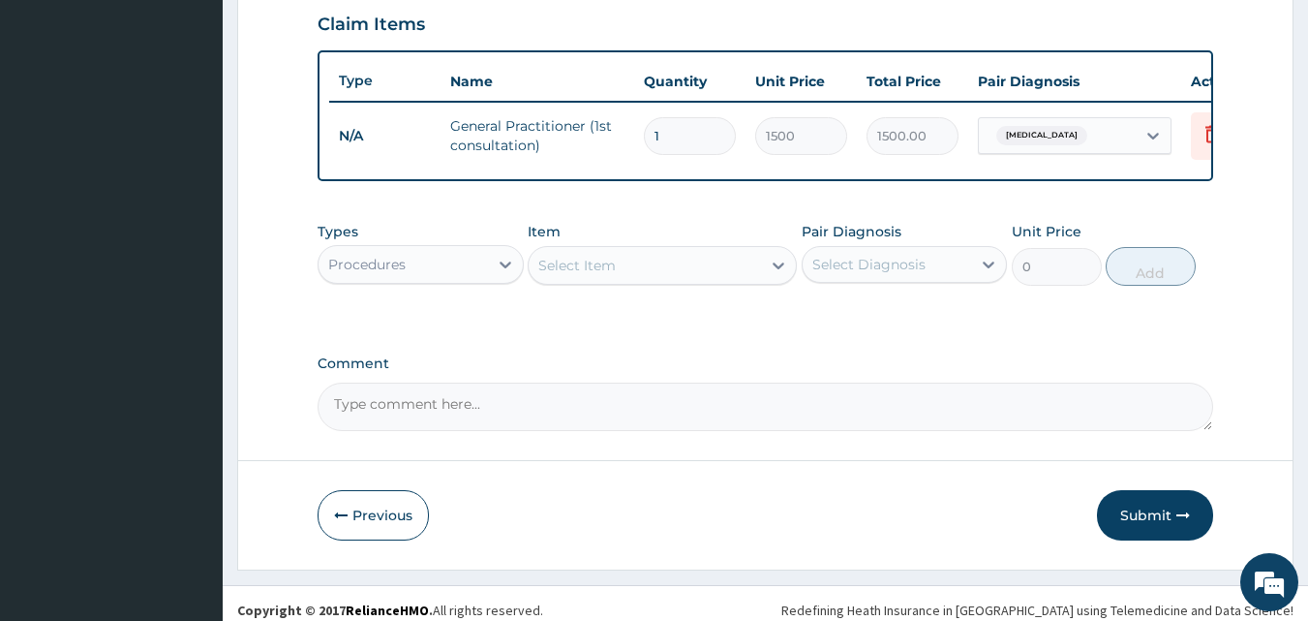
click at [384, 280] on div "Procedures" at bounding box center [403, 264] width 169 height 31
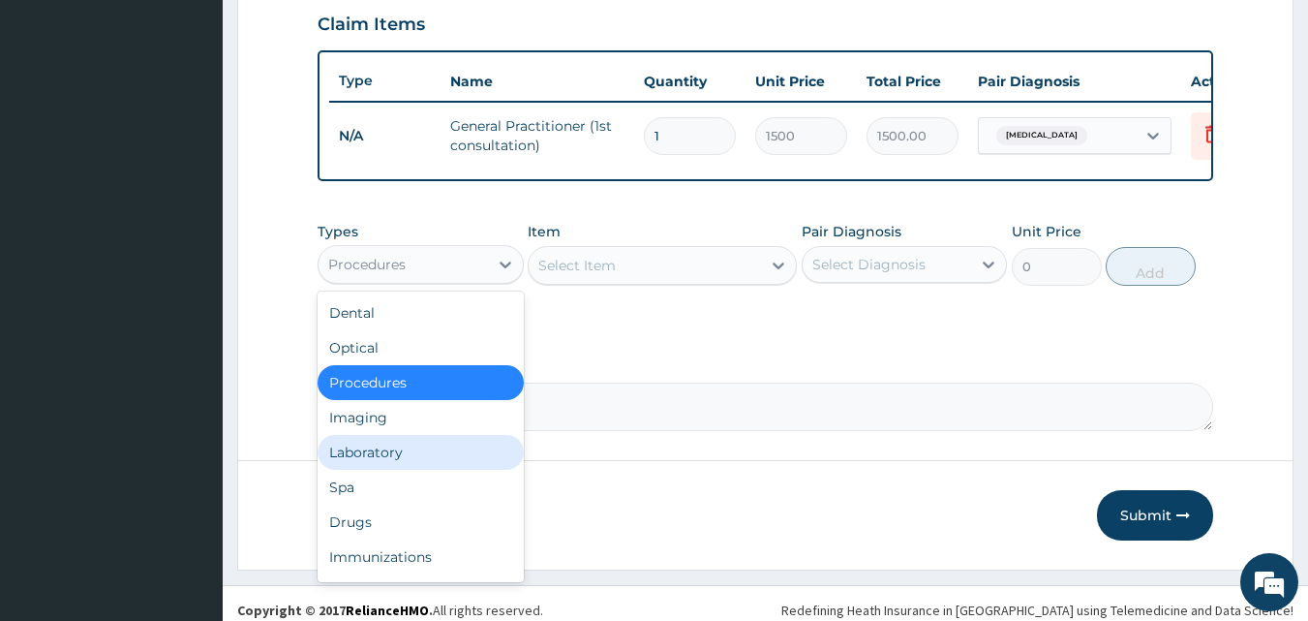
drag, startPoint x: 381, startPoint y: 477, endPoint x: 387, endPoint y: 461, distance: 17.8
click at [381, 470] on div "Laboratory" at bounding box center [421, 452] width 206 height 35
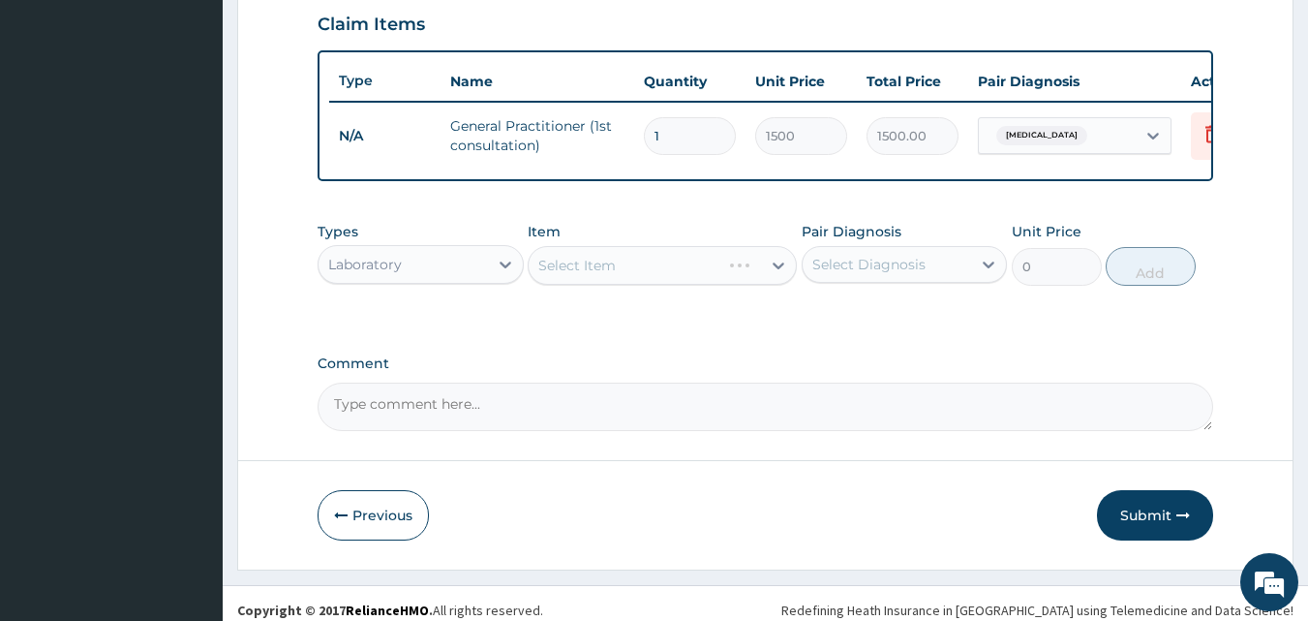
click at [651, 284] on div "Select Item" at bounding box center [662, 265] width 269 height 39
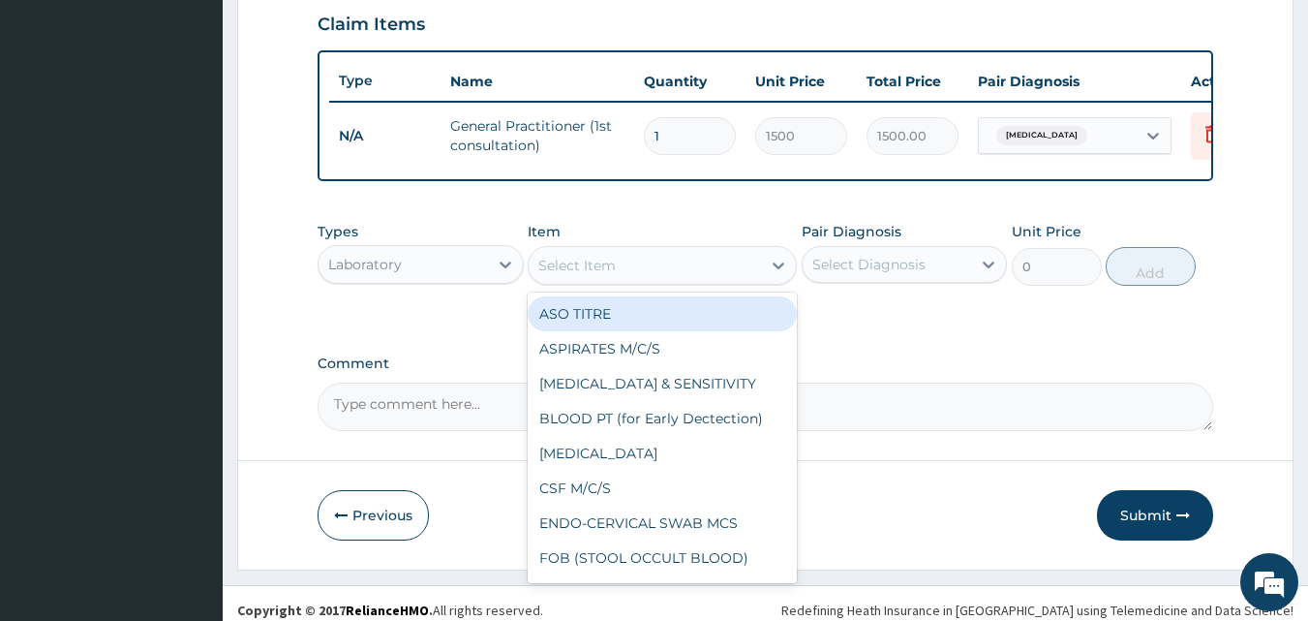
click at [615, 275] on div "Select Item" at bounding box center [576, 265] width 77 height 19
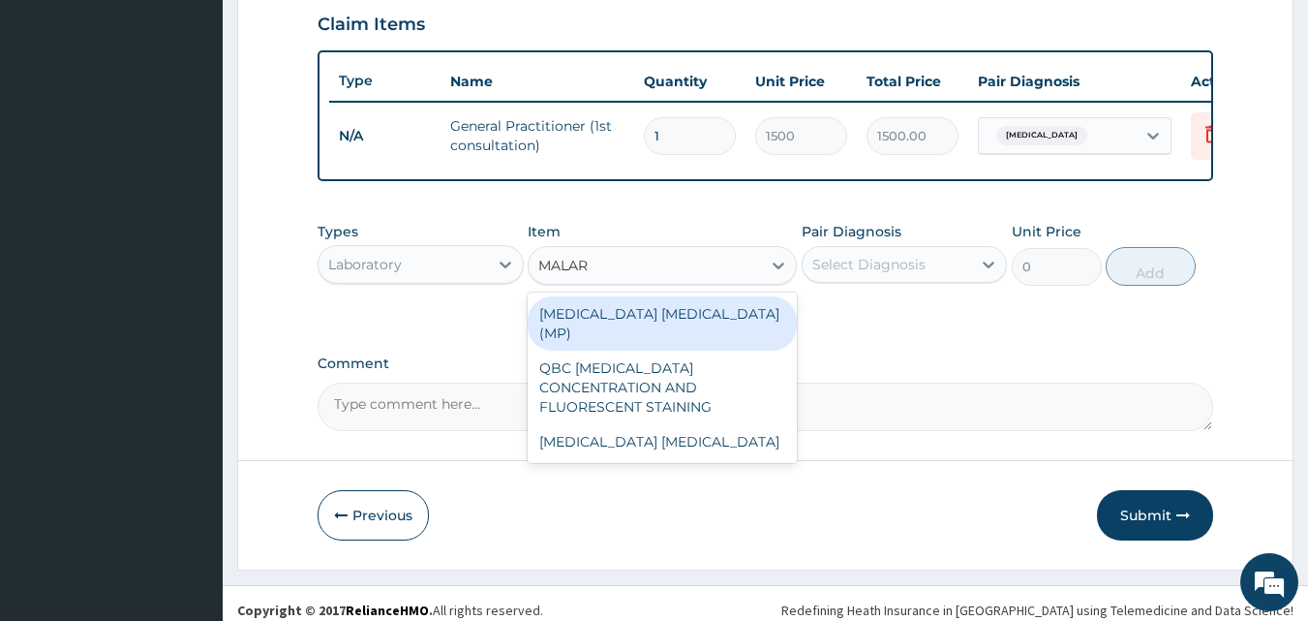
type input "MALARI"
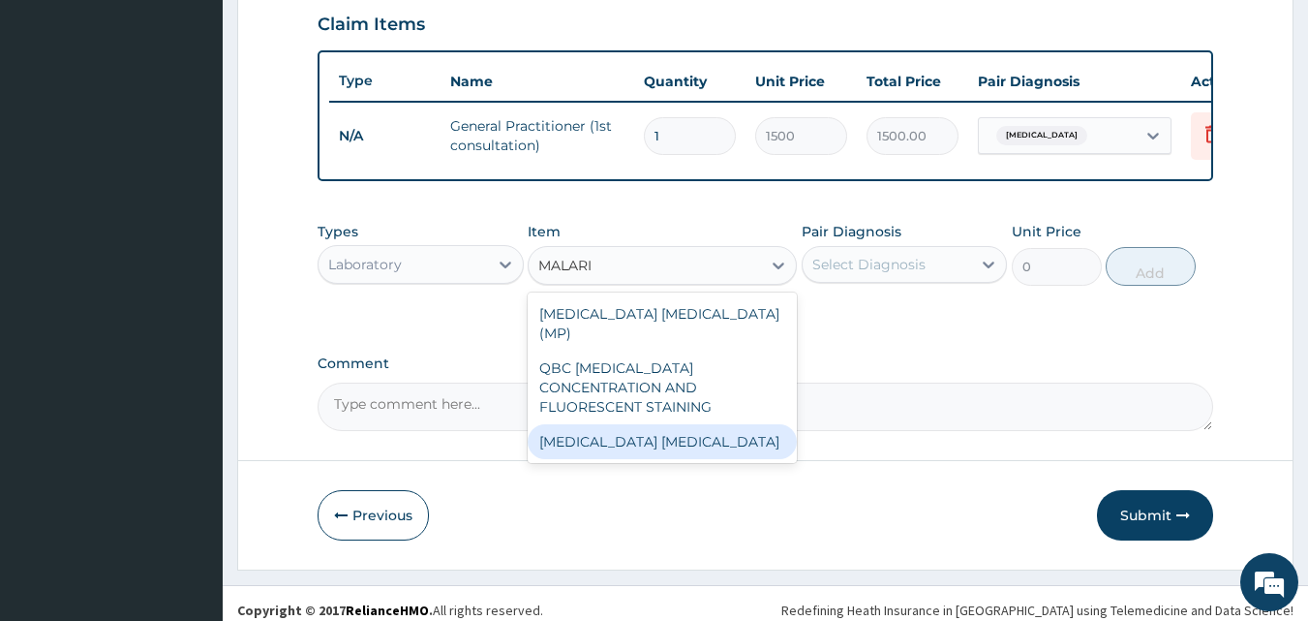
click at [588, 427] on div "Malaria Parasite" at bounding box center [662, 441] width 269 height 35
type input "1000"
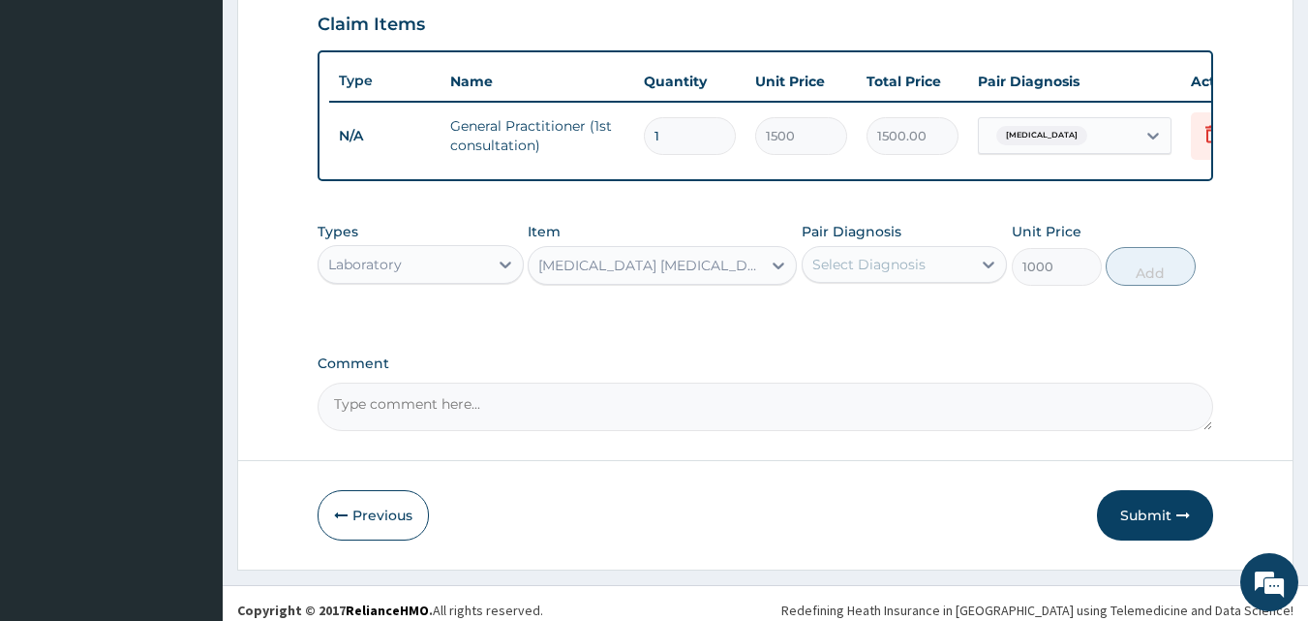
click at [829, 274] on div "Select Diagnosis" at bounding box center [868, 264] width 113 height 19
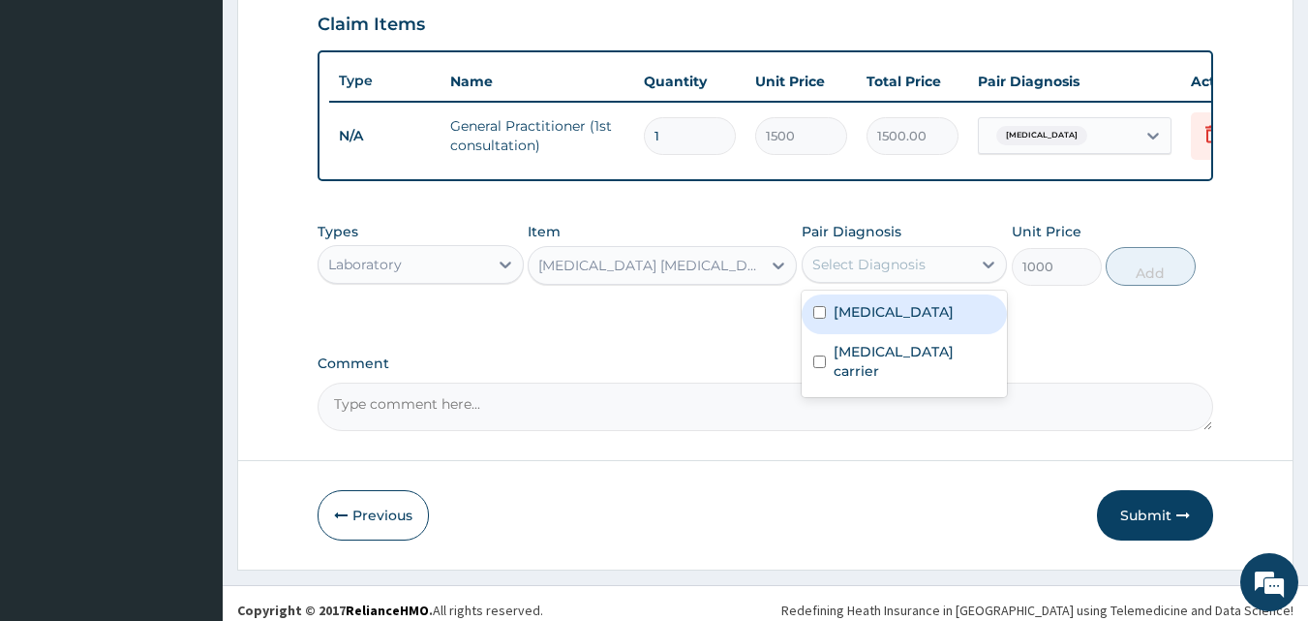
click at [825, 320] on div "Malaria" at bounding box center [905, 314] width 206 height 40
checkbox input "true"
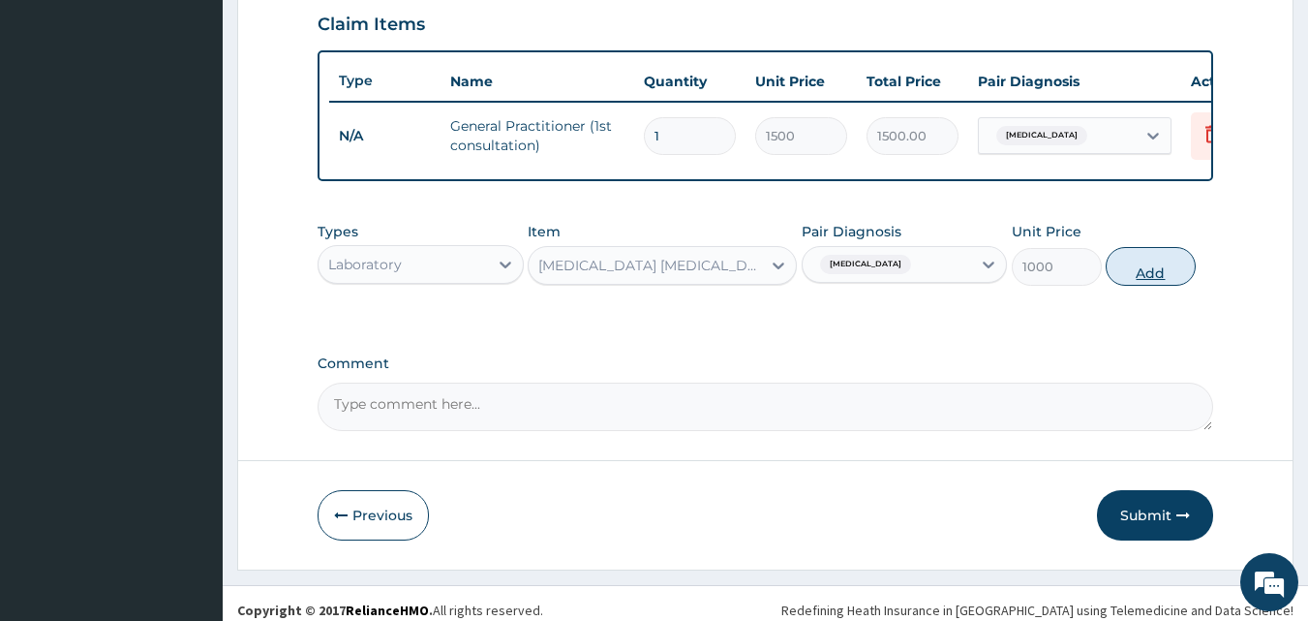
click at [1130, 282] on button "Add" at bounding box center [1151, 266] width 90 height 39
type input "0"
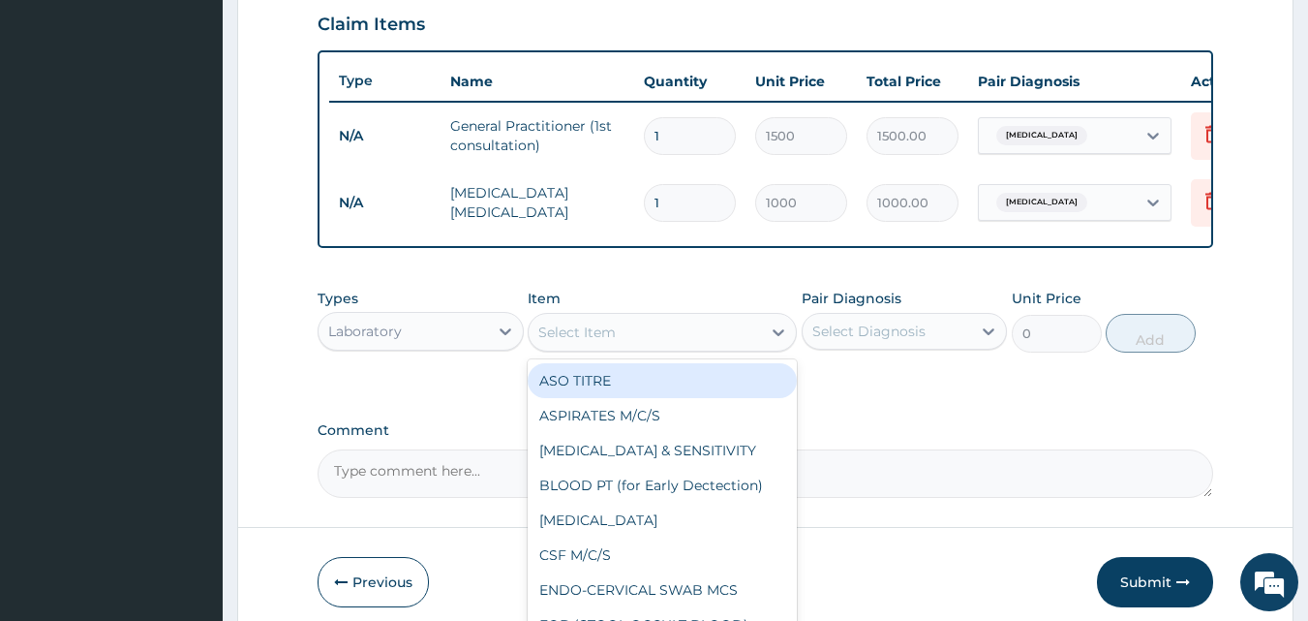
click at [612, 342] on div "Select Item" at bounding box center [576, 331] width 77 height 19
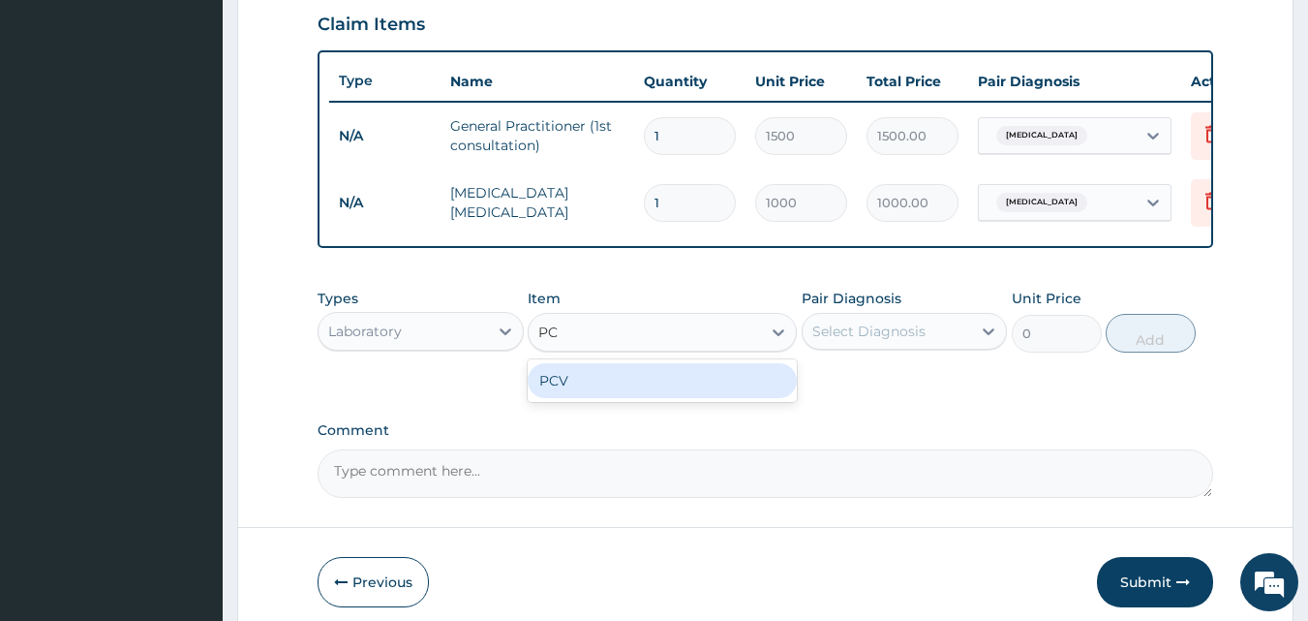
type input "PCV"
click at [598, 398] on div "PCV" at bounding box center [662, 380] width 269 height 35
type input "400"
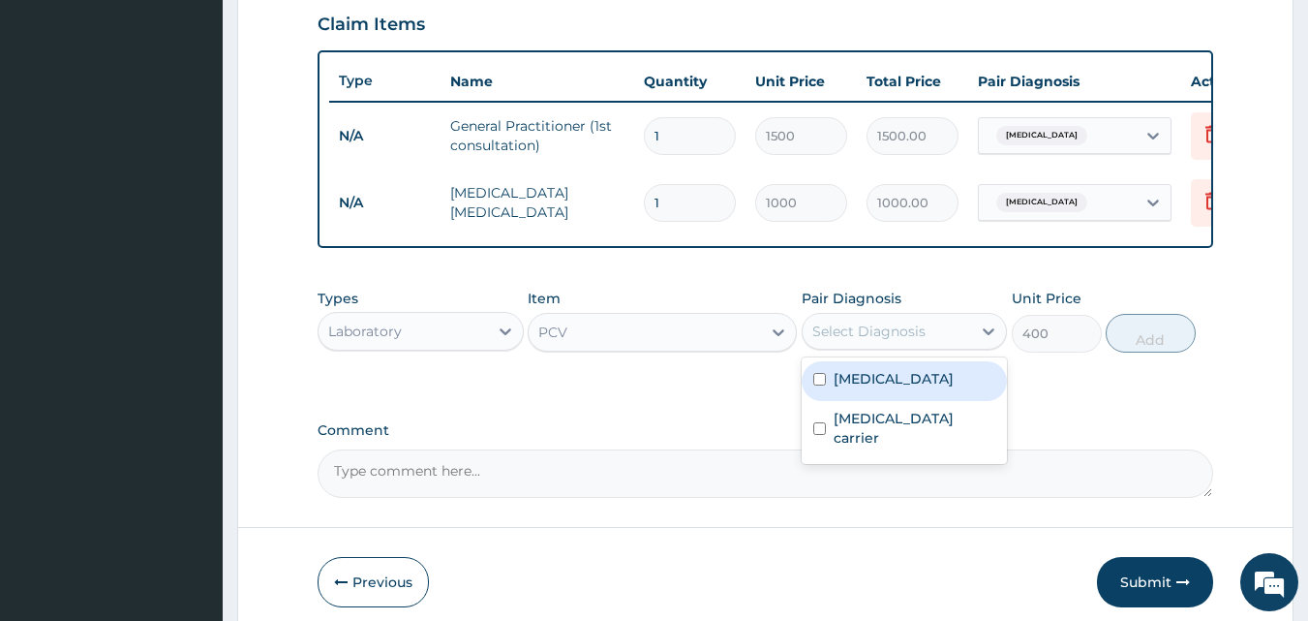
drag, startPoint x: 858, startPoint y: 347, endPoint x: 860, endPoint y: 372, distance: 25.3
click at [859, 341] on div "Select Diagnosis" at bounding box center [868, 331] width 113 height 19
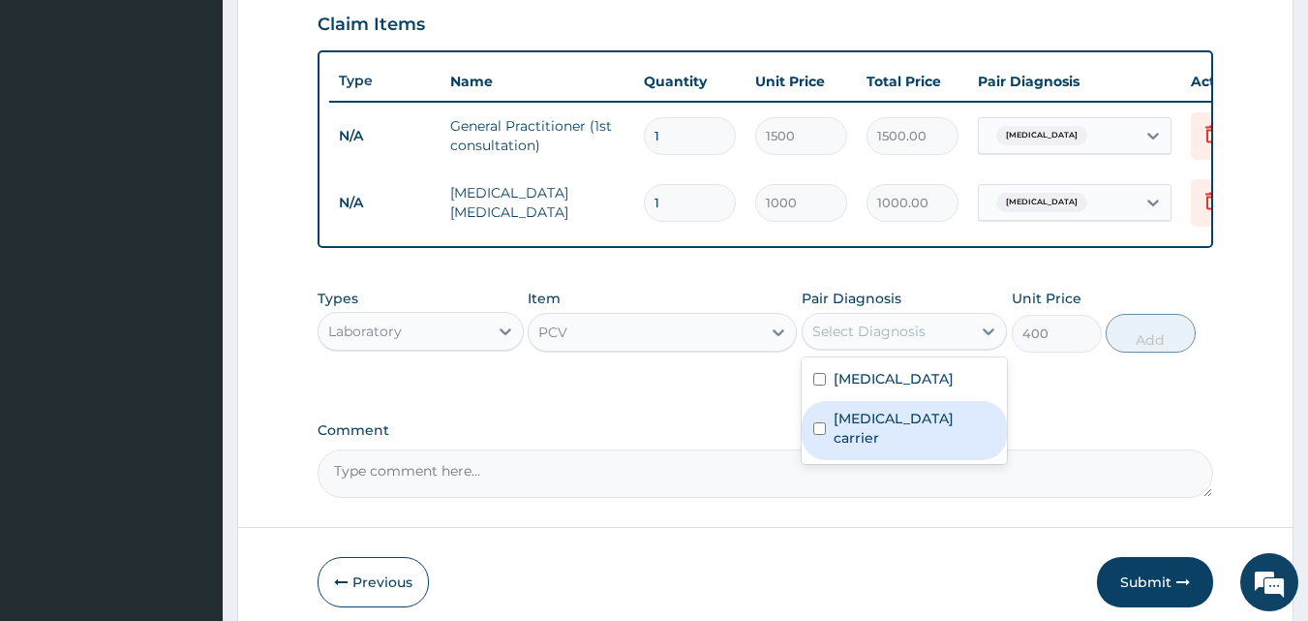
click at [838, 434] on label "Salmonella carrier" at bounding box center [915, 428] width 163 height 39
checkbox input "true"
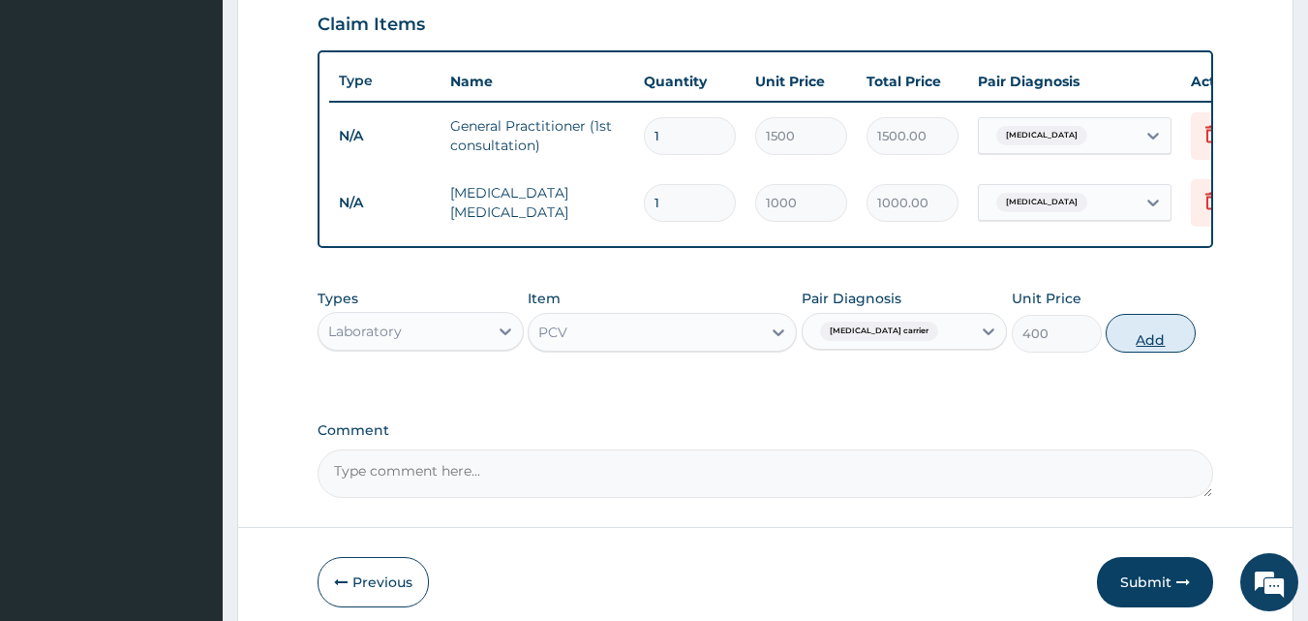
click at [1148, 348] on button "Add" at bounding box center [1151, 333] width 90 height 39
type input "0"
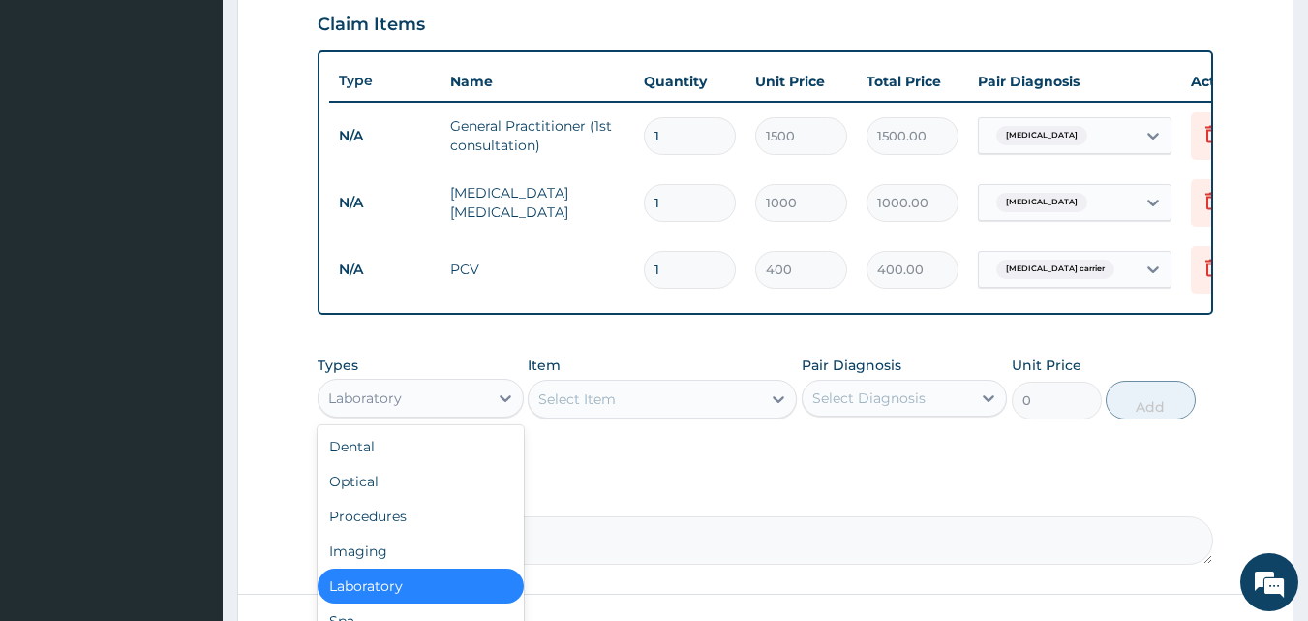
click at [449, 412] on div "Laboratory" at bounding box center [403, 398] width 169 height 31
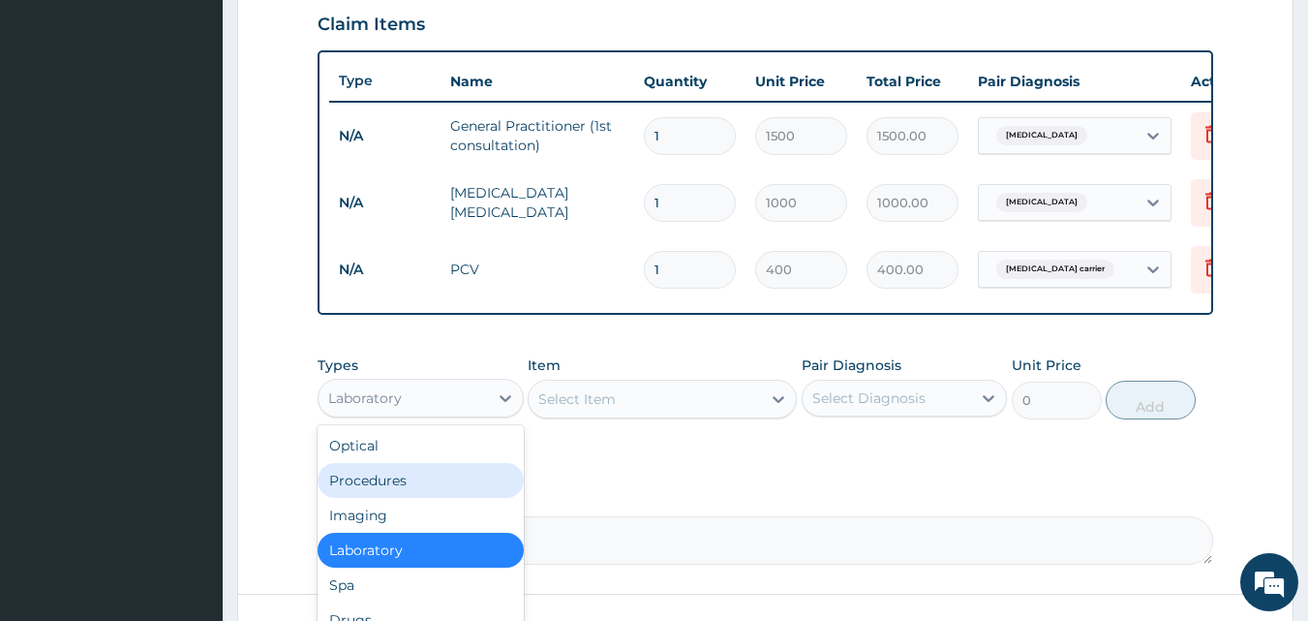
scroll to position [66, 0]
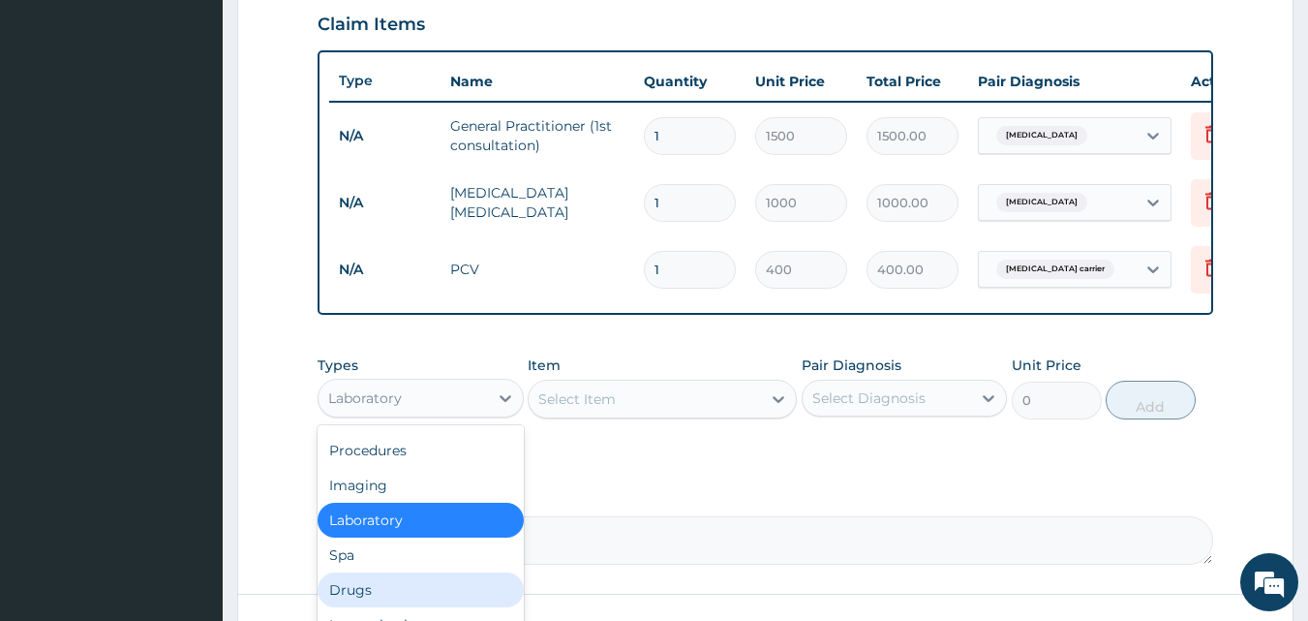
drag, startPoint x: 443, startPoint y: 599, endPoint x: 453, endPoint y: 593, distance: 12.6
click at [444, 599] on div "Drugs" at bounding box center [421, 589] width 206 height 35
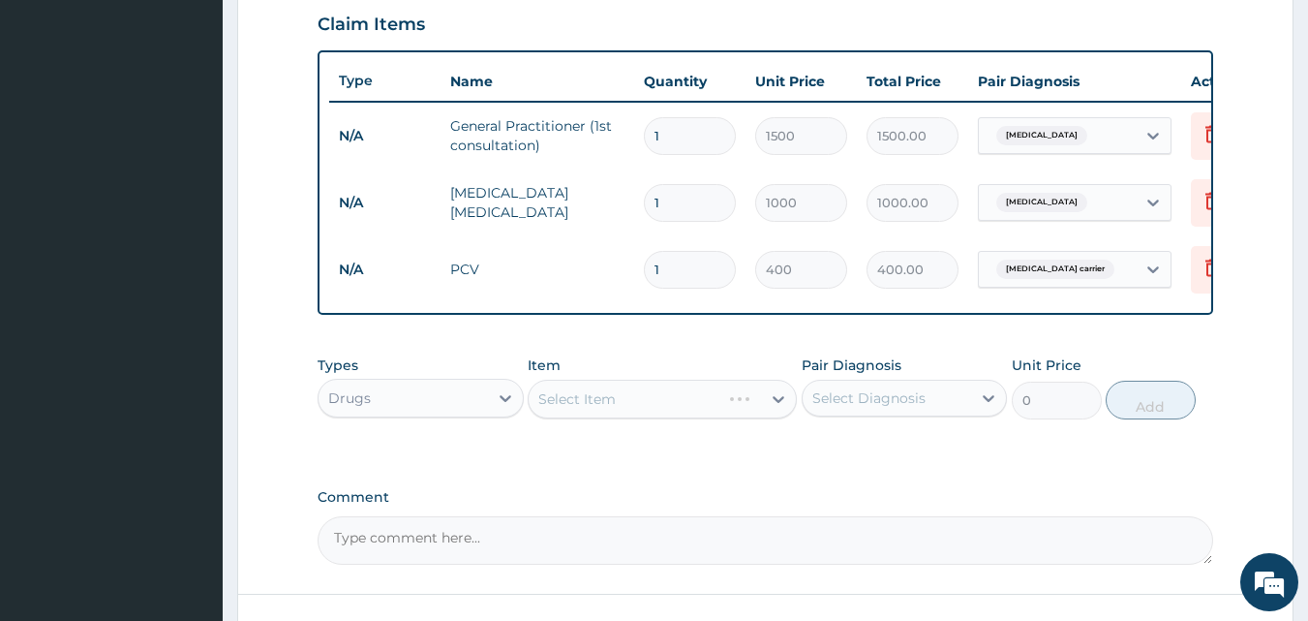
click at [711, 418] on div "Select Item" at bounding box center [662, 399] width 269 height 39
click at [654, 414] on div "Select Item" at bounding box center [645, 398] width 232 height 31
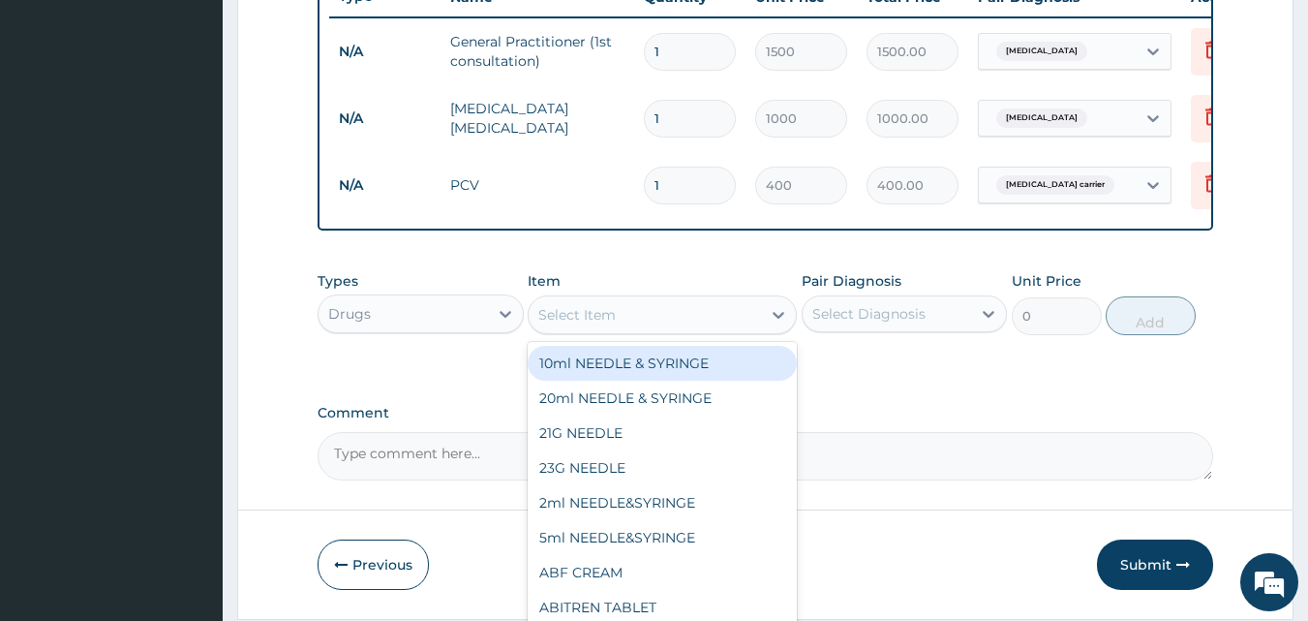
scroll to position [832, 0]
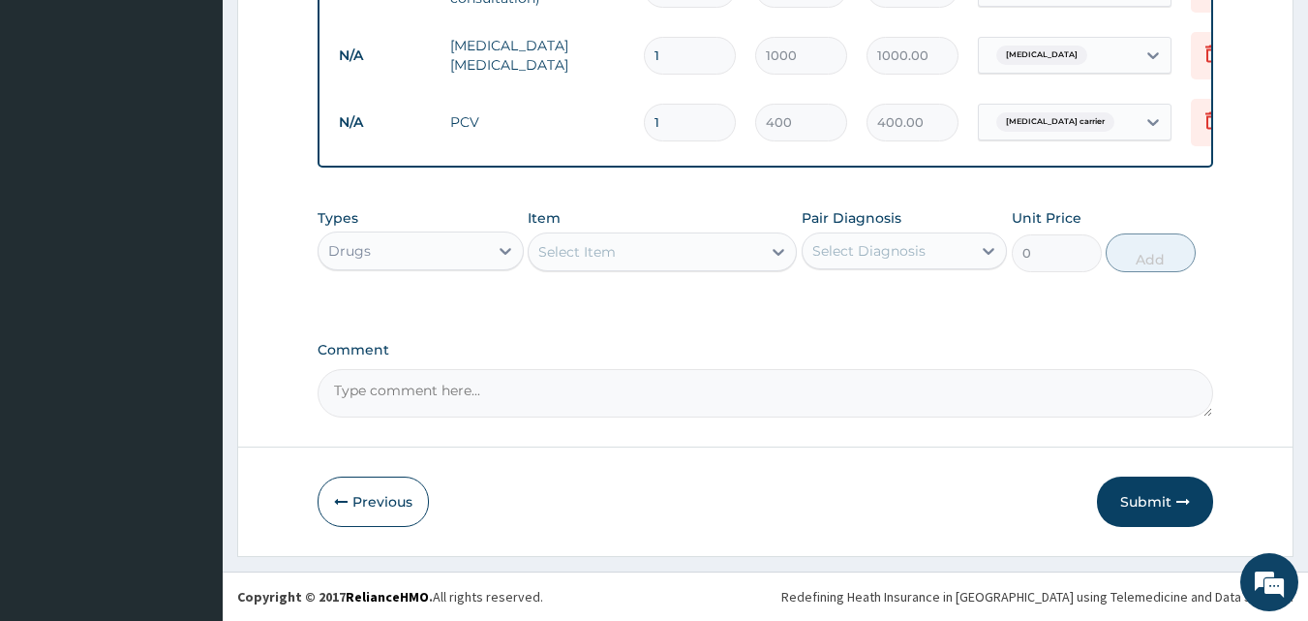
click at [676, 252] on div "Select Item" at bounding box center [645, 251] width 232 height 31
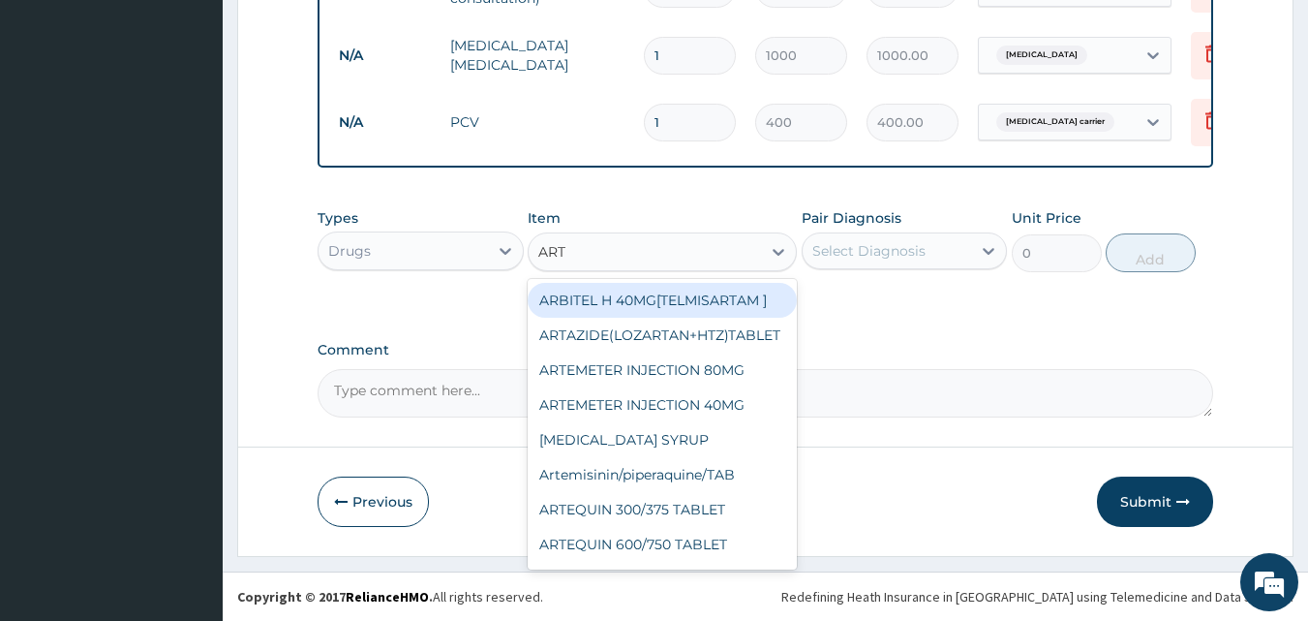
type input "ARTE"
click at [704, 305] on div "ARTEMETER INJECTION 80MG" at bounding box center [662, 300] width 269 height 35
type input "210"
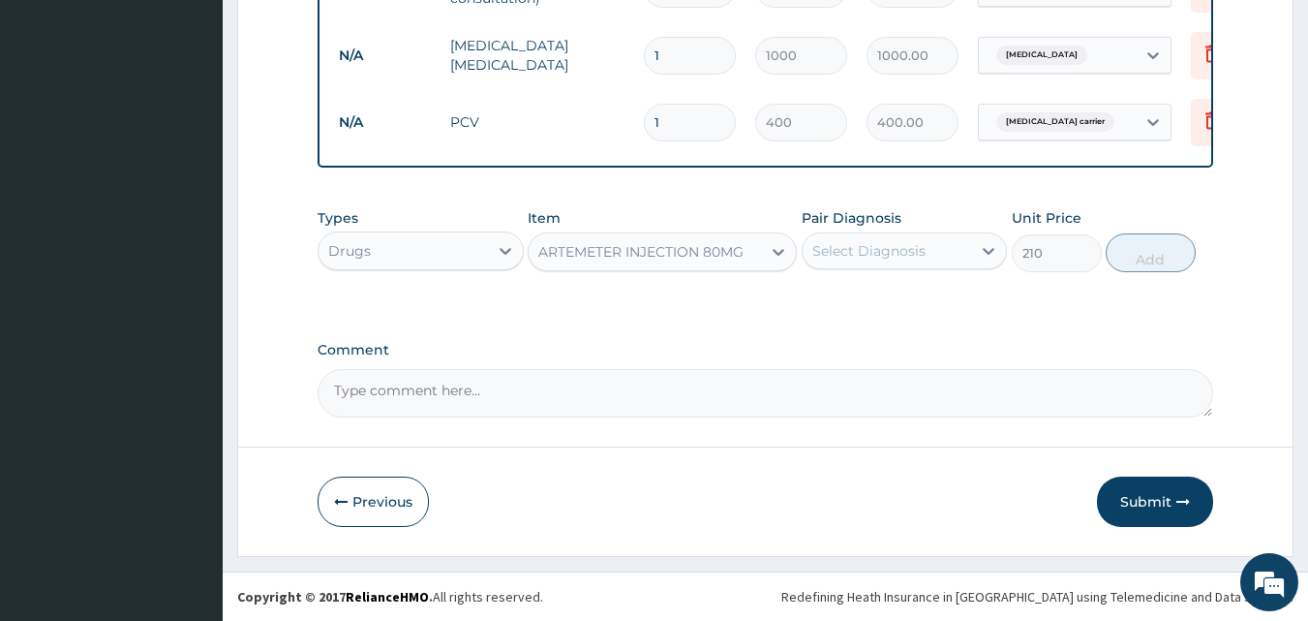
click at [864, 257] on div "Select Diagnosis" at bounding box center [868, 250] width 113 height 19
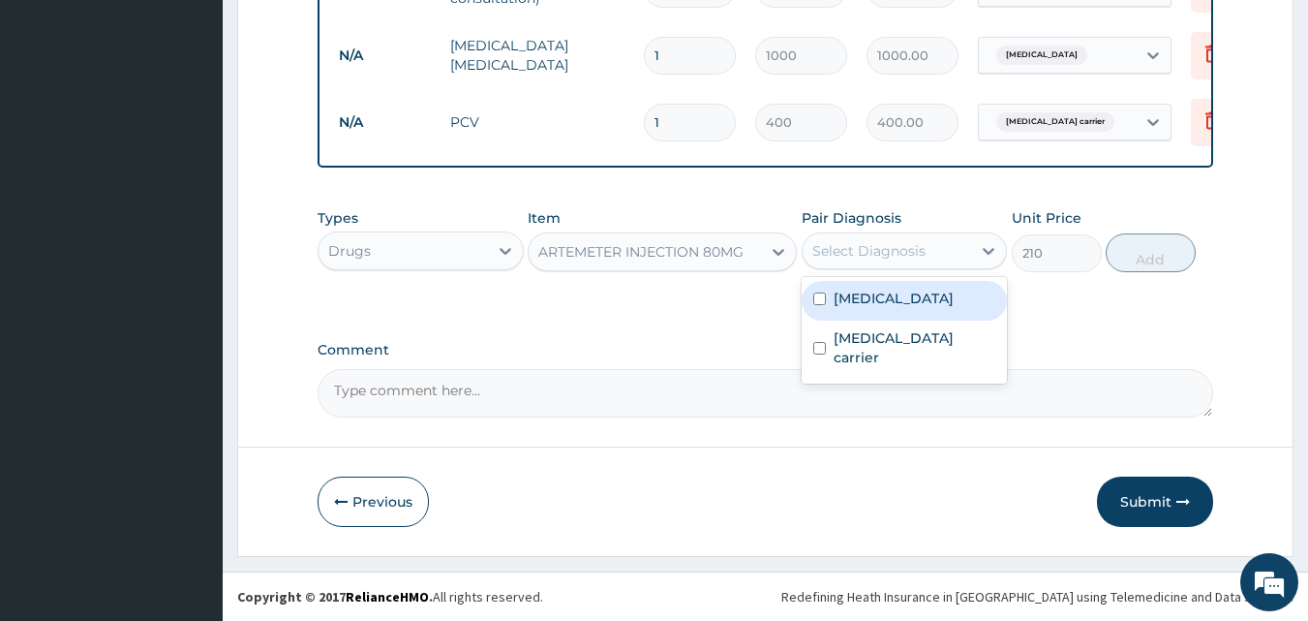
click at [850, 302] on label "Malaria" at bounding box center [894, 298] width 120 height 19
checkbox input "true"
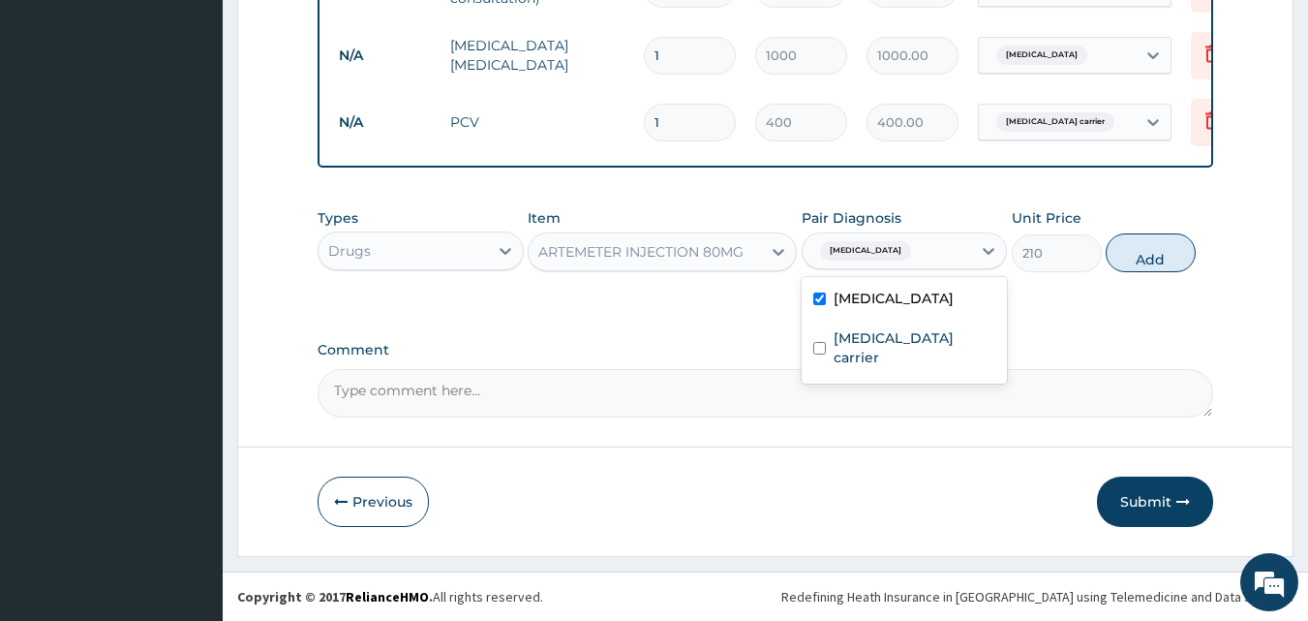
click at [1148, 260] on button "Add" at bounding box center [1151, 252] width 90 height 39
type input "0"
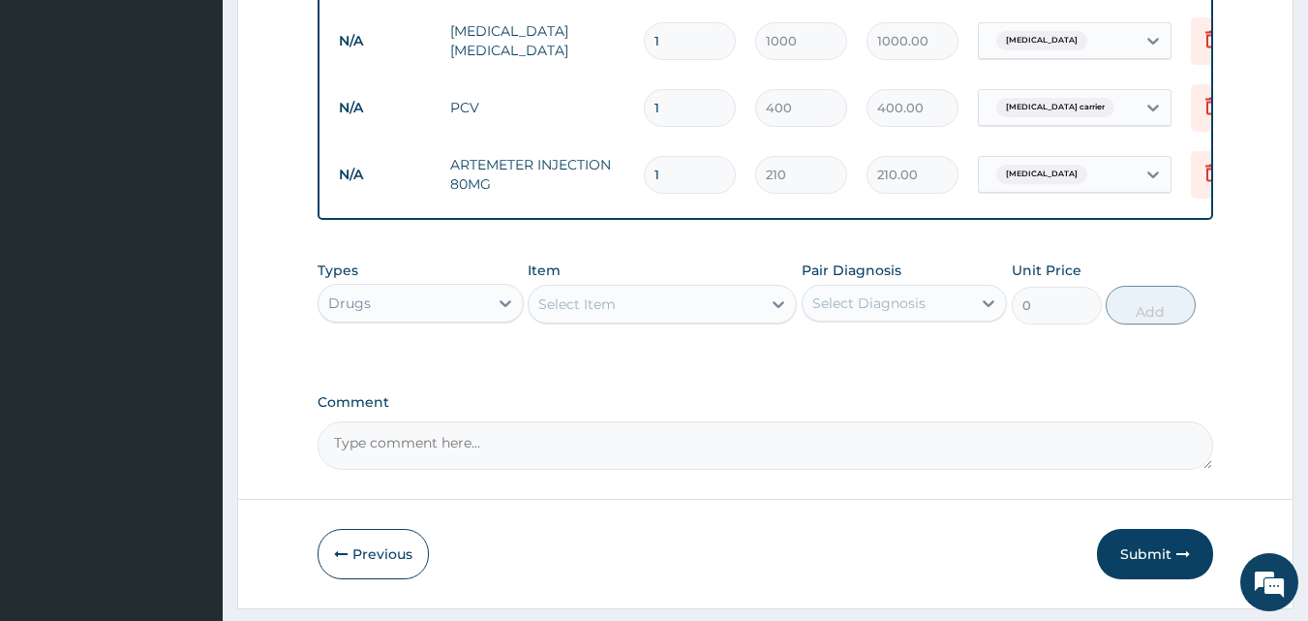
click at [642, 320] on div "Select Item" at bounding box center [645, 304] width 232 height 31
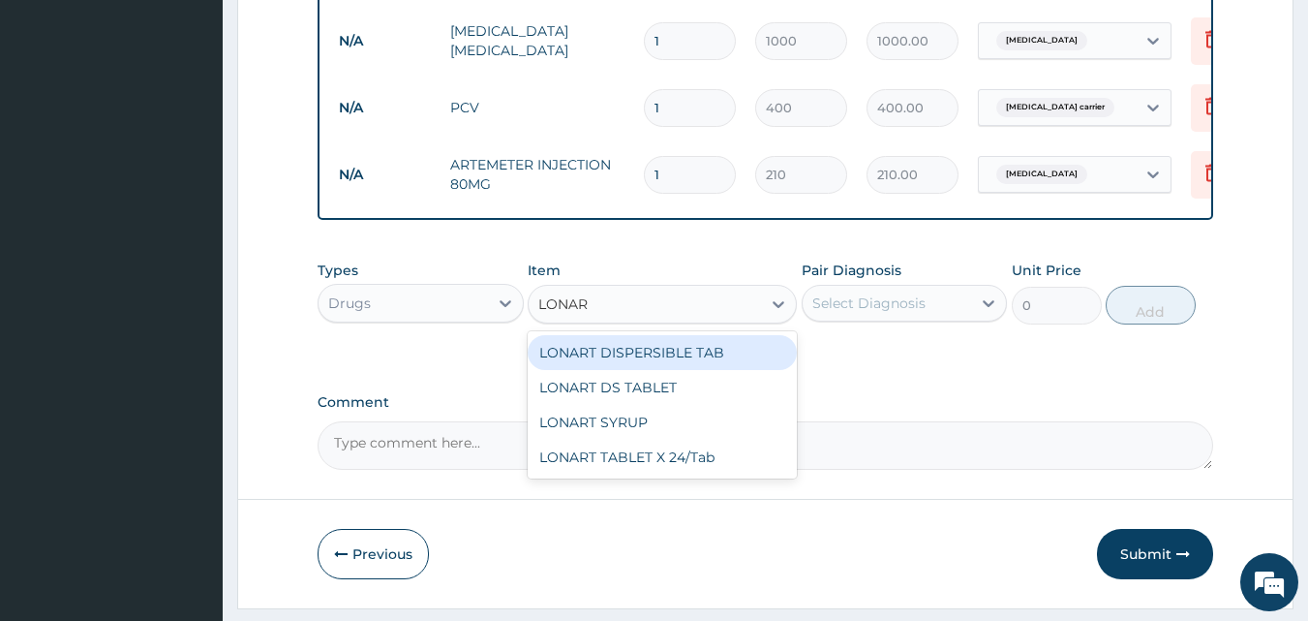
type input "LONART"
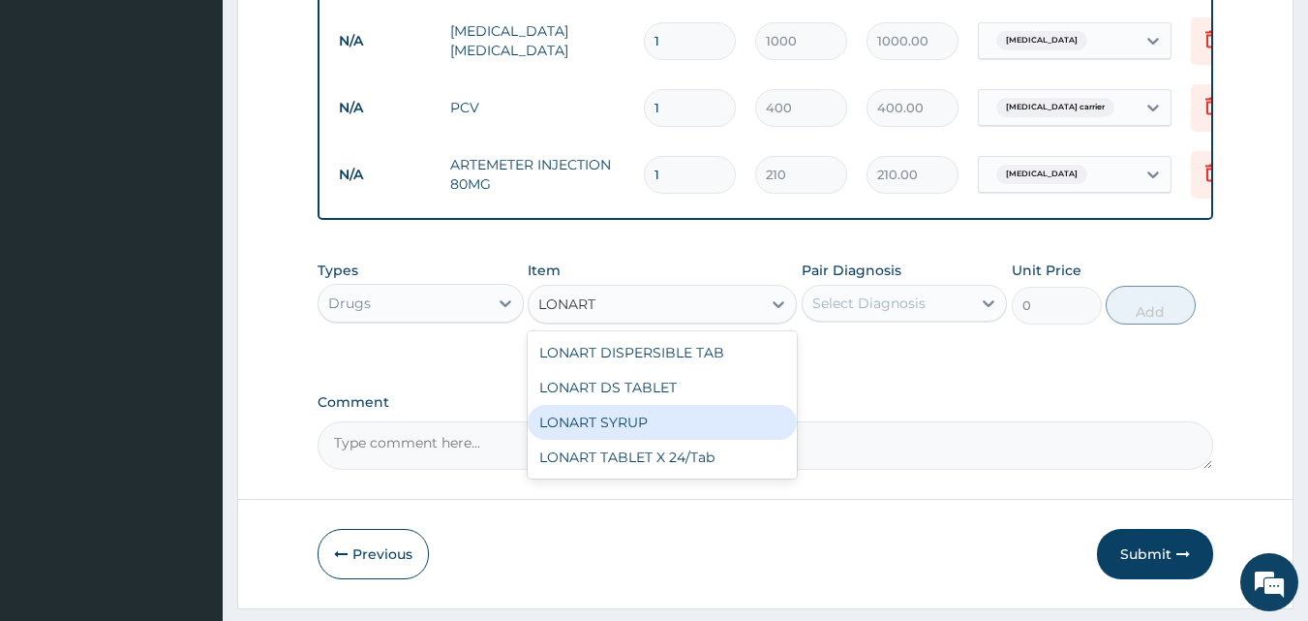
click at [599, 439] on div "LONART SYRUP" at bounding box center [662, 422] width 269 height 35
type input "525"
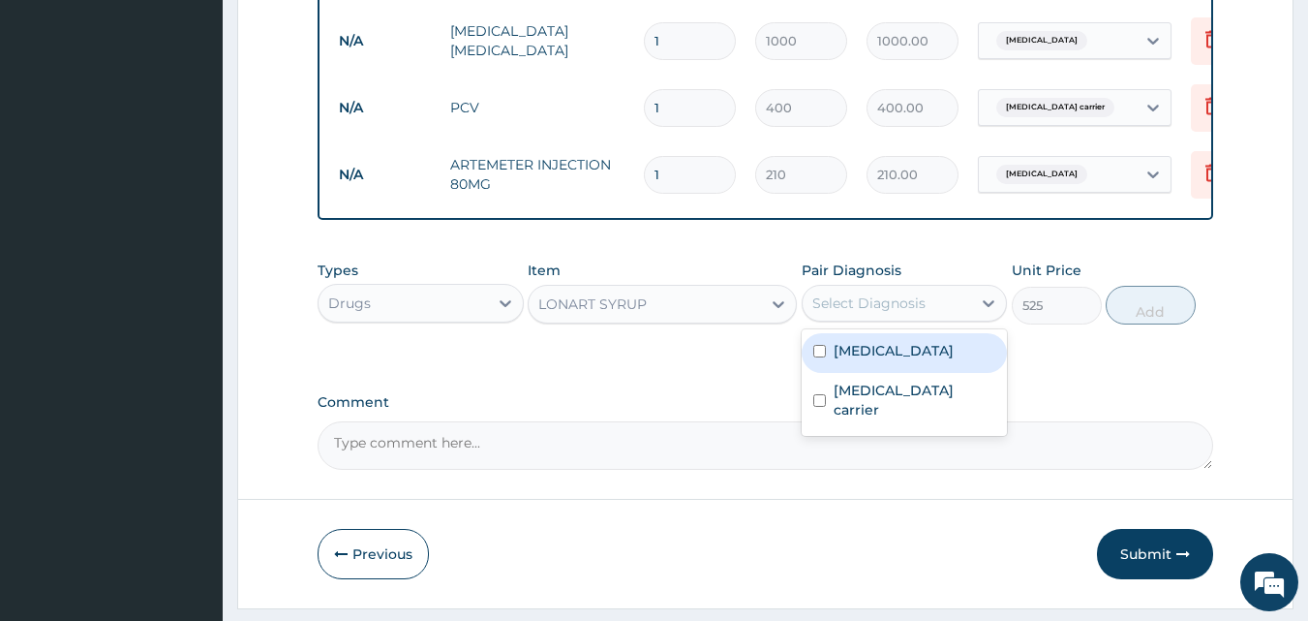
click at [856, 313] on div "Select Diagnosis" at bounding box center [868, 302] width 113 height 19
click at [830, 373] on div "Malaria" at bounding box center [905, 353] width 206 height 40
checkbox input "true"
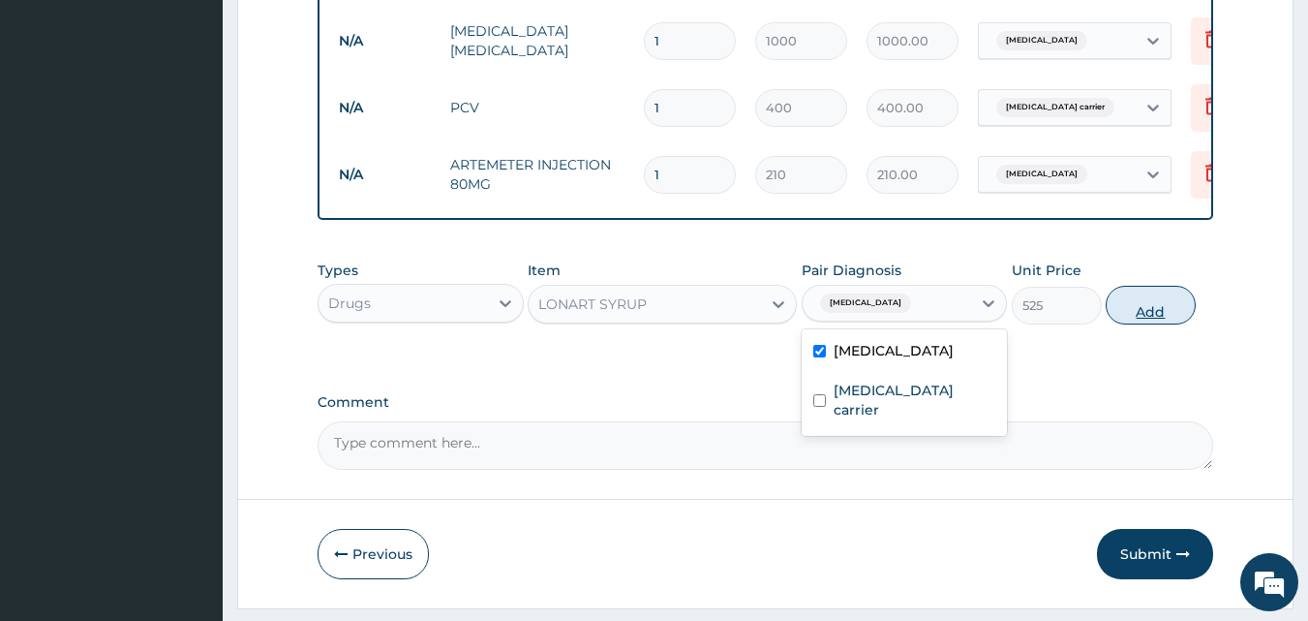
click at [1144, 320] on button "Add" at bounding box center [1151, 305] width 90 height 39
type input "0"
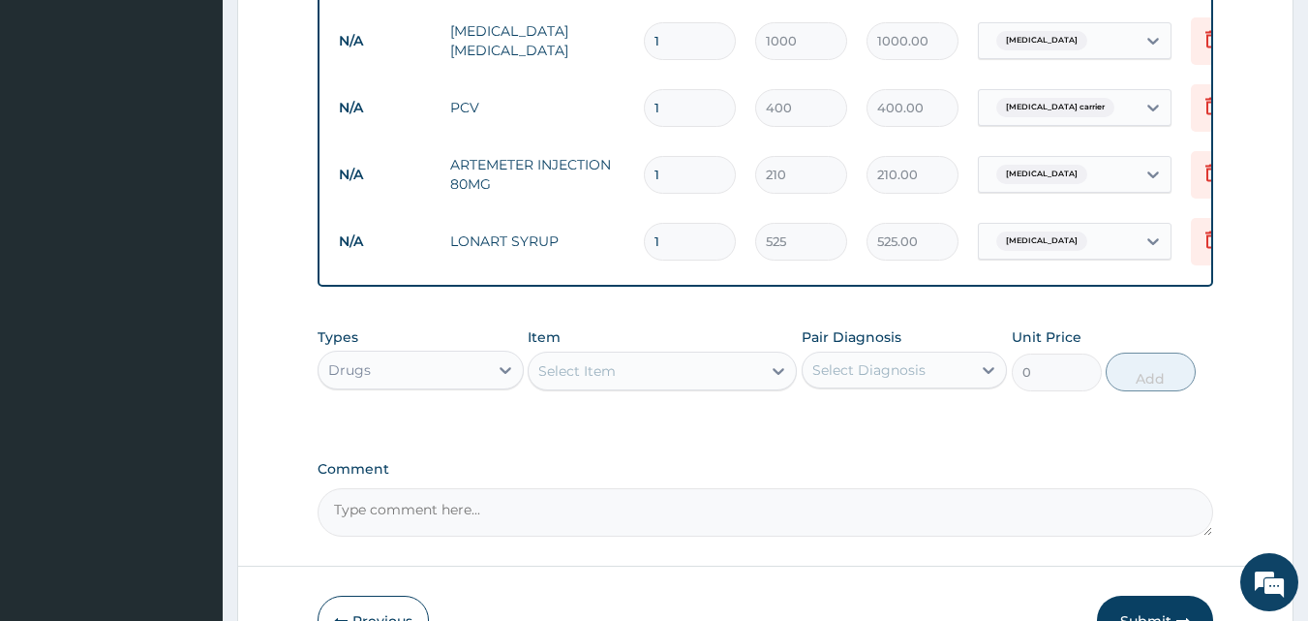
click at [651, 386] on div "Select Item" at bounding box center [645, 370] width 232 height 31
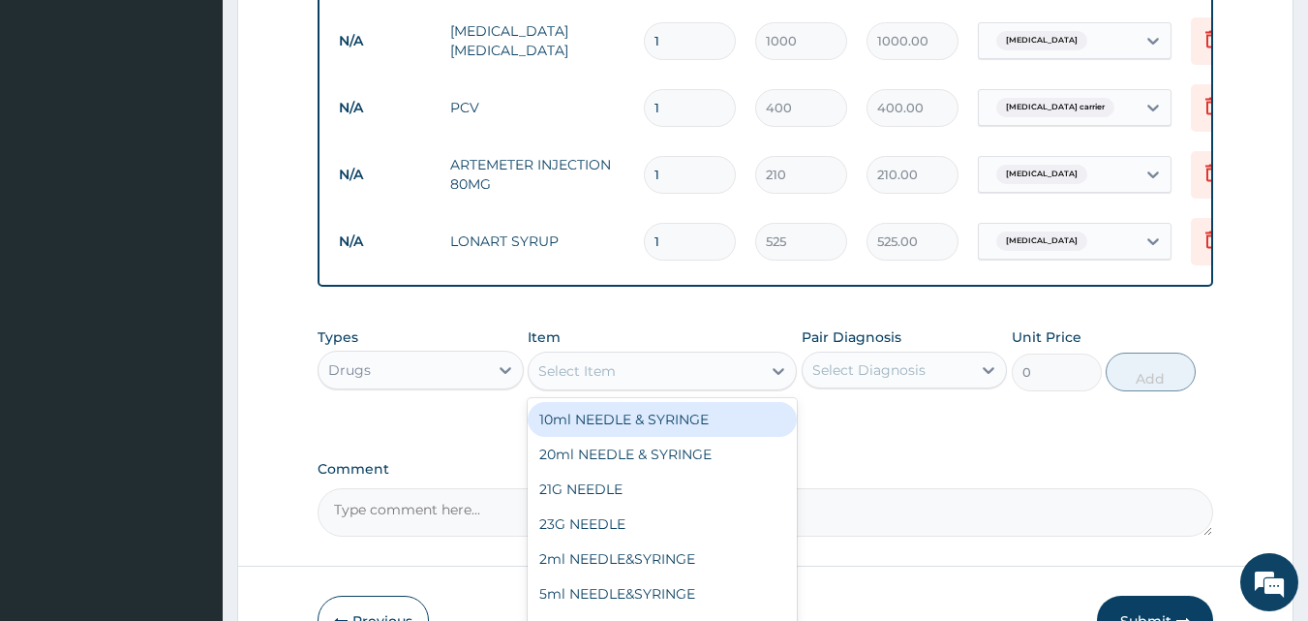
click at [689, 171] on input "1" at bounding box center [690, 175] width 92 height 38
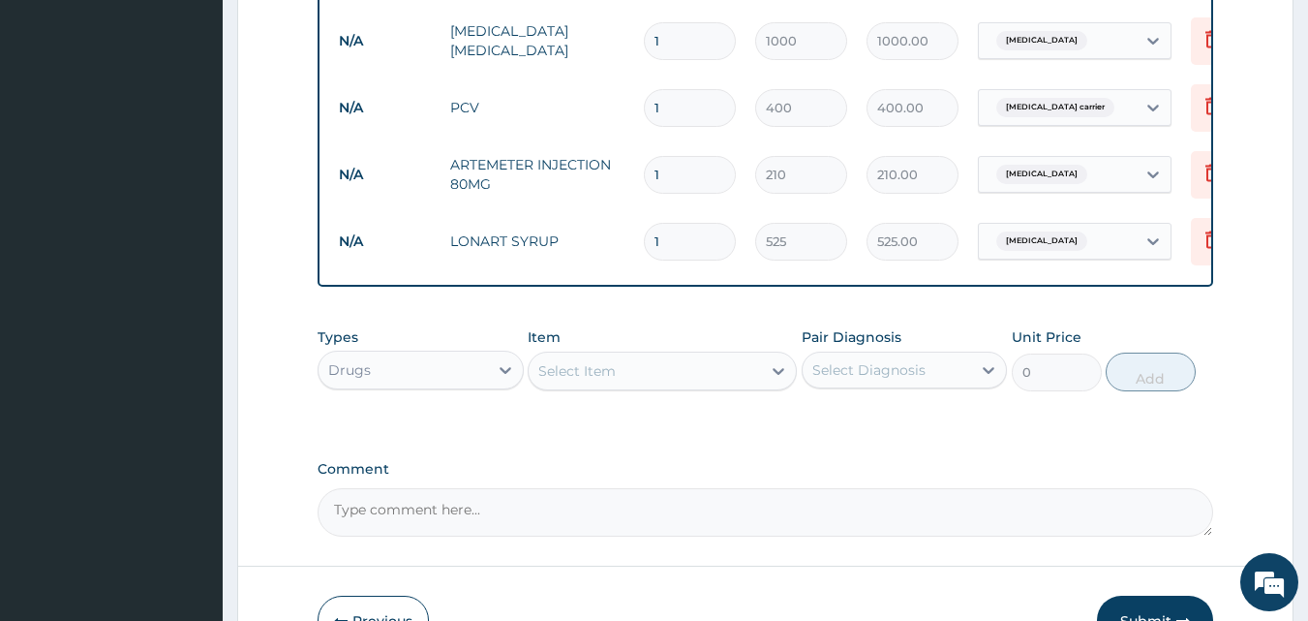
type input "0.00"
type input "2"
type input "420.00"
type input "2"
click at [1210, 238] on icon at bounding box center [1212, 239] width 23 height 23
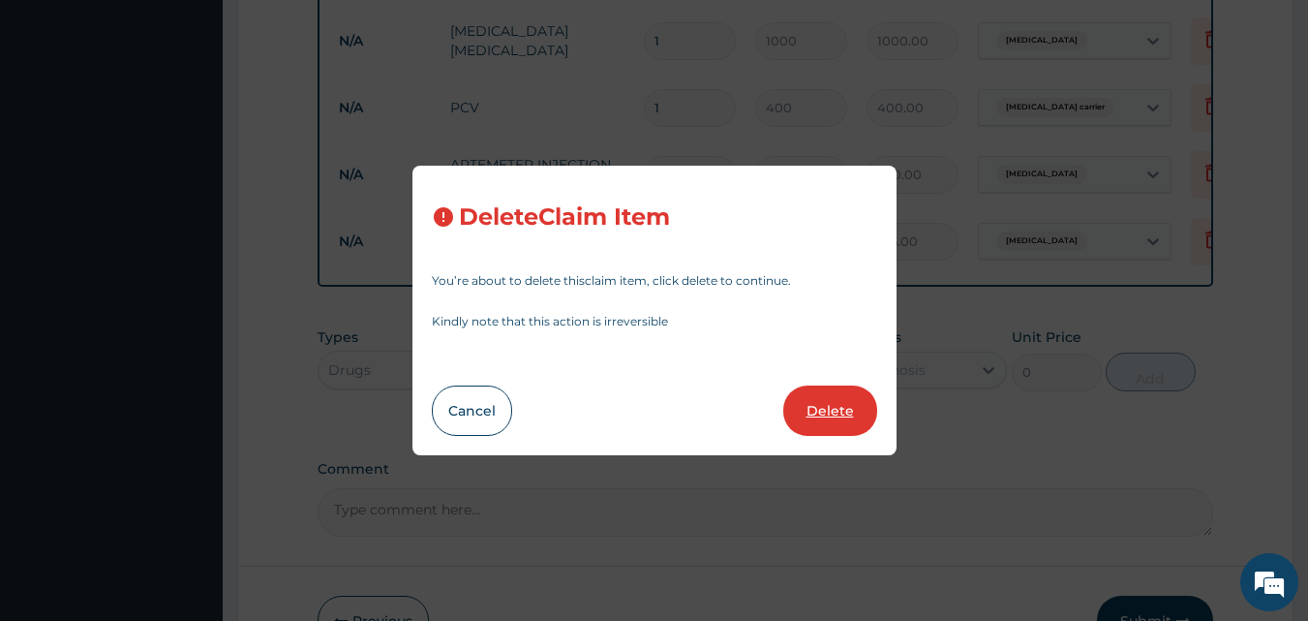
click at [841, 413] on button "Delete" at bounding box center [830, 410] width 94 height 50
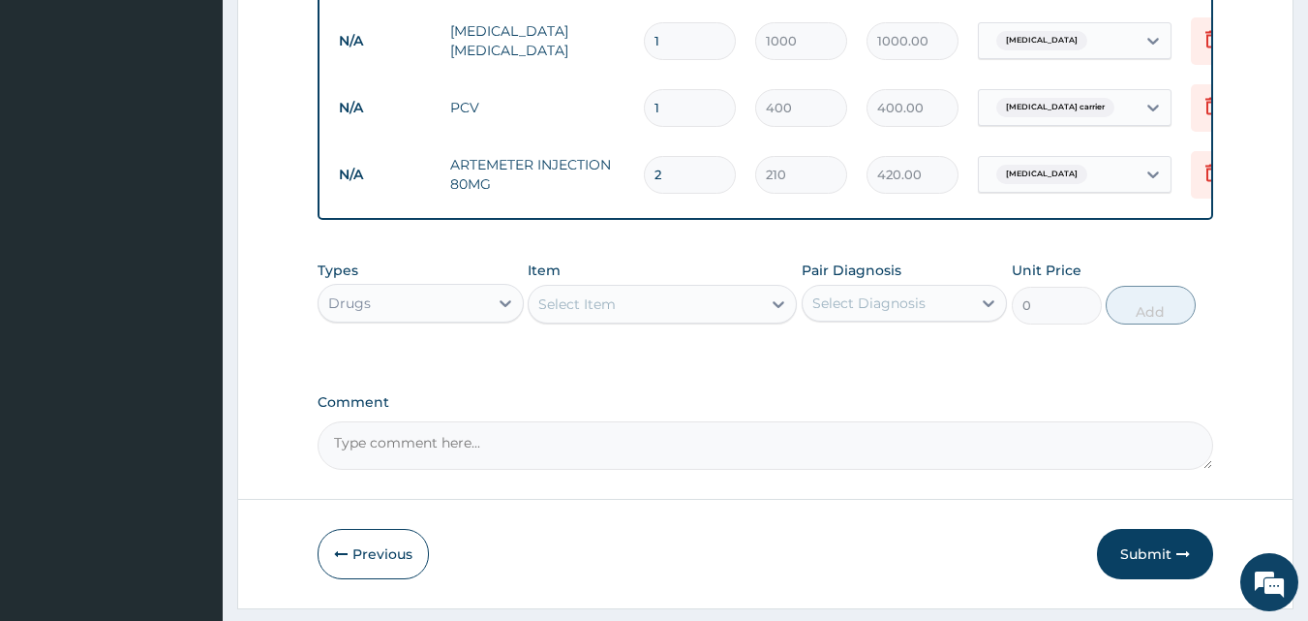
click at [653, 320] on div "Select Item" at bounding box center [645, 304] width 232 height 31
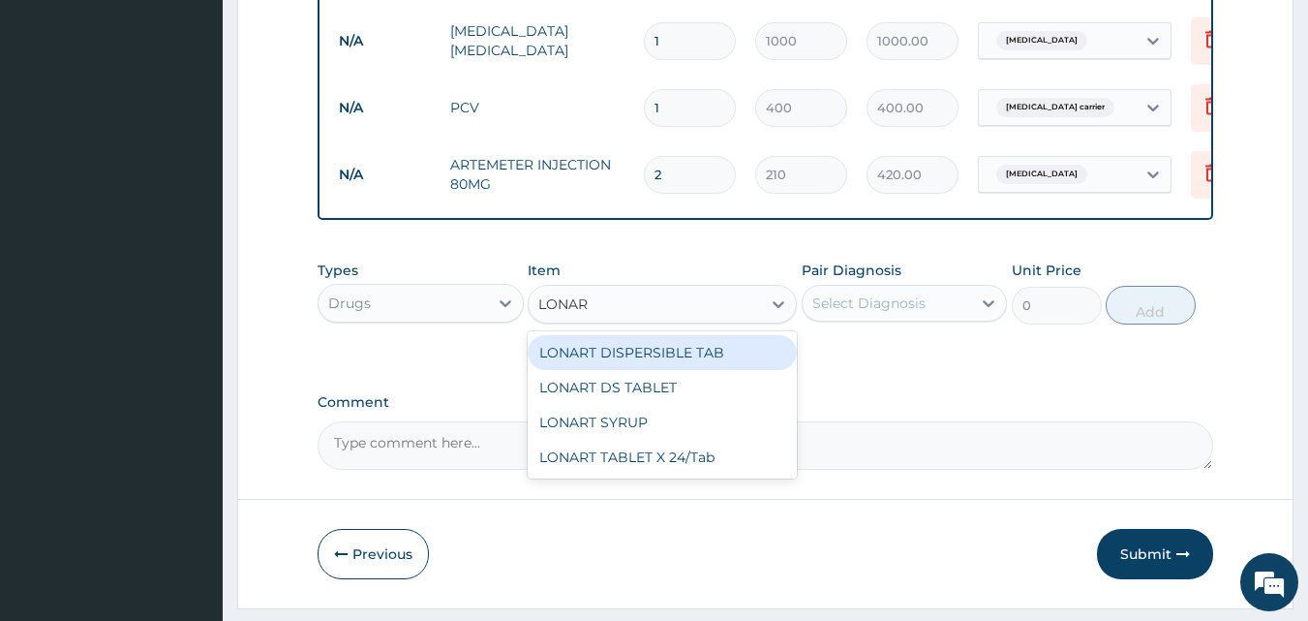
type input "LONART"
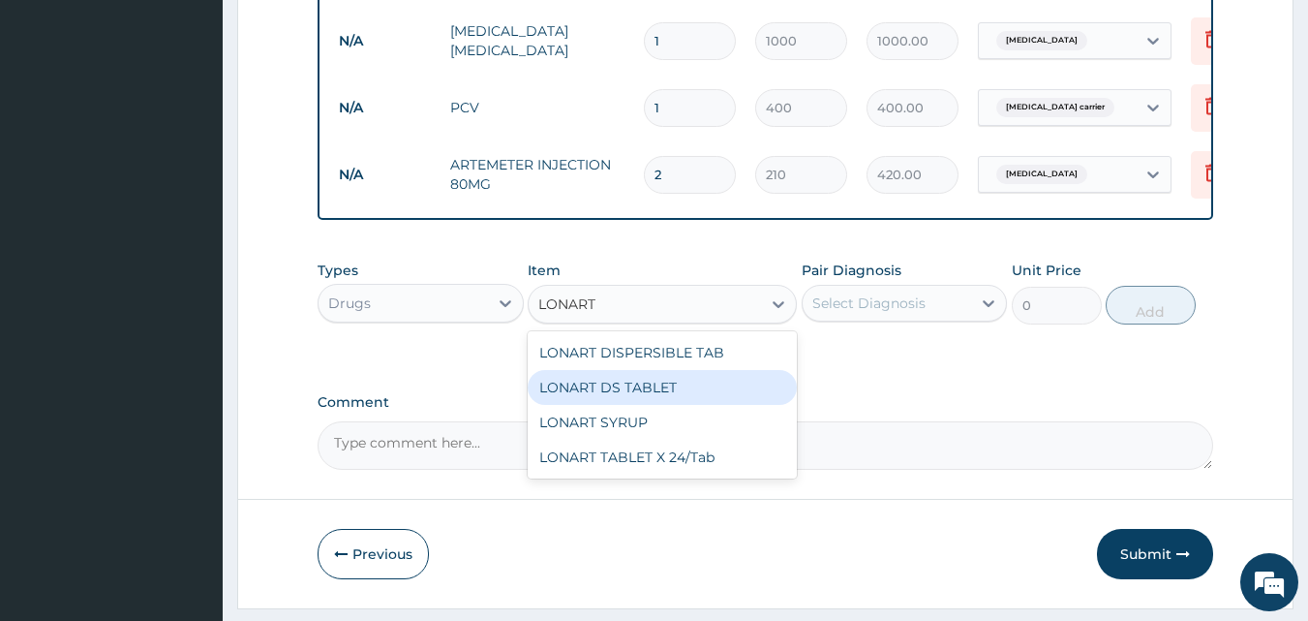
click at [626, 396] on div "LONART DS TABLET" at bounding box center [662, 387] width 269 height 35
type input "105"
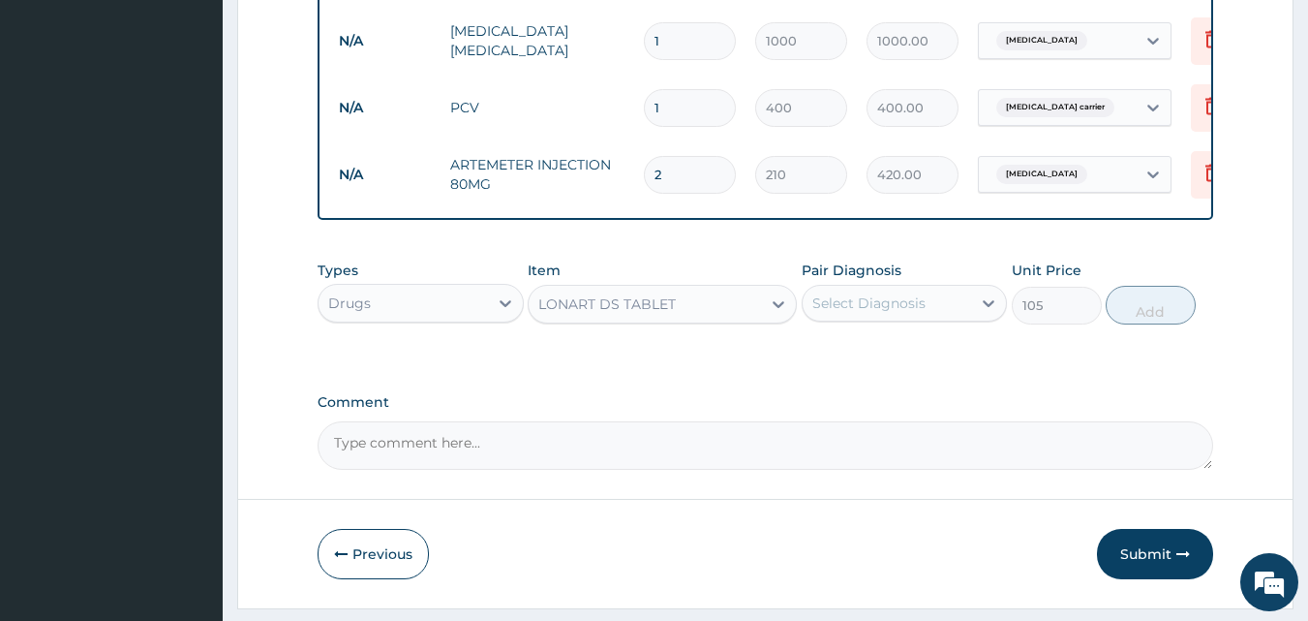
click at [866, 313] on div "Select Diagnosis" at bounding box center [868, 302] width 113 height 19
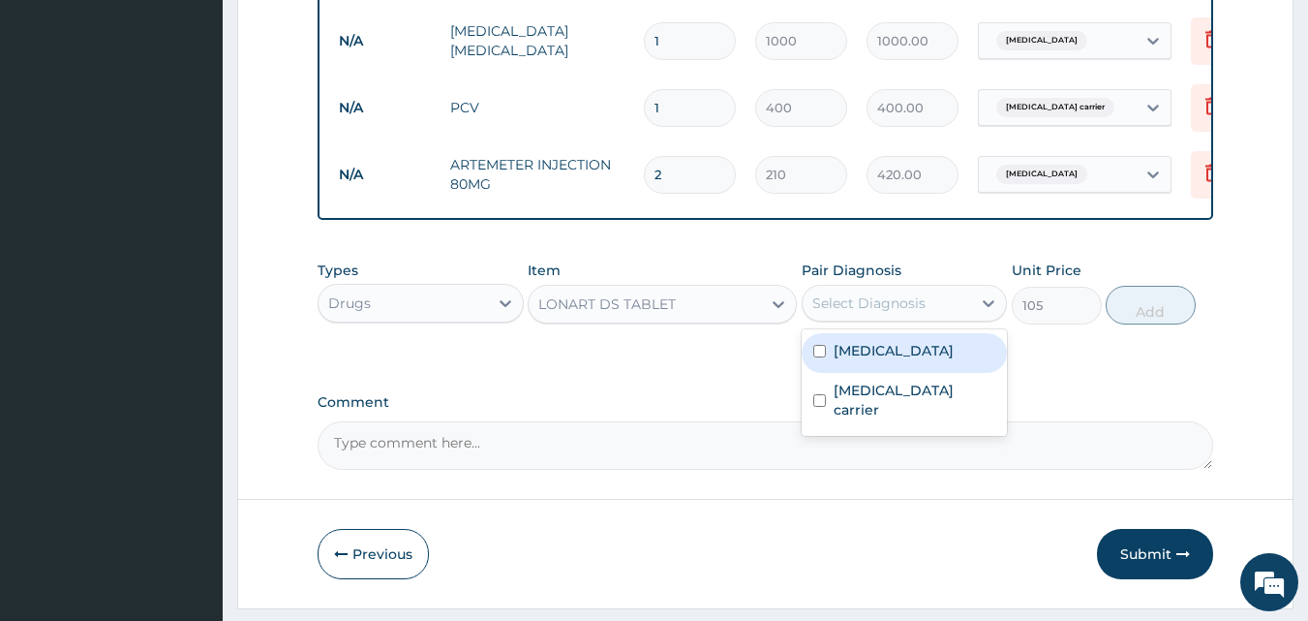
click at [846, 360] on label "Malaria" at bounding box center [894, 350] width 120 height 19
checkbox input "true"
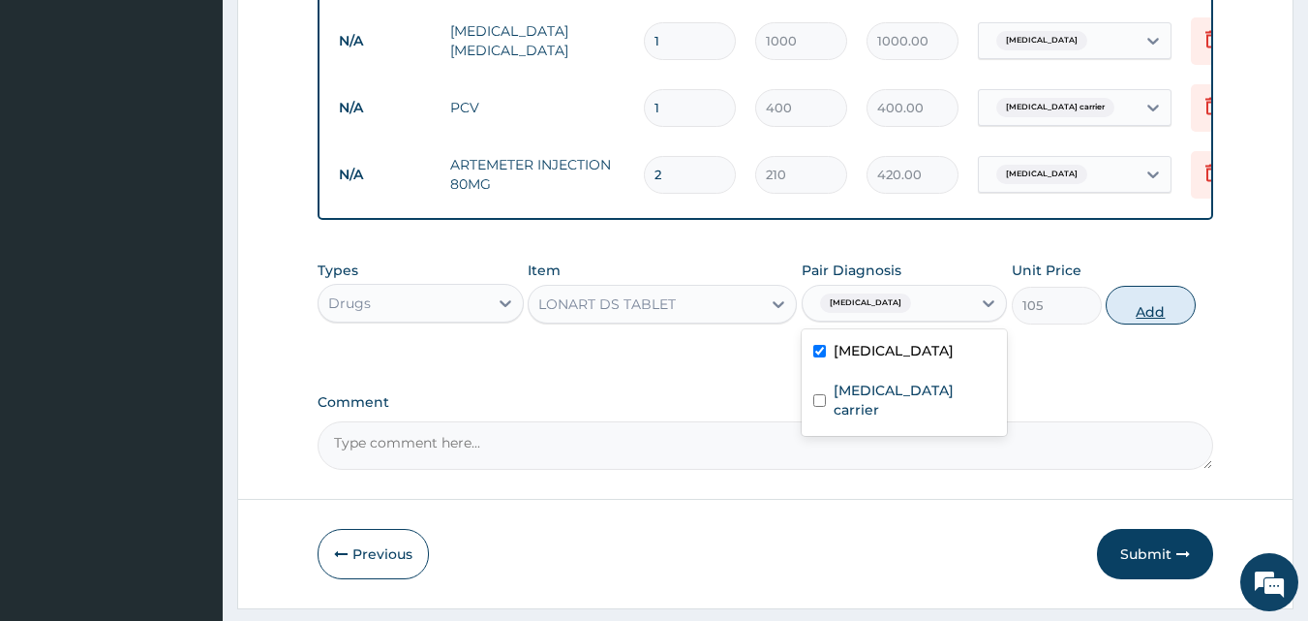
click at [1144, 324] on button "Add" at bounding box center [1151, 305] width 90 height 39
type input "0"
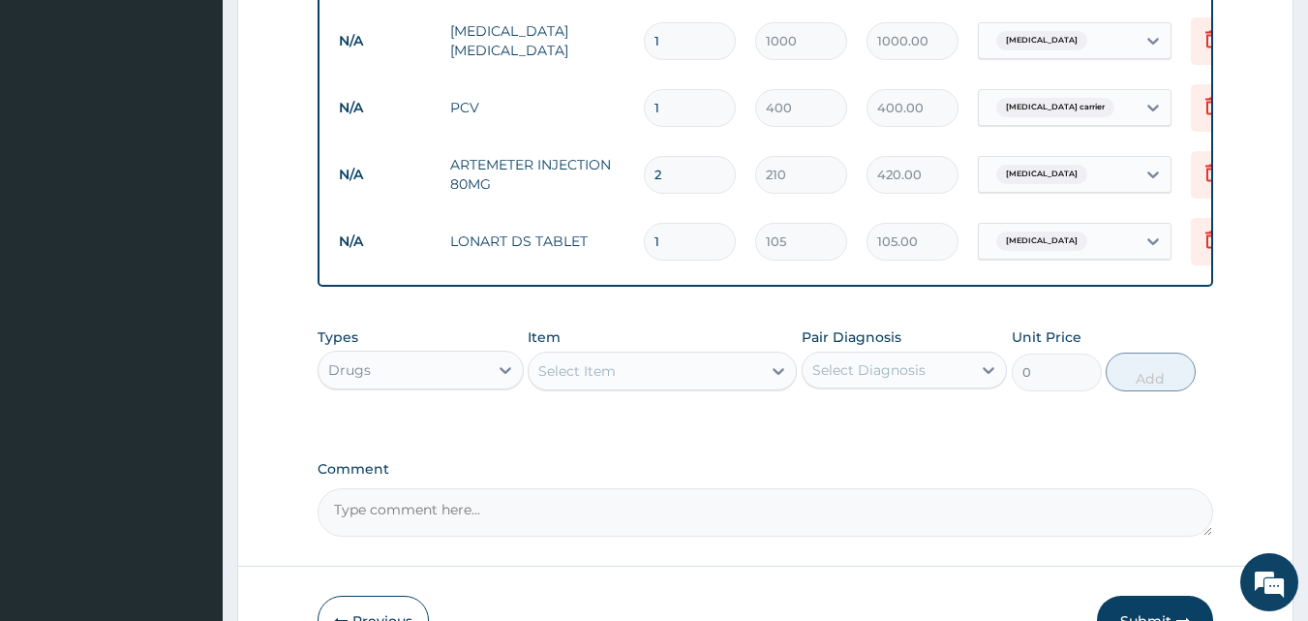
click at [677, 244] on input "1" at bounding box center [690, 242] width 92 height 38
type input "0.00"
type input "6"
type input "630.00"
type input "6"
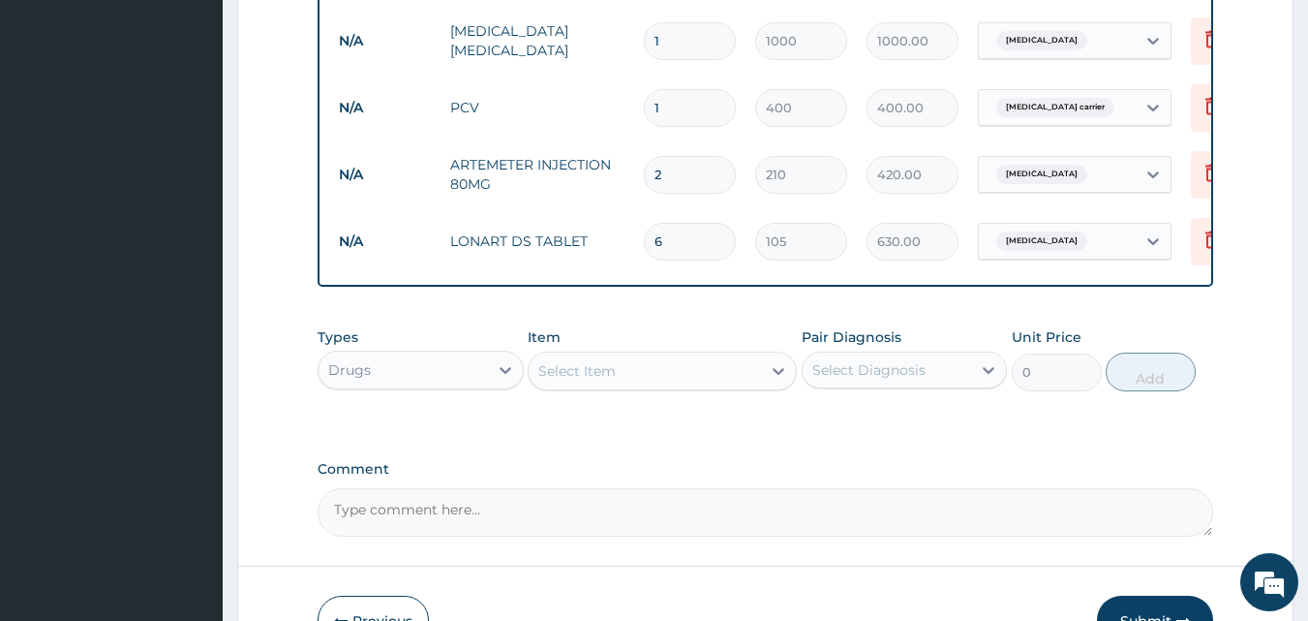
click at [645, 382] on div "Select Item" at bounding box center [645, 370] width 232 height 31
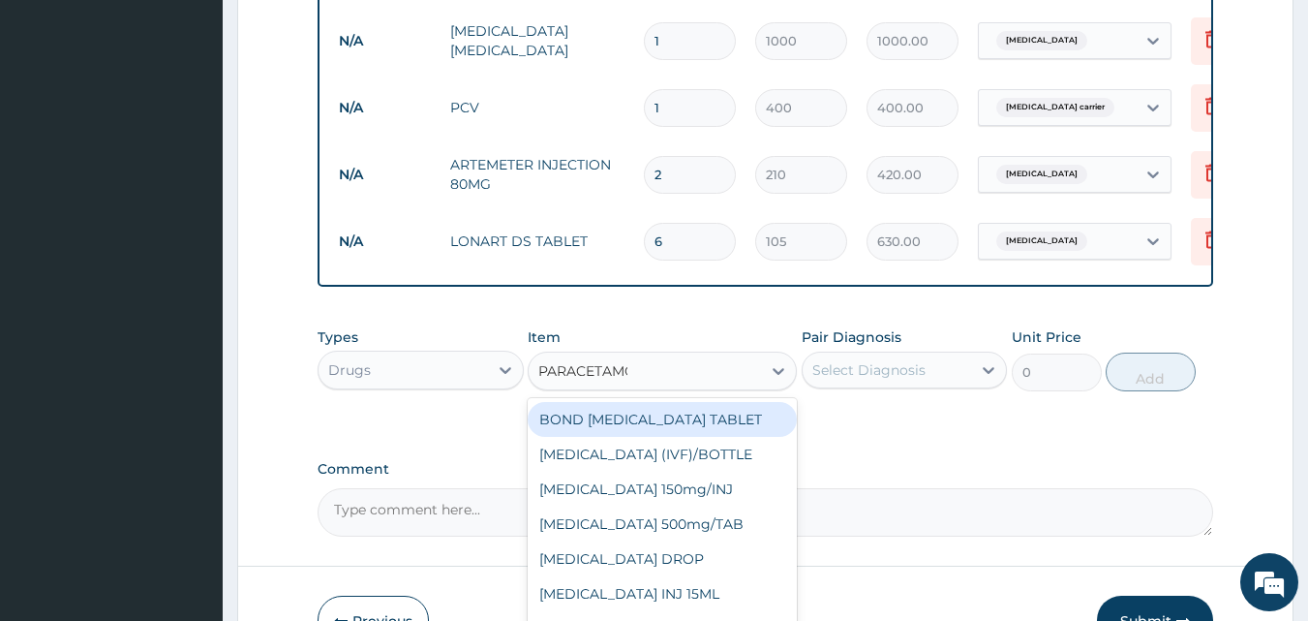
type input "PARACETAMOL"
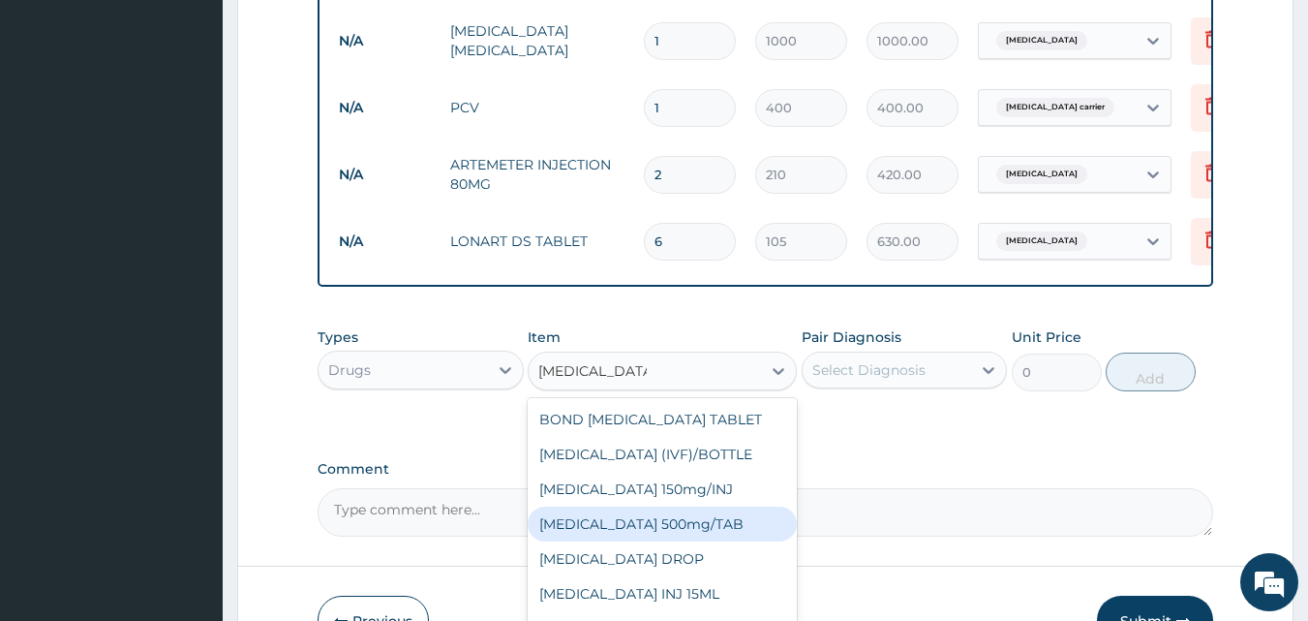
click at [696, 541] on div "PARACETAMOL 500mg/TAB" at bounding box center [662, 523] width 269 height 35
type input "5.25"
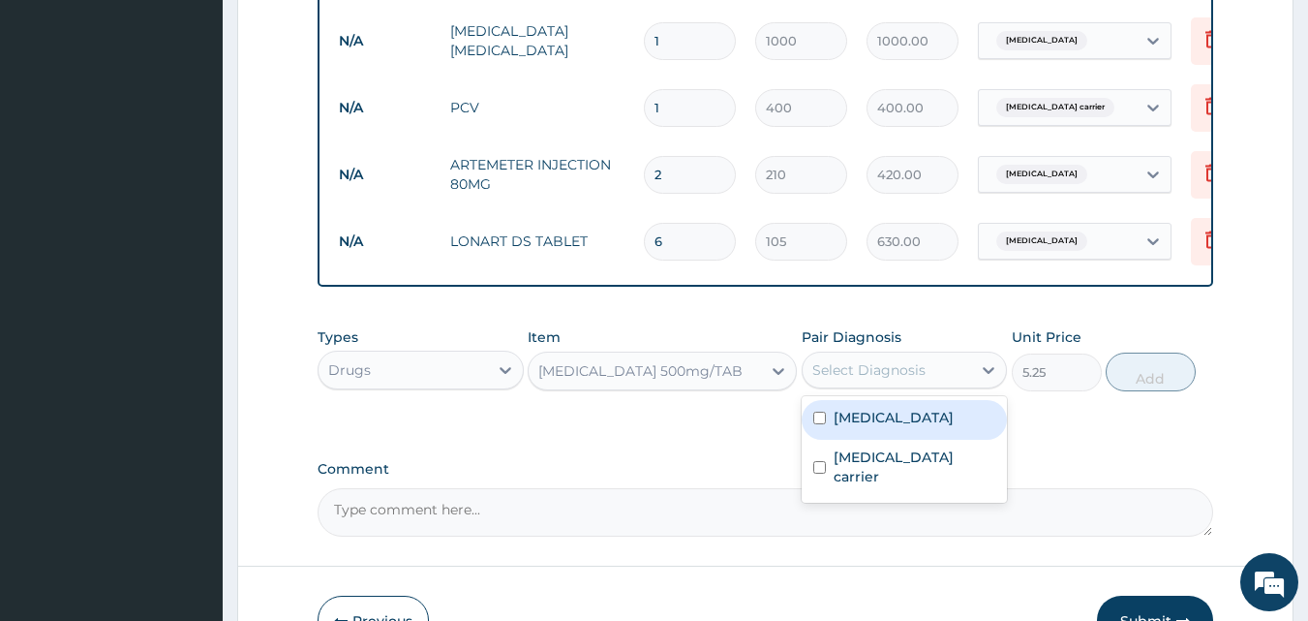
click at [888, 376] on div "Select Diagnosis" at bounding box center [868, 369] width 113 height 19
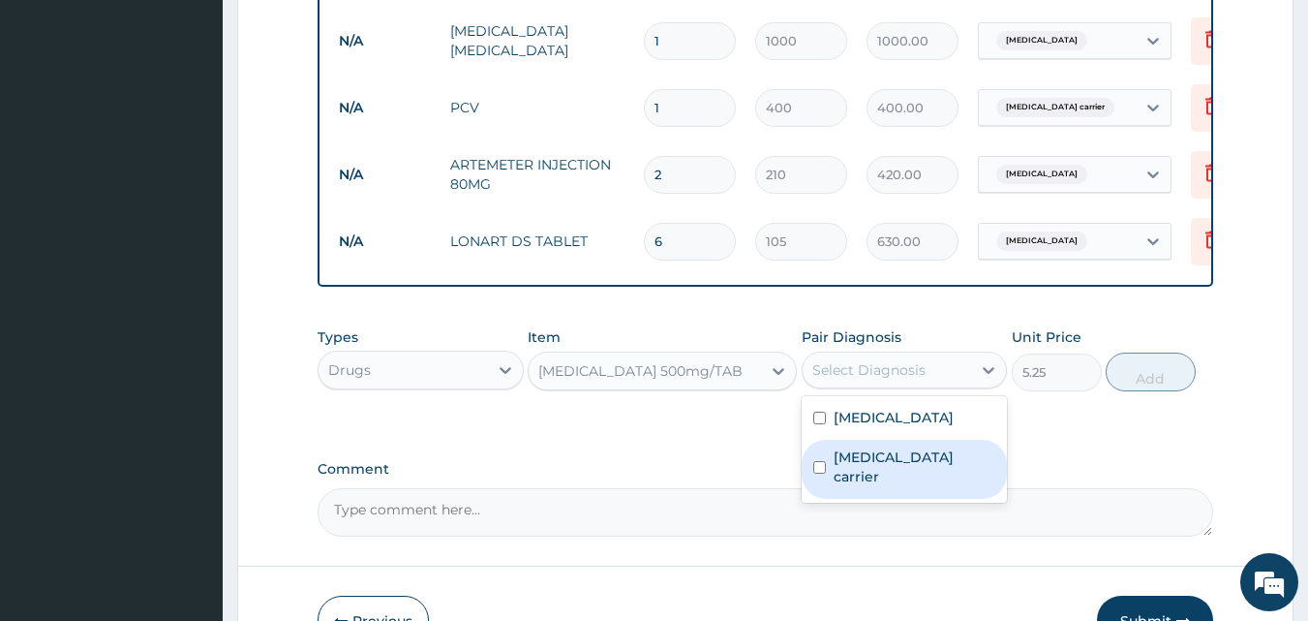
click at [849, 460] on div "Salmonella carrier" at bounding box center [905, 469] width 206 height 59
checkbox input "true"
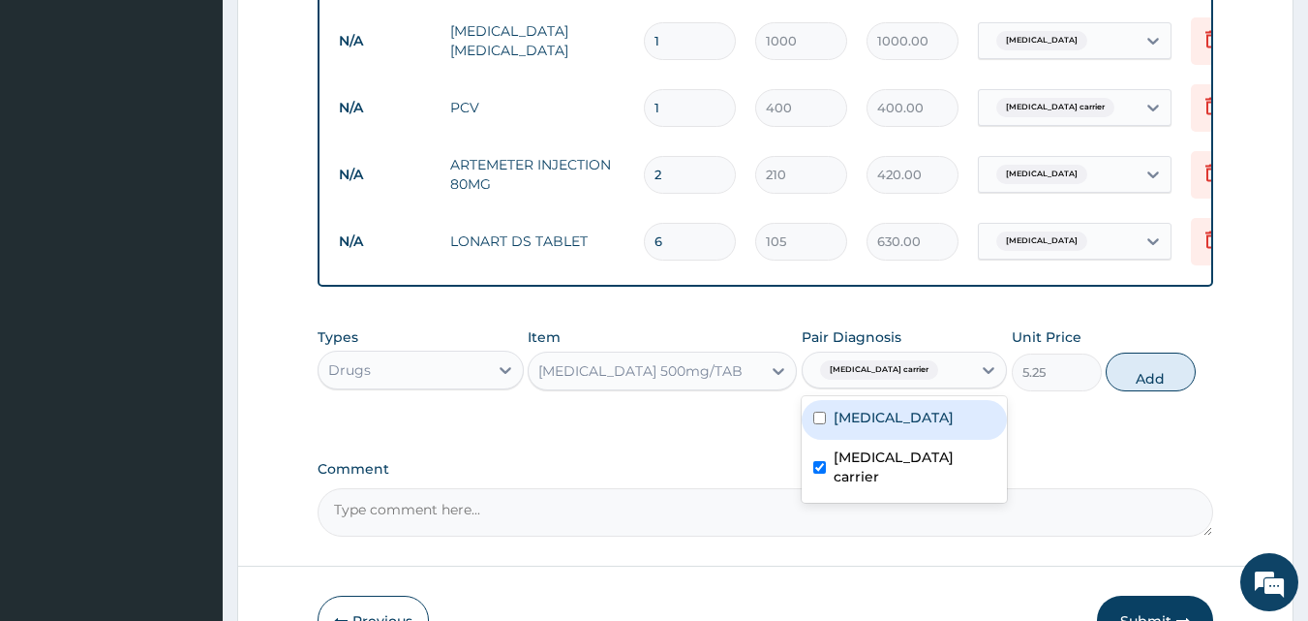
drag, startPoint x: 824, startPoint y: 437, endPoint x: 908, endPoint y: 435, distance: 84.3
click at [825, 424] on input "checkbox" at bounding box center [819, 418] width 13 height 13
checkbox input "true"
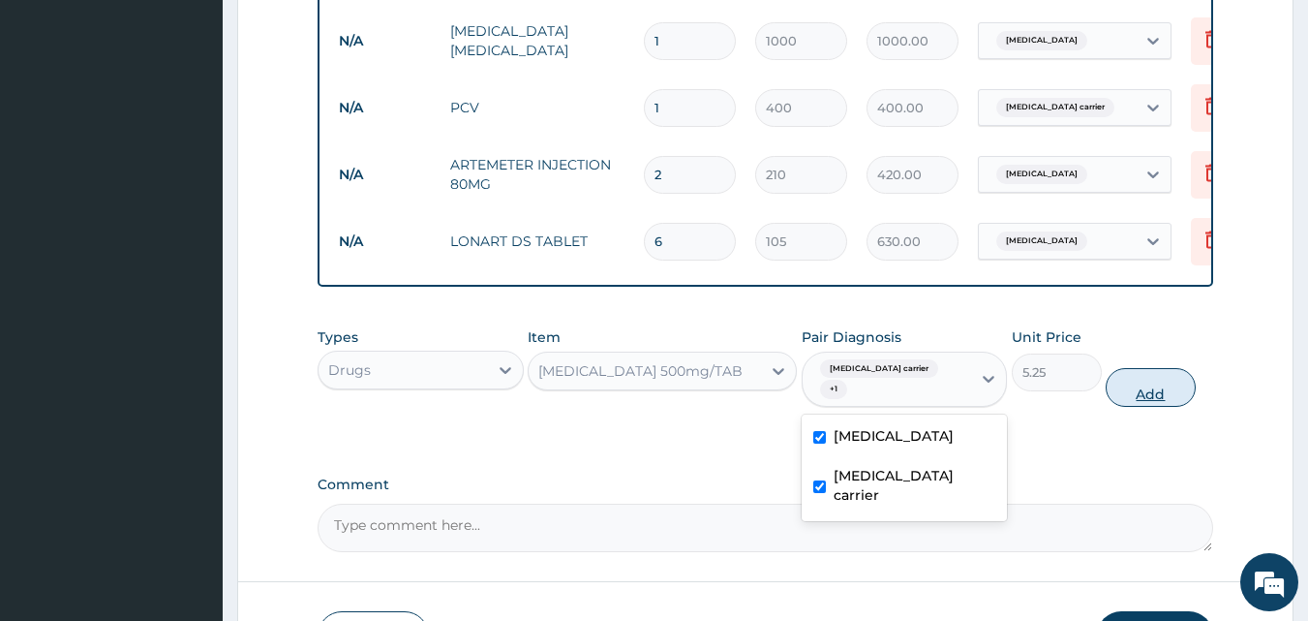
click at [1150, 385] on button "Add" at bounding box center [1151, 387] width 90 height 39
type input "0"
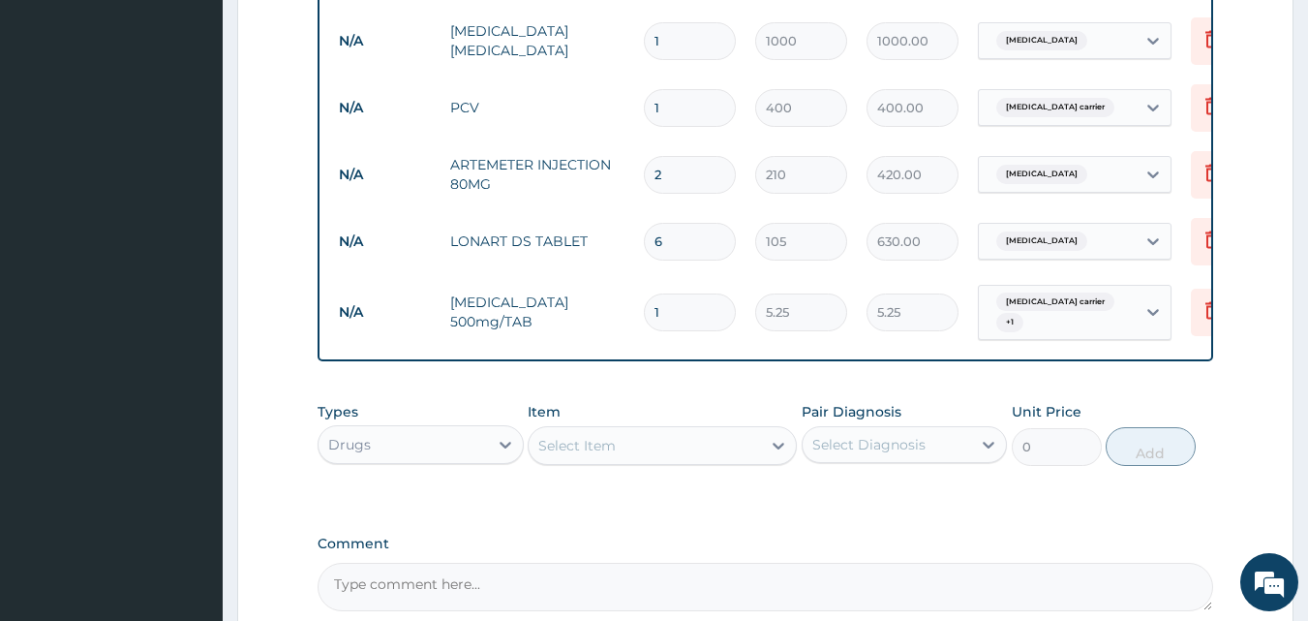
click at [685, 317] on input "1" at bounding box center [690, 312] width 92 height 38
type input "18"
type input "94.50"
type input "18"
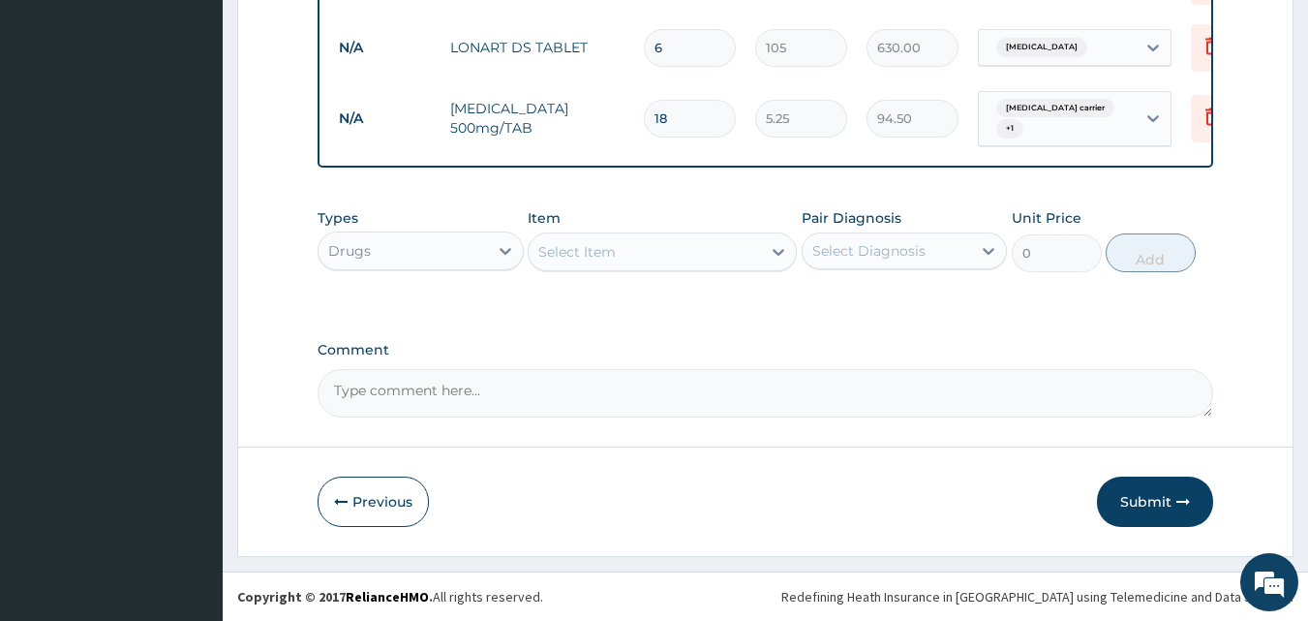
scroll to position [1040, 0]
click at [1148, 495] on button "Submit" at bounding box center [1155, 501] width 116 height 50
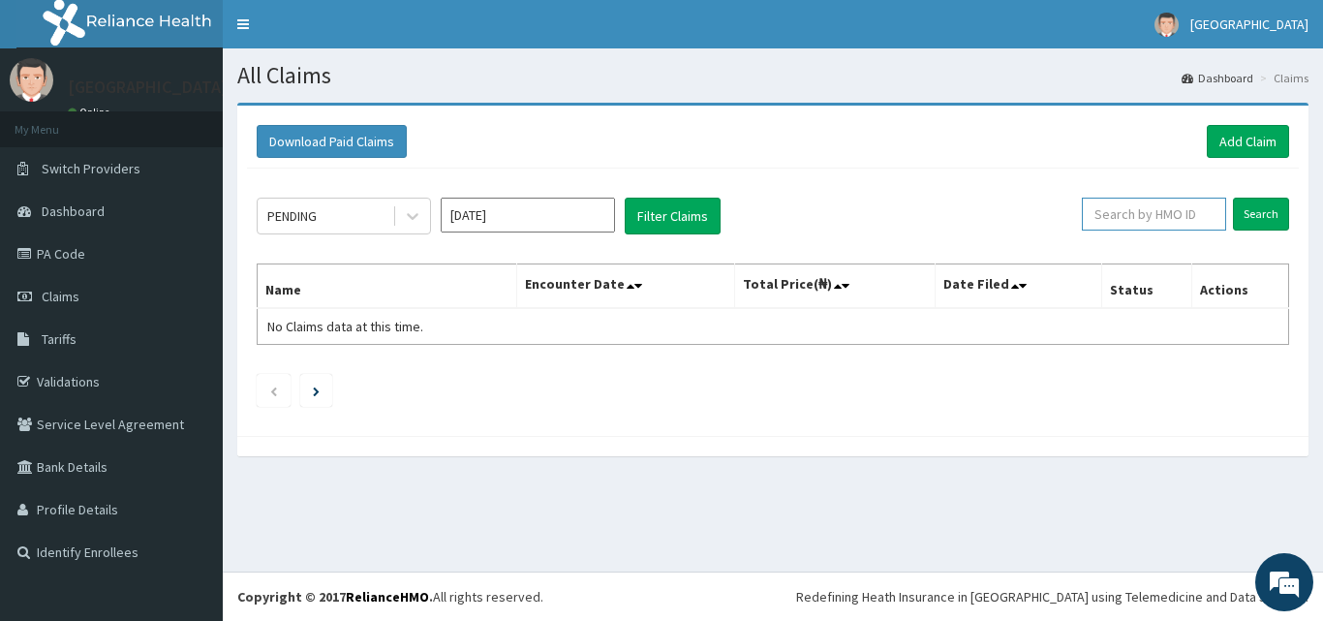
click at [1148, 217] on input "text" at bounding box center [1154, 214] width 144 height 33
type input "SBG/10741/A"
click at [1259, 212] on input "Search" at bounding box center [1261, 214] width 56 height 33
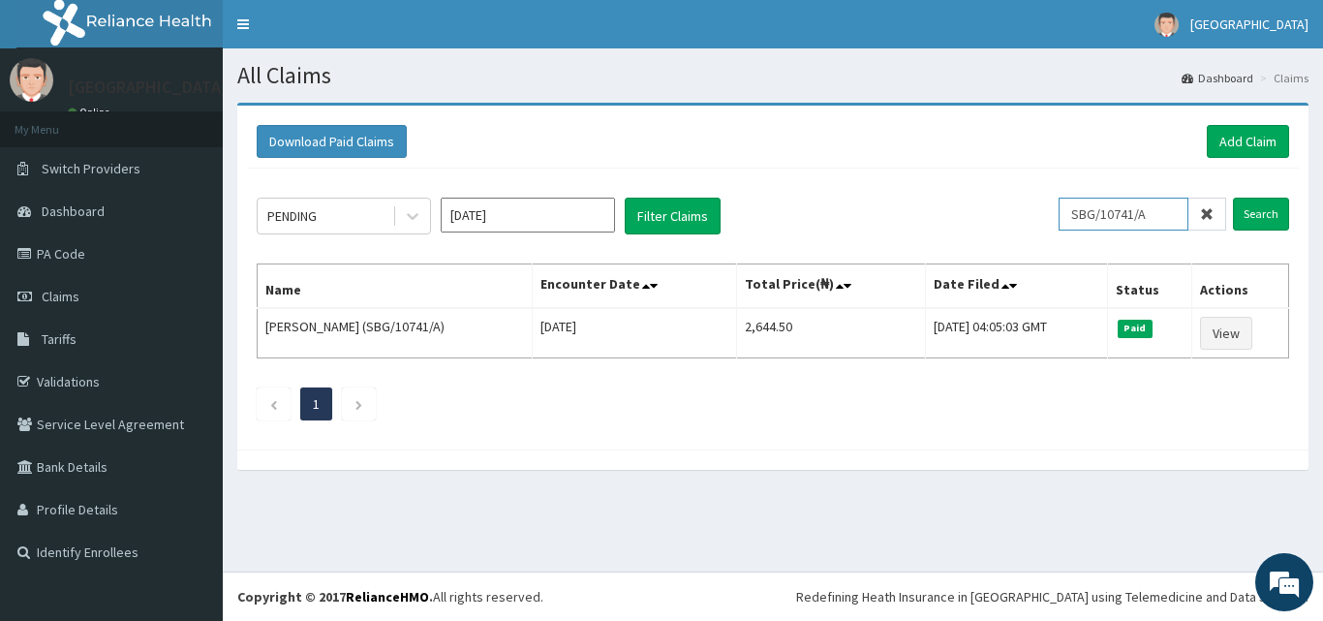
drag, startPoint x: 1084, startPoint y: 215, endPoint x: 1167, endPoint y: 208, distance: 83.6
click at [1167, 208] on input "SBG/10741/A" at bounding box center [1123, 214] width 130 height 33
click link "Add Claim"
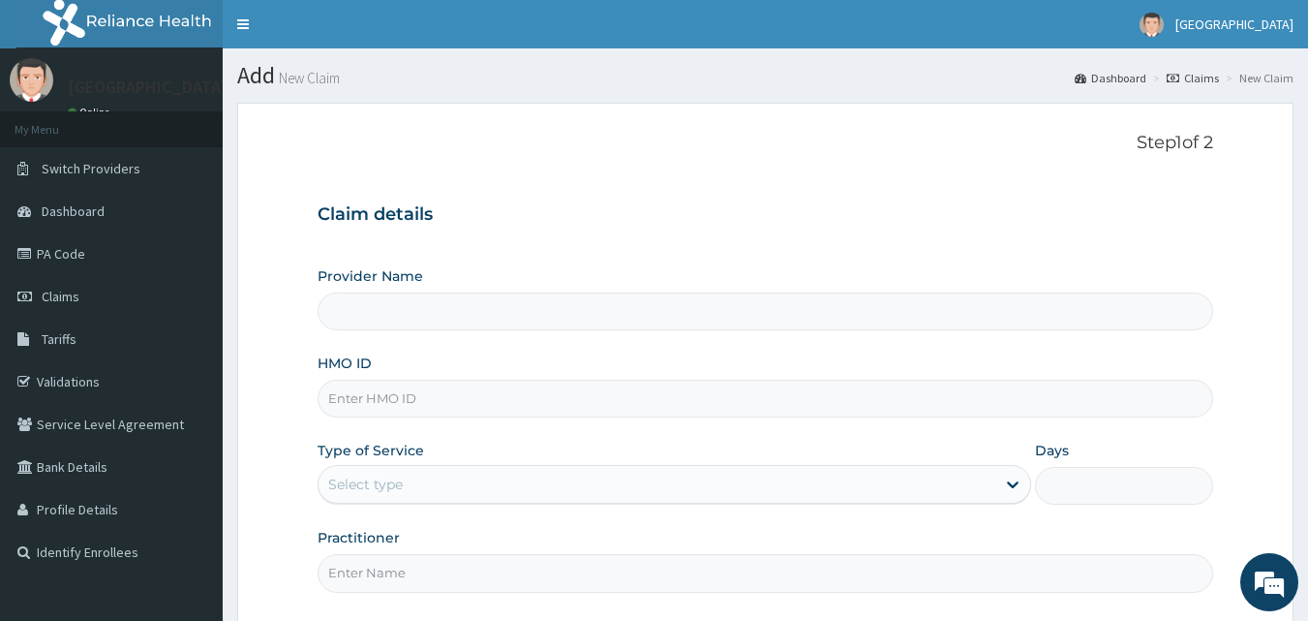
type input "[GEOGRAPHIC_DATA]"
click at [579, 388] on input "HMO ID" at bounding box center [766, 399] width 897 height 38
paste input "SBG/10741/A"
type input "SBG/10741/A"
click at [562, 484] on div "Select type" at bounding box center [657, 484] width 677 height 31
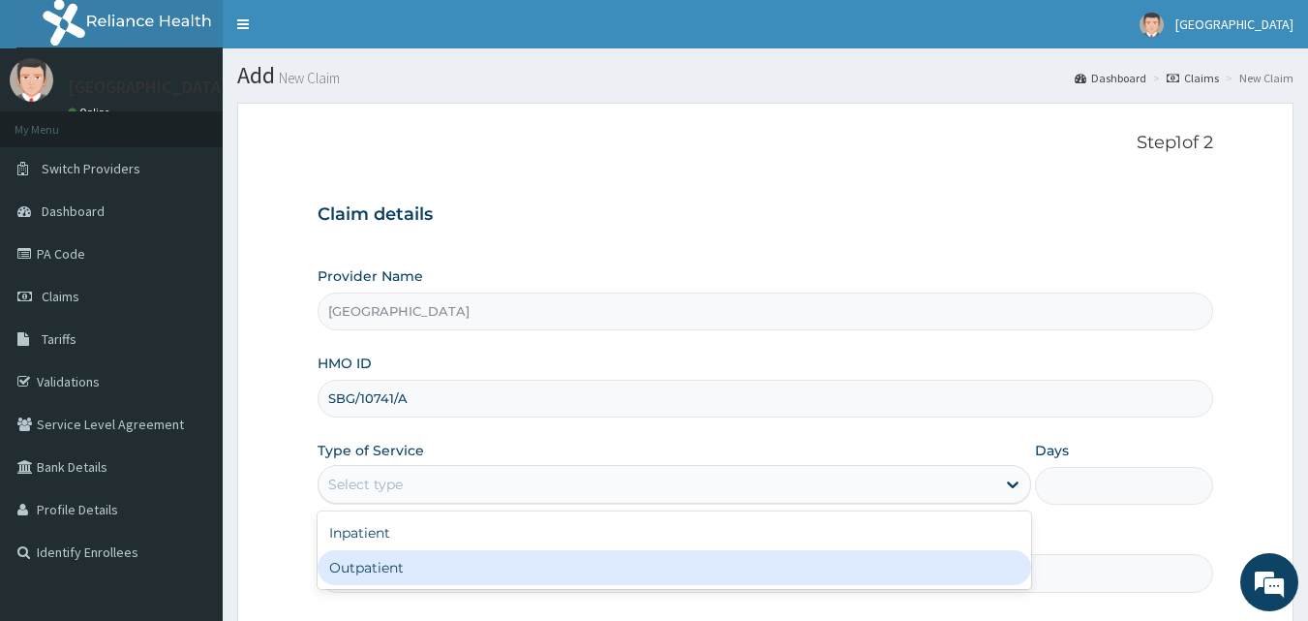
click at [536, 553] on div "Outpatient" at bounding box center [675, 567] width 714 height 35
type input "1"
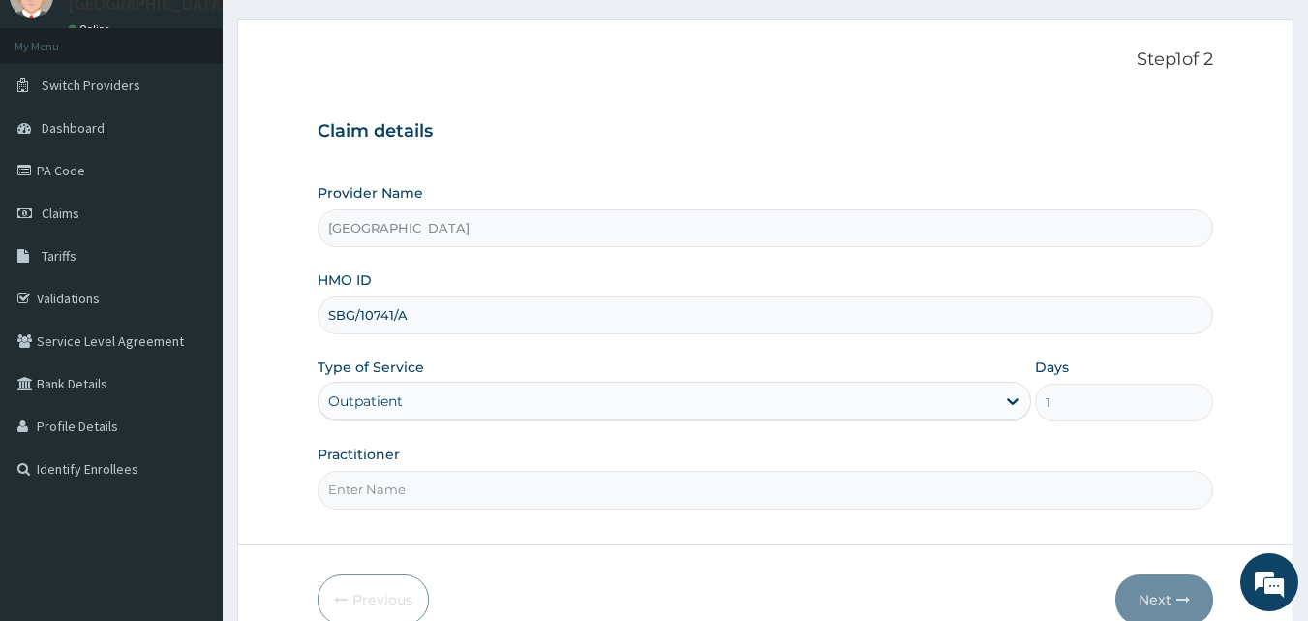
scroll to position [90, 0]
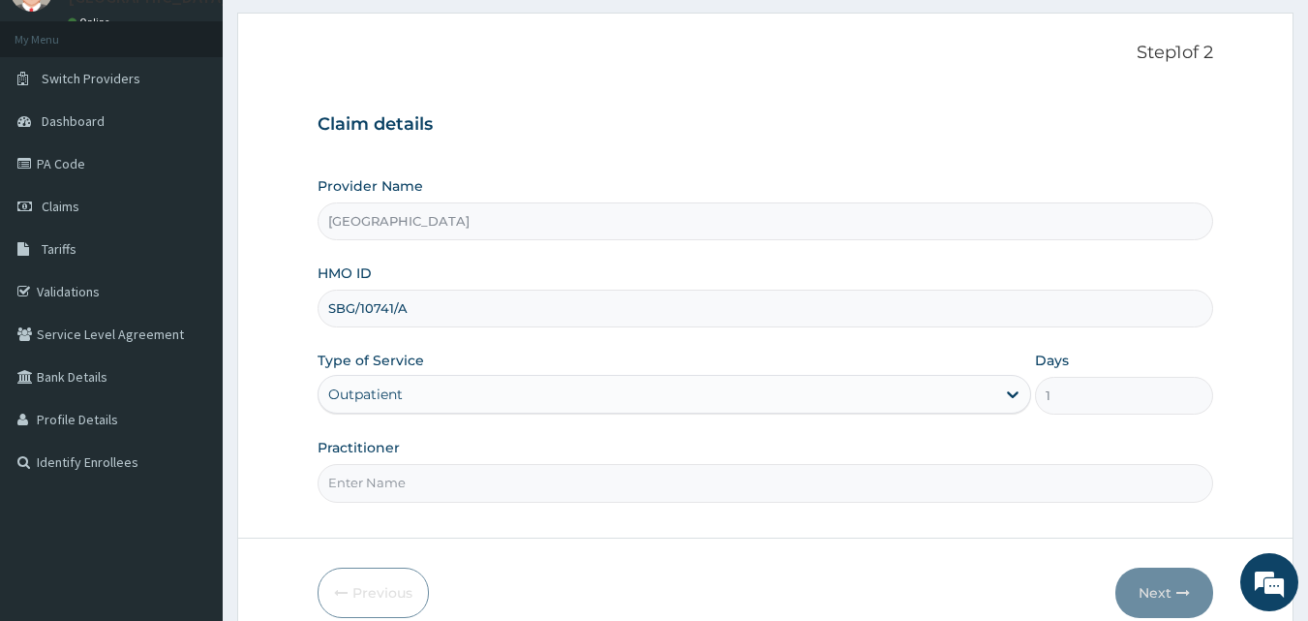
click at [964, 503] on div "Step 1 of 2 Claim details Provider Name [GEOGRAPHIC_DATA] HMO ID SBG/10741/A Ty…" at bounding box center [766, 276] width 897 height 466
click at [591, 489] on input "Practitioner" at bounding box center [766, 483] width 897 height 38
type input "[PERSON_NAME]"
click at [1154, 578] on button "Next" at bounding box center [1165, 592] width 98 height 50
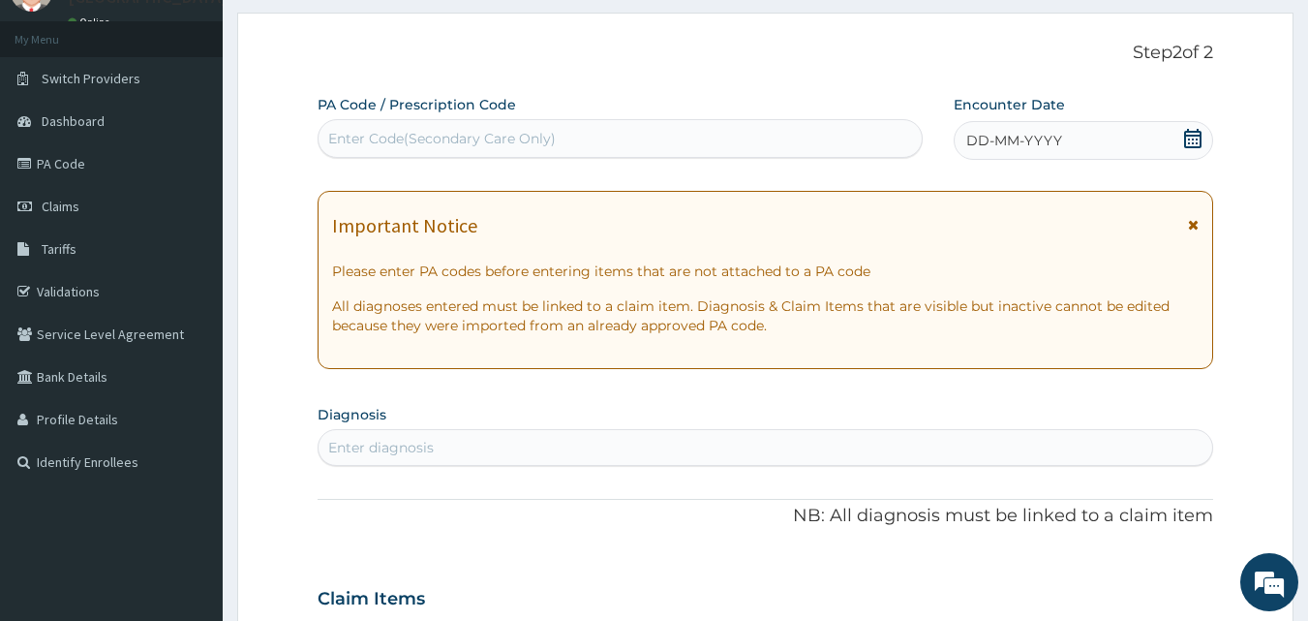
click at [1187, 132] on icon at bounding box center [1192, 138] width 17 height 19
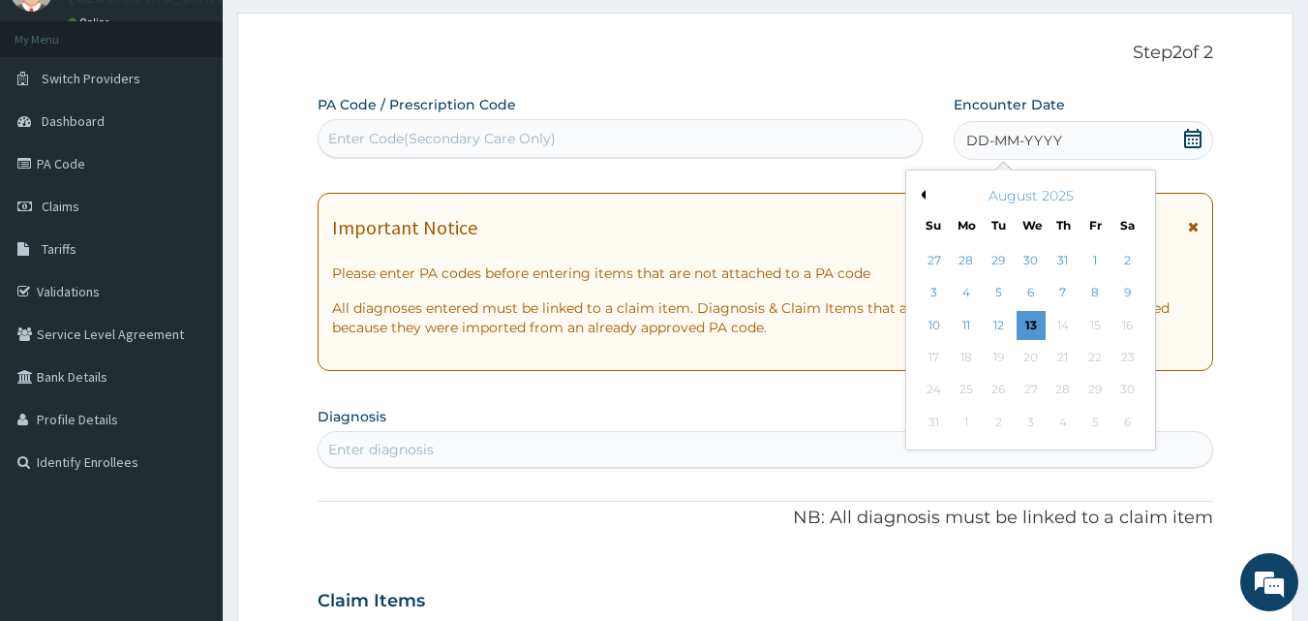
click at [923, 196] on button "Previous Month" at bounding box center [921, 195] width 10 height 10
click at [991, 352] on div "22" at bounding box center [999, 357] width 29 height 29
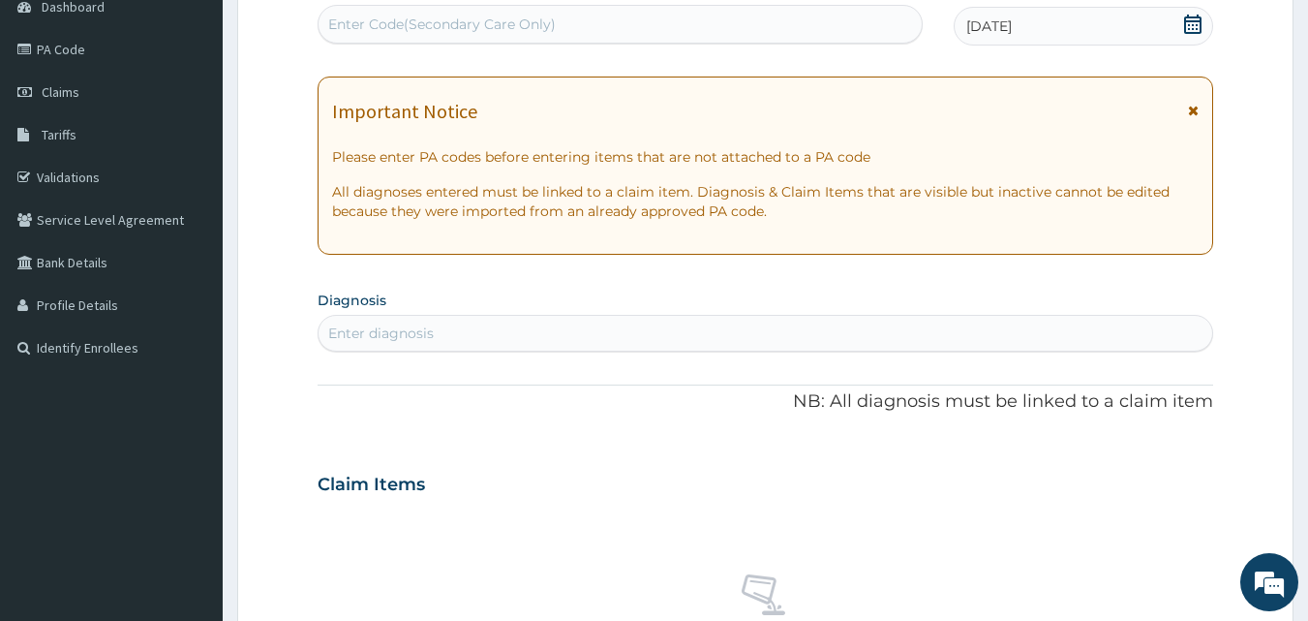
scroll to position [207, 0]
click at [764, 322] on div "Enter diagnosis" at bounding box center [766, 330] width 895 height 31
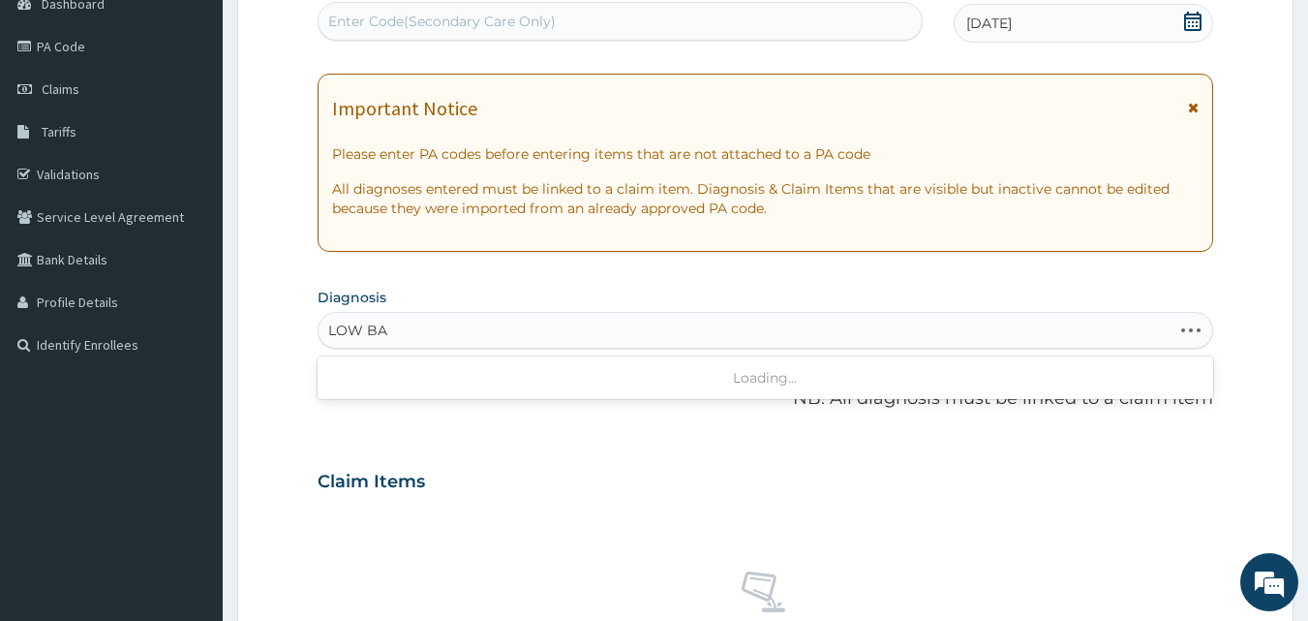
type input "LOW BAC"
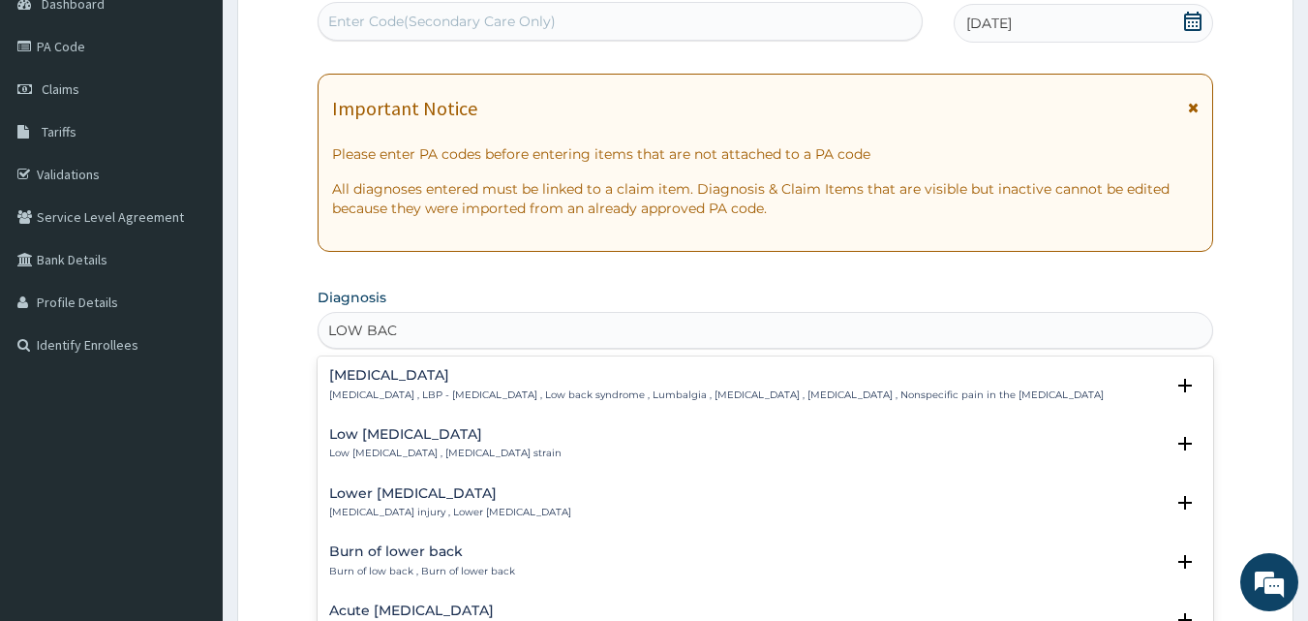
click at [724, 390] on p "Low back pain , LBP - Low back pain , Low back syndrome , Lumbalgia , Lumbago ,…" at bounding box center [716, 395] width 775 height 14
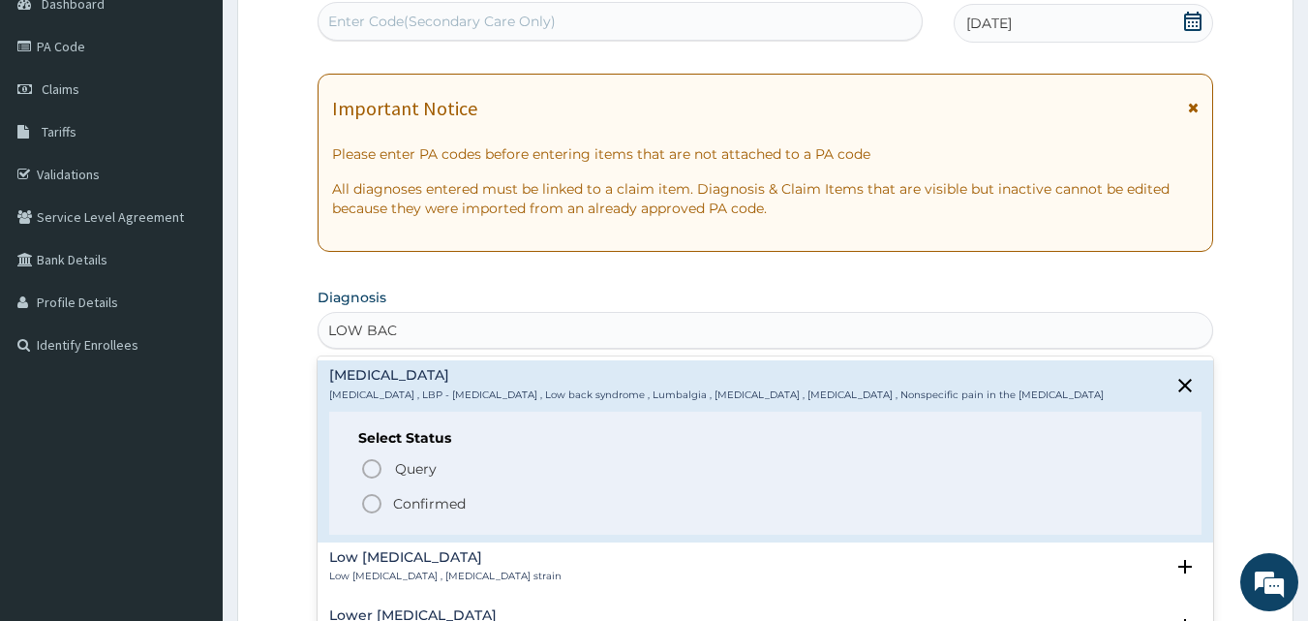
click at [408, 502] on p "Confirmed" at bounding box center [429, 503] width 73 height 19
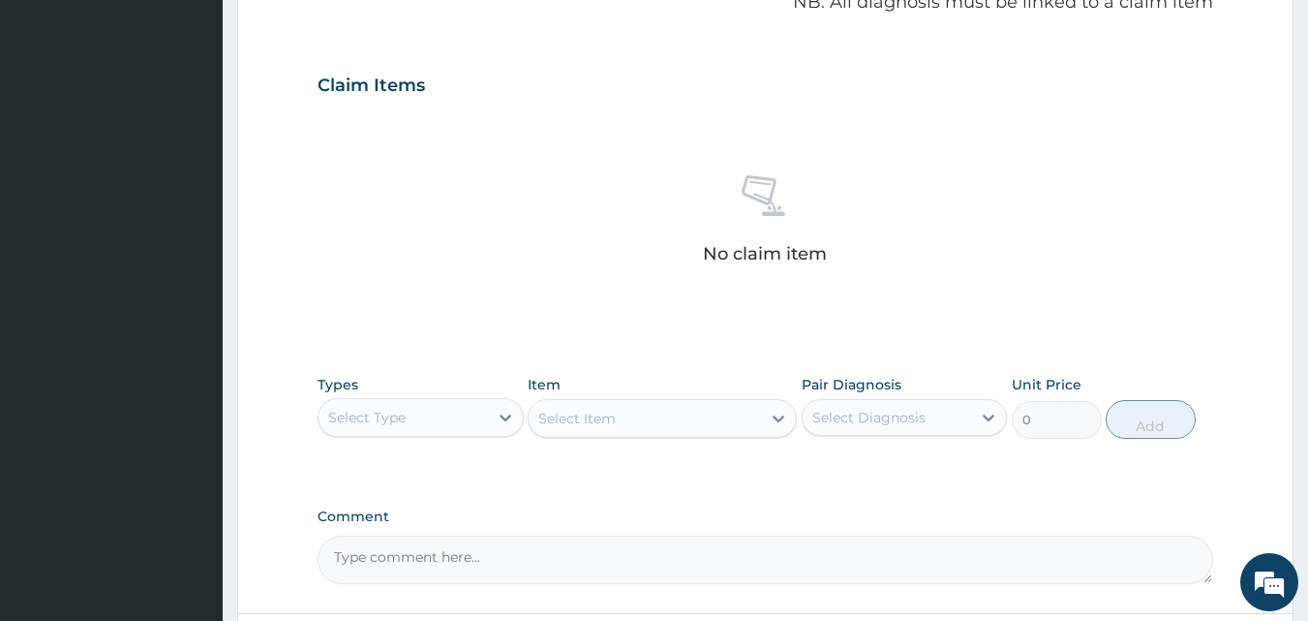
scroll to position [621, 0]
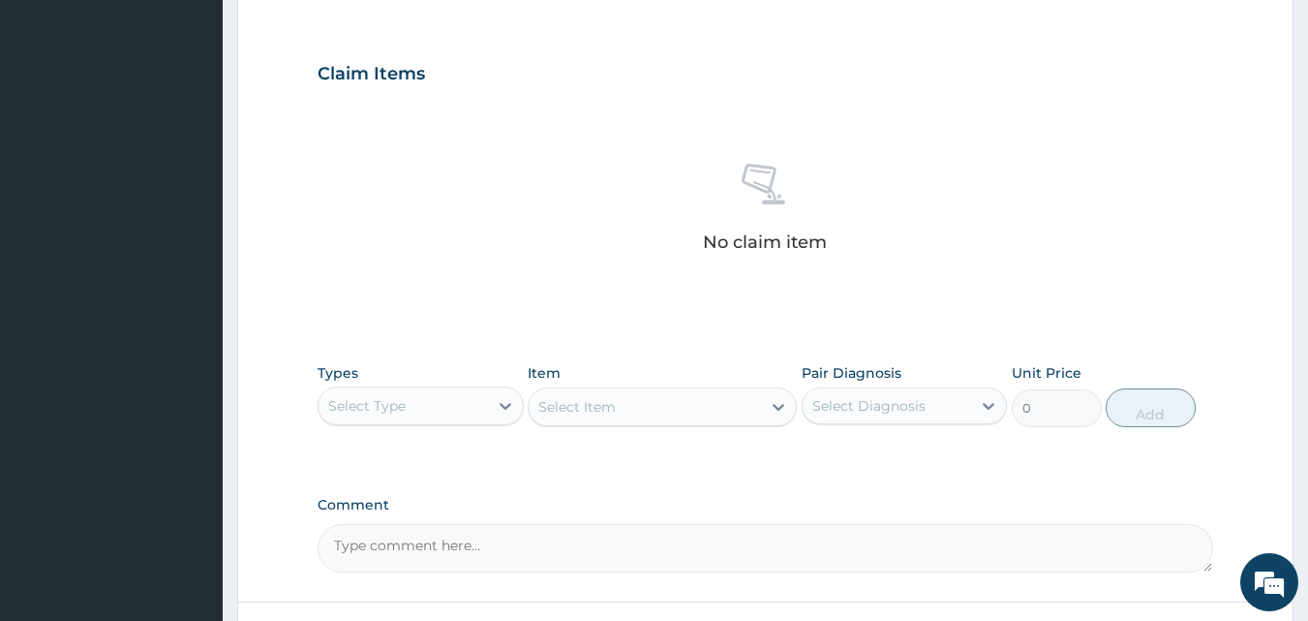
click at [466, 401] on div "Select Type" at bounding box center [403, 405] width 169 height 31
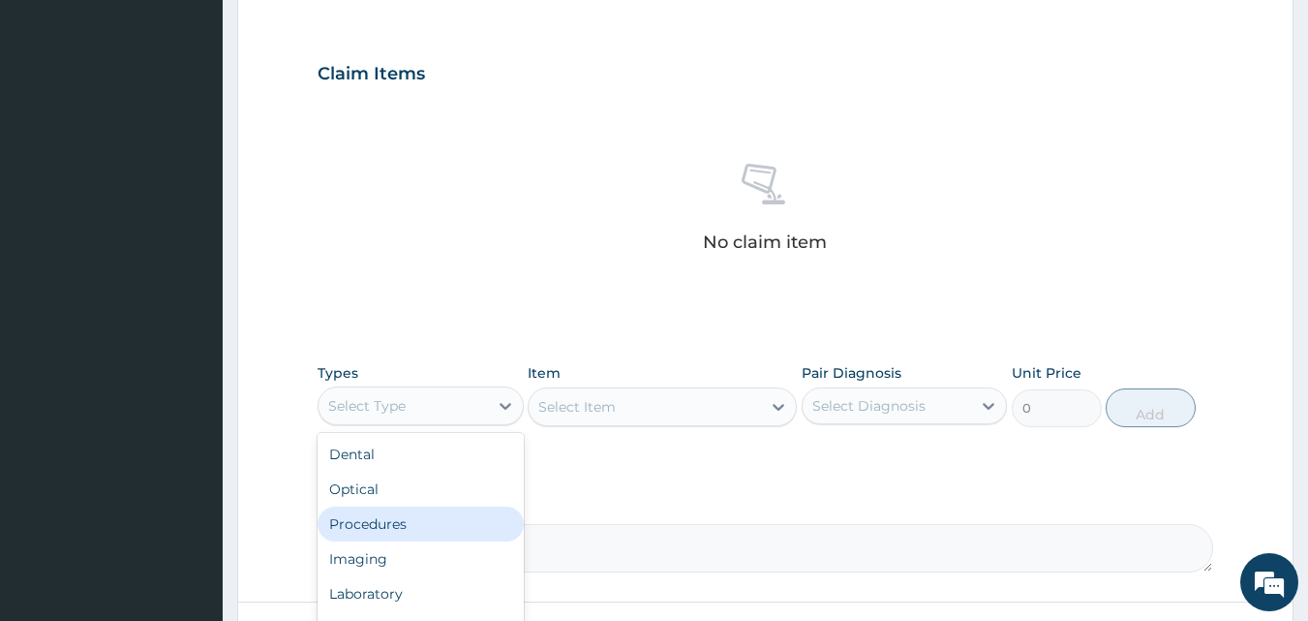
click at [403, 524] on div "Procedures" at bounding box center [421, 523] width 206 height 35
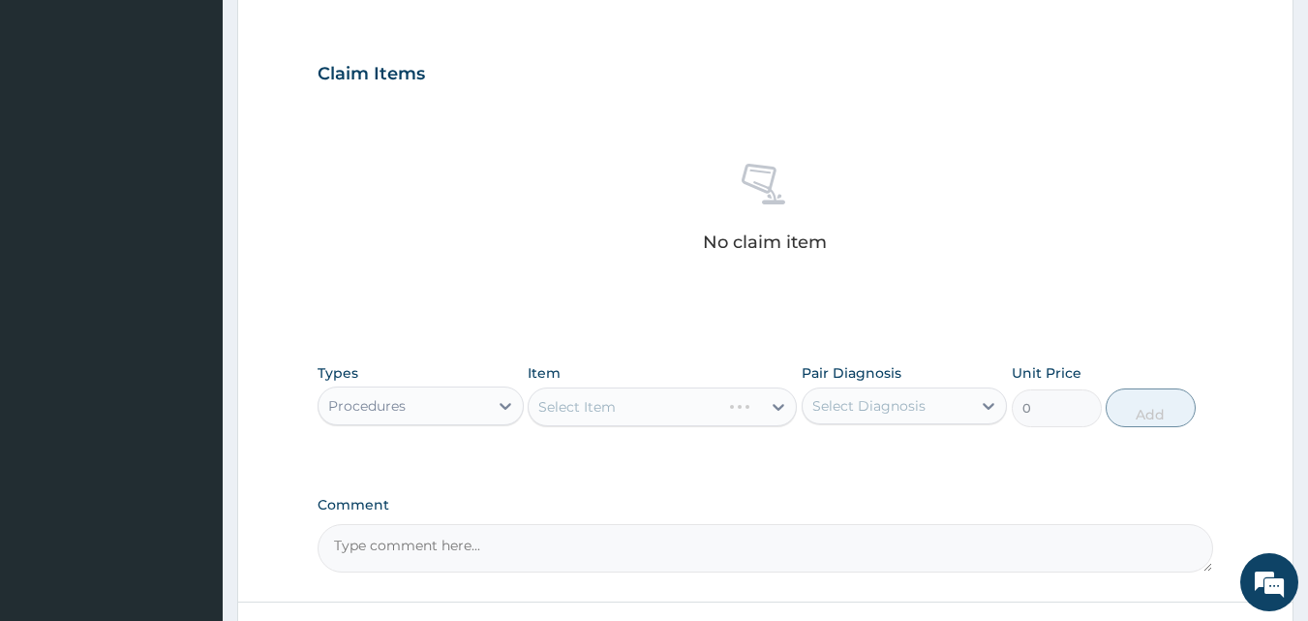
click at [574, 405] on div "Select Item" at bounding box center [662, 406] width 269 height 39
click at [640, 405] on div "Select Item" at bounding box center [662, 406] width 269 height 39
click at [850, 408] on div "Select Diagnosis" at bounding box center [868, 405] width 113 height 19
click at [828, 447] on div "Low back pain" at bounding box center [905, 456] width 206 height 40
checkbox input "true"
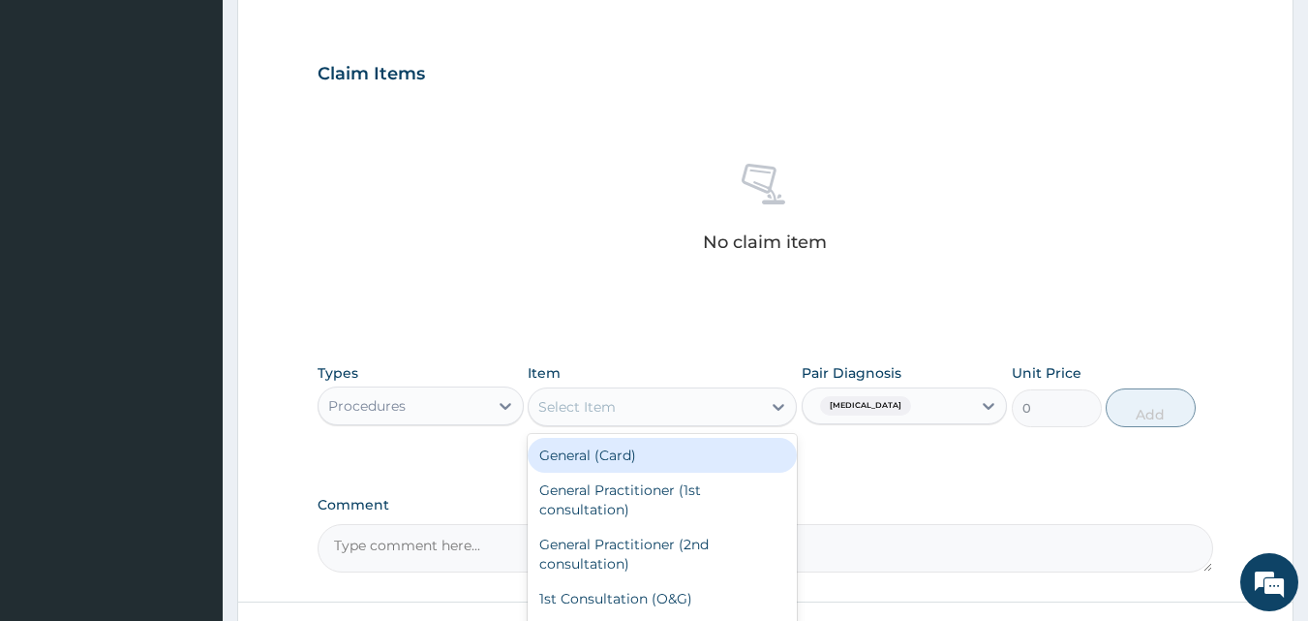
click at [572, 409] on div "Select Item" at bounding box center [576, 406] width 77 height 19
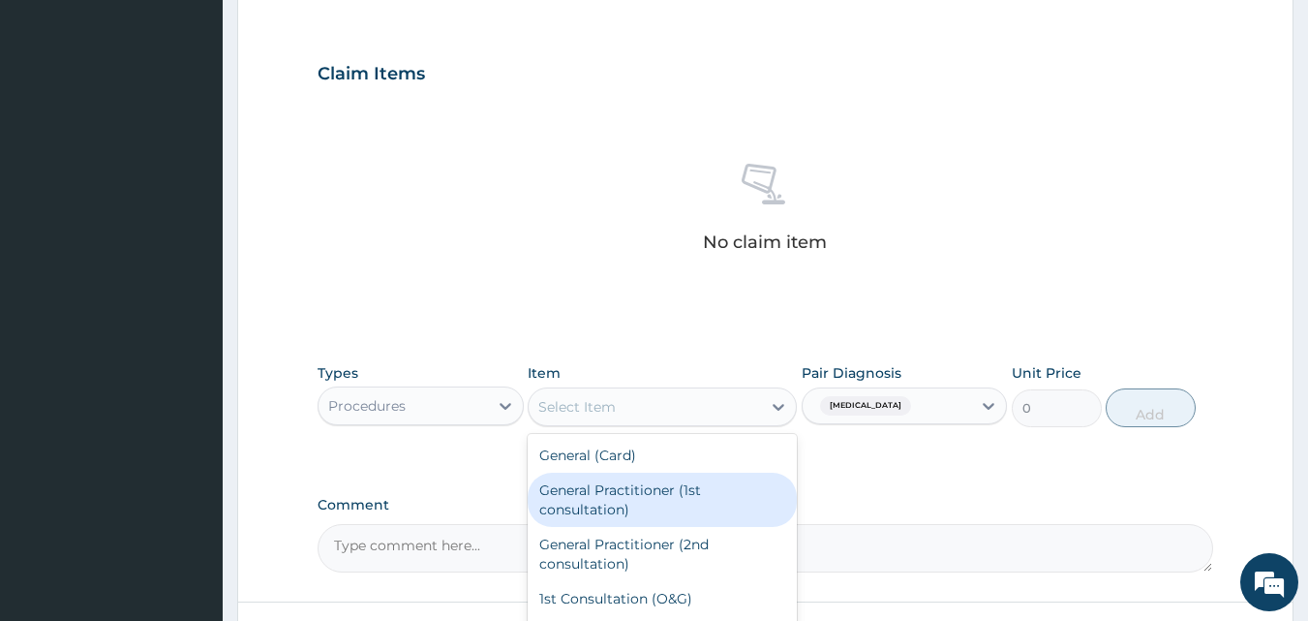
click at [579, 505] on div "General Practitioner (1st consultation)" at bounding box center [662, 500] width 269 height 54
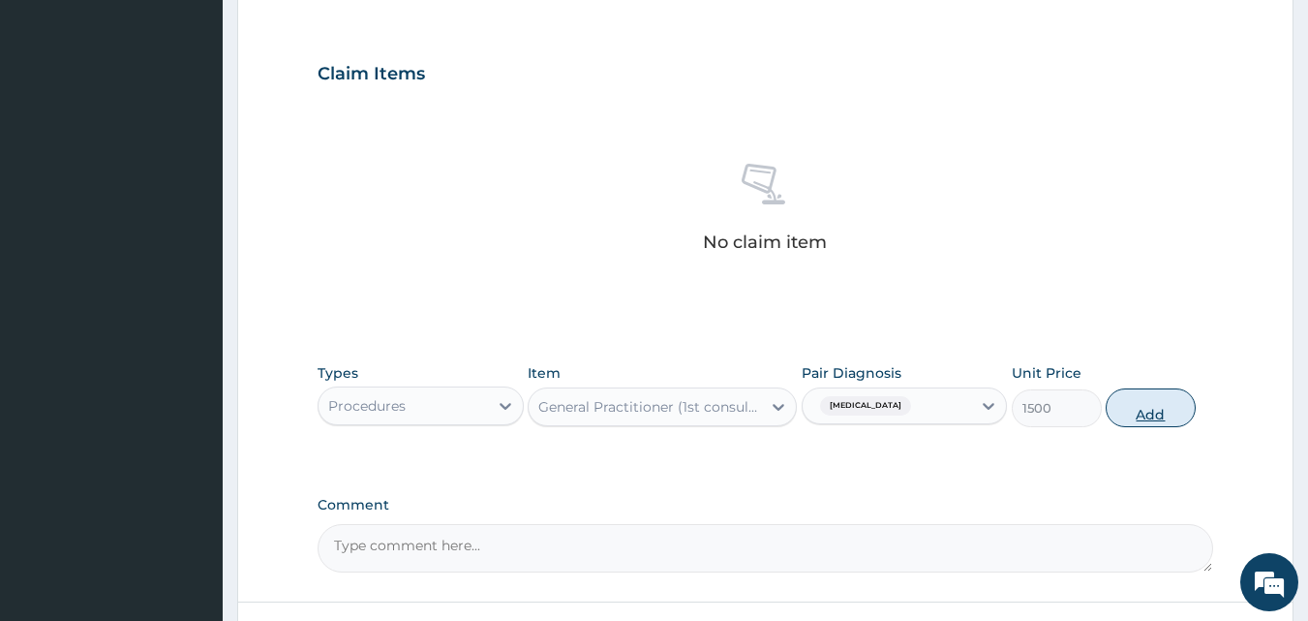
click at [1148, 417] on button "Add" at bounding box center [1151, 407] width 90 height 39
type input "0"
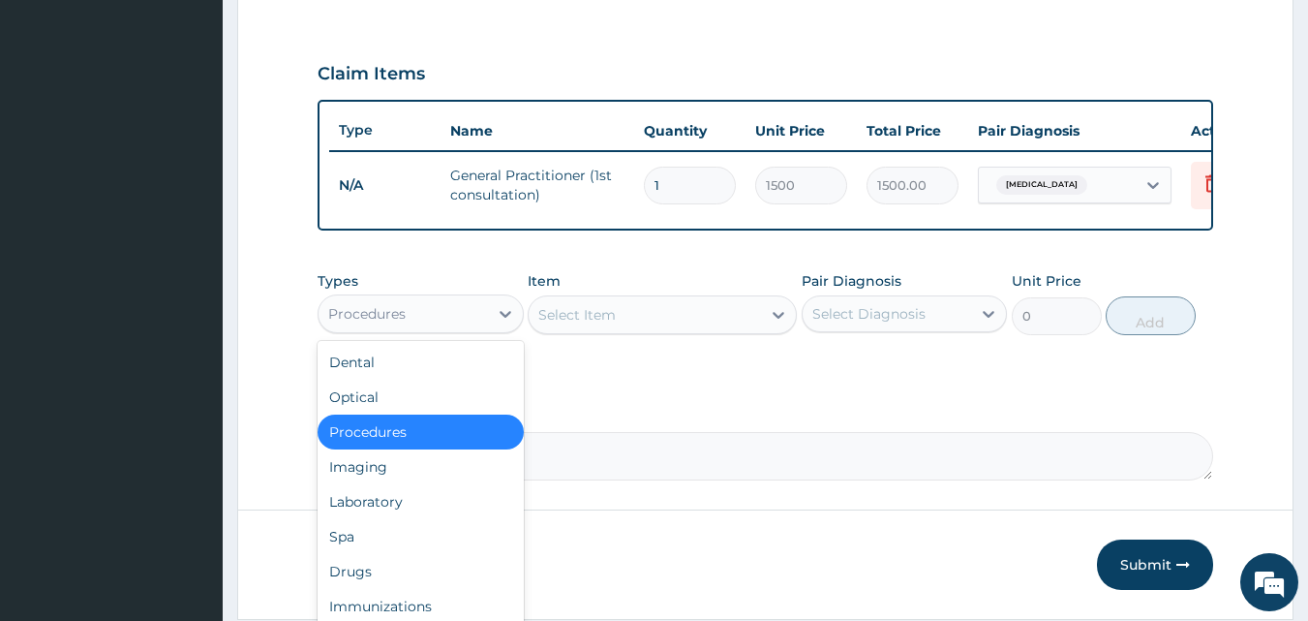
click at [408, 329] on div "Procedures" at bounding box center [403, 313] width 169 height 31
drag, startPoint x: 397, startPoint y: 576, endPoint x: 451, endPoint y: 511, distance: 84.6
click at [401, 568] on div "Drugs" at bounding box center [421, 571] width 206 height 35
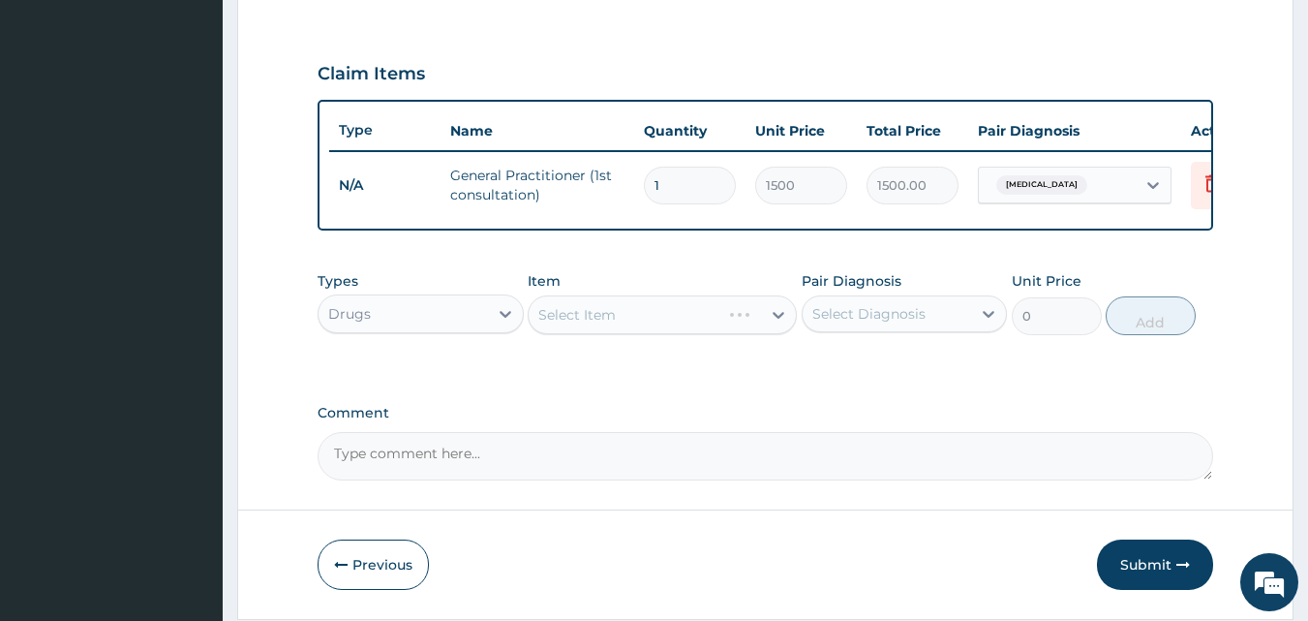
click at [651, 334] on div "Select Item" at bounding box center [662, 314] width 269 height 39
click at [663, 321] on div "Select Item" at bounding box center [662, 314] width 269 height 39
click at [671, 327] on div "Select Item" at bounding box center [645, 314] width 232 height 31
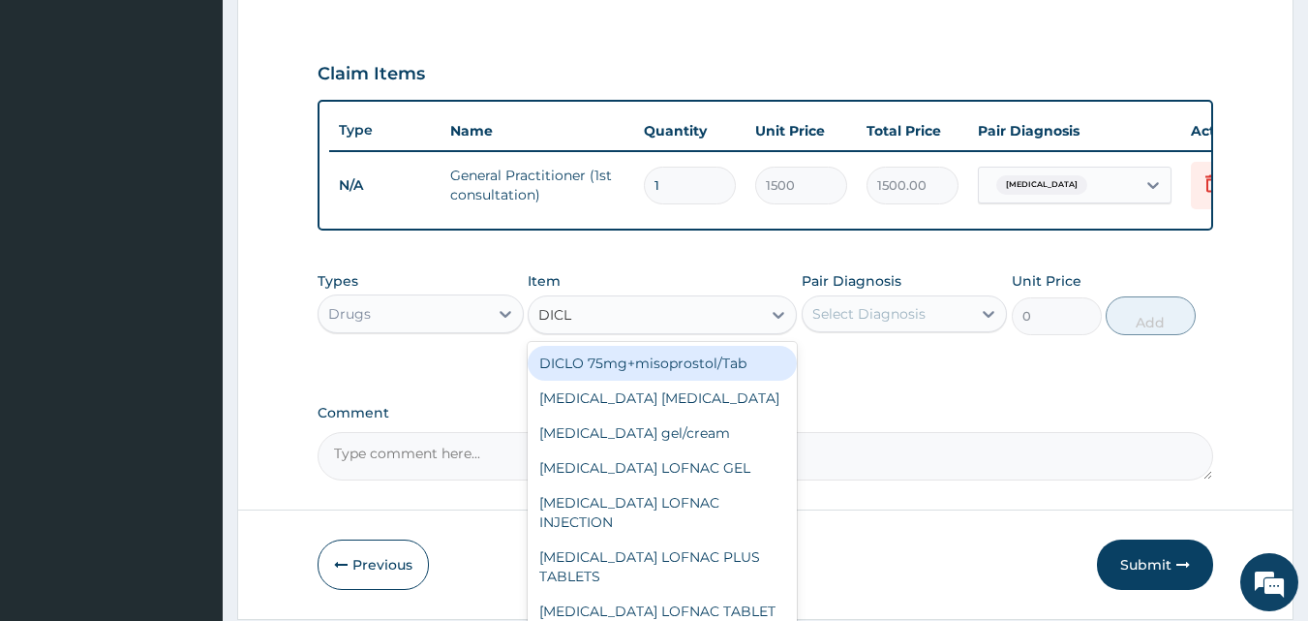
type input "DICLO"
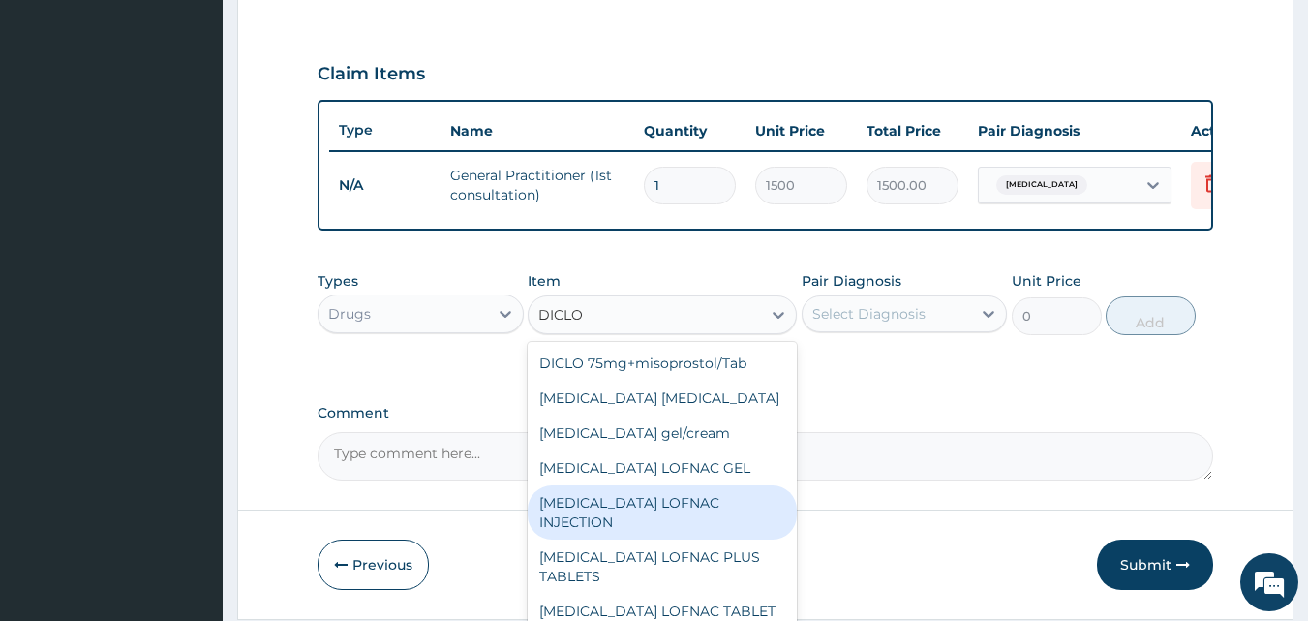
click at [650, 521] on div "Diclofenac LOFNAC INJECTION" at bounding box center [662, 512] width 269 height 54
type input "52.5"
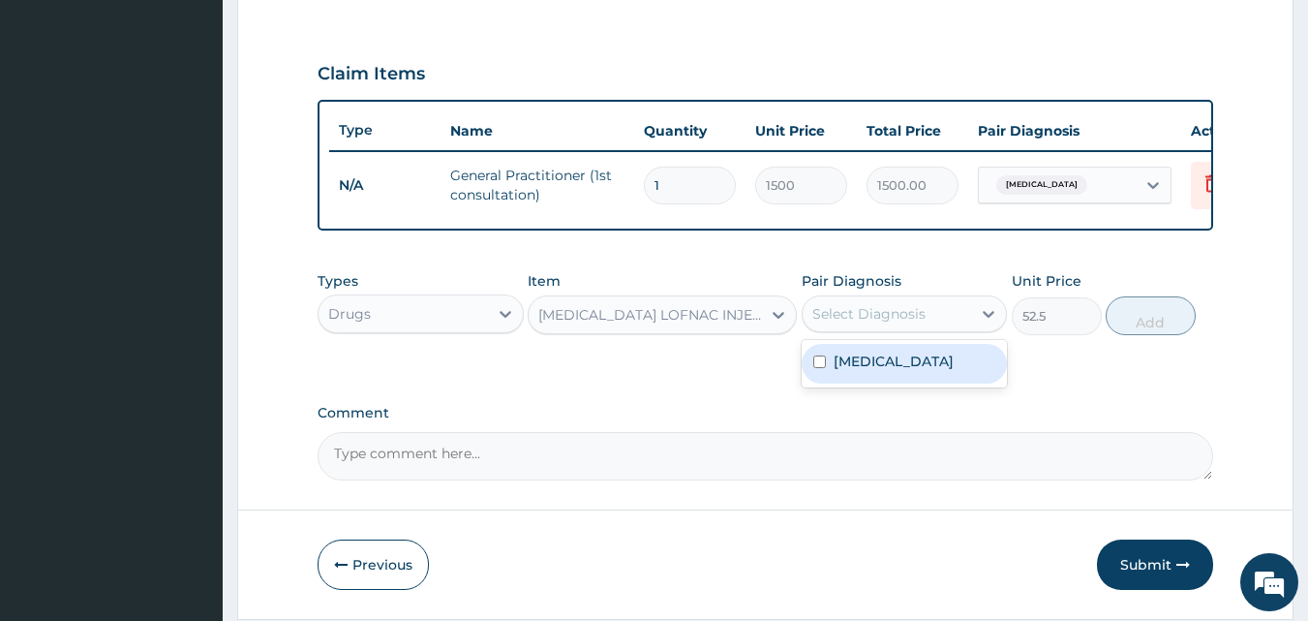
click at [877, 322] on div "Select Diagnosis" at bounding box center [868, 313] width 113 height 19
click at [862, 371] on label "Low back pain" at bounding box center [894, 361] width 120 height 19
checkbox input "true"
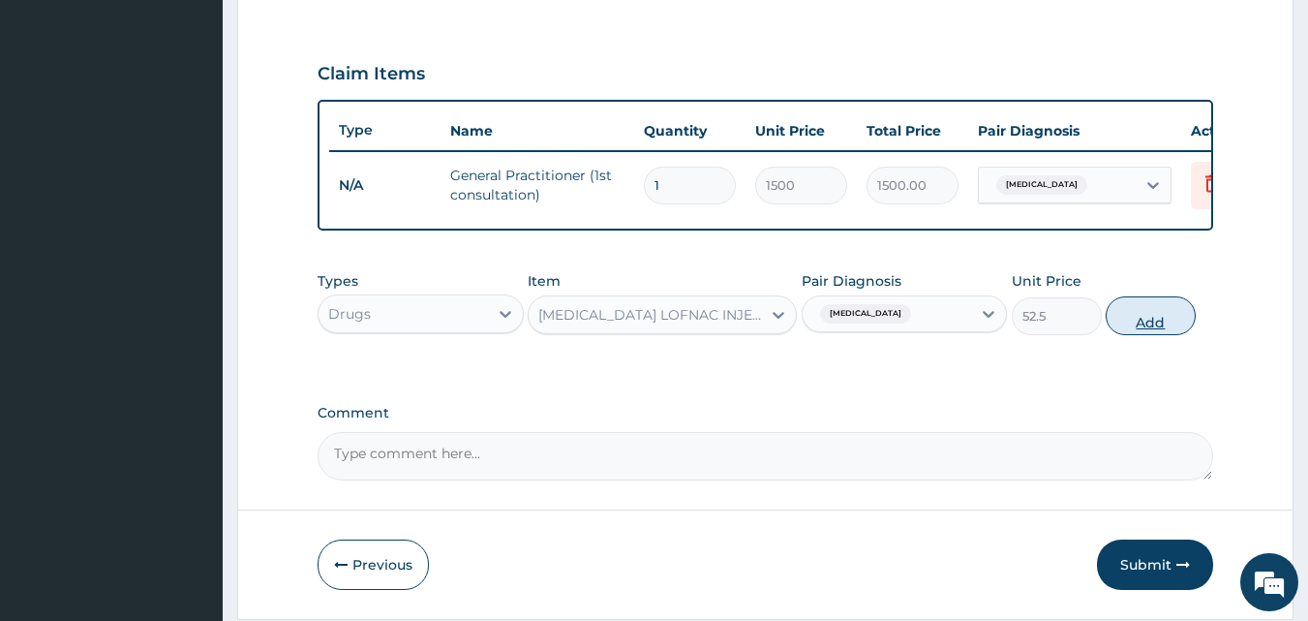
click at [1135, 335] on button "Add" at bounding box center [1151, 315] width 90 height 39
type input "0"
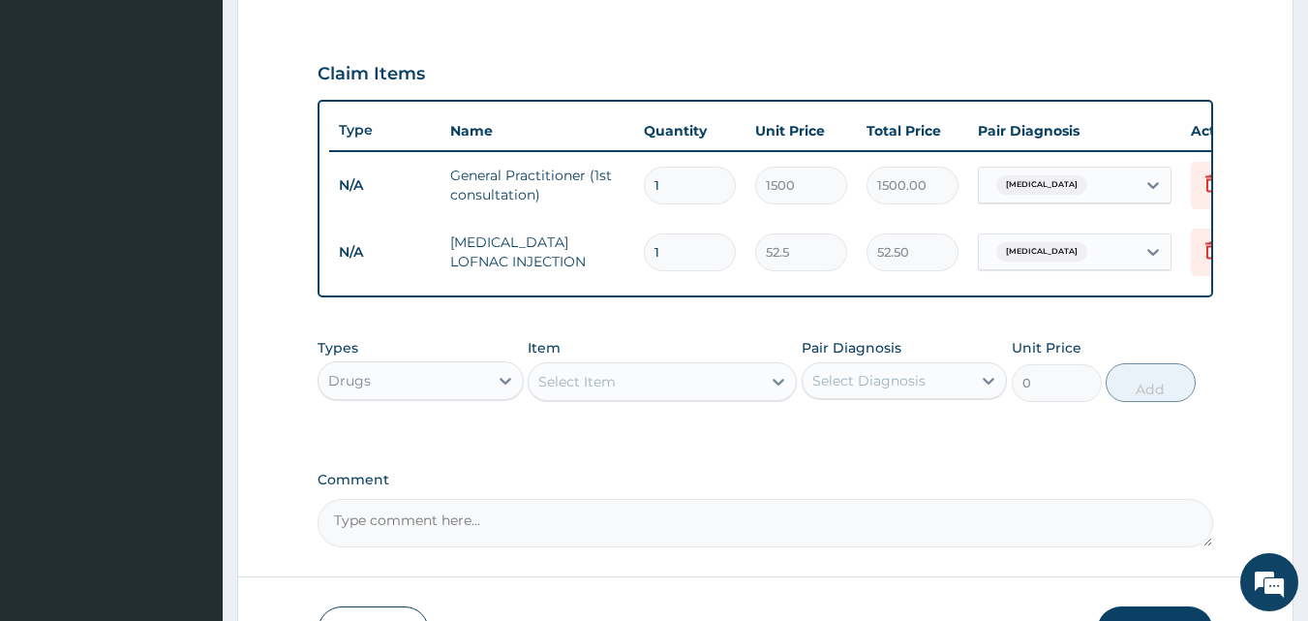
click at [643, 394] on div "Select Item" at bounding box center [645, 381] width 232 height 31
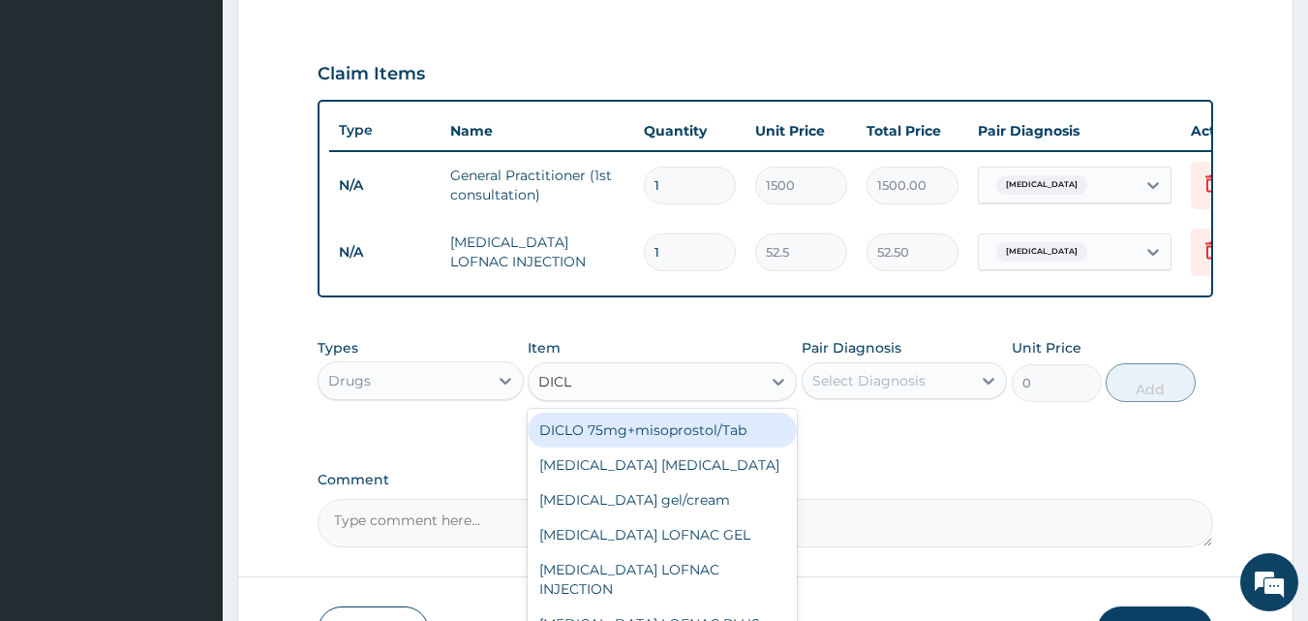
type input "DICLO"
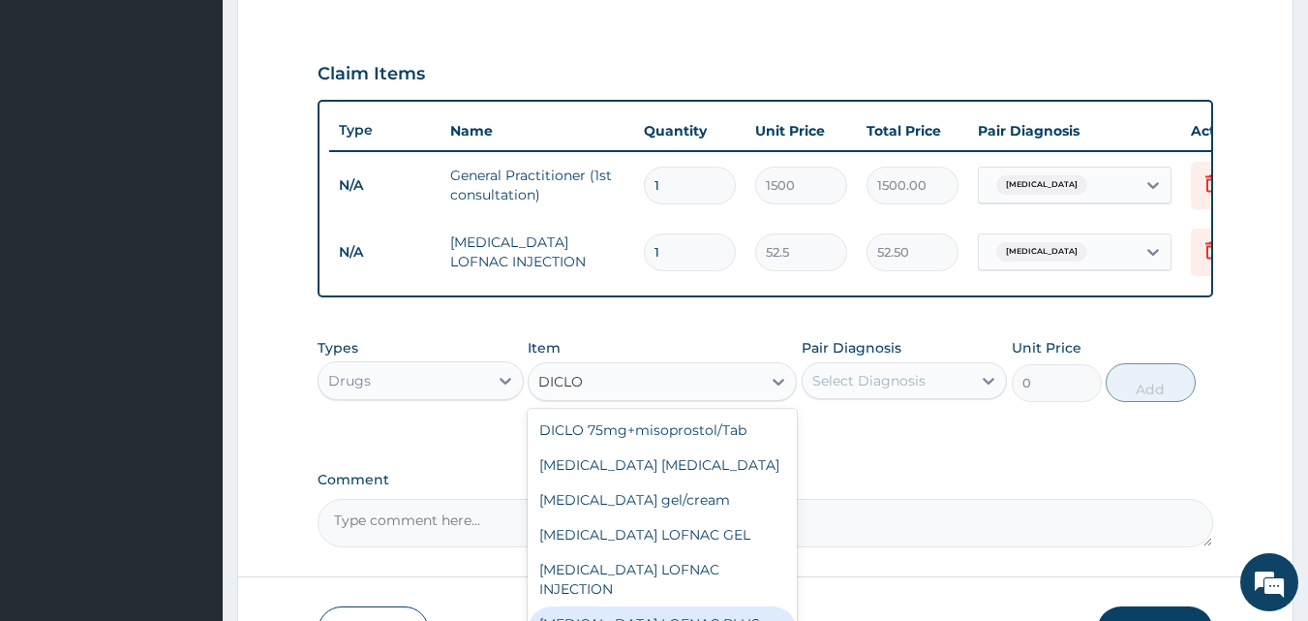
drag, startPoint x: 667, startPoint y: 611, endPoint x: 669, endPoint y: 600, distance: 10.8
click at [667, 610] on div "[MEDICAL_DATA] LOFNAC PLUS TABLETS" at bounding box center [662, 633] width 269 height 54
type input "78.75"
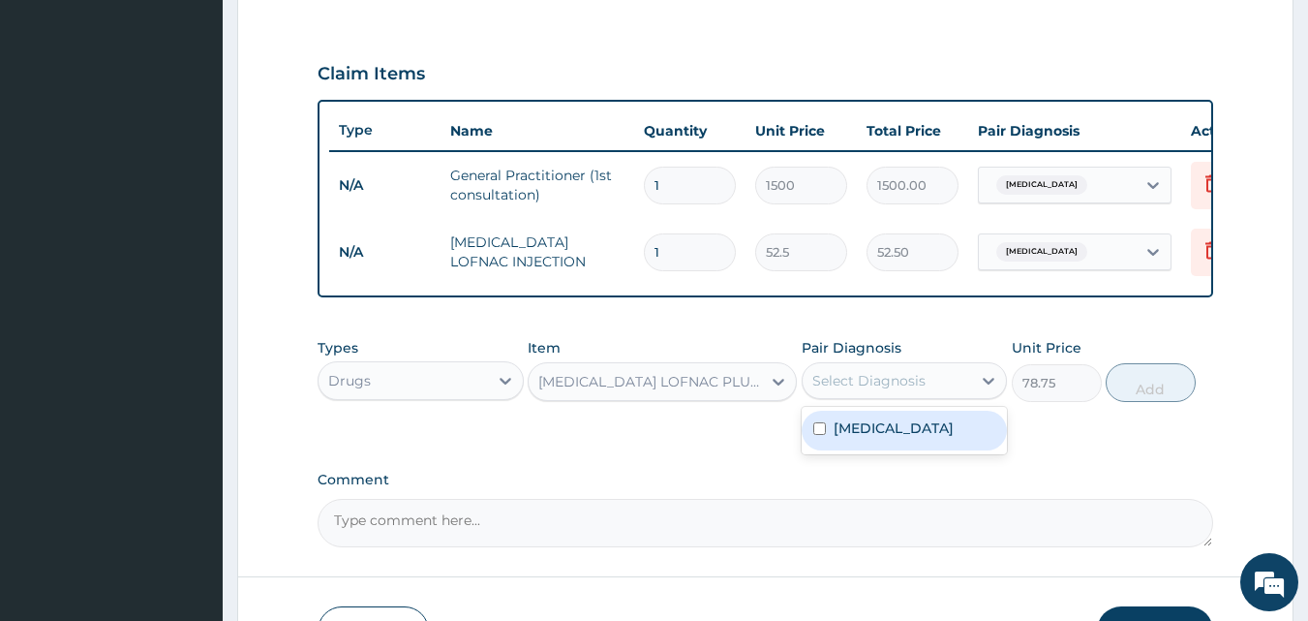
click at [838, 390] on div "Select Diagnosis" at bounding box center [868, 380] width 113 height 19
click at [835, 438] on label "Low back pain" at bounding box center [894, 427] width 120 height 19
checkbox input "true"
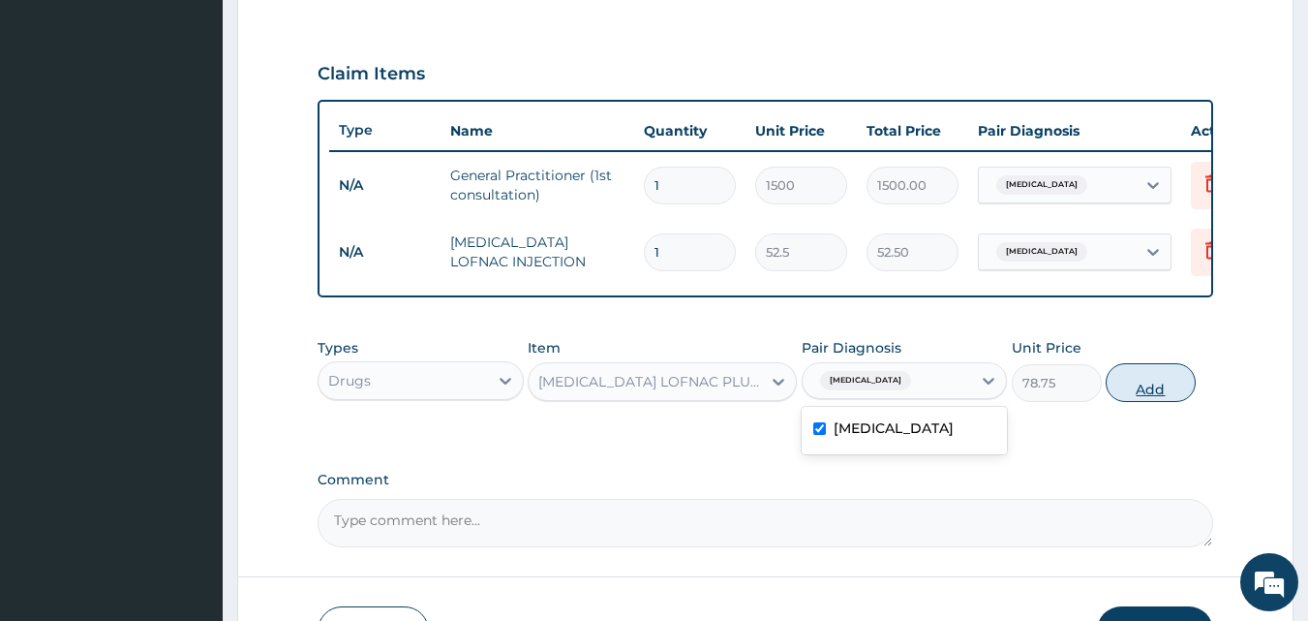
click at [1118, 382] on button "Add" at bounding box center [1151, 382] width 90 height 39
type input "0"
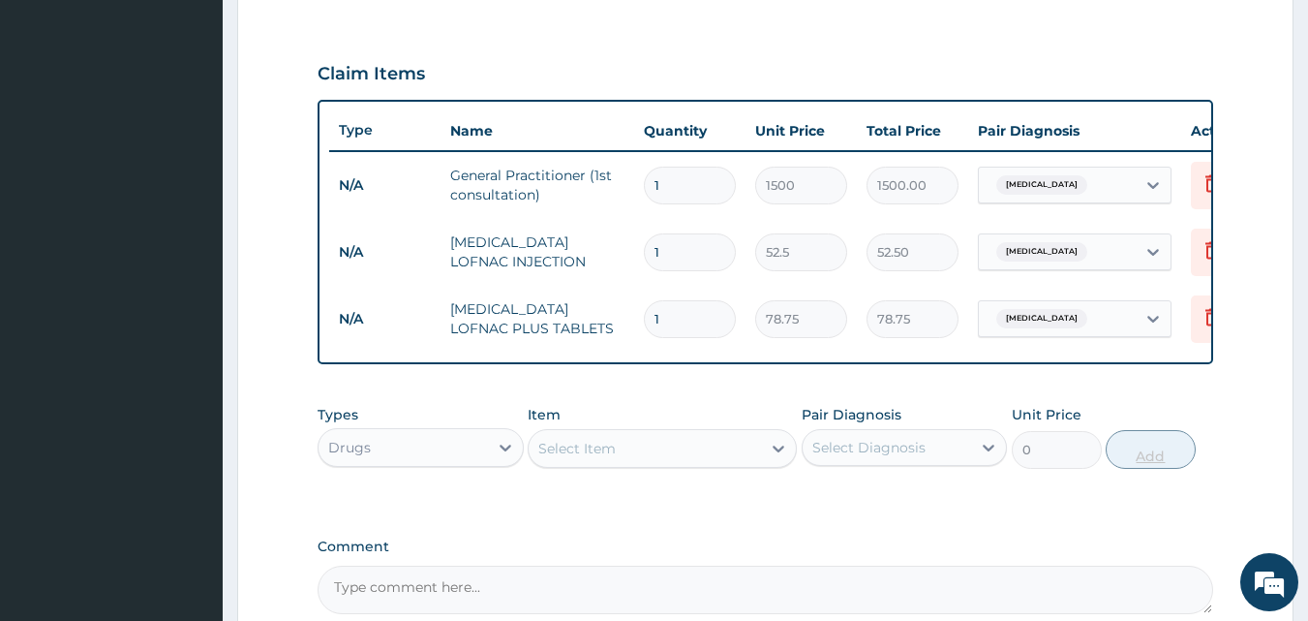
type input "10"
type input "787.50"
type input "10"
click at [573, 444] on div "Select Item" at bounding box center [662, 448] width 269 height 39
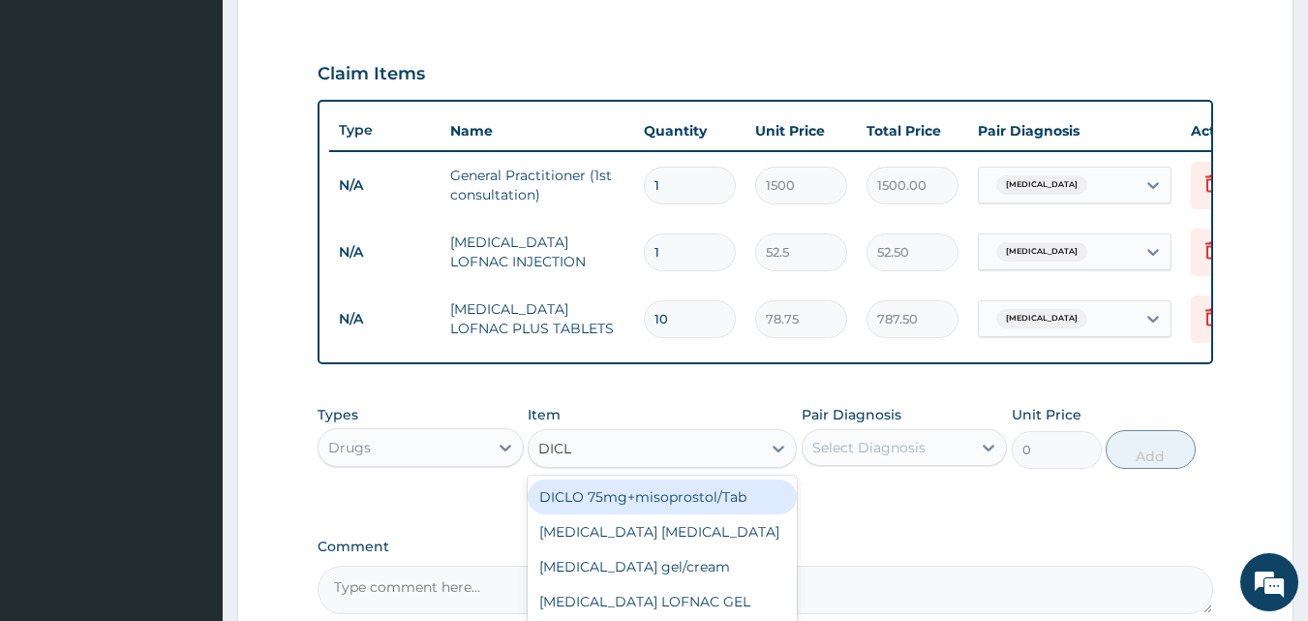
type input "DICLO"
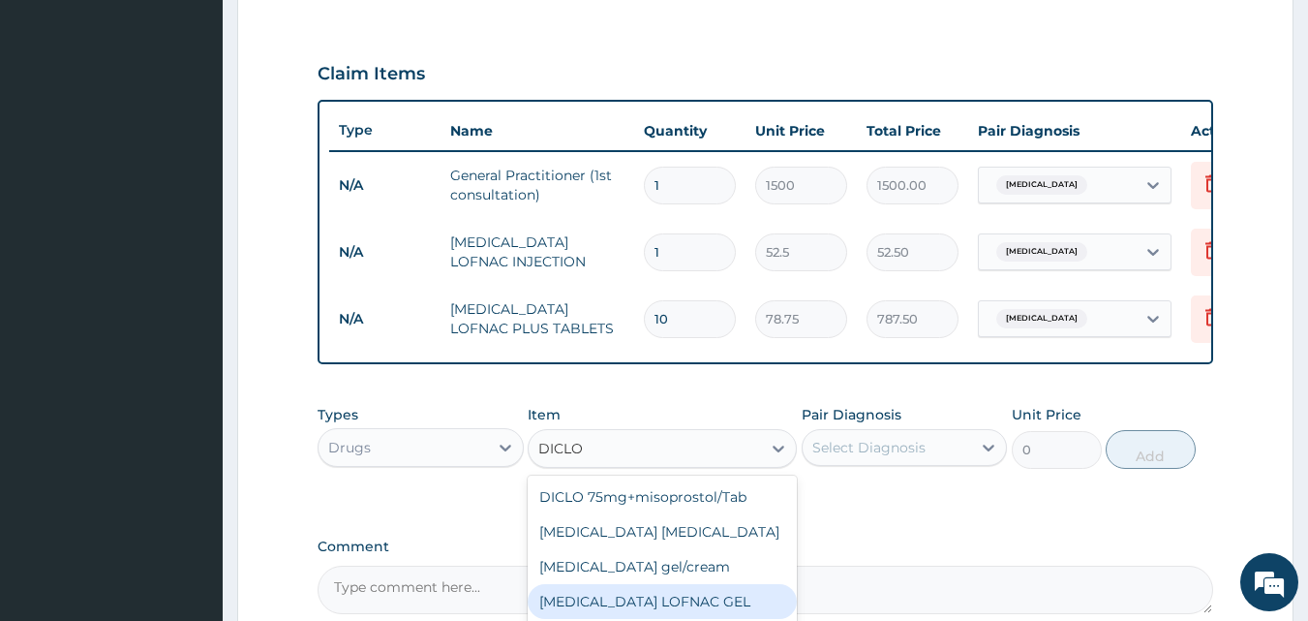
click at [640, 613] on div "[MEDICAL_DATA] LOFNAC GEL" at bounding box center [662, 601] width 269 height 35
type input "262.5"
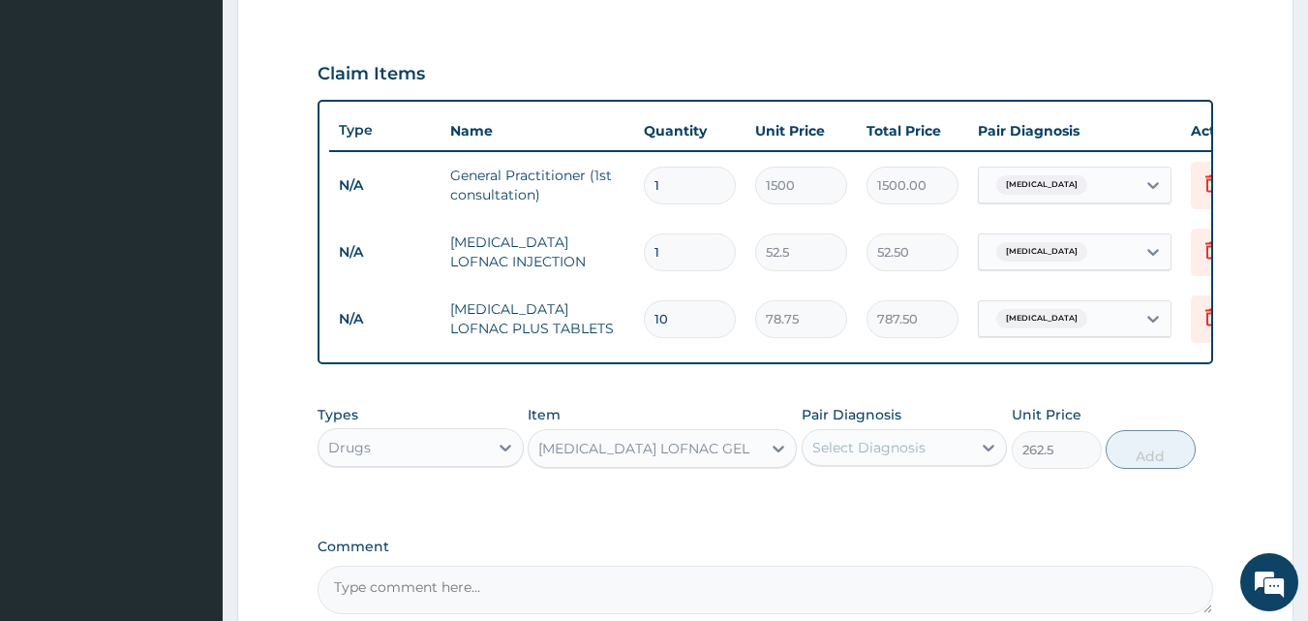
click at [675, 458] on div "[MEDICAL_DATA] LOFNAC GEL" at bounding box center [643, 448] width 211 height 19
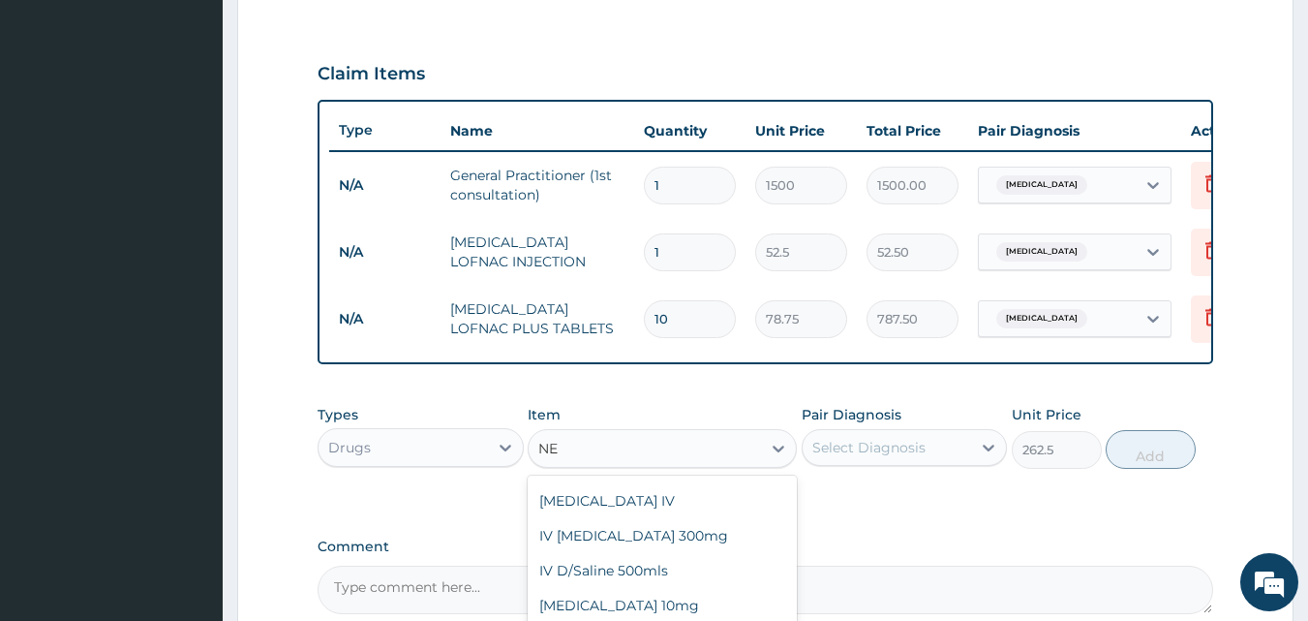
scroll to position [2785, 0]
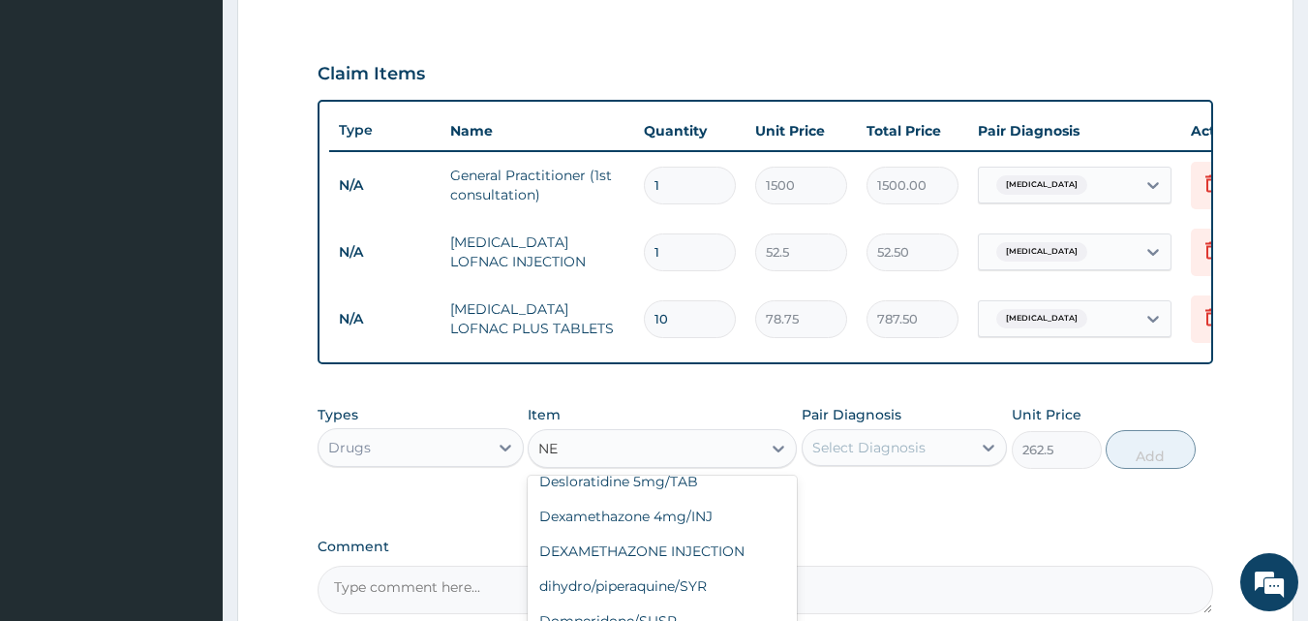
type input "NEU"
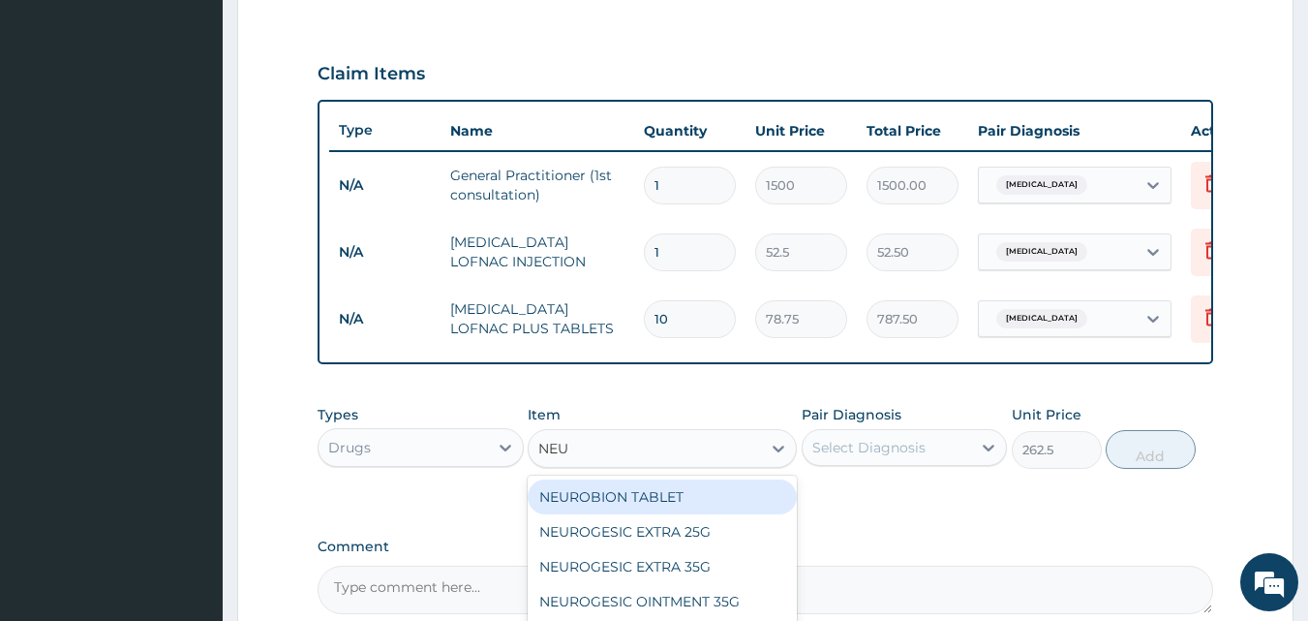
scroll to position [0, 0]
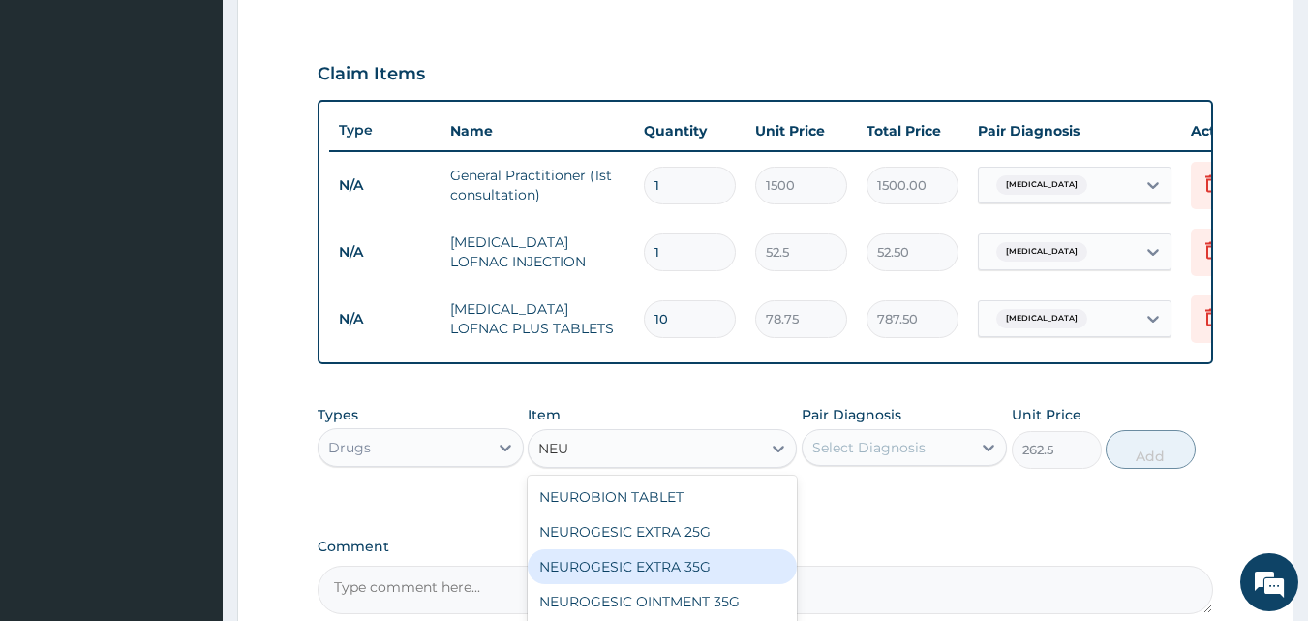
click at [667, 576] on div "NEUROGESIC EXTRA 35G" at bounding box center [662, 566] width 269 height 35
type input "210"
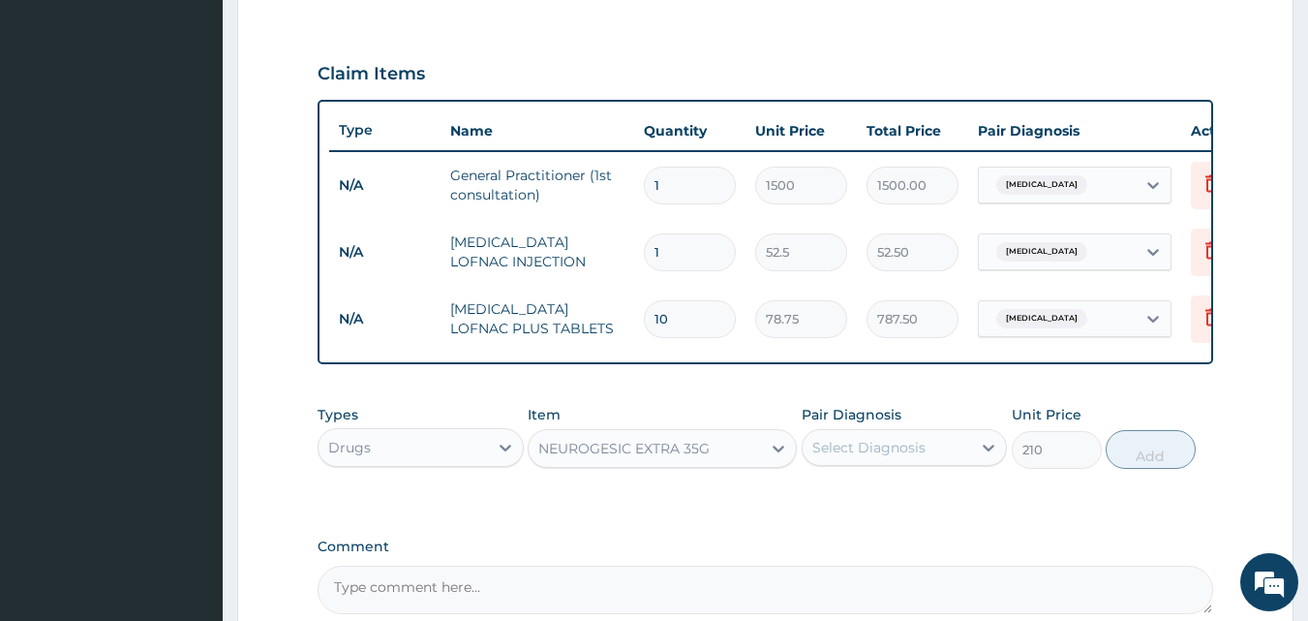
click at [643, 458] on div "NEUROGESIC EXTRA 35G" at bounding box center [623, 448] width 171 height 19
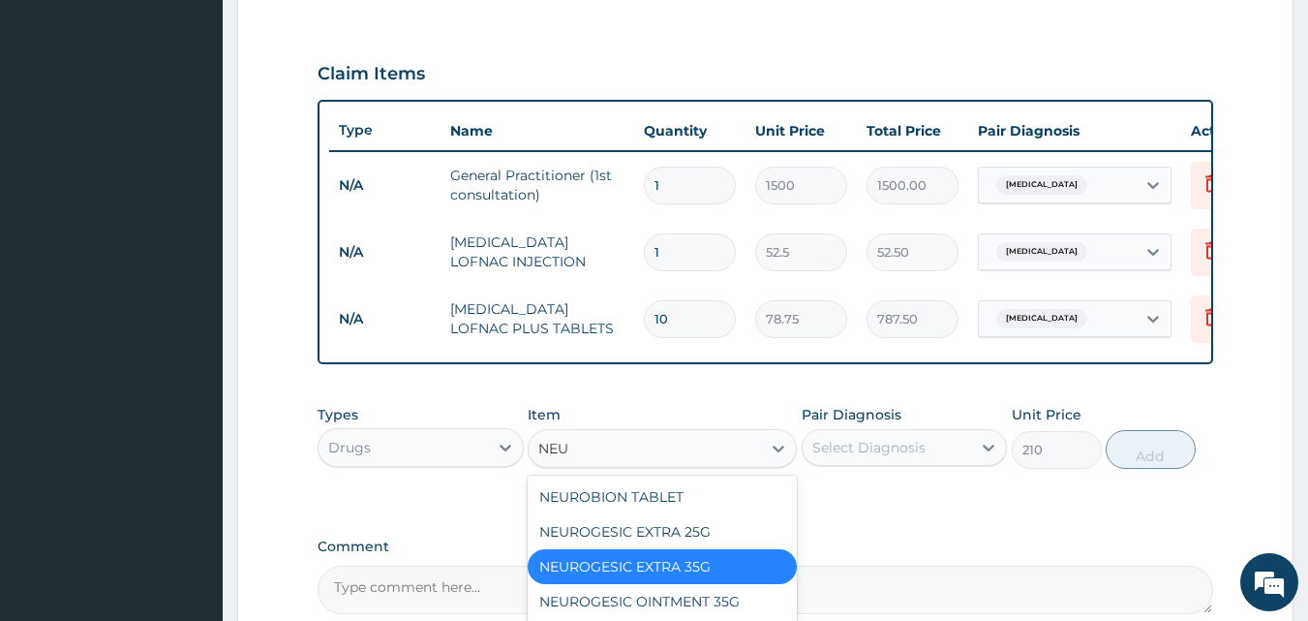
type input "NEUR"
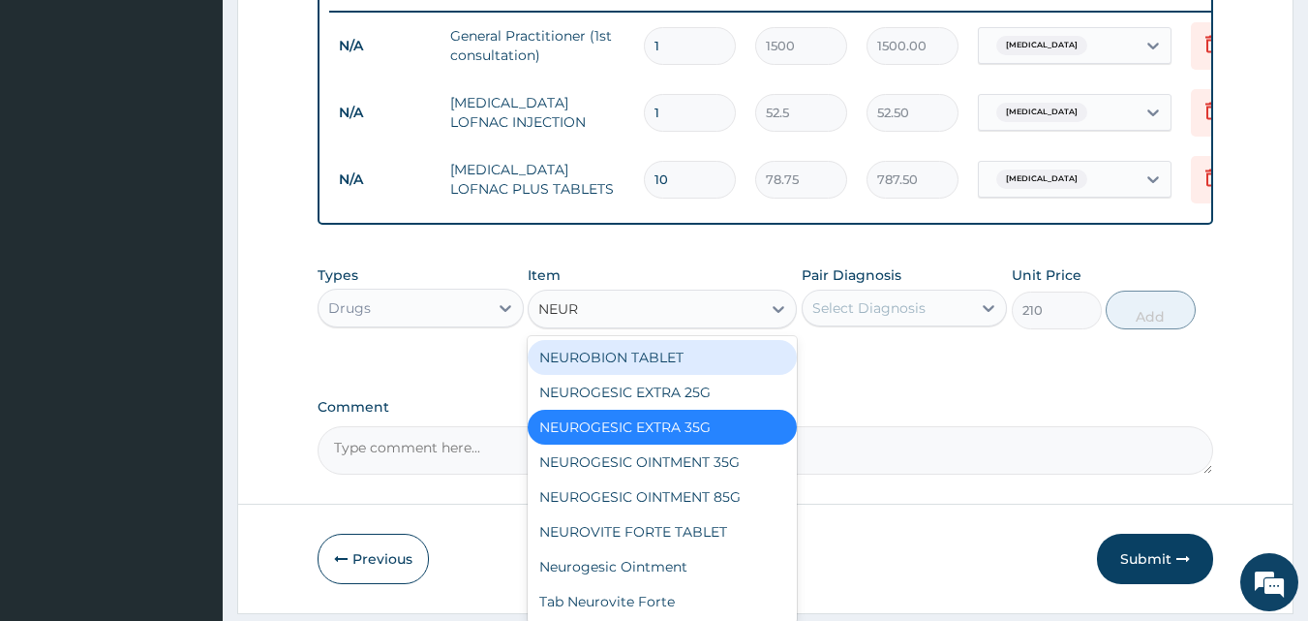
scroll to position [832, 0]
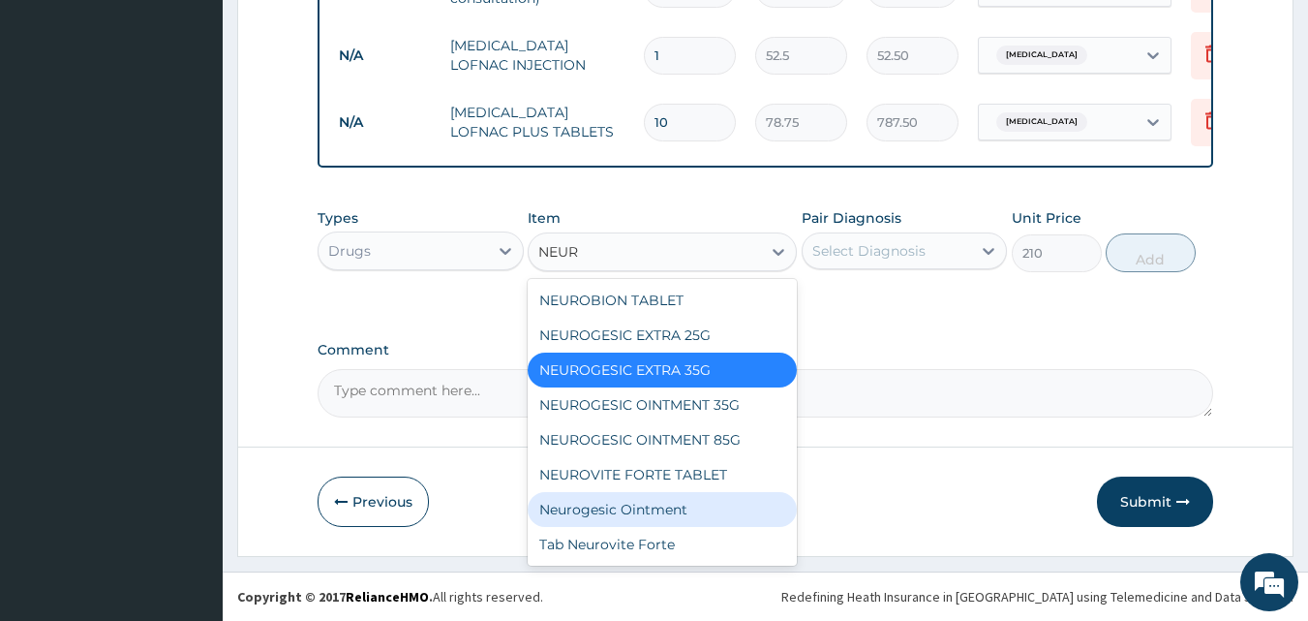
click at [689, 506] on div "Neurogesic Ointment" at bounding box center [662, 509] width 269 height 35
type input "1300"
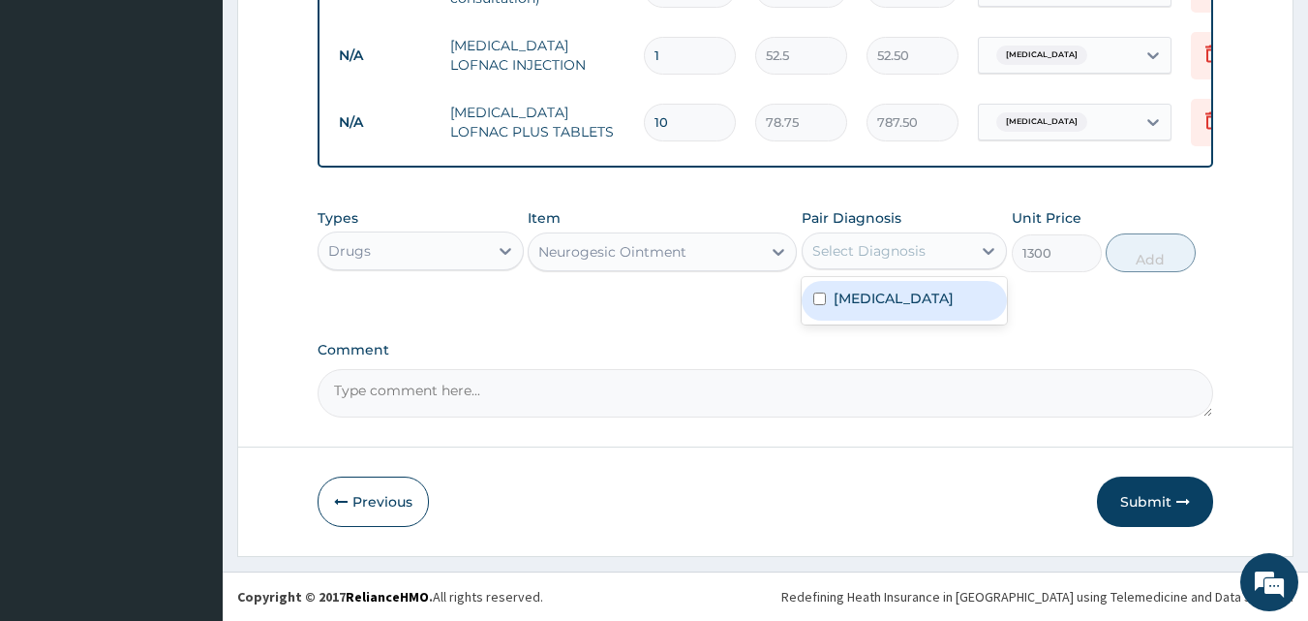
click at [909, 255] on div "Select Diagnosis" at bounding box center [868, 250] width 113 height 19
click at [908, 300] on label "Low back pain" at bounding box center [894, 298] width 120 height 19
checkbox input "true"
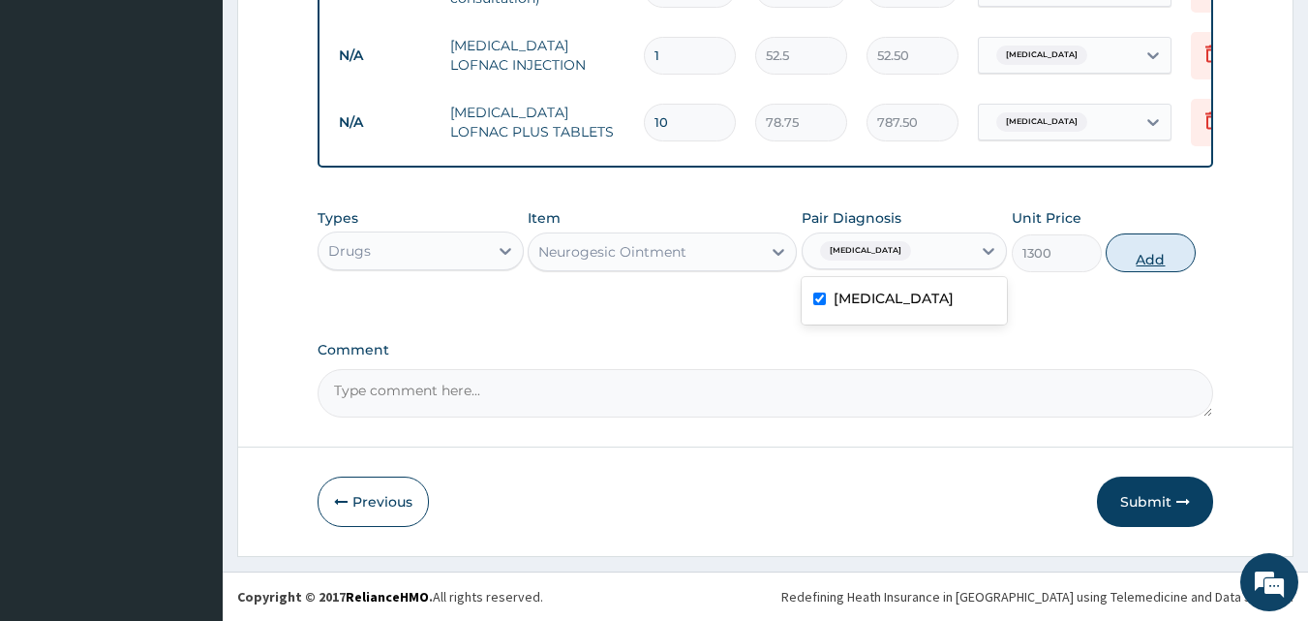
click at [1156, 246] on button "Add" at bounding box center [1151, 252] width 90 height 39
type input "0"
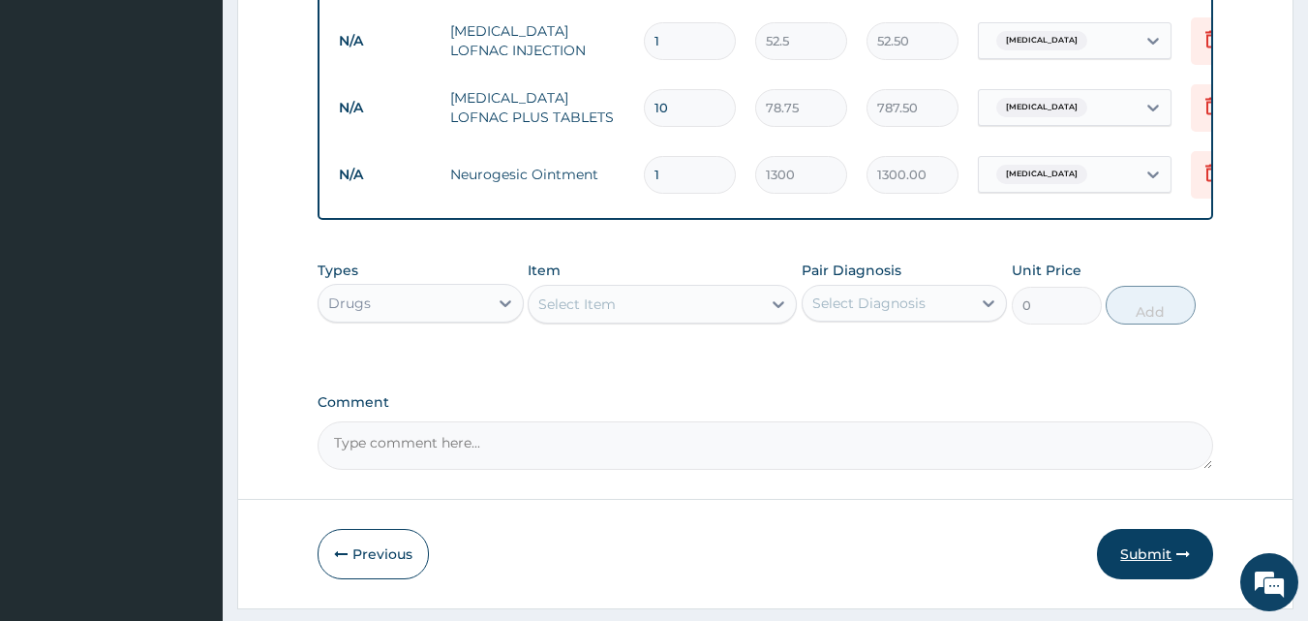
click at [1149, 569] on button "Submit" at bounding box center [1155, 554] width 116 height 50
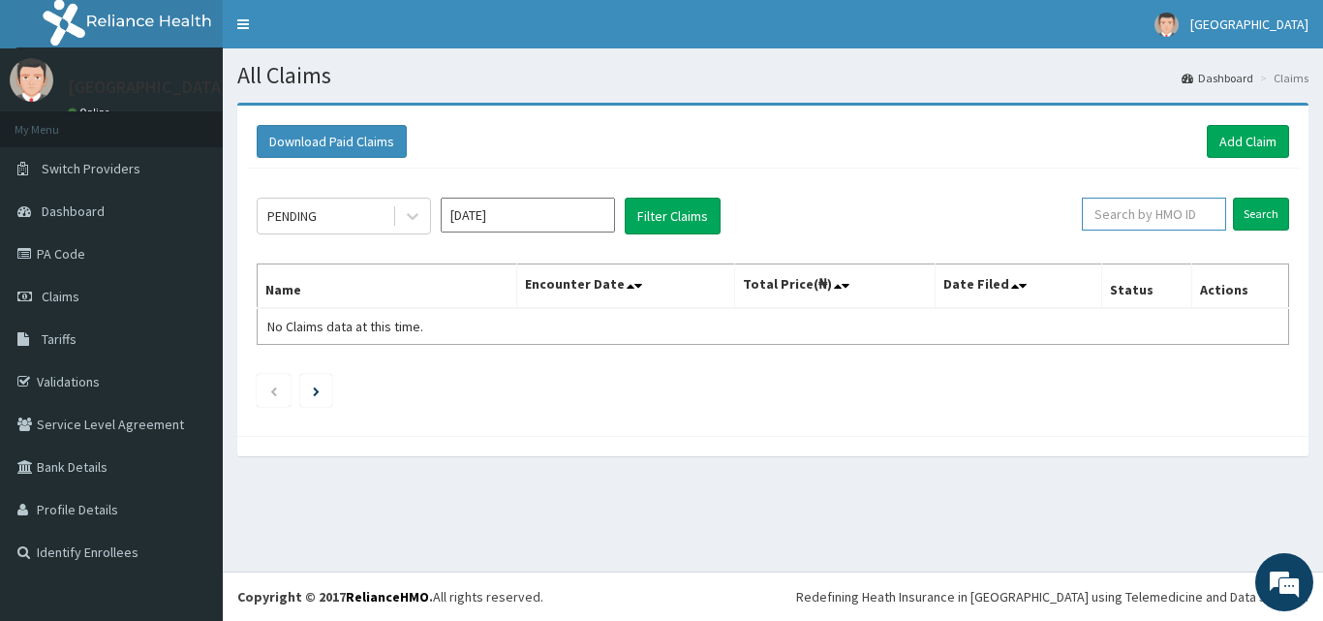
click at [1174, 213] on input "text" at bounding box center [1154, 214] width 144 height 33
type input "ENI/10059/A"
click at [1249, 217] on input "Search" at bounding box center [1261, 214] width 56 height 33
click at [1166, 219] on input "ENI/10059/A" at bounding box center [1123, 214] width 130 height 33
click at [1262, 216] on input "Search" at bounding box center [1261, 214] width 56 height 33
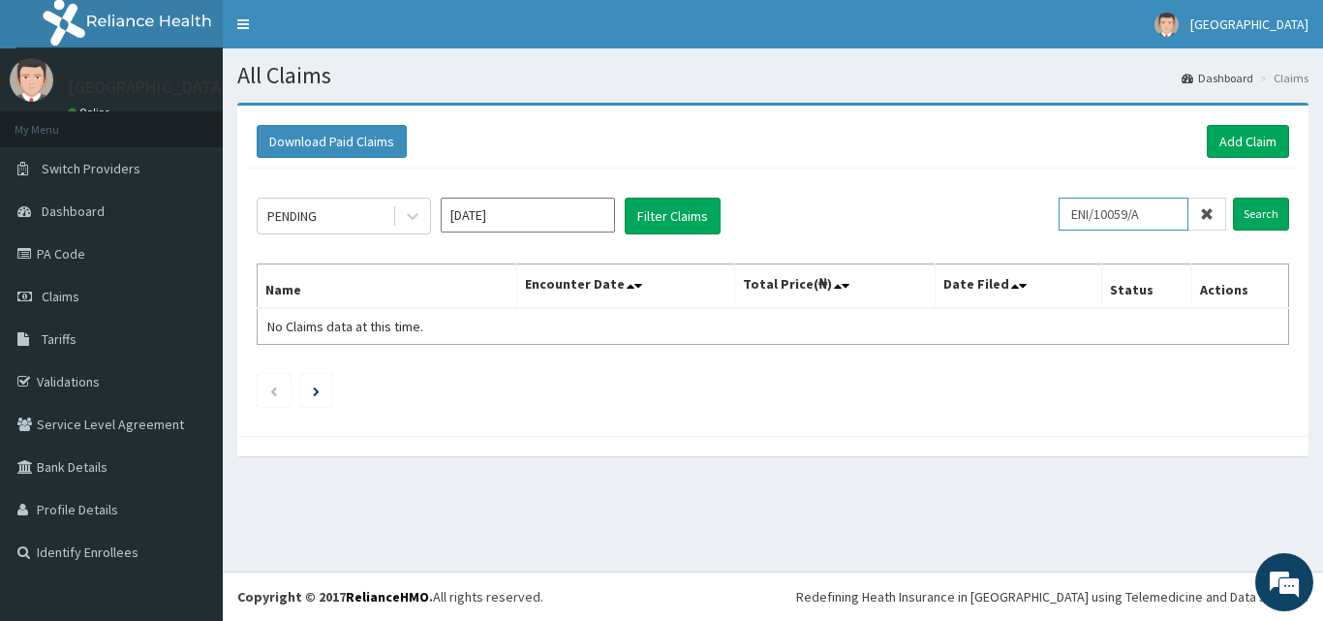
drag, startPoint x: 1083, startPoint y: 216, endPoint x: 1176, endPoint y: 222, distance: 93.1
click at [1176, 222] on input "ENI/10059/A" at bounding box center [1123, 214] width 130 height 33
click at [1242, 129] on link "Add Claim" at bounding box center [1248, 141] width 82 height 33
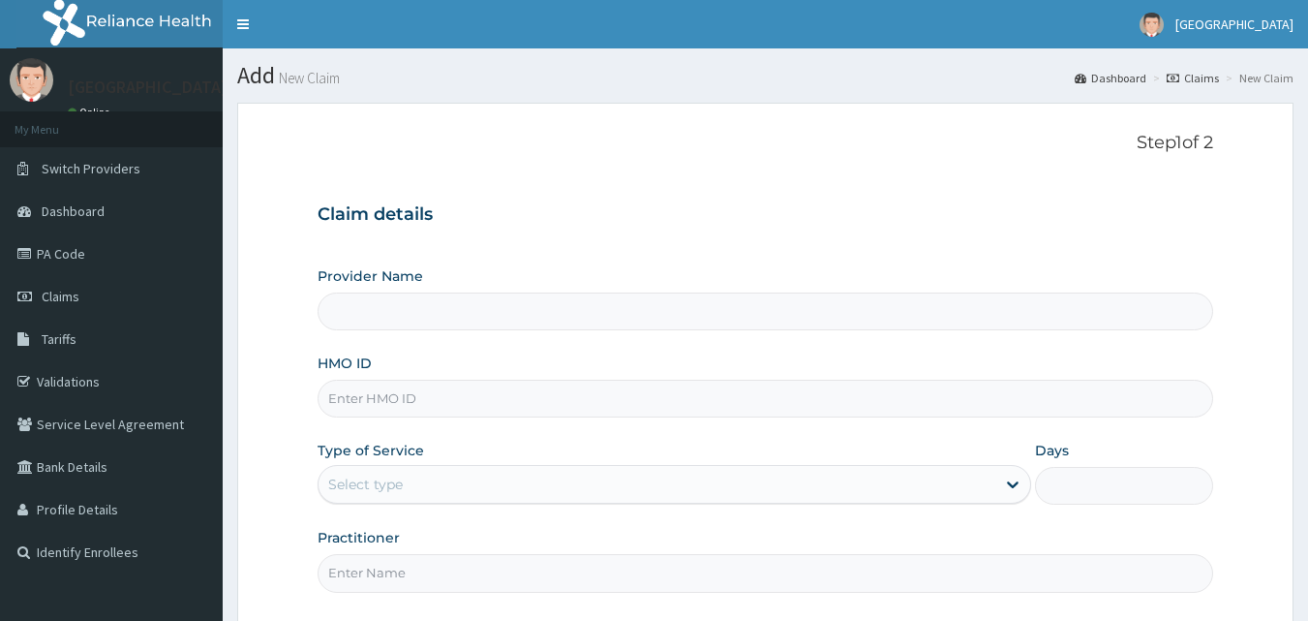
click at [570, 413] on input "HMO ID" at bounding box center [766, 399] width 897 height 38
paste input "ENI/10059/A"
type input "ENI/10059/A"
type input "[GEOGRAPHIC_DATA]"
type input "ENI/10059/A"
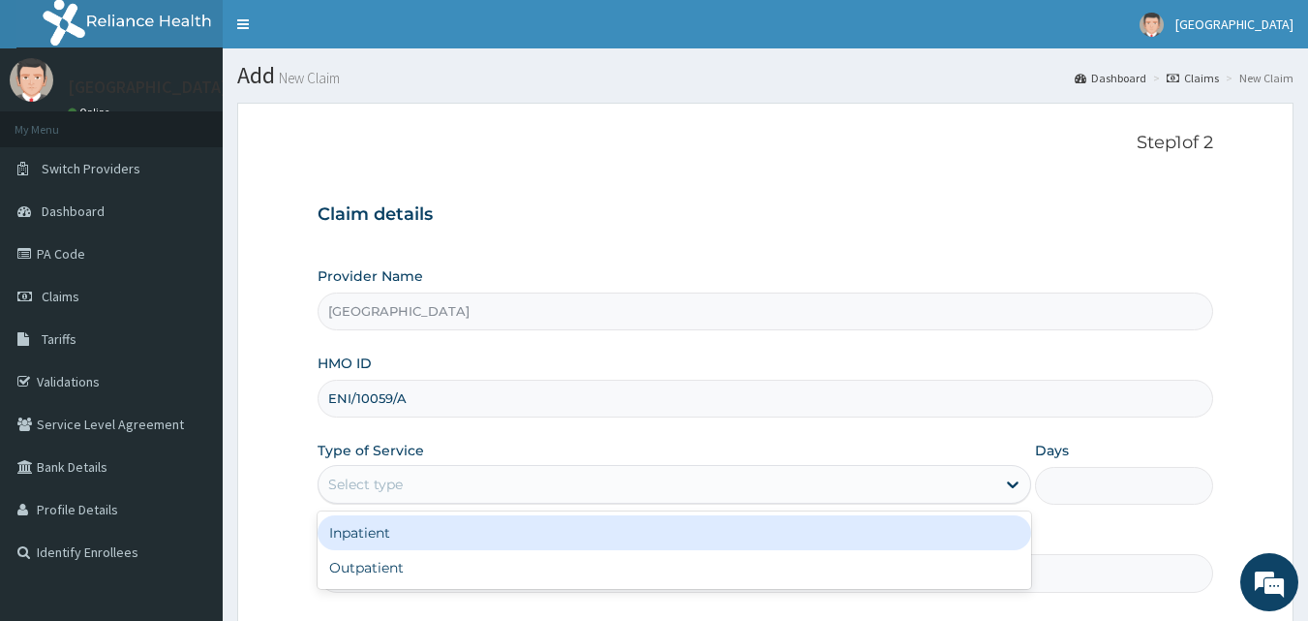
click at [490, 473] on div "Select type" at bounding box center [657, 484] width 677 height 31
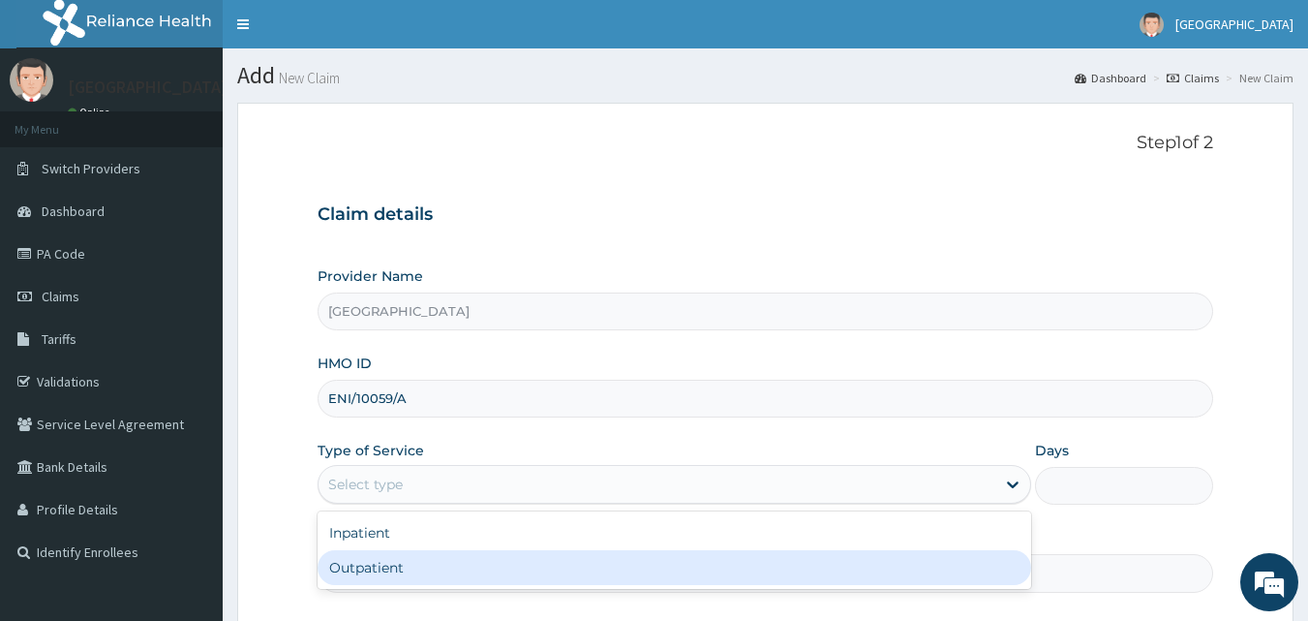
click at [452, 564] on div "Outpatient" at bounding box center [675, 567] width 714 height 35
type input "1"
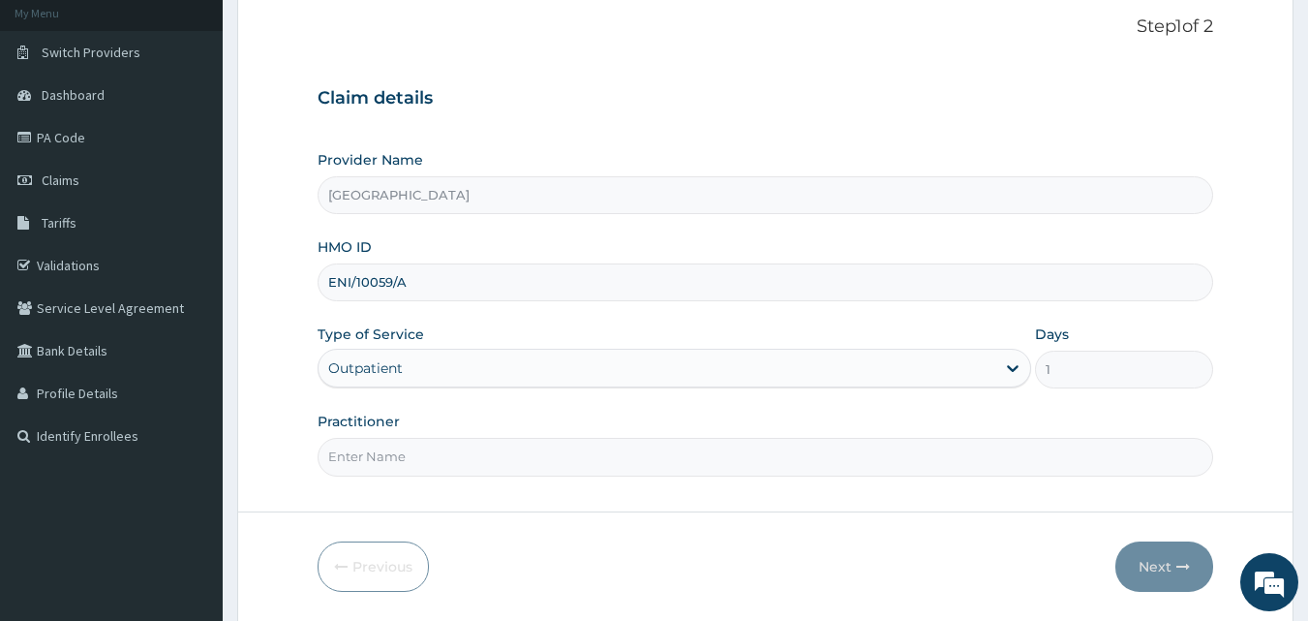
scroll to position [128, 0]
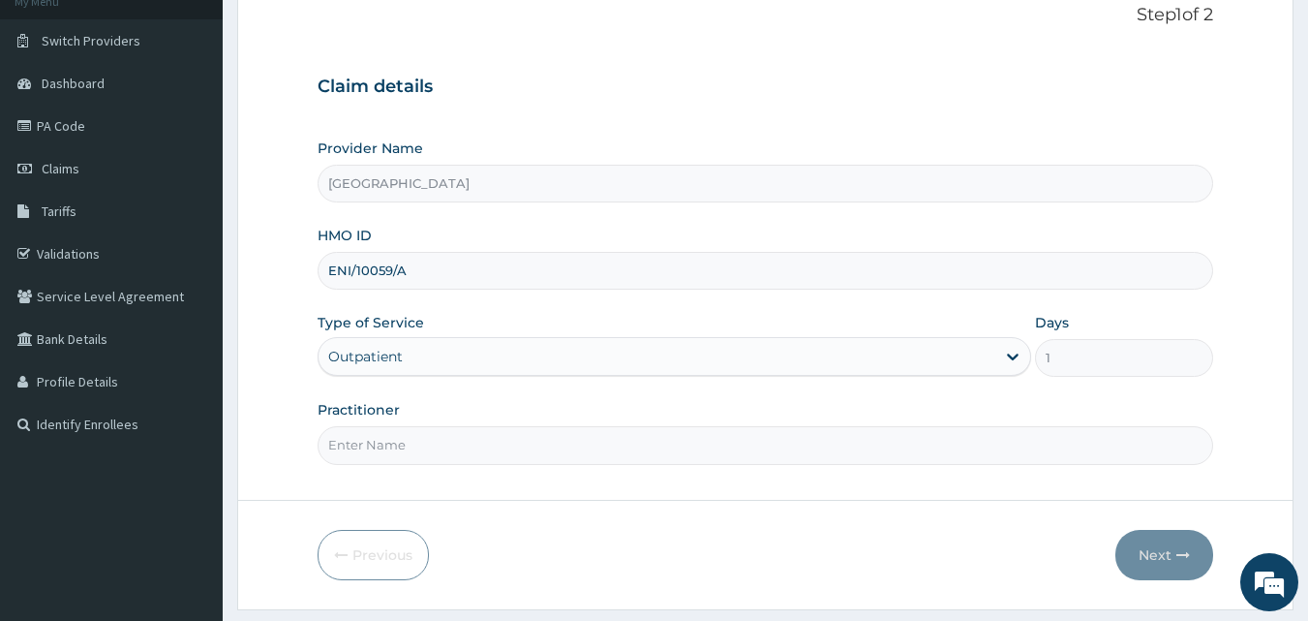
click at [531, 428] on input "Practitioner" at bounding box center [766, 445] width 897 height 38
click at [410, 438] on input "Practitioner" at bounding box center [766, 445] width 897 height 38
type input "[PERSON_NAME]"
click at [1158, 538] on button "Next" at bounding box center [1165, 555] width 98 height 50
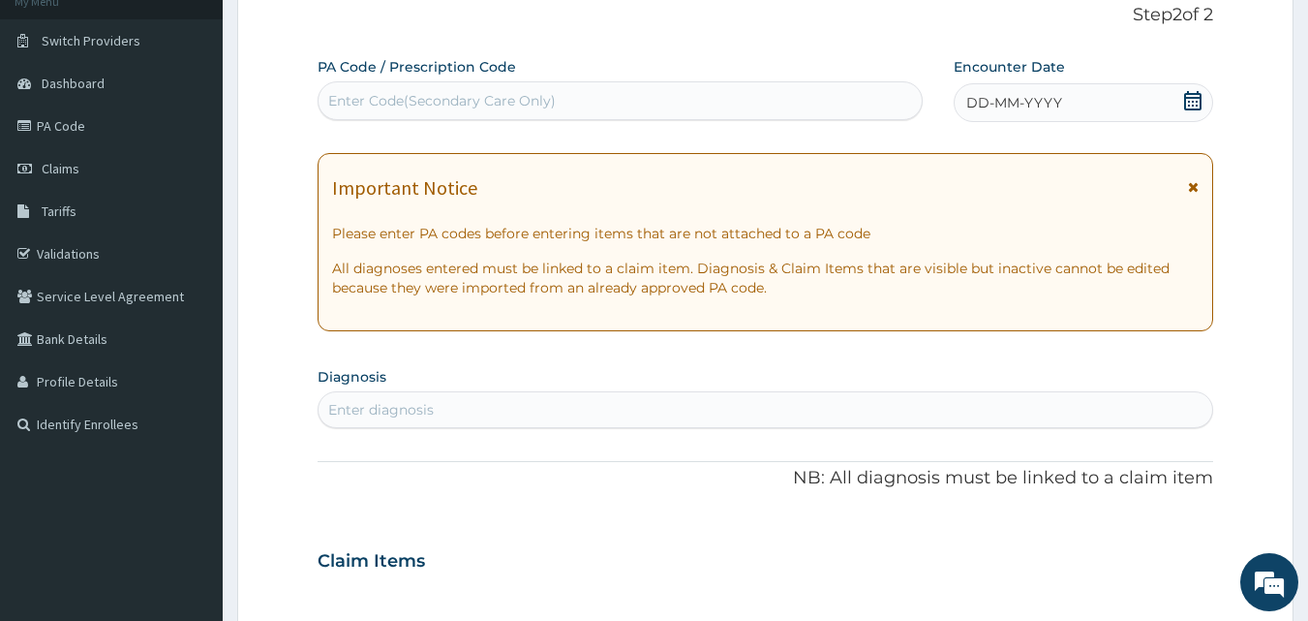
click at [1197, 101] on icon at bounding box center [1192, 100] width 17 height 19
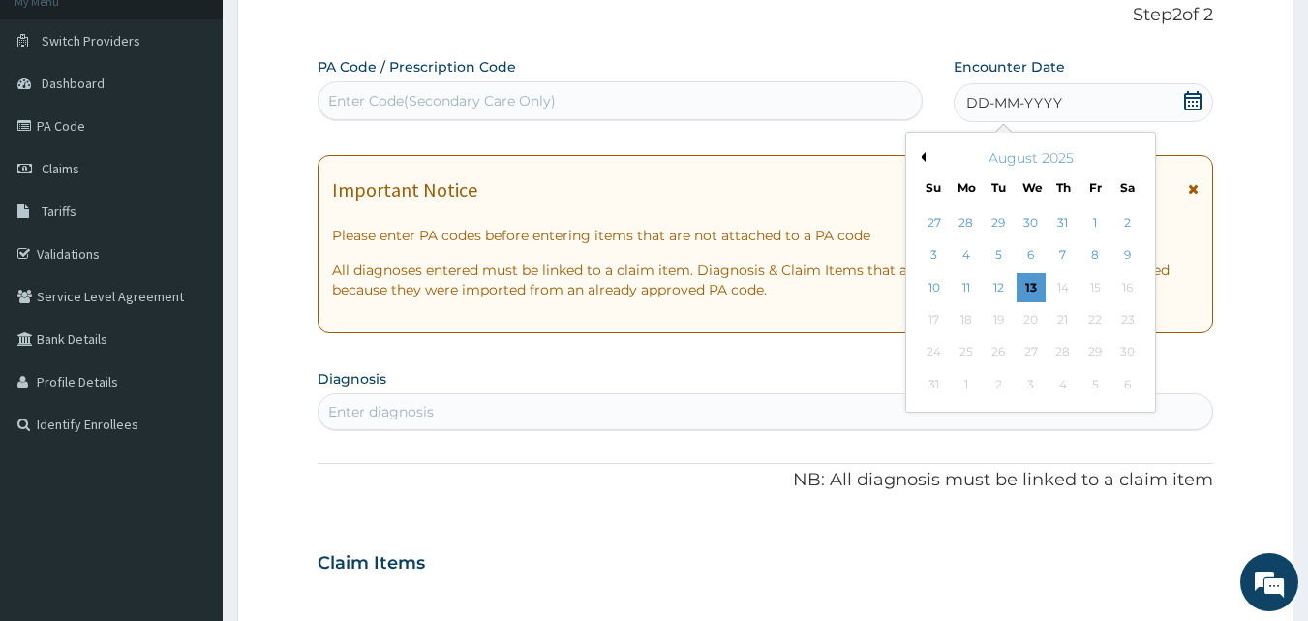
click at [922, 155] on button "Previous Month" at bounding box center [921, 157] width 10 height 10
click at [1096, 315] on div "25" at bounding box center [1095, 319] width 29 height 29
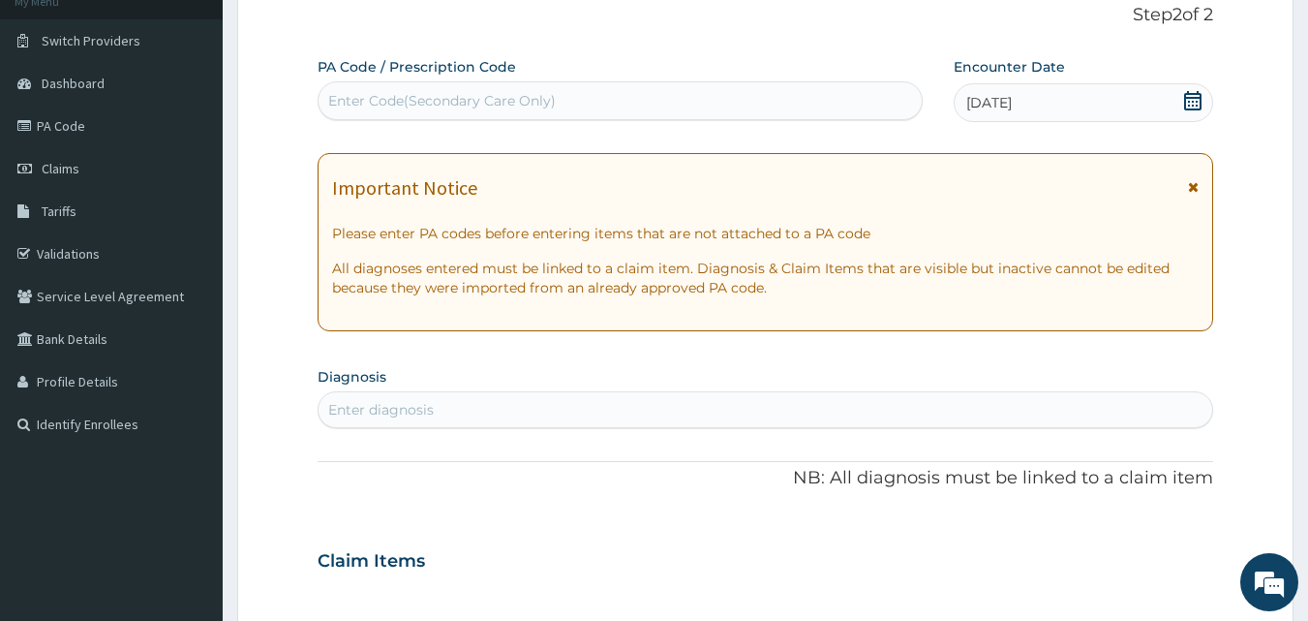
click at [633, 411] on div "Enter diagnosis" at bounding box center [766, 409] width 895 height 31
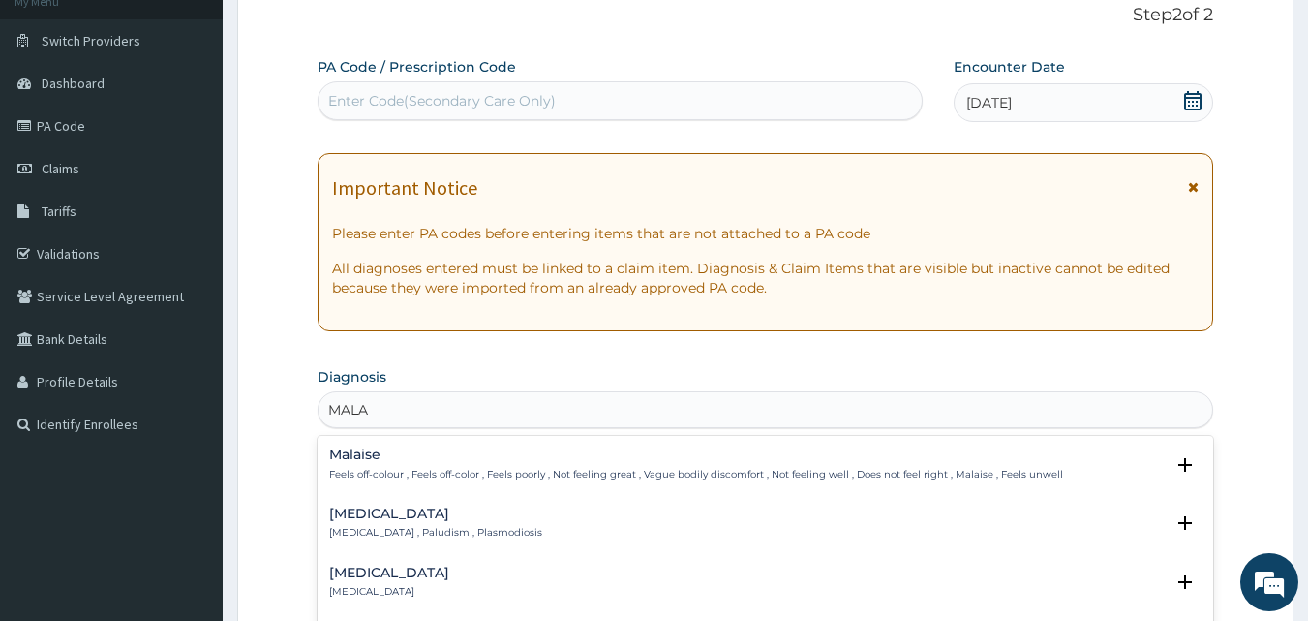
type input "[MEDICAL_DATA]"
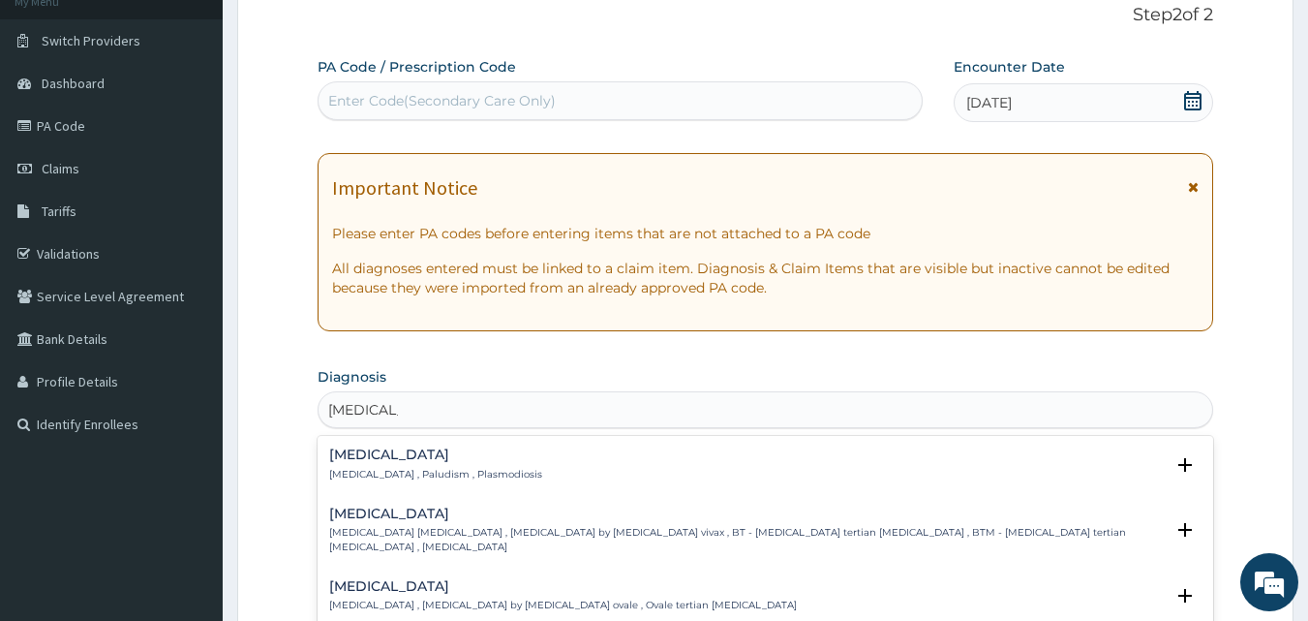
drag, startPoint x: 371, startPoint y: 470, endPoint x: 370, endPoint y: 434, distance: 35.8
click at [372, 471] on p "[MEDICAL_DATA] , Paludism , Plasmodiosis" at bounding box center [435, 475] width 213 height 14
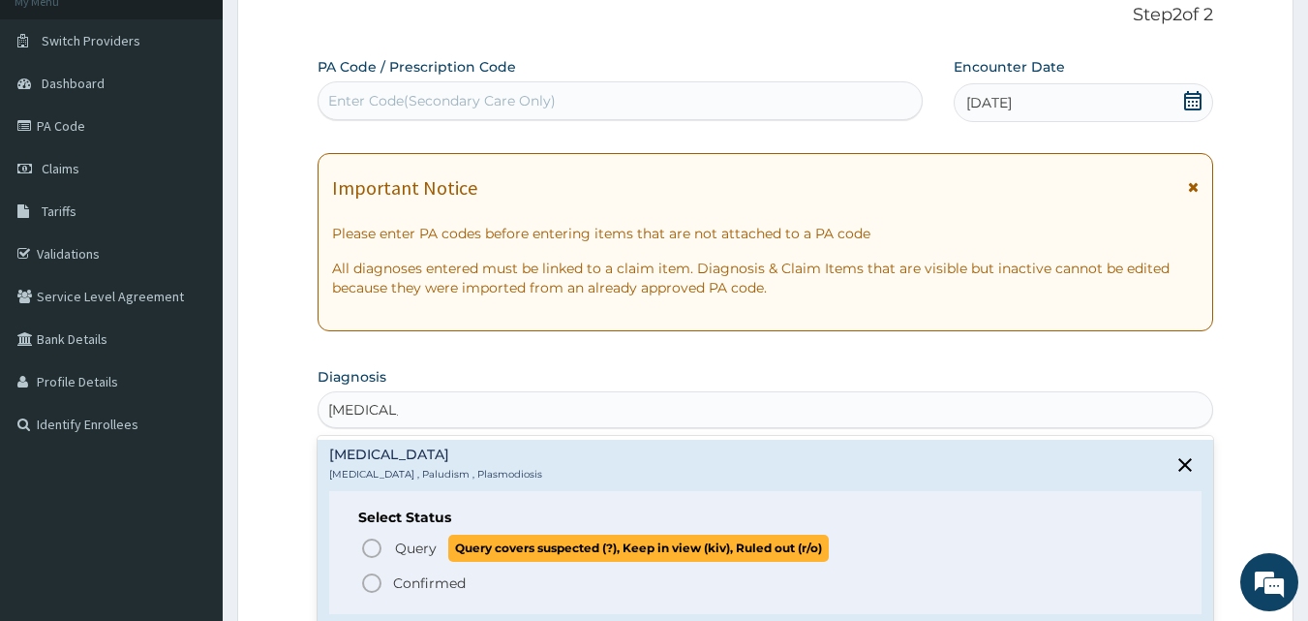
click at [362, 551] on icon "status option query" at bounding box center [371, 547] width 23 height 23
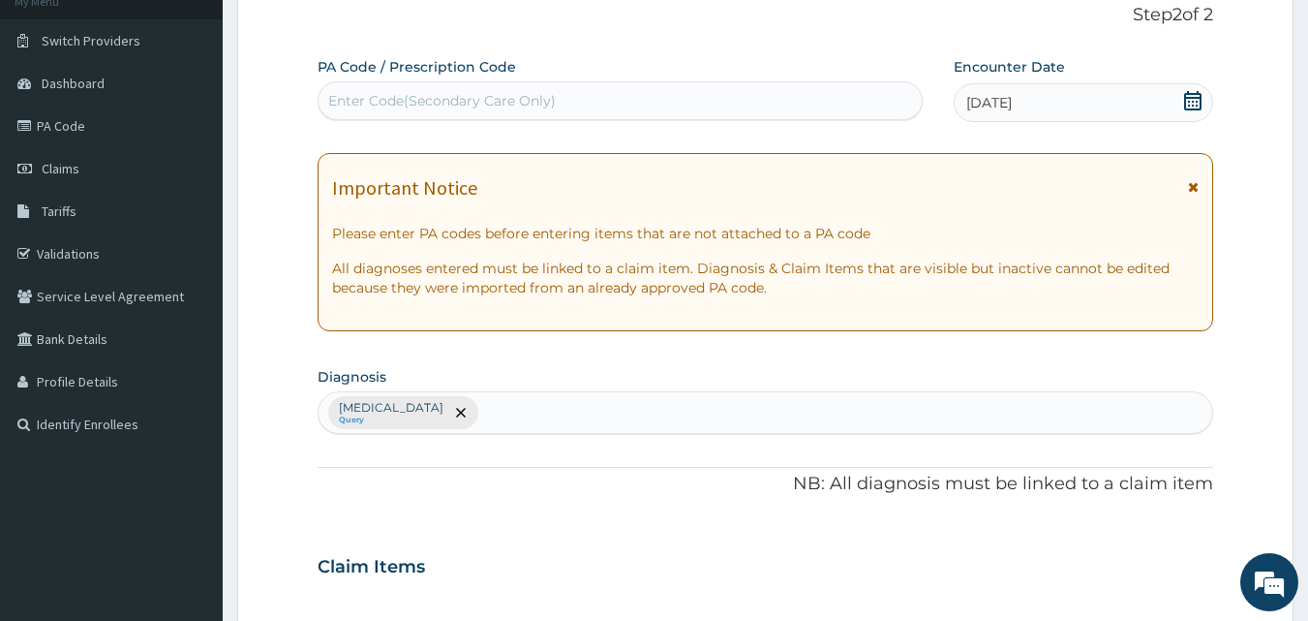
click at [548, 413] on div "[MEDICAL_DATA] Query" at bounding box center [766, 412] width 895 height 41
type input "SALMO"
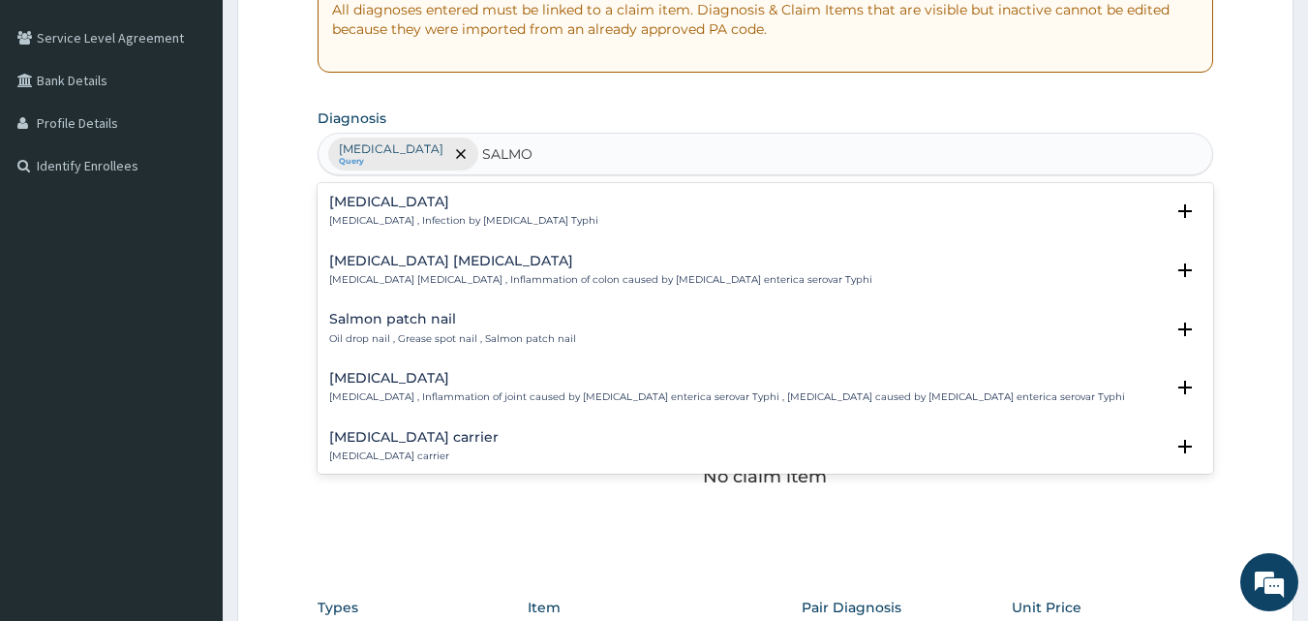
scroll to position [414, 0]
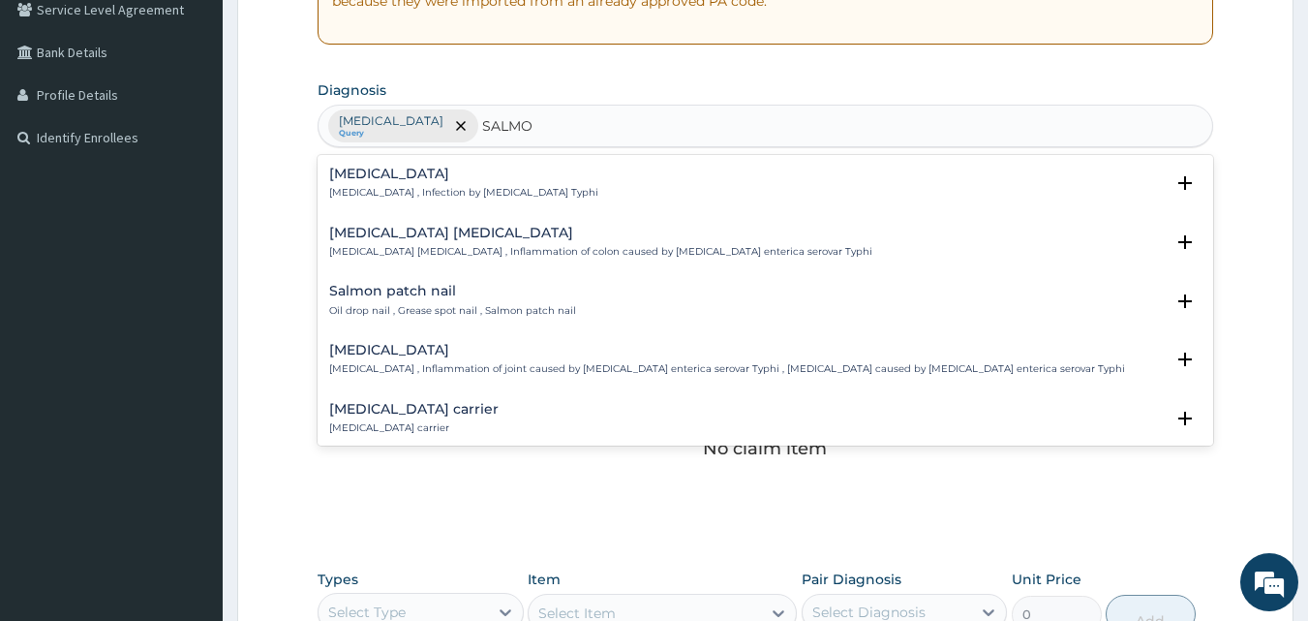
click at [362, 413] on h4 "Salmonella carrier" at bounding box center [413, 409] width 169 height 15
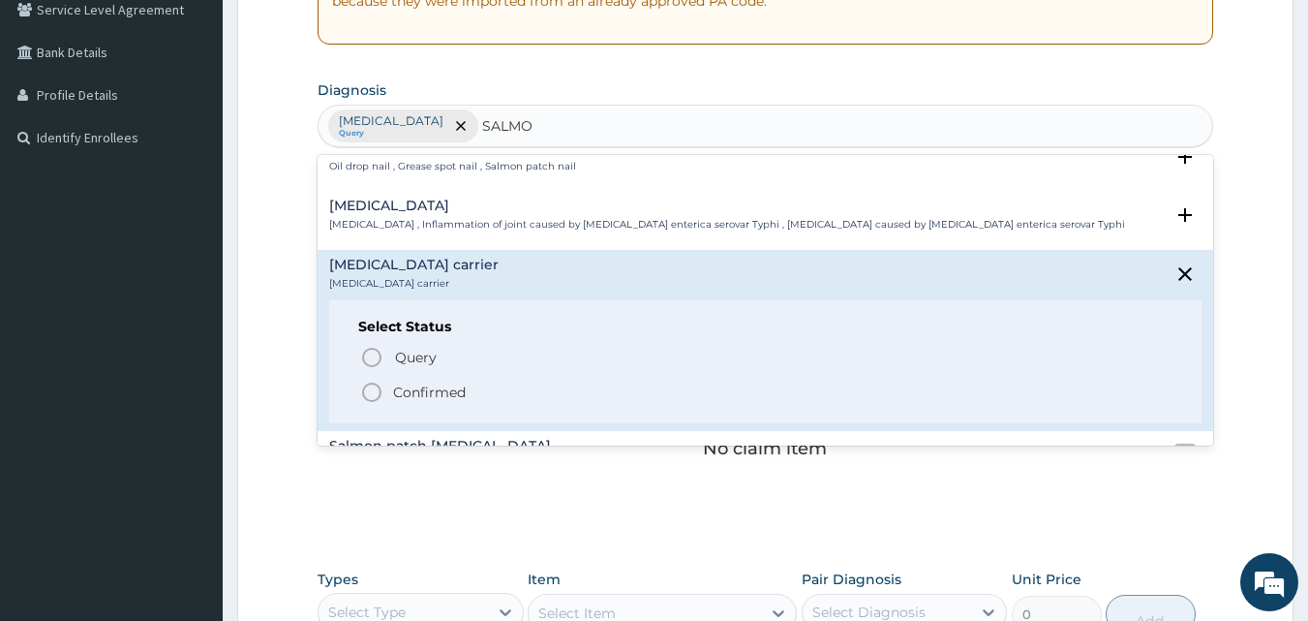
scroll to position [155, 0]
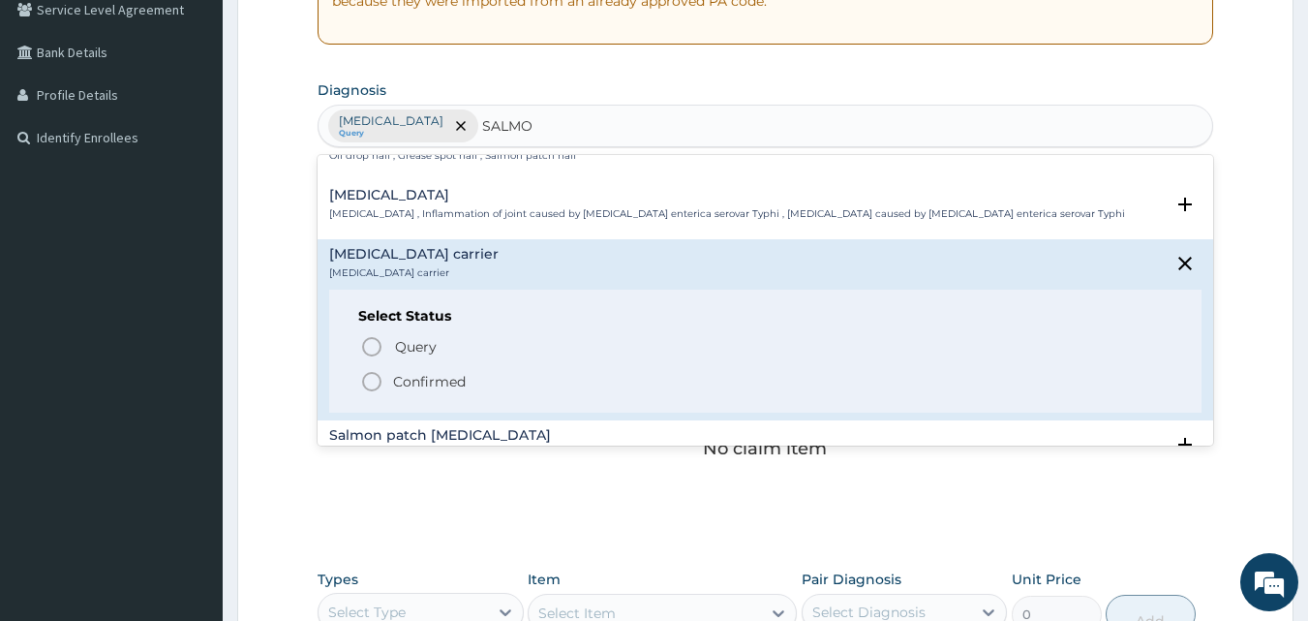
click at [364, 370] on icon "status option filled" at bounding box center [371, 381] width 23 height 23
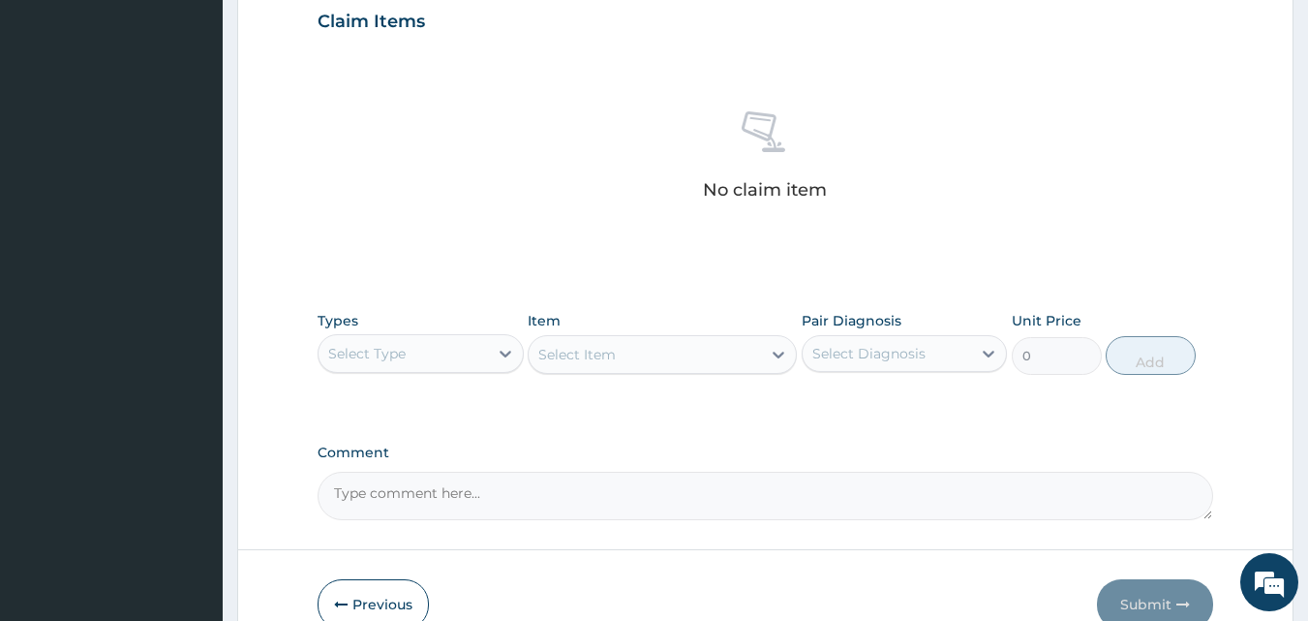
scroll to position [703, 0]
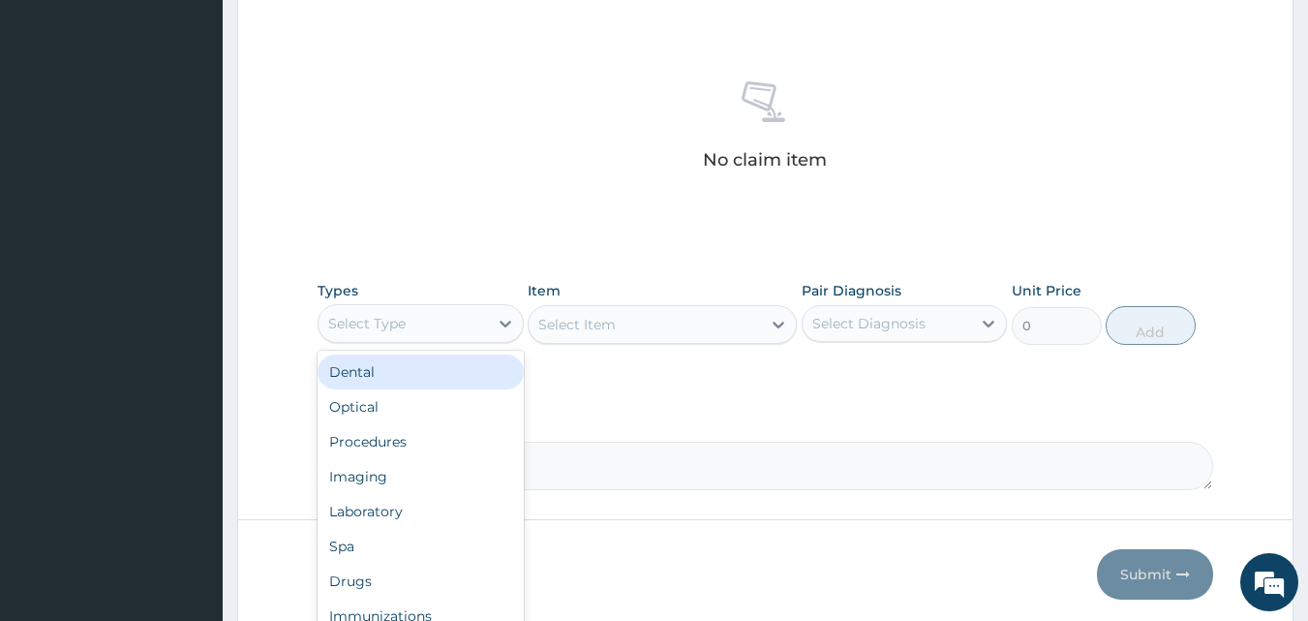
click at [412, 325] on div "Select Type" at bounding box center [403, 323] width 169 height 31
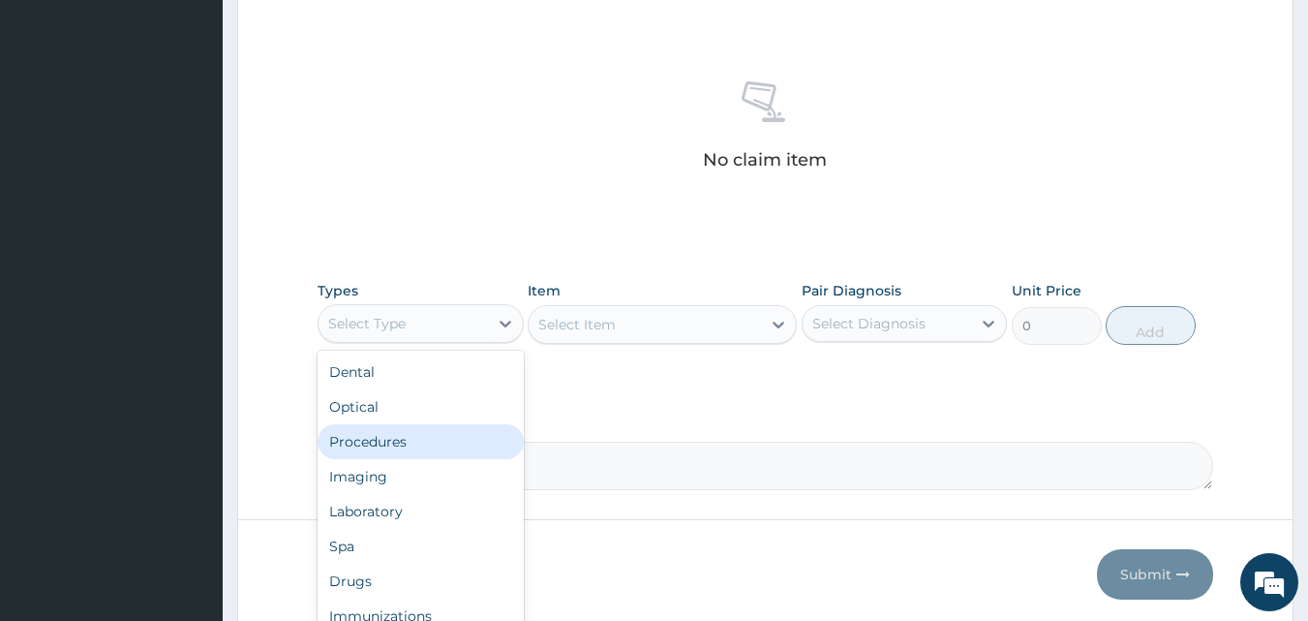
click at [386, 440] on div "Procedures" at bounding box center [421, 441] width 206 height 35
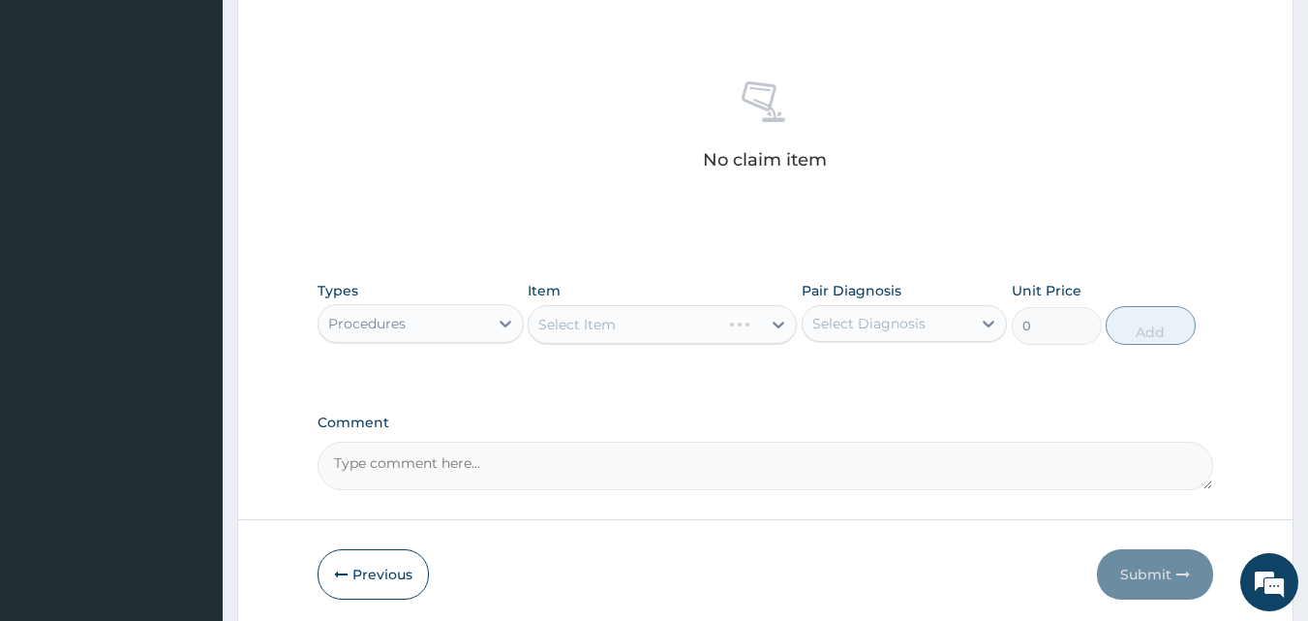
click at [622, 328] on div "Select Item" at bounding box center [662, 324] width 269 height 39
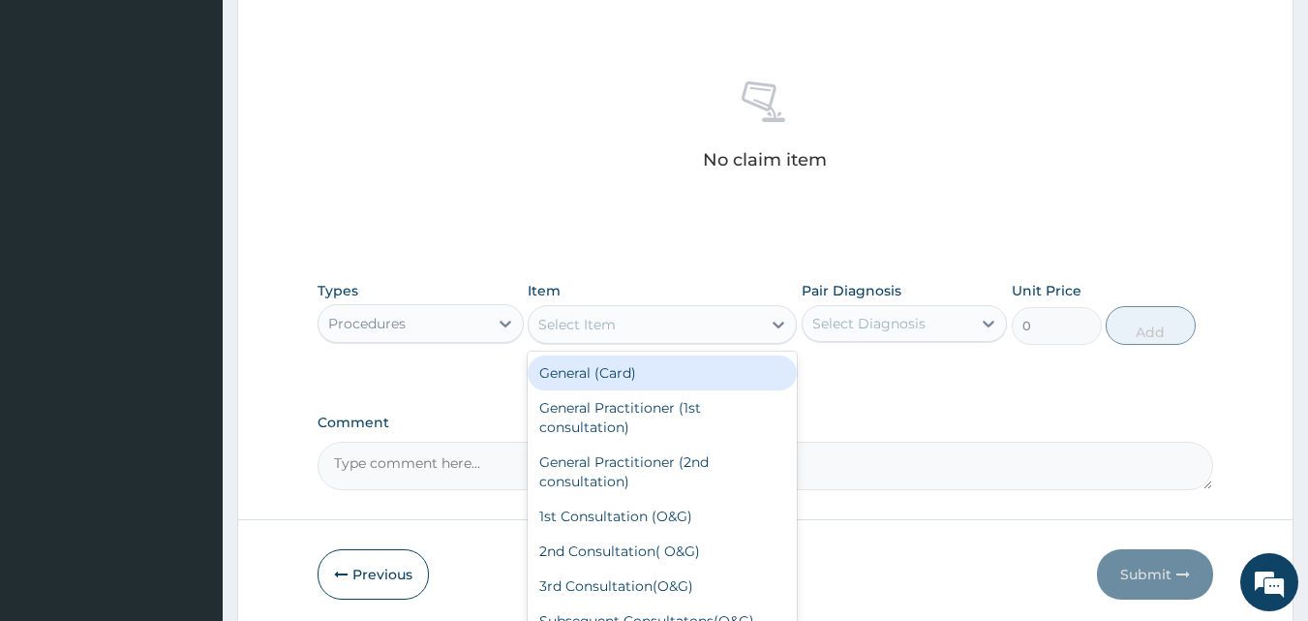
click at [722, 318] on div "Select Item" at bounding box center [645, 324] width 232 height 31
click at [684, 388] on div "General (Card)" at bounding box center [662, 372] width 269 height 35
type input "500"
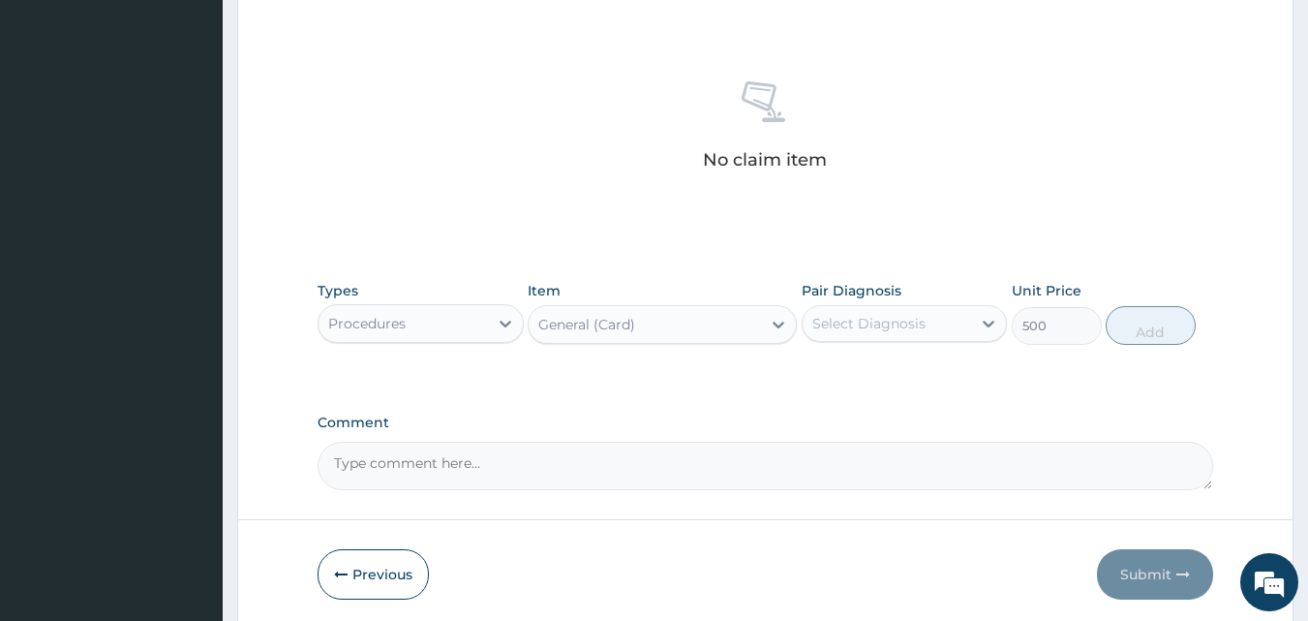
click at [873, 324] on div "Select Diagnosis" at bounding box center [868, 323] width 113 height 19
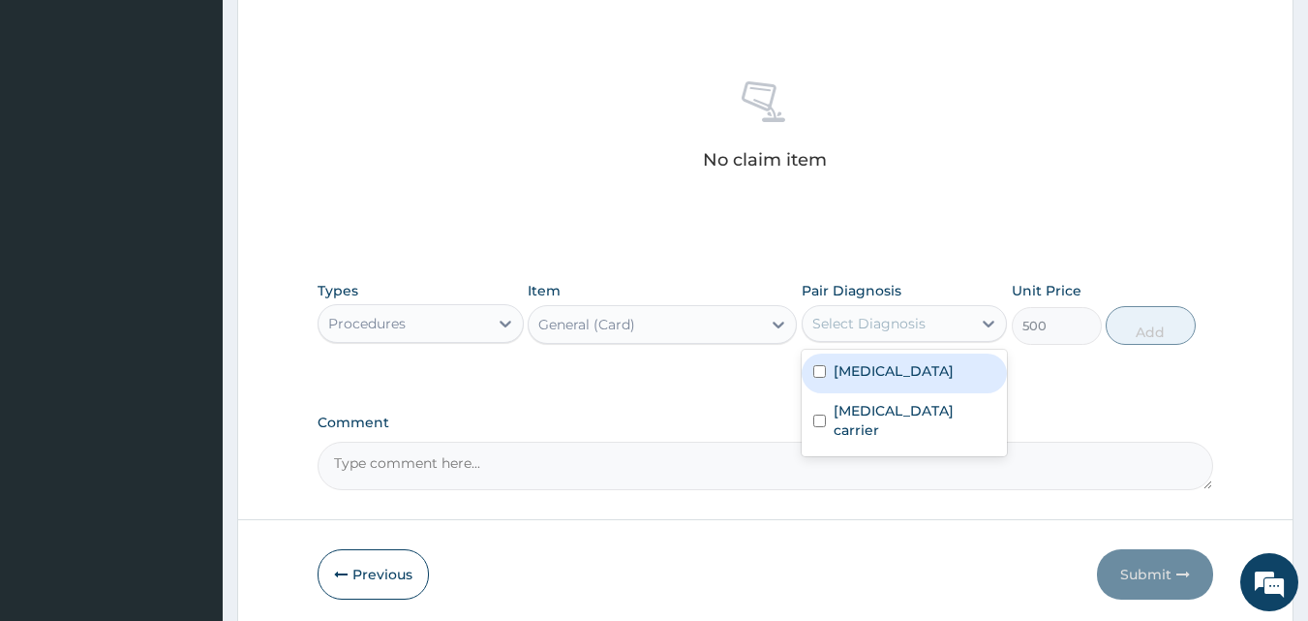
click at [868, 370] on label "Malaria" at bounding box center [894, 370] width 120 height 19
checkbox input "true"
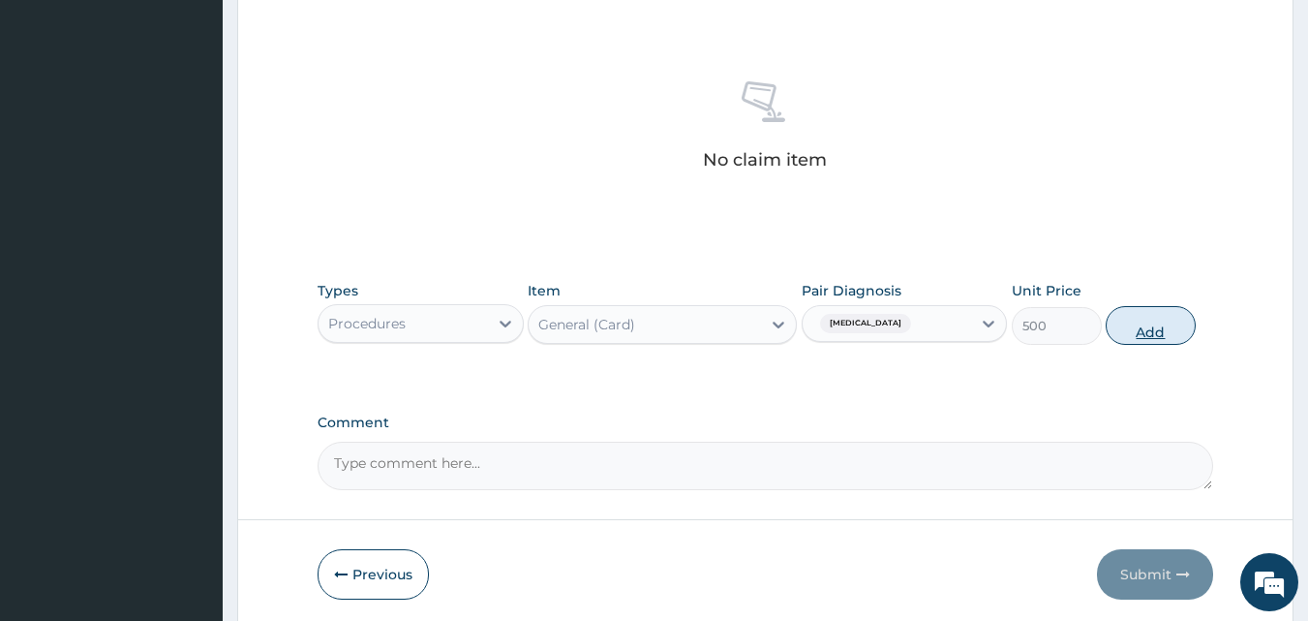
click at [1164, 335] on button "Add" at bounding box center [1151, 325] width 90 height 39
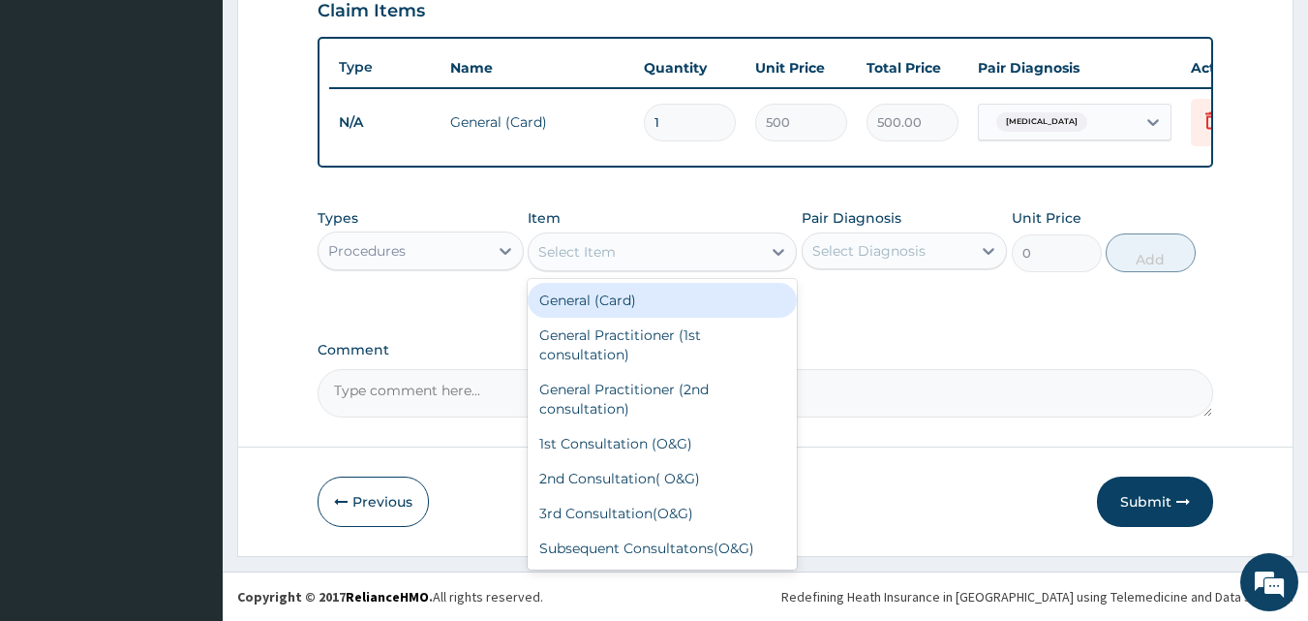
click at [585, 244] on div "Select Item" at bounding box center [576, 251] width 77 height 19
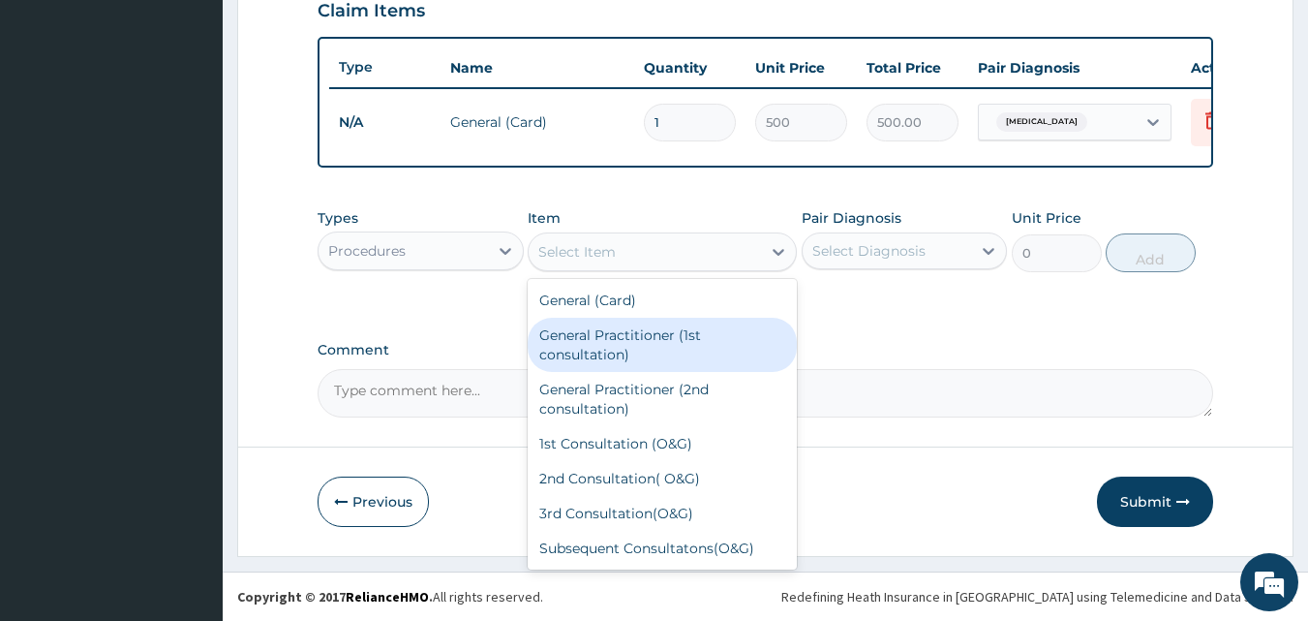
drag, startPoint x: 592, startPoint y: 345, endPoint x: 649, endPoint y: 314, distance: 65.0
click at [599, 341] on div "General Practitioner (1st consultation)" at bounding box center [662, 345] width 269 height 54
type input "1500"
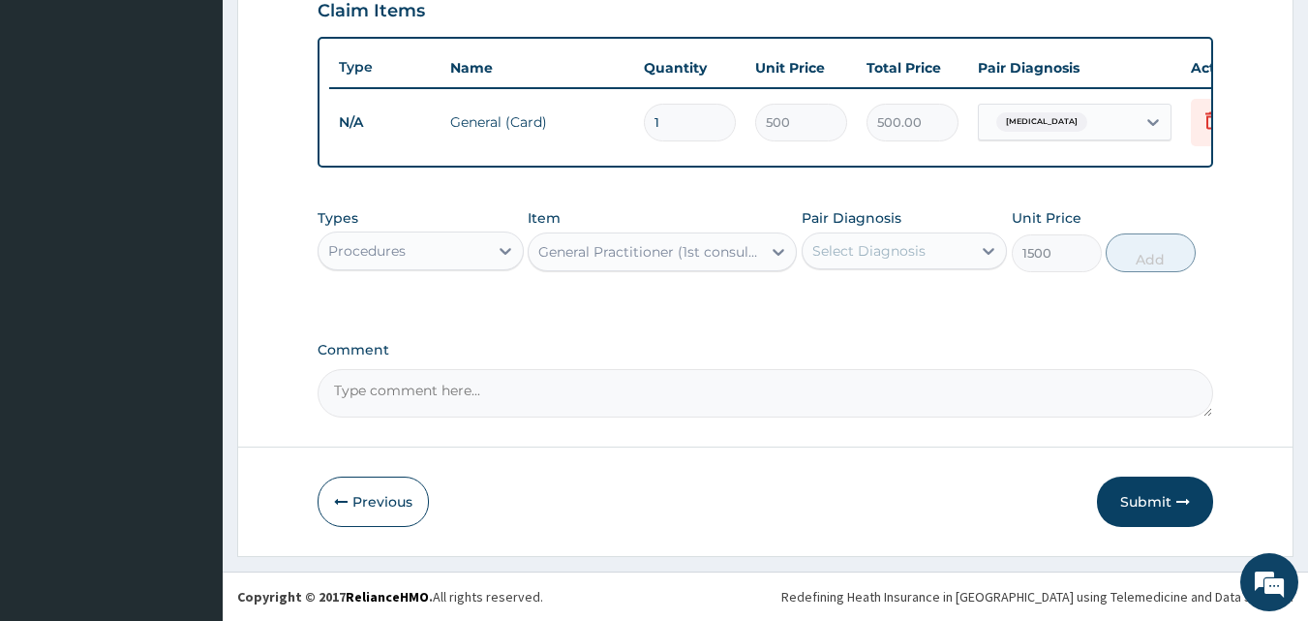
click at [847, 247] on div "Select Diagnosis" at bounding box center [868, 250] width 113 height 19
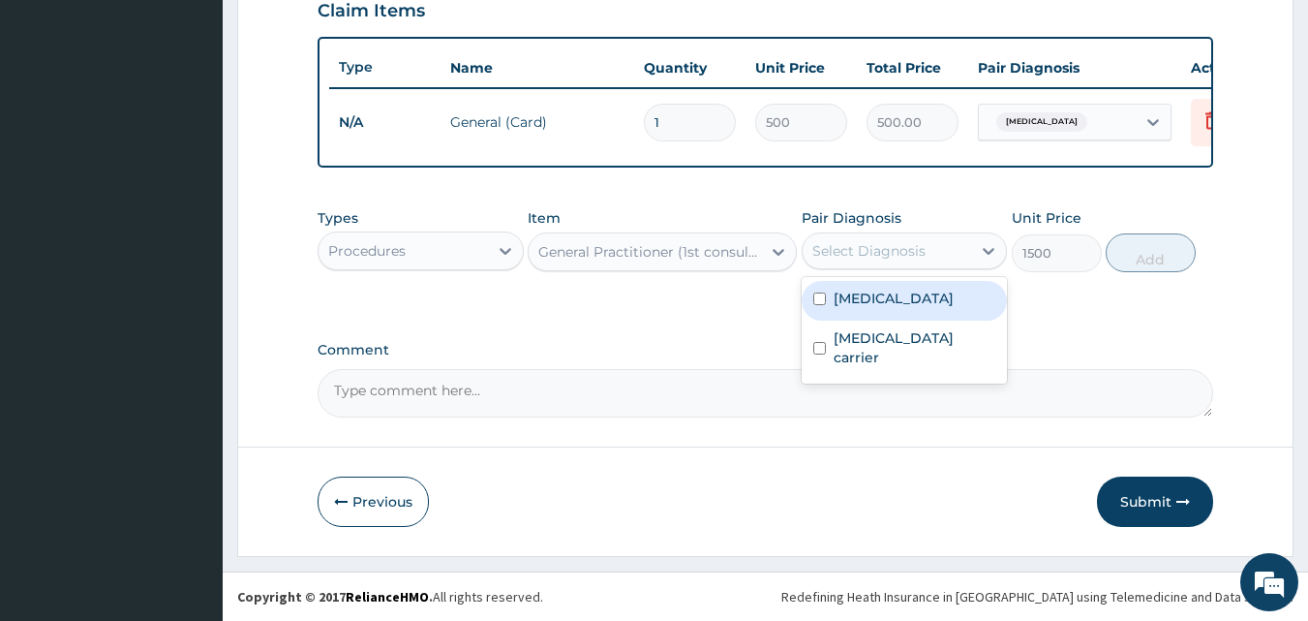
click at [836, 301] on label "Malaria" at bounding box center [894, 298] width 120 height 19
checkbox input "true"
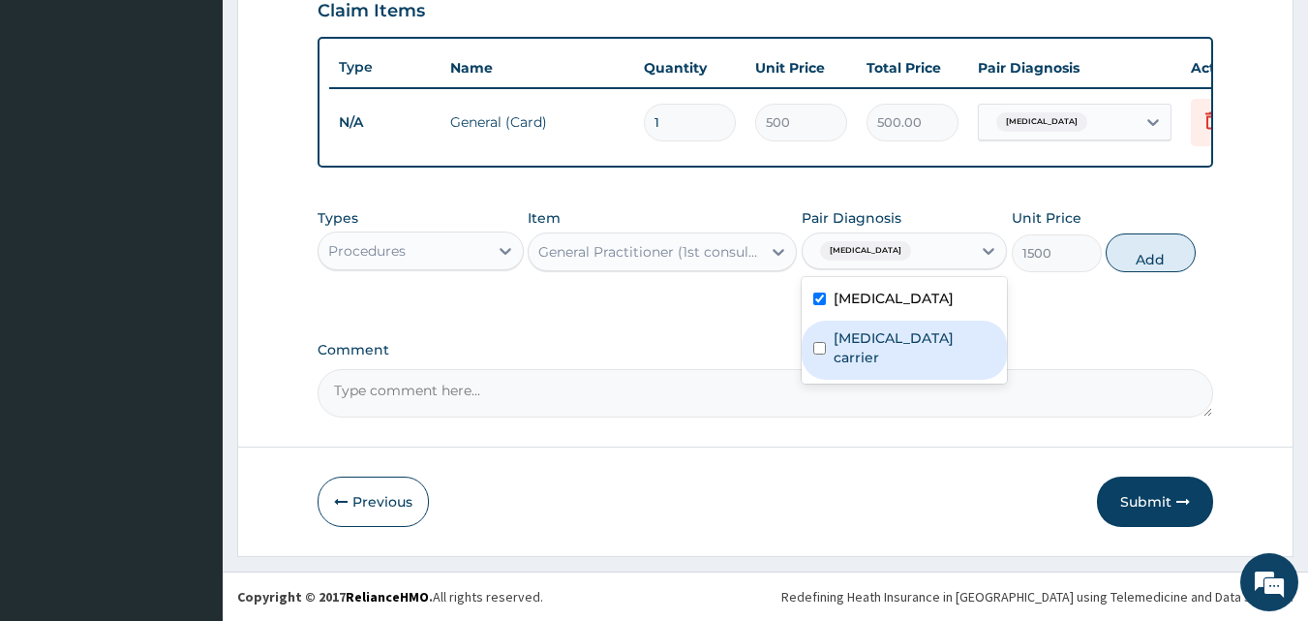
click at [836, 346] on label "Salmonella carrier" at bounding box center [915, 347] width 163 height 39
checkbox input "true"
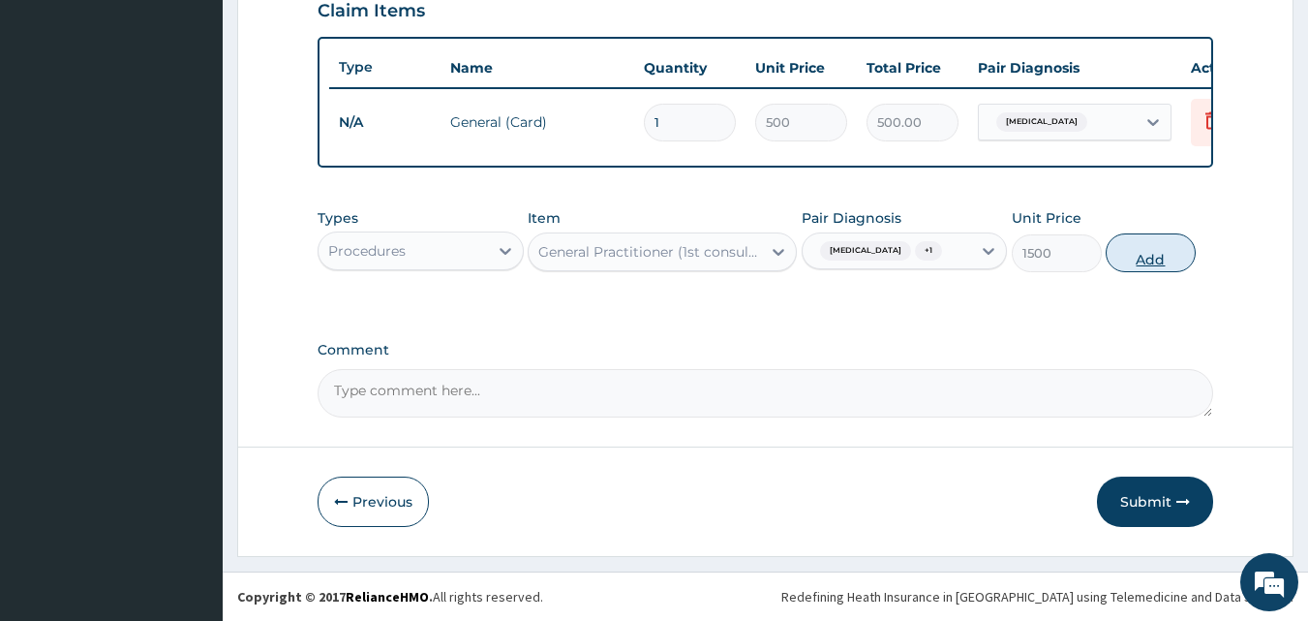
click at [1138, 257] on button "Add" at bounding box center [1151, 252] width 90 height 39
type input "0"
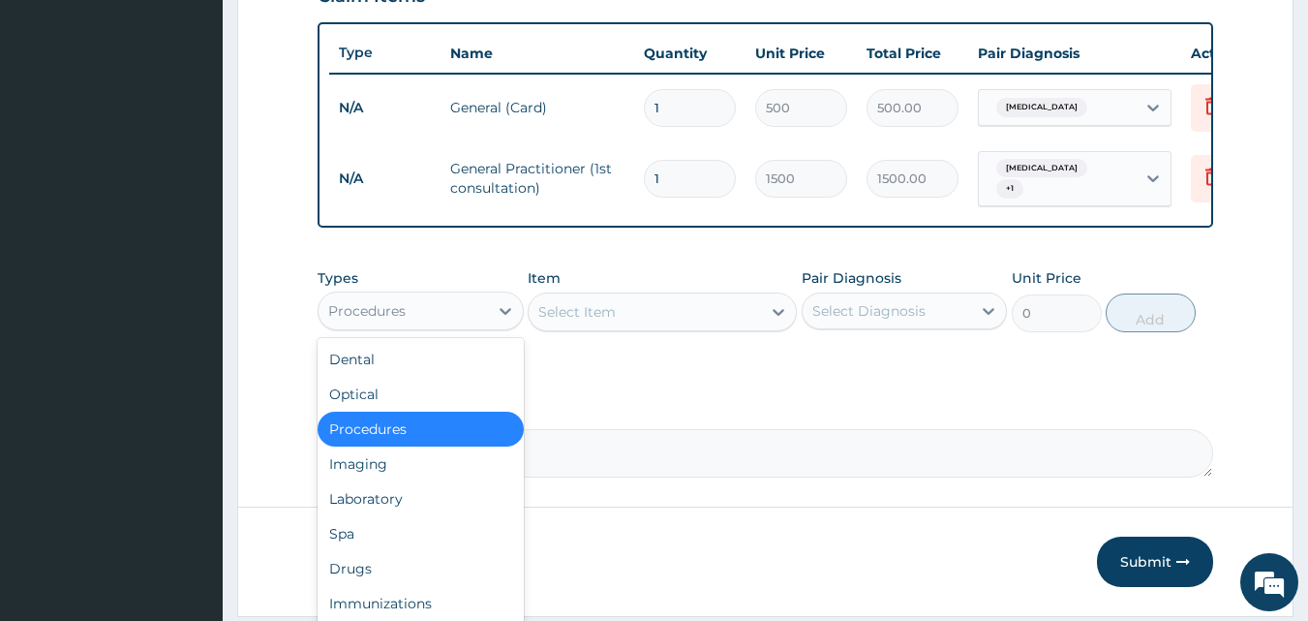
click at [382, 315] on div "Procedures" at bounding box center [366, 310] width 77 height 19
click at [381, 512] on div "Laboratory" at bounding box center [421, 498] width 206 height 35
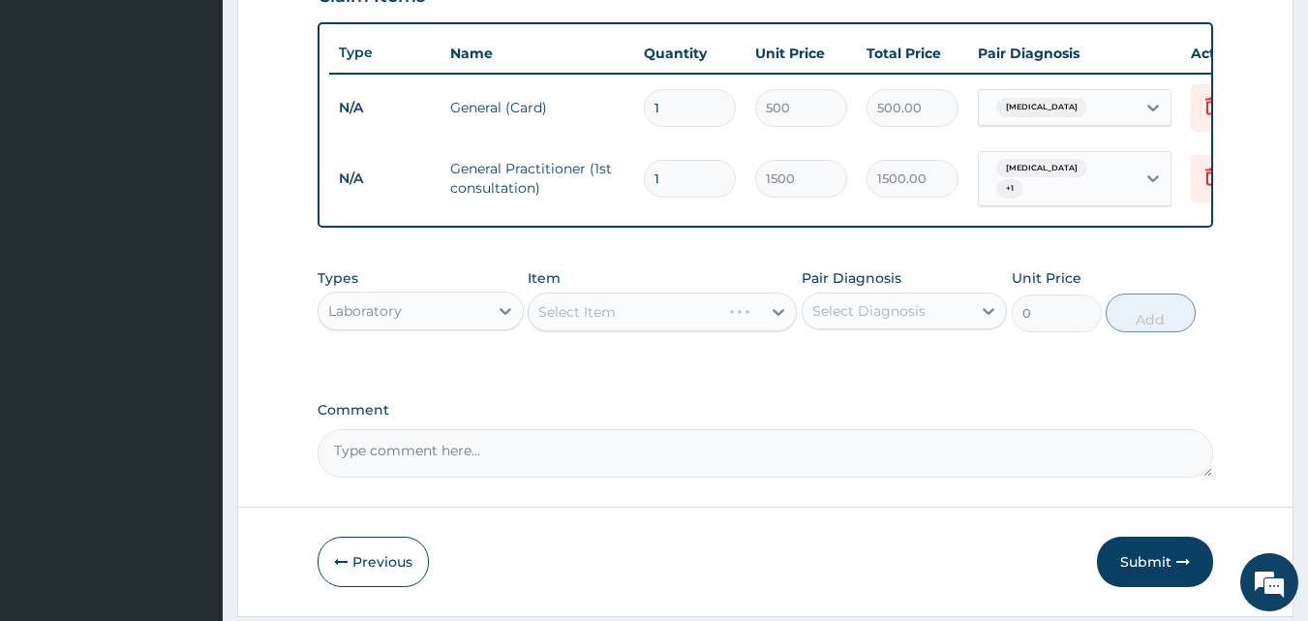
click at [658, 324] on div "Select Item" at bounding box center [662, 311] width 269 height 39
click at [852, 321] on div "Select Diagnosis" at bounding box center [868, 310] width 113 height 19
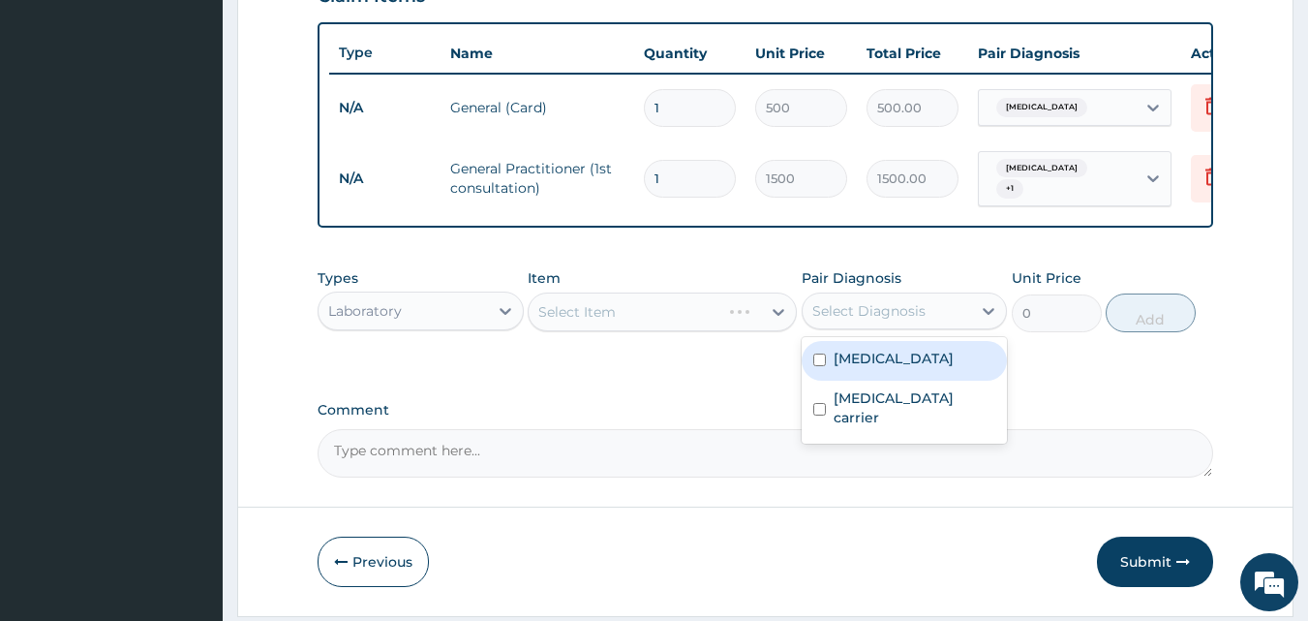
click at [834, 361] on label "Malaria" at bounding box center [894, 358] width 120 height 19
checkbox input "true"
click at [592, 322] on div "Select Item" at bounding box center [576, 311] width 77 height 19
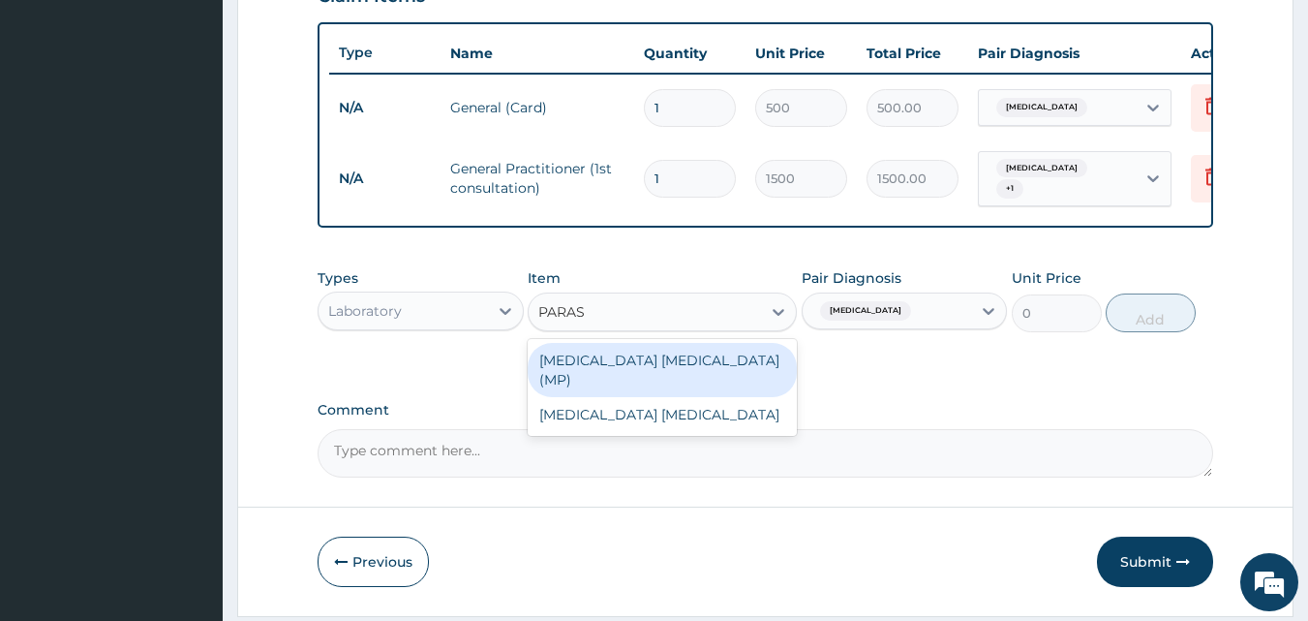
type input "PARASI"
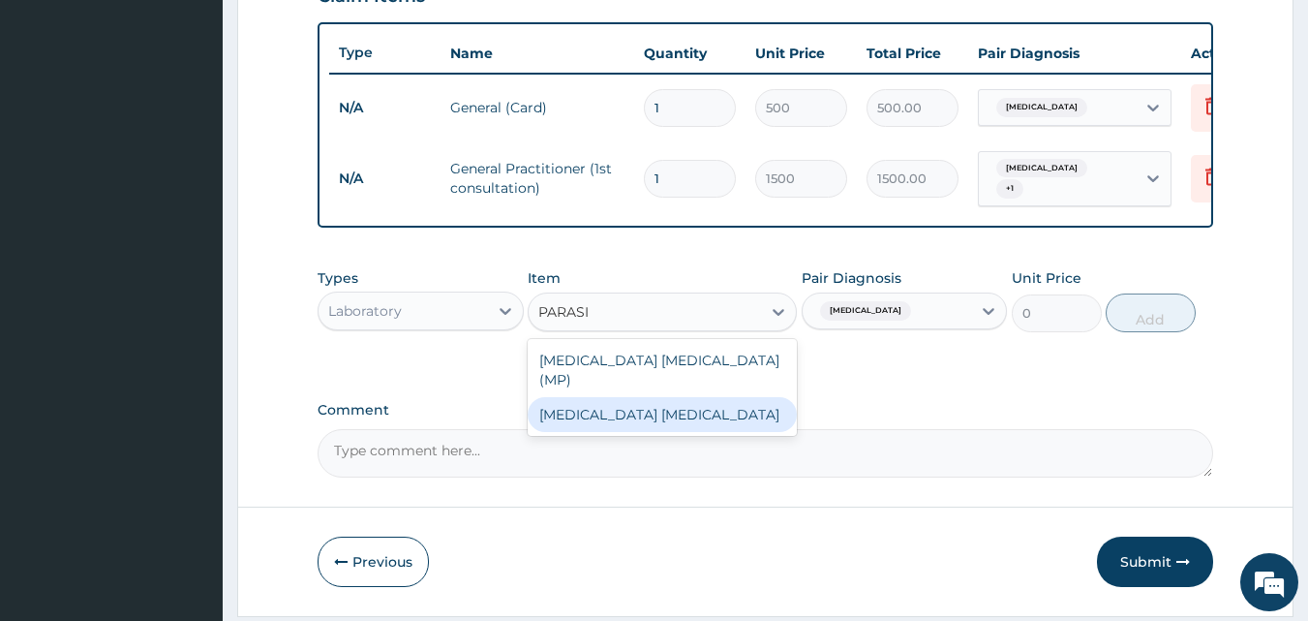
drag, startPoint x: 594, startPoint y: 413, endPoint x: 802, endPoint y: 370, distance: 212.7
click at [597, 413] on div "Malaria Parasite" at bounding box center [662, 414] width 269 height 35
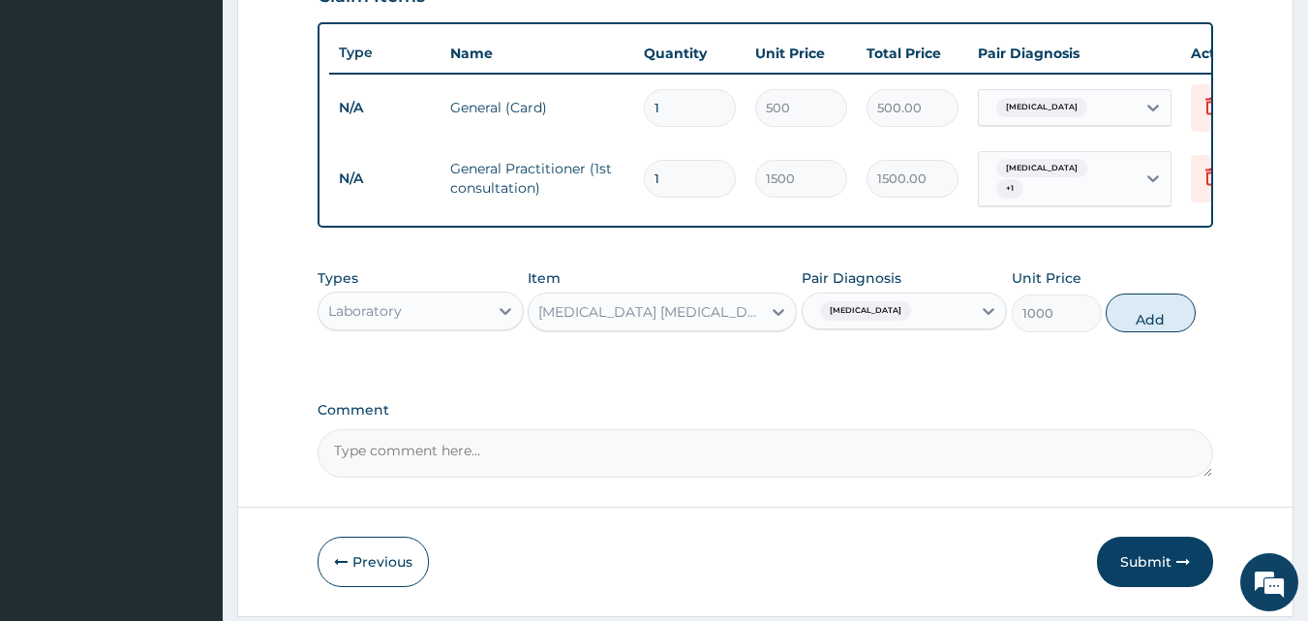
drag, startPoint x: 1168, startPoint y: 322, endPoint x: 1139, endPoint y: 331, distance: 30.6
click at [1168, 322] on button "Add" at bounding box center [1151, 312] width 90 height 39
type input "0"
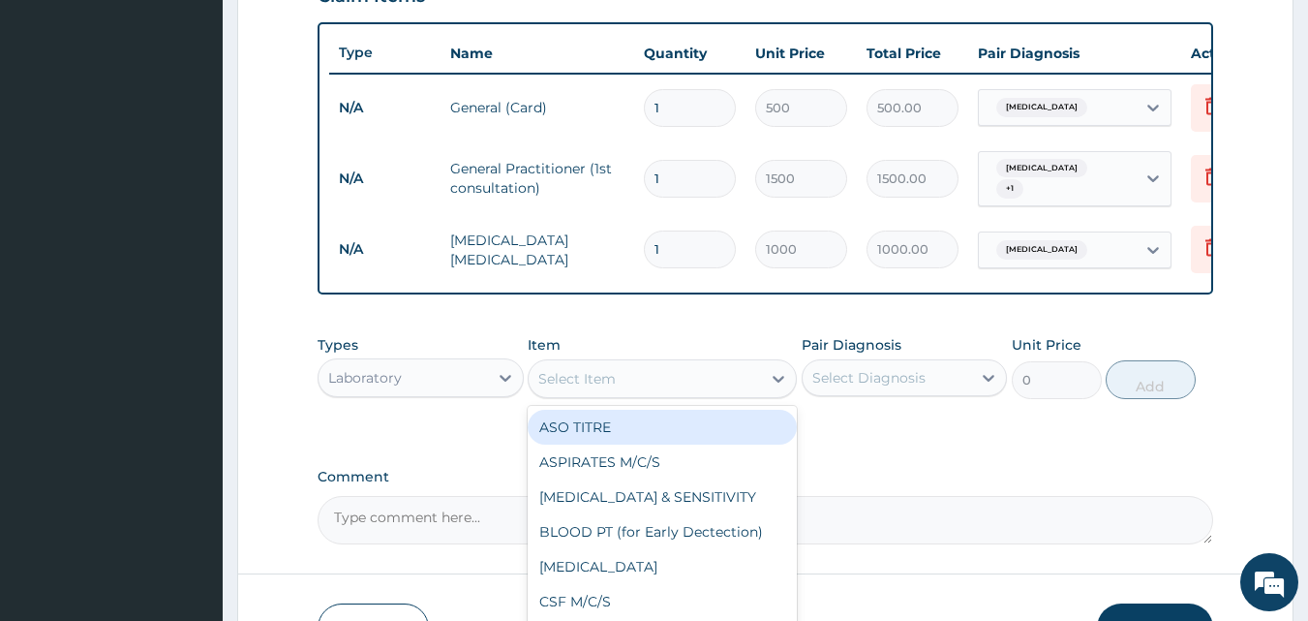
click at [659, 378] on div "Select Item" at bounding box center [645, 378] width 232 height 31
type input "FBC"
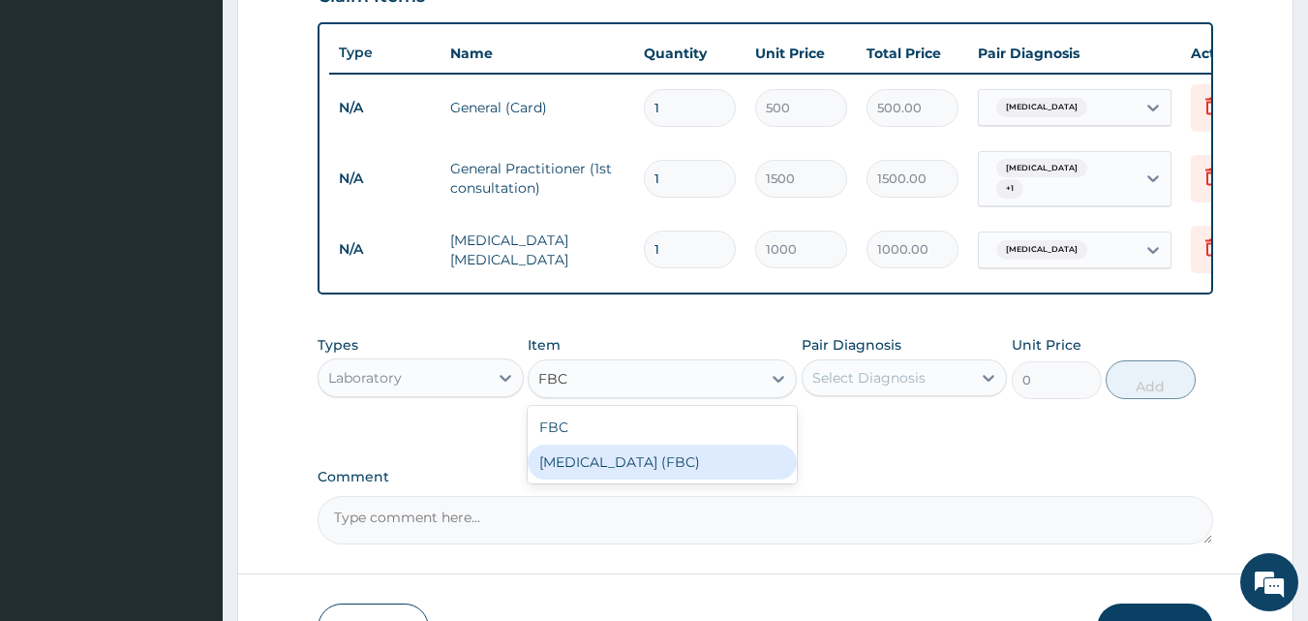
click at [632, 476] on div "Full Blood Count (FBC)" at bounding box center [662, 461] width 269 height 35
type input "5000"
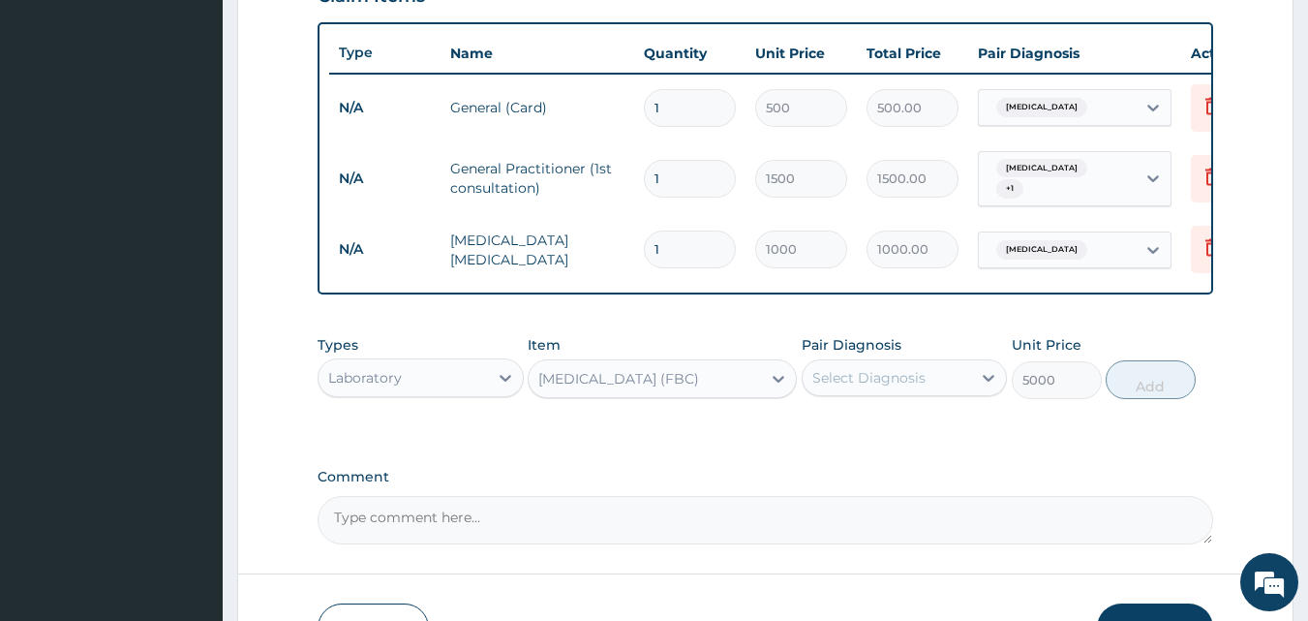
click at [848, 384] on div "Select Diagnosis" at bounding box center [868, 377] width 113 height 19
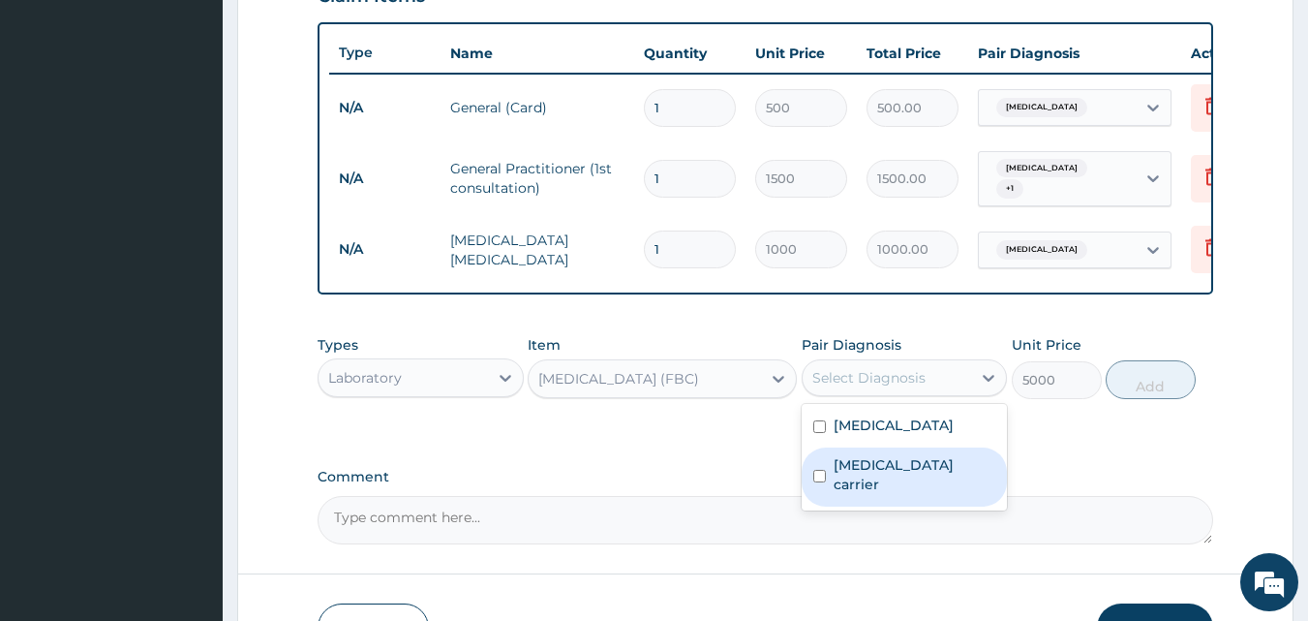
click at [830, 468] on div "Salmonella carrier" at bounding box center [905, 476] width 206 height 59
checkbox input "true"
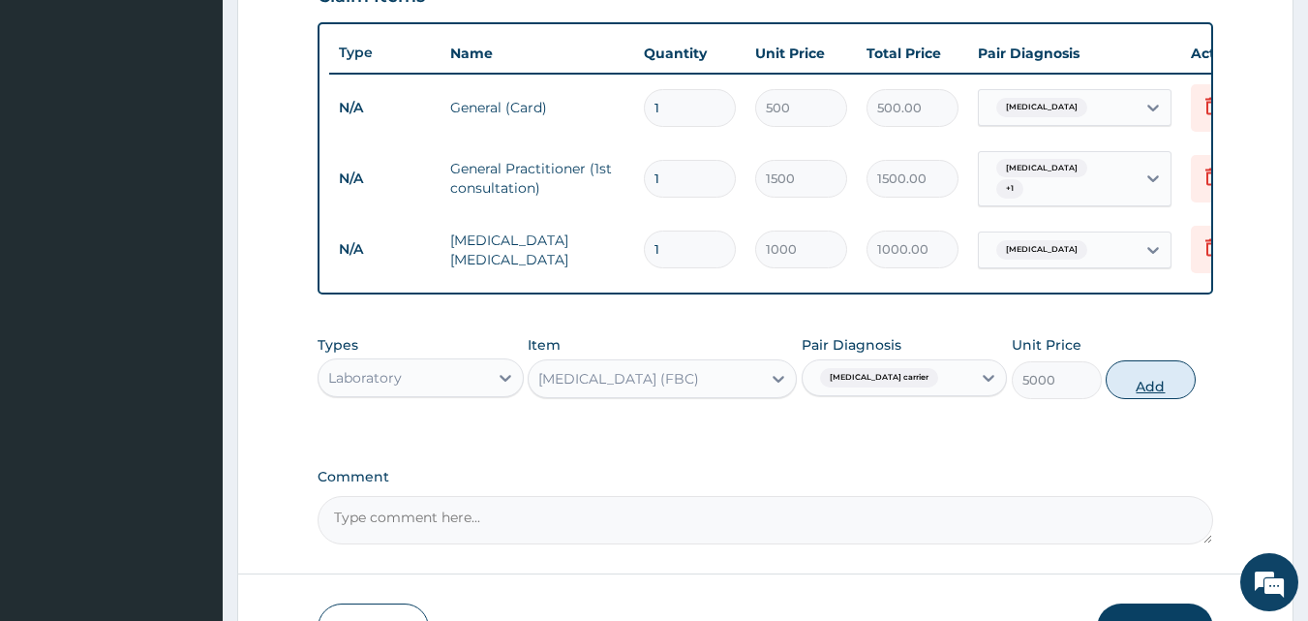
click at [1155, 385] on button "Add" at bounding box center [1151, 379] width 90 height 39
type input "0"
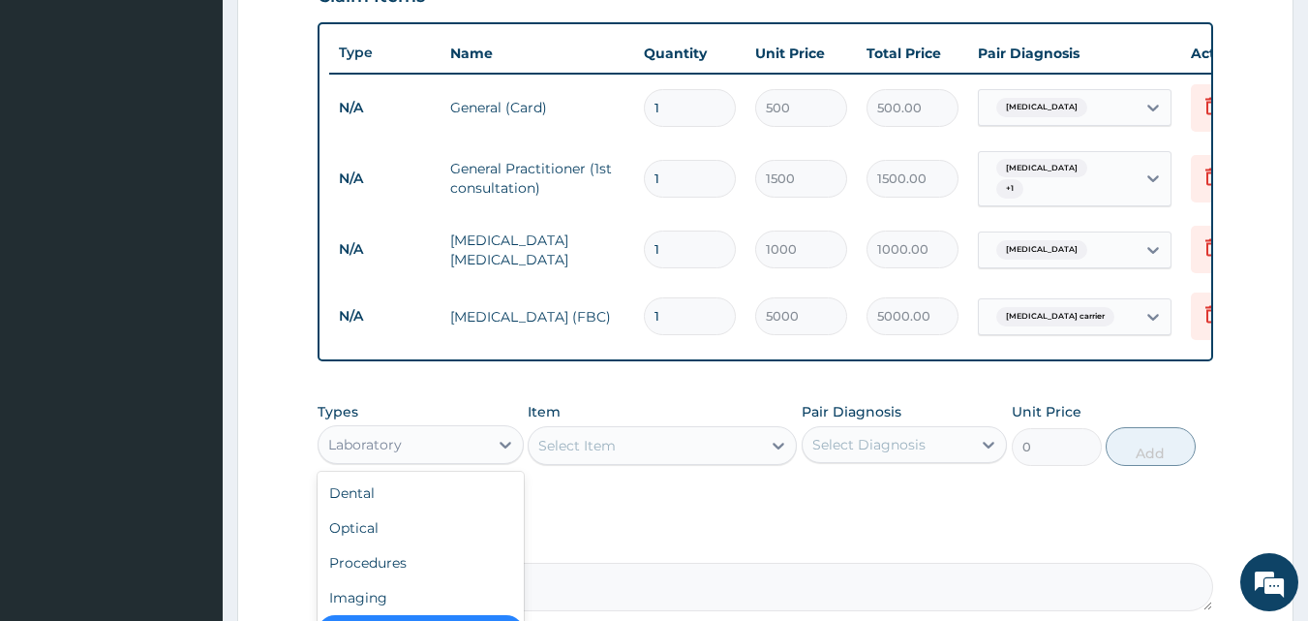
click at [386, 437] on div "Laboratory" at bounding box center [403, 444] width 169 height 31
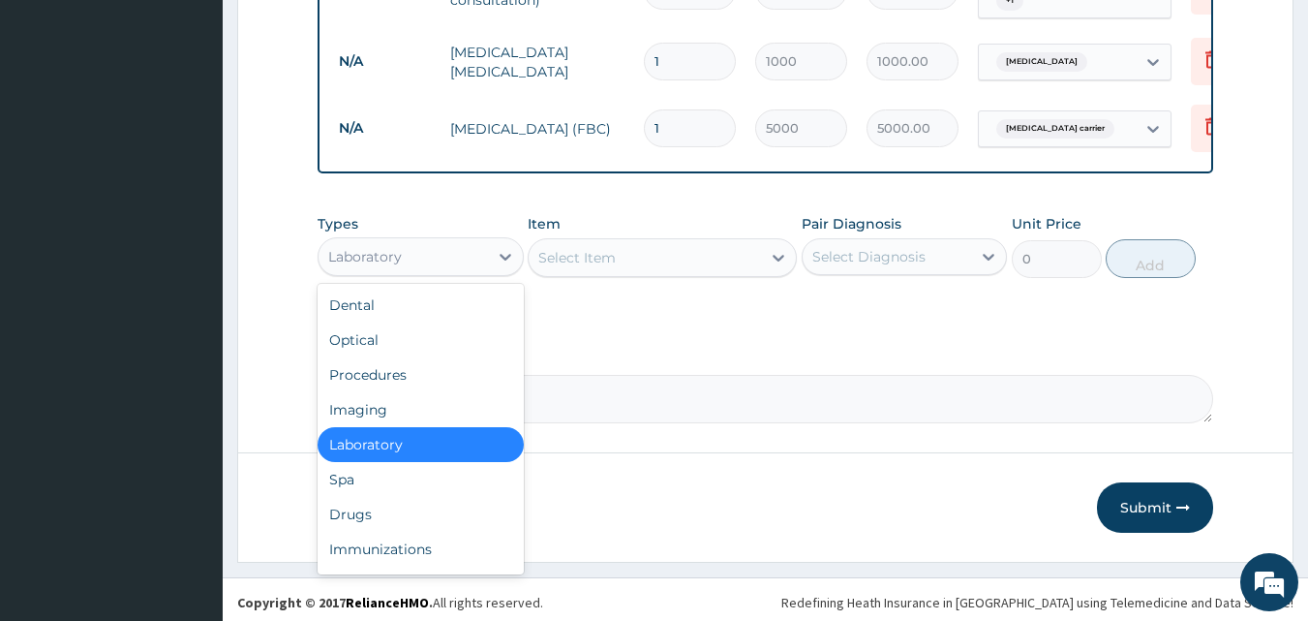
scroll to position [899, 0]
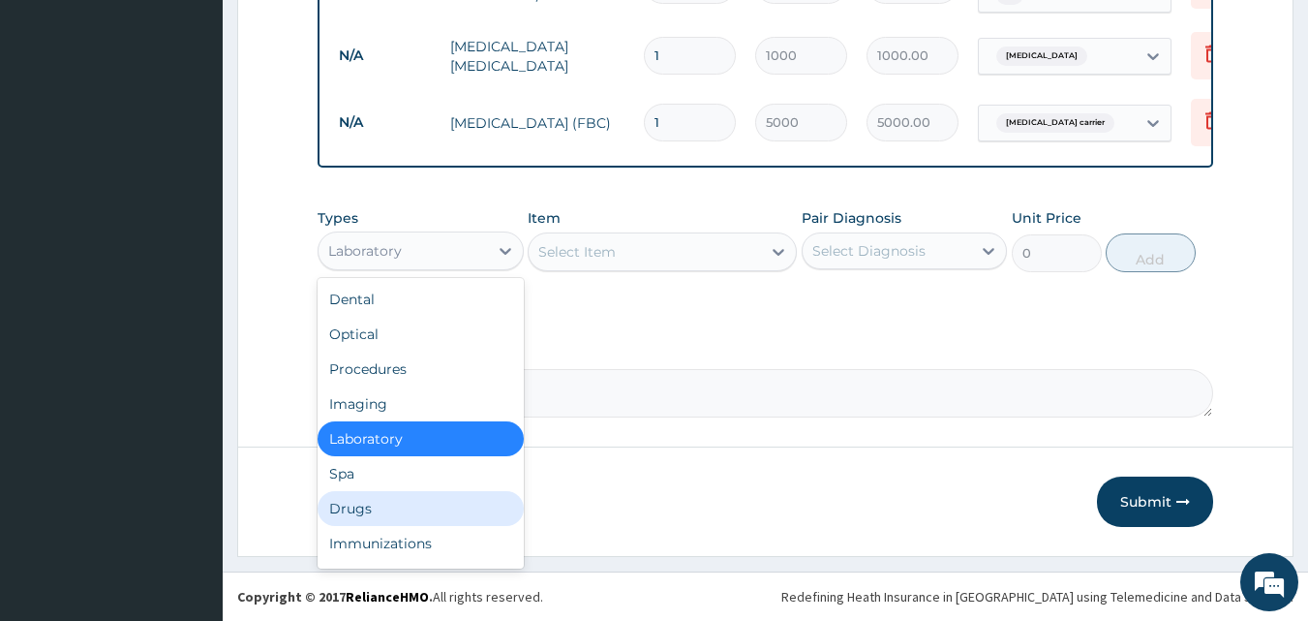
click at [406, 507] on div "Drugs" at bounding box center [421, 508] width 206 height 35
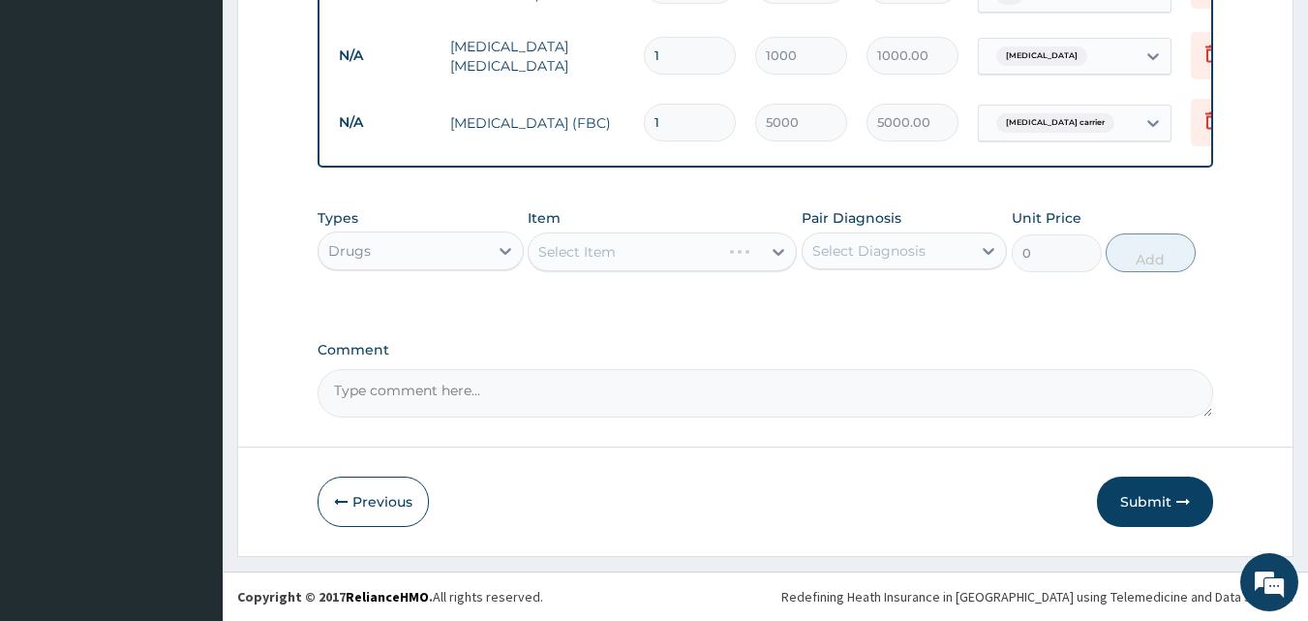
click at [621, 255] on div "Select Item" at bounding box center [662, 251] width 269 height 39
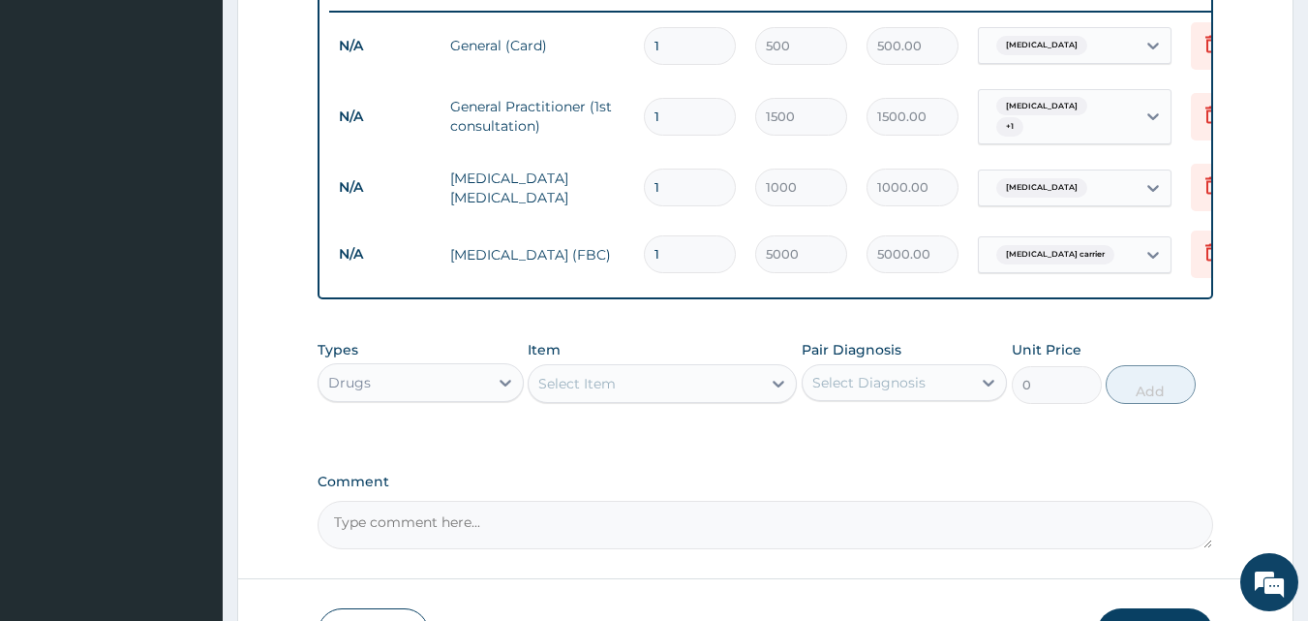
scroll to position [753, 0]
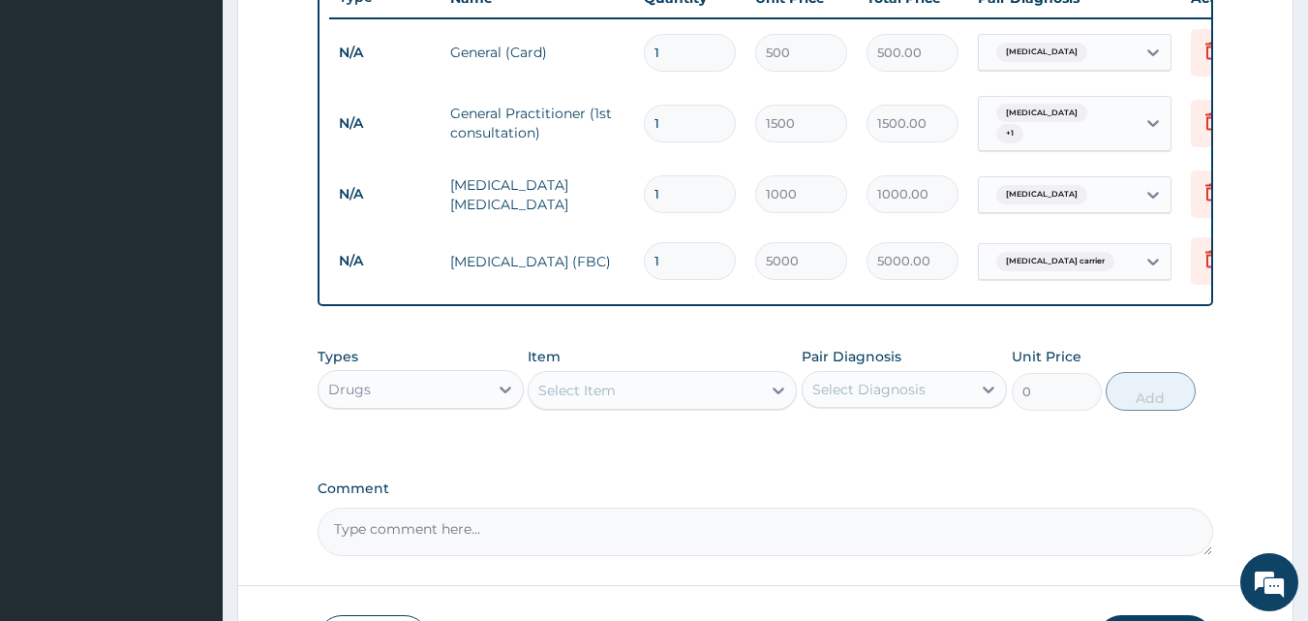
click at [596, 399] on div "Select Item" at bounding box center [576, 390] width 77 height 19
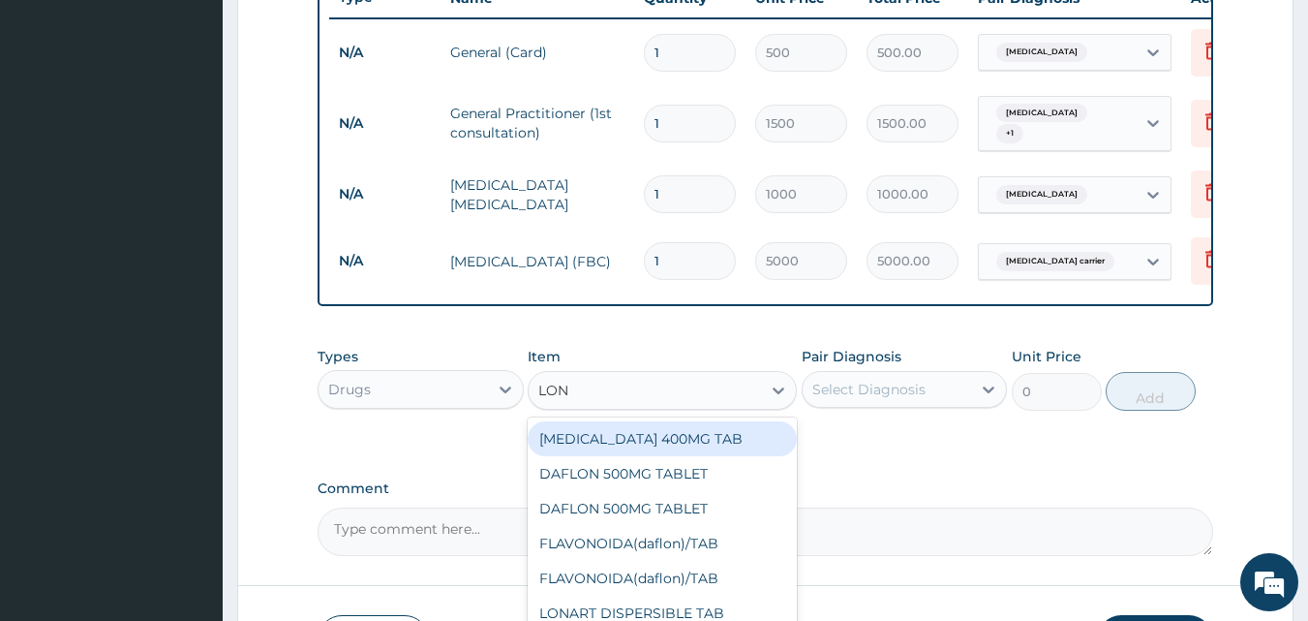
type input "LONA"
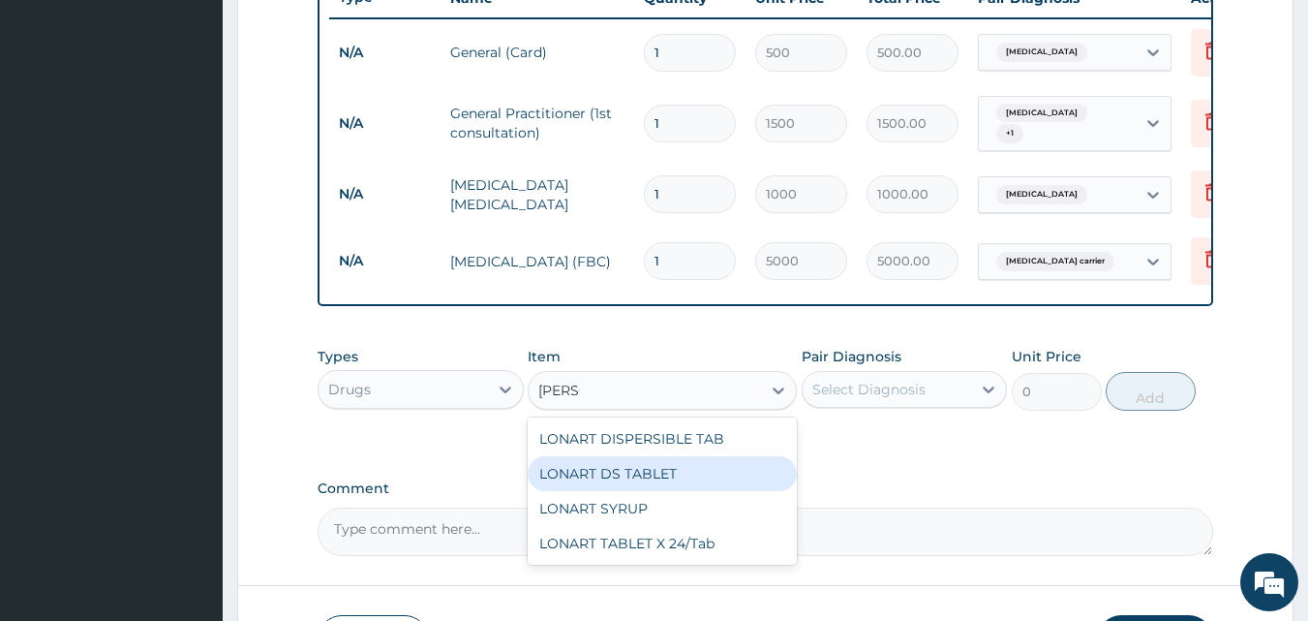
drag, startPoint x: 670, startPoint y: 485, endPoint x: 807, endPoint y: 441, distance: 143.6
click at [673, 484] on div "LONART DS TABLET" at bounding box center [662, 473] width 269 height 35
type input "105"
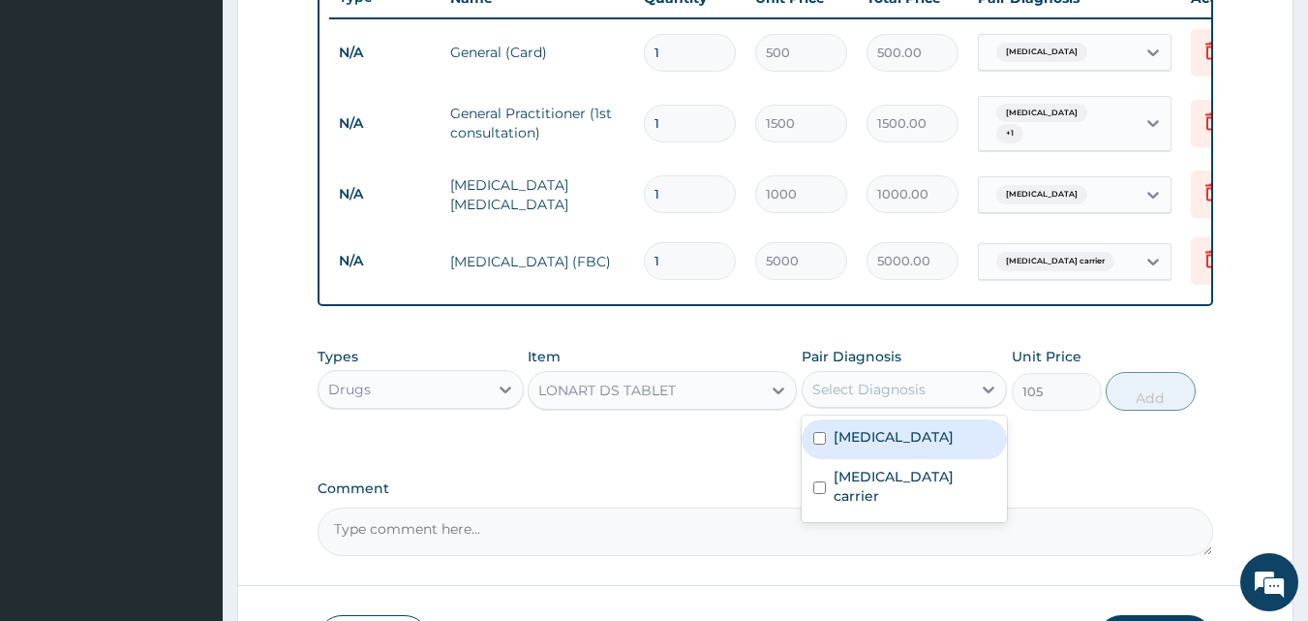
click at [876, 399] on div "Select Diagnosis" at bounding box center [868, 389] width 113 height 19
click at [855, 444] on label "Malaria" at bounding box center [894, 436] width 120 height 19
checkbox input "true"
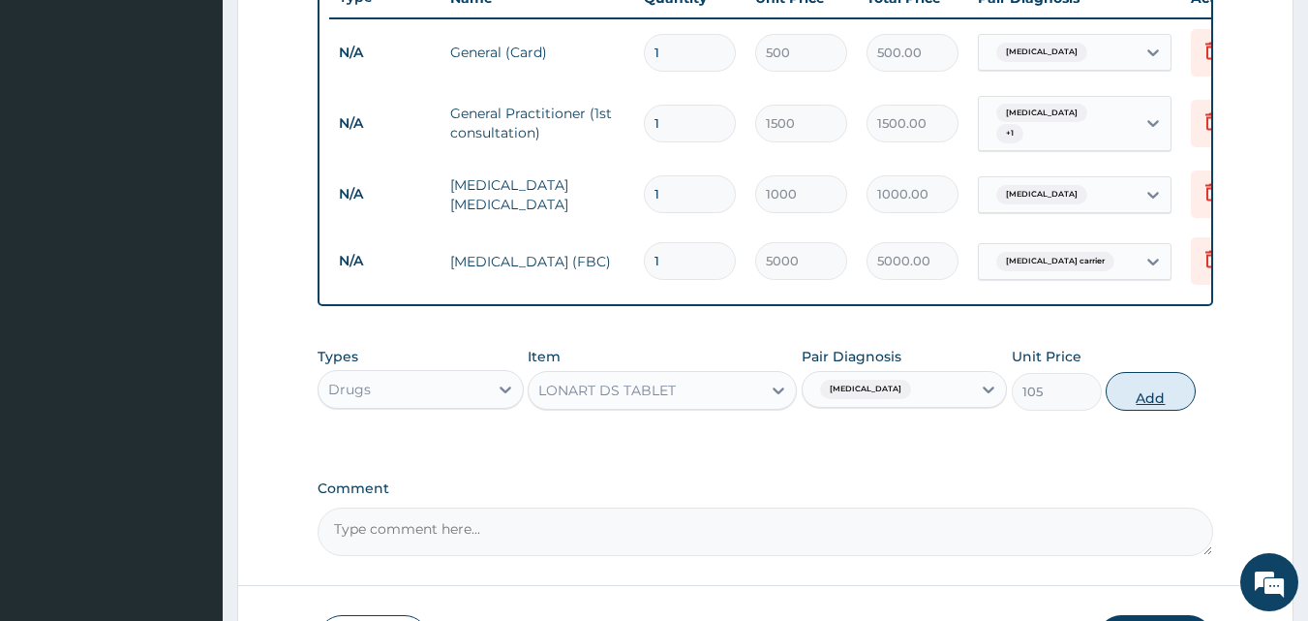
click at [1153, 406] on button "Add" at bounding box center [1151, 391] width 90 height 39
type input "0"
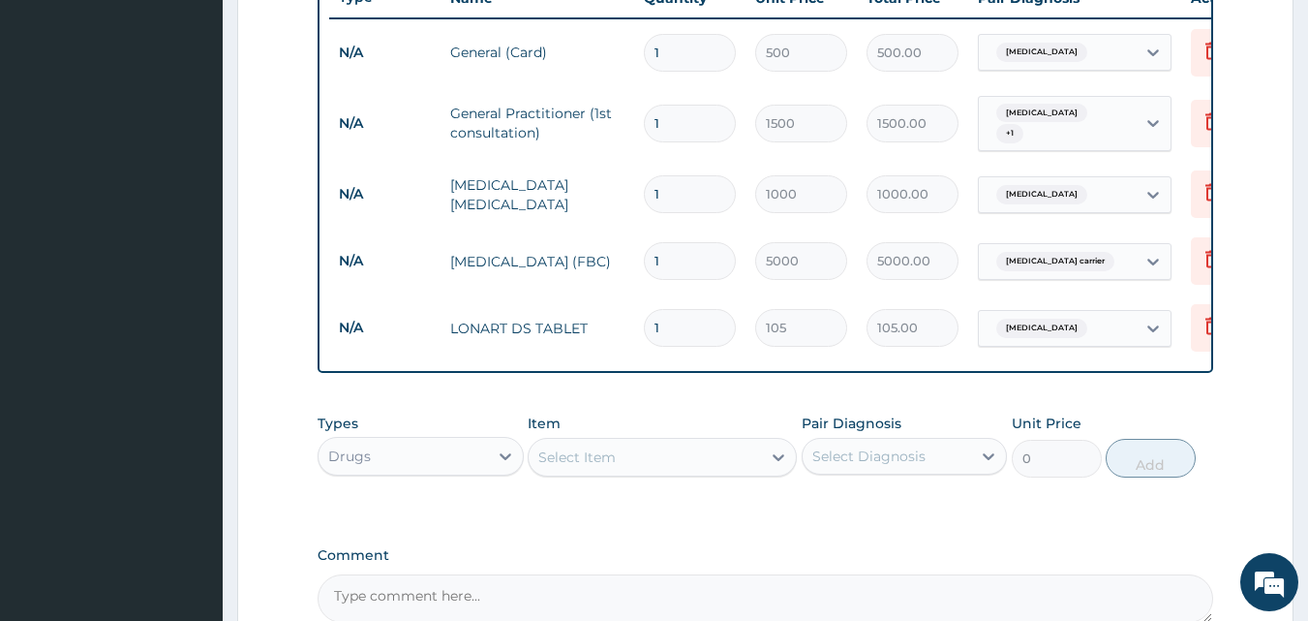
click at [686, 317] on input "1" at bounding box center [690, 328] width 92 height 38
type input "0.00"
type input "6"
type input "630.00"
type input "6"
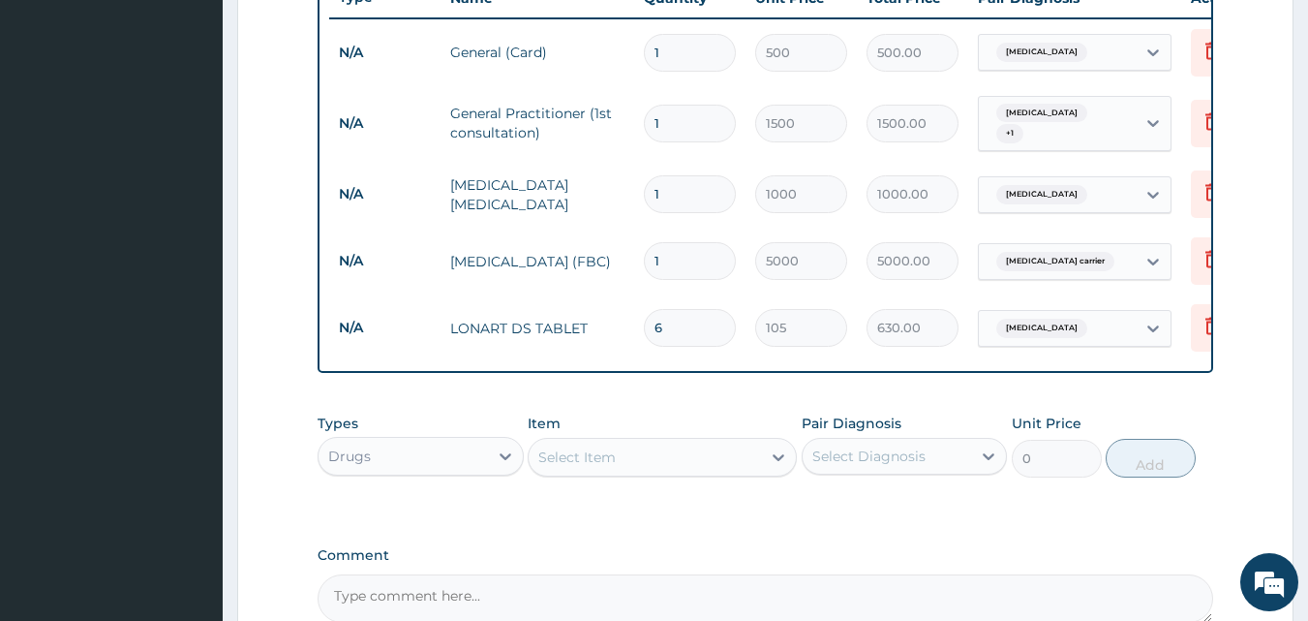
click at [659, 464] on div "Select Item" at bounding box center [645, 457] width 232 height 31
click at [644, 464] on div "Select Item" at bounding box center [645, 457] width 232 height 31
click at [618, 473] on div "Select Item" at bounding box center [645, 457] width 232 height 31
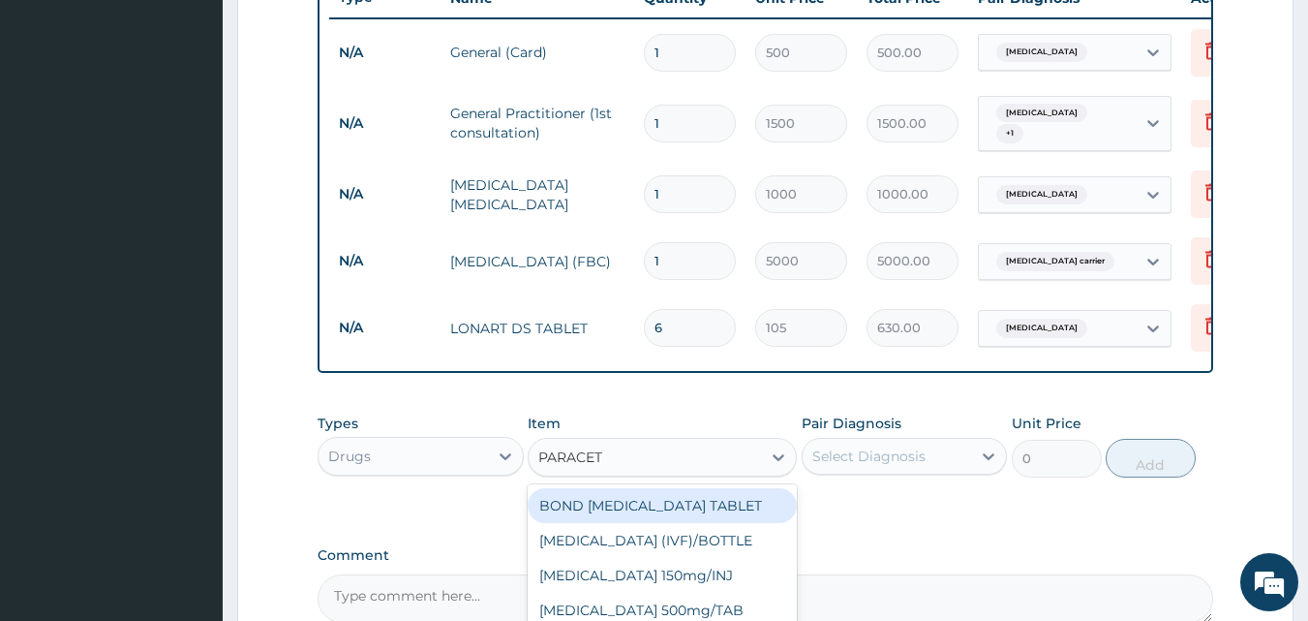
type input "PARACETA"
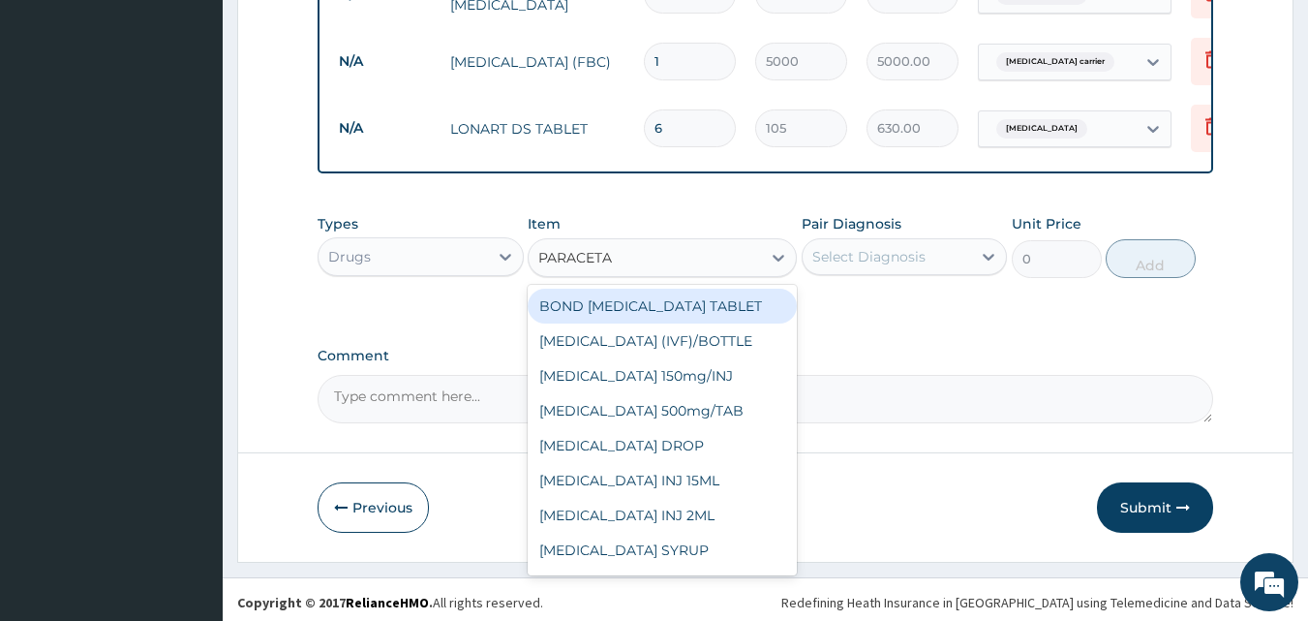
scroll to position [965, 0]
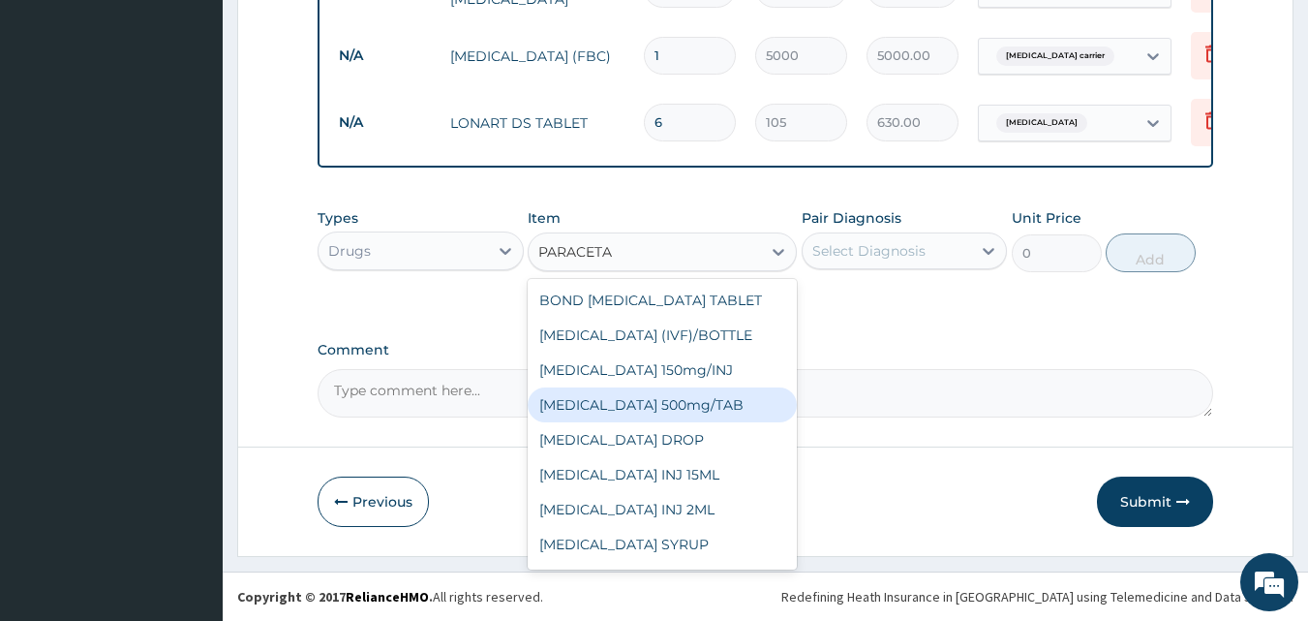
click at [656, 413] on div "PARACETAMOL 500mg/TAB" at bounding box center [662, 404] width 269 height 35
type input "5.25"
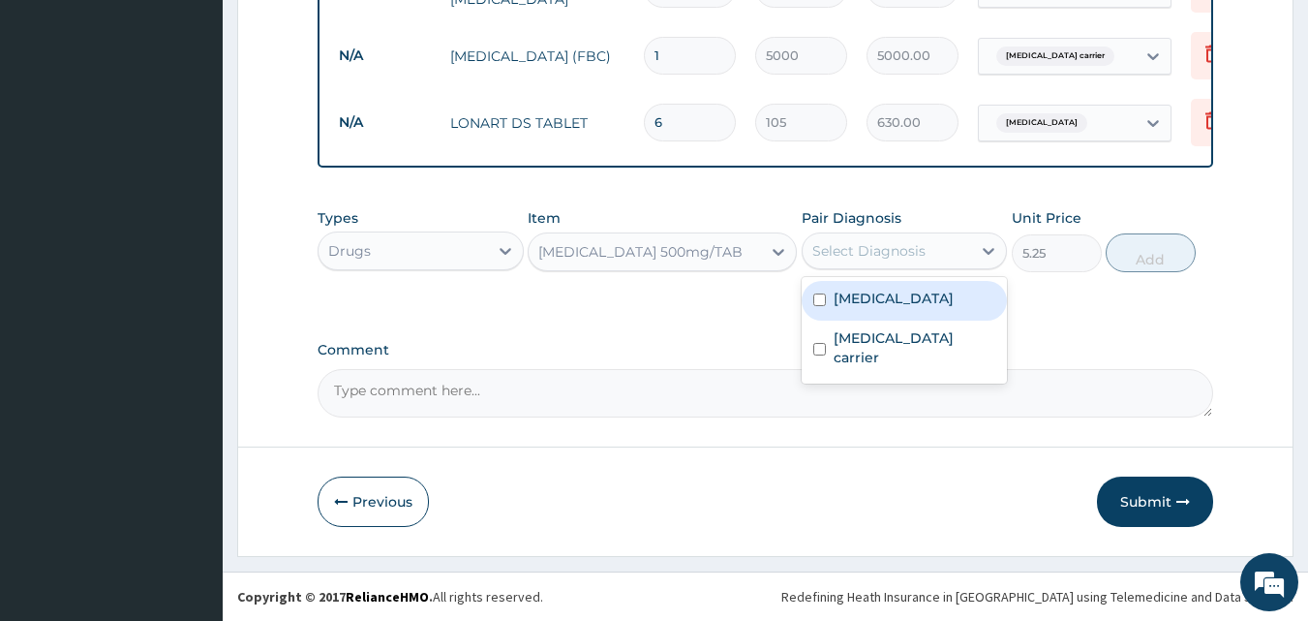
click at [897, 258] on div "Select Diagnosis" at bounding box center [868, 250] width 113 height 19
click at [838, 300] on label "Malaria" at bounding box center [894, 298] width 120 height 19
checkbox input "true"
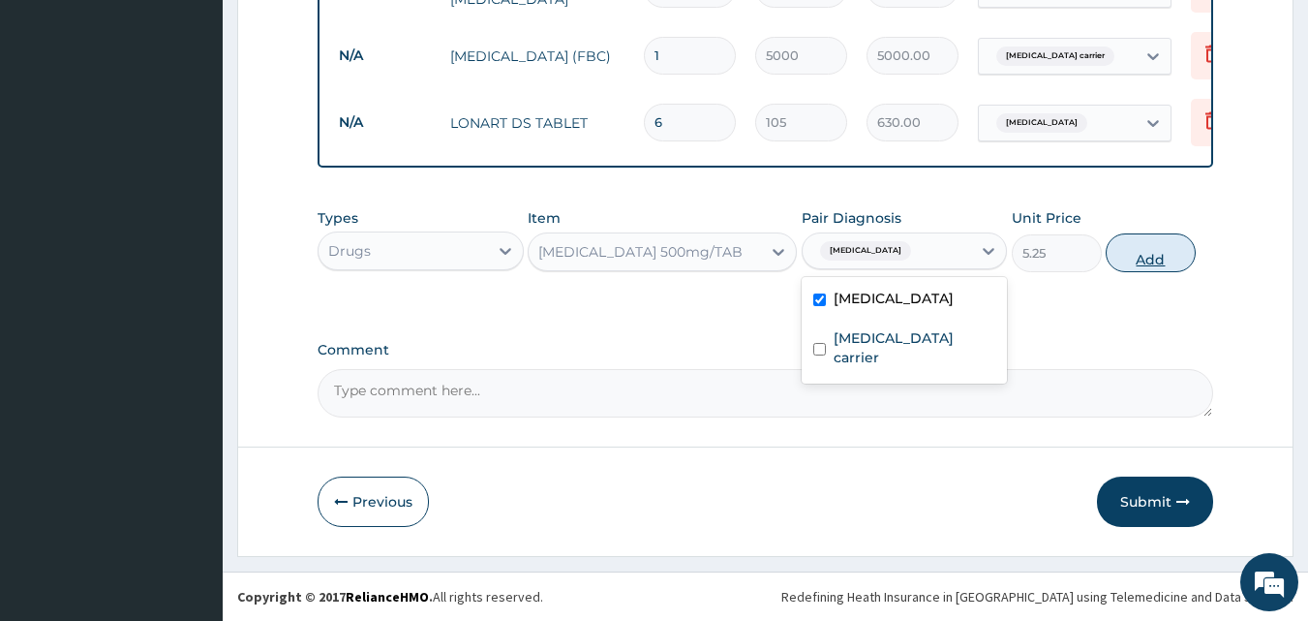
click at [1136, 268] on button "Add" at bounding box center [1151, 252] width 90 height 39
type input "0"
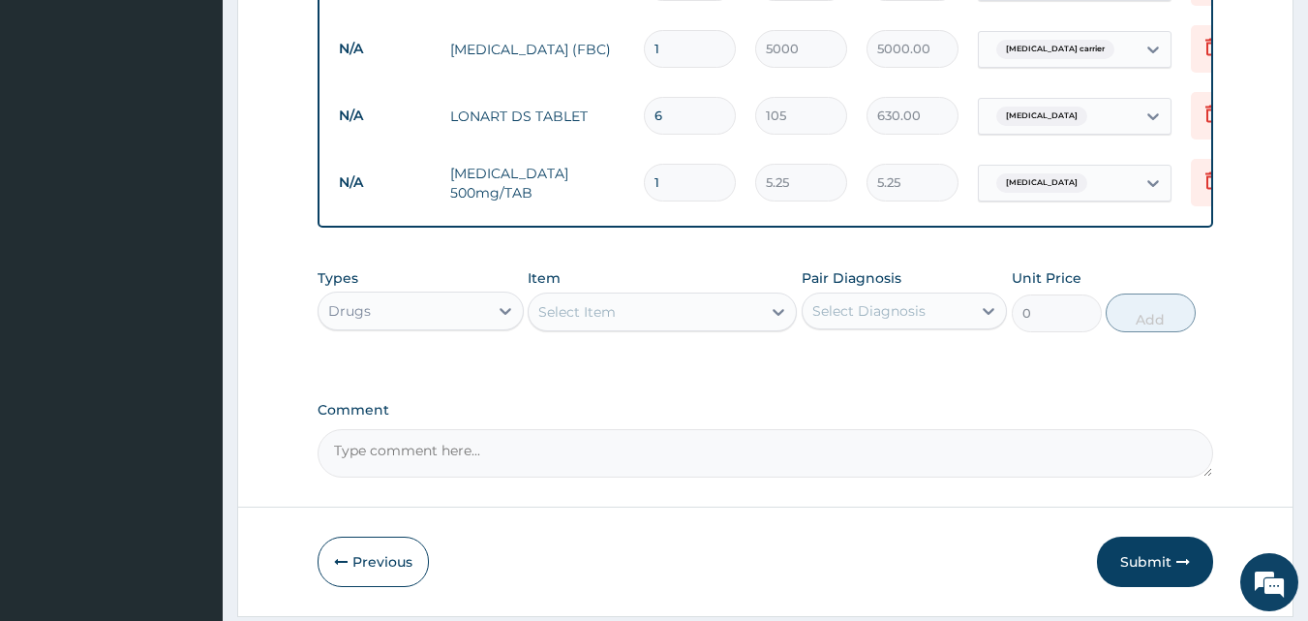
type input "18"
type input "94.50"
type input "18"
click at [624, 316] on div "Select Item" at bounding box center [645, 311] width 232 height 31
click at [600, 310] on div "Select Item" at bounding box center [576, 311] width 77 height 19
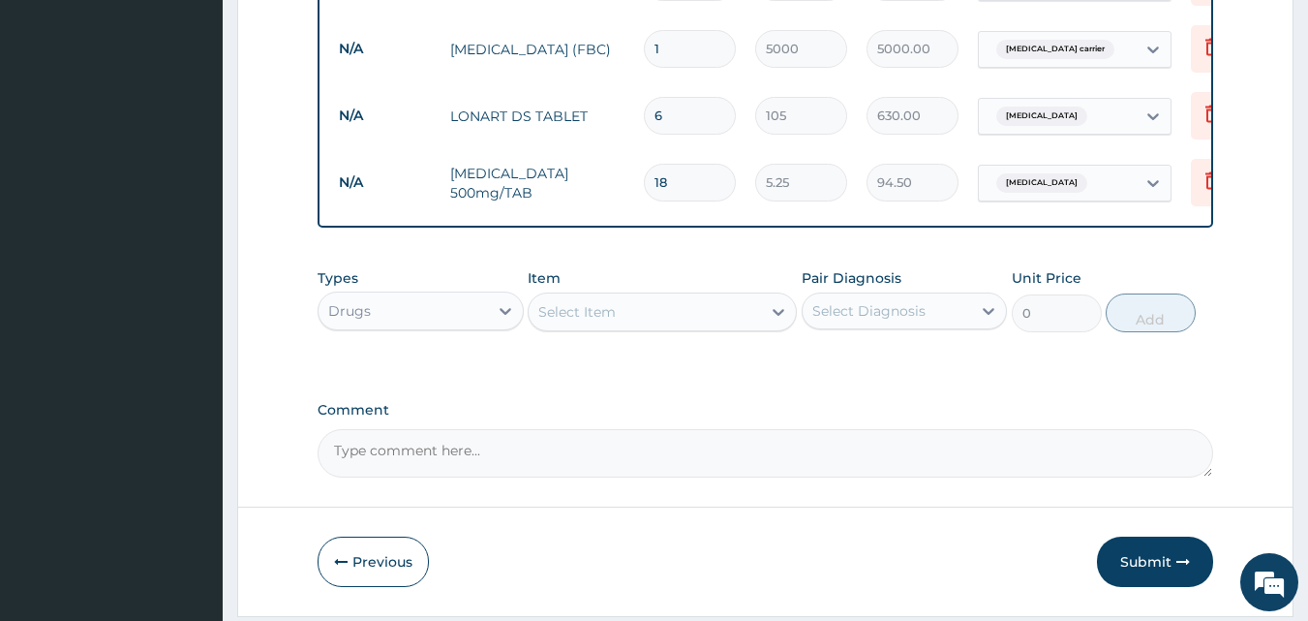
click at [603, 315] on div "Select Item" at bounding box center [576, 311] width 77 height 19
click at [599, 313] on div "Select Item" at bounding box center [576, 311] width 77 height 19
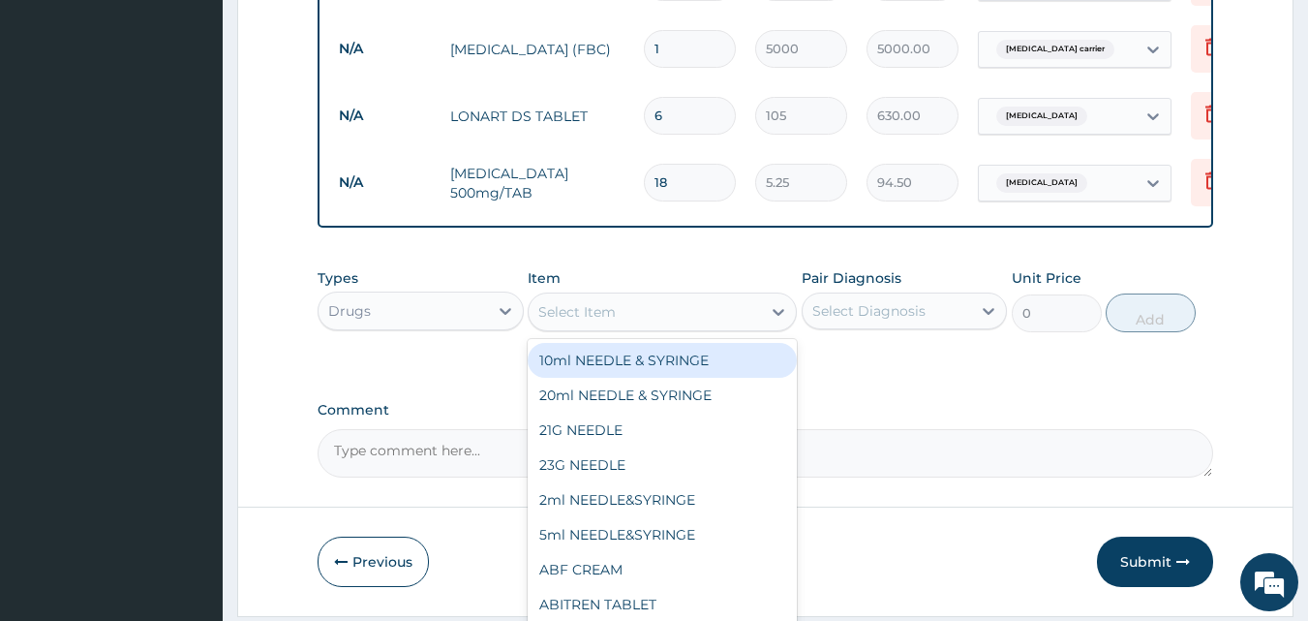
click at [599, 313] on div "Select Item" at bounding box center [576, 311] width 77 height 19
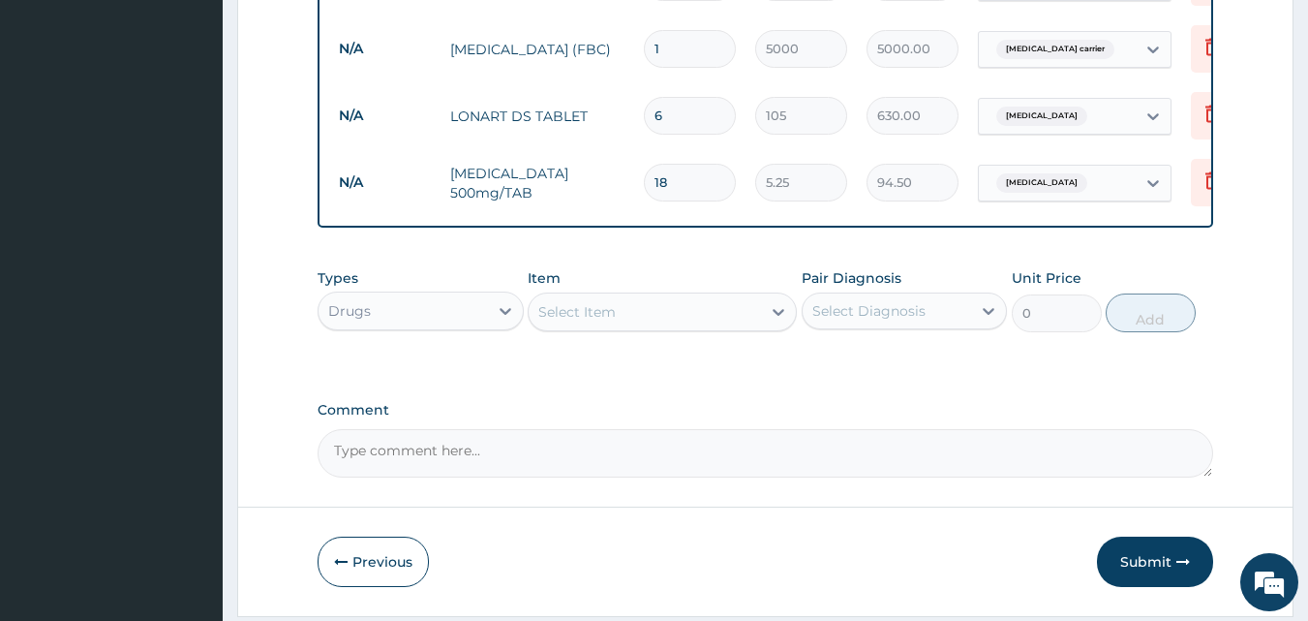
click at [638, 309] on div "Select Item" at bounding box center [645, 311] width 232 height 31
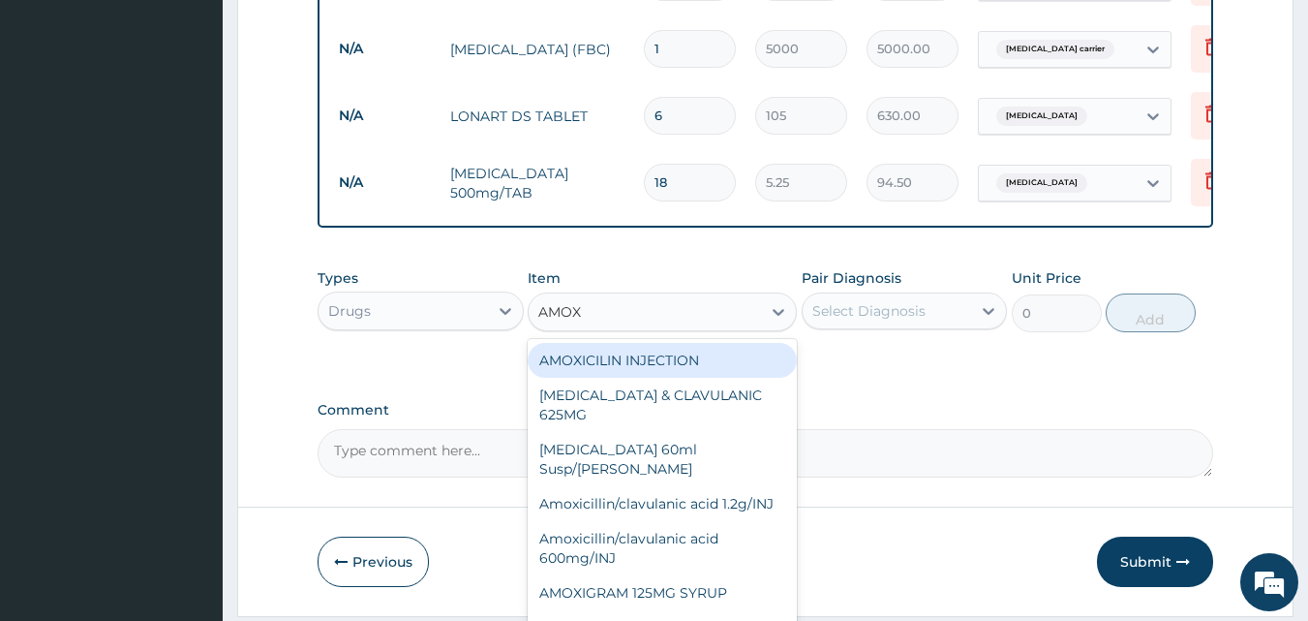
type input "AMOX"
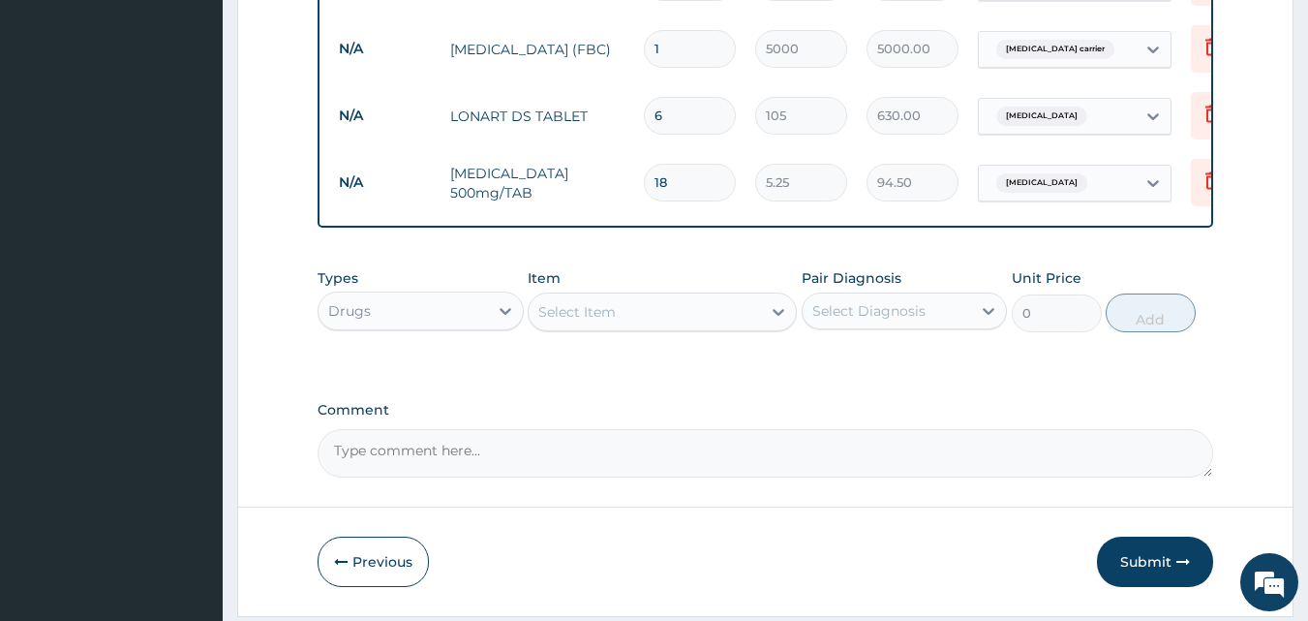
click at [637, 320] on div "Select Item" at bounding box center [645, 311] width 232 height 31
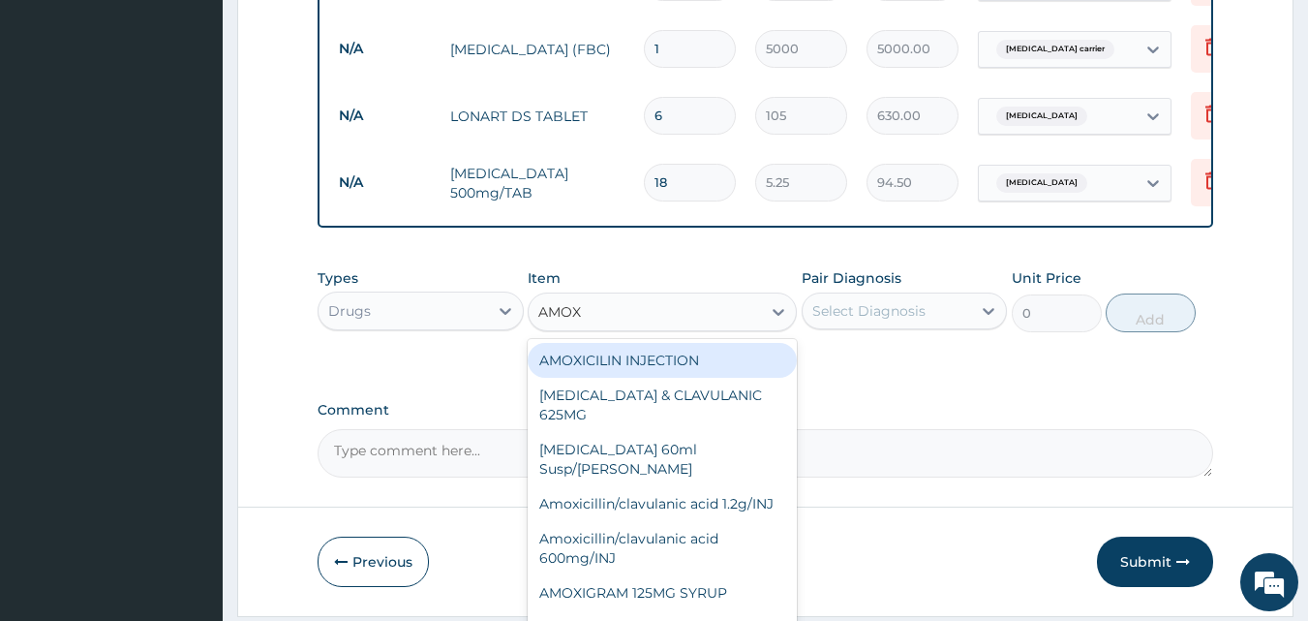
type input "AMOXI"
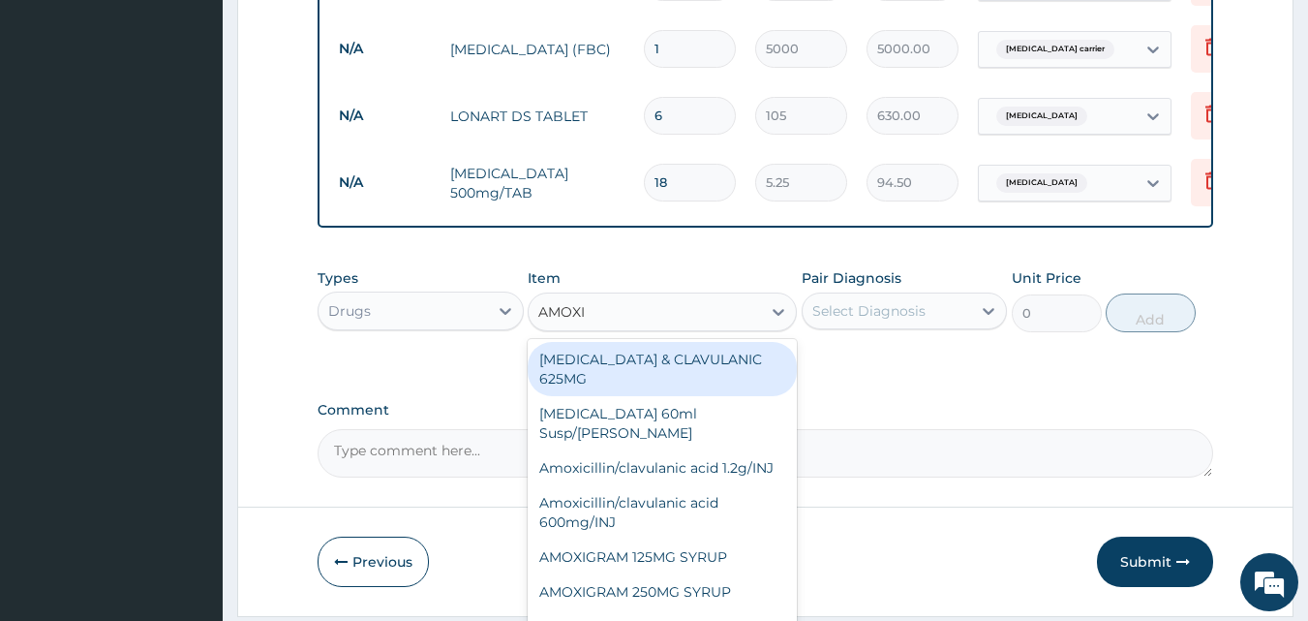
scroll to position [39, 0]
click at [694, 371] on div "AMOXICILLIN & CLAVULANIC 625MG" at bounding box center [662, 366] width 269 height 54
type input "105"
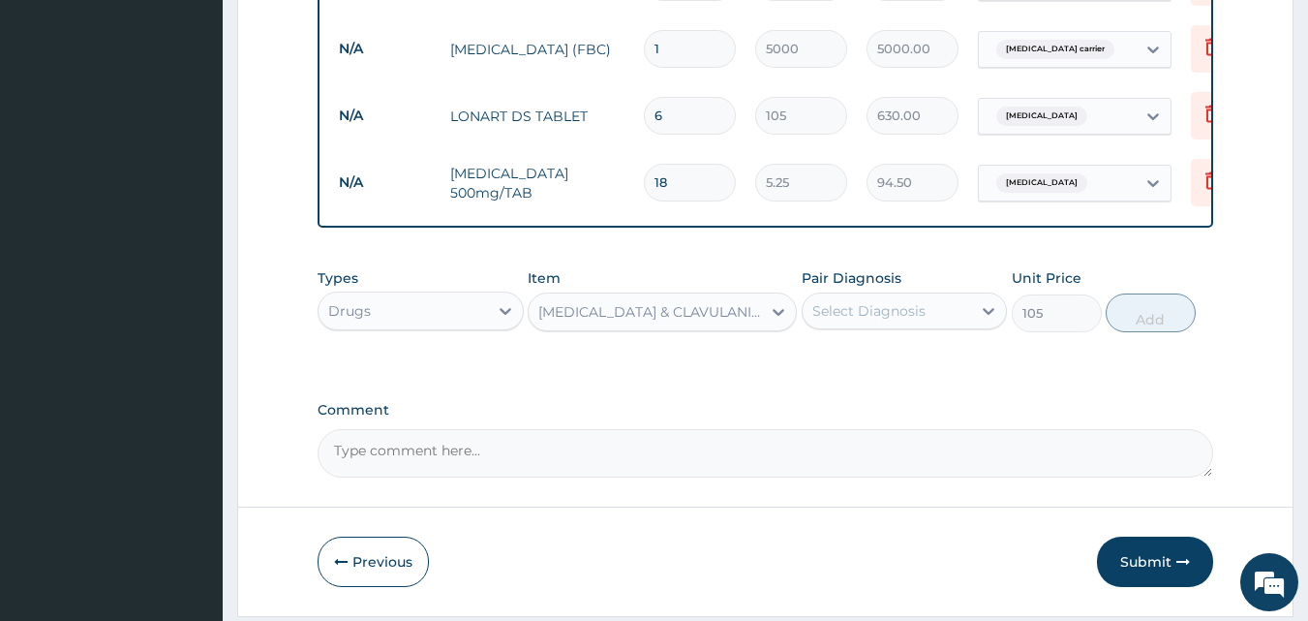
click at [747, 320] on div "AMOXICILLIN & CLAVULANIC 625MG" at bounding box center [650, 311] width 225 height 19
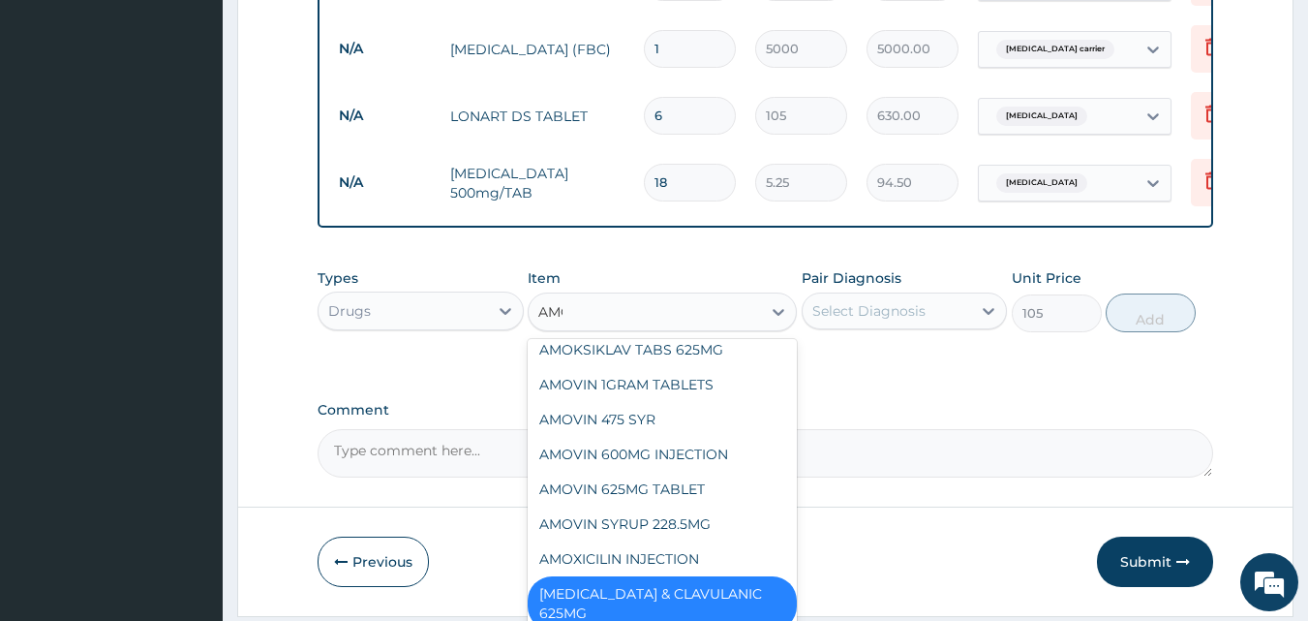
scroll to position [204, 0]
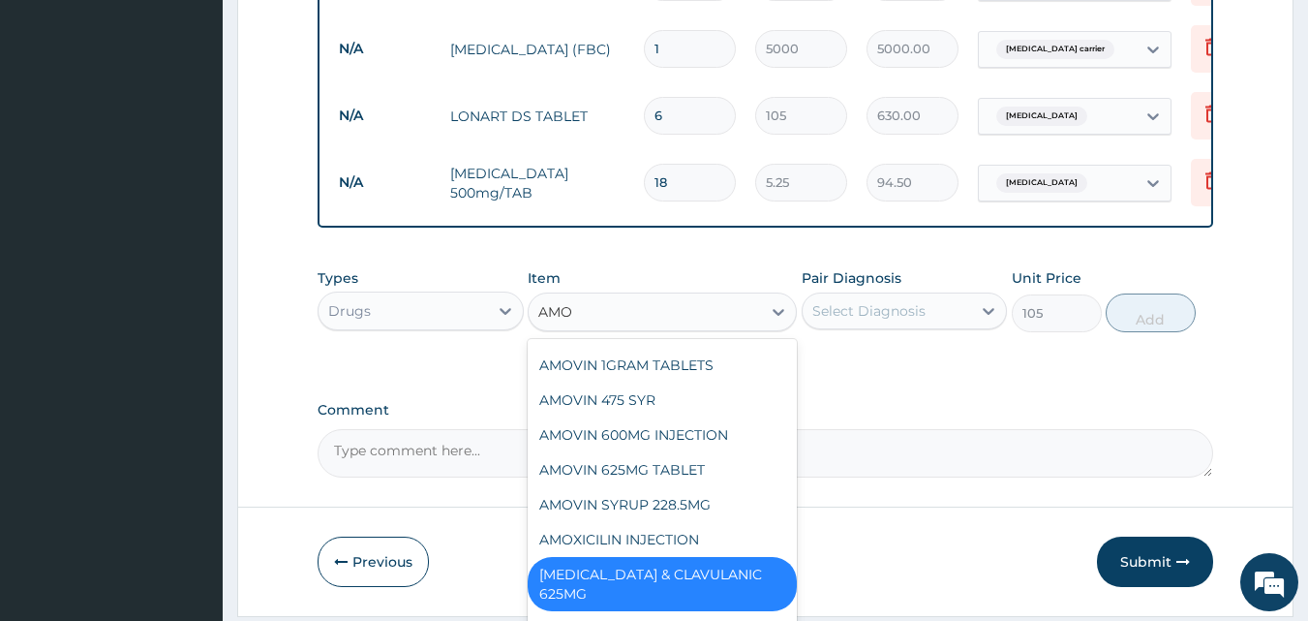
type input "AMOX"
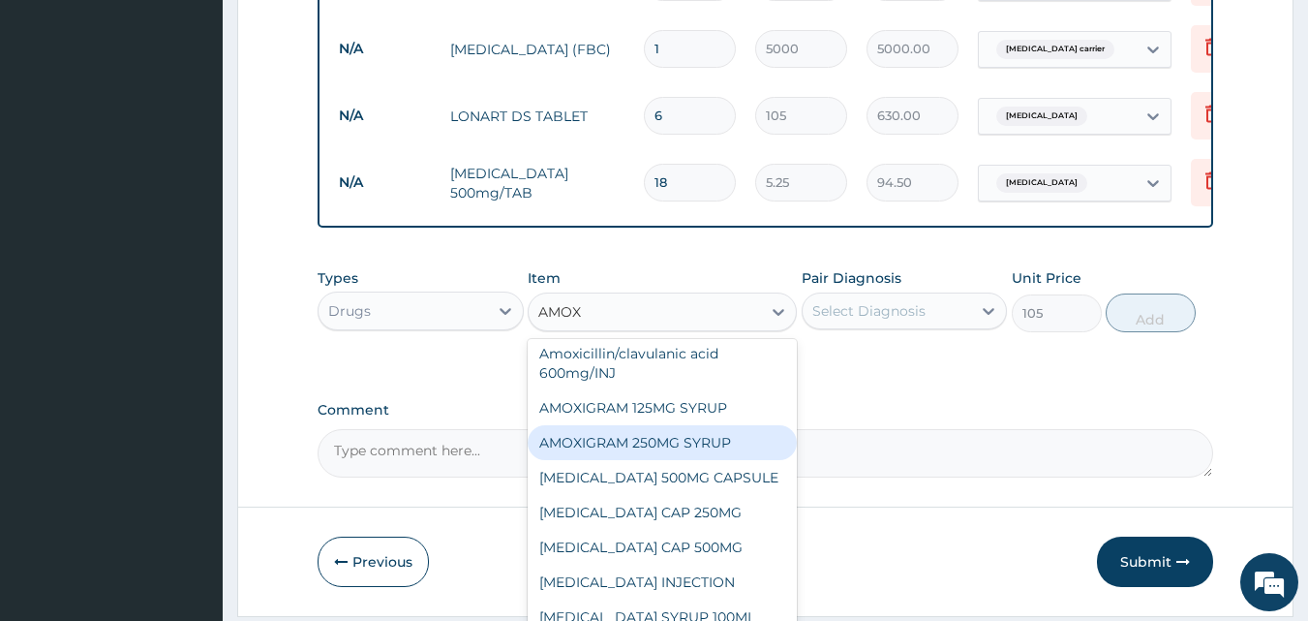
scroll to position [192, 0]
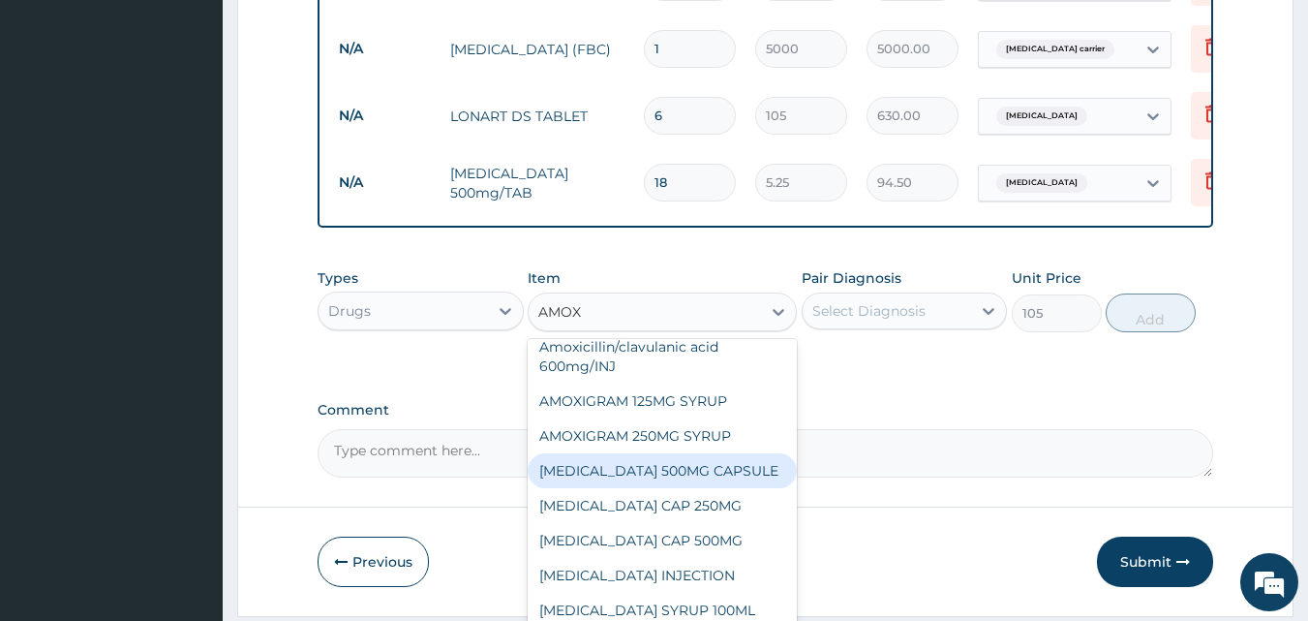
drag, startPoint x: 683, startPoint y: 478, endPoint x: 742, endPoint y: 403, distance: 95.9
click at [684, 475] on div "AMOXIL 500MG CAPSULE" at bounding box center [662, 470] width 269 height 35
type input "63"
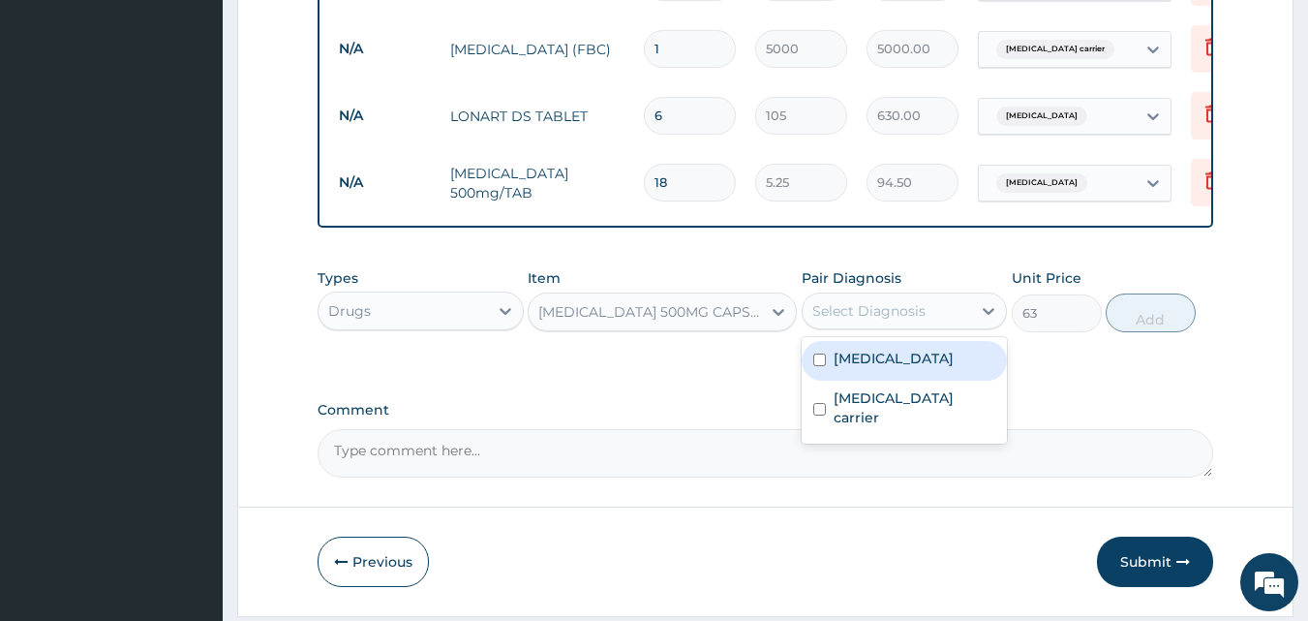
click at [856, 308] on div "Select Diagnosis" at bounding box center [868, 310] width 113 height 19
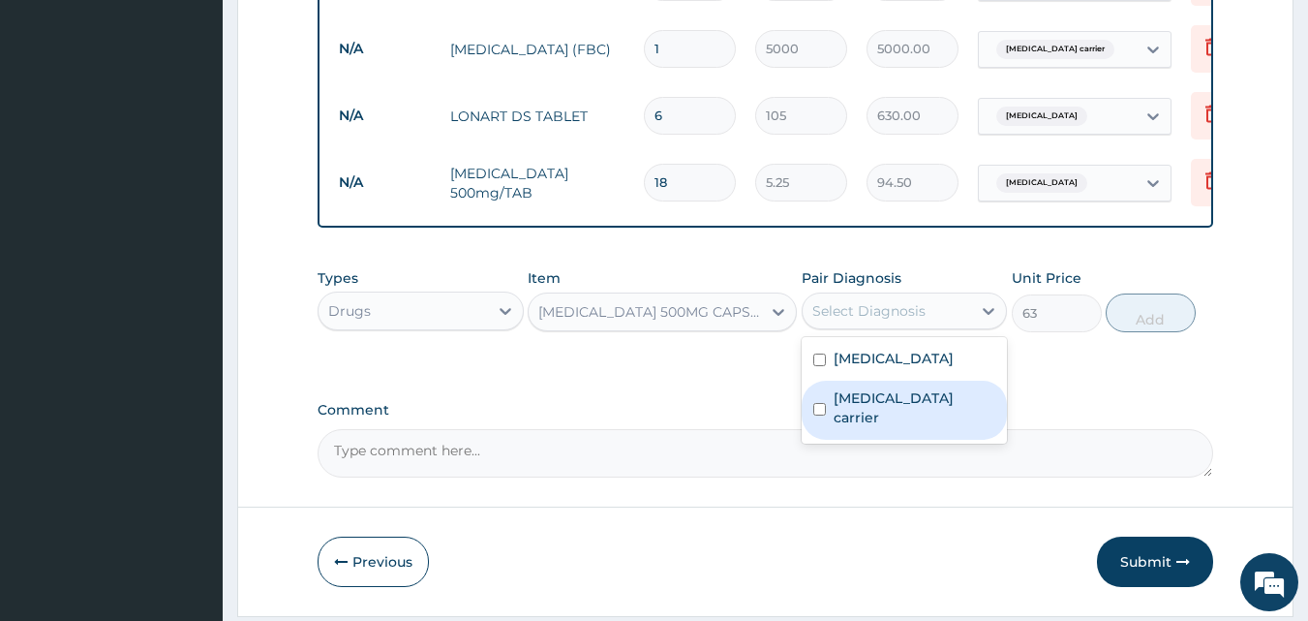
drag, startPoint x: 820, startPoint y: 416, endPoint x: 842, endPoint y: 410, distance: 23.3
click at [821, 415] on div "Salmonella carrier" at bounding box center [905, 410] width 206 height 59
checkbox input "true"
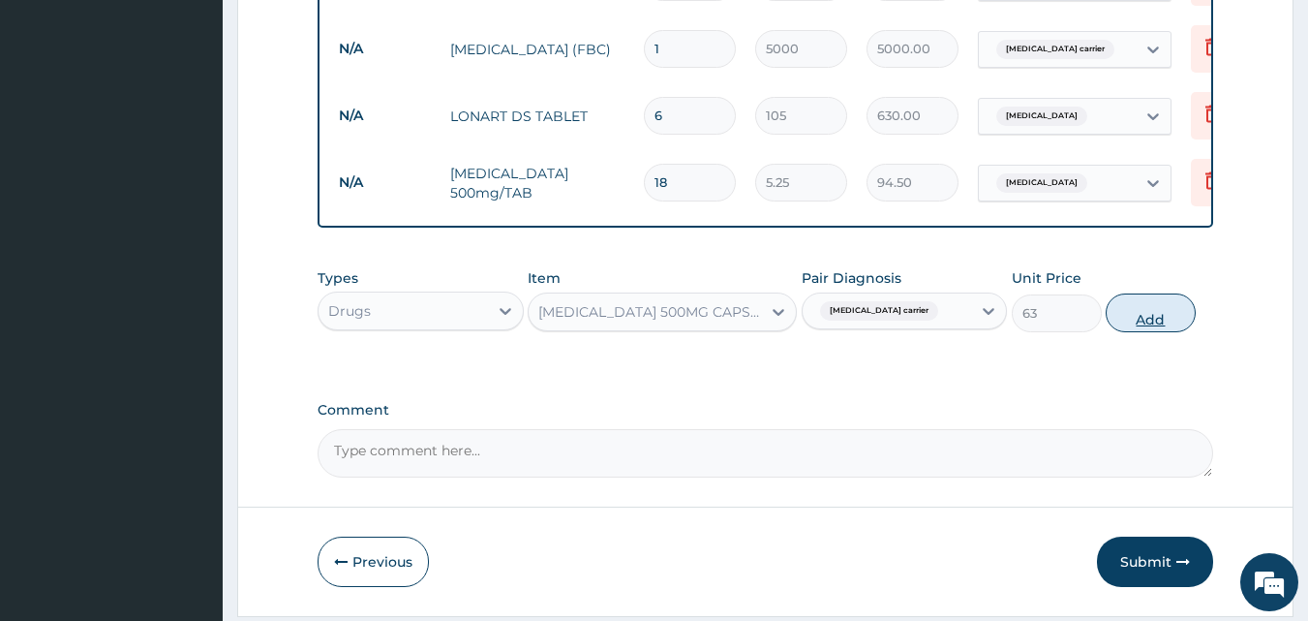
click at [1148, 329] on button "Add" at bounding box center [1151, 312] width 90 height 39
type input "0"
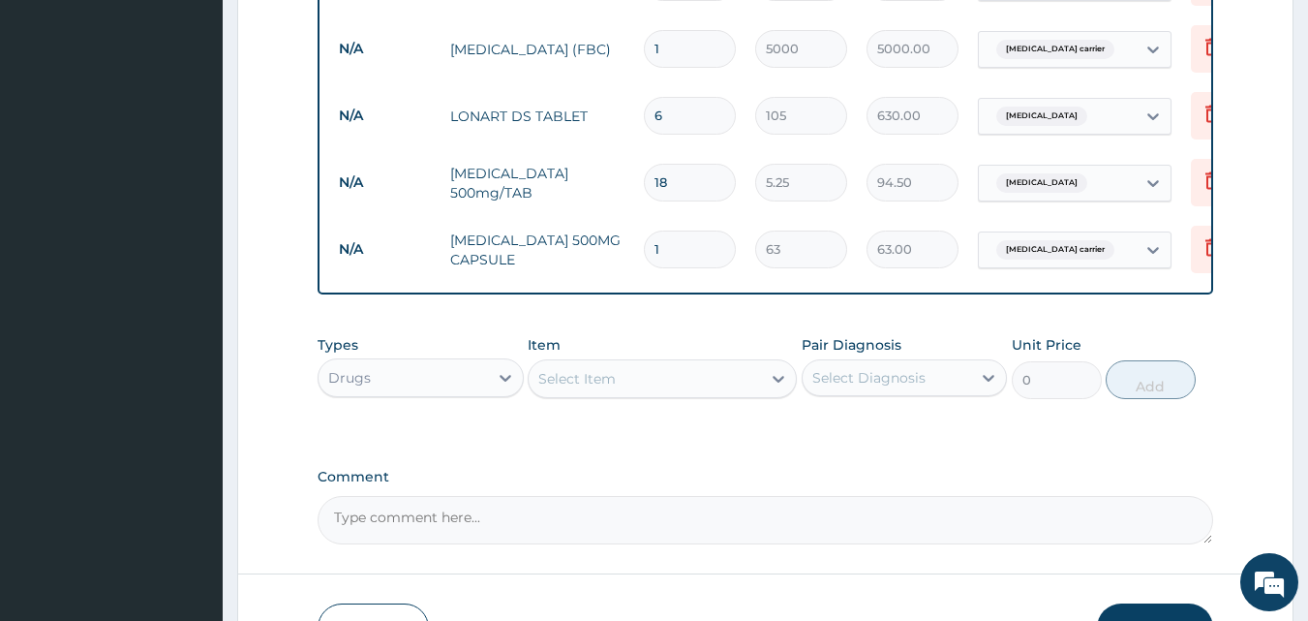
click at [698, 248] on input "1" at bounding box center [690, 249] width 92 height 38
type input "18"
type input "1134.00"
type input "18"
drag, startPoint x: 1307, startPoint y: 449, endPoint x: 1314, endPoint y: 540, distance: 91.3
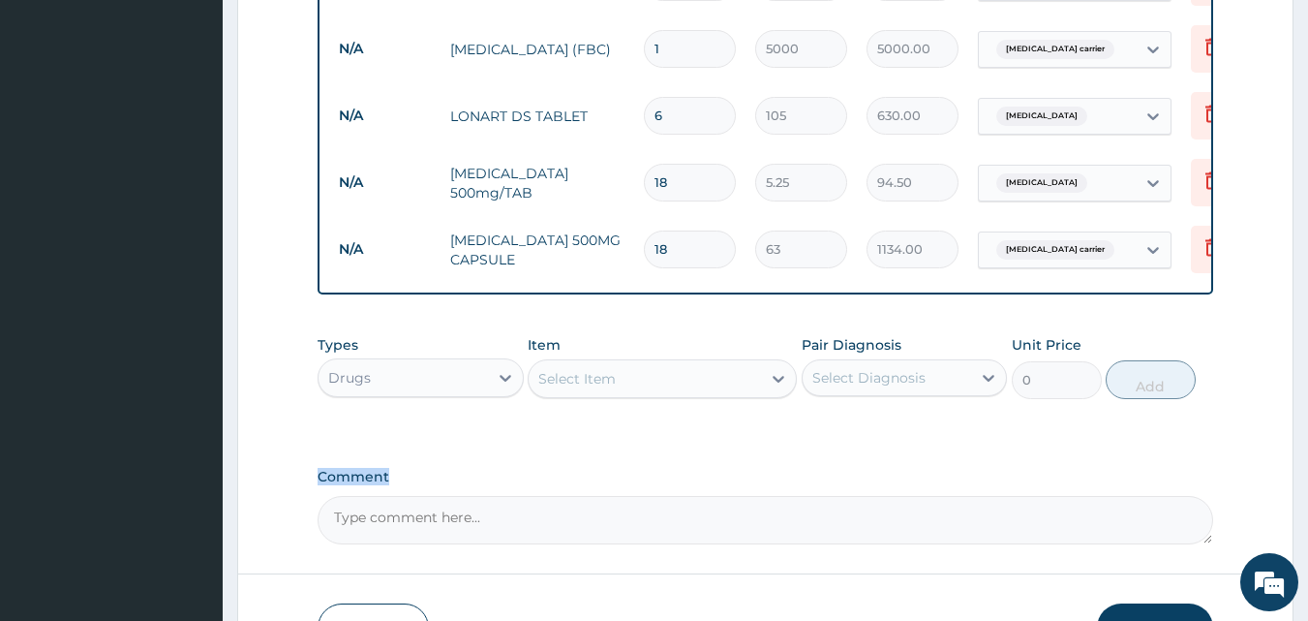
click at [873, 438] on div "Types Drugs Item Select Item Pair Diagnosis Select Diagnosis Unit Price 0 Add" at bounding box center [766, 381] width 897 height 112
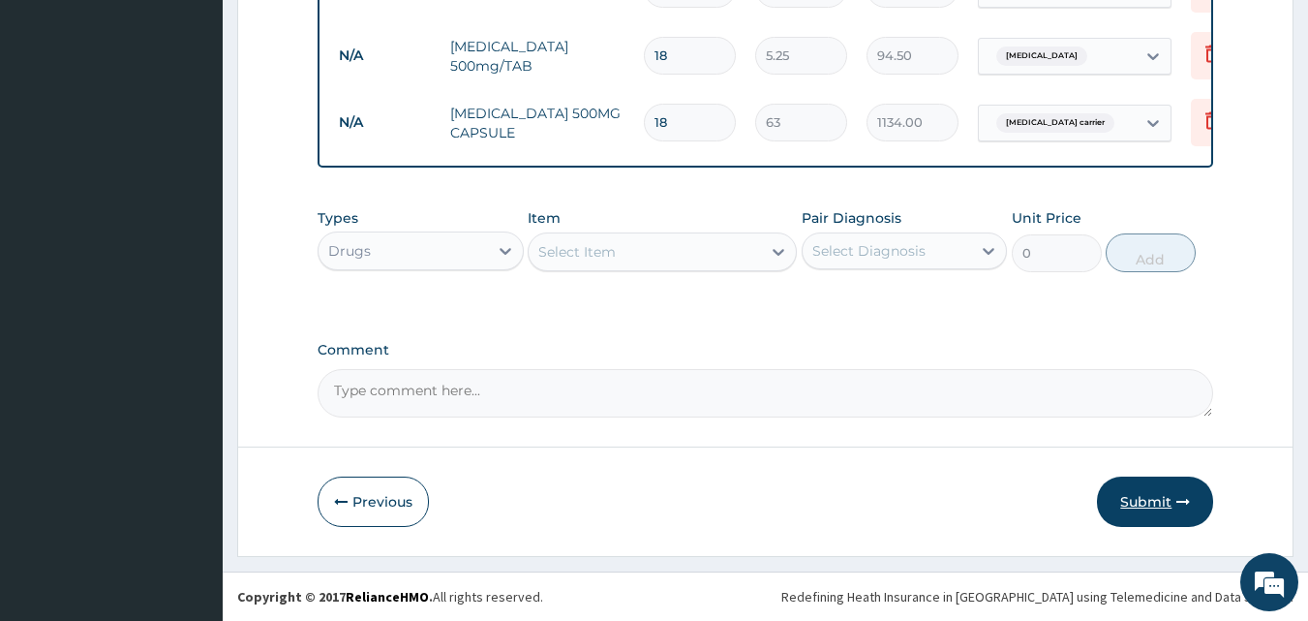
click at [1125, 487] on button "Submit" at bounding box center [1155, 501] width 116 height 50
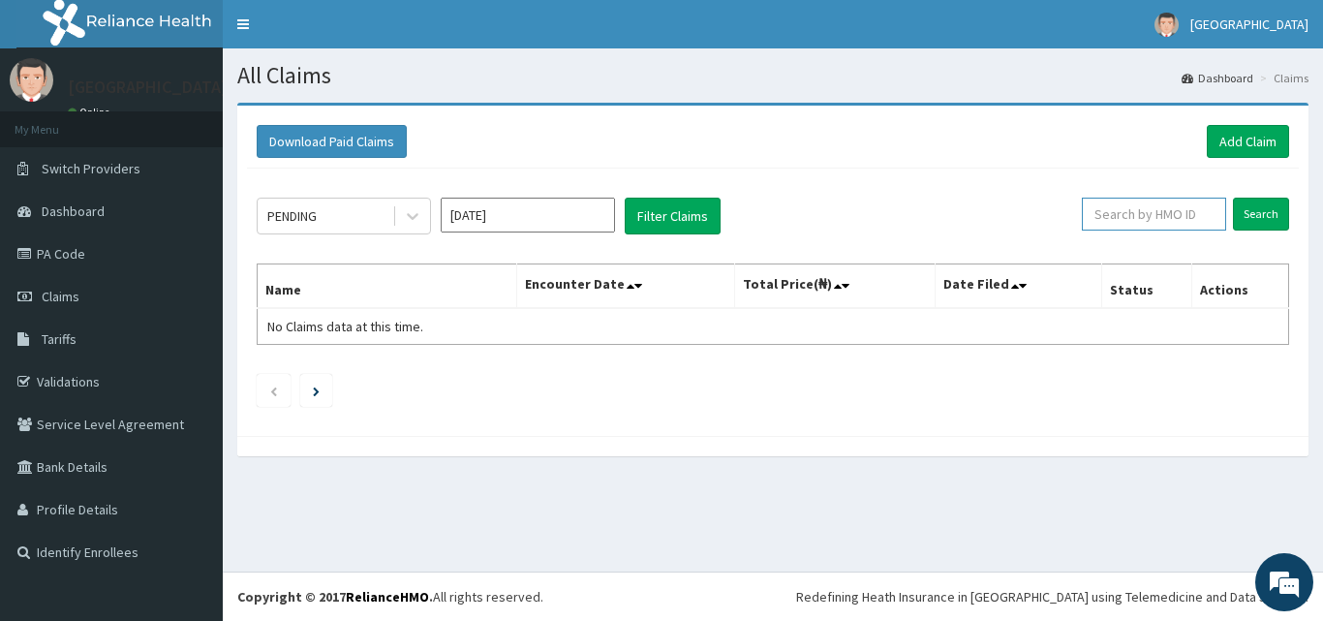
click at [1105, 205] on input "text" at bounding box center [1154, 214] width 144 height 33
type input "HPL/10104/A"
click at [1272, 211] on input "Search" at bounding box center [1261, 214] width 56 height 33
click at [1248, 211] on input "Search" at bounding box center [1261, 214] width 56 height 33
drag, startPoint x: 1083, startPoint y: 215, endPoint x: 1170, endPoint y: 215, distance: 87.2
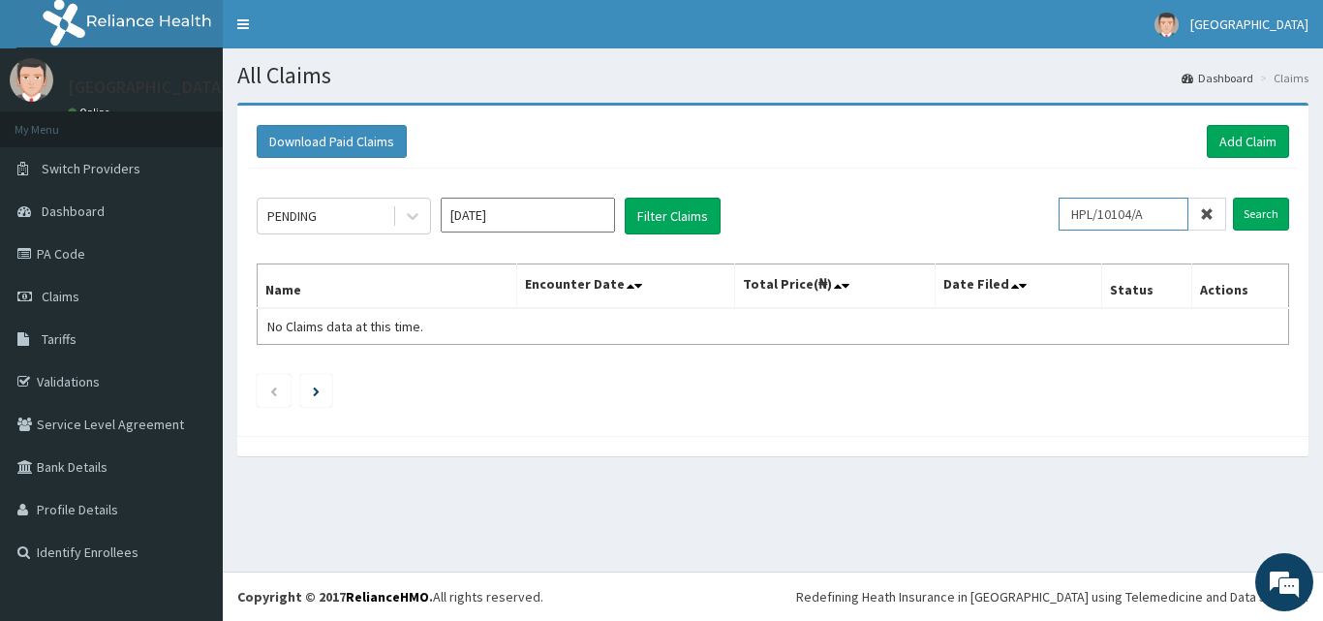
click at [1170, 215] on input "HPL/10104/A" at bounding box center [1123, 214] width 130 height 33
click at [85, 331] on link "Tariffs" at bounding box center [111, 339] width 223 height 43
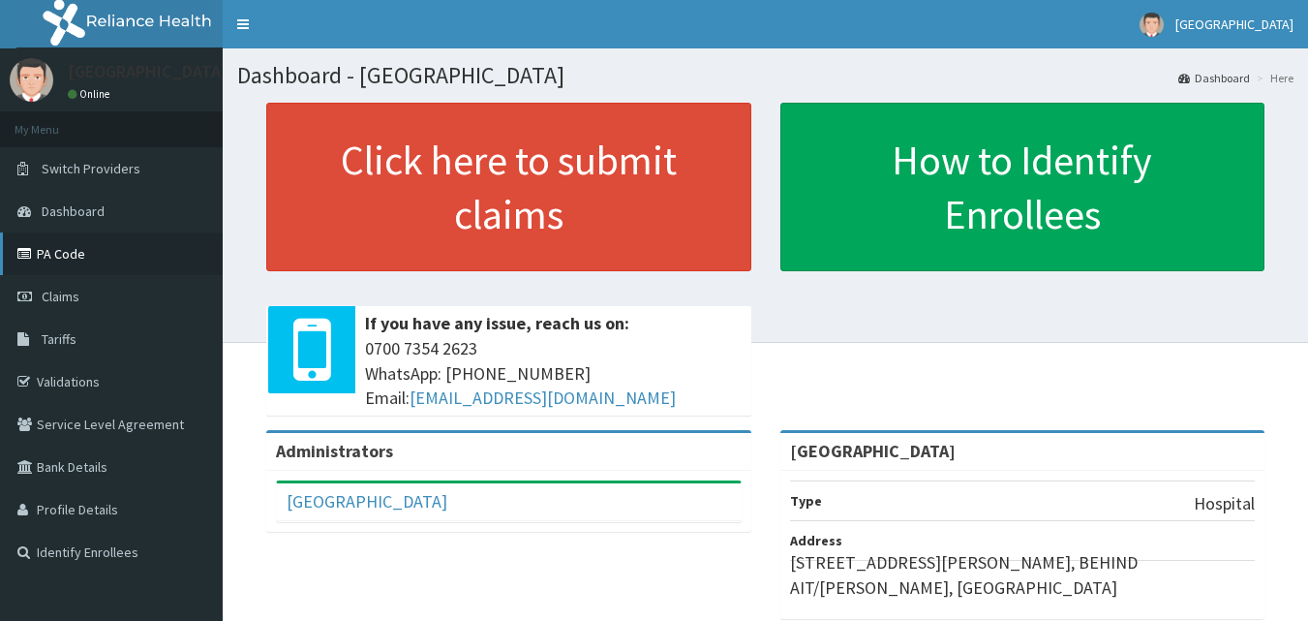
click at [68, 250] on link "PA Code" at bounding box center [111, 253] width 223 height 43
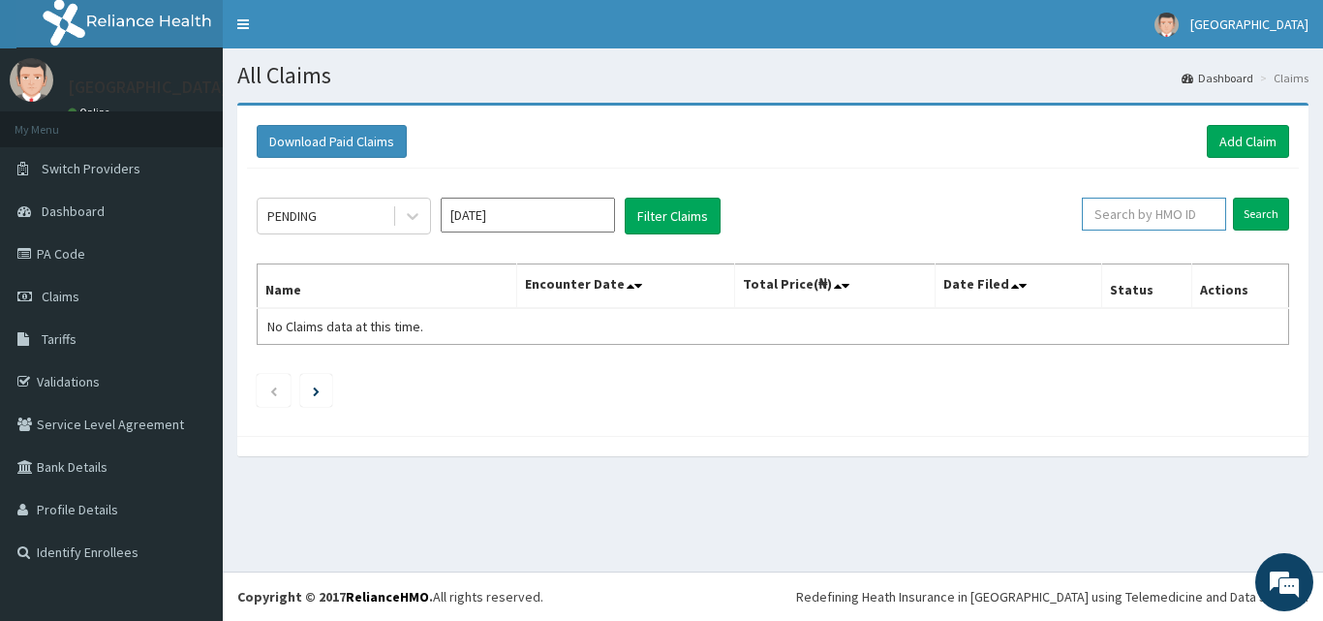
click at [1154, 223] on input "text" at bounding box center [1154, 214] width 144 height 33
type input "HPL/10104/A"
click at [1246, 220] on input "Search" at bounding box center [1261, 214] width 56 height 33
click at [412, 219] on icon at bounding box center [413, 217] width 12 height 7
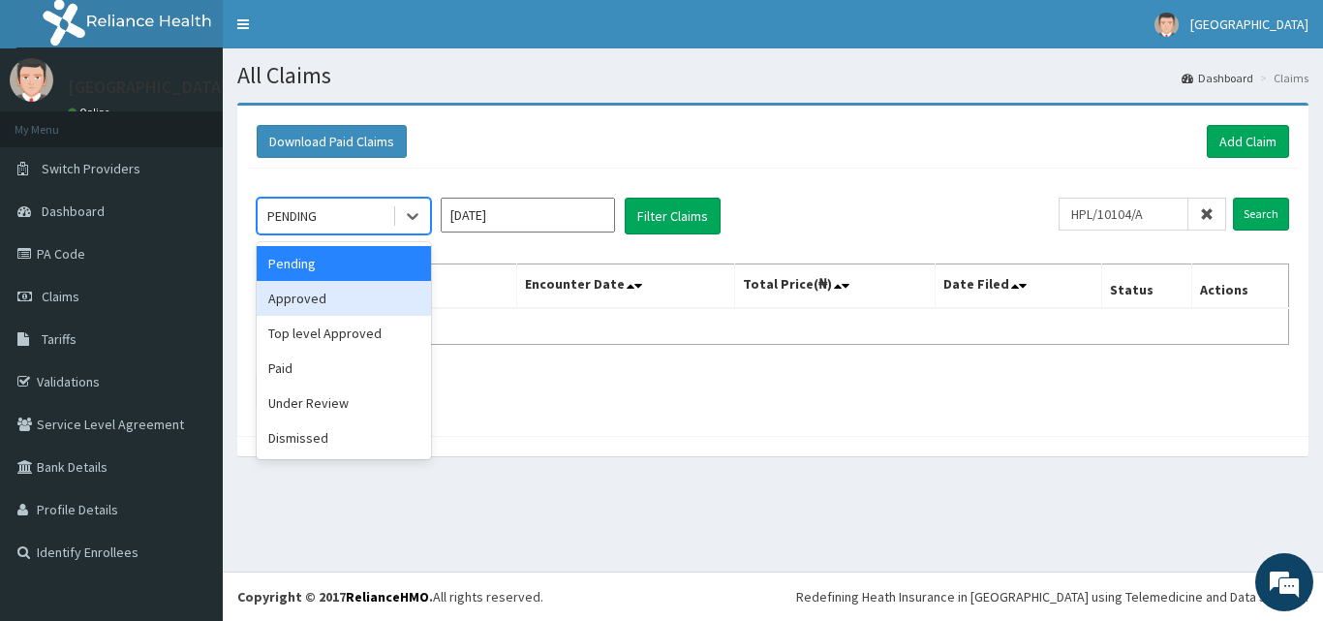
click at [380, 288] on div "Approved" at bounding box center [344, 298] width 174 height 35
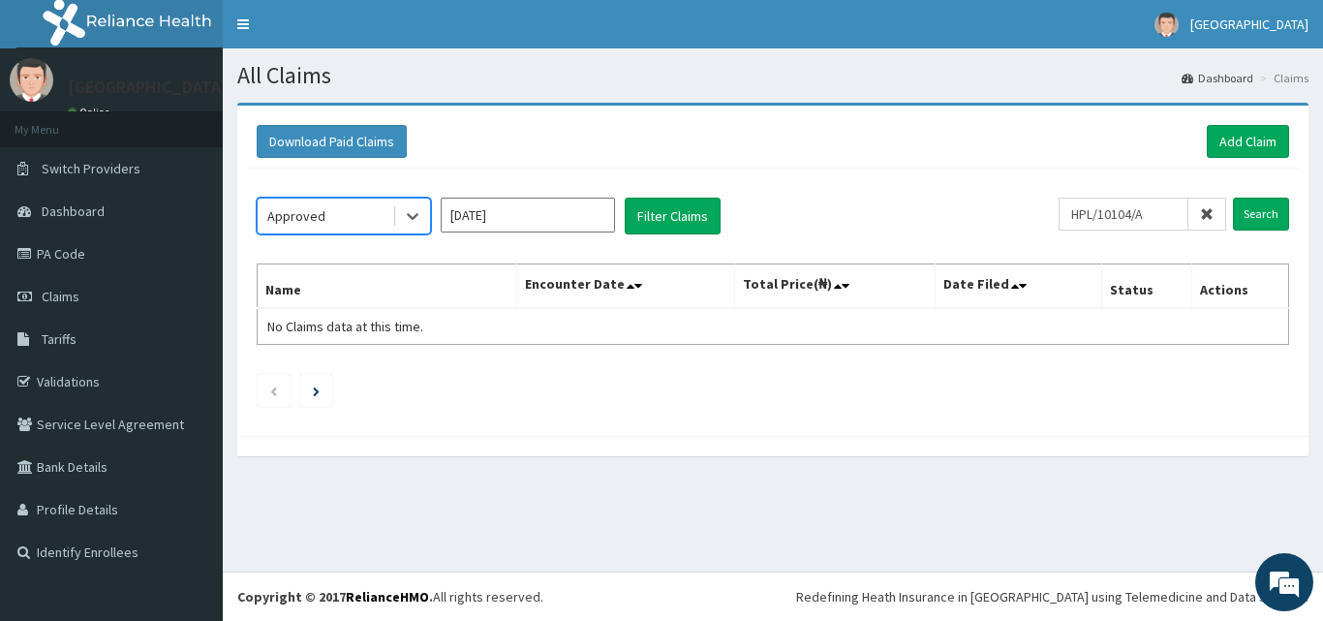
click at [584, 227] on input "Aug 2025" at bounding box center [528, 215] width 174 height 35
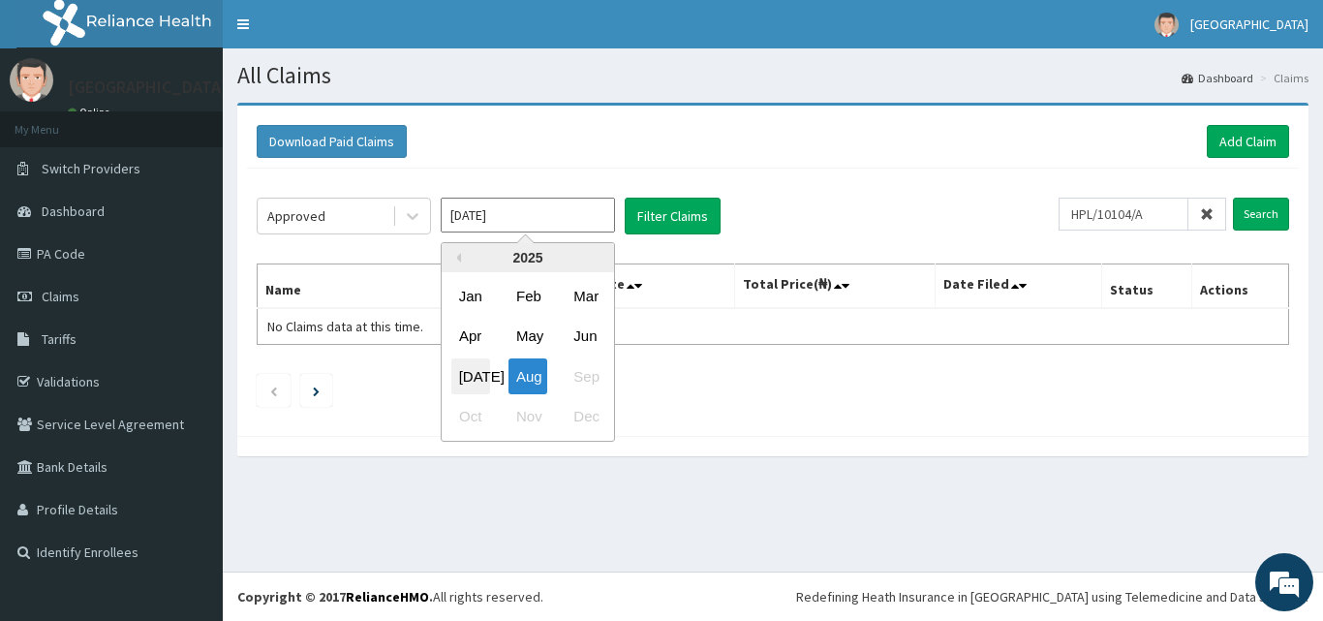
click at [480, 375] on div "Jul" at bounding box center [470, 376] width 39 height 36
type input "Jul 2025"
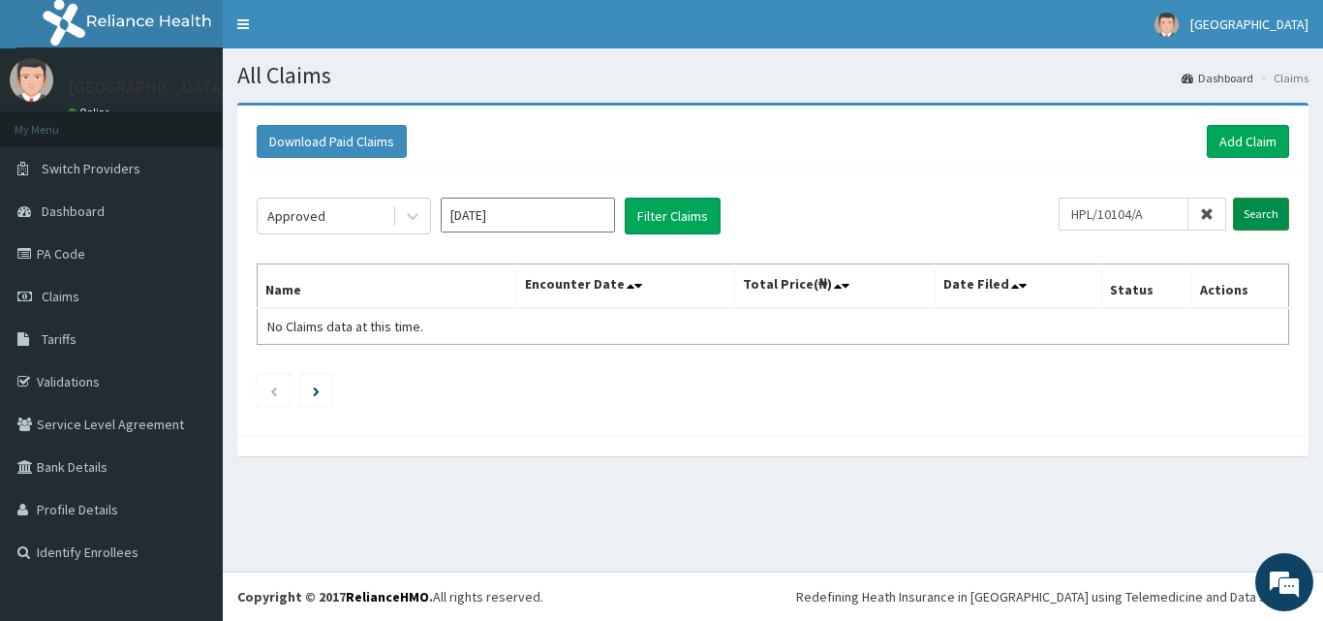
click at [1246, 218] on input "Search" at bounding box center [1261, 214] width 56 height 33
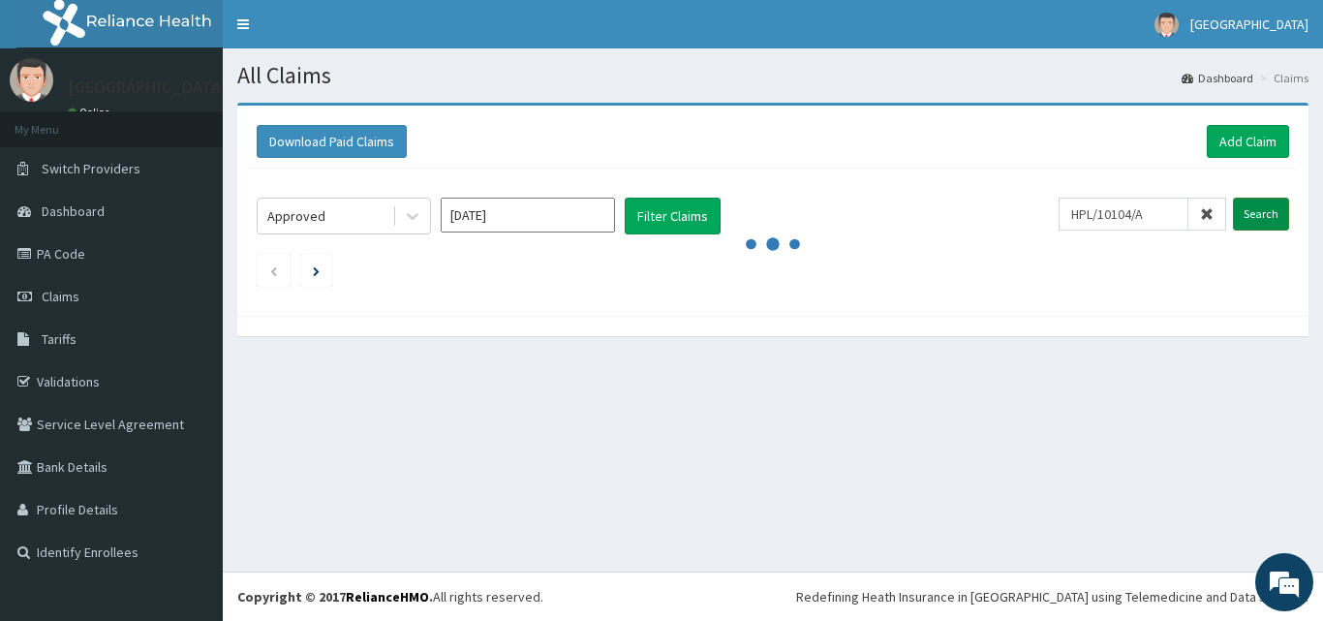
click at [1246, 218] on input "Search" at bounding box center [1261, 214] width 56 height 33
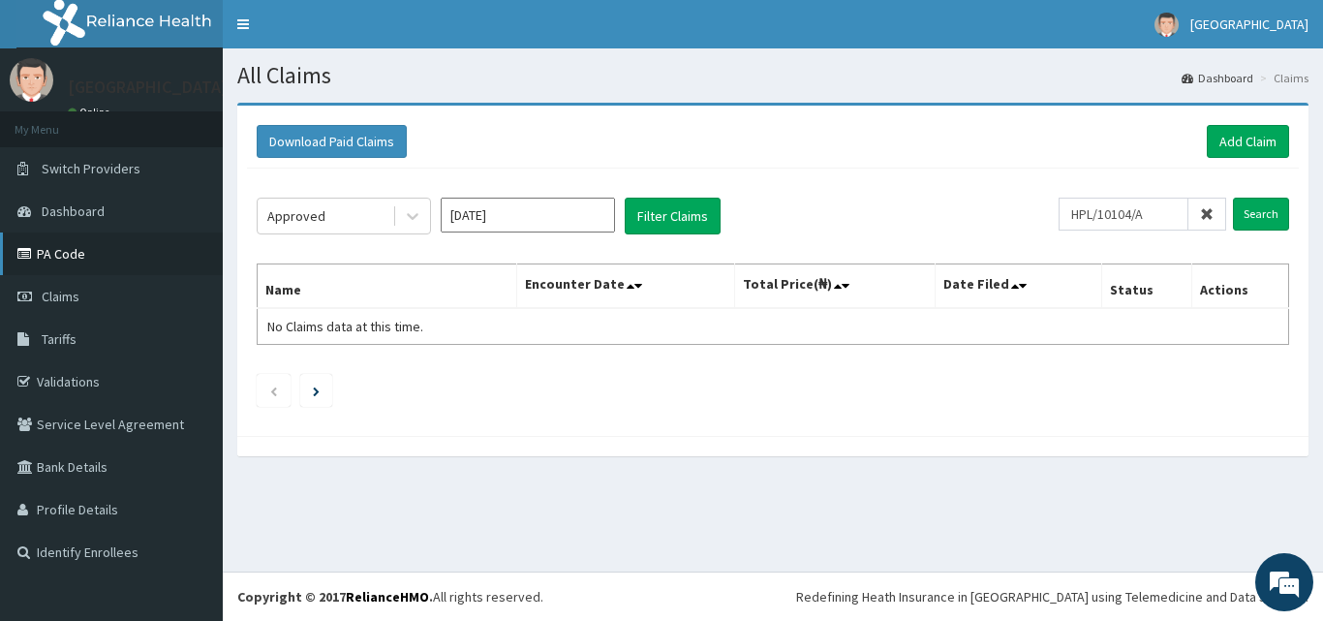
click at [69, 267] on link "PA Code" at bounding box center [111, 253] width 223 height 43
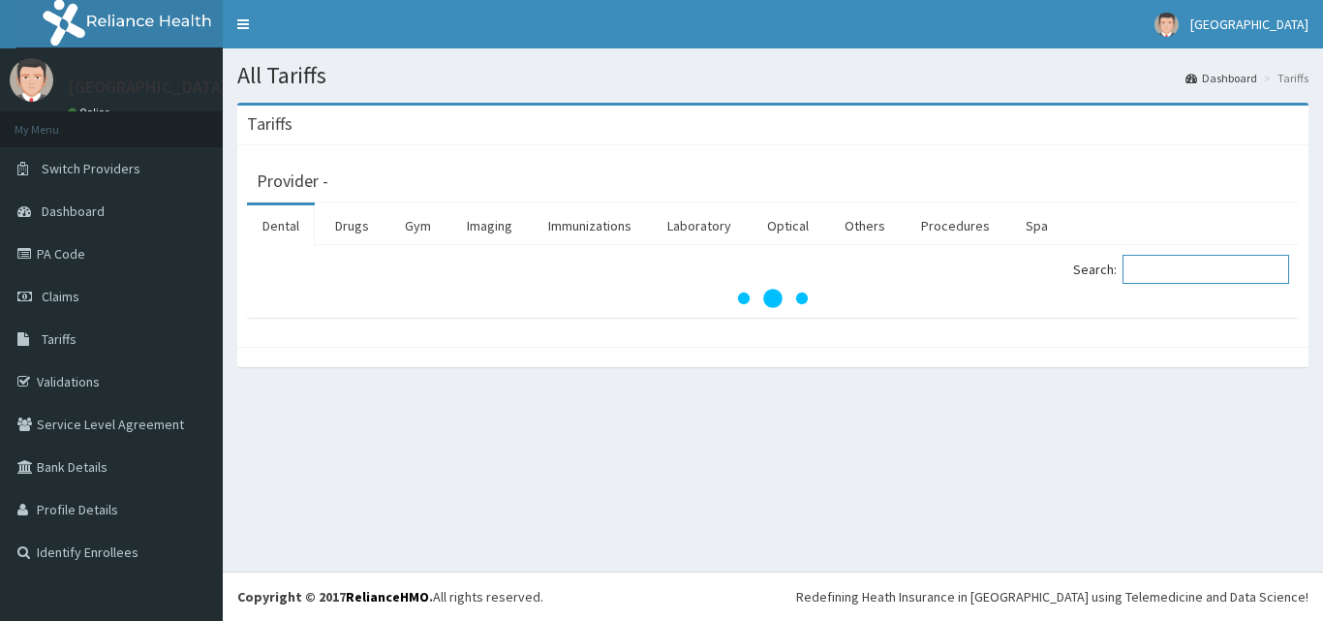
click at [1207, 268] on input "Search:" at bounding box center [1205, 269] width 167 height 29
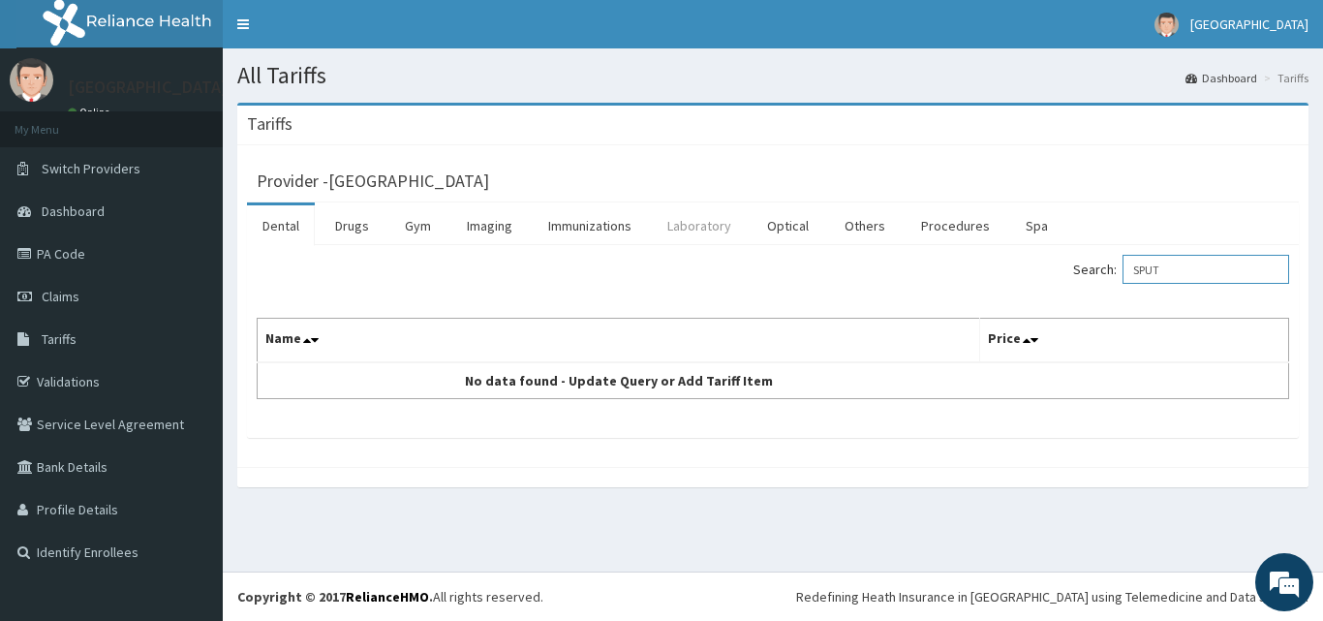
type input "SPUT"
click at [698, 226] on link "Laboratory" at bounding box center [699, 225] width 95 height 41
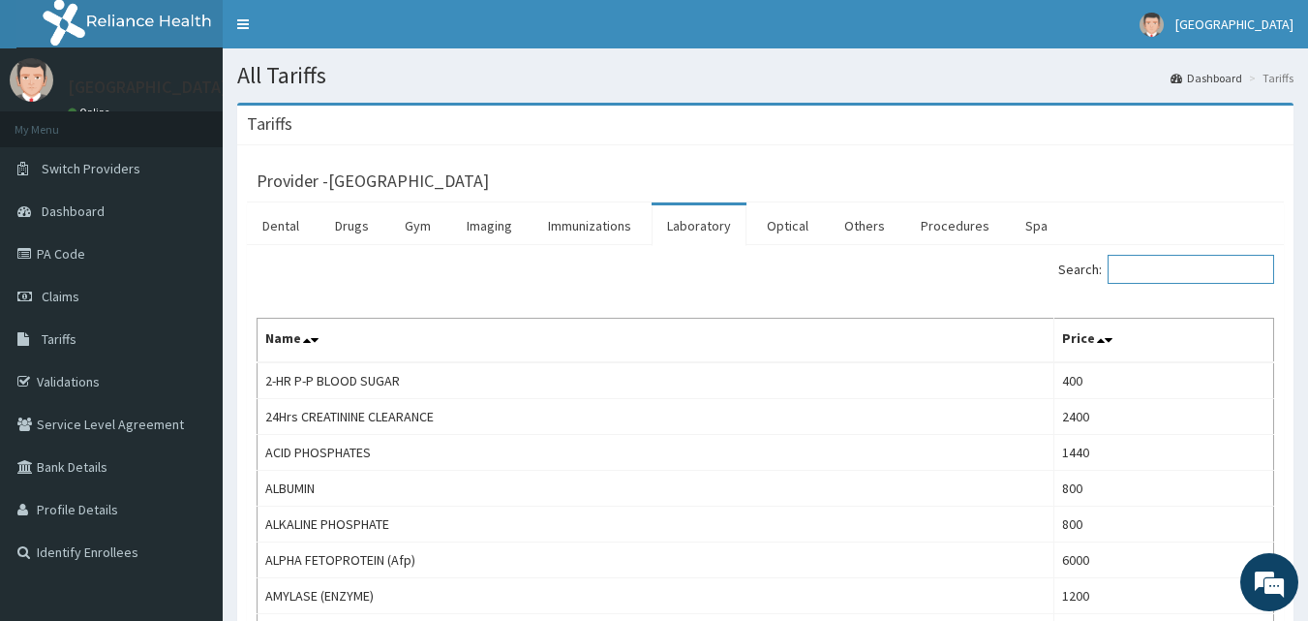
click at [1215, 274] on input "Search:" at bounding box center [1191, 269] width 167 height 29
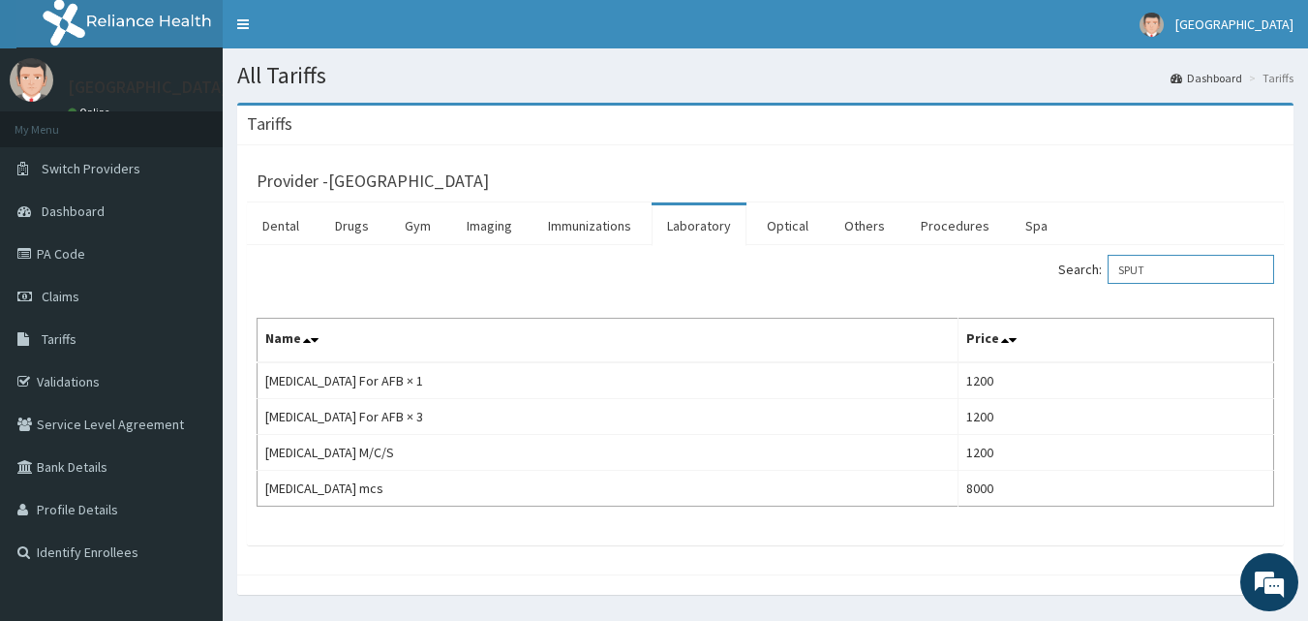
click at [1217, 266] on input "SPUT" at bounding box center [1191, 269] width 167 height 29
type input "S"
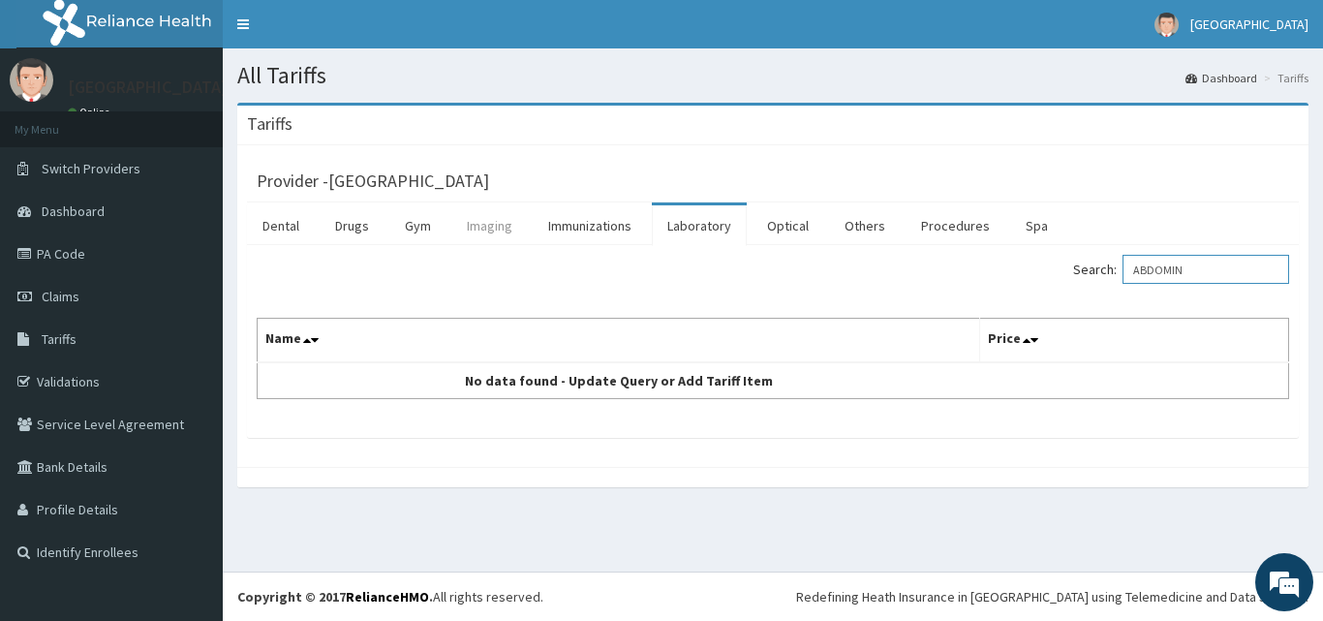
type input "ABDOMIN"
click at [488, 228] on link "Imaging" at bounding box center [489, 225] width 77 height 41
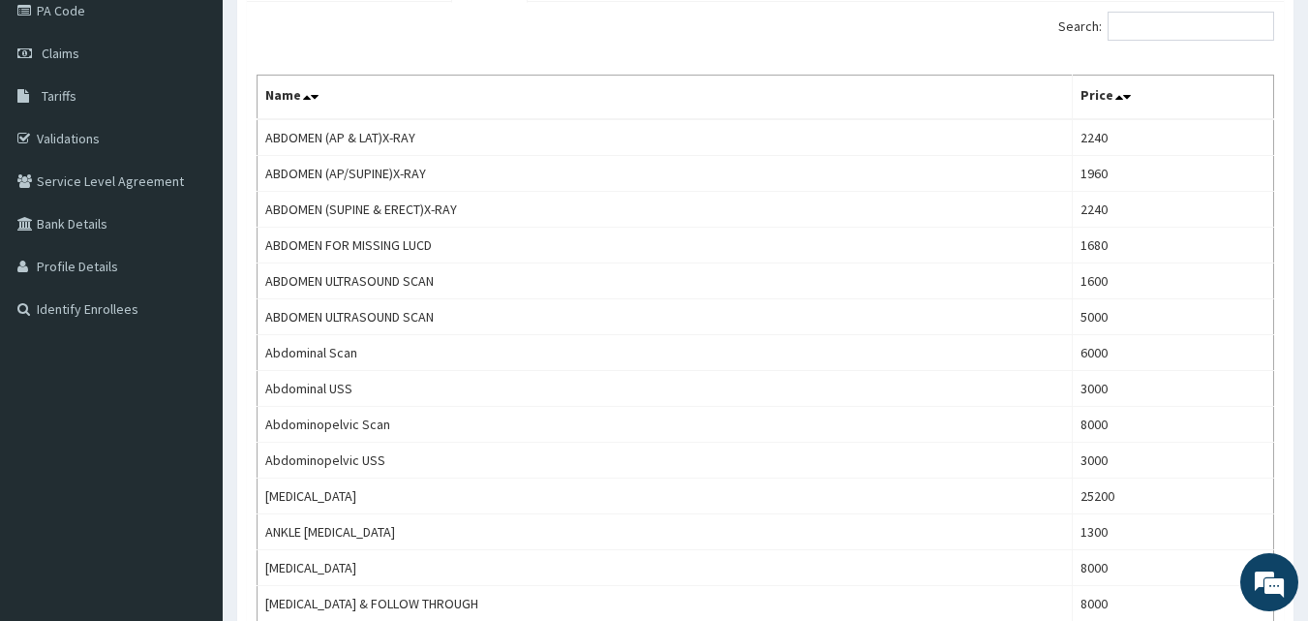
scroll to position [239, 0]
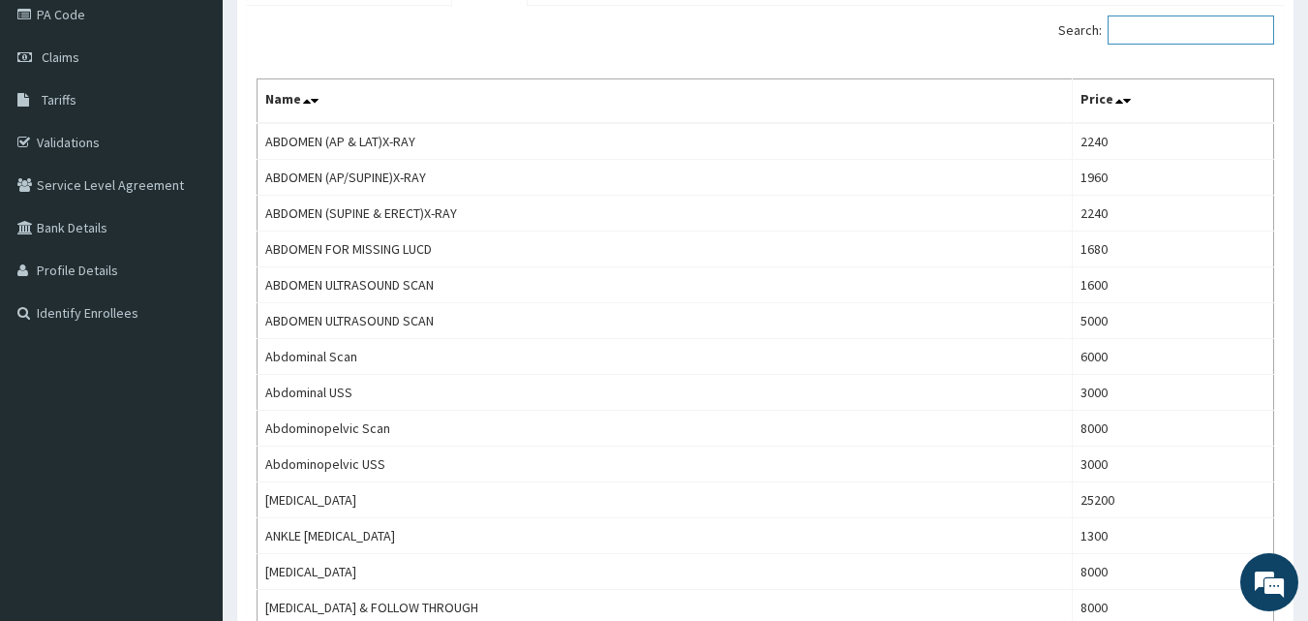
click at [1160, 26] on input "Search:" at bounding box center [1191, 29] width 167 height 29
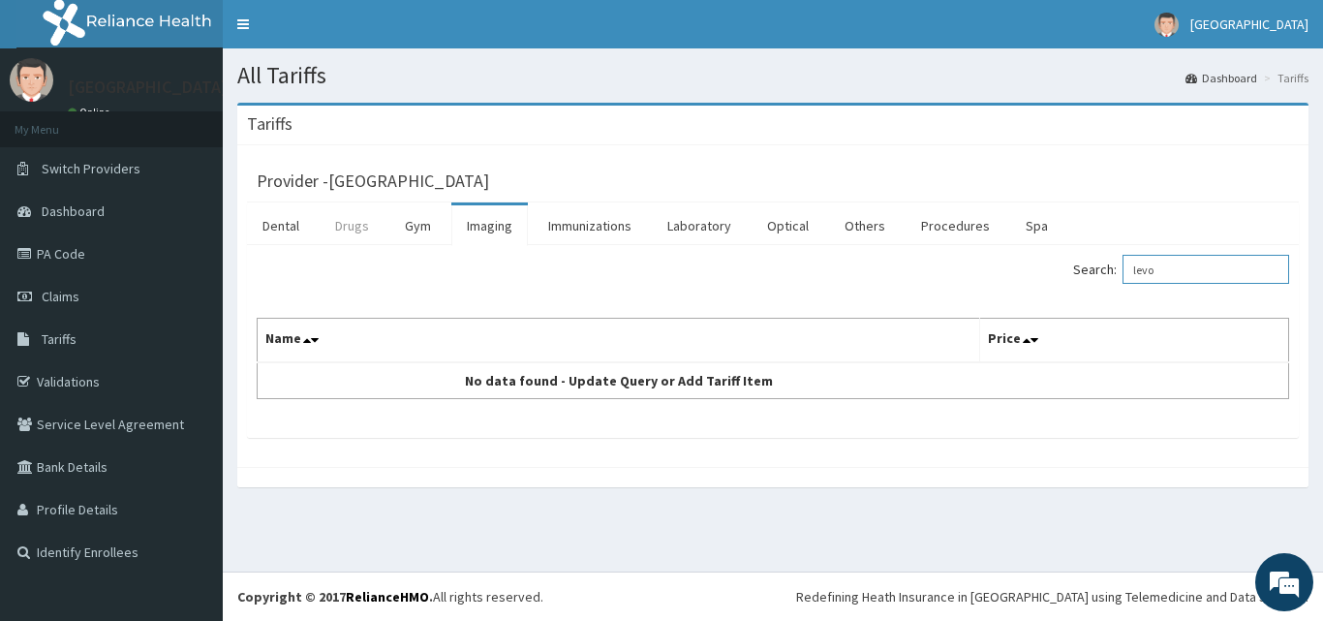
type input "levo"
click at [352, 236] on link "Drugs" at bounding box center [352, 225] width 65 height 41
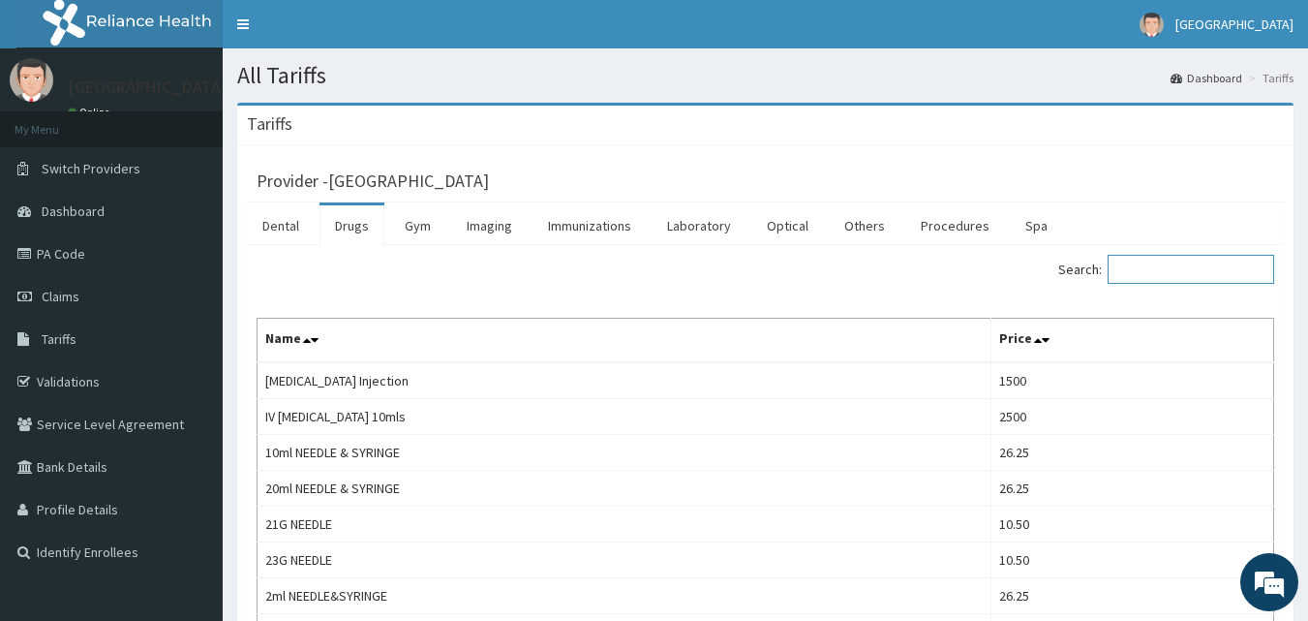
click at [1189, 267] on input "Search:" at bounding box center [1191, 269] width 167 height 29
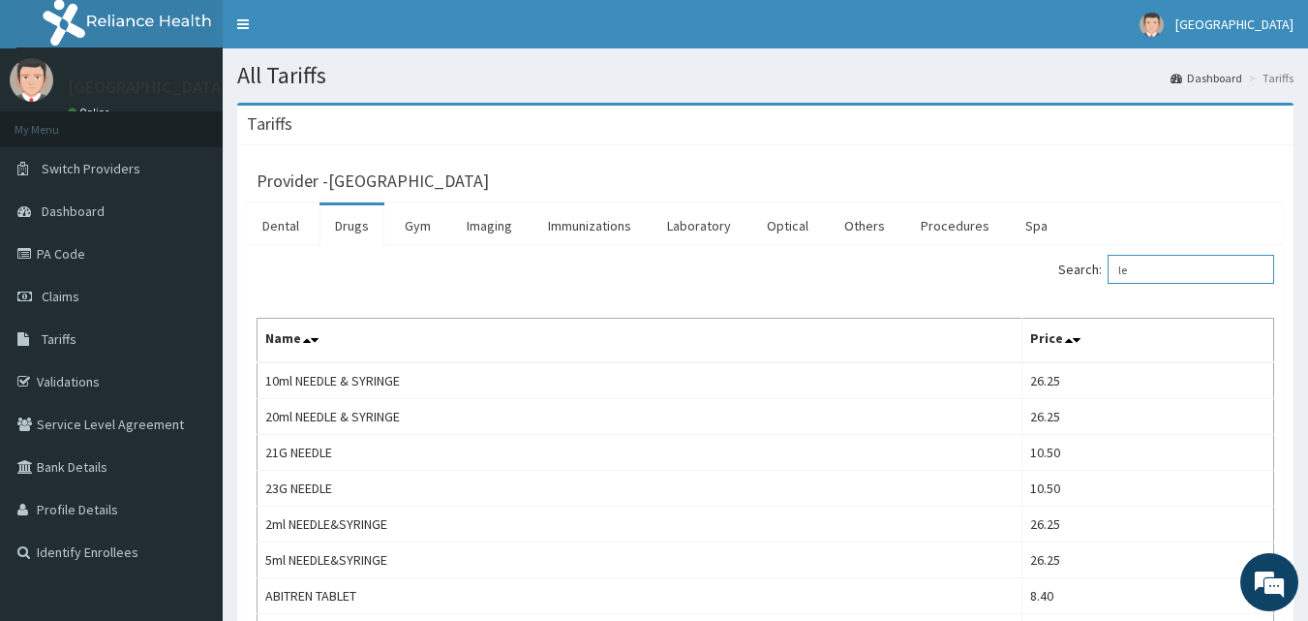
type input "l"
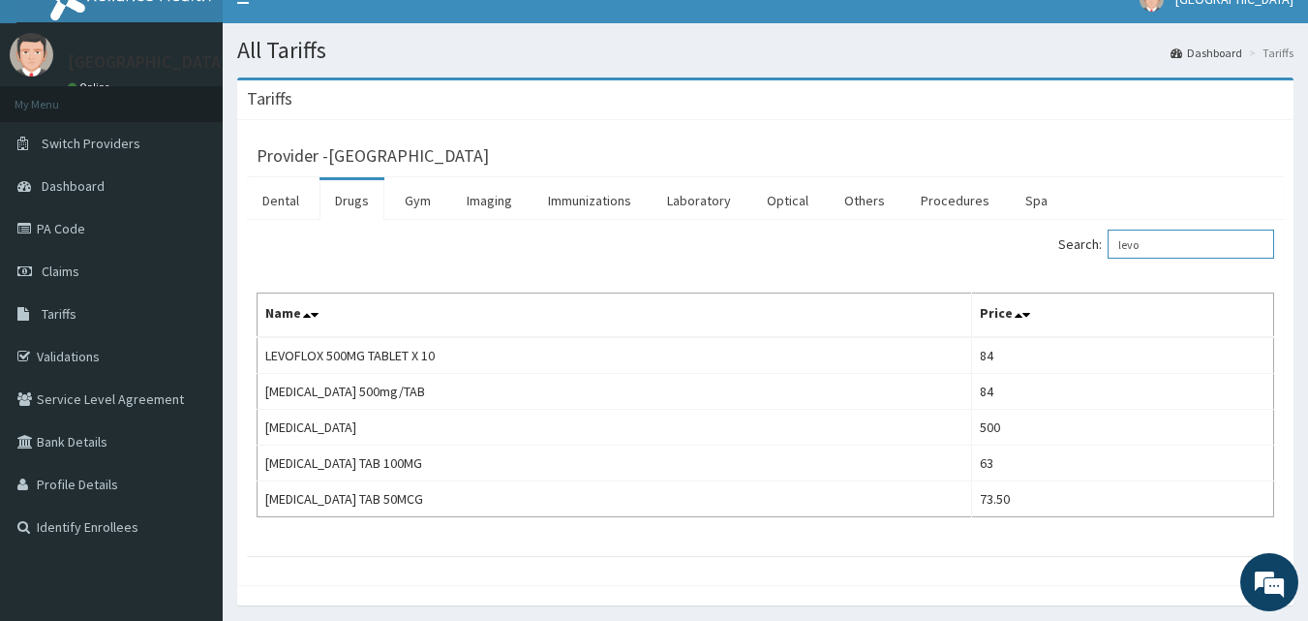
scroll to position [21, 0]
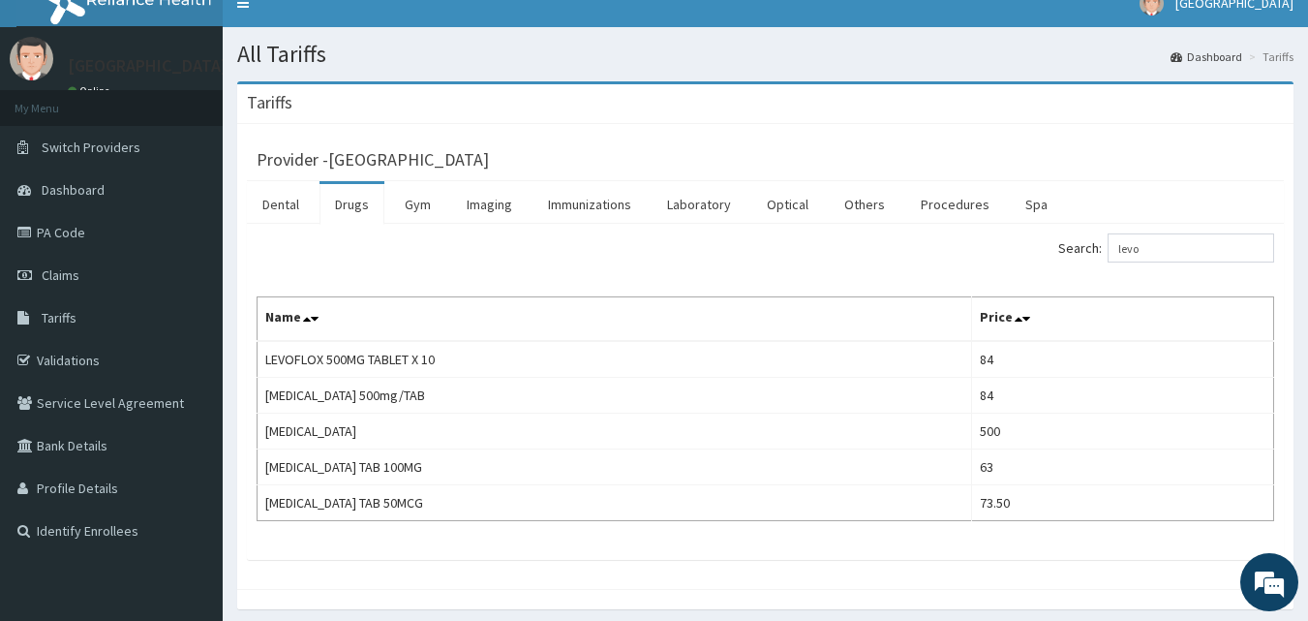
click at [1192, 262] on div "Search: levo" at bounding box center [1028, 250] width 495 height 34
click at [1163, 250] on input "levo" at bounding box center [1191, 247] width 167 height 29
type input "l"
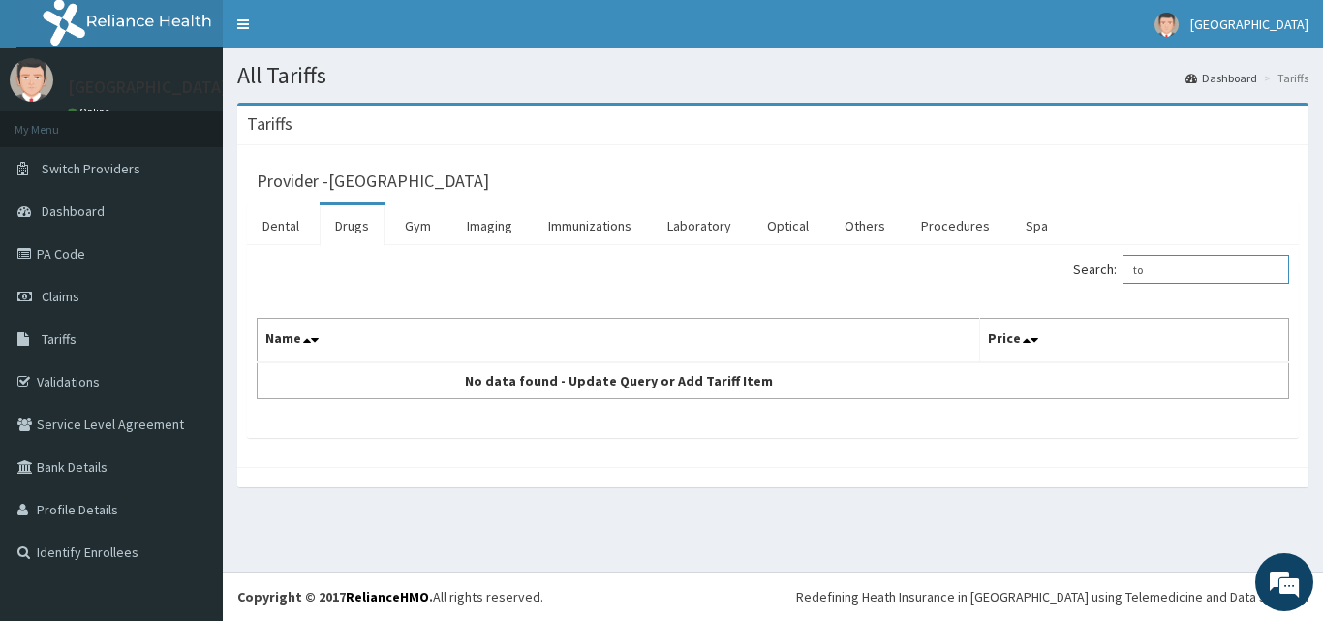
type input "t"
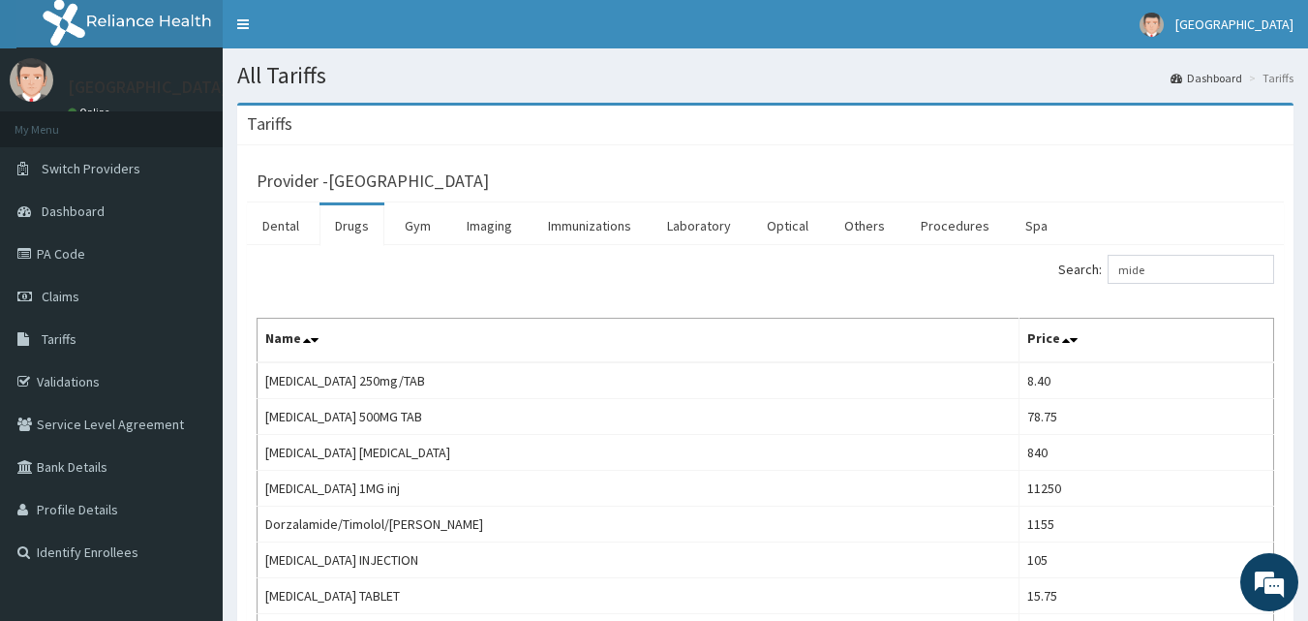
drag, startPoint x: 974, startPoint y: 368, endPoint x: 356, endPoint y: 282, distance: 623.8
click at [356, 282] on div "Search: mide" at bounding box center [765, 272] width 1047 height 34
click at [1174, 281] on input "mide" at bounding box center [1191, 269] width 167 height 29
type input "m"
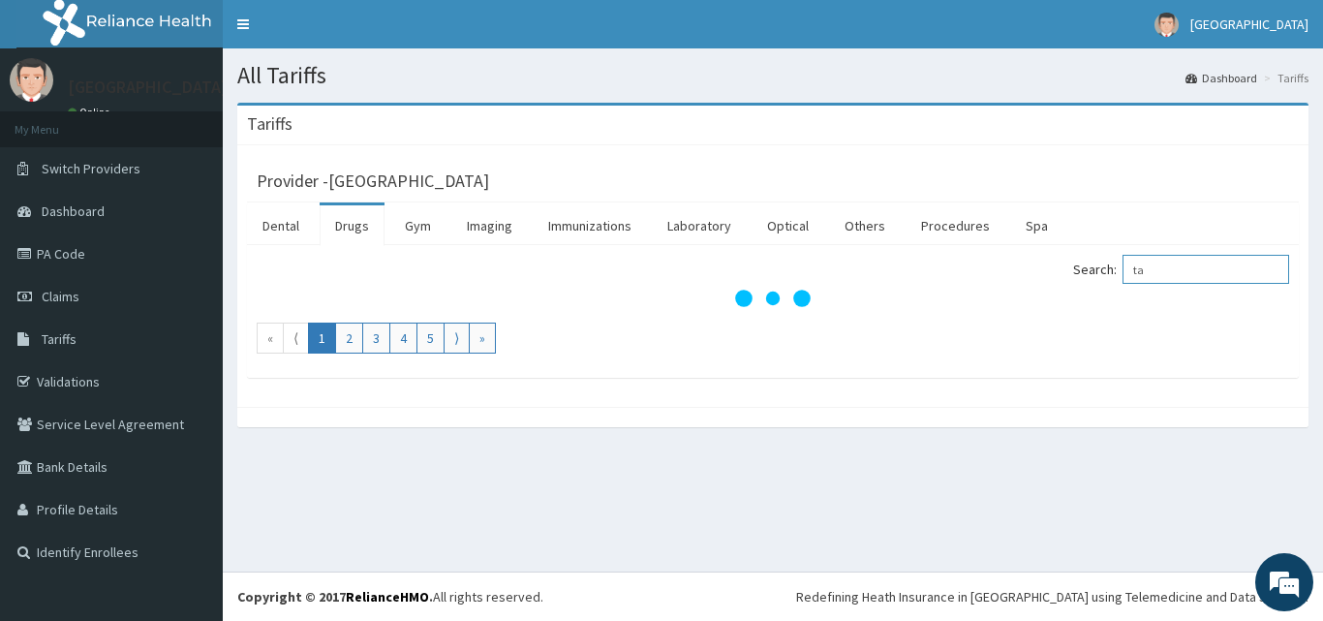
type input "t"
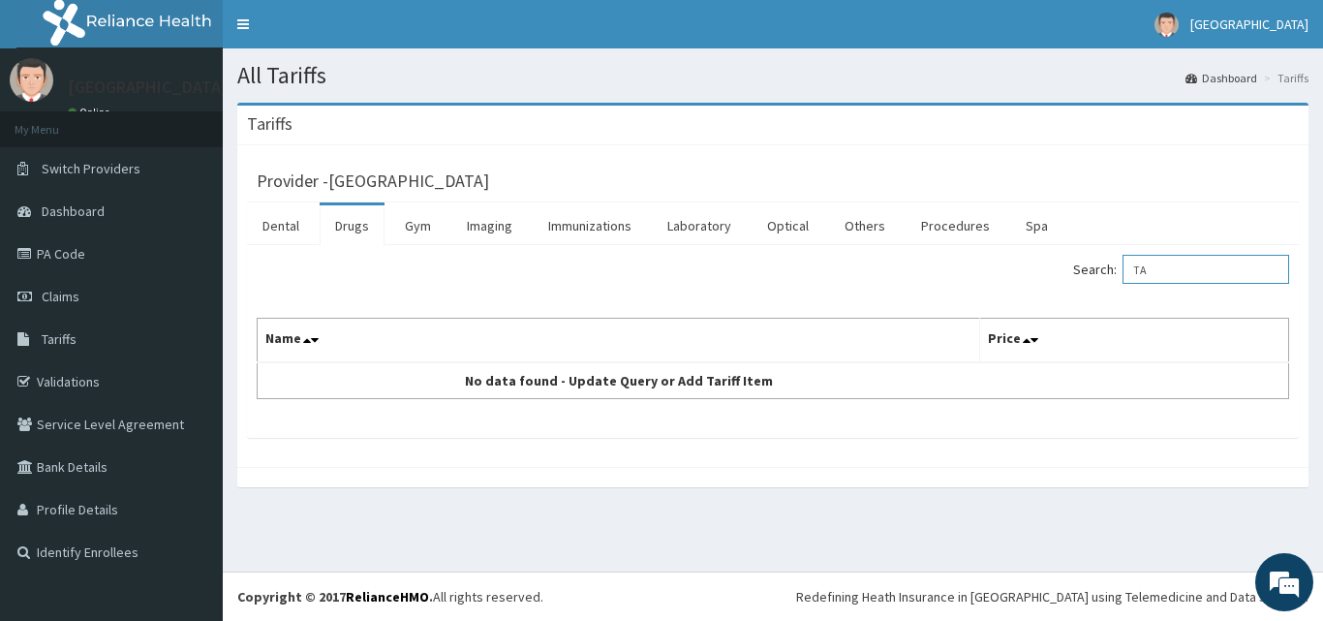
type input "T"
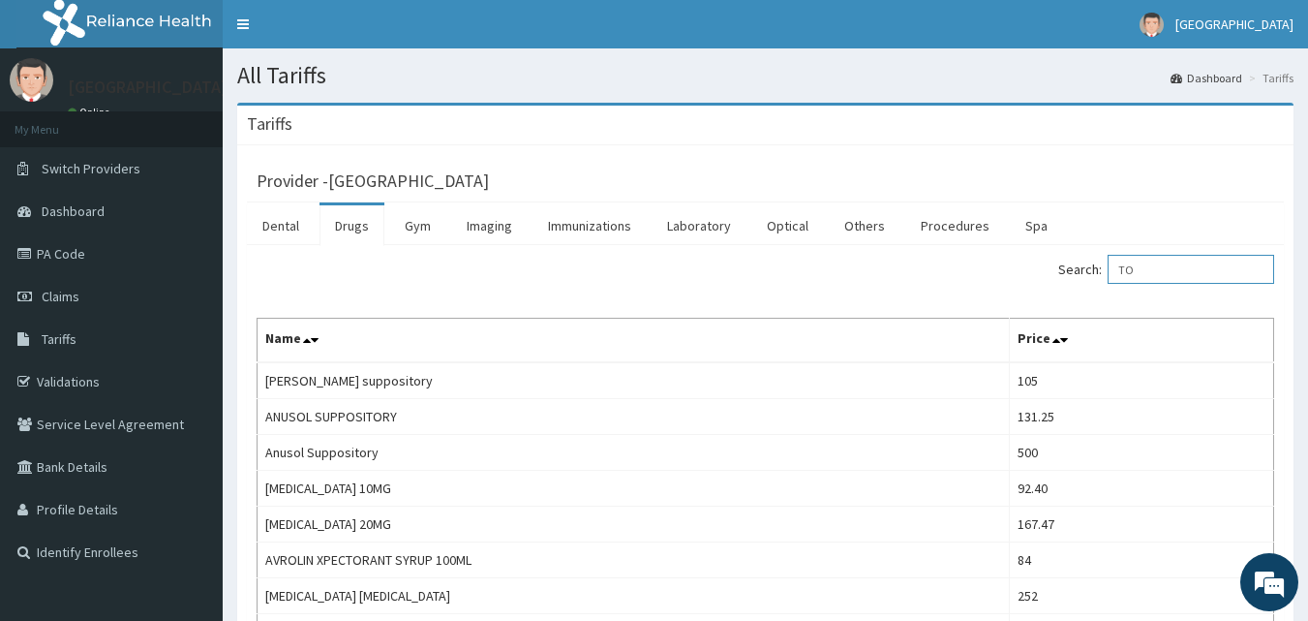
type input "T"
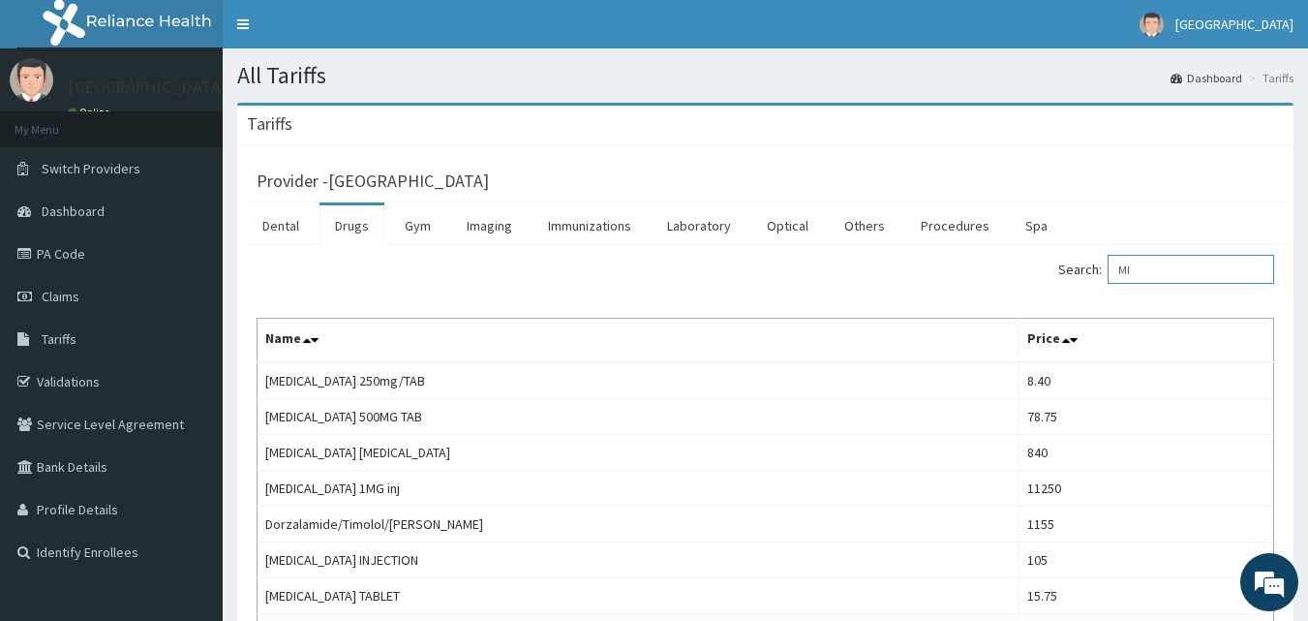
type input "M"
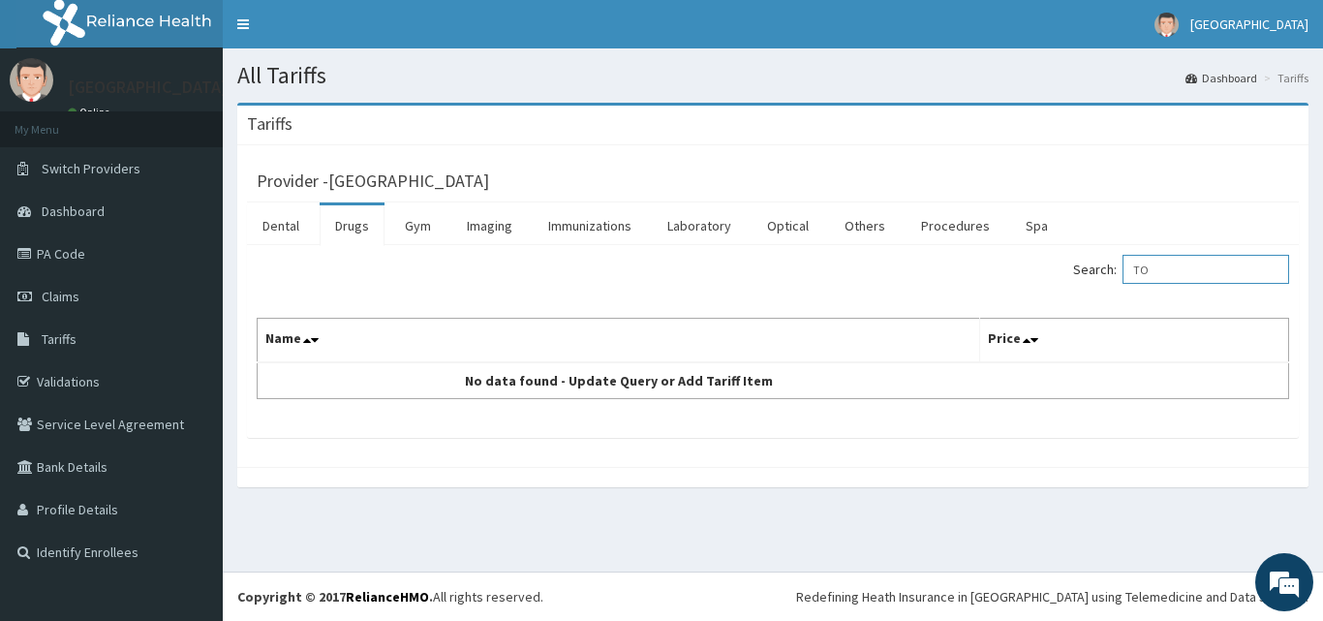
type input "T"
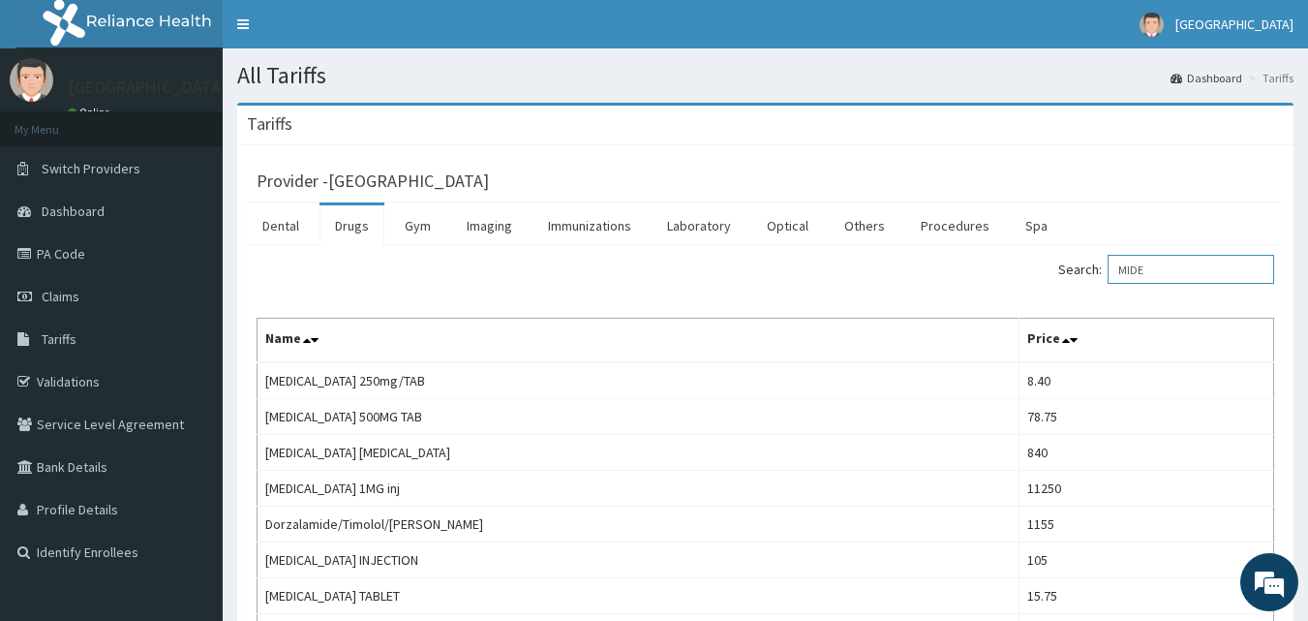
click at [1172, 261] on input "MIDE" at bounding box center [1191, 269] width 167 height 29
type input "M"
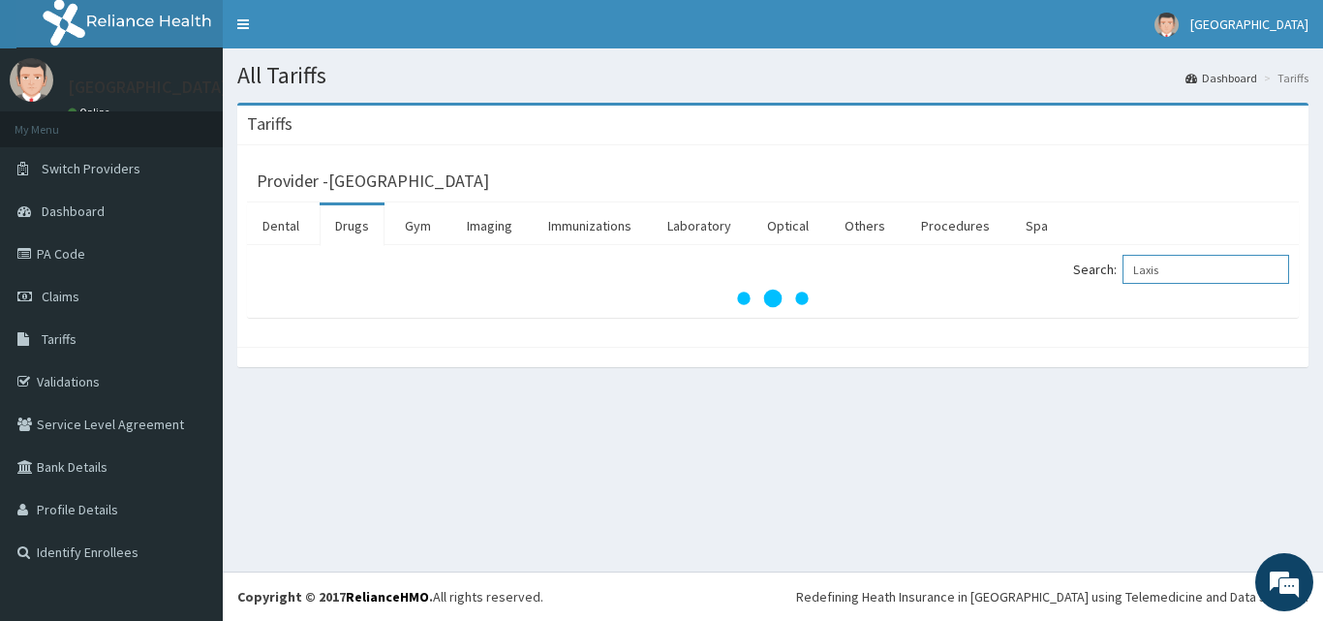
type input "Laxis"
drag, startPoint x: 1149, startPoint y: 263, endPoint x: 861, endPoint y: 332, distance: 296.7
click at [861, 332] on div "Provider - Paulate Hospital Dental Drugs Gym Imaging Immunizations Laboratory O…" at bounding box center [772, 245] width 1071 height 201
click at [724, 0] on html "R EL Toggle navigation [GEOGRAPHIC_DATA] - [EMAIL_ADDRESS][DOMAIN_NAME] Member …" at bounding box center [661, 310] width 1323 height 621
